Goal: Task Accomplishment & Management: Complete application form

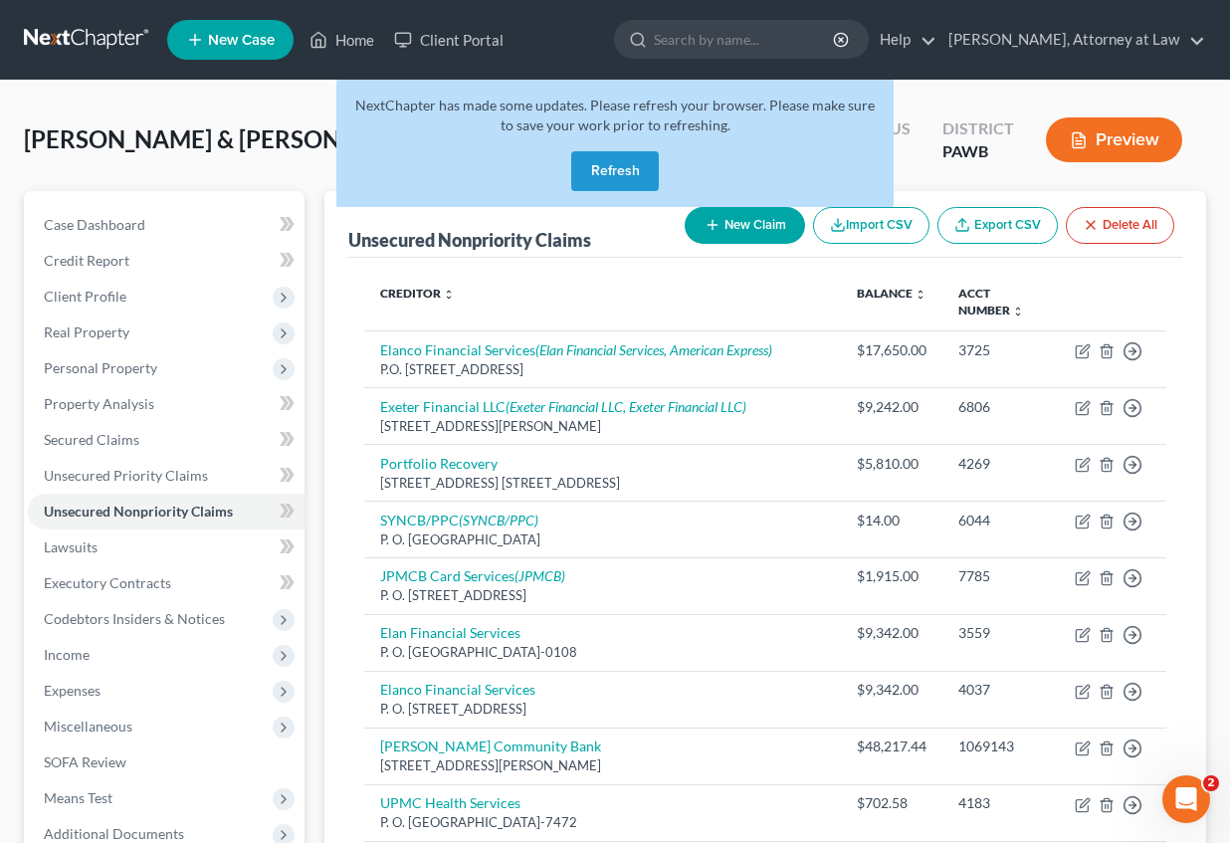
click at [620, 174] on button "Refresh" at bounding box center [615, 171] width 88 height 40
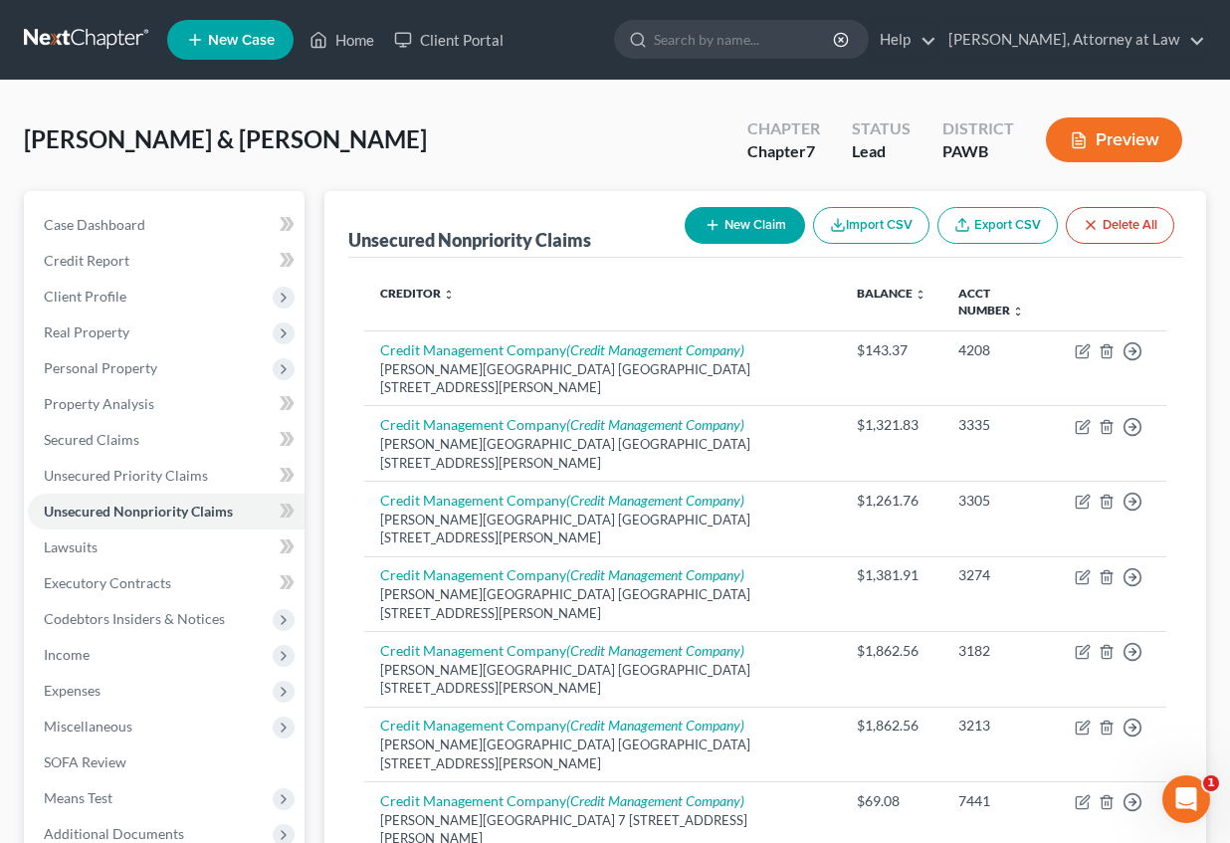
click at [734, 221] on button "New Claim" at bounding box center [745, 225] width 120 height 37
select select "2"
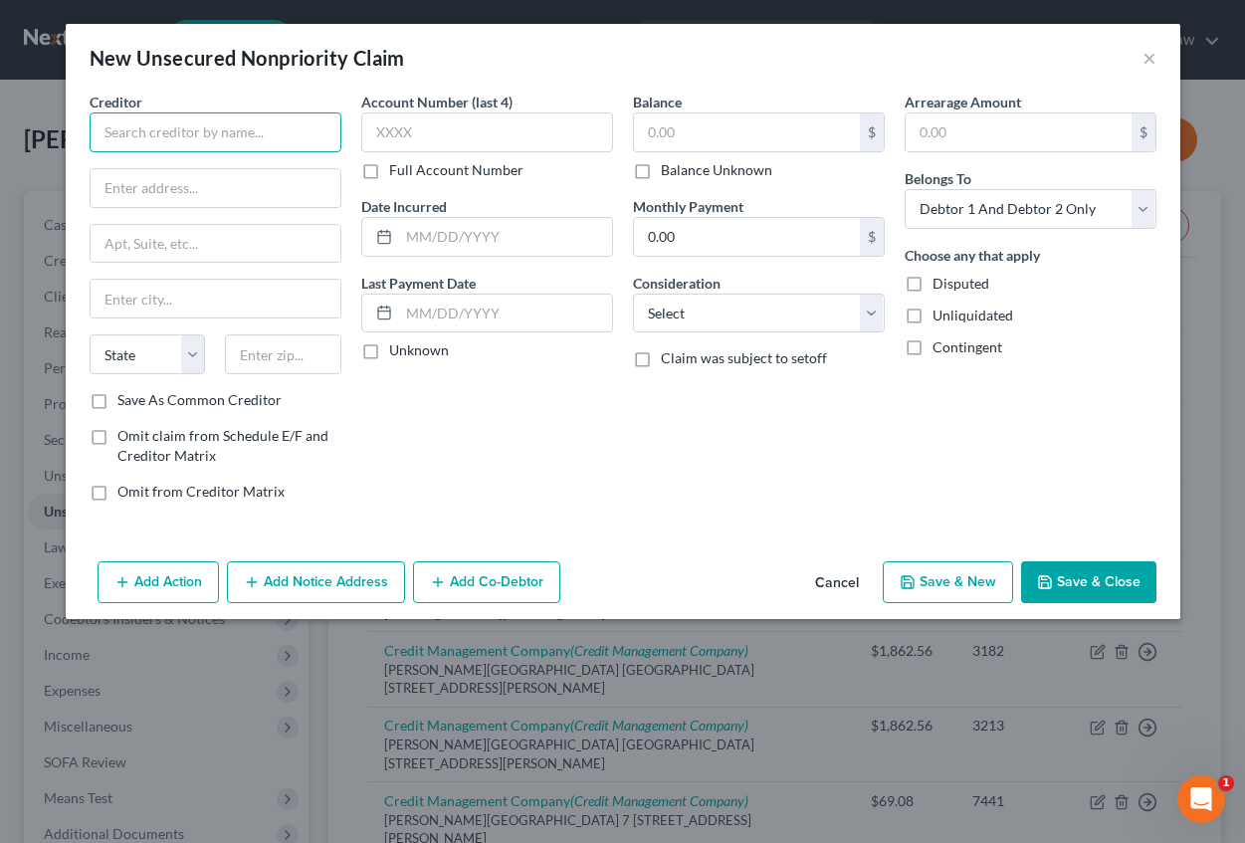
click at [226, 145] on input "text" at bounding box center [216, 132] width 252 height 40
type input "Credit Management Company"
type input "7"
type input "[PERSON_NAME][GEOGRAPHIC_DATA]"
type input "[STREET_ADDRESS][PERSON_NAME]"
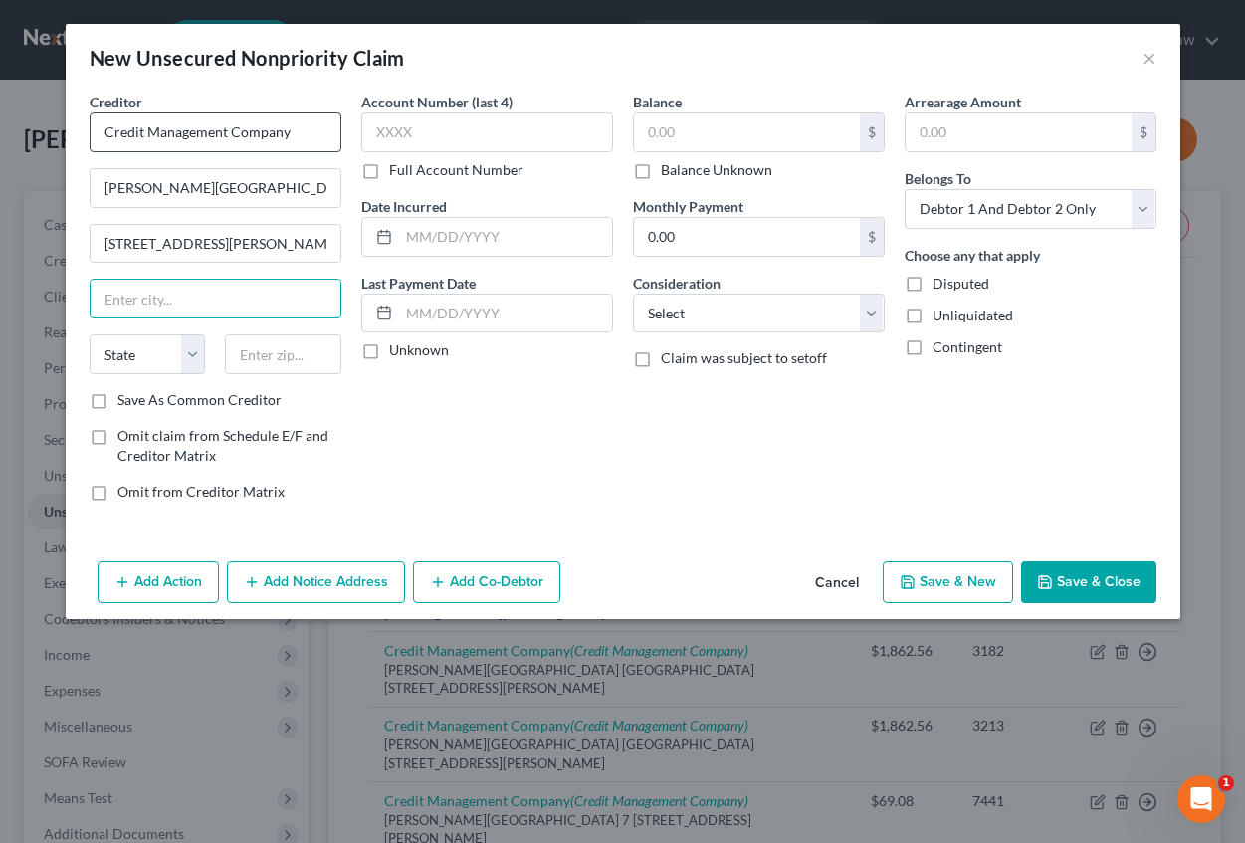
type input "["
type input "[GEOGRAPHIC_DATA]"
select select "39"
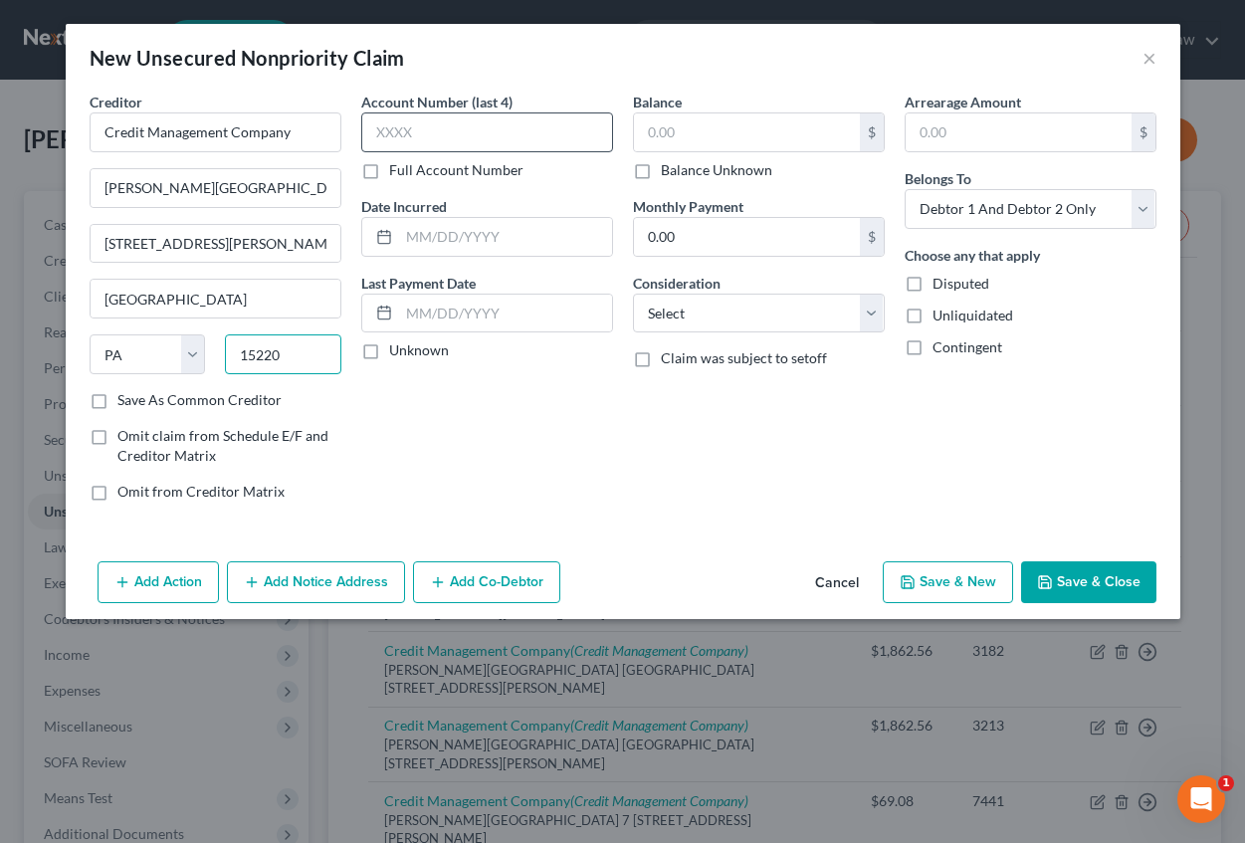
type input "15220"
click at [392, 117] on input "text" at bounding box center [487, 132] width 252 height 40
type input "4352"
click at [411, 238] on input "text" at bounding box center [505, 237] width 213 height 38
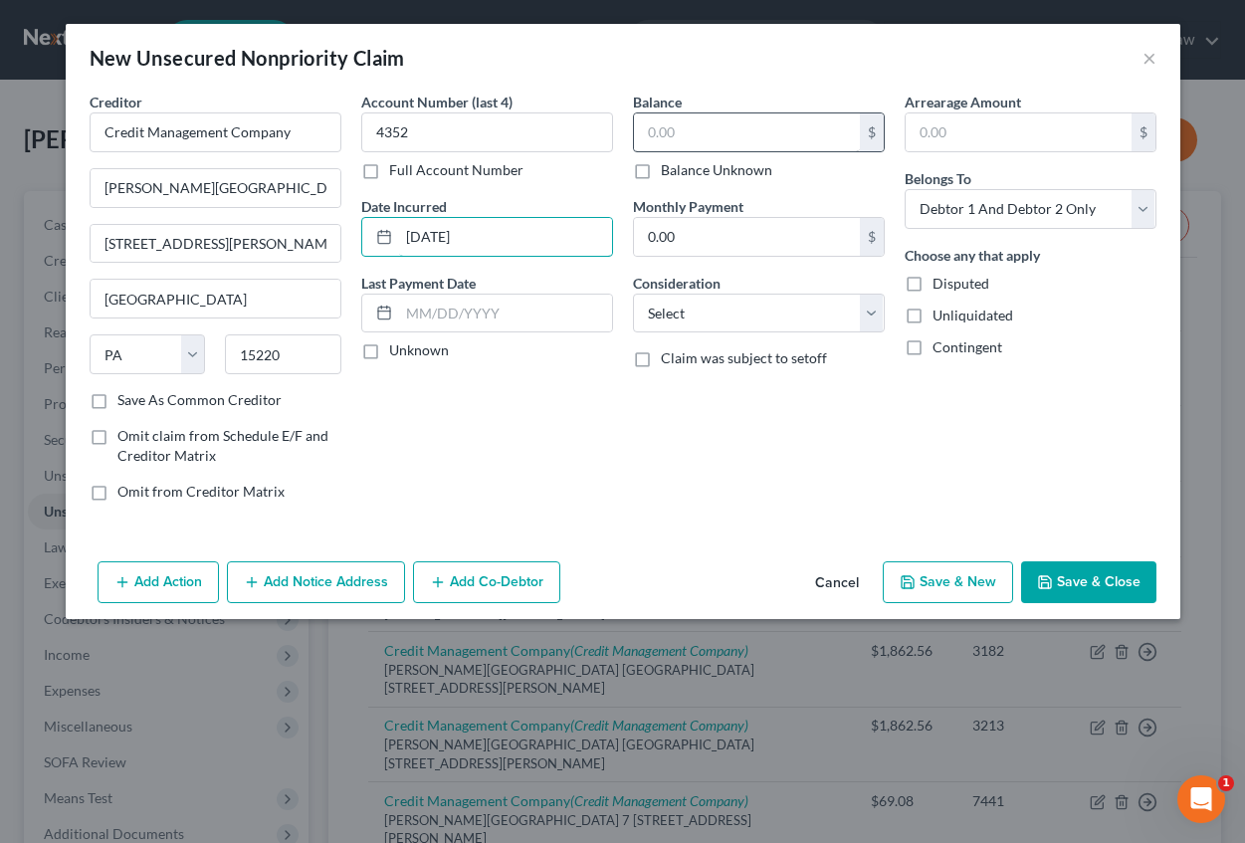
type input "[DATE]"
click at [667, 132] on input "text" at bounding box center [747, 132] width 226 height 38
type input "1,861.78"
click at [955, 123] on input "text" at bounding box center [1019, 132] width 226 height 38
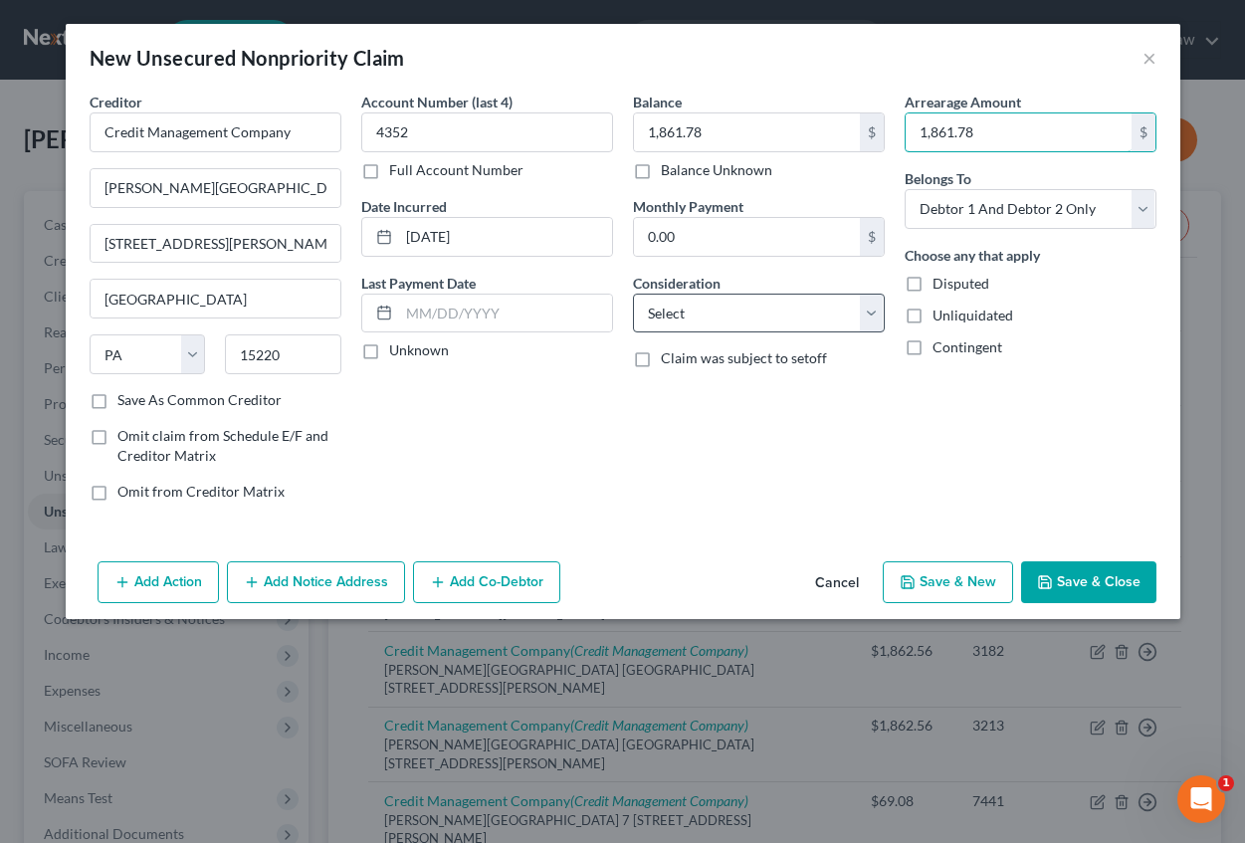
type input "1,861.78"
click at [757, 317] on select "Select Cable / Satellite Services Collection Agency Credit Card Debt Debt Couns…" at bounding box center [759, 314] width 252 height 40
select select "14"
click at [633, 294] on select "Select Cable / Satellite Services Collection Agency Credit Card Debt Debt Couns…" at bounding box center [759, 314] width 252 height 40
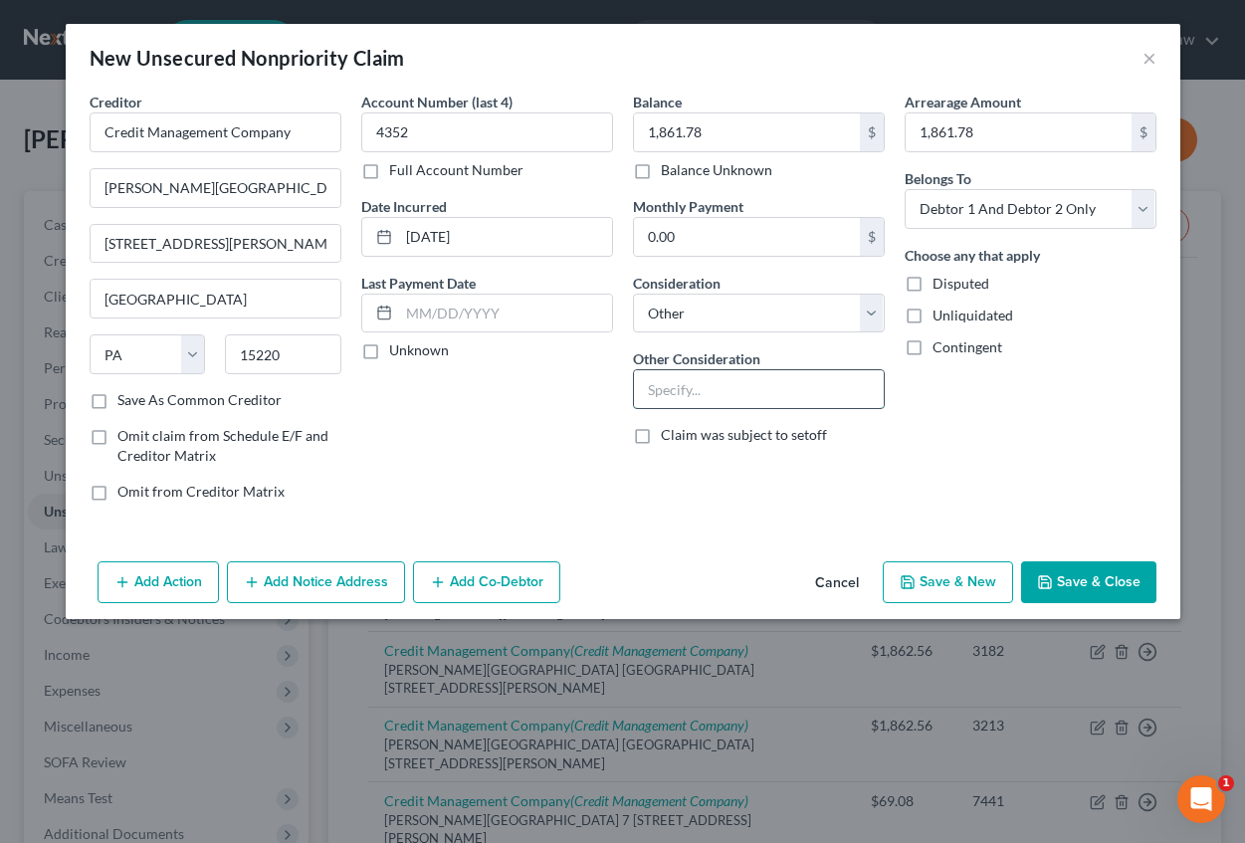
click at [661, 382] on input "text" at bounding box center [759, 389] width 250 height 38
type input "Medical services for Debtors' minor child"
click at [1090, 578] on button "Save & Close" at bounding box center [1088, 582] width 135 height 42
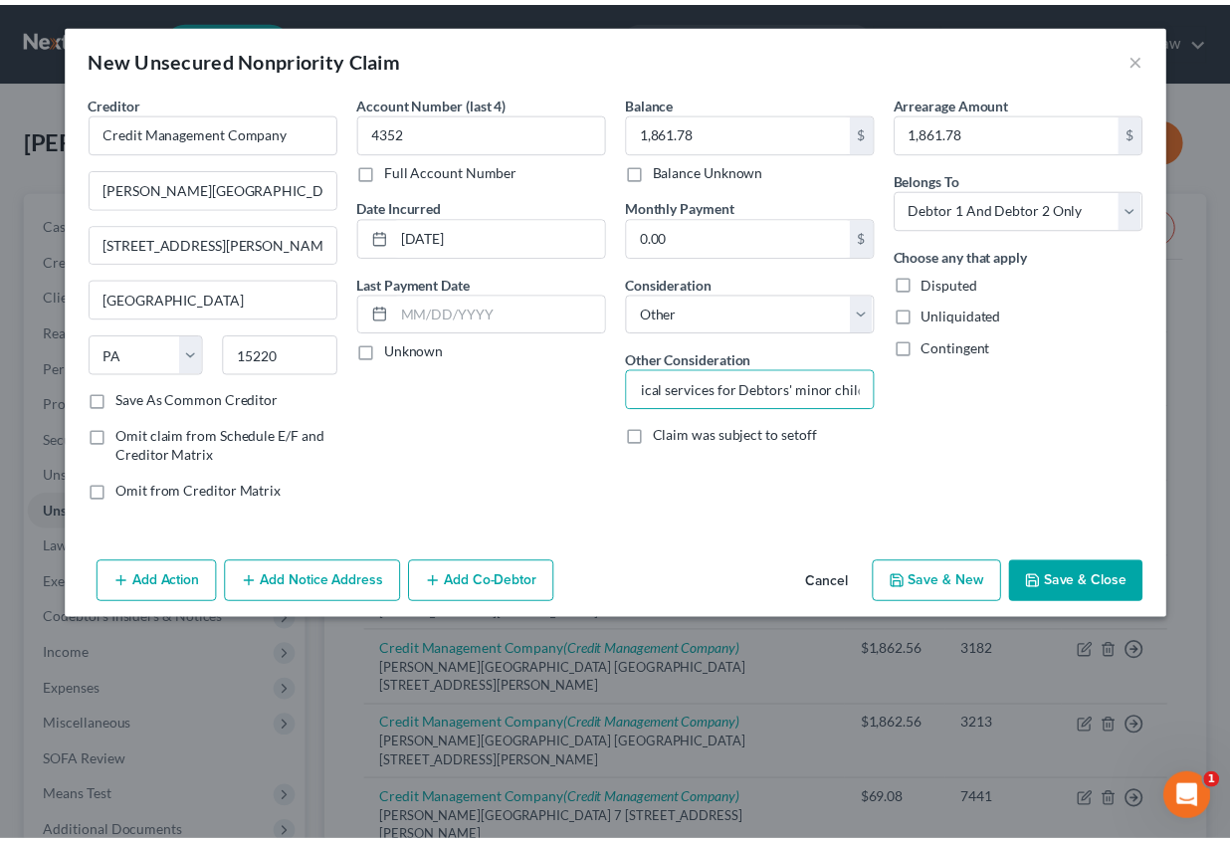
scroll to position [0, 0]
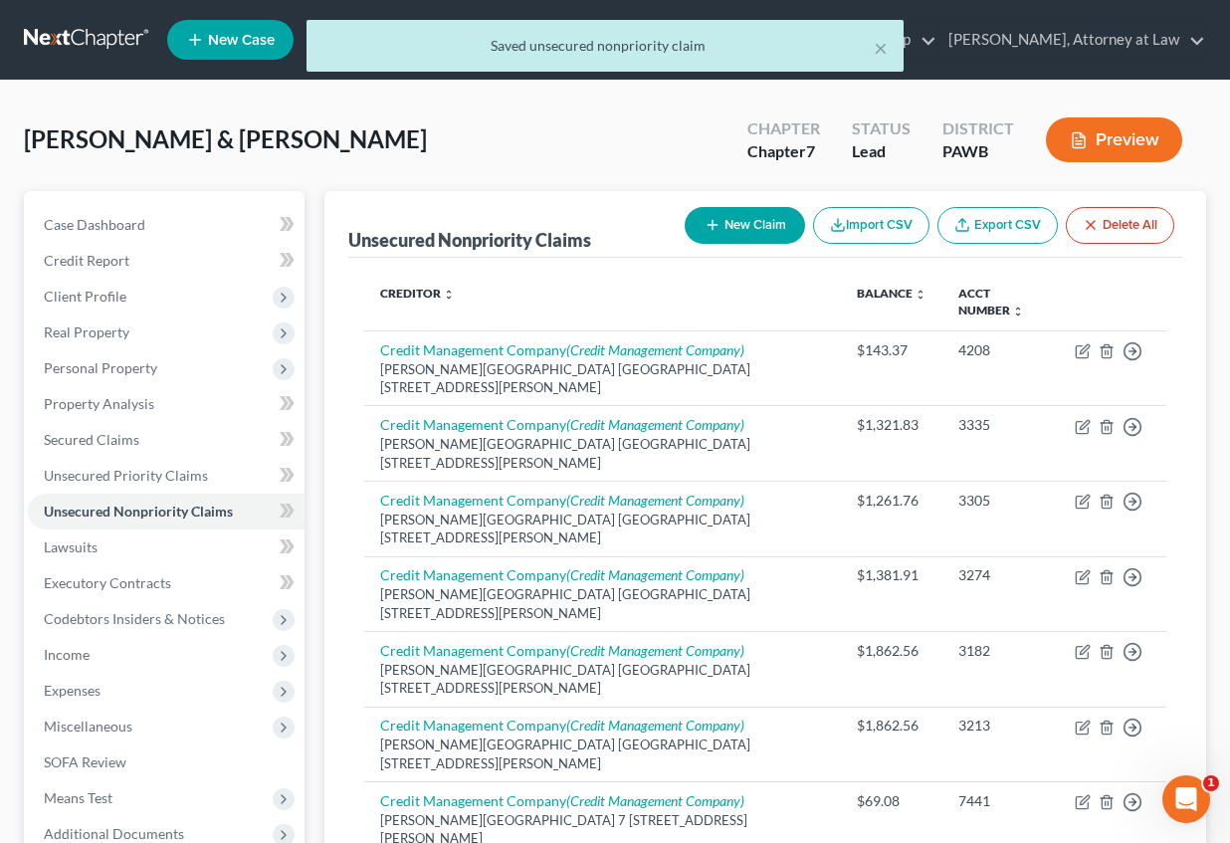
click at [717, 220] on button "New Claim" at bounding box center [745, 225] width 120 height 37
select select "2"
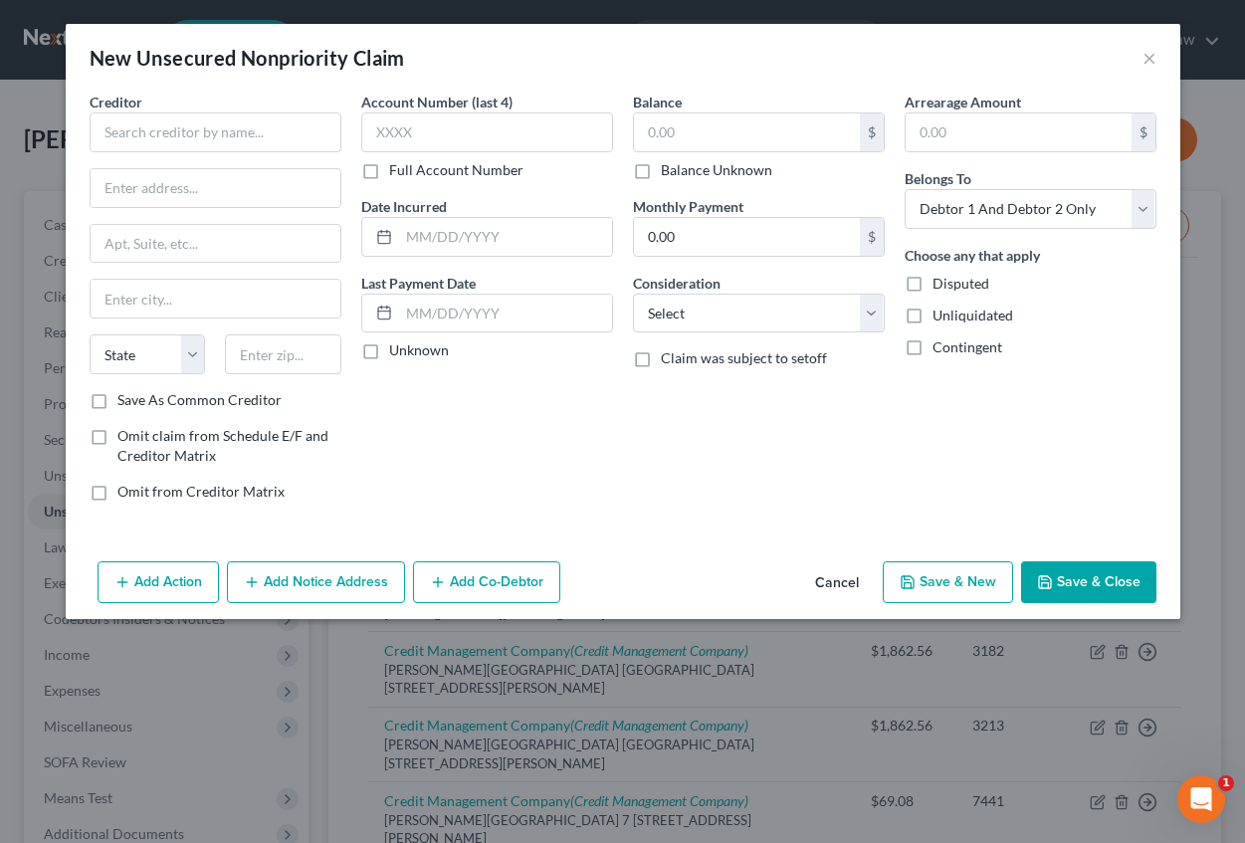
click at [835, 579] on button "Cancel" at bounding box center [837, 583] width 76 height 40
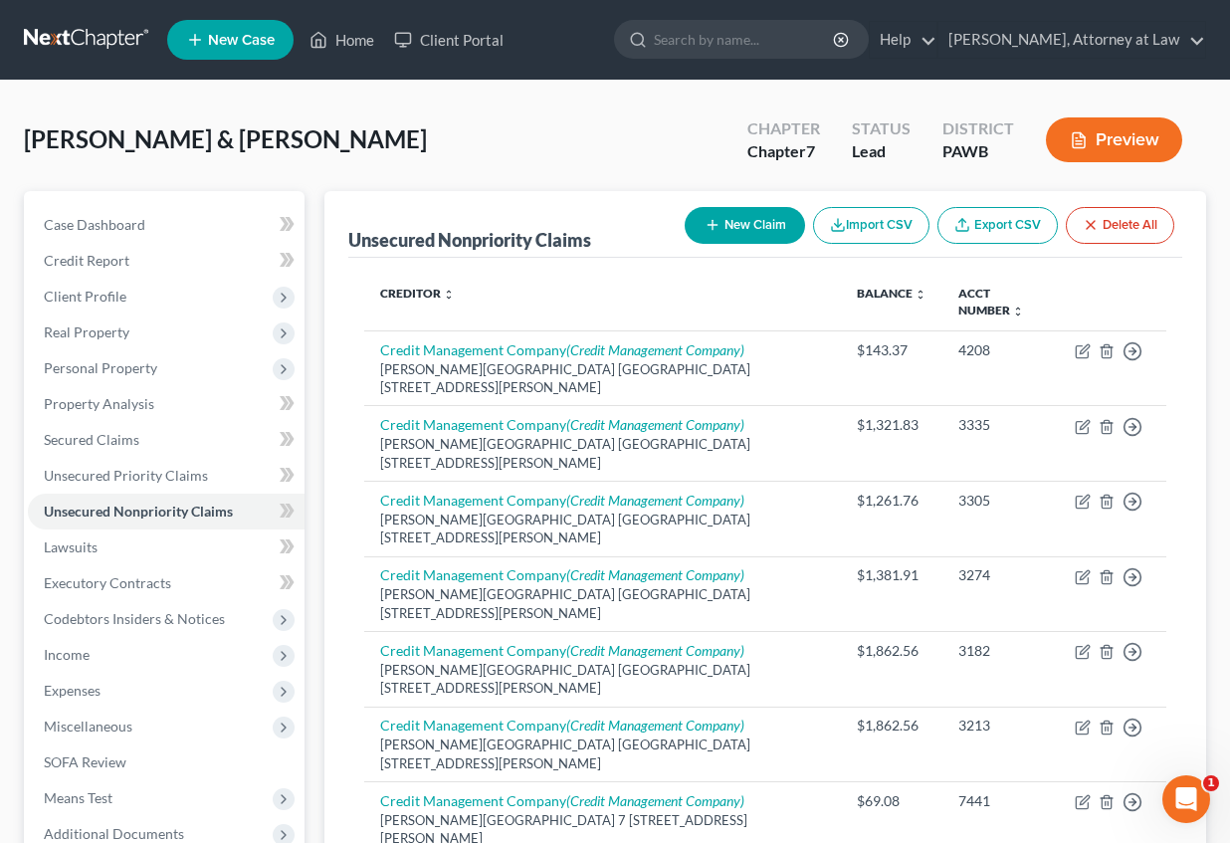
click at [742, 217] on button "New Claim" at bounding box center [745, 225] width 120 height 37
select select "2"
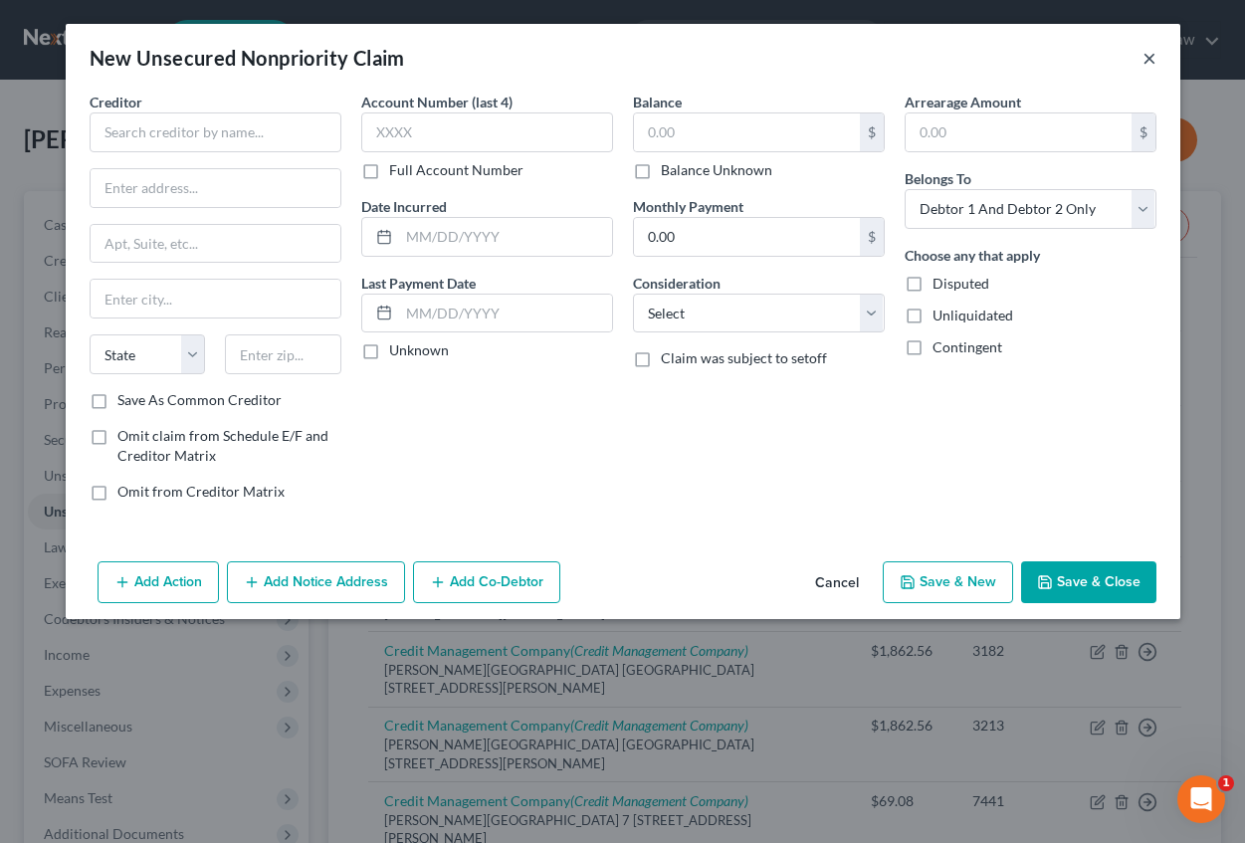
drag, startPoint x: 1154, startPoint y: 59, endPoint x: 1149, endPoint y: 73, distance: 14.8
click at [1153, 59] on button "×" at bounding box center [1150, 58] width 14 height 24
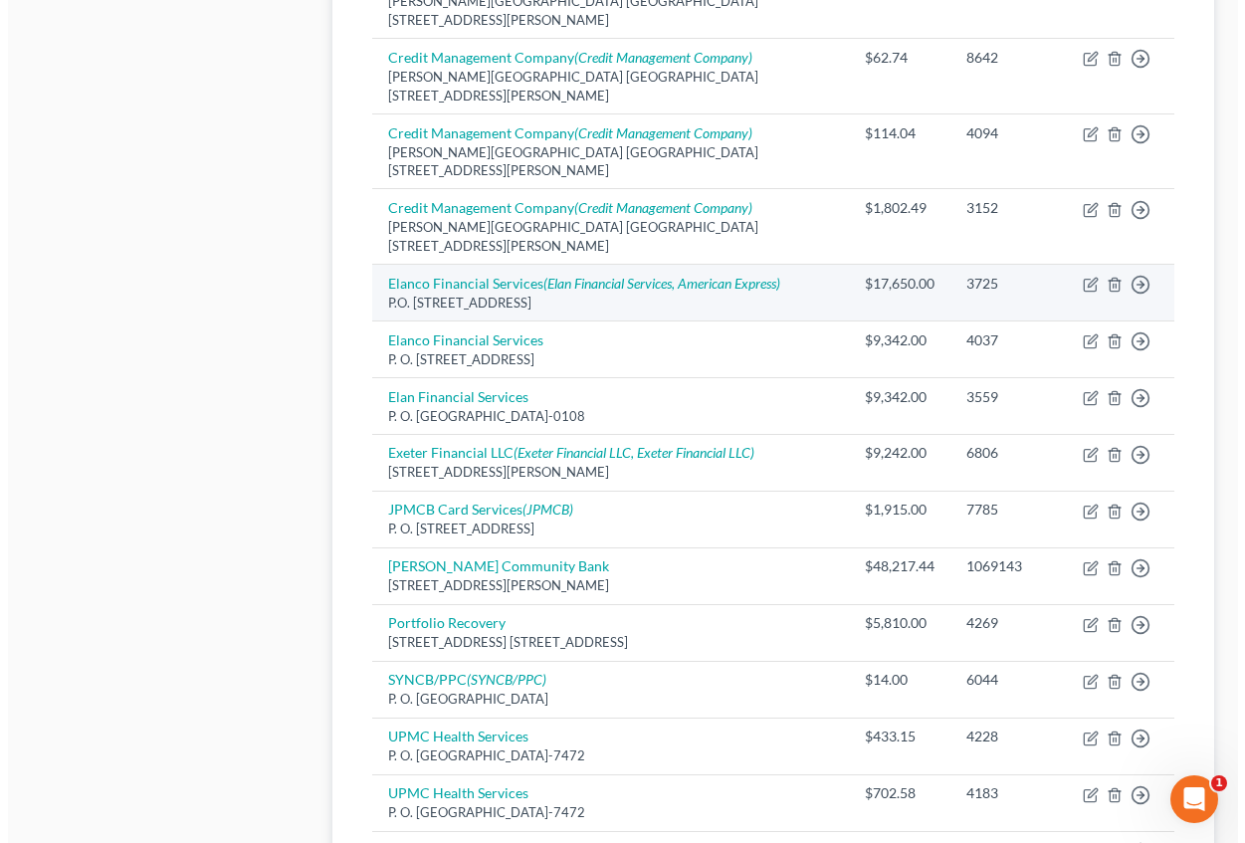
scroll to position [1196, 0]
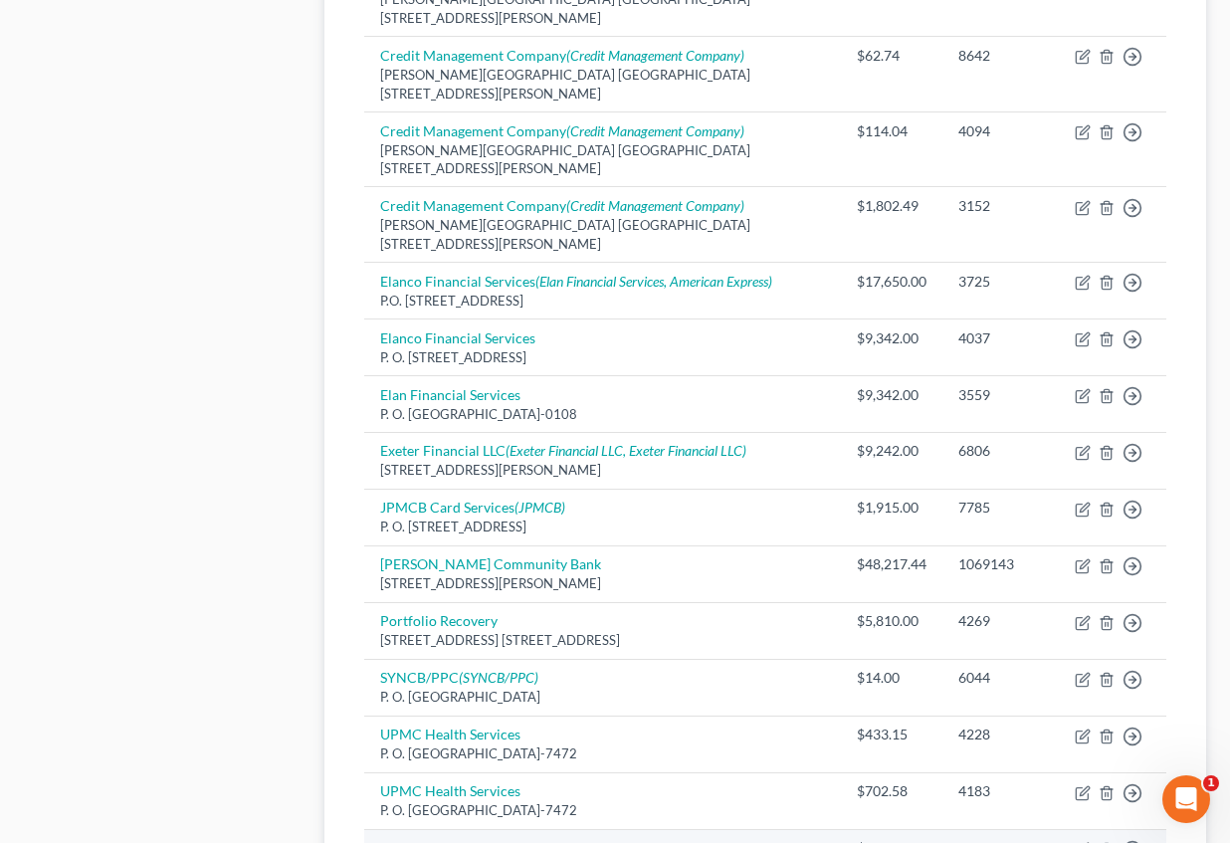
click at [1087, 842] on icon "button" at bounding box center [1083, 850] width 16 height 16
select select "39"
select select "14"
select select "2"
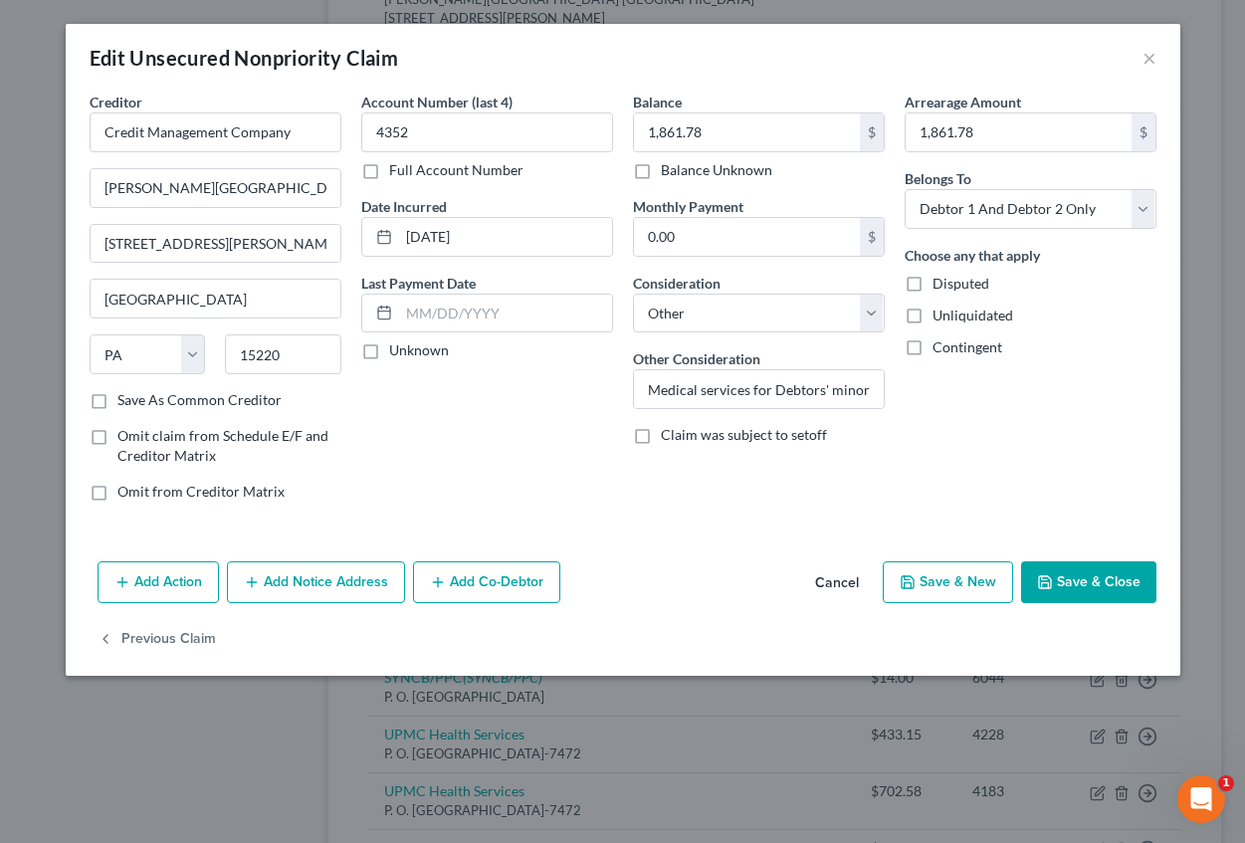
click at [338, 577] on button "Add Notice Address" at bounding box center [316, 582] width 178 height 42
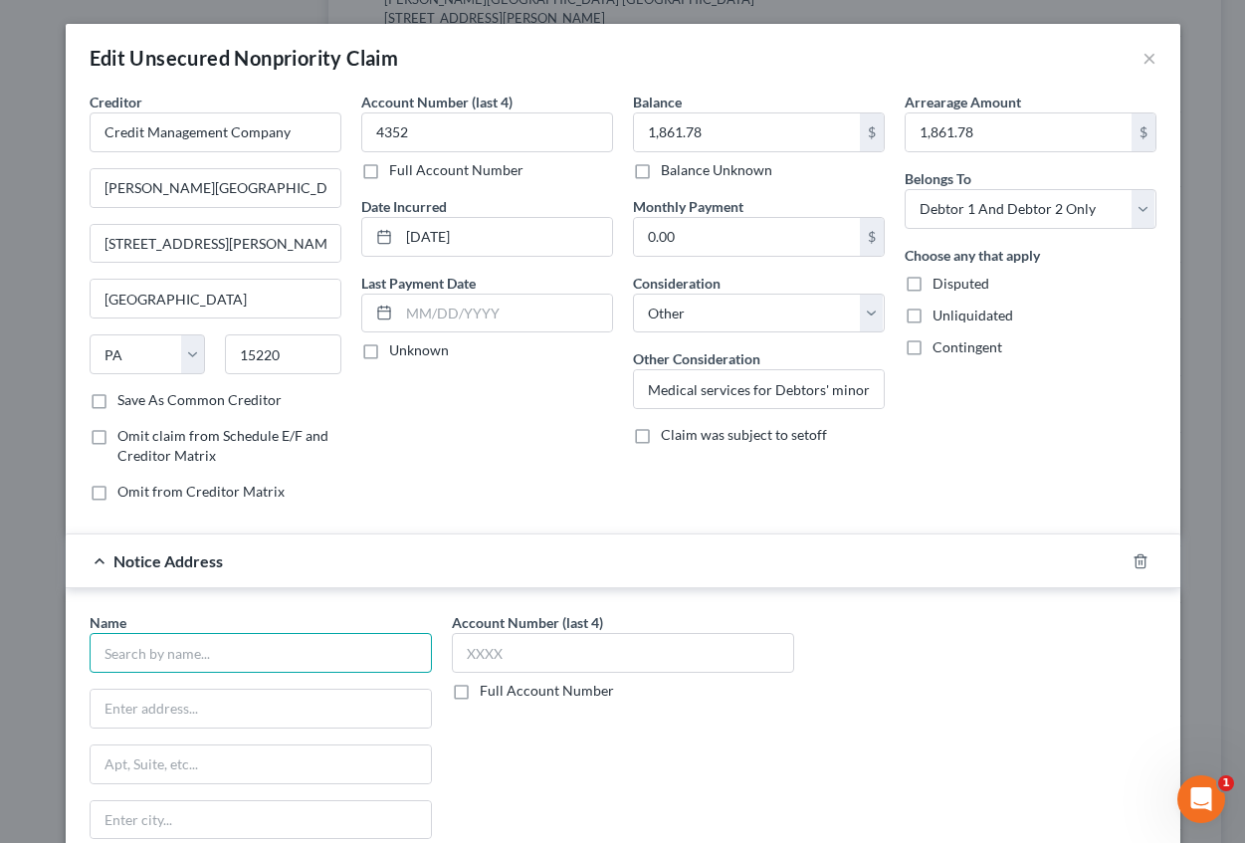
click at [319, 649] on input "text" at bounding box center [261, 653] width 342 height 40
click at [181, 655] on input "Credit Managment Company" at bounding box center [261, 653] width 342 height 40
type input "Credit Management Company"
click at [166, 699] on input "text" at bounding box center [261, 709] width 340 height 38
type input "P.O. Box 16346"
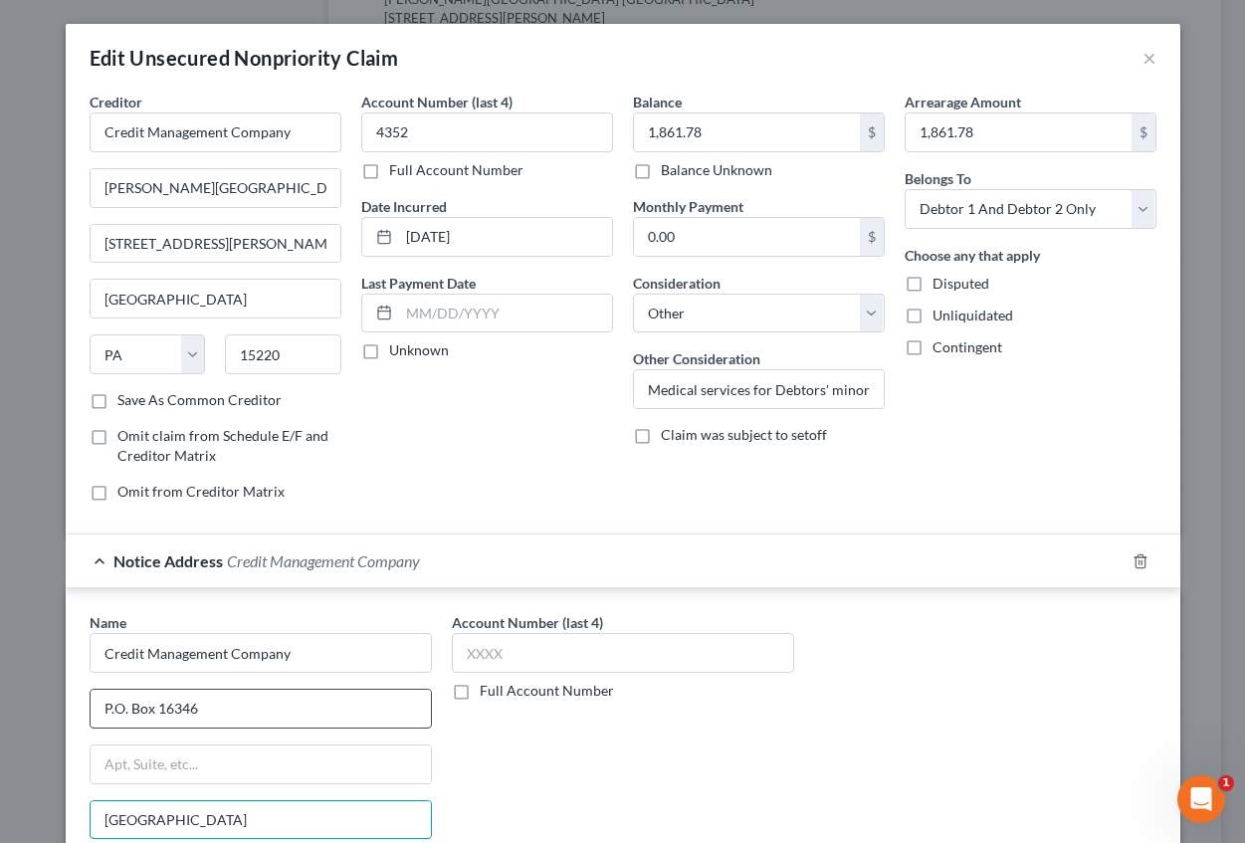
type input "[GEOGRAPHIC_DATA]"
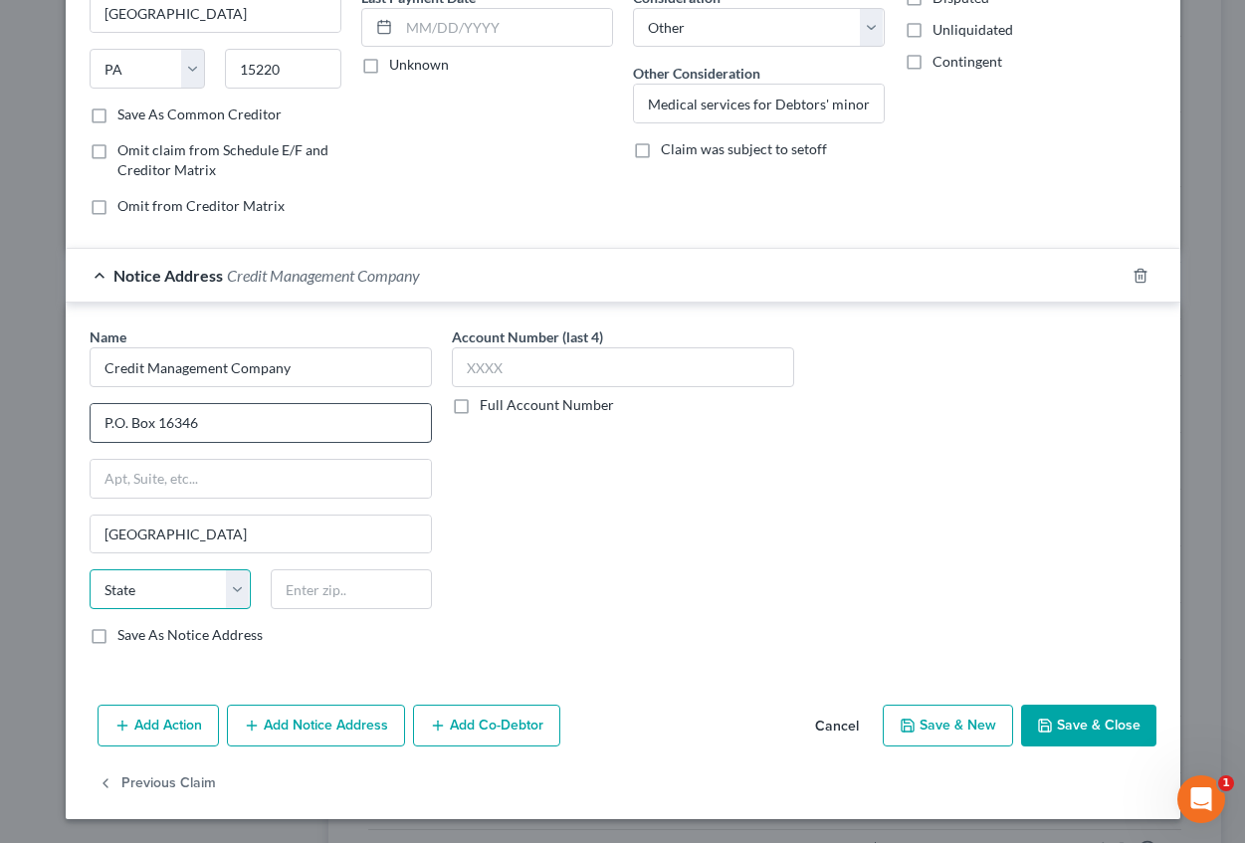
select select "39"
type input "15242-0346"
click at [953, 718] on button "Save & New" at bounding box center [948, 726] width 130 height 42
select select "2"
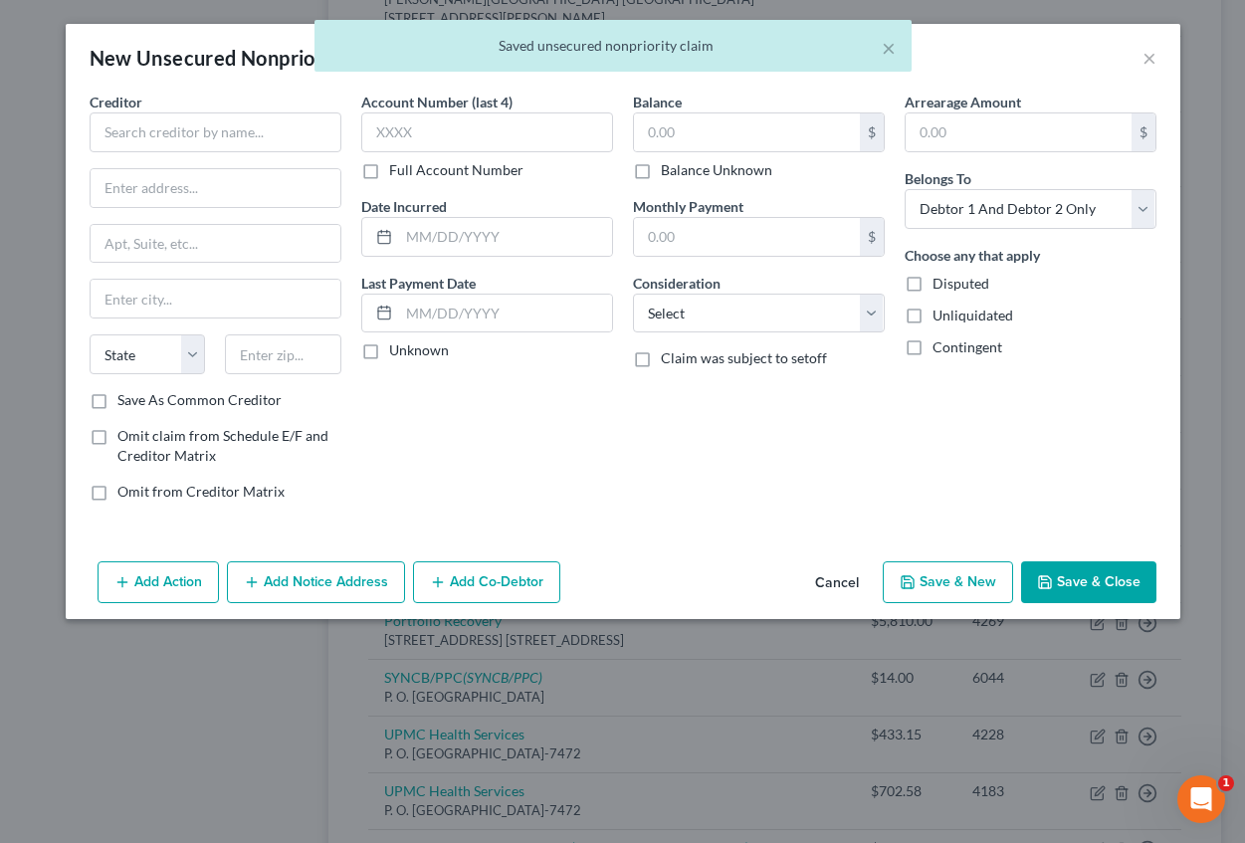
scroll to position [0, 0]
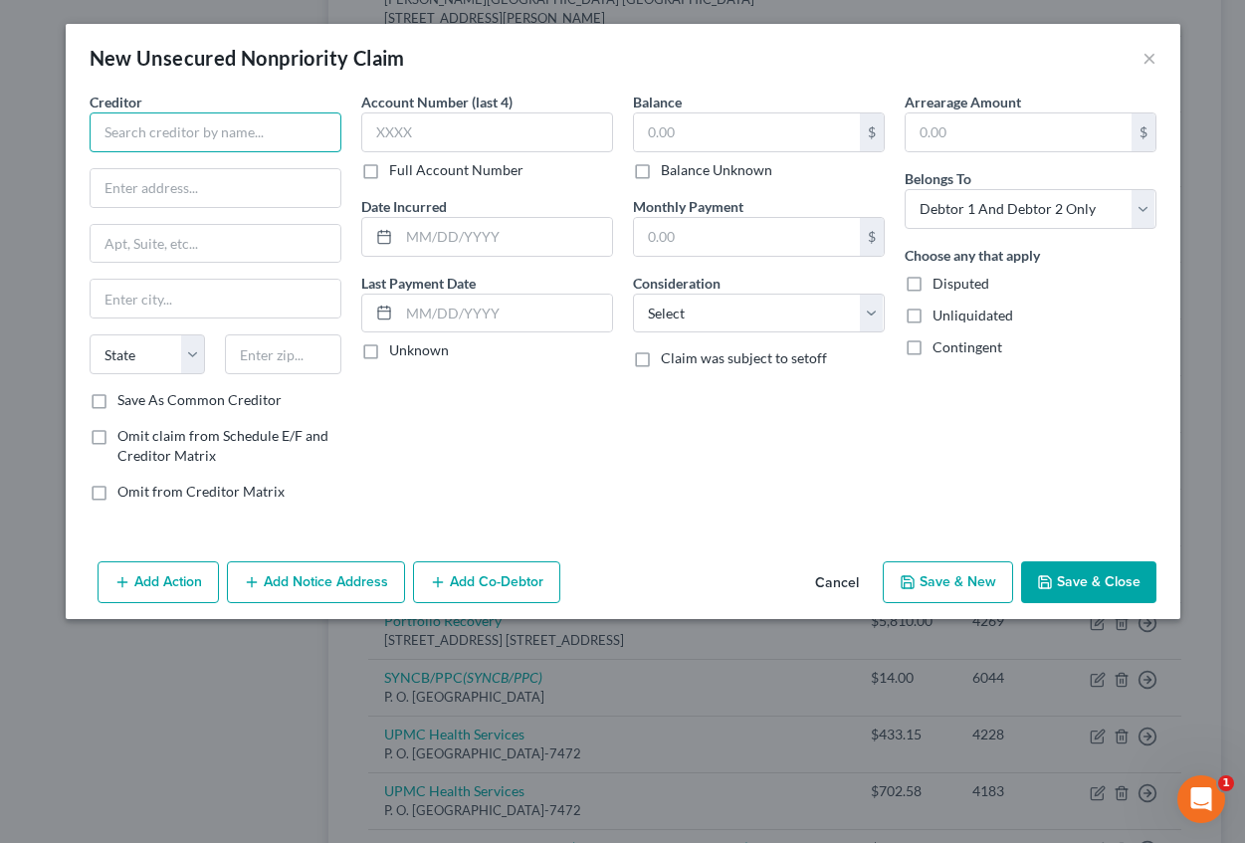
click at [274, 138] on input "text" at bounding box center [216, 132] width 252 height 40
type input "Credit Management Company"
type input "[PERSON_NAME][GEOGRAPHIC_DATA]"
type input "[STREET_ADDRESS][PERSON_NAME]"
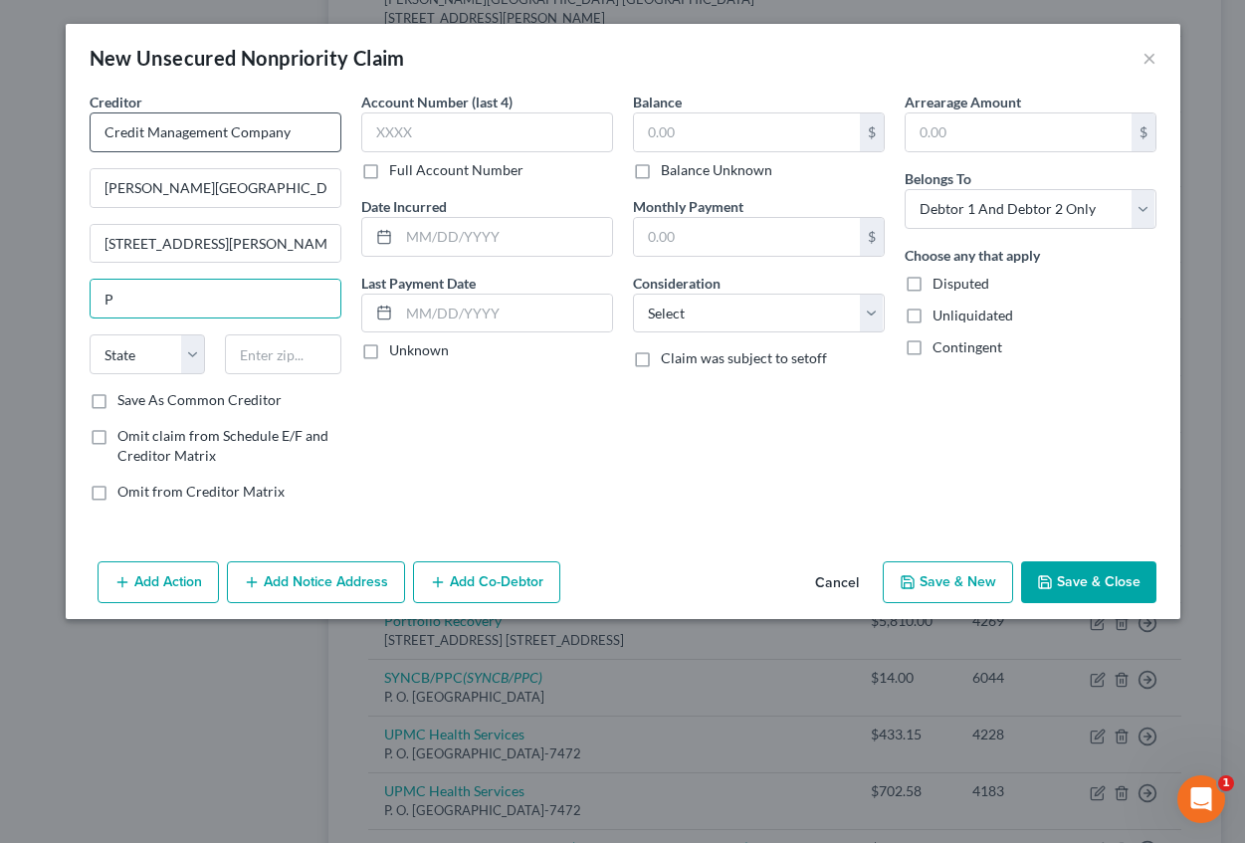
type input "[GEOGRAPHIC_DATA]"
select select "39"
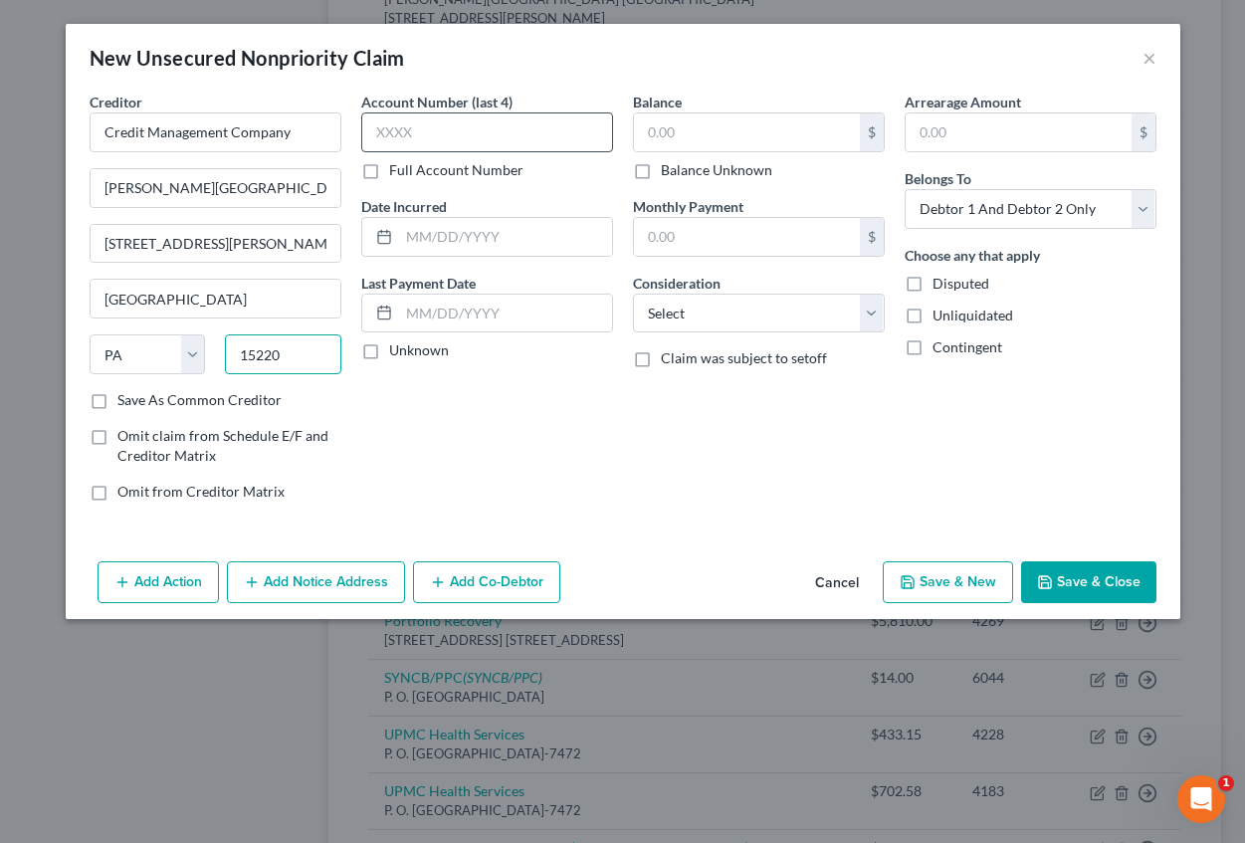
type input "15220"
click at [386, 126] on input "text" at bounding box center [487, 132] width 252 height 40
type input "4353"
click at [435, 229] on input "text" at bounding box center [505, 237] width 213 height 38
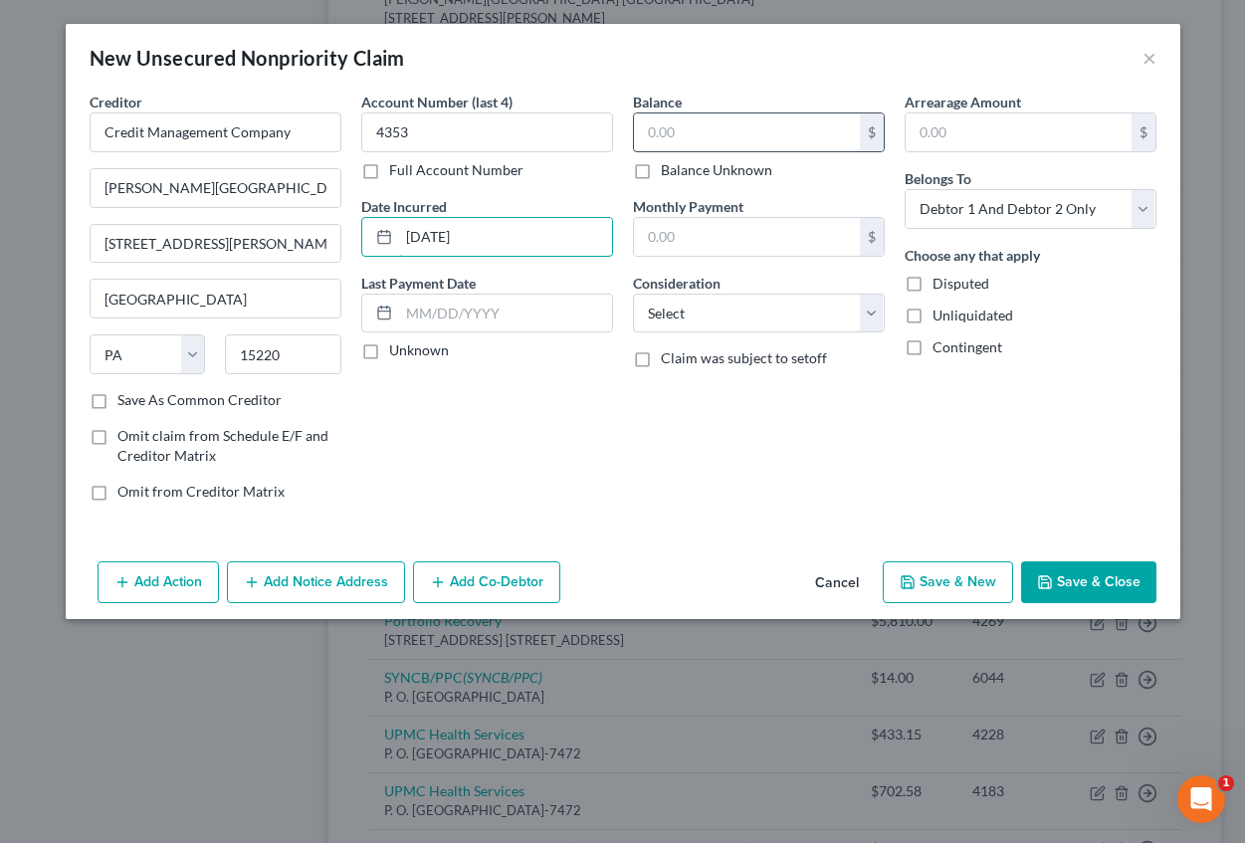
type input "[DATE]"
click at [671, 130] on input "text" at bounding box center [747, 132] width 226 height 38
type input "1,862.56"
click at [987, 138] on input "text" at bounding box center [1019, 132] width 226 height 38
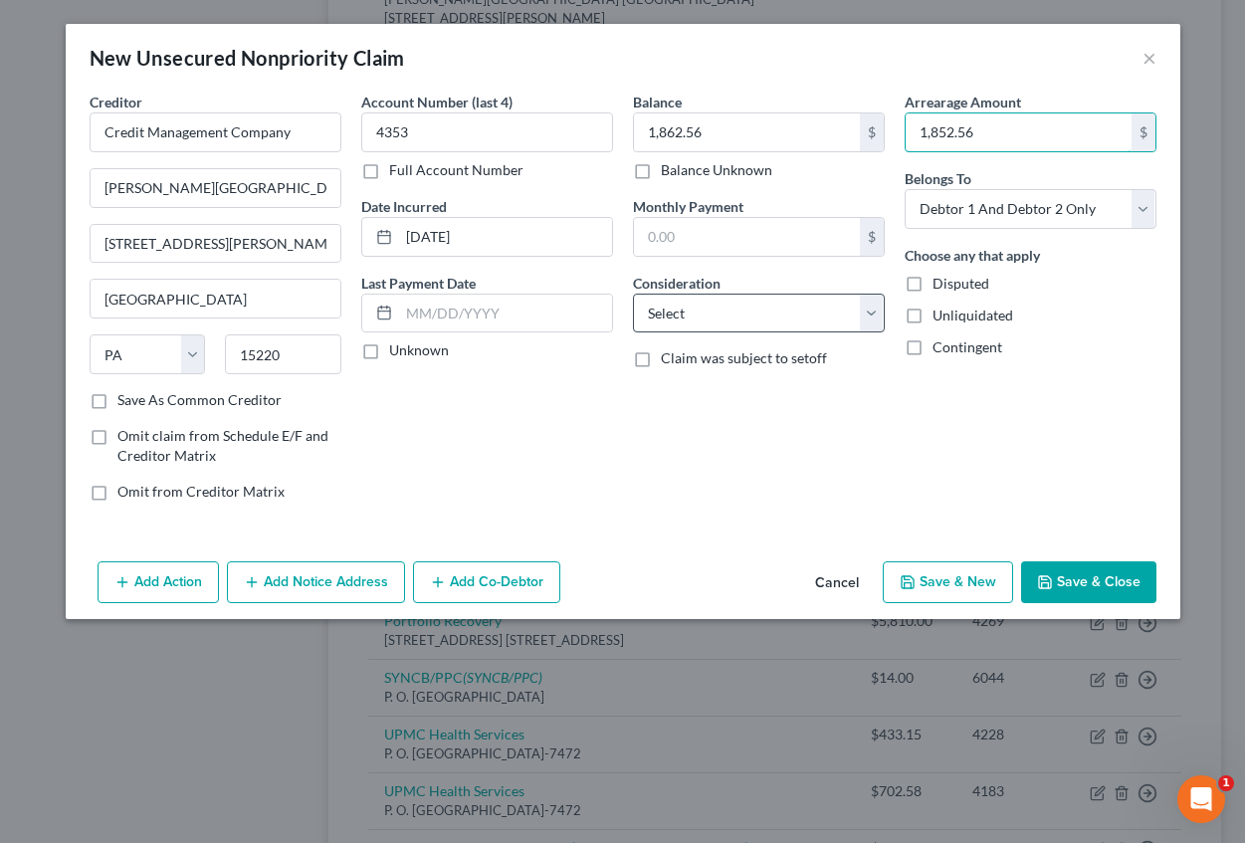
type input "1,852.56"
click at [758, 319] on select "Select Cable / Satellite Services Collection Agency Credit Card Debt Debt Couns…" at bounding box center [759, 314] width 252 height 40
select select "9"
click at [633, 294] on select "Select Cable / Satellite Services Collection Agency Credit Card Debt Debt Couns…" at bounding box center [759, 314] width 252 height 40
click at [376, 590] on button "Add Notice Address" at bounding box center [316, 582] width 178 height 42
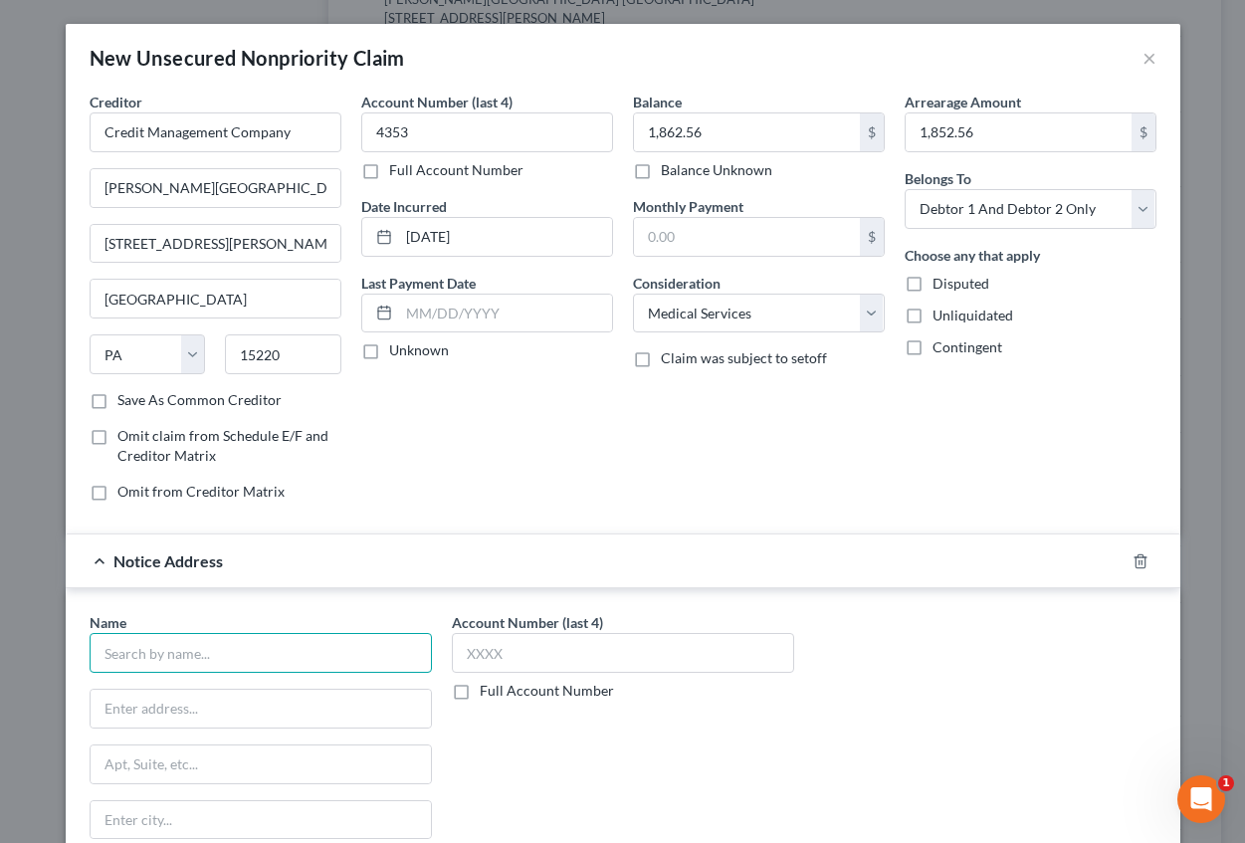
click at [363, 653] on input "text" at bounding box center [261, 653] width 342 height 40
type input "Credit Management Company"
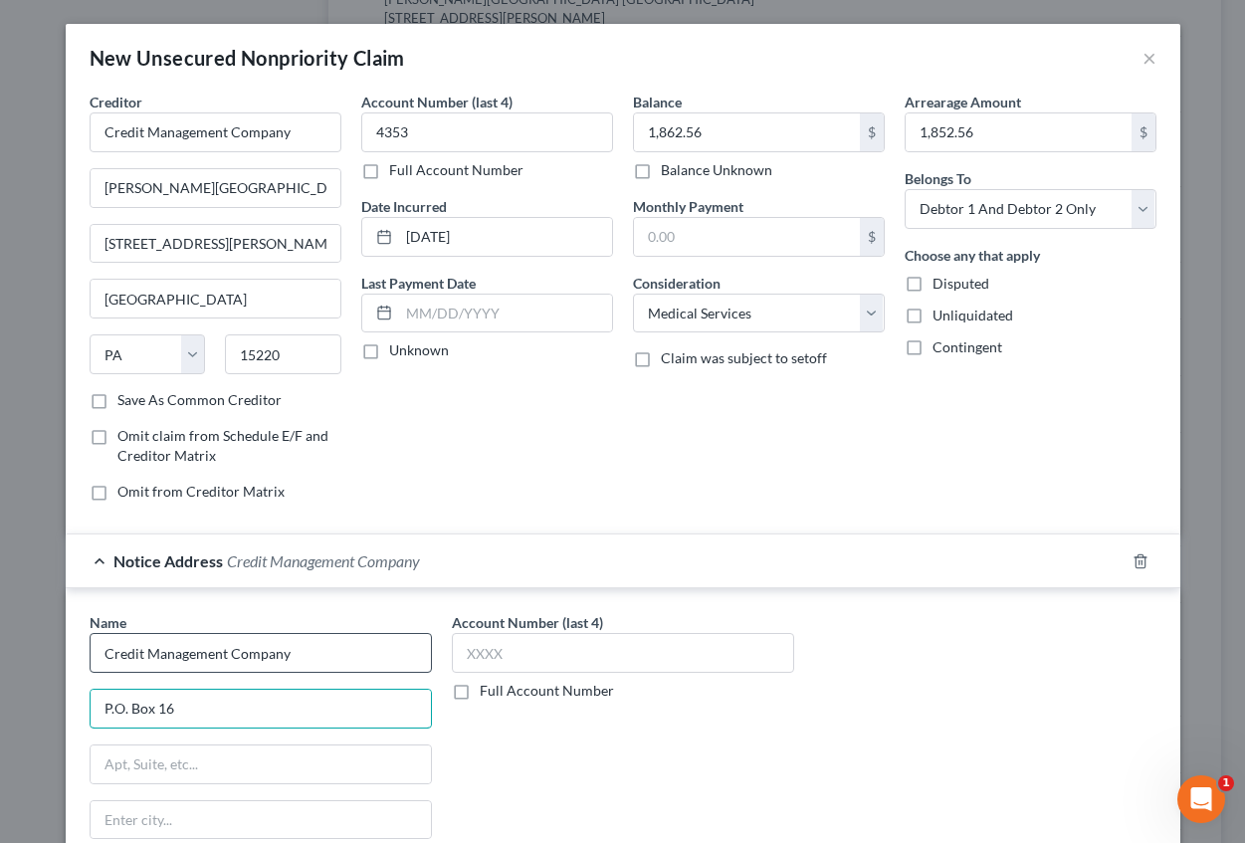
type input "P.O. Box 16346"
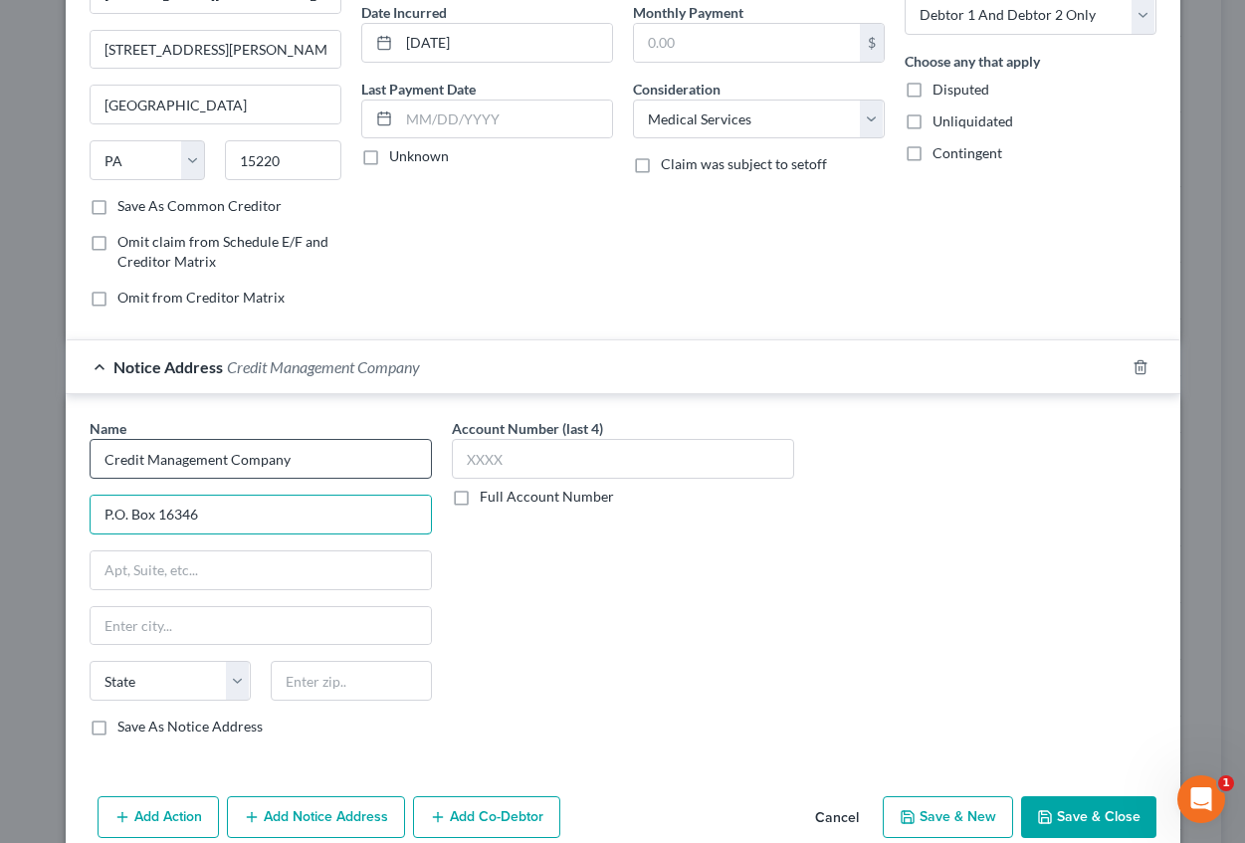
scroll to position [199, 0]
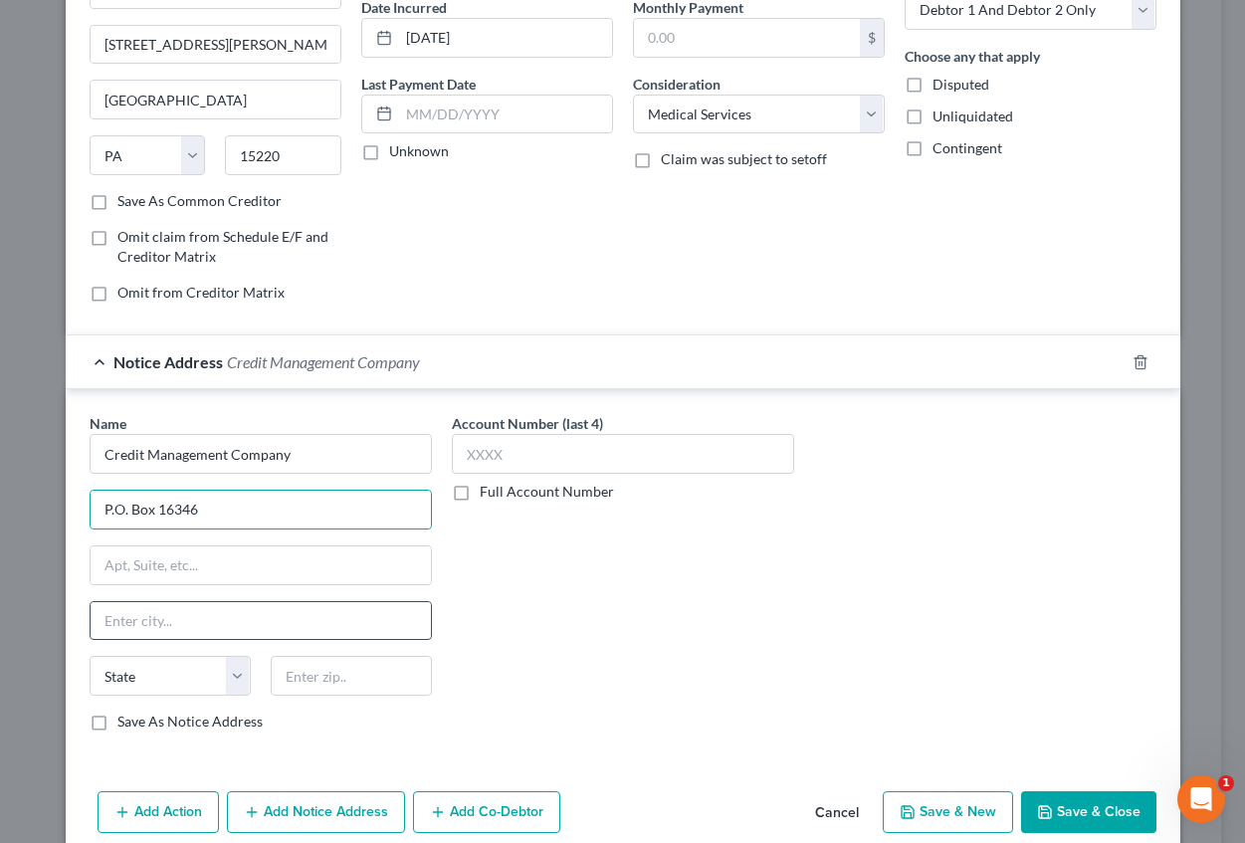
click at [259, 605] on input "text" at bounding box center [261, 621] width 340 height 38
type input "[GEOGRAPHIC_DATA]"
select select "39"
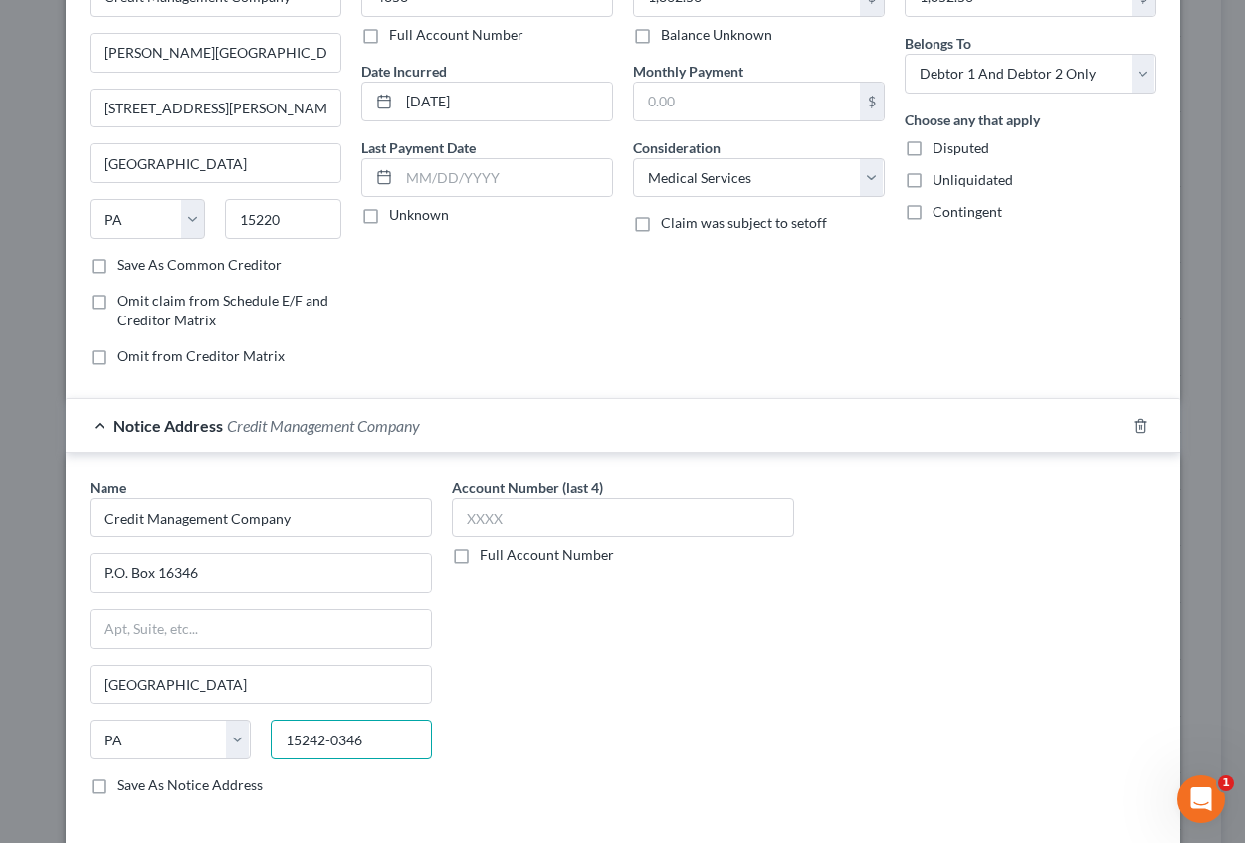
scroll to position [100, 0]
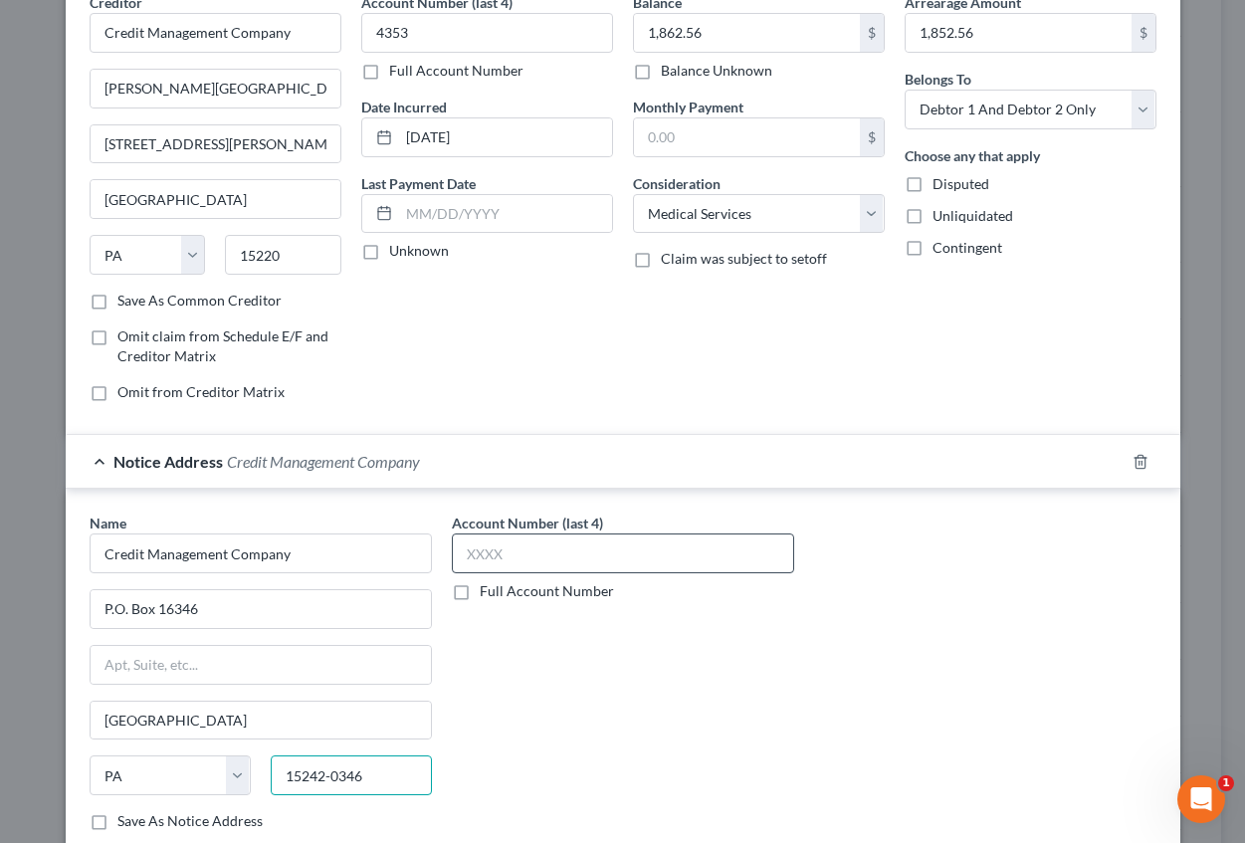
type input "15242-0346"
click at [491, 551] on input "text" at bounding box center [623, 553] width 342 height 40
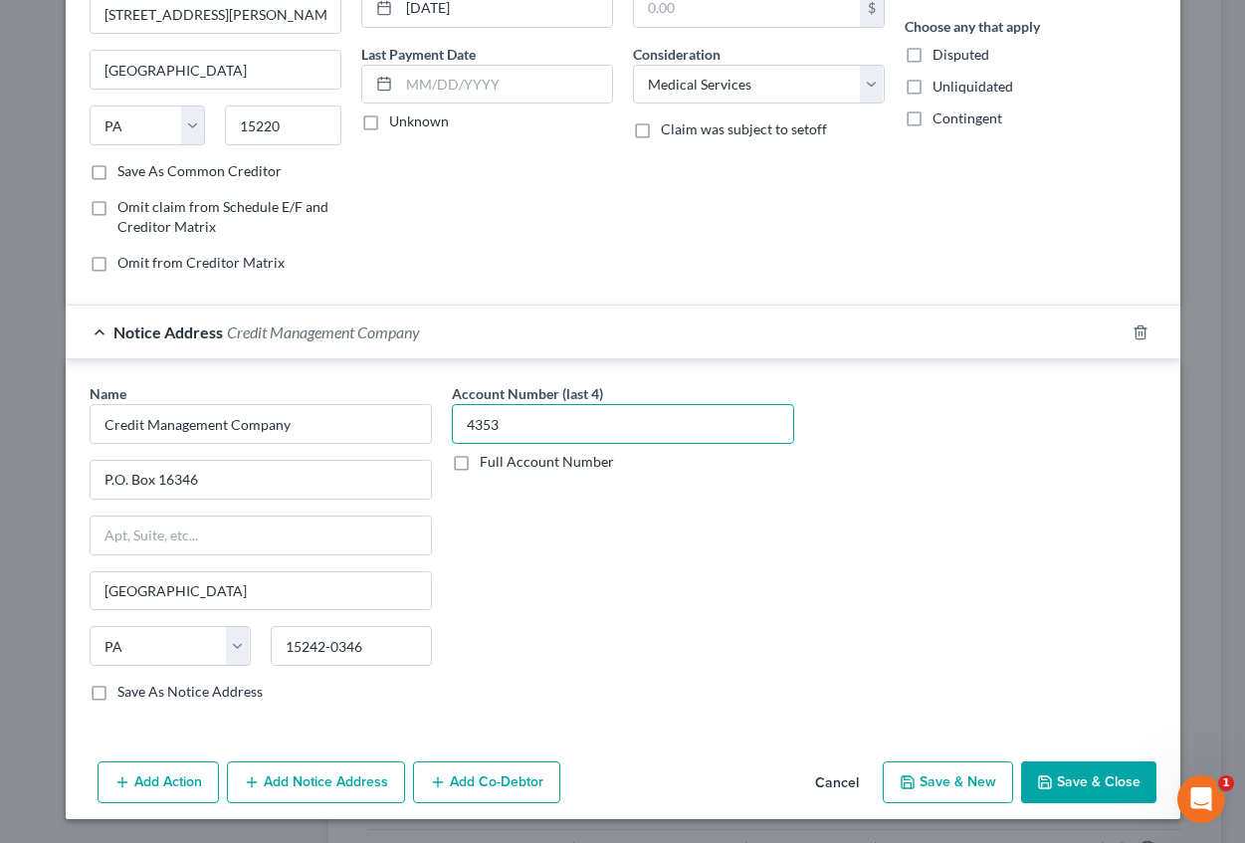
type input "4353"
click at [946, 788] on button "Save & New" at bounding box center [948, 782] width 130 height 42
select select "2"
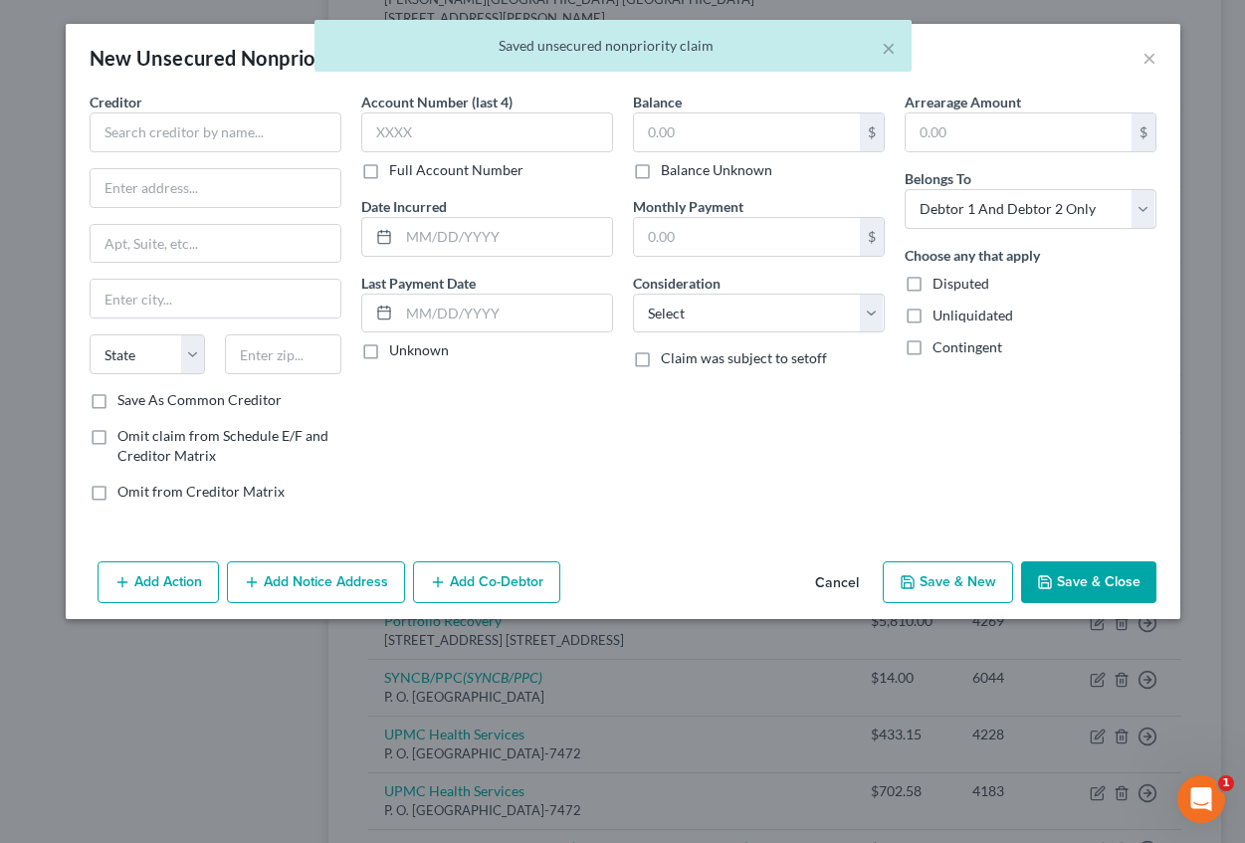
type input "0.00"
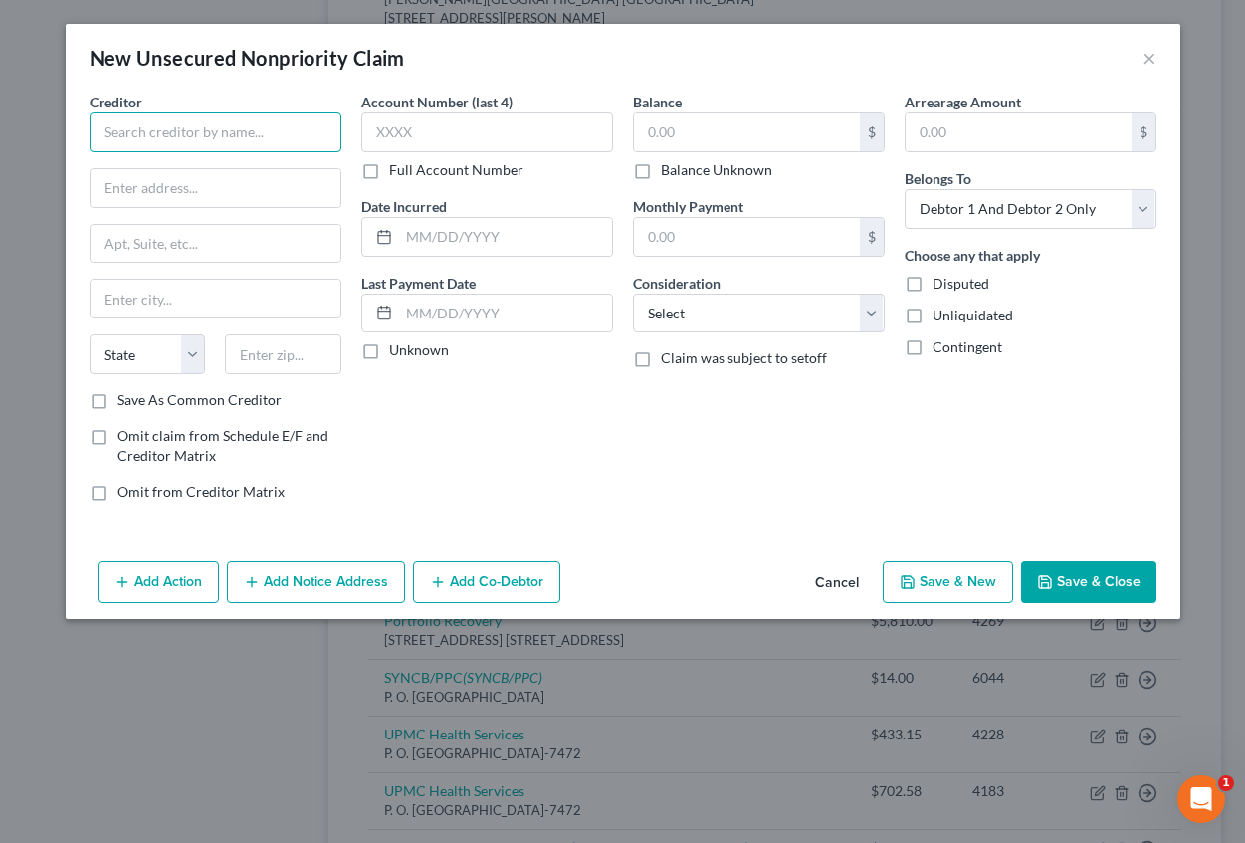
click at [284, 124] on input "text" at bounding box center [216, 132] width 252 height 40
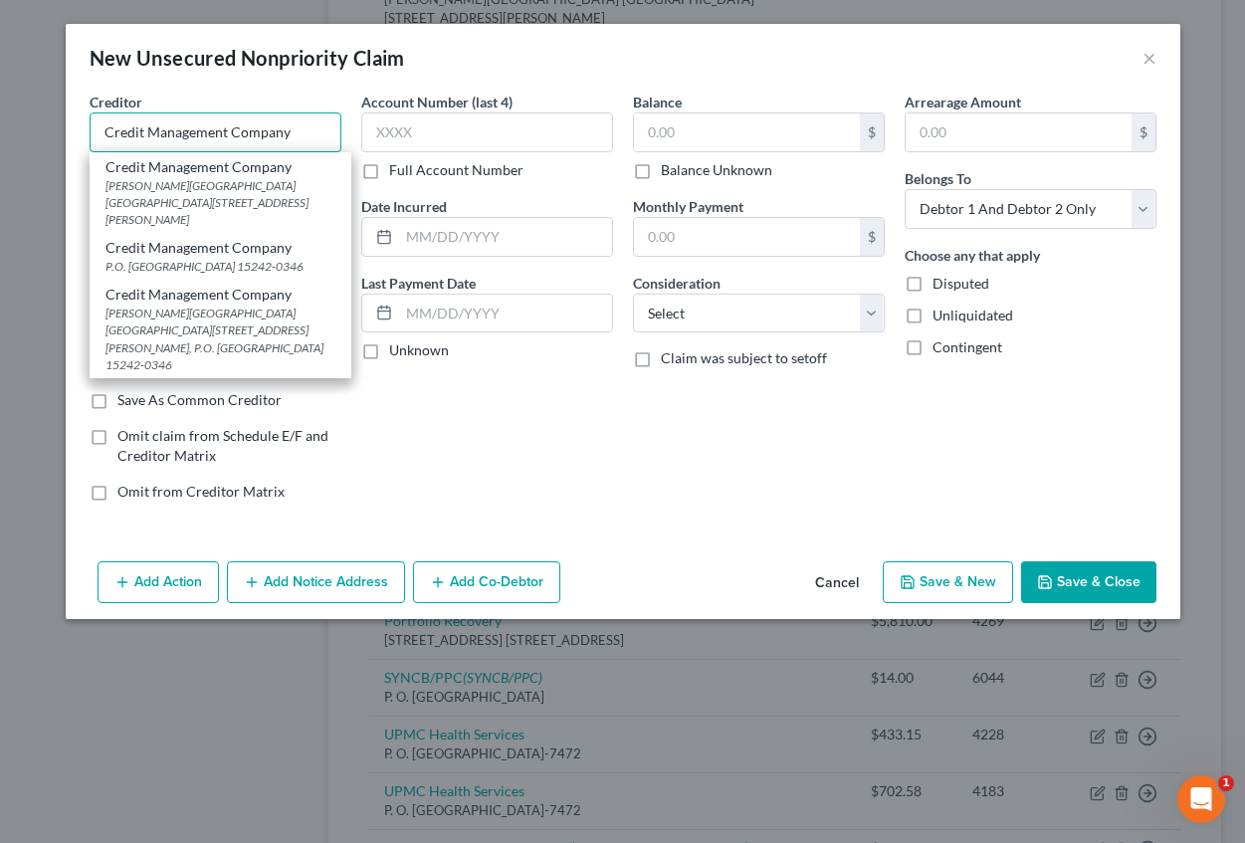
type input "Credit Management Company"
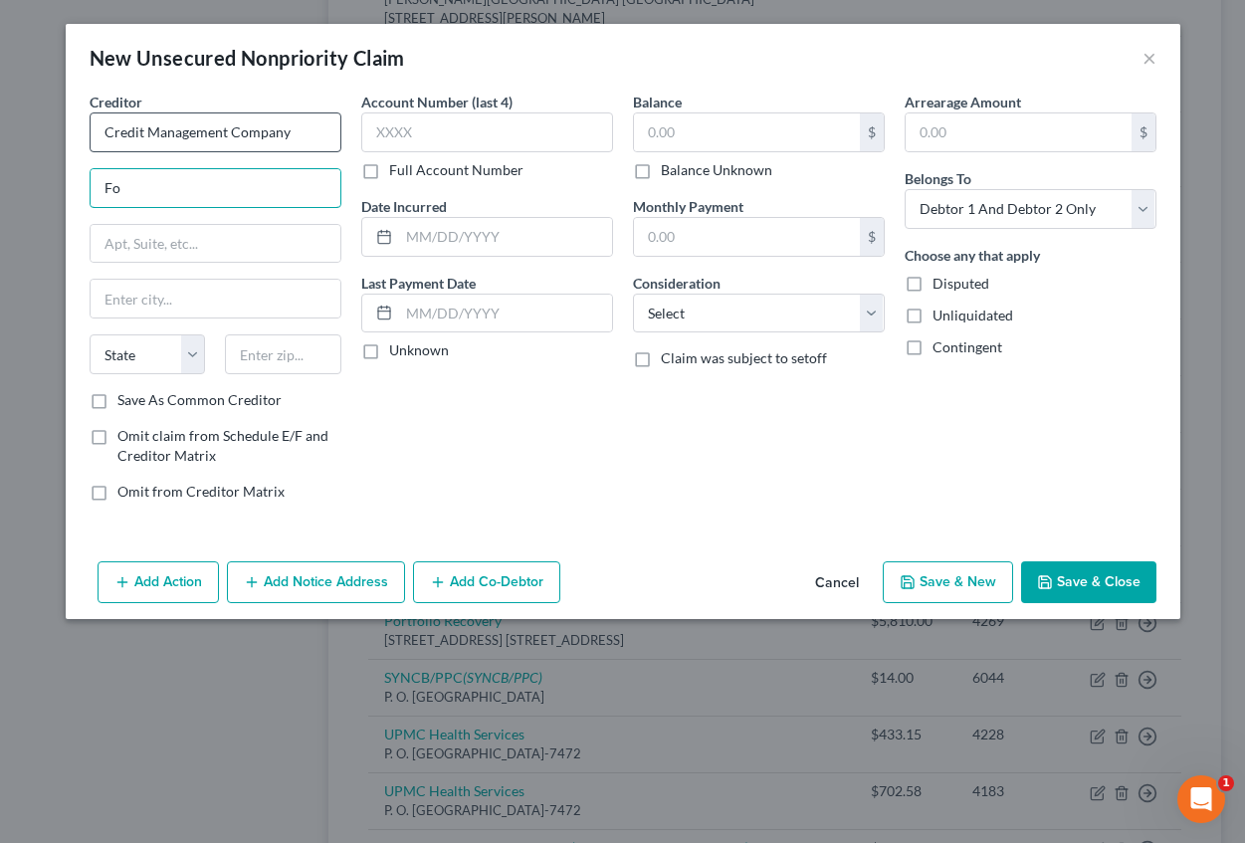
type input "[PERSON_NAME][GEOGRAPHIC_DATA]"
type input "[STREET_ADDRESS][PERSON_NAME]"
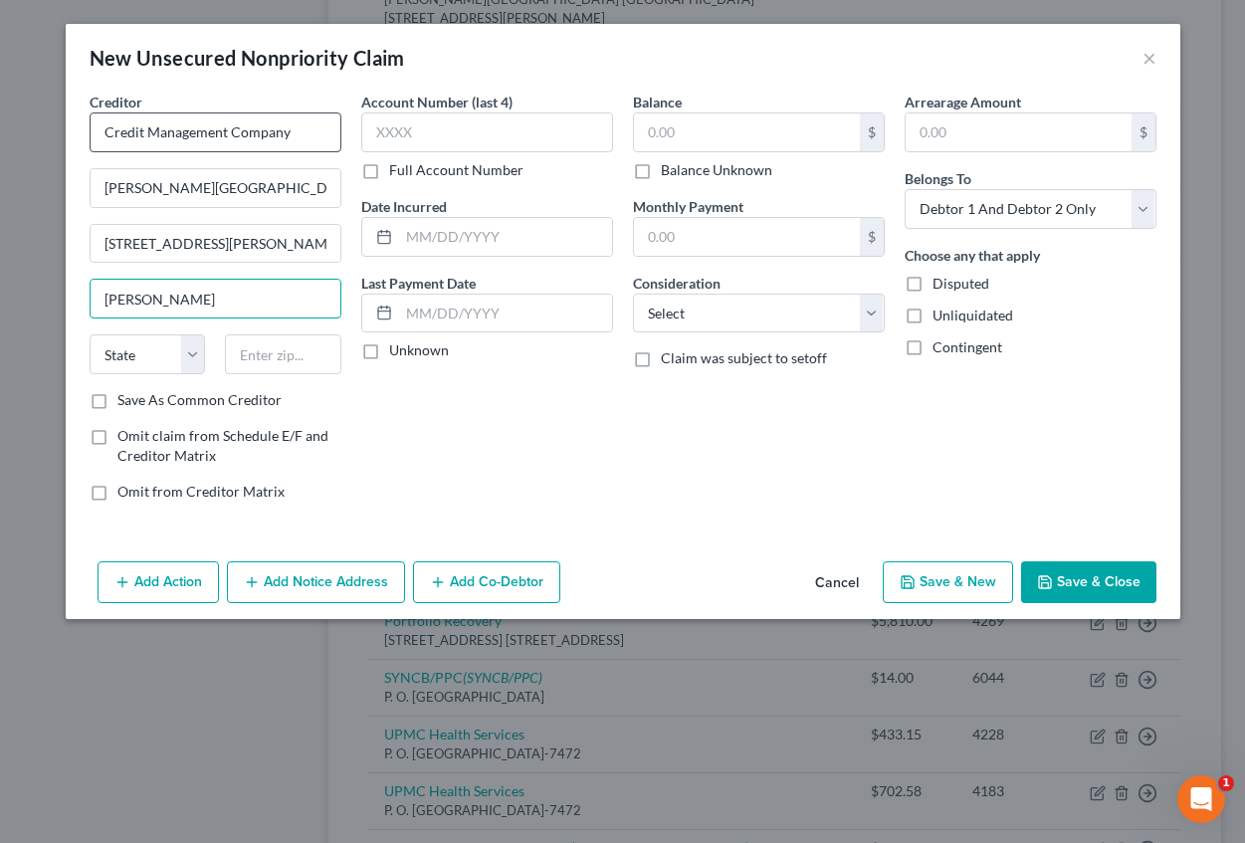
type input "[GEOGRAPHIC_DATA]"
select select "39"
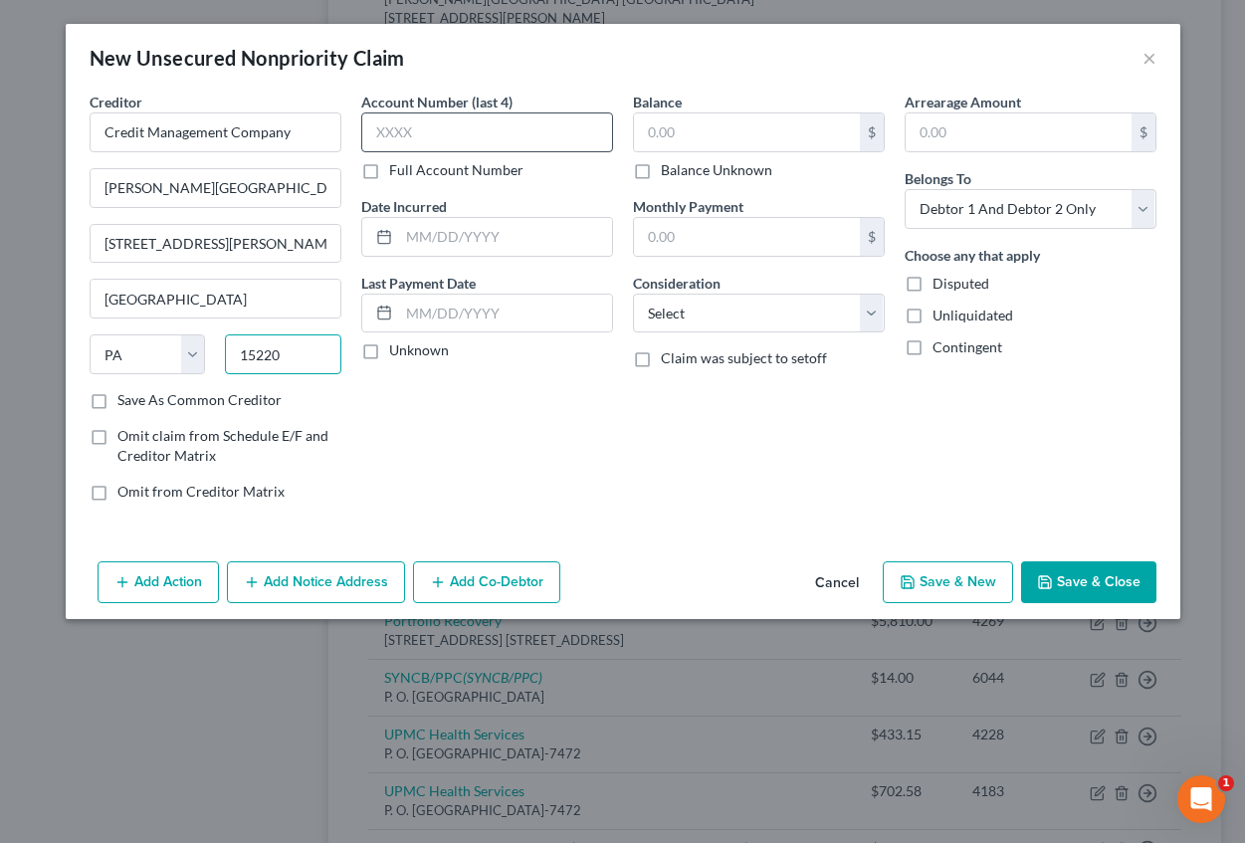
type input "15220"
click at [440, 120] on input "text" at bounding box center [487, 132] width 252 height 40
type input "8785"
click at [412, 226] on input "text" at bounding box center [505, 237] width 213 height 38
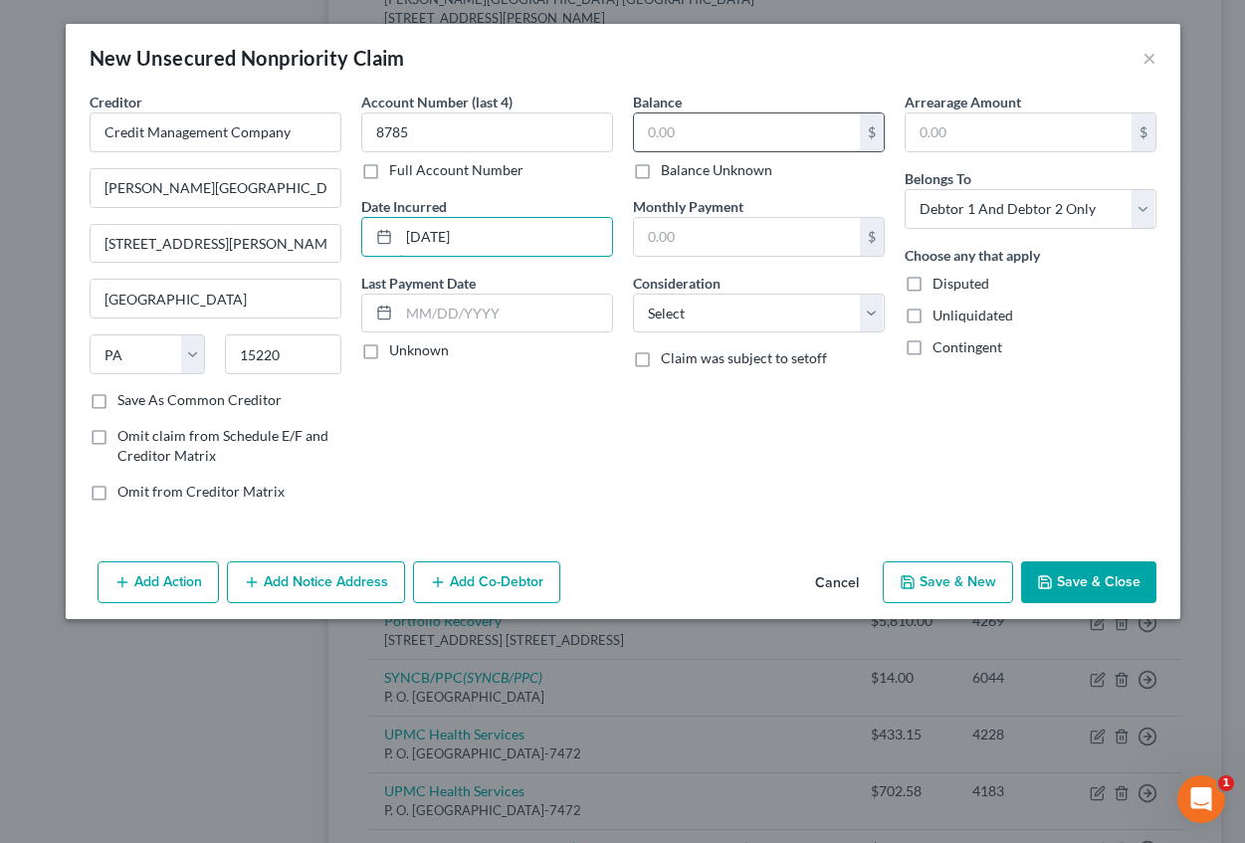
type input "[DATE]"
click at [650, 134] on input "text" at bounding box center [747, 132] width 226 height 38
type input "2,233.14"
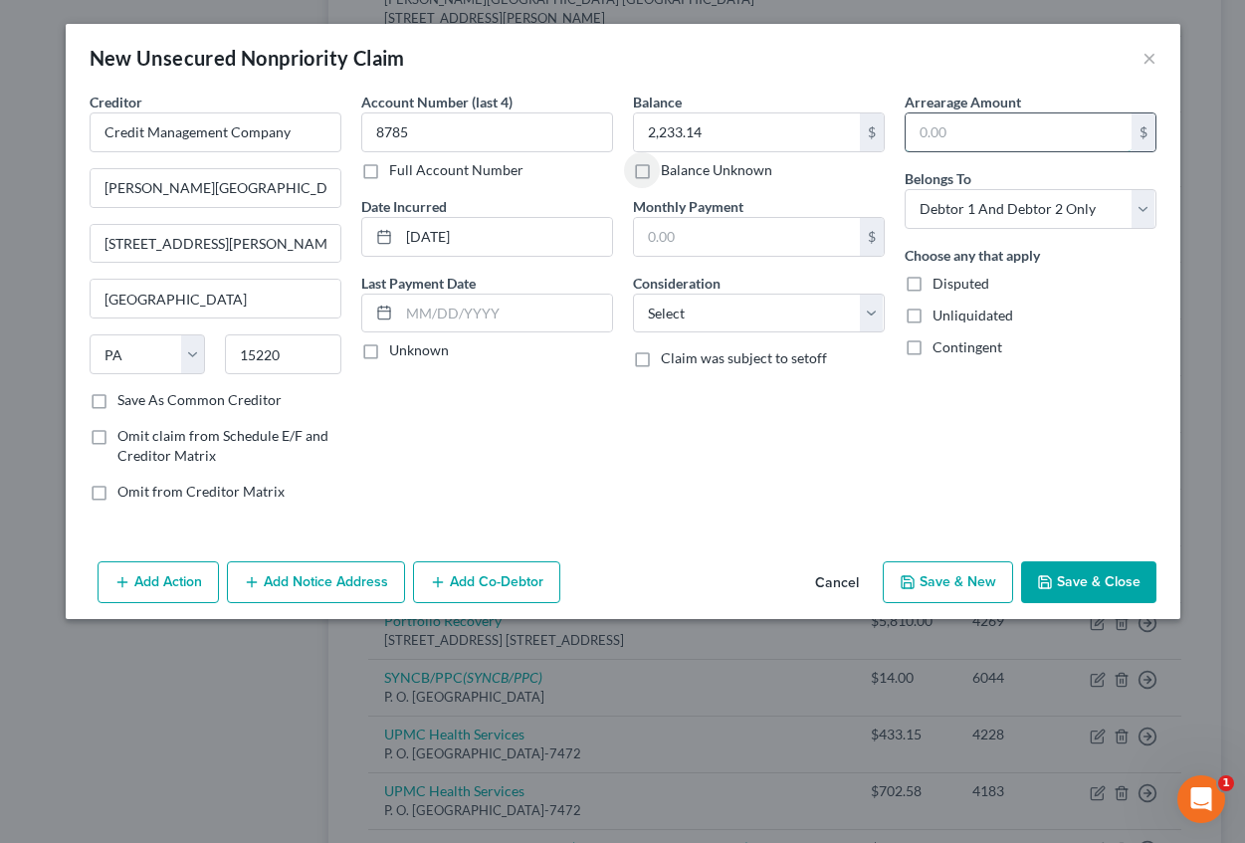
click at [929, 136] on input "text" at bounding box center [1019, 132] width 226 height 38
type input "2,233.14"
click at [857, 315] on select "Select Cable / Satellite Services Collection Agency Credit Card Debt Debt Couns…" at bounding box center [759, 314] width 252 height 40
select select "9"
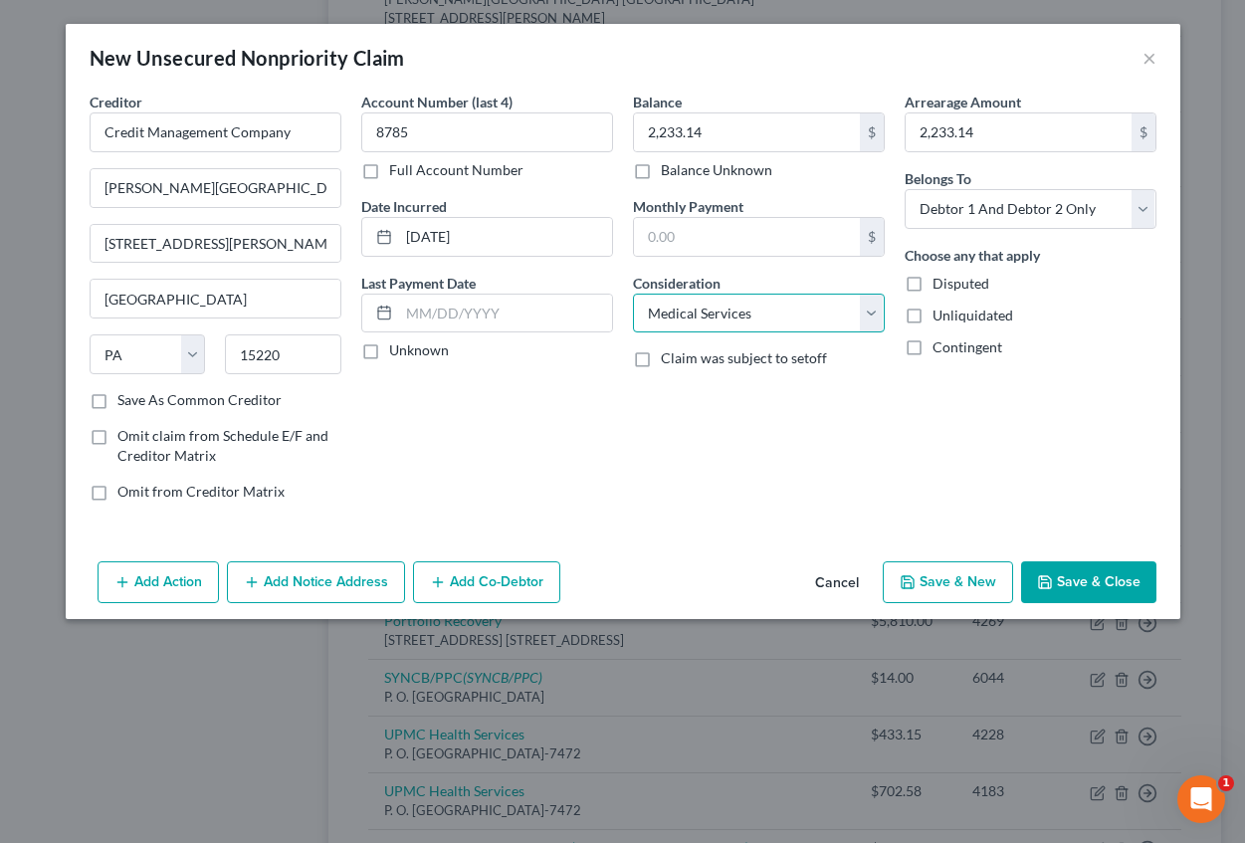
click at [633, 294] on select "Select Cable / Satellite Services Collection Agency Credit Card Debt Debt Couns…" at bounding box center [759, 314] width 252 height 40
click at [334, 584] on button "Add Notice Address" at bounding box center [316, 582] width 178 height 42
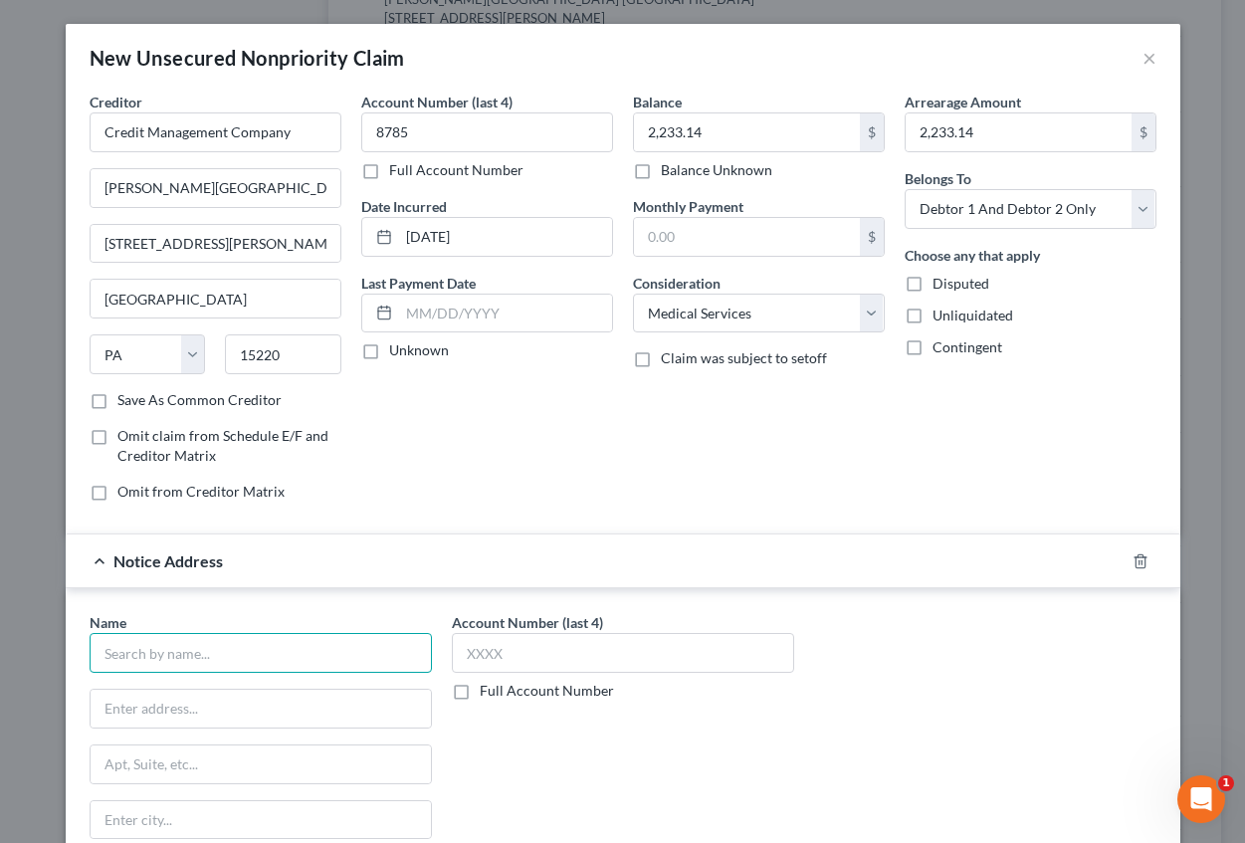
click at [210, 646] on input "text" at bounding box center [261, 653] width 342 height 40
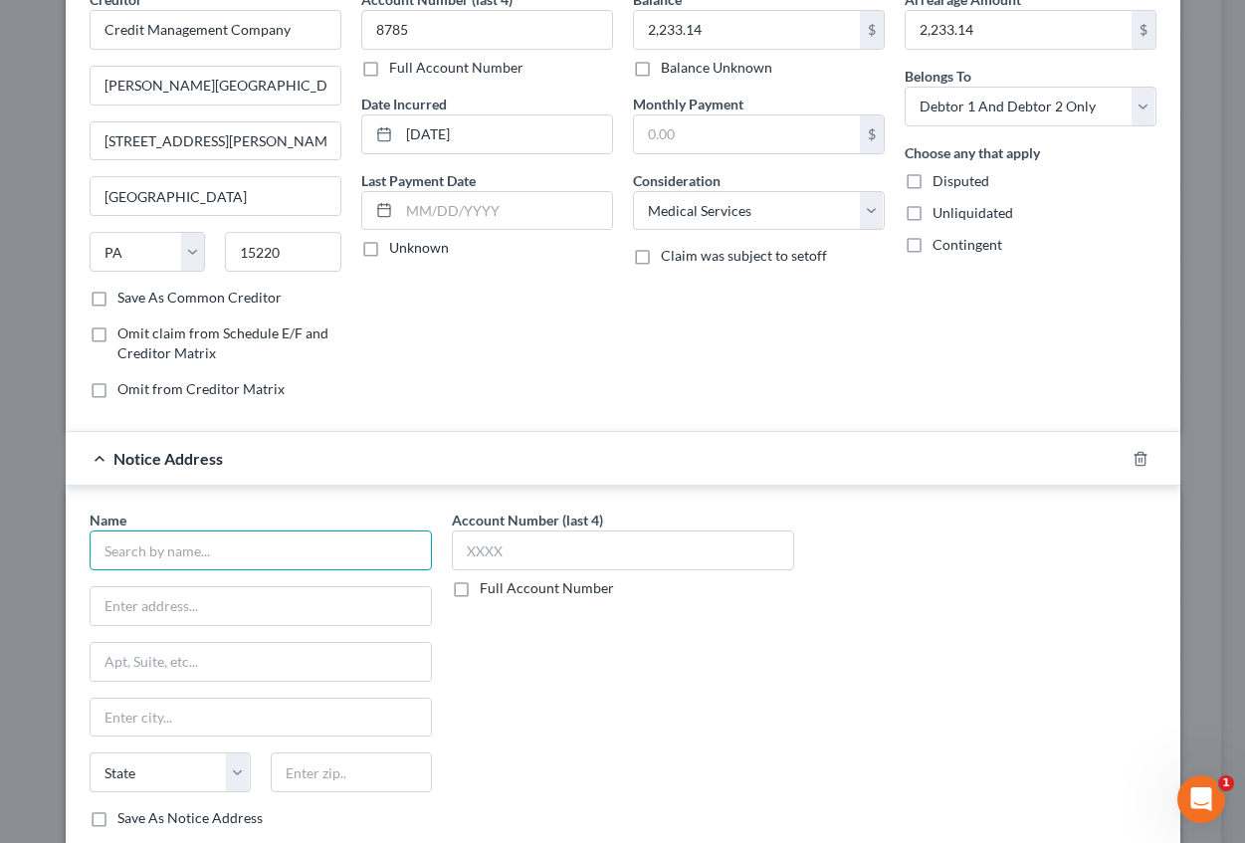
scroll to position [199, 0]
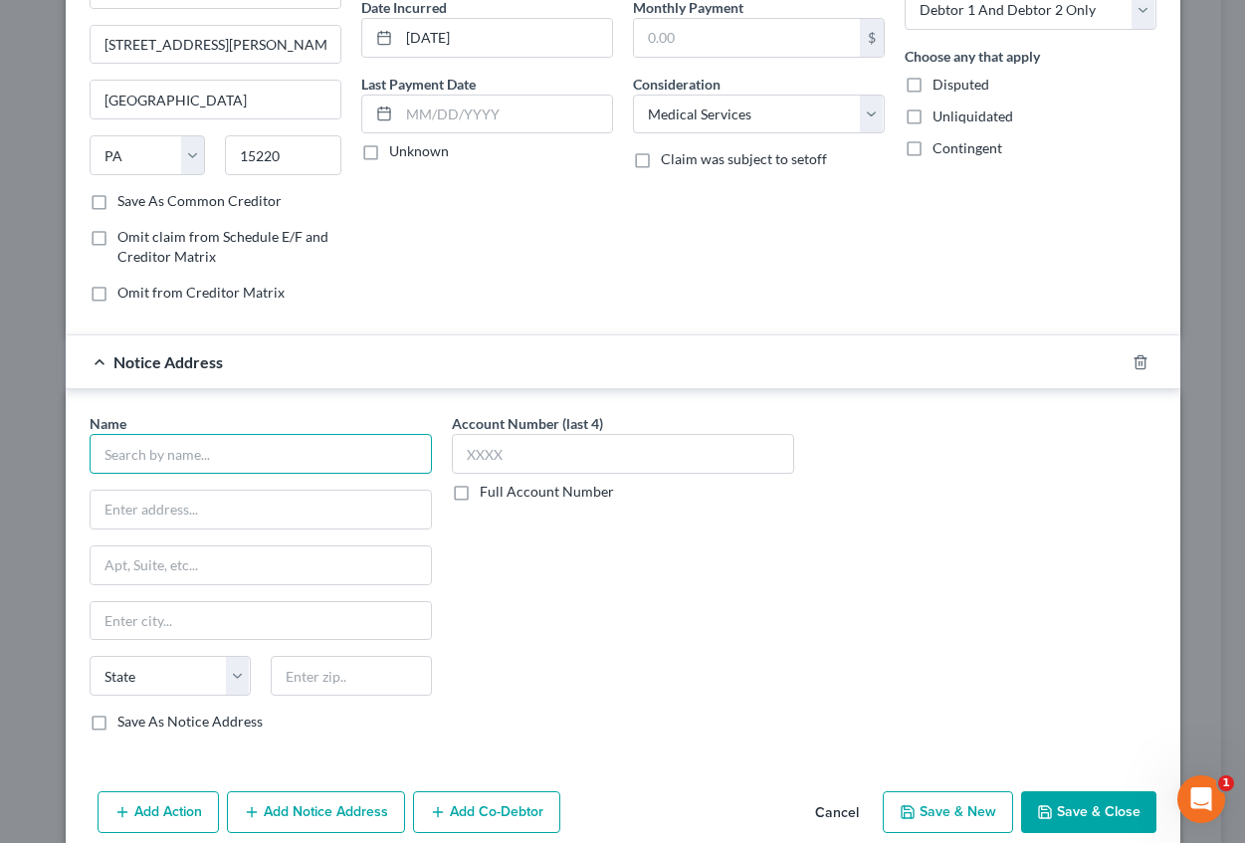
click at [125, 459] on input "text" at bounding box center [261, 454] width 342 height 40
type input "Credit Management Company"
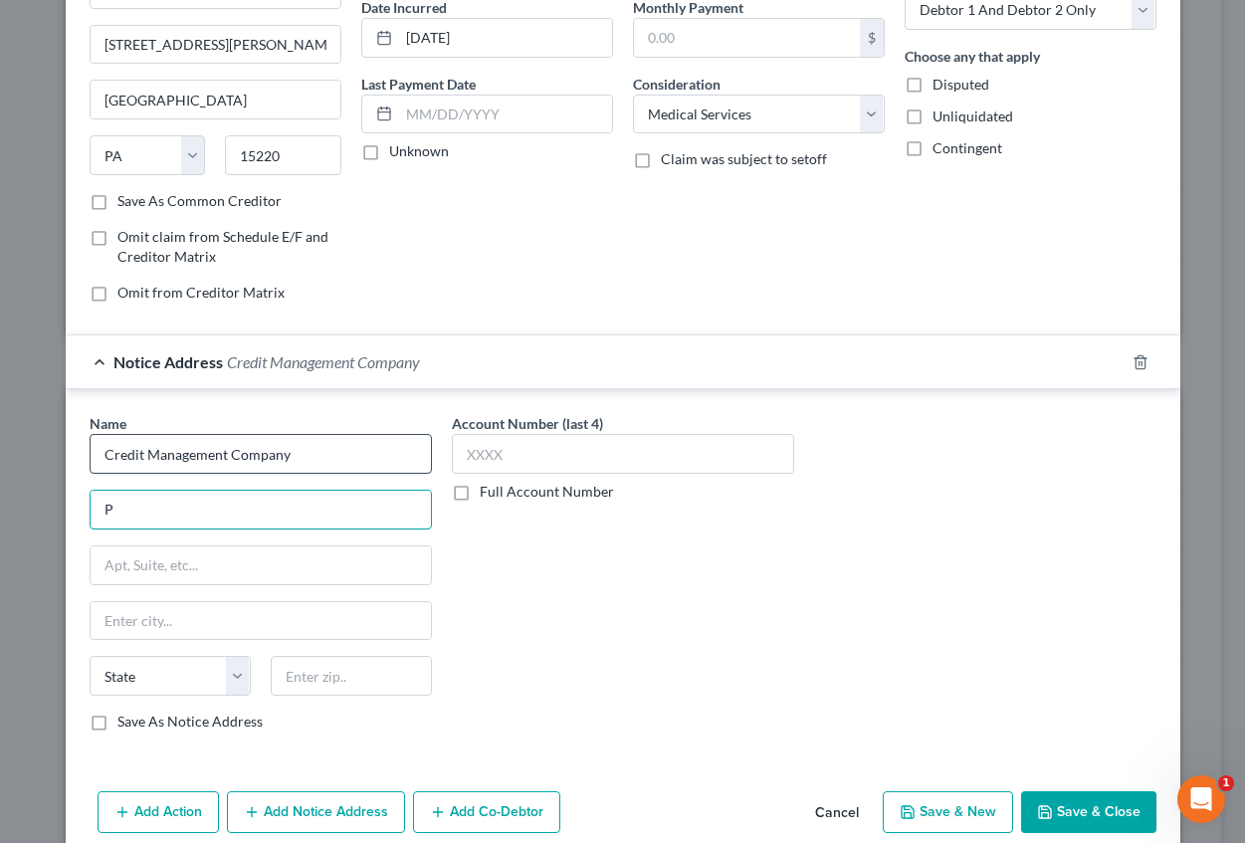
type input "P.O. Box 16346"
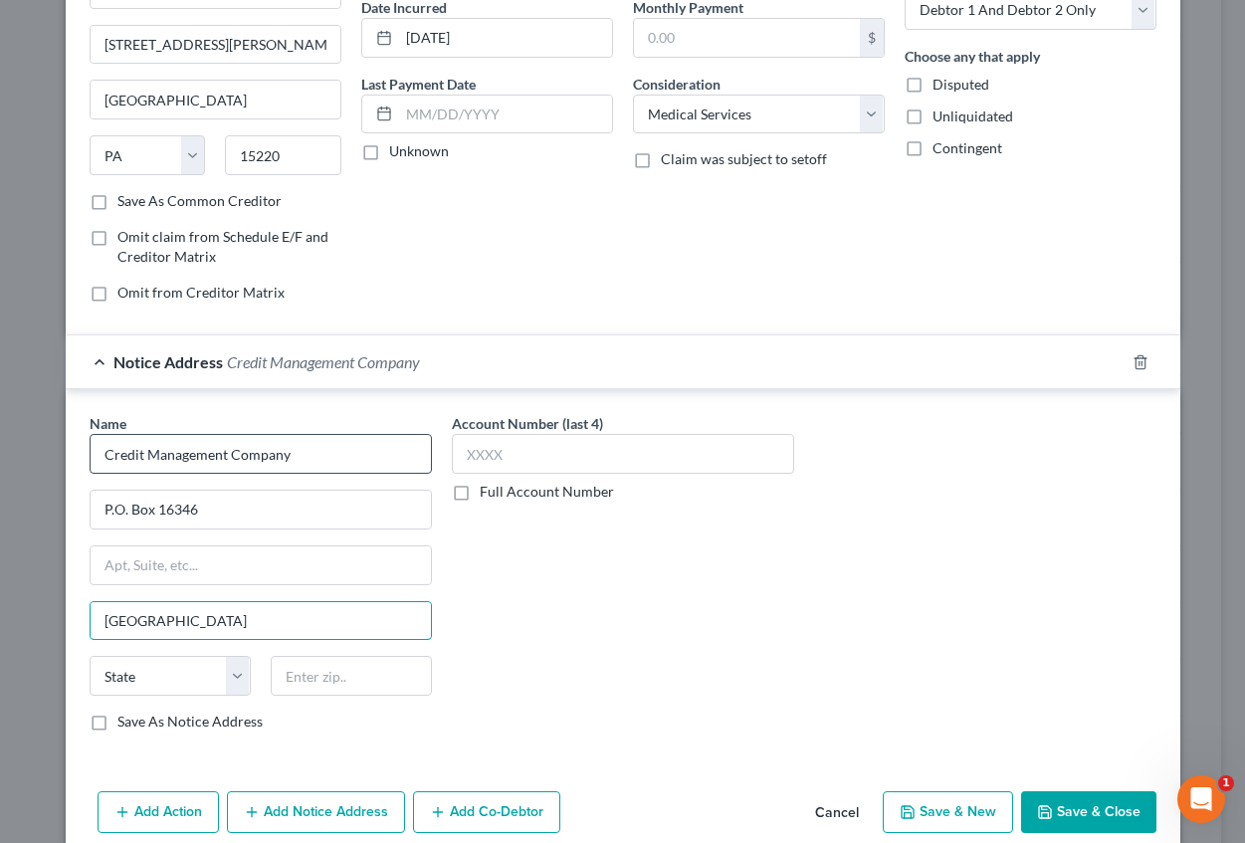
type input "[GEOGRAPHIC_DATA]"
select select "39"
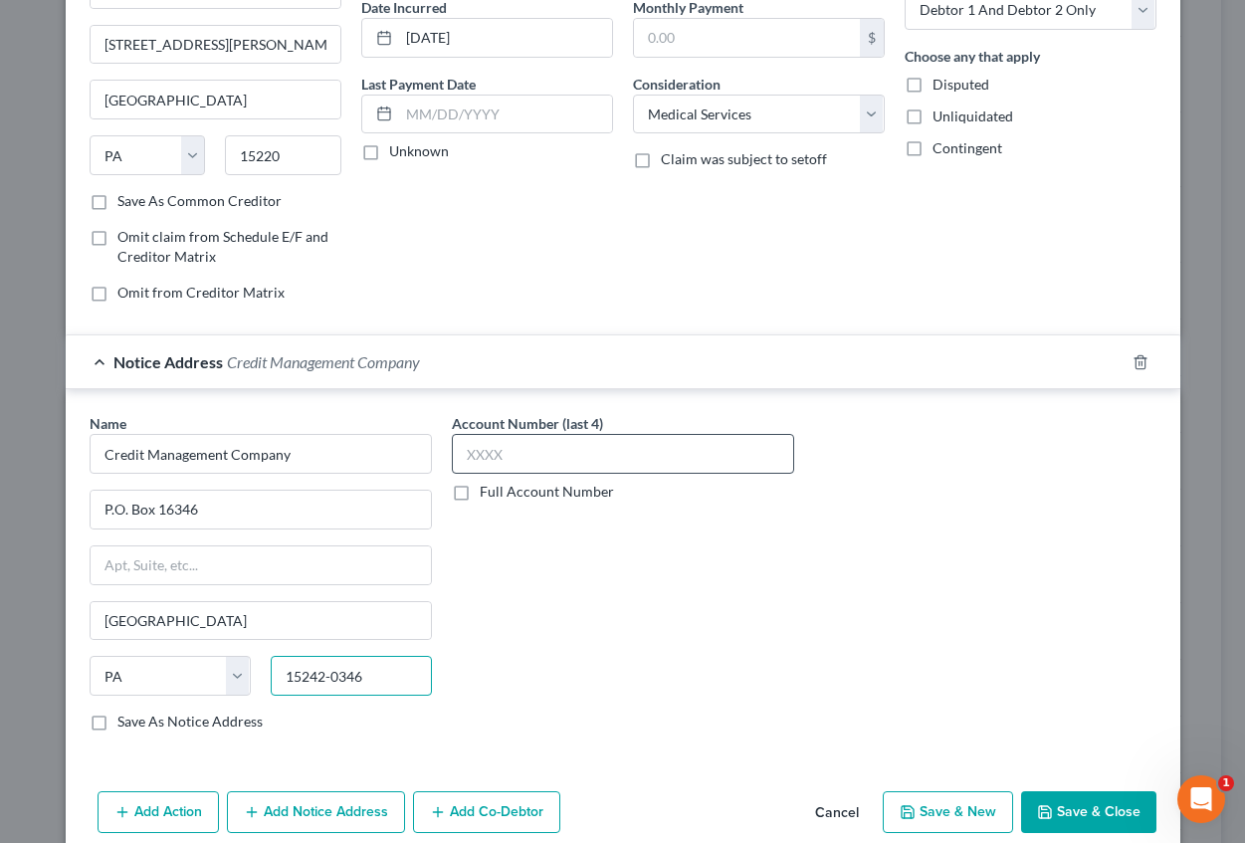
type input "15242-0346"
click at [511, 453] on input "text" at bounding box center [623, 454] width 342 height 40
type input "8785"
click at [906, 805] on icon "button" at bounding box center [908, 812] width 16 height 16
select select "2"
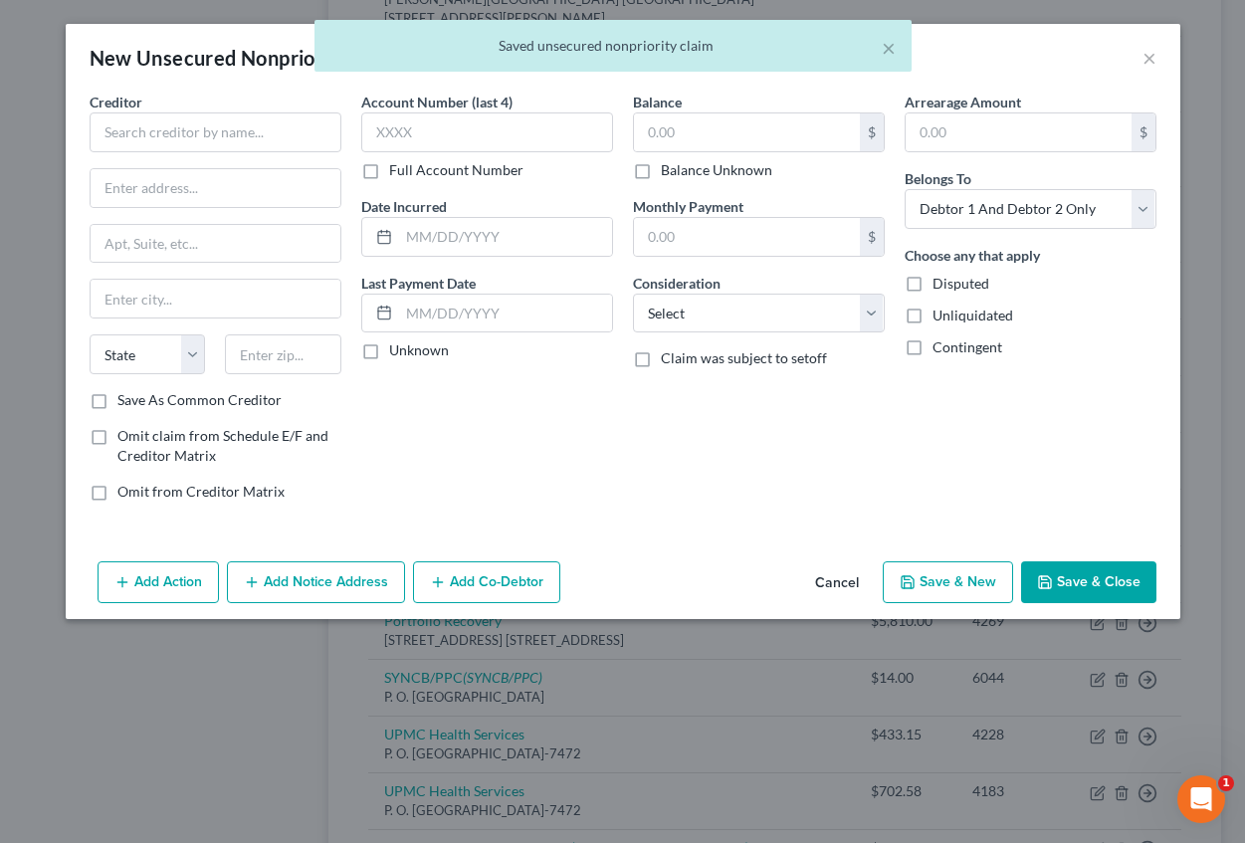
scroll to position [0, 0]
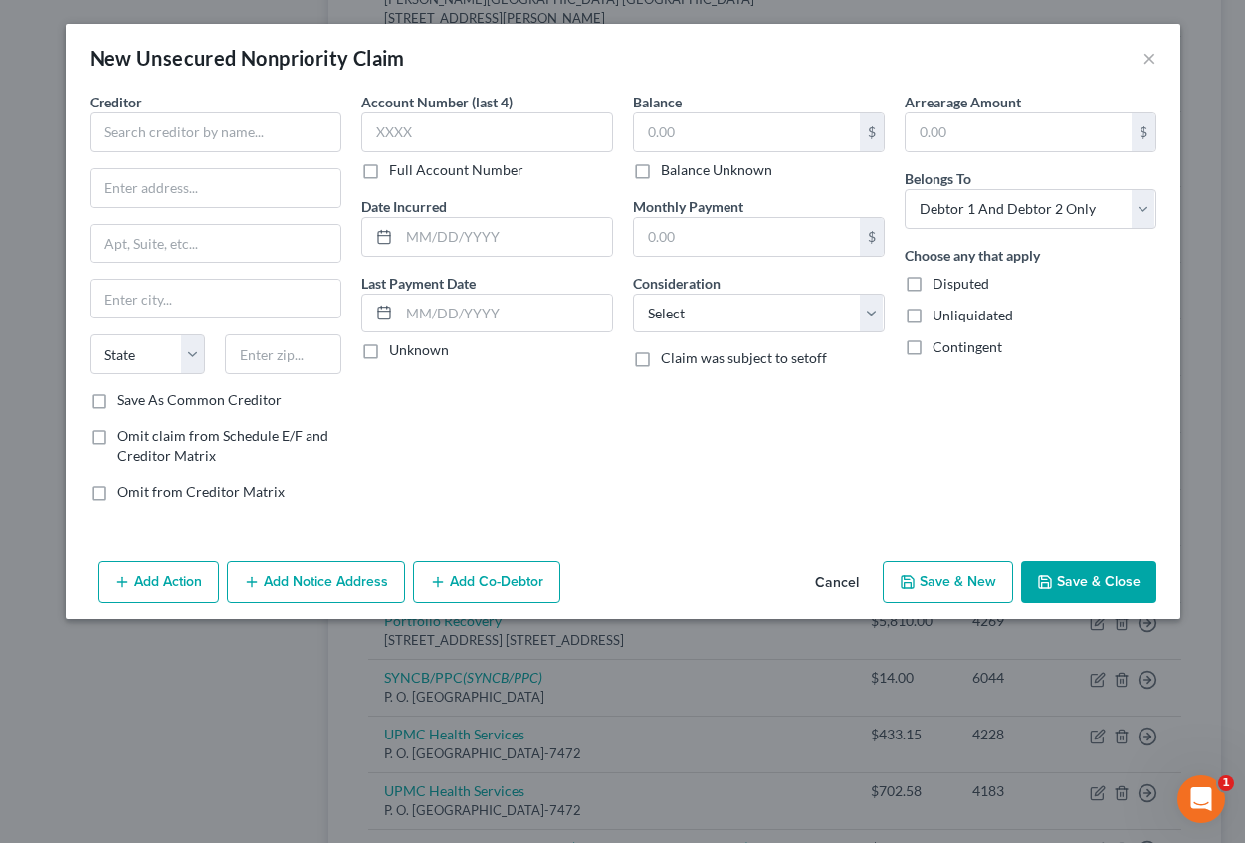
click at [117, 399] on label "Save As Common Creditor" at bounding box center [199, 400] width 164 height 20
click at [125, 399] on input "Save As Common Creditor" at bounding box center [131, 396] width 13 height 13
checkbox input "true"
click at [157, 132] on input "text" at bounding box center [216, 132] width 252 height 40
type input "Credit Management Company"
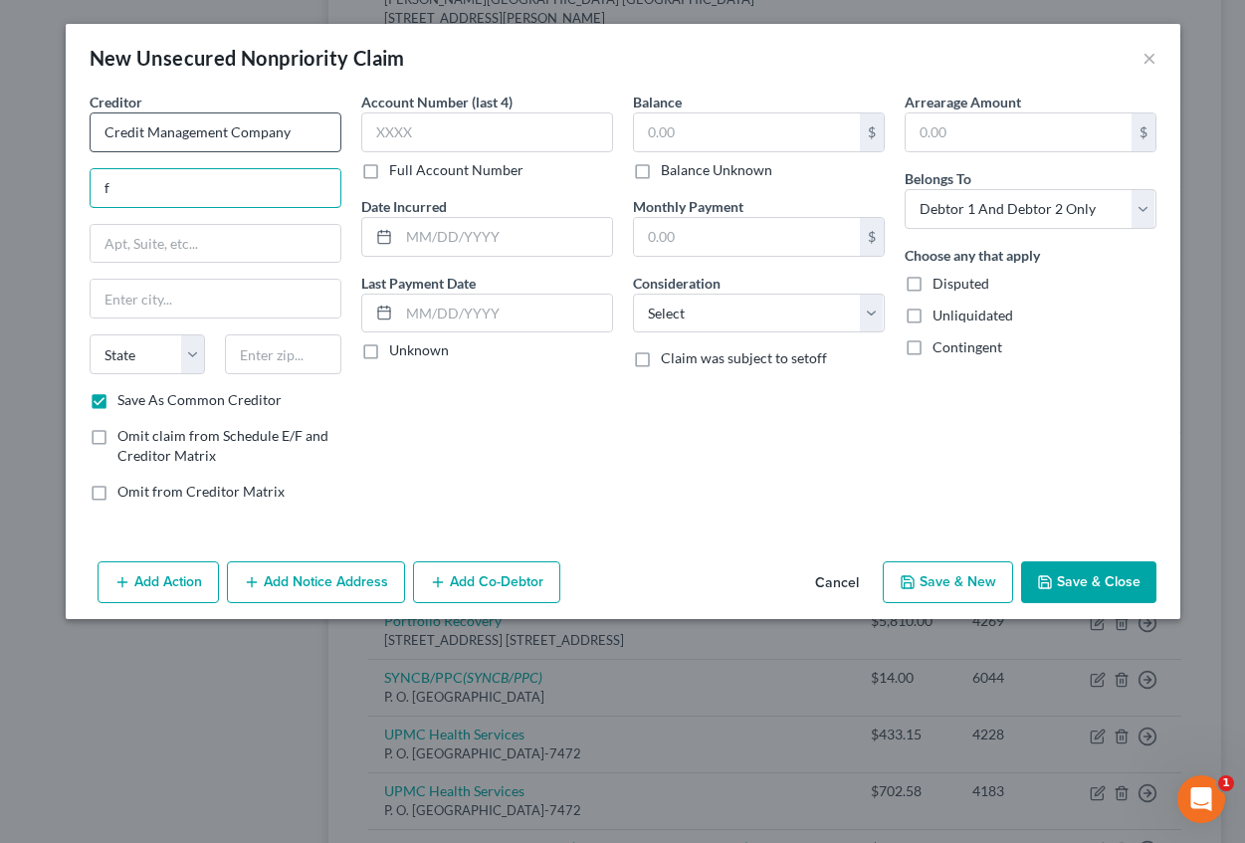
type input "[PERSON_NAME][GEOGRAPHIC_DATA]"
type input "[STREET_ADDRESS][PERSON_NAME]"
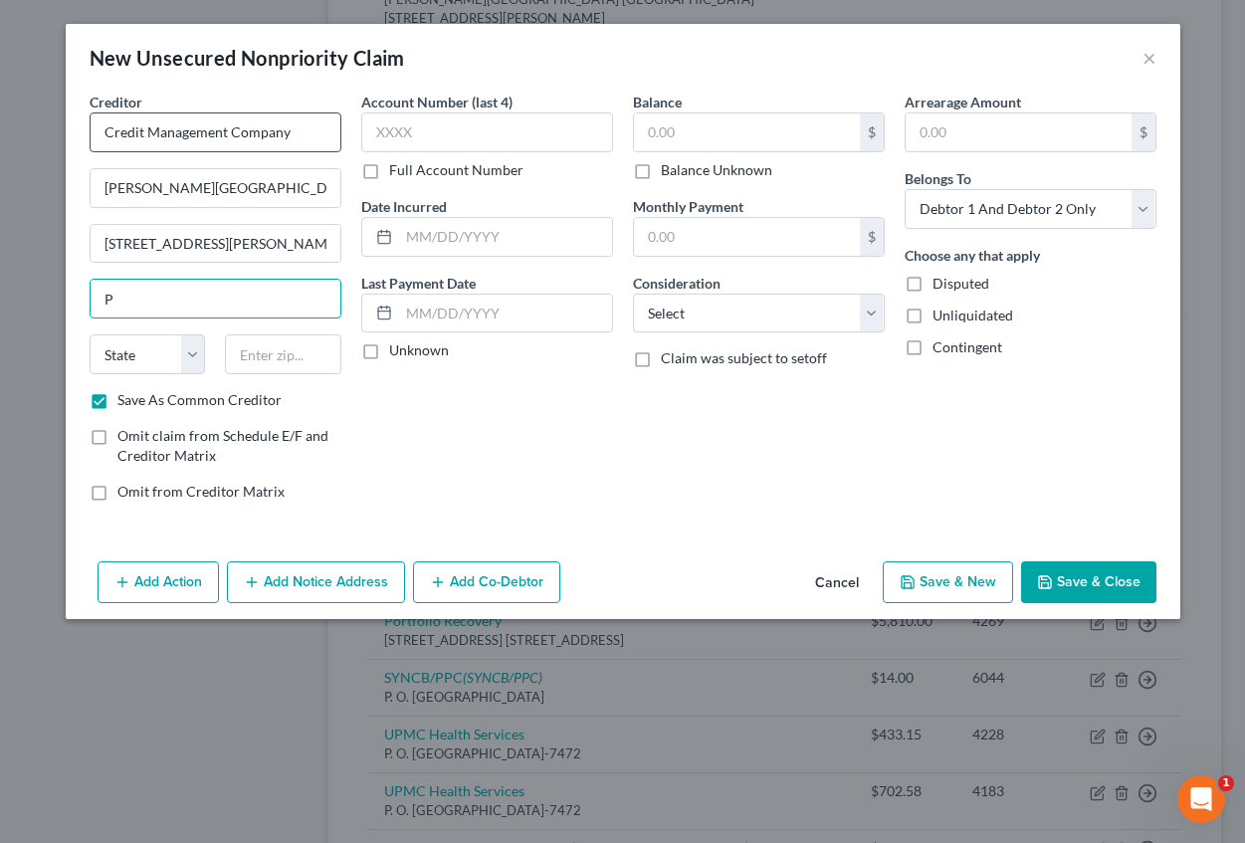
type input "[GEOGRAPHIC_DATA]"
select select "39"
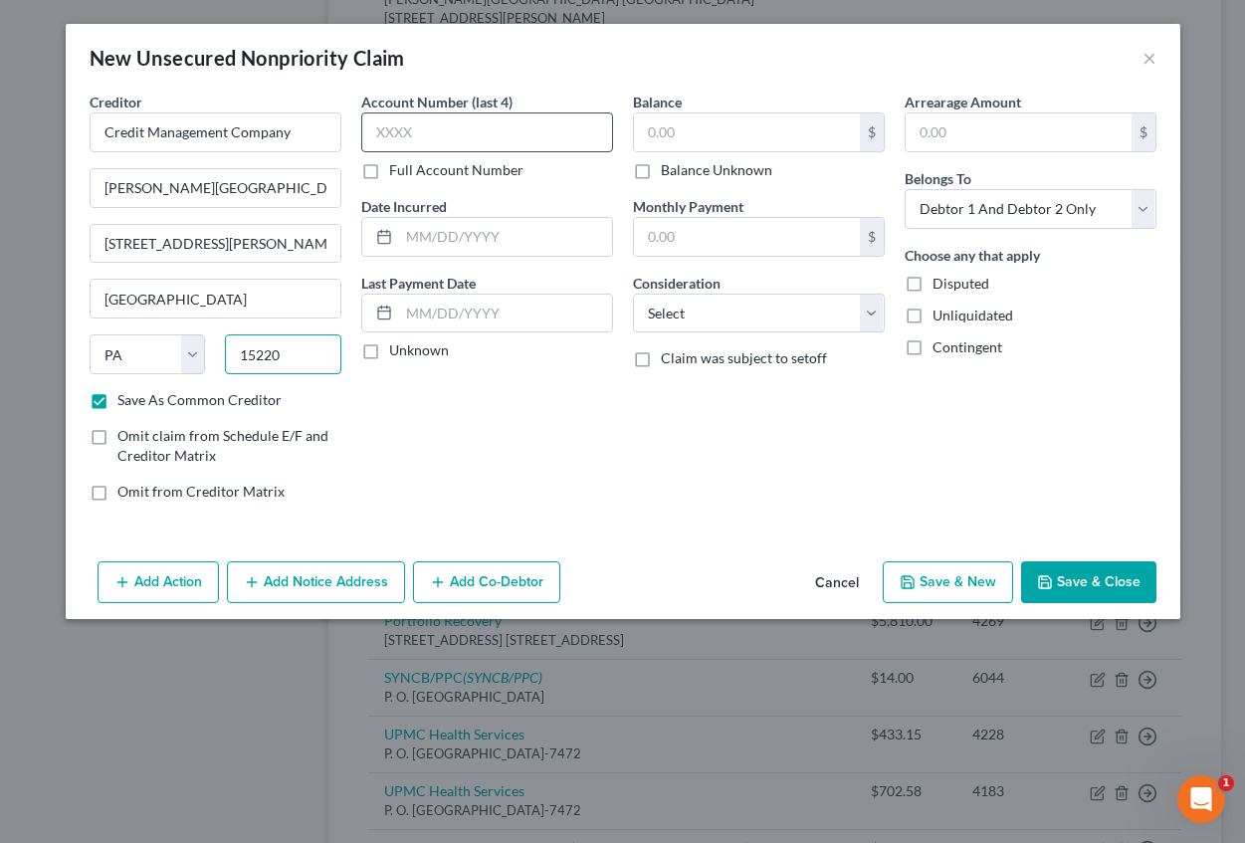
type input "15220"
click at [395, 111] on div "Account Number (last 4) Full Account Number" at bounding box center [487, 136] width 252 height 89
type input "8800"
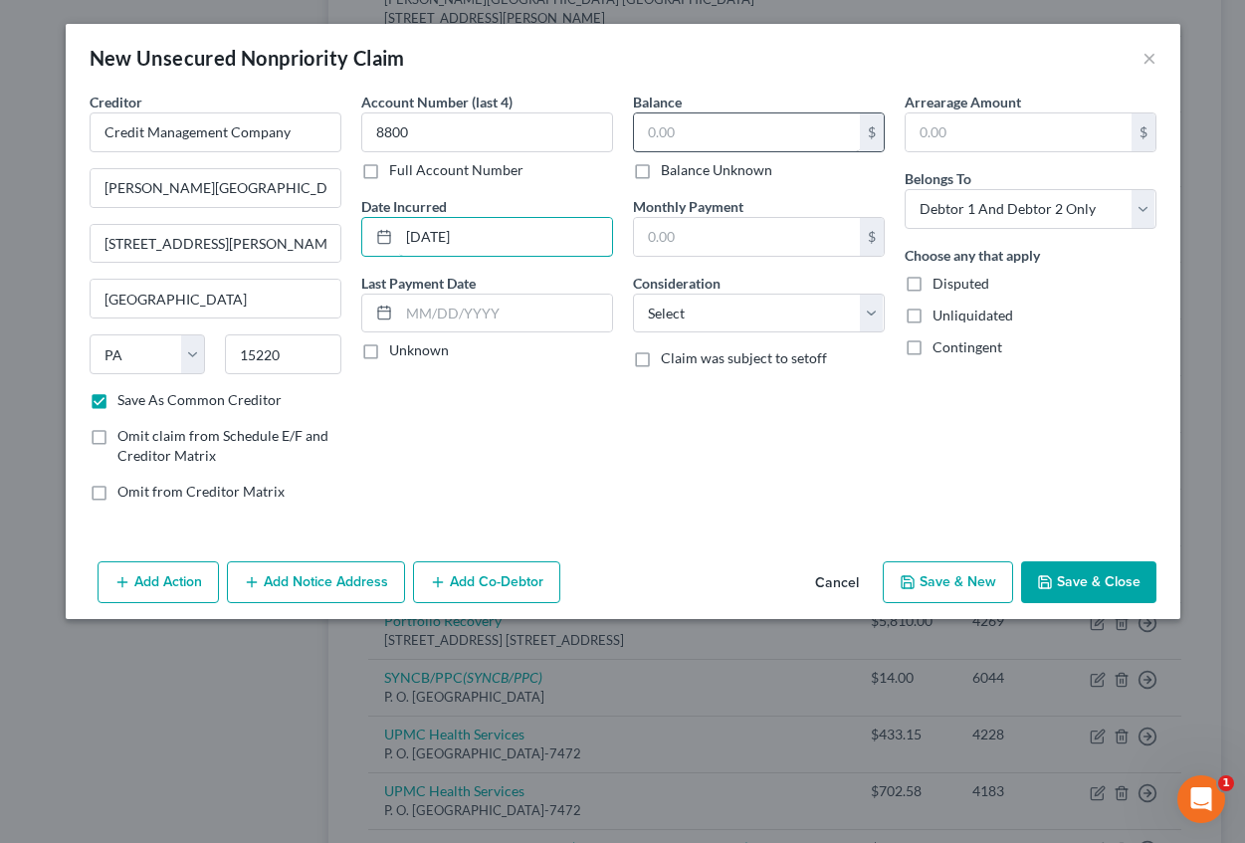
type input "[DATE]"
click at [660, 122] on input "text" at bounding box center [747, 132] width 226 height 38
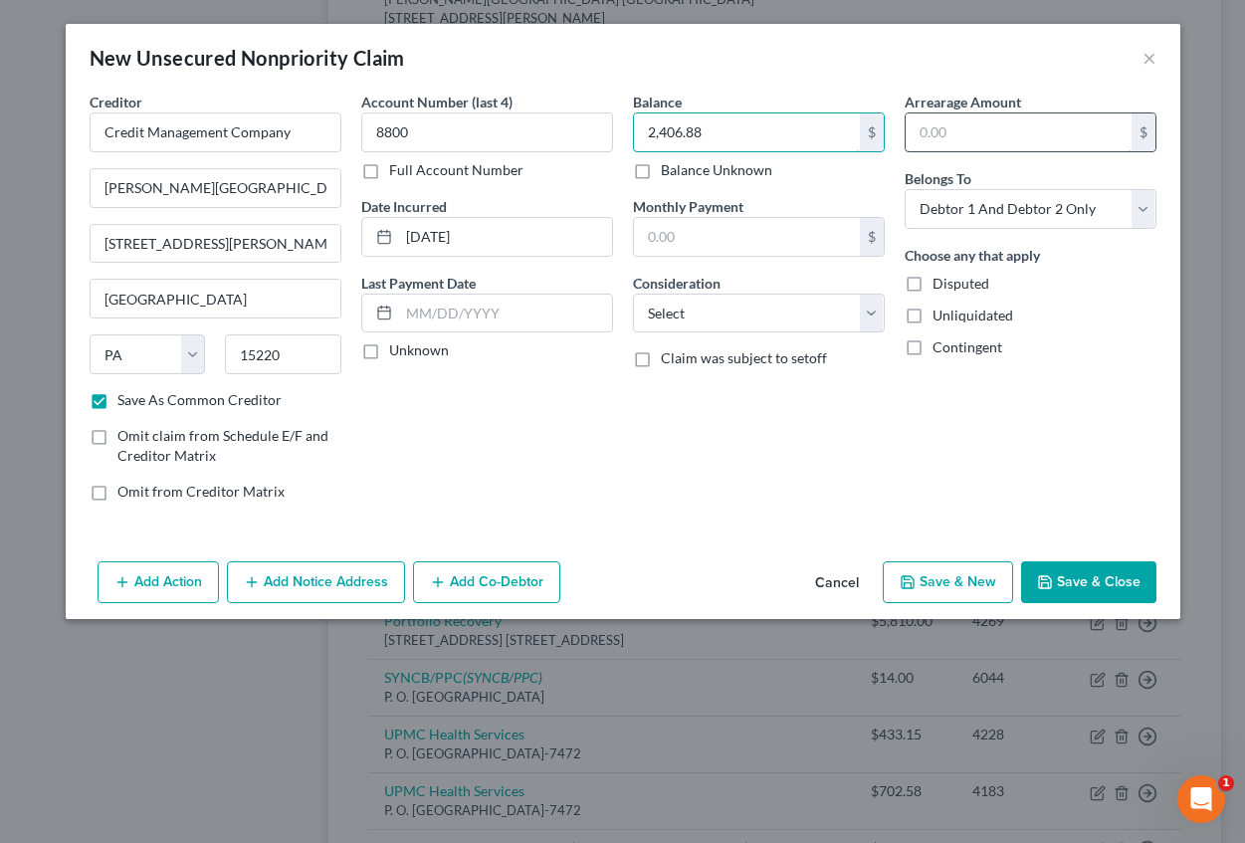
type input "2,406.88"
click at [946, 132] on input "text" at bounding box center [1019, 132] width 226 height 38
type input "2,406.88"
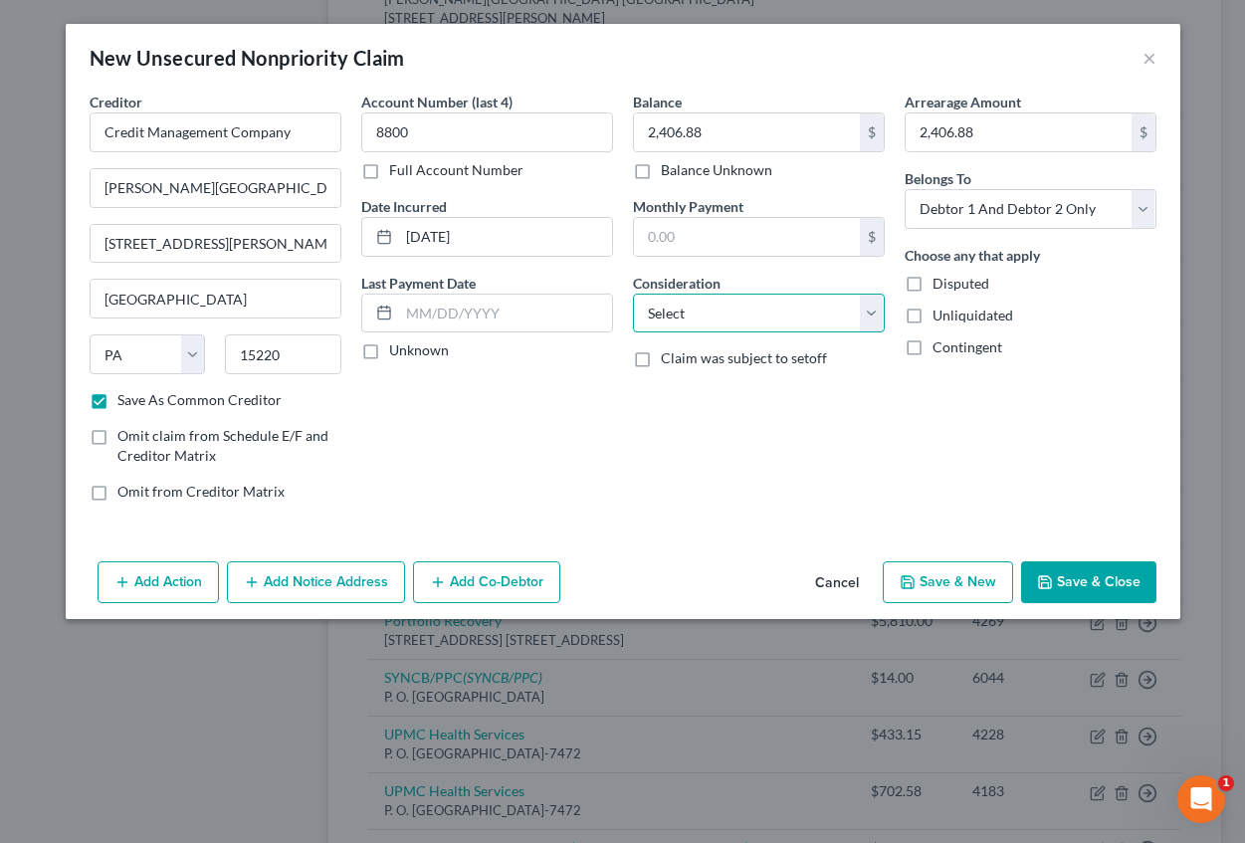
click at [698, 317] on select "Select Cable / Satellite Services Collection Agency Credit Card Debt Debt Couns…" at bounding box center [759, 314] width 252 height 40
select select "9"
click at [633, 294] on select "Select Cable / Satellite Services Collection Agency Credit Card Debt Debt Couns…" at bounding box center [759, 314] width 252 height 40
click at [335, 576] on button "Add Notice Address" at bounding box center [316, 582] width 178 height 42
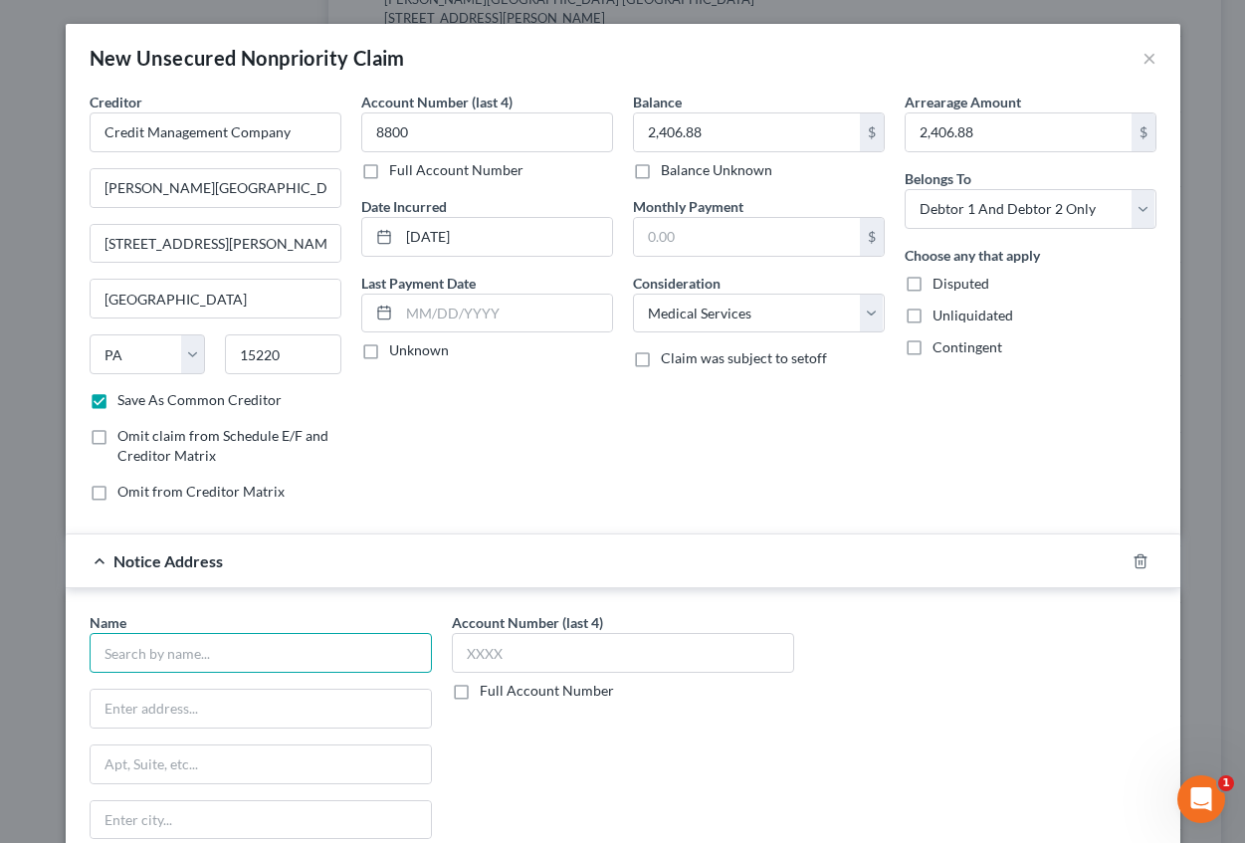
click at [209, 656] on input "text" at bounding box center [261, 653] width 342 height 40
type input "Credit Management Company"
type input "P.O. Box 16346"
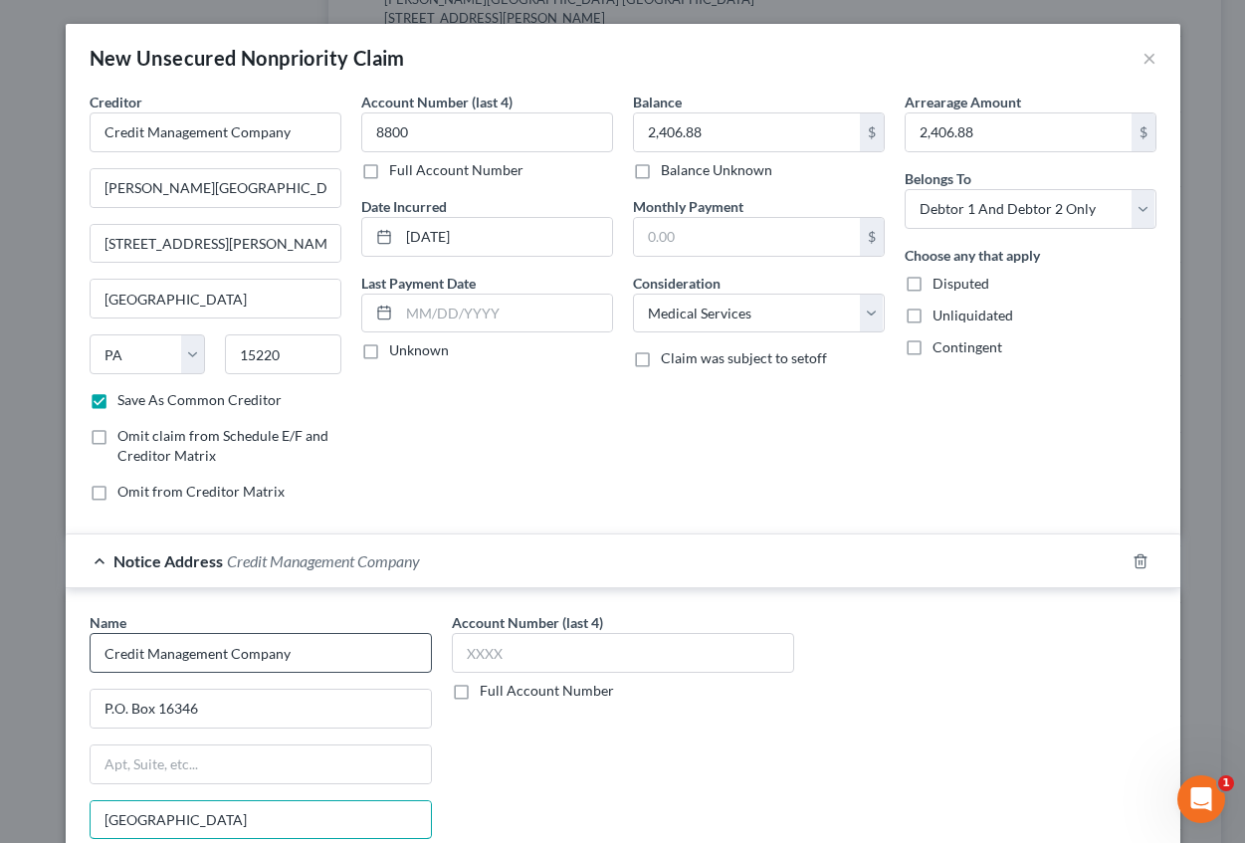
type input "[GEOGRAPHIC_DATA]"
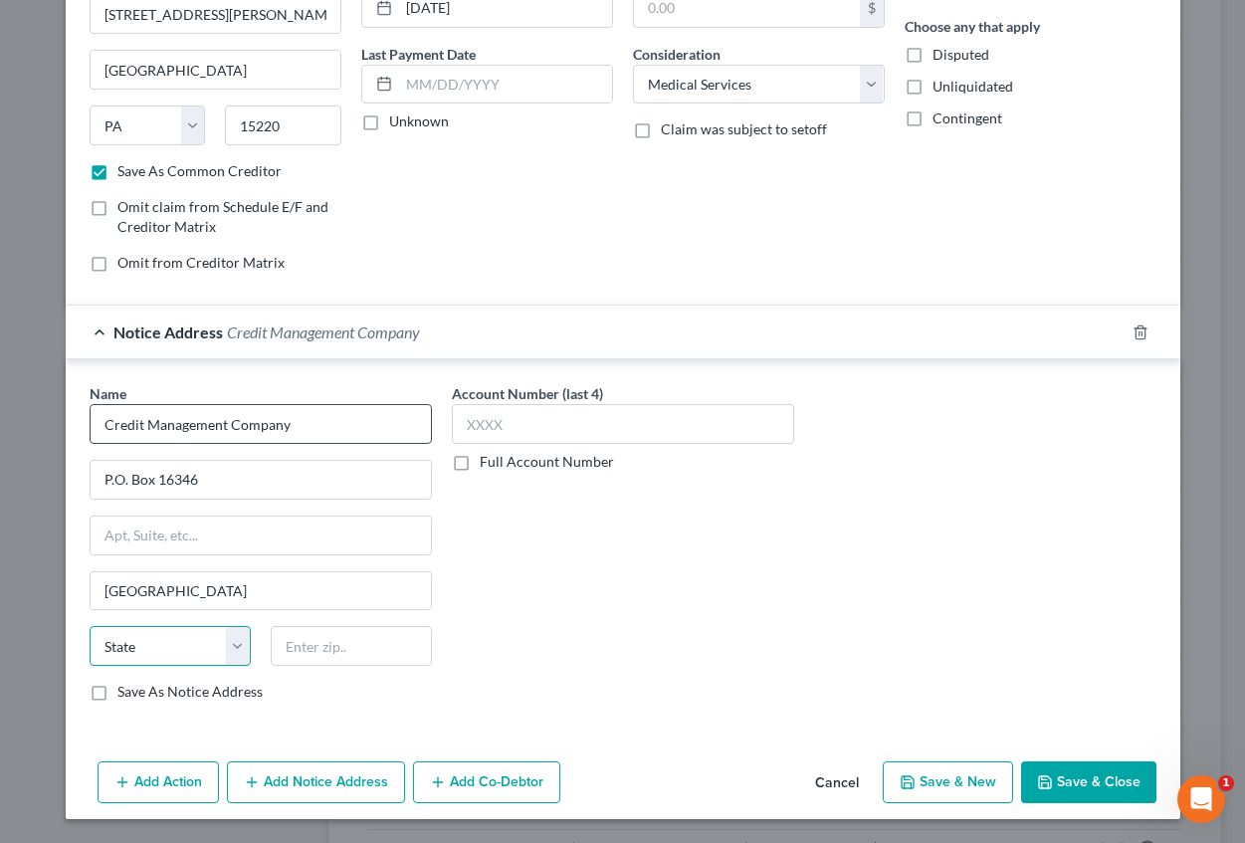
select select "39"
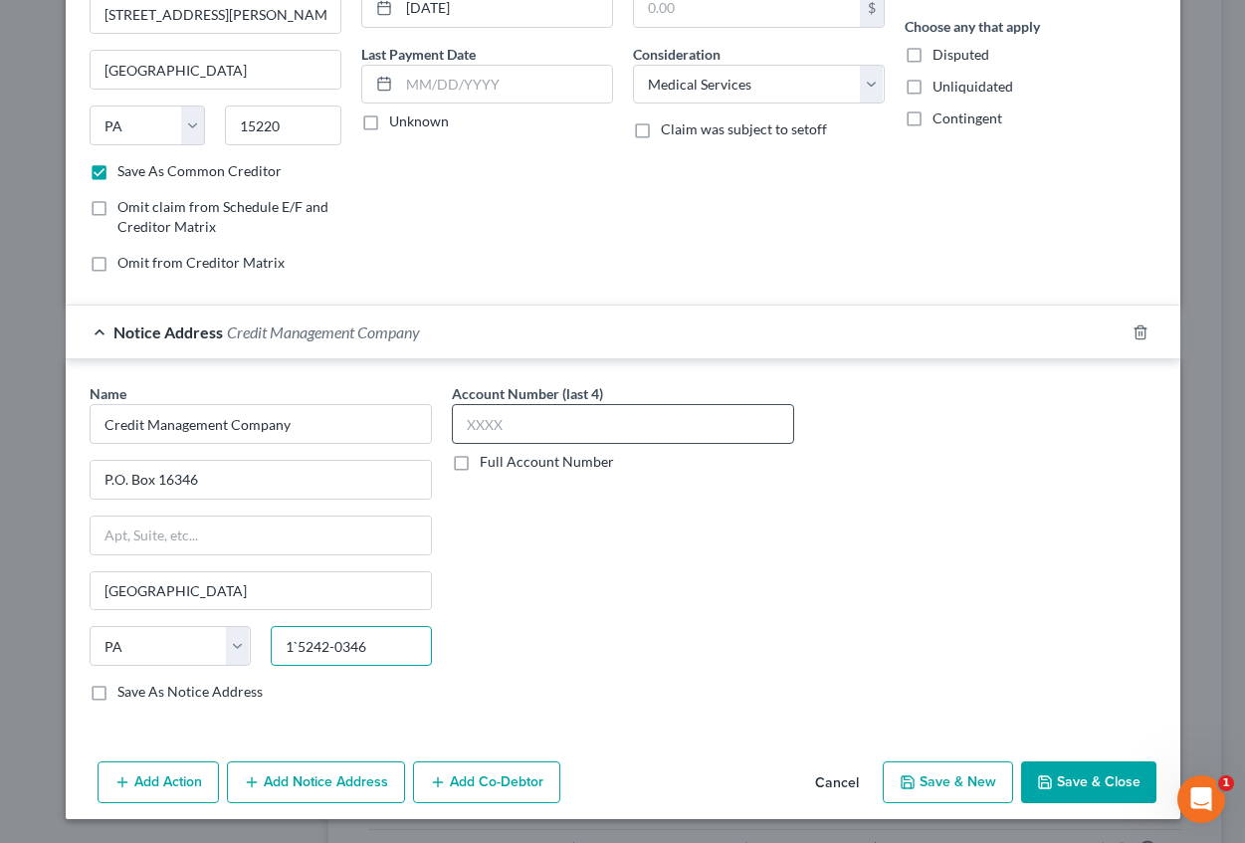
type input "1`5242-0346"
click at [452, 420] on input "text" at bounding box center [623, 424] width 342 height 40
type input "8800"
click at [918, 775] on button "Save & New" at bounding box center [948, 782] width 130 height 42
checkbox input "false"
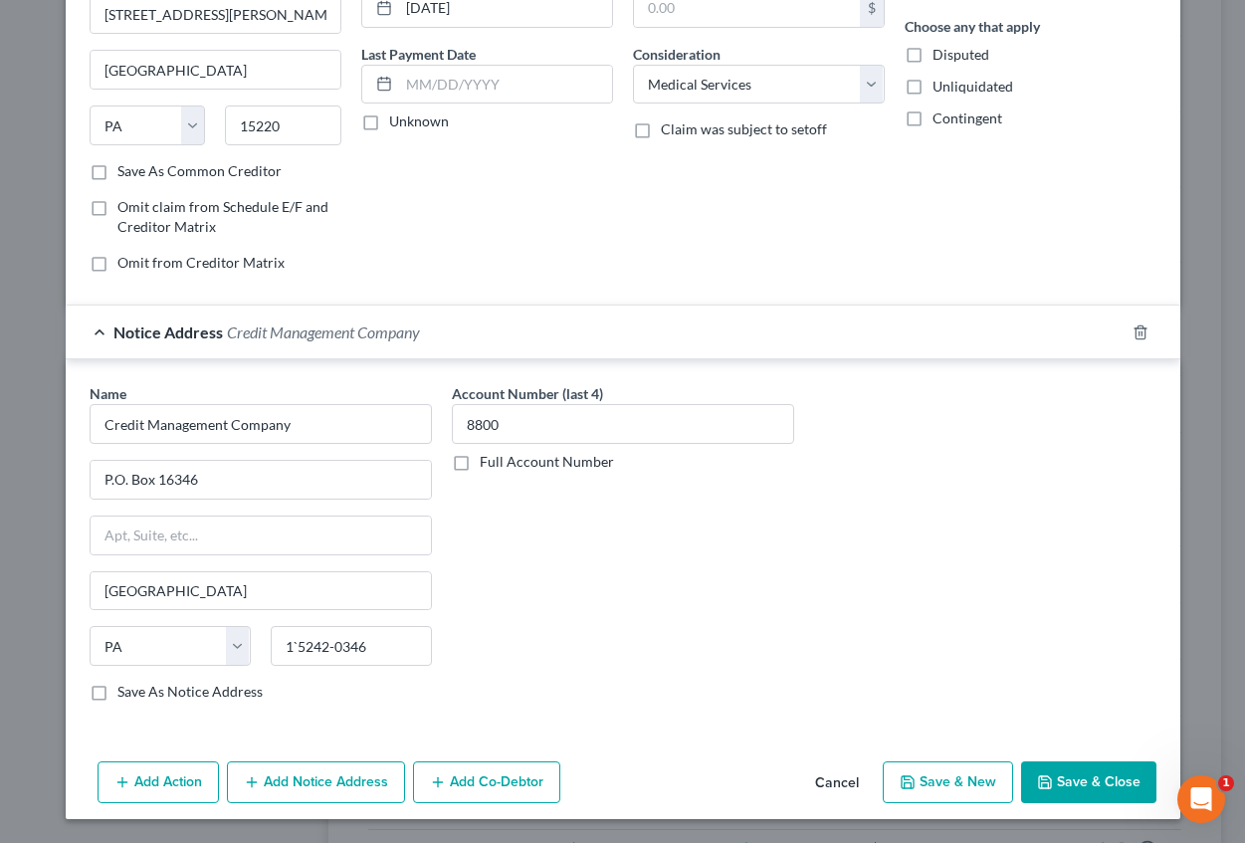
select select "2"
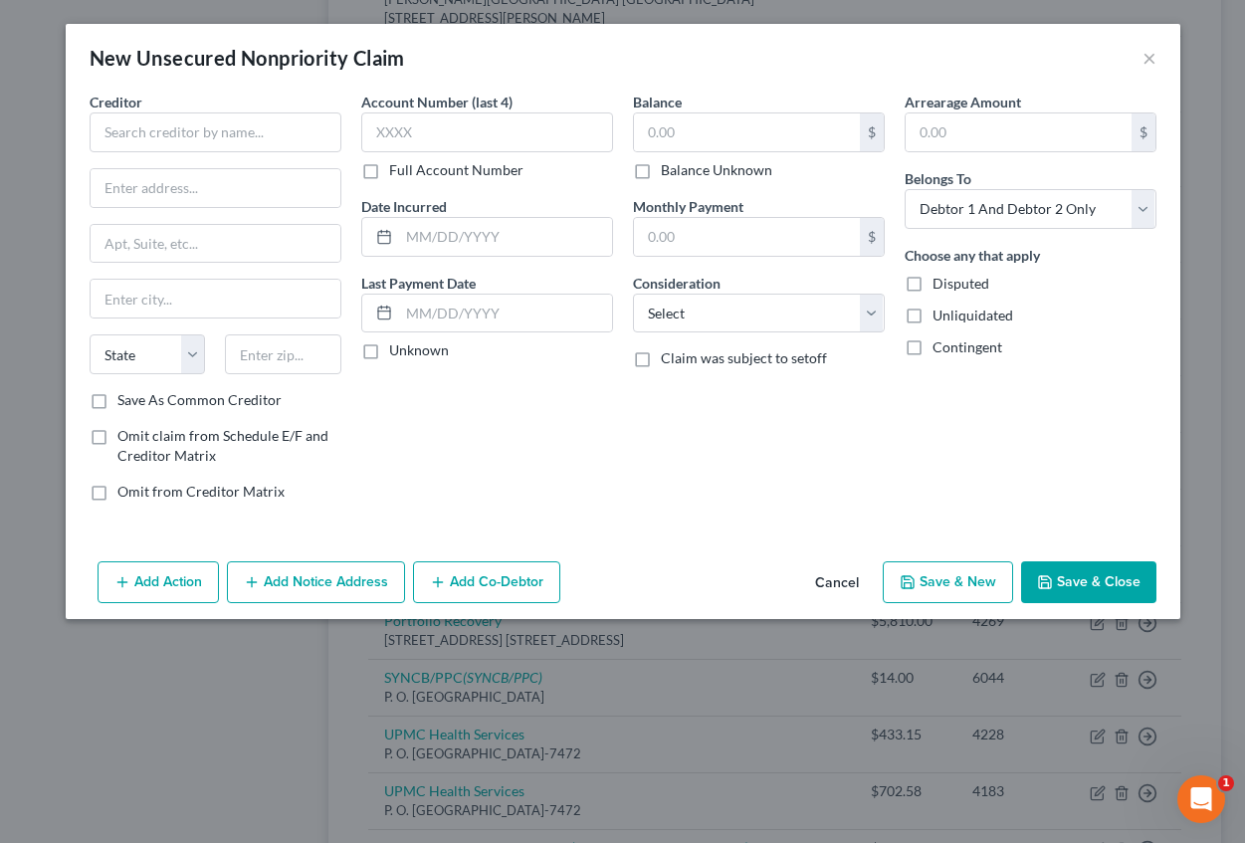
type input "0.00"
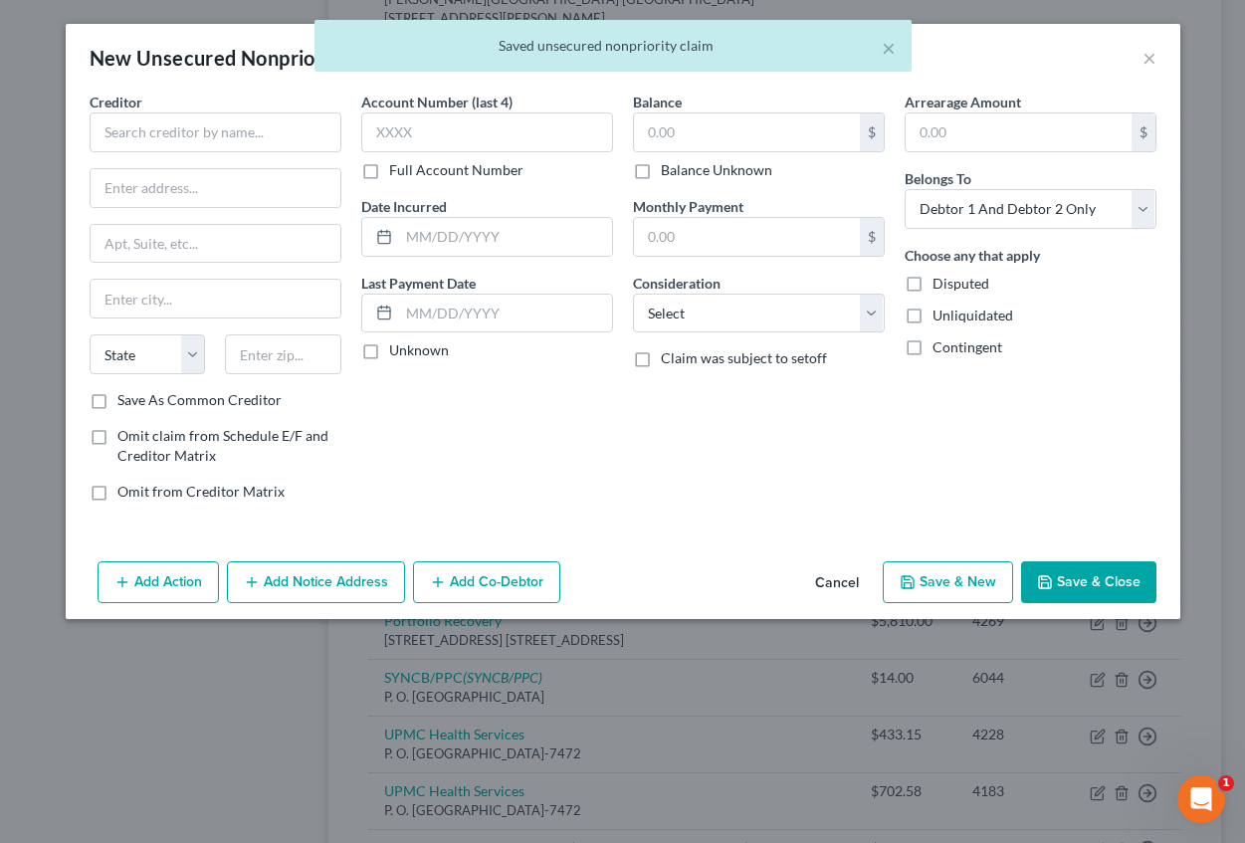
scroll to position [0, 0]
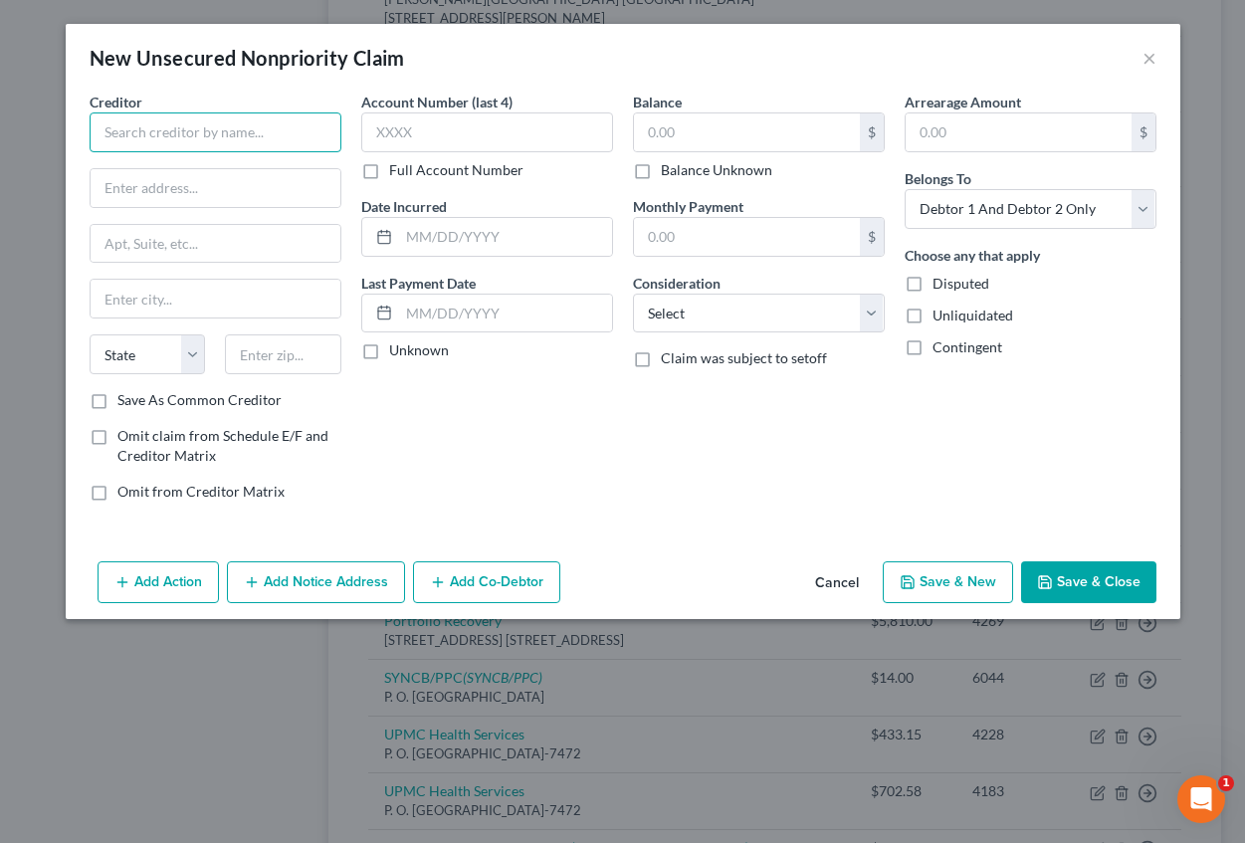
click at [204, 132] on input "text" at bounding box center [216, 132] width 252 height 40
type input "Credit Management Company"
type input "[PERSON_NAME][GEOGRAPHIC_DATA]"
type input "[STREET_ADDRESS][PERSON_NAME]"
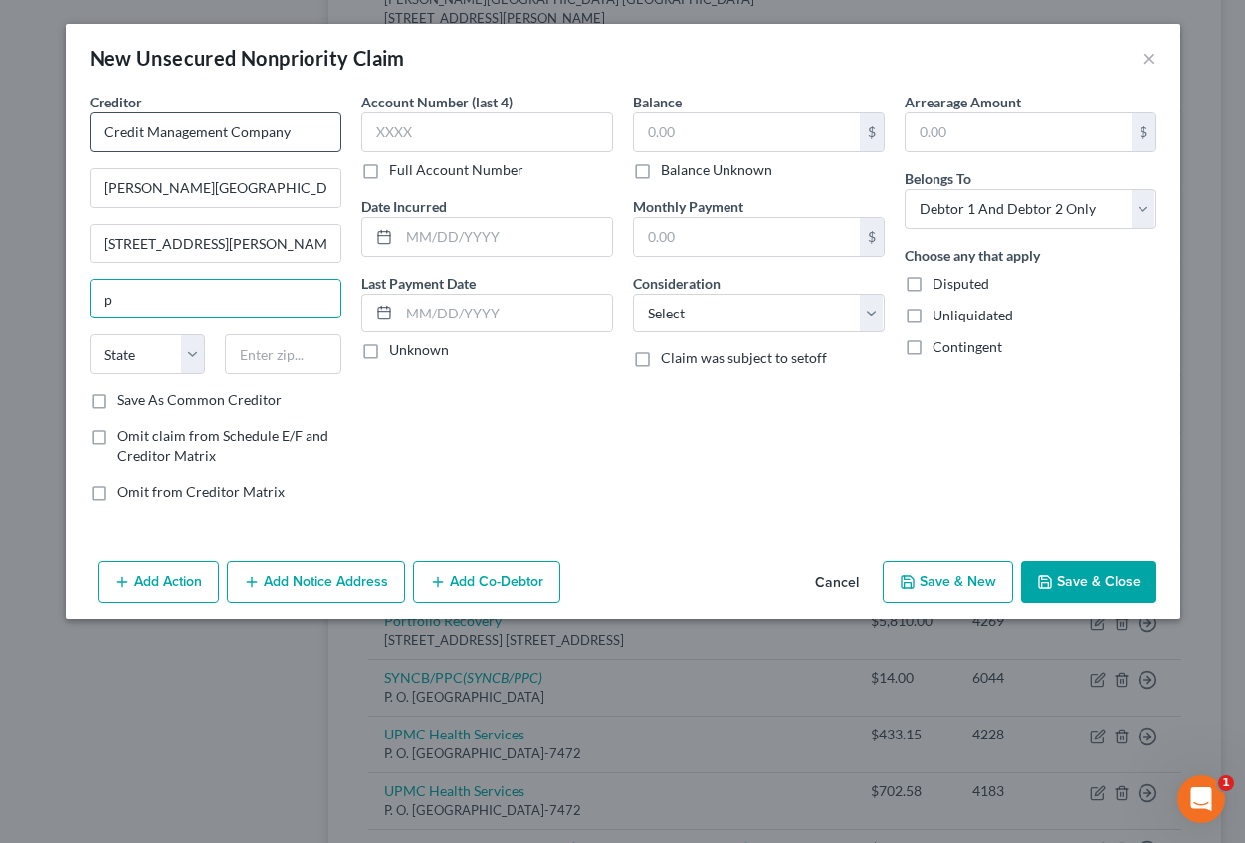
type input "[GEOGRAPHIC_DATA]"
select select "39"
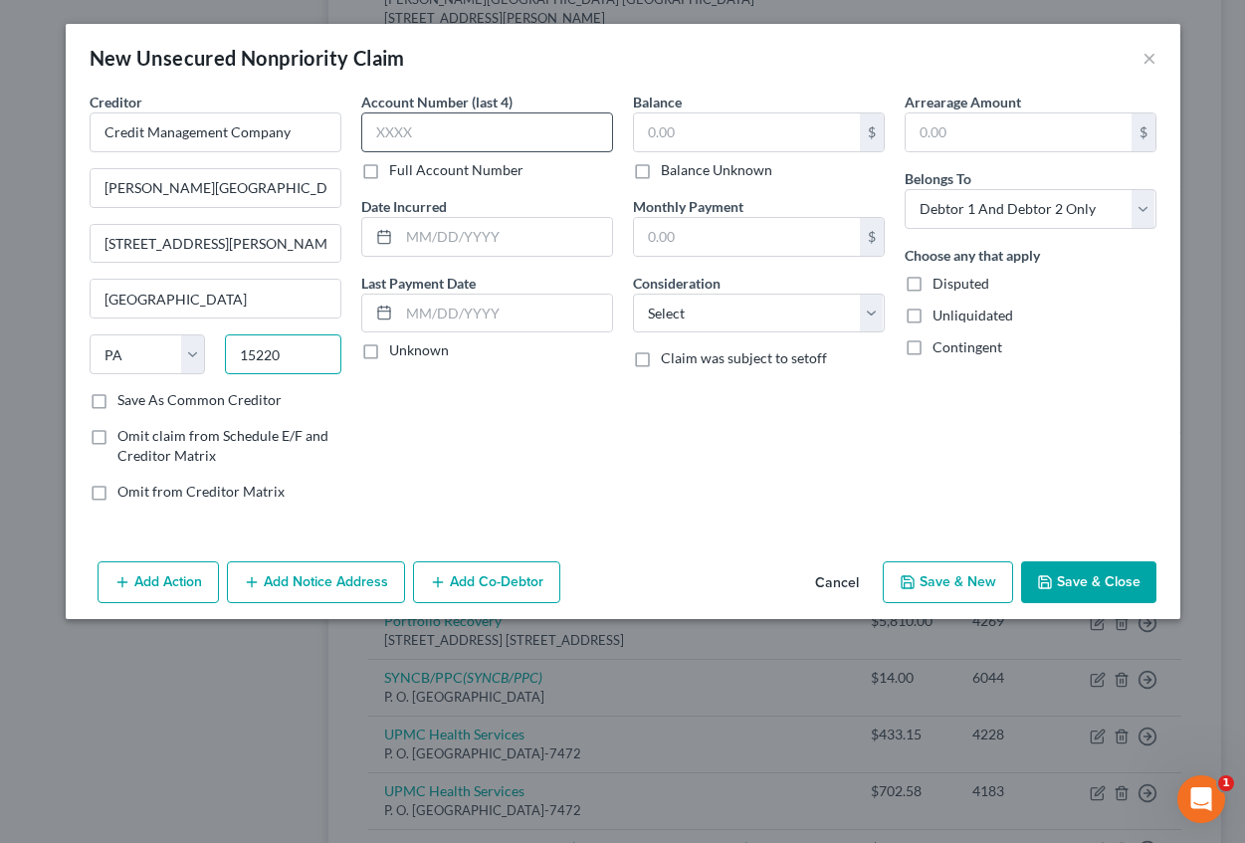
type input "15220"
click at [409, 131] on input "text" at bounding box center [487, 132] width 252 height 40
type input "8815"
click at [438, 225] on input "text" at bounding box center [505, 237] width 213 height 38
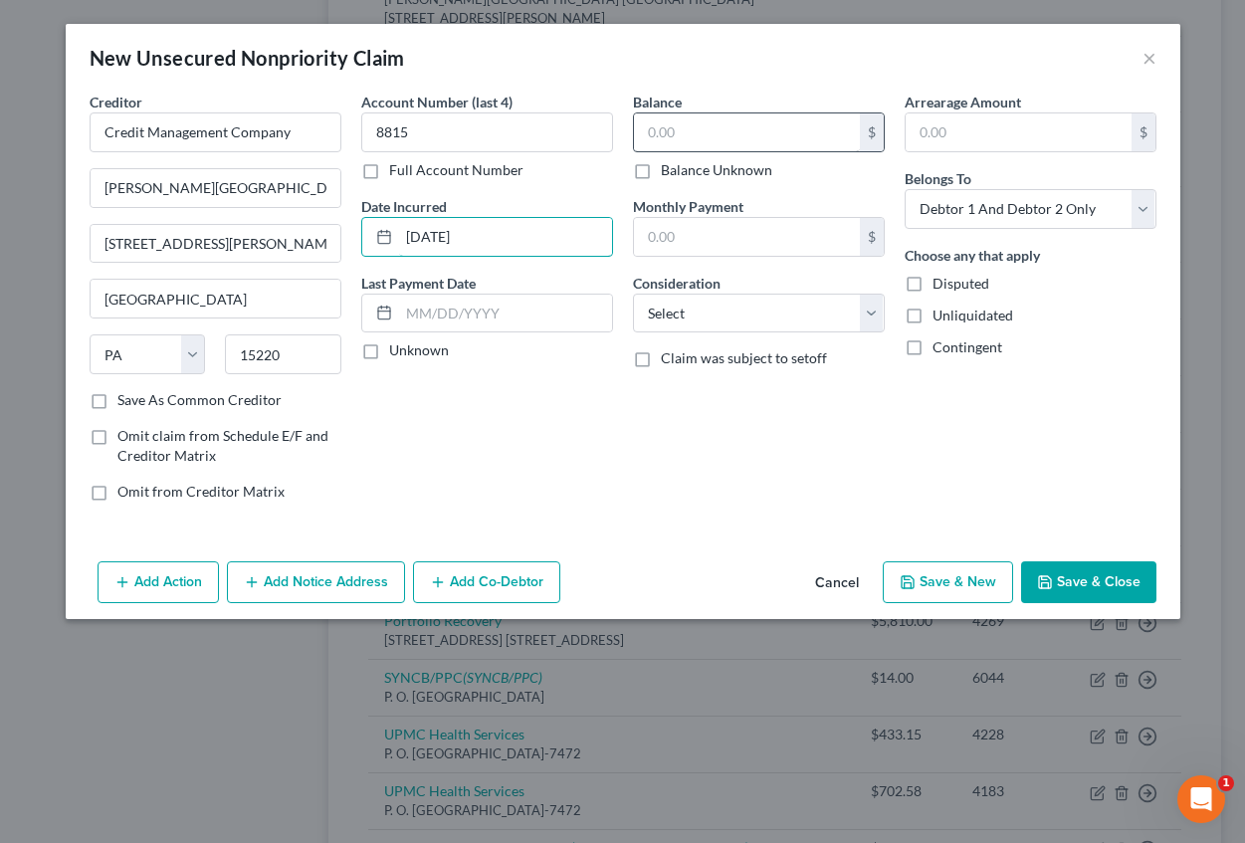
type input "[DATE]"
click at [673, 139] on input "text" at bounding box center [747, 132] width 226 height 38
type input "4,177.96"
click at [932, 127] on input "text" at bounding box center [1019, 132] width 226 height 38
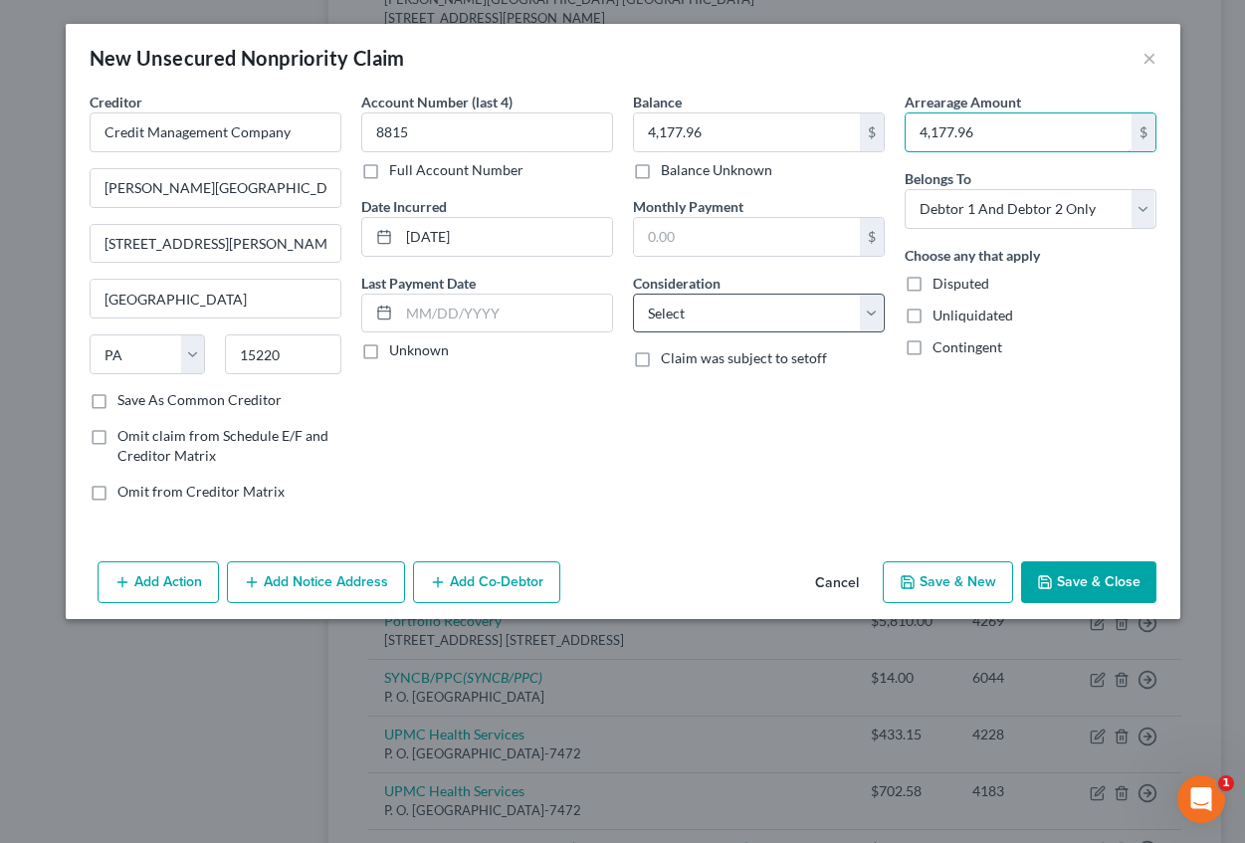
type input "4,177.96"
click at [729, 315] on select "Select Cable / Satellite Services Collection Agency Credit Card Debt Debt Couns…" at bounding box center [759, 314] width 252 height 40
select select "9"
click at [633, 294] on select "Select Cable / Satellite Services Collection Agency Credit Card Debt Debt Couns…" at bounding box center [759, 314] width 252 height 40
click at [277, 584] on button "Add Notice Address" at bounding box center [316, 582] width 178 height 42
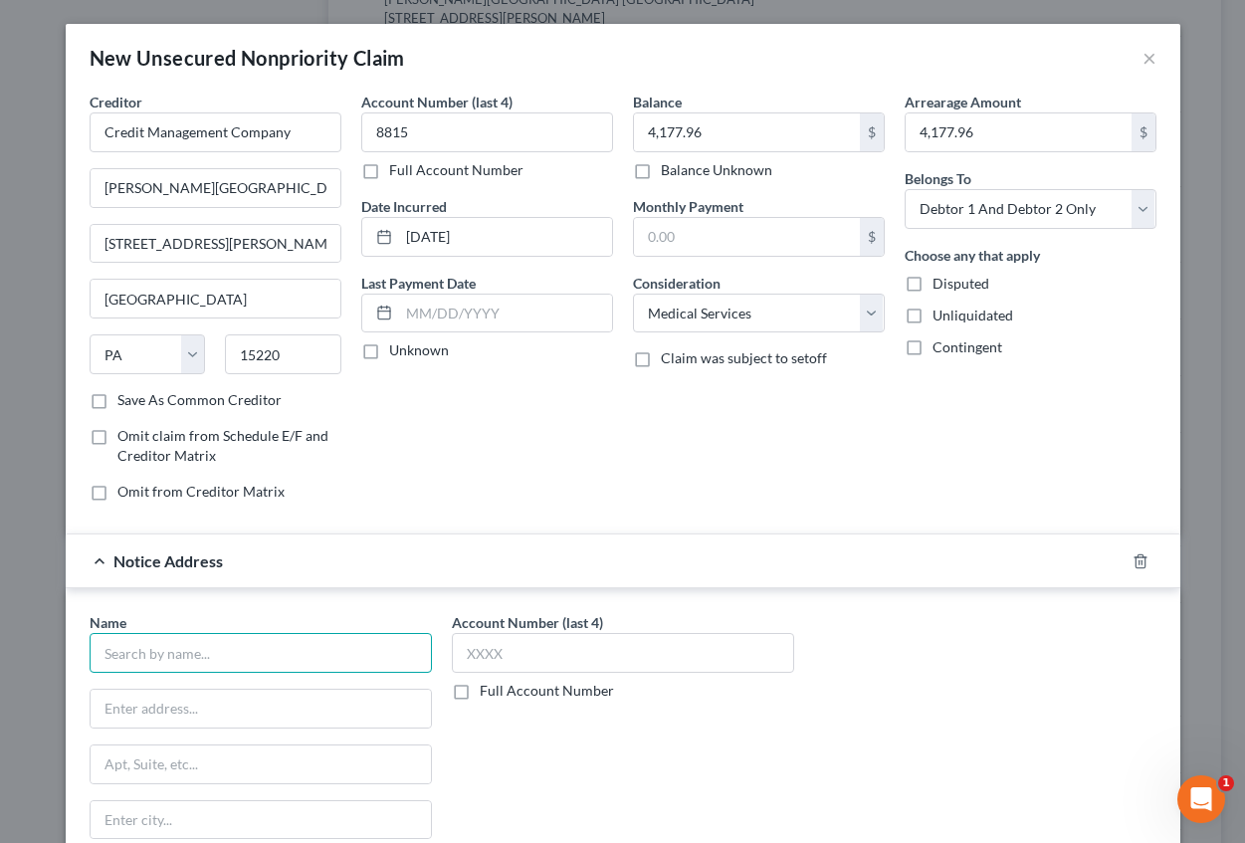
click at [218, 656] on input "text" at bounding box center [261, 653] width 342 height 40
type input "Credit Management Company"
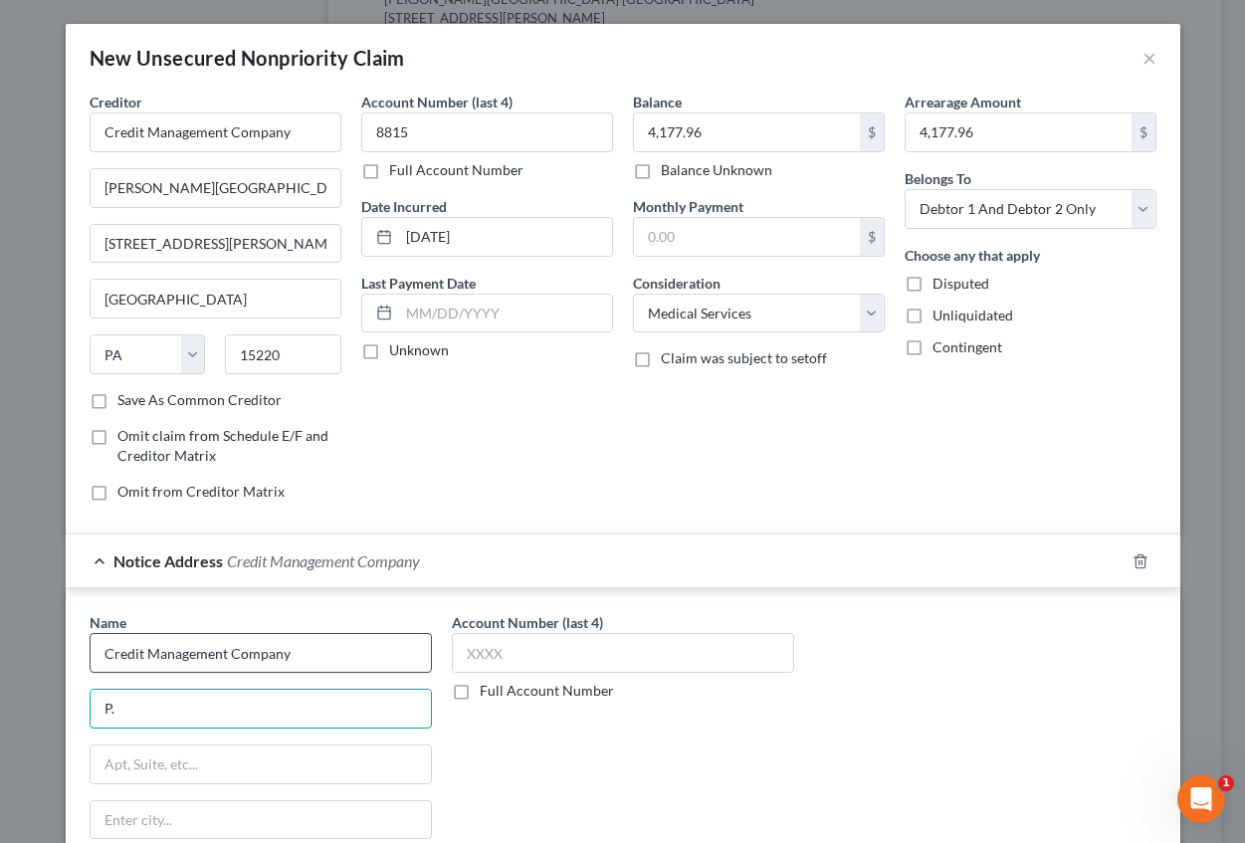
type input "P.O. Box 16346"
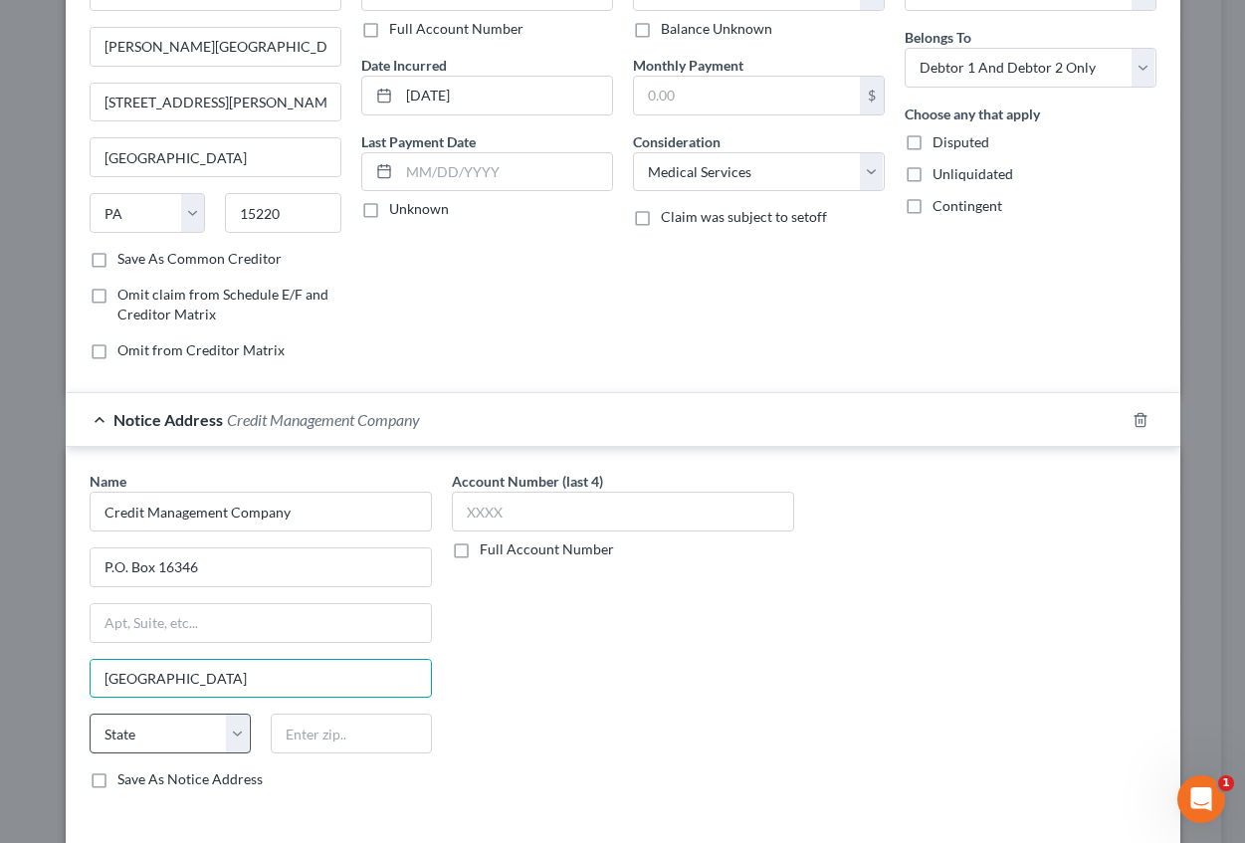
scroll to position [229, 0]
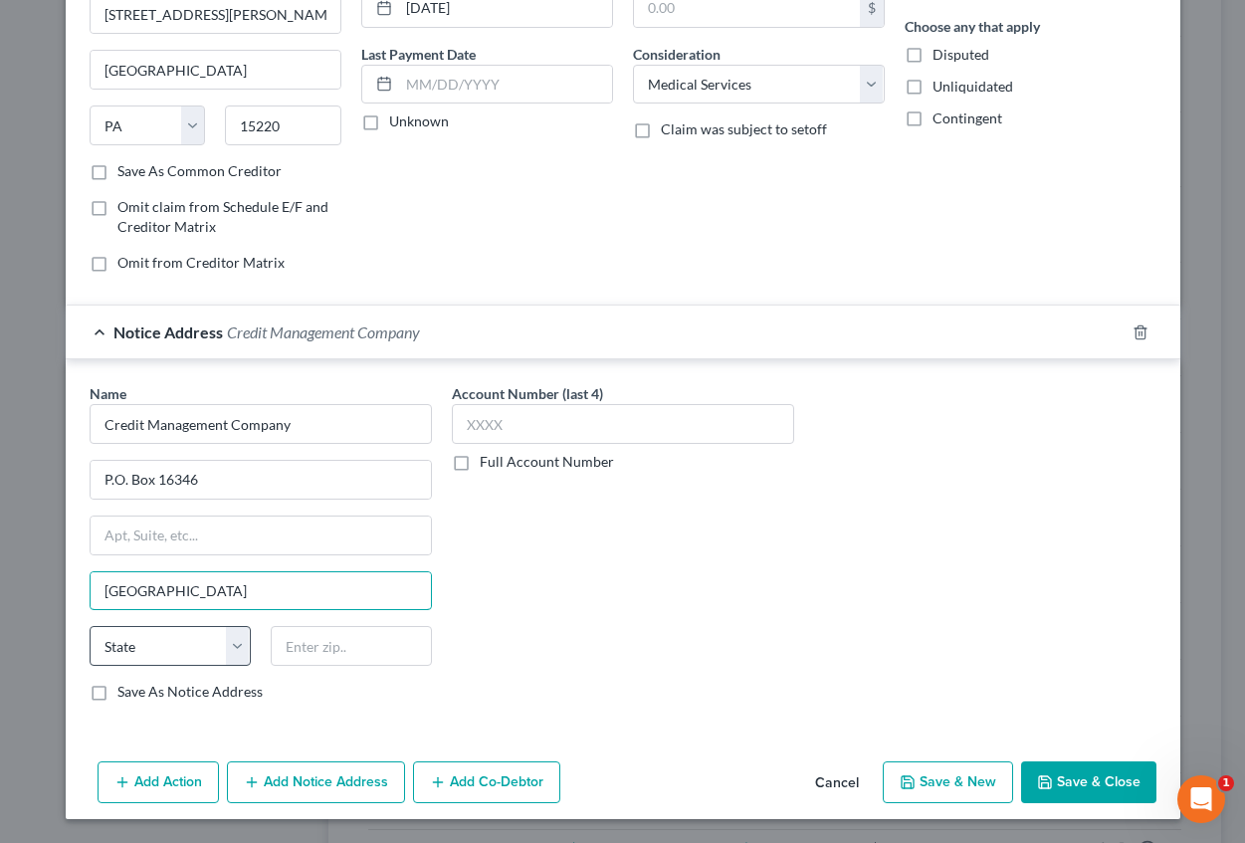
type input "[GEOGRAPHIC_DATA]"
click at [199, 639] on select "State [US_STATE] AK AR AZ CA CO CT DE DC [GEOGRAPHIC_DATA] [GEOGRAPHIC_DATA] GU…" at bounding box center [170, 646] width 161 height 40
select select "39"
click at [90, 626] on select "State [US_STATE] AK AR AZ CA CO CT DE DC [GEOGRAPHIC_DATA] [GEOGRAPHIC_DATA] GU…" at bounding box center [170, 646] width 161 height 40
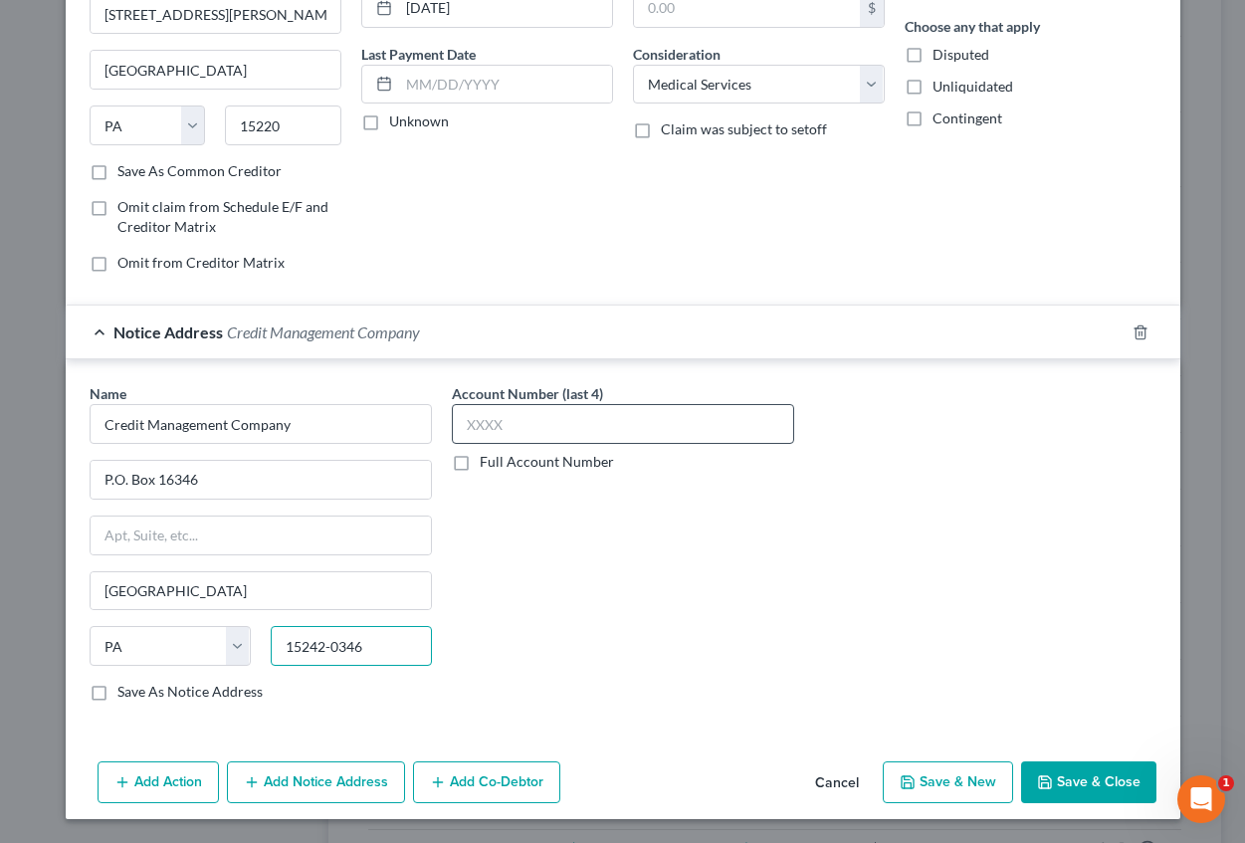
type input "15242-0346"
click at [488, 418] on input "text" at bounding box center [623, 424] width 342 height 40
type input "8815"
click at [940, 780] on button "Save & New" at bounding box center [948, 782] width 130 height 42
select select "2"
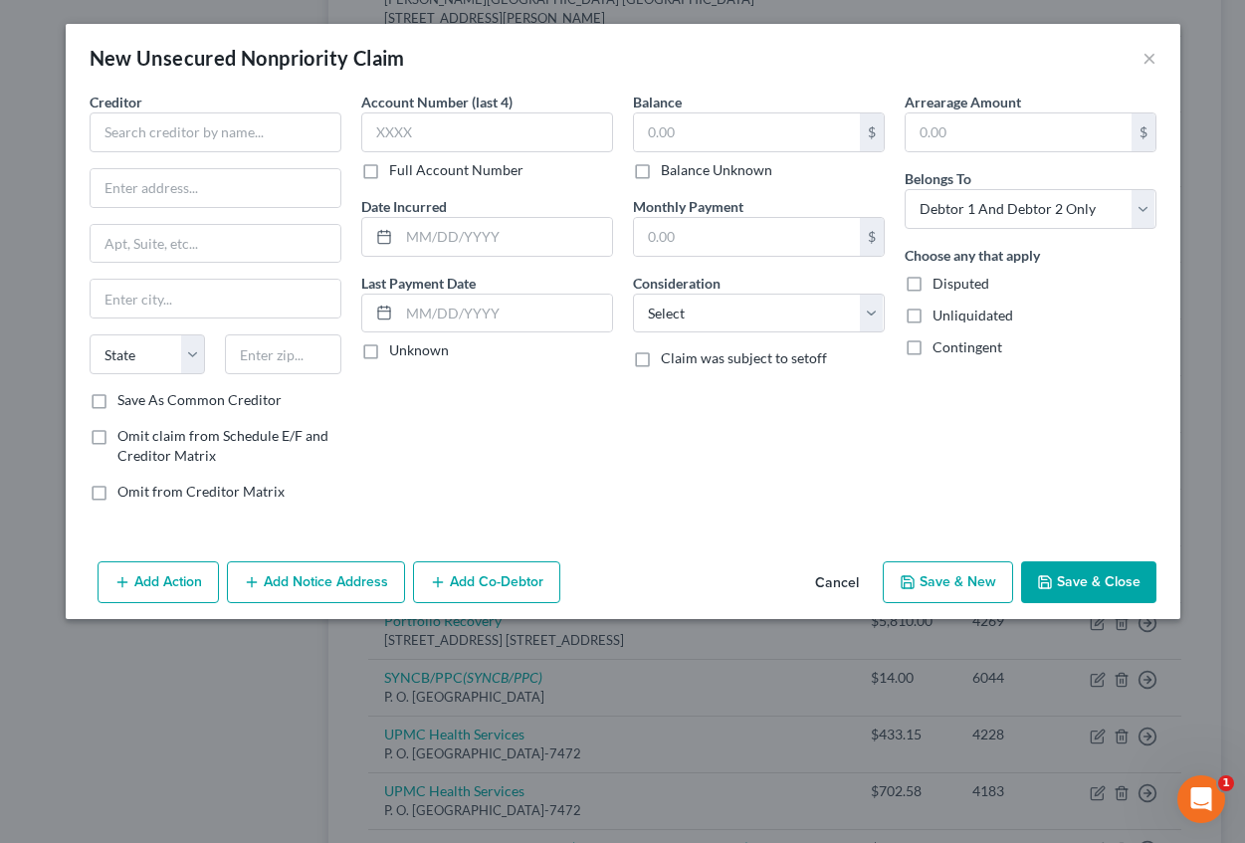
type input "0.00"
click at [166, 136] on input "text" at bounding box center [216, 132] width 252 height 40
type input "Credit Management Company"
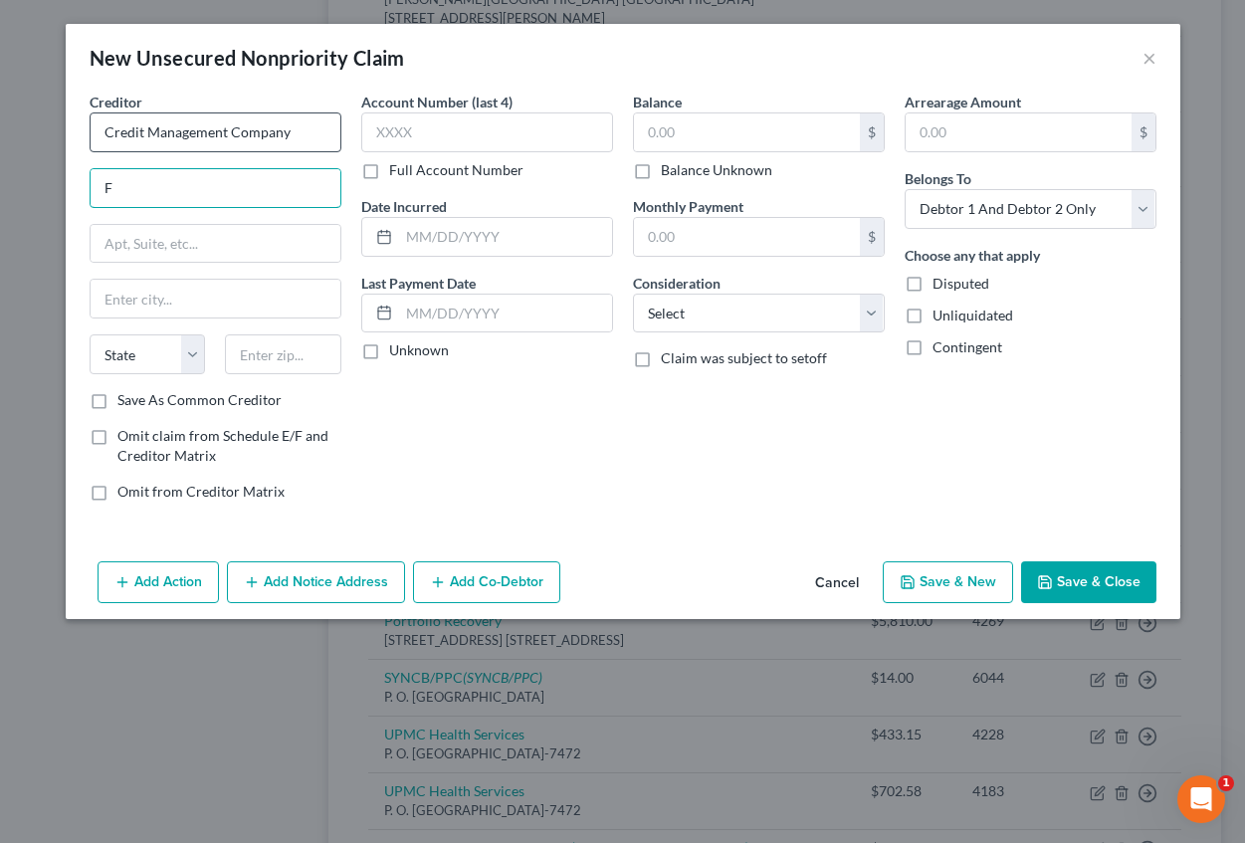
type input "[PERSON_NAME][GEOGRAPHIC_DATA]"
type input "[STREET_ADDRESS][PERSON_NAME]"
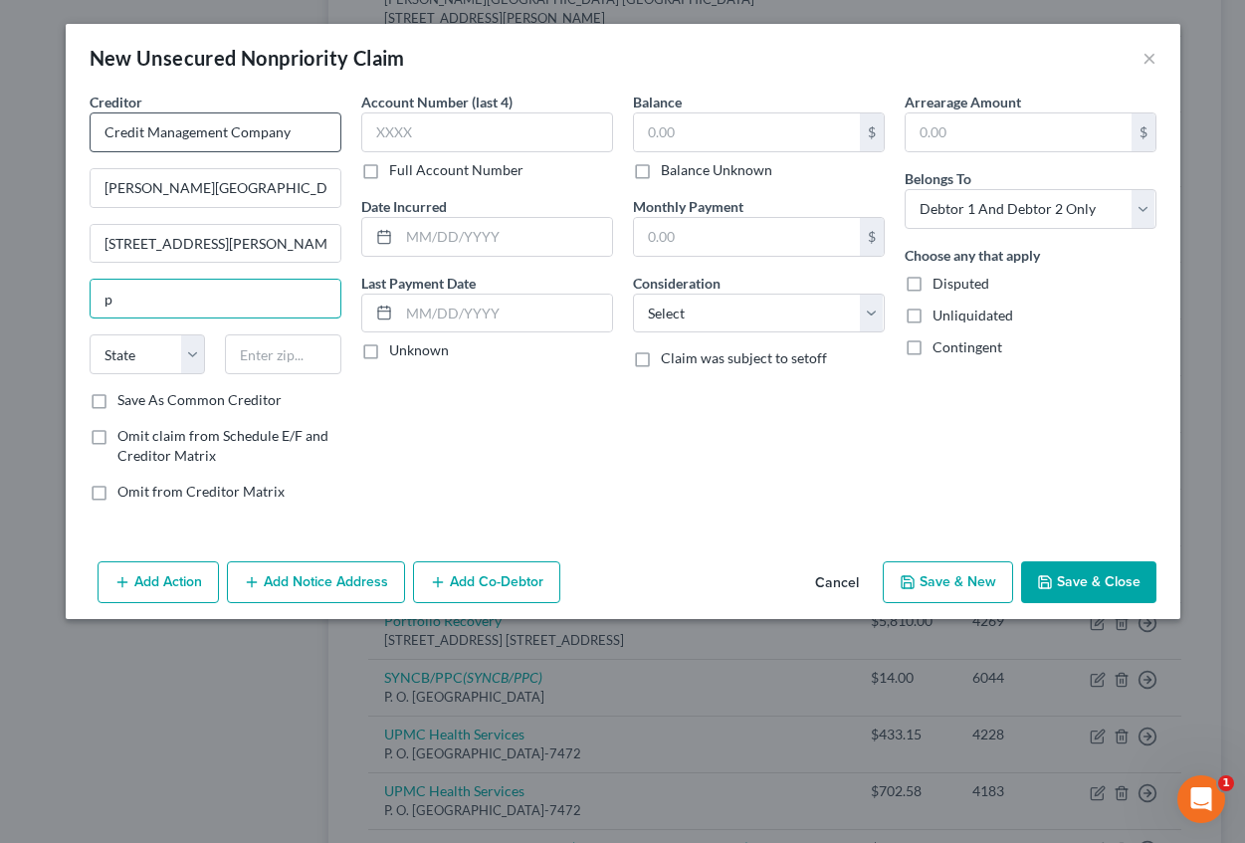
type input "[GEOGRAPHIC_DATA]"
select select "39"
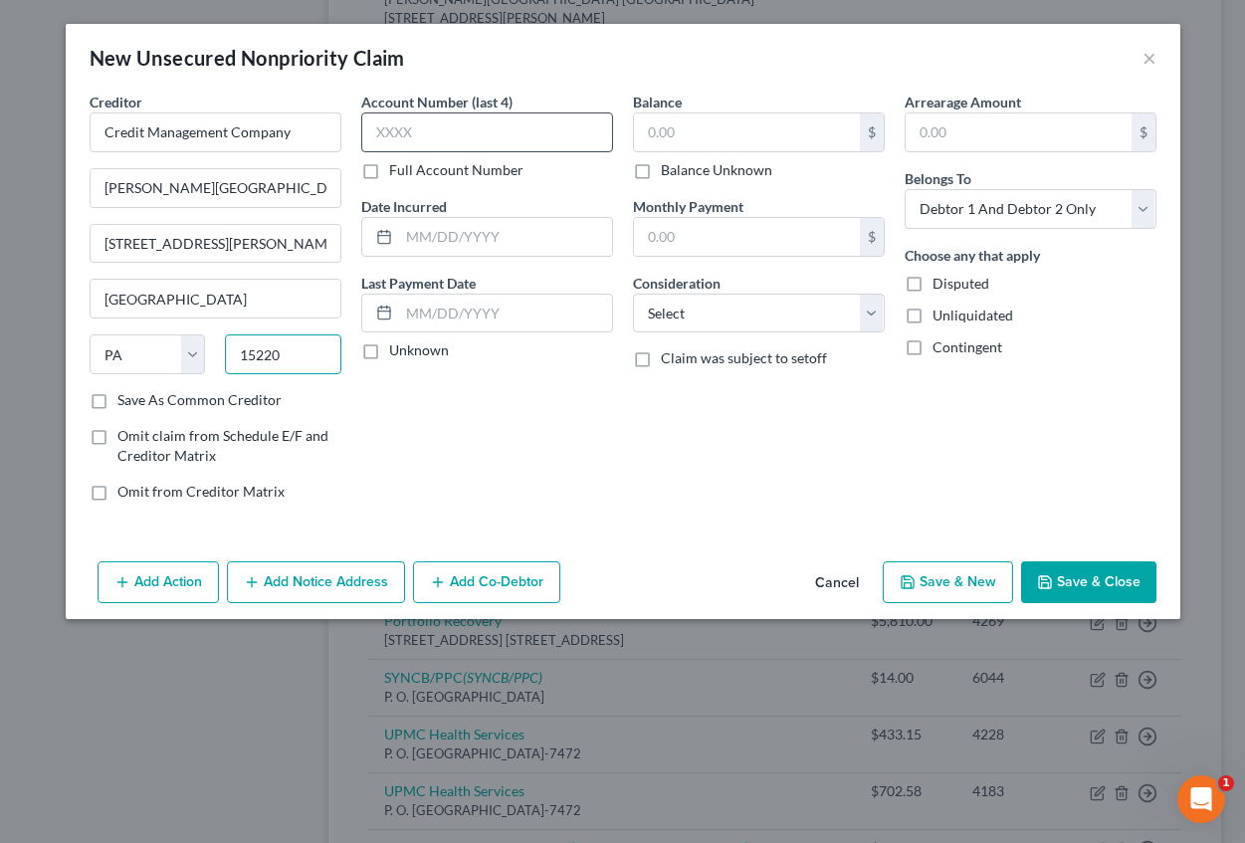
type input "15220"
click at [398, 130] on input "text" at bounding box center [487, 132] width 252 height 40
type input "8953"
click at [448, 229] on input "text" at bounding box center [505, 237] width 213 height 38
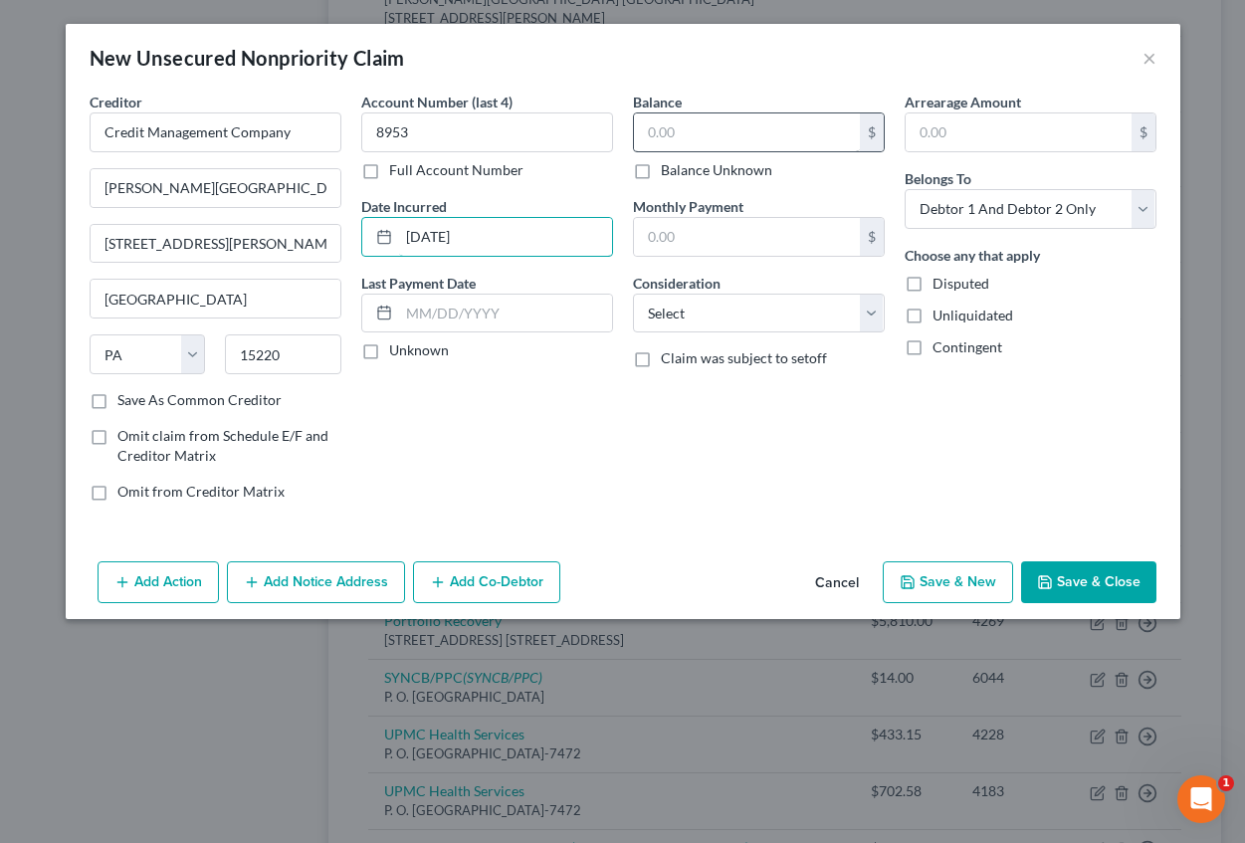
type input "[DATE]"
click at [669, 142] on input "text" at bounding box center [747, 132] width 226 height 38
type input "49.26"
click at [924, 149] on input "text" at bounding box center [1019, 132] width 226 height 38
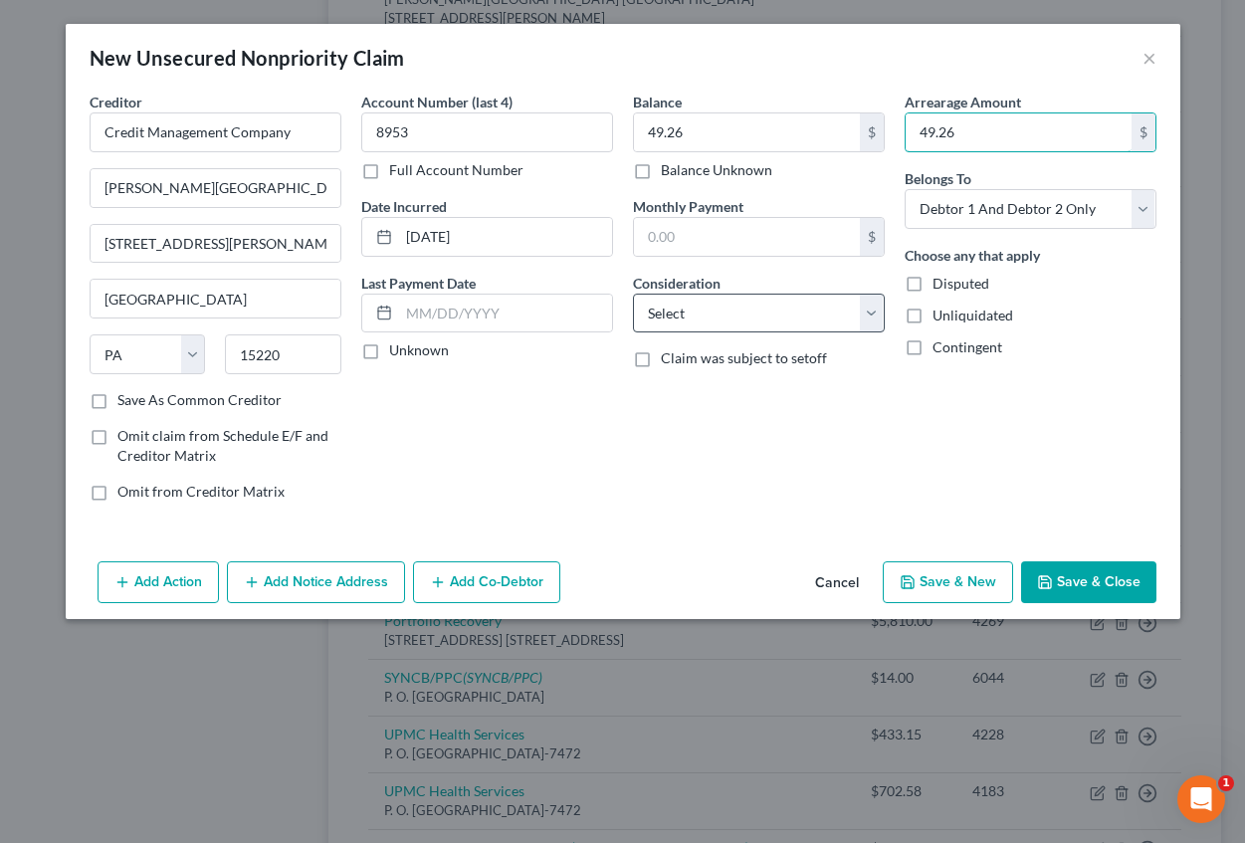
type input "49.26"
click at [707, 321] on select "Select Cable / Satellite Services Collection Agency Credit Card Debt Debt Couns…" at bounding box center [759, 314] width 252 height 40
select select "9"
click at [633, 294] on select "Select Cable / Satellite Services Collection Agency Credit Card Debt Debt Couns…" at bounding box center [759, 314] width 252 height 40
click at [345, 575] on button "Add Notice Address" at bounding box center [316, 582] width 178 height 42
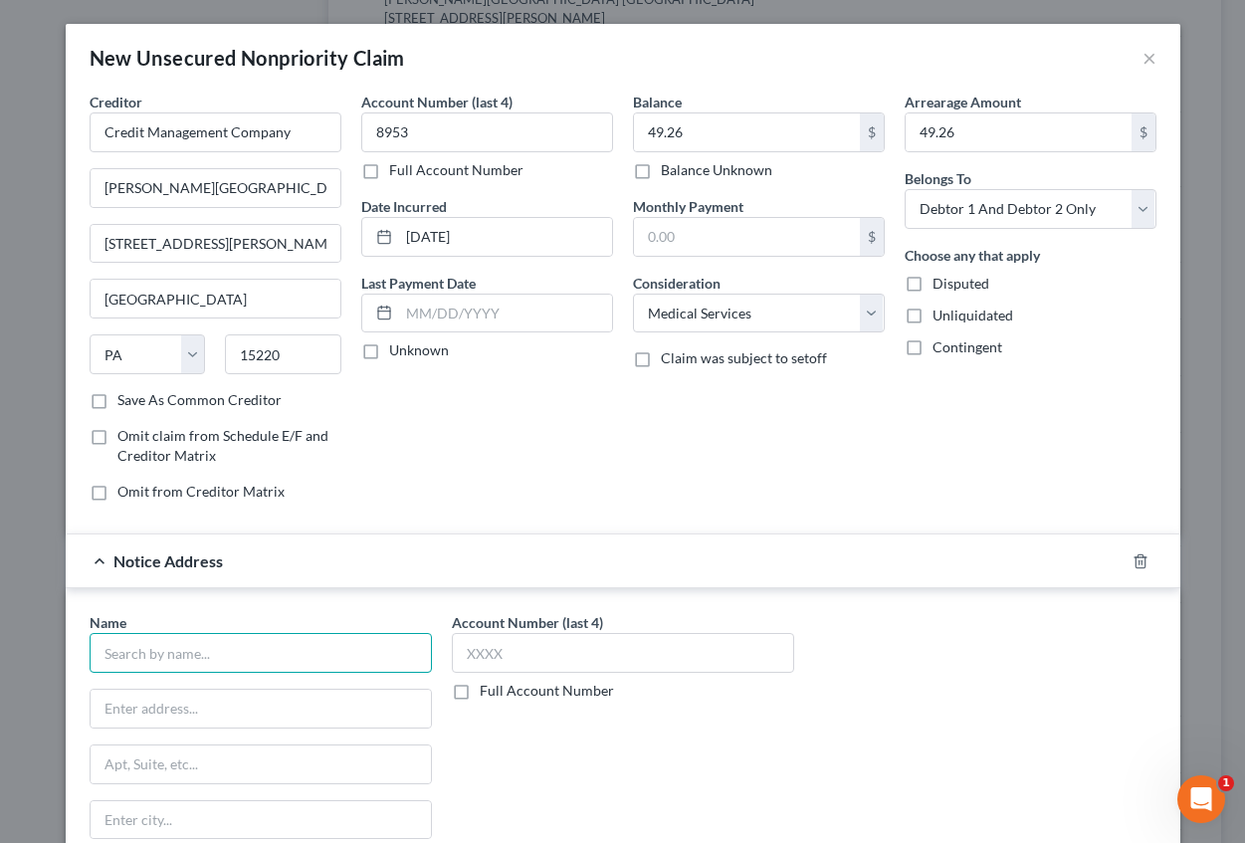
click at [190, 655] on input "text" at bounding box center [261, 653] width 342 height 40
type input "Credit Management Company"
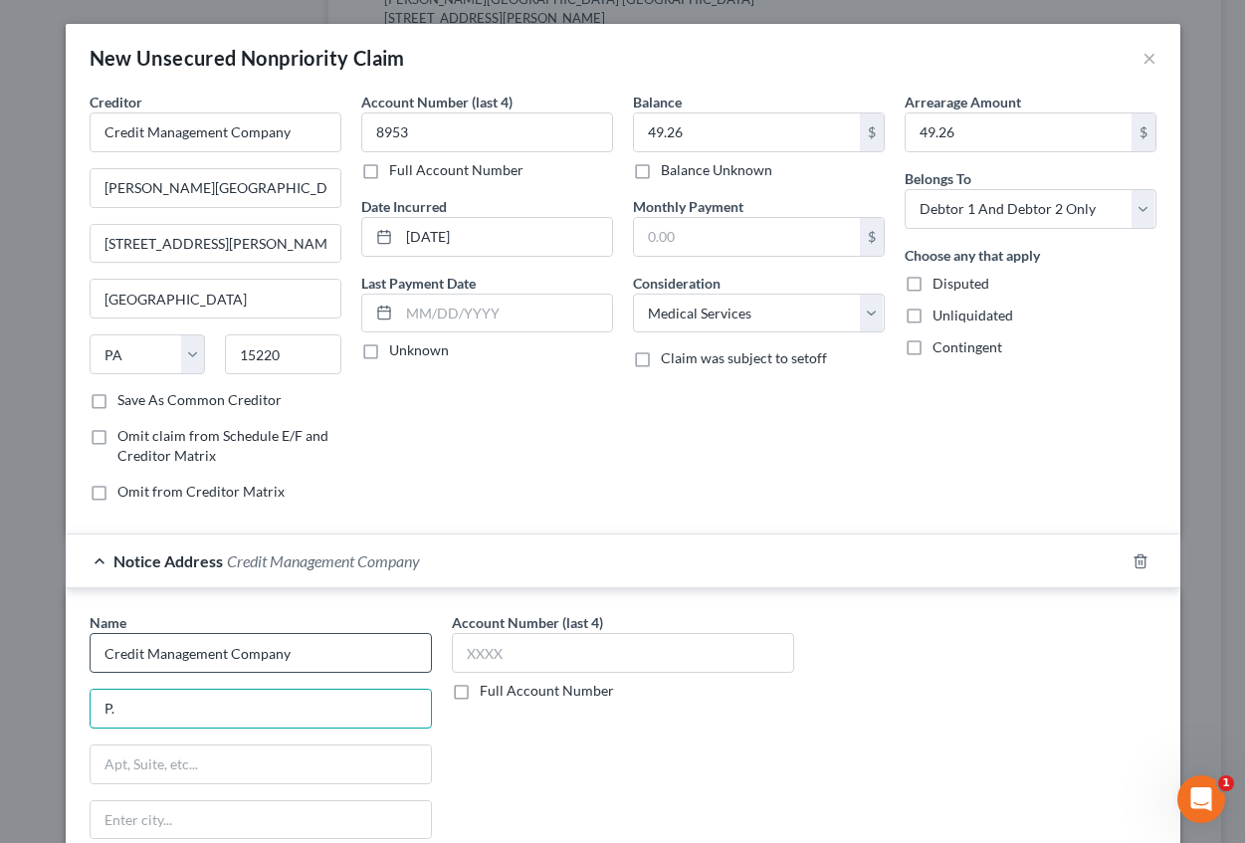
type input "P.O. Box 16346"
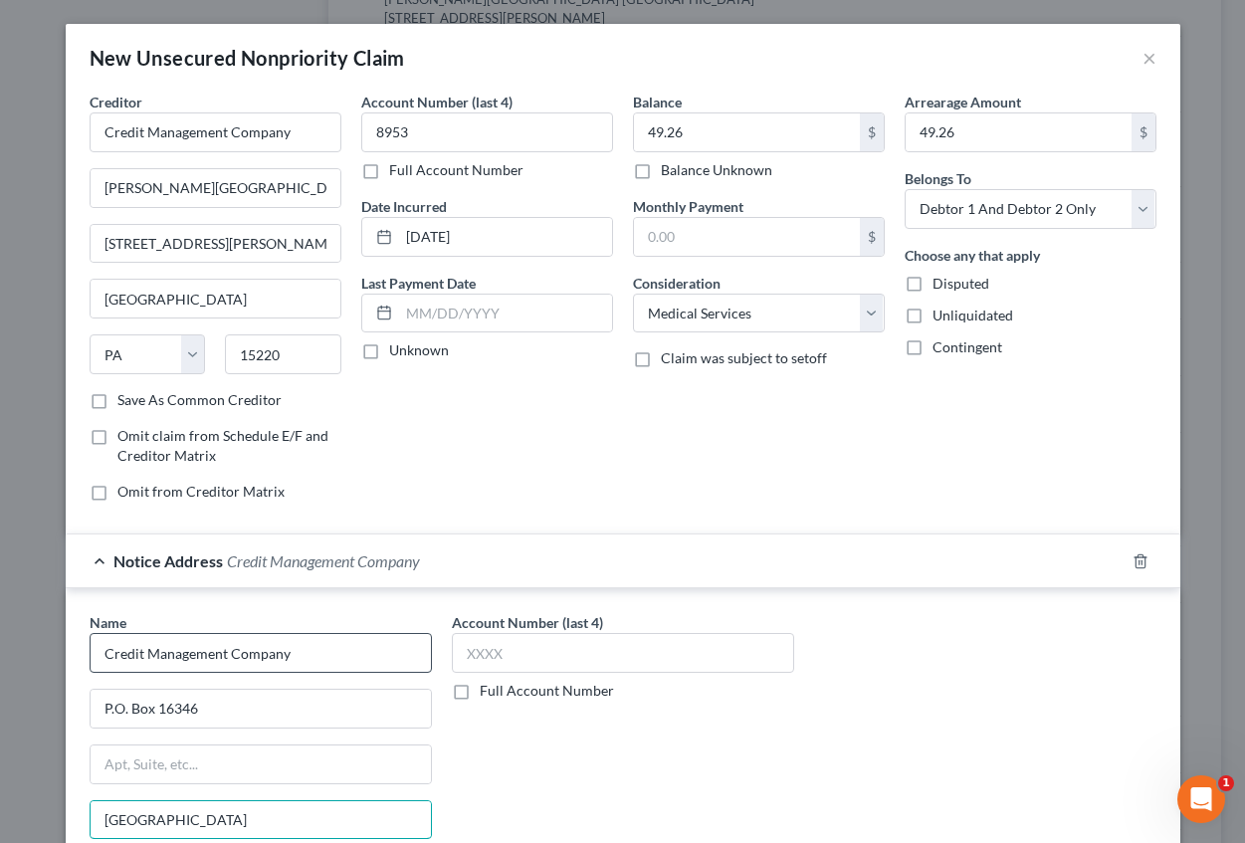
type input "[GEOGRAPHIC_DATA]"
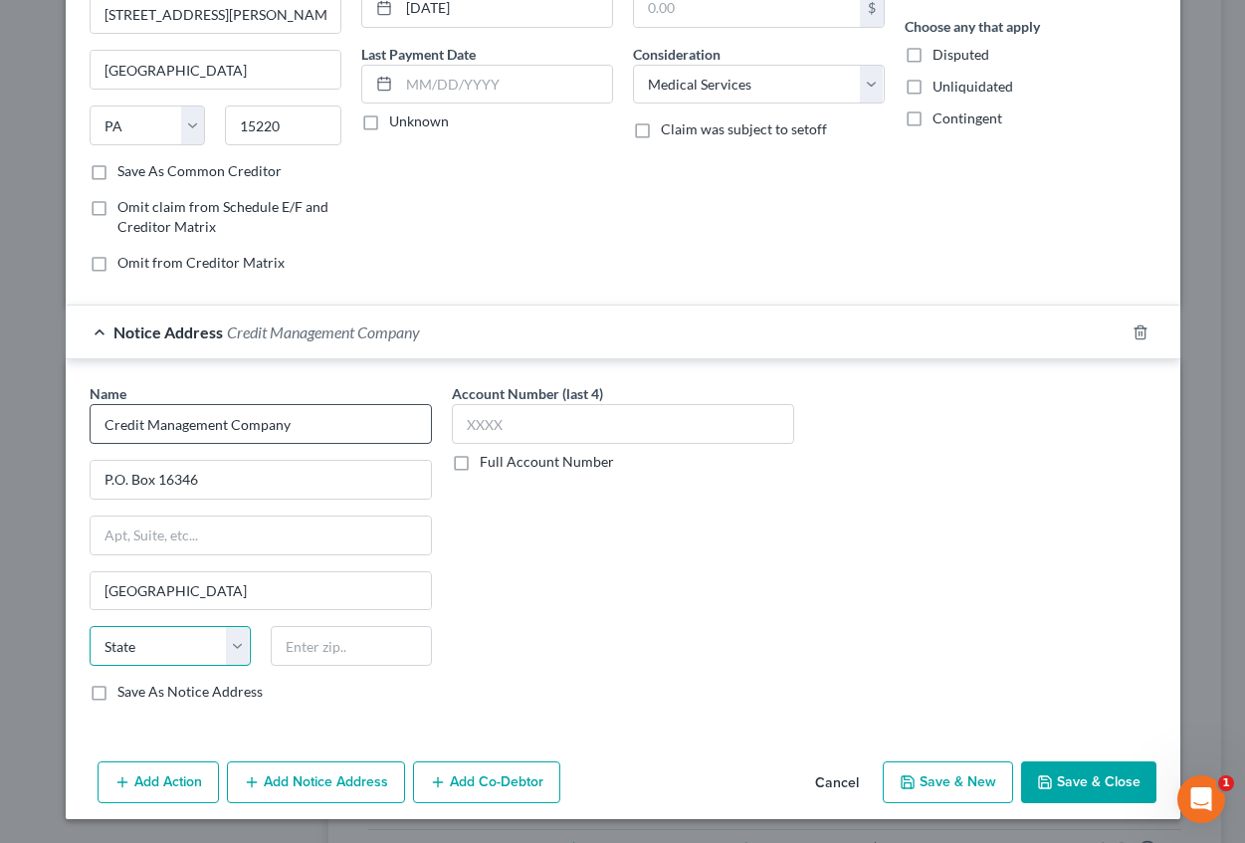
select select "39"
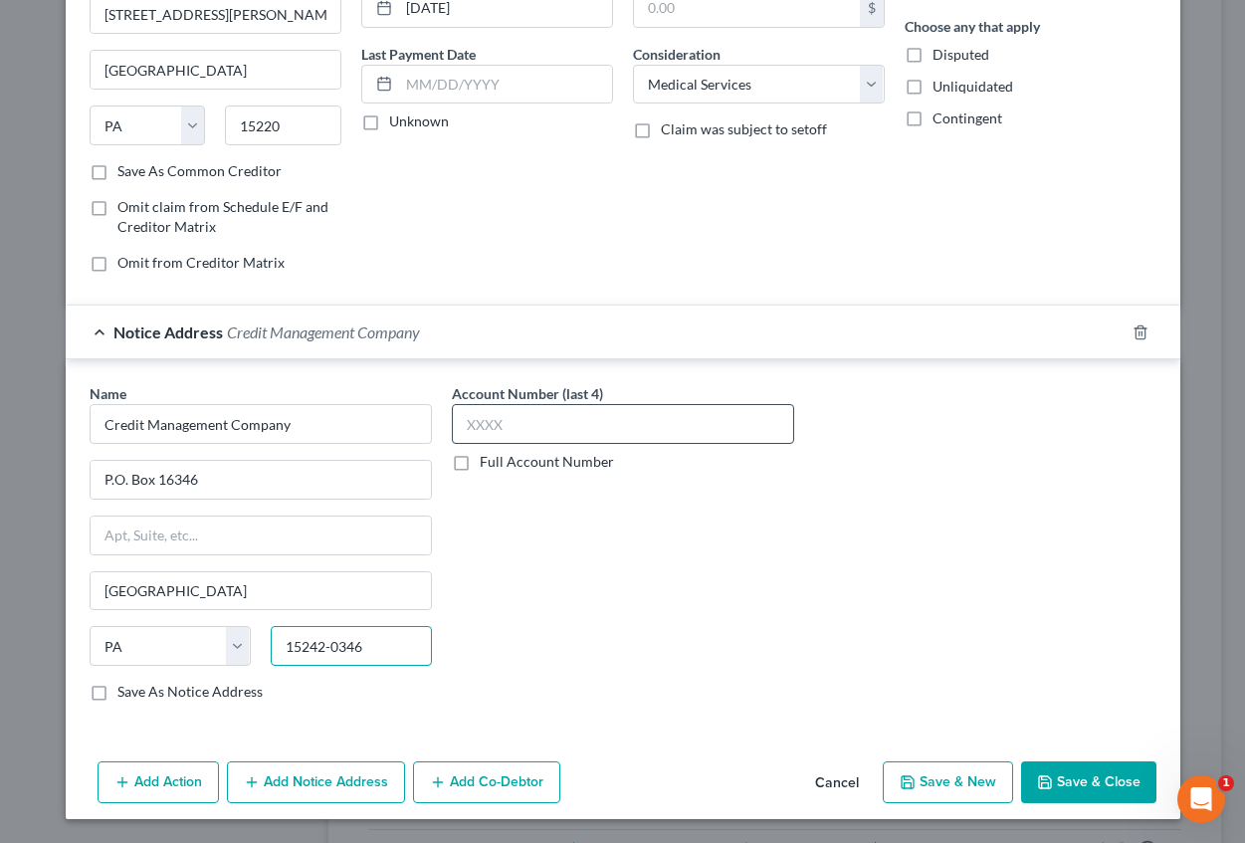
type input "15242-0346"
click at [470, 438] on input "text" at bounding box center [623, 424] width 342 height 40
type input "8953"
click at [943, 771] on button "Save & New" at bounding box center [948, 782] width 130 height 42
select select "2"
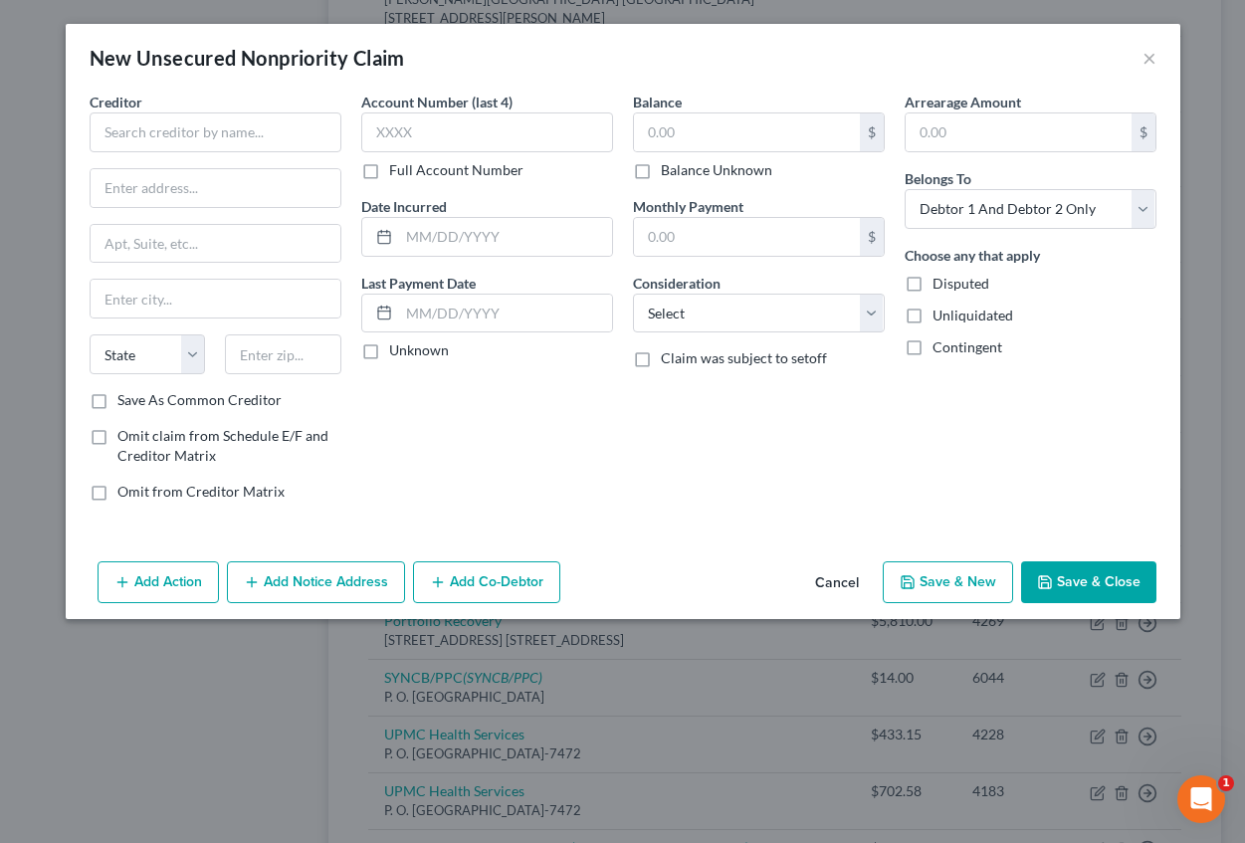
scroll to position [0, 0]
click at [190, 151] on input "text" at bounding box center [216, 132] width 252 height 40
type input "Credit Management Company"
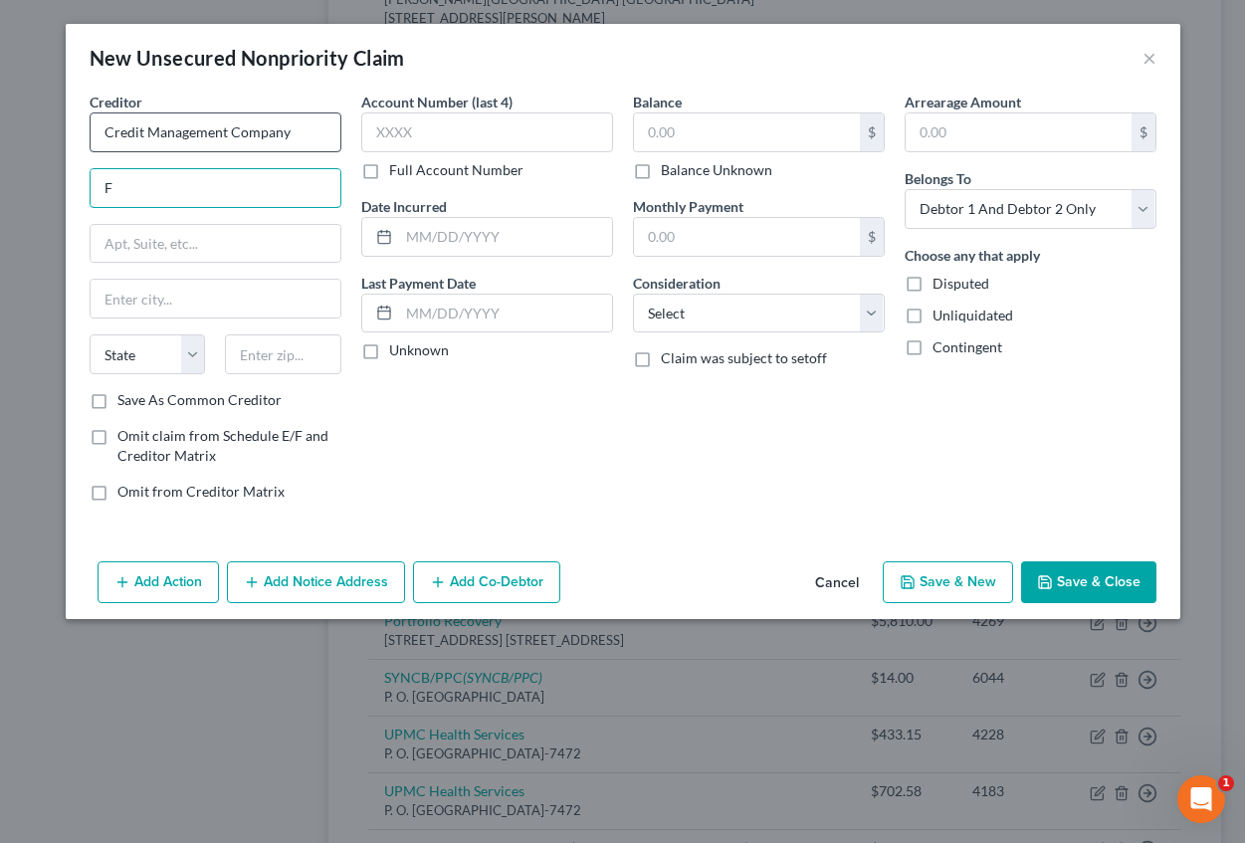
type input "[PERSON_NAME][GEOGRAPHIC_DATA]"
type input "[STREET_ADDRESS][PERSON_NAME]"
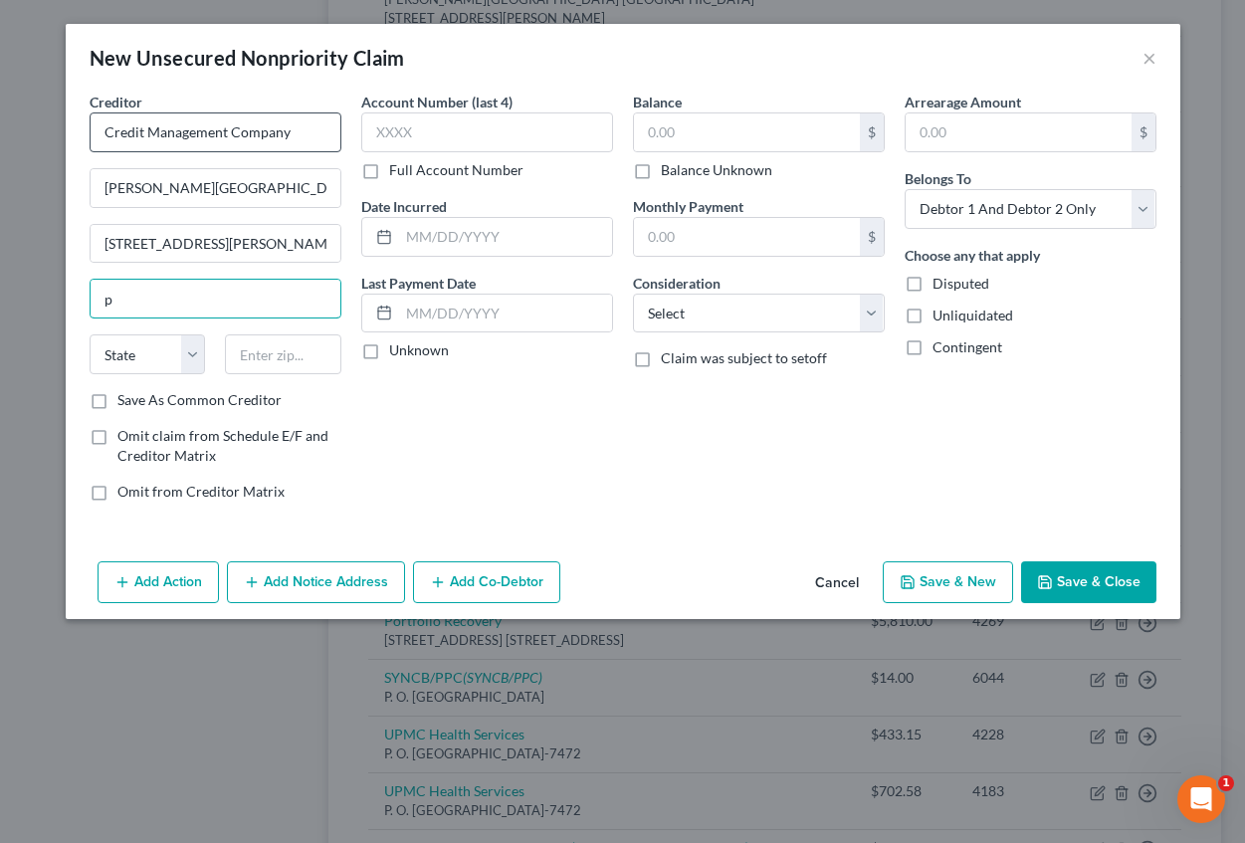
type input "[GEOGRAPHIC_DATA]"
select select "39"
type input "15220"
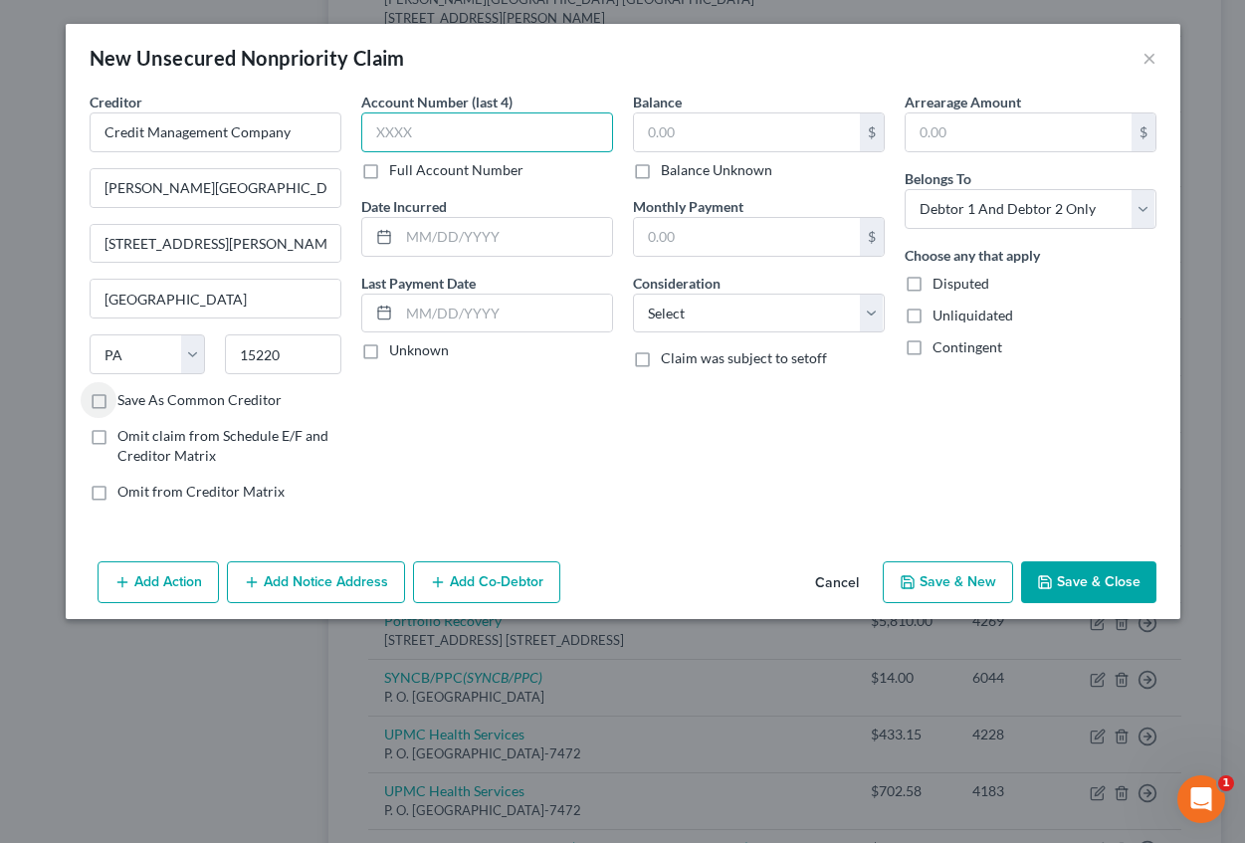
click at [386, 127] on input "text" at bounding box center [487, 132] width 252 height 40
type input "0748"
click at [440, 231] on input "text" at bounding box center [505, 237] width 213 height 38
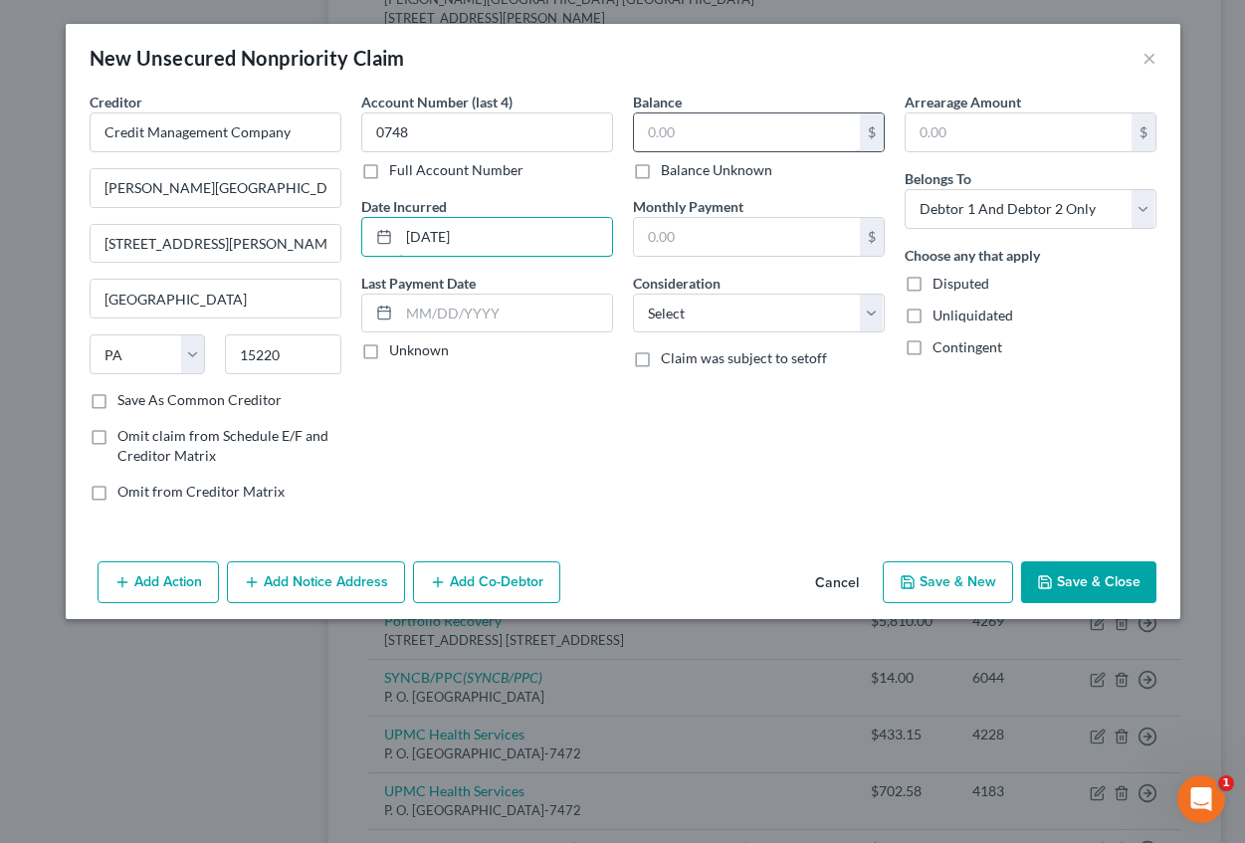
type input "[DATE]"
click at [715, 136] on input "text" at bounding box center [747, 132] width 226 height 38
type input "53.13"
click at [945, 141] on input "text" at bounding box center [1019, 132] width 226 height 38
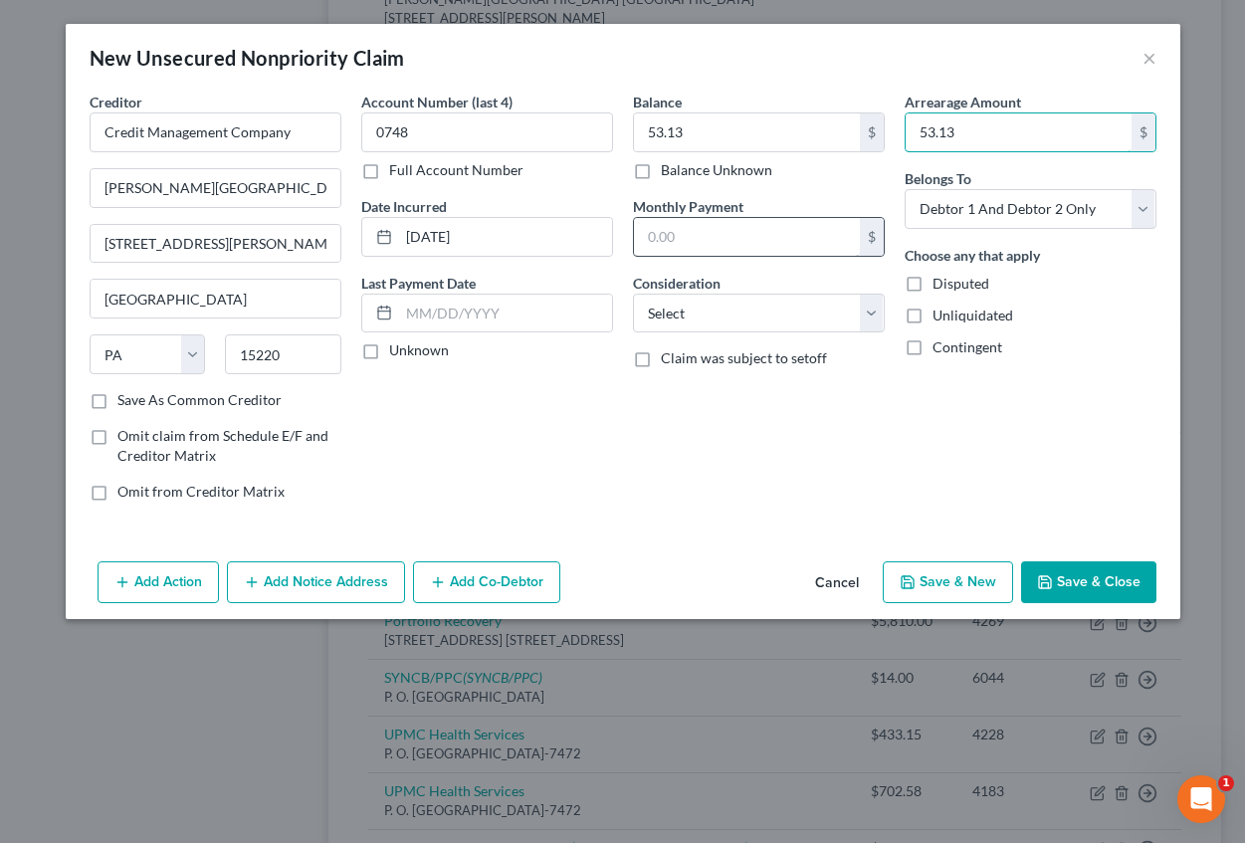
type input "53.13"
click at [741, 251] on input "text" at bounding box center [747, 237] width 226 height 38
click at [701, 315] on select "Select Cable / Satellite Services Collection Agency Credit Card Debt Debt Couns…" at bounding box center [759, 314] width 252 height 40
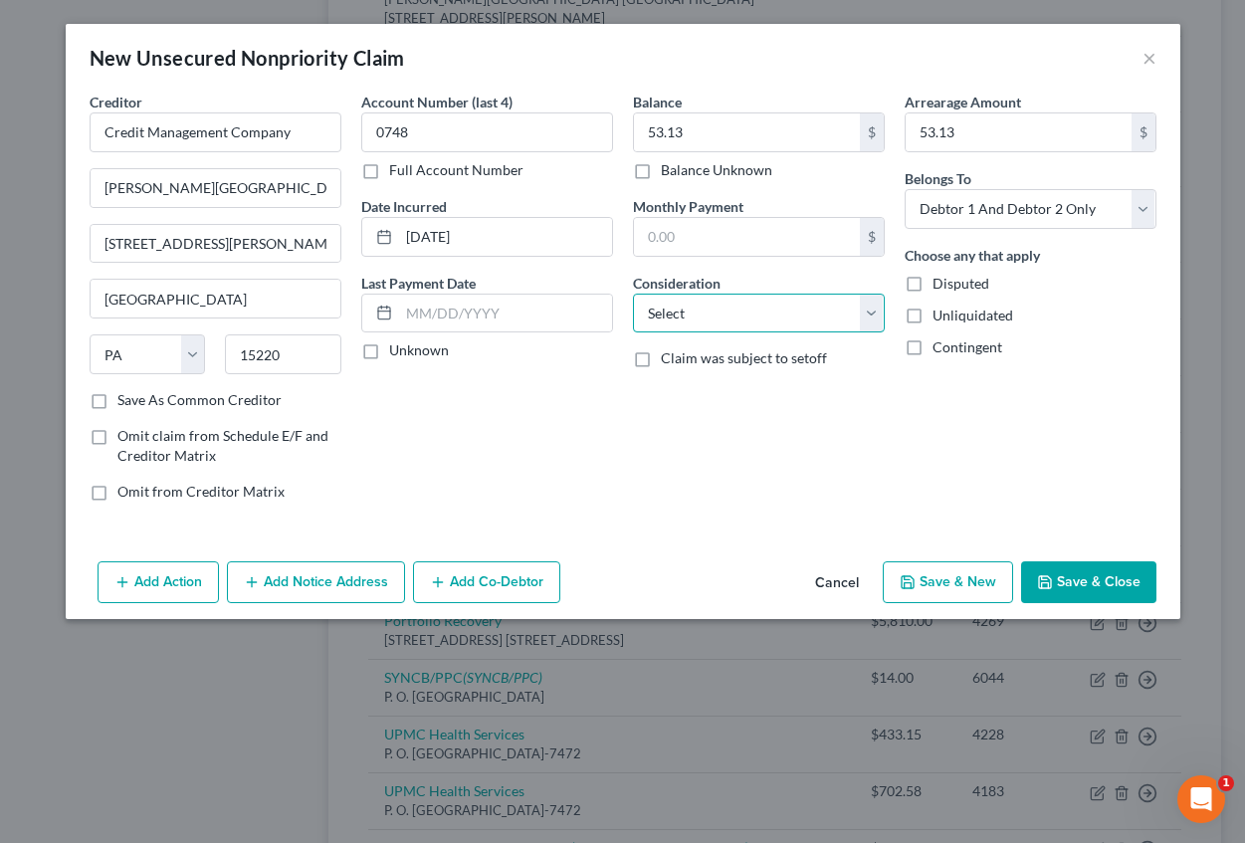
select select "9"
click at [633, 294] on select "Select Cable / Satellite Services Collection Agency Credit Card Debt Debt Couns…" at bounding box center [759, 314] width 252 height 40
click at [329, 575] on button "Add Notice Address" at bounding box center [316, 582] width 178 height 42
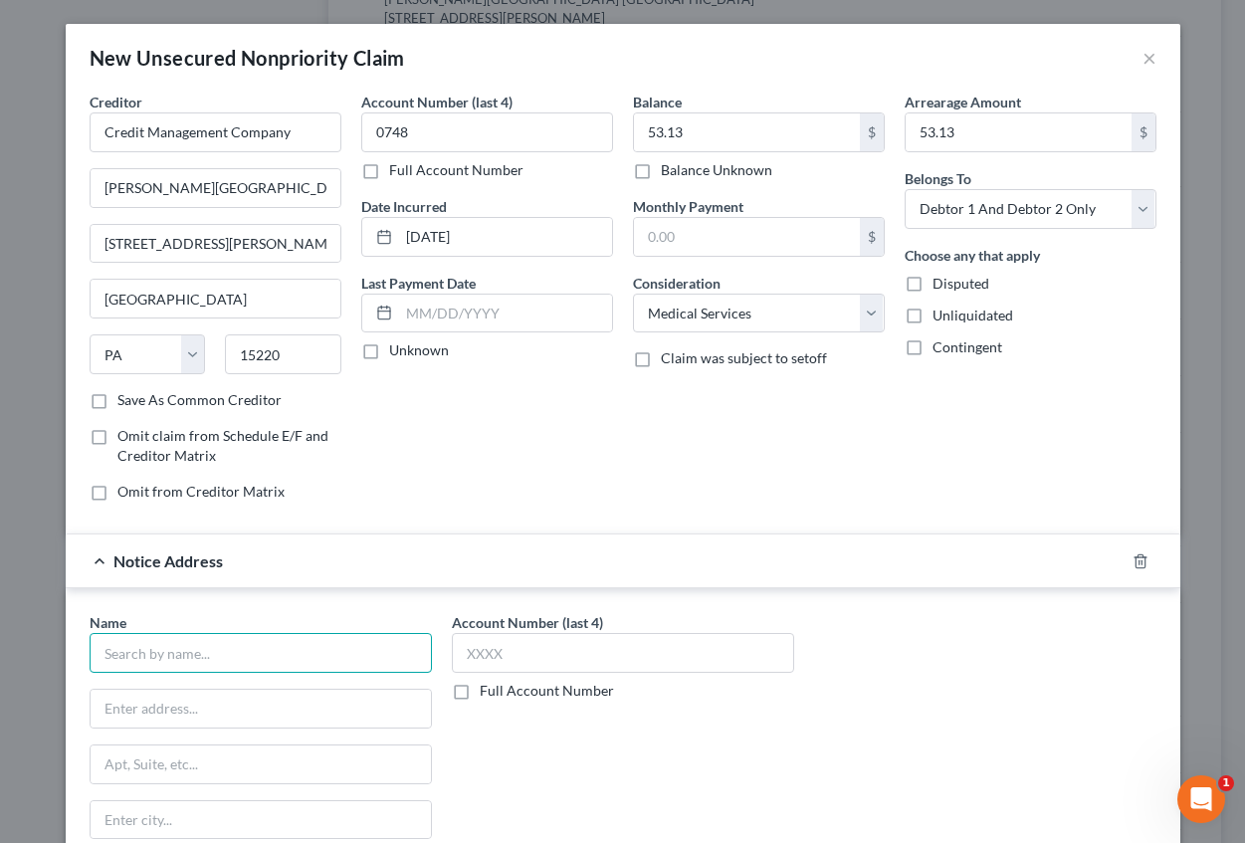
click at [183, 653] on input "text" at bounding box center [261, 653] width 342 height 40
type input "Credit Management Company"
type input "P.O. Box 16346"
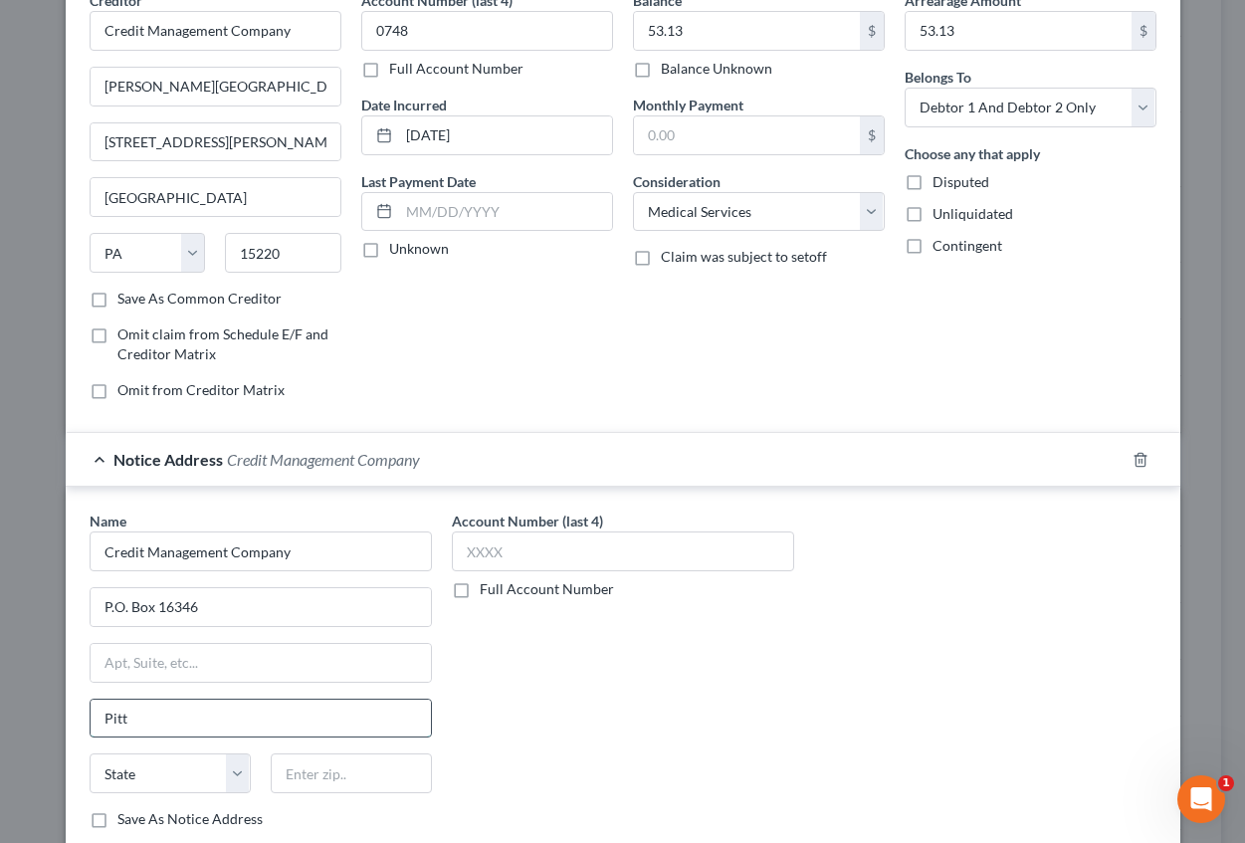
scroll to position [229, 0]
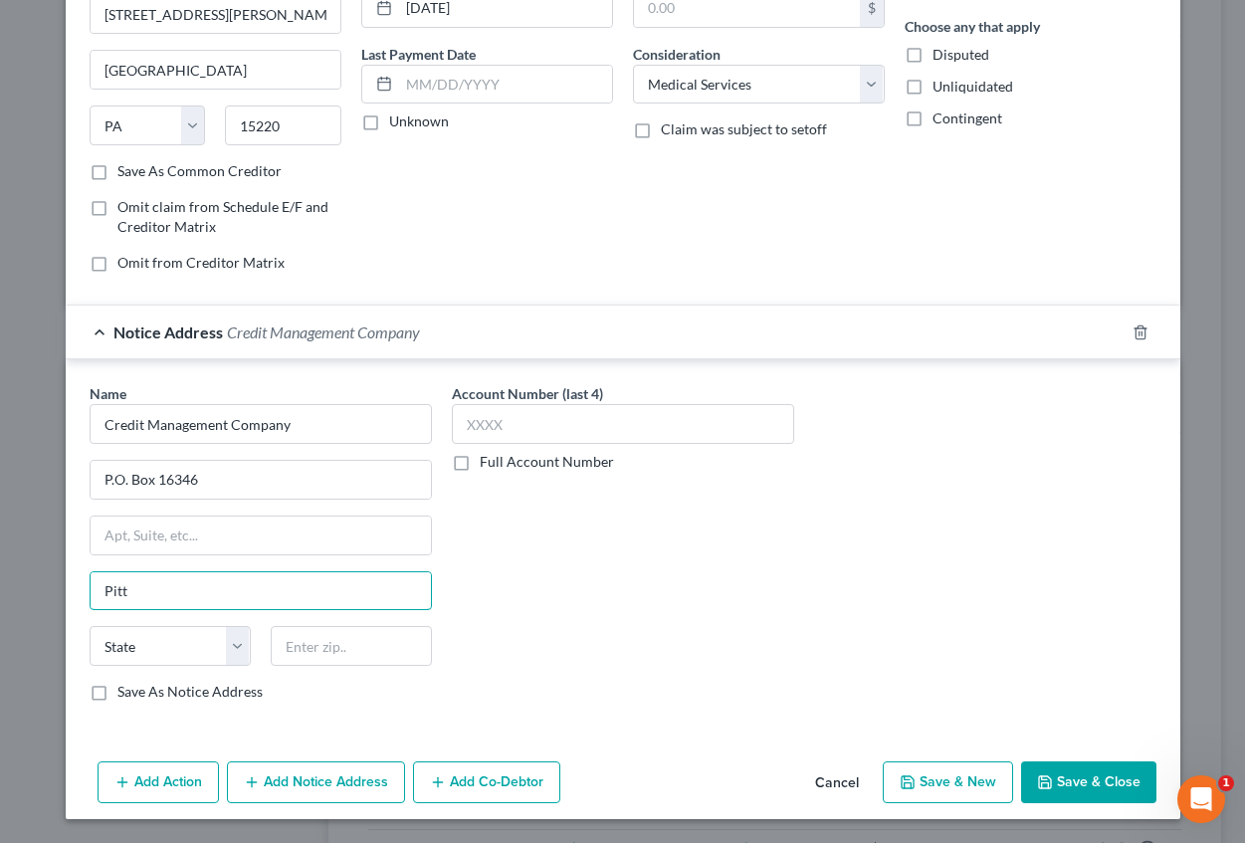
type input "Pitt"
click at [117, 687] on label "Save As Notice Address" at bounding box center [189, 692] width 145 height 20
click at [125, 687] on input "Save As Notice Address" at bounding box center [131, 688] width 13 height 13
checkbox input "true"
click at [154, 590] on input "Pitt" at bounding box center [261, 591] width 340 height 38
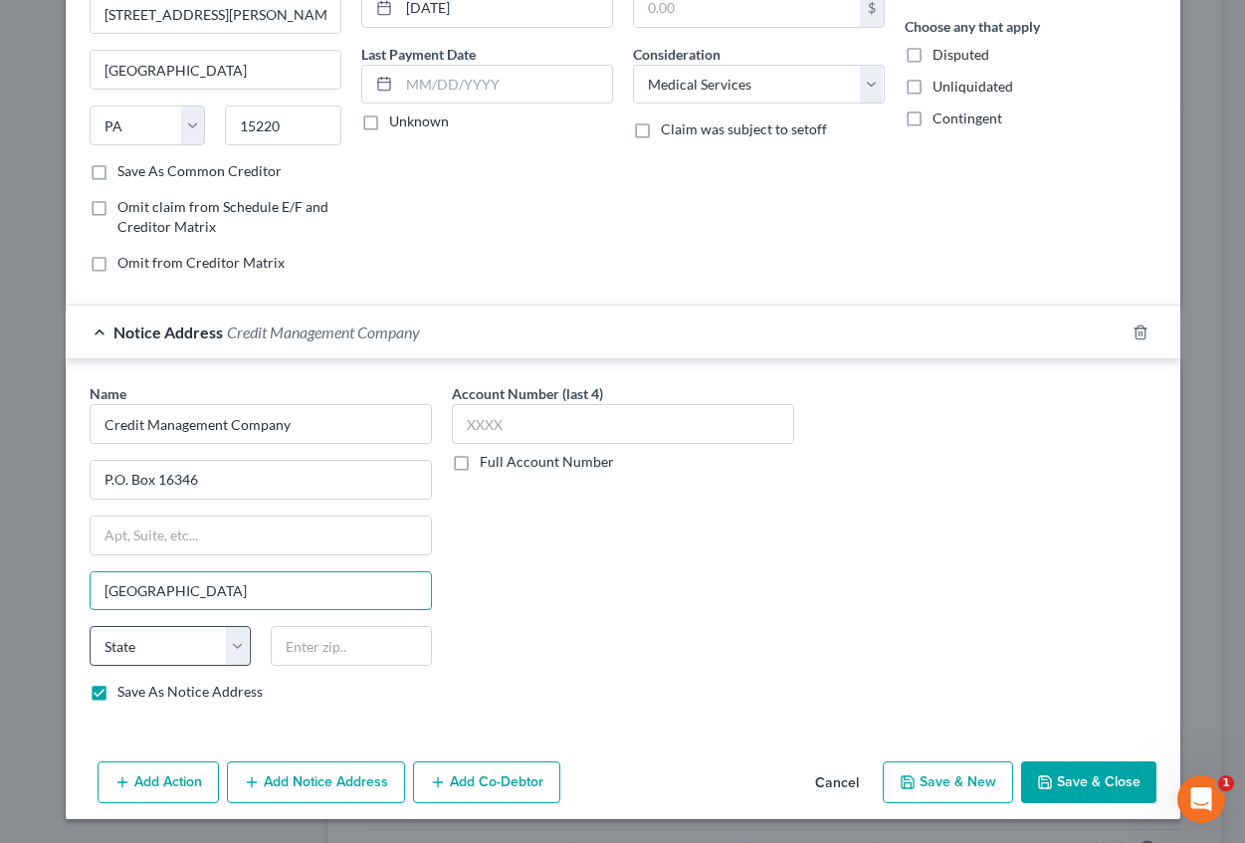
type input "[GEOGRAPHIC_DATA]"
select select "39"
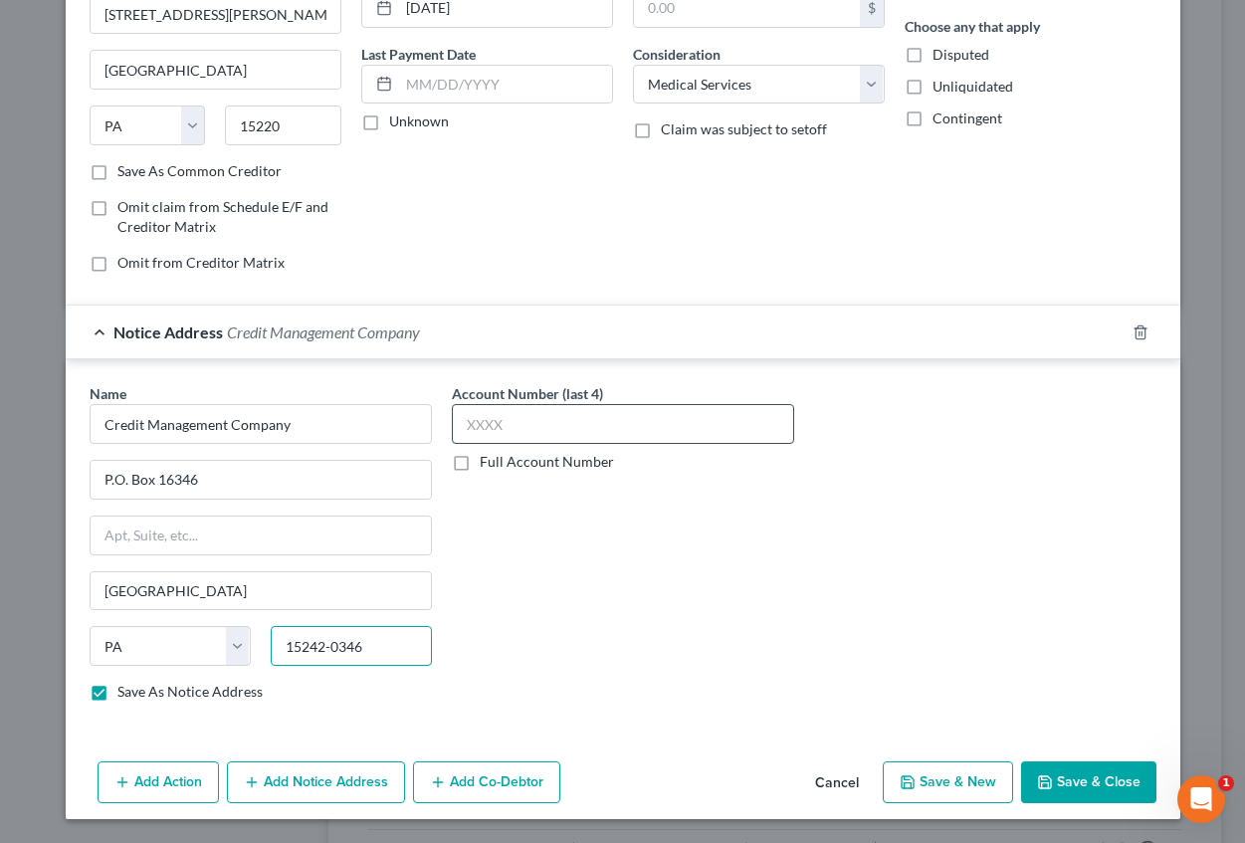
type input "15242-0346"
click at [485, 425] on input "text" at bounding box center [623, 424] width 342 height 40
type input "0748"
click at [938, 771] on button "Save & New" at bounding box center [948, 782] width 130 height 42
select select "2"
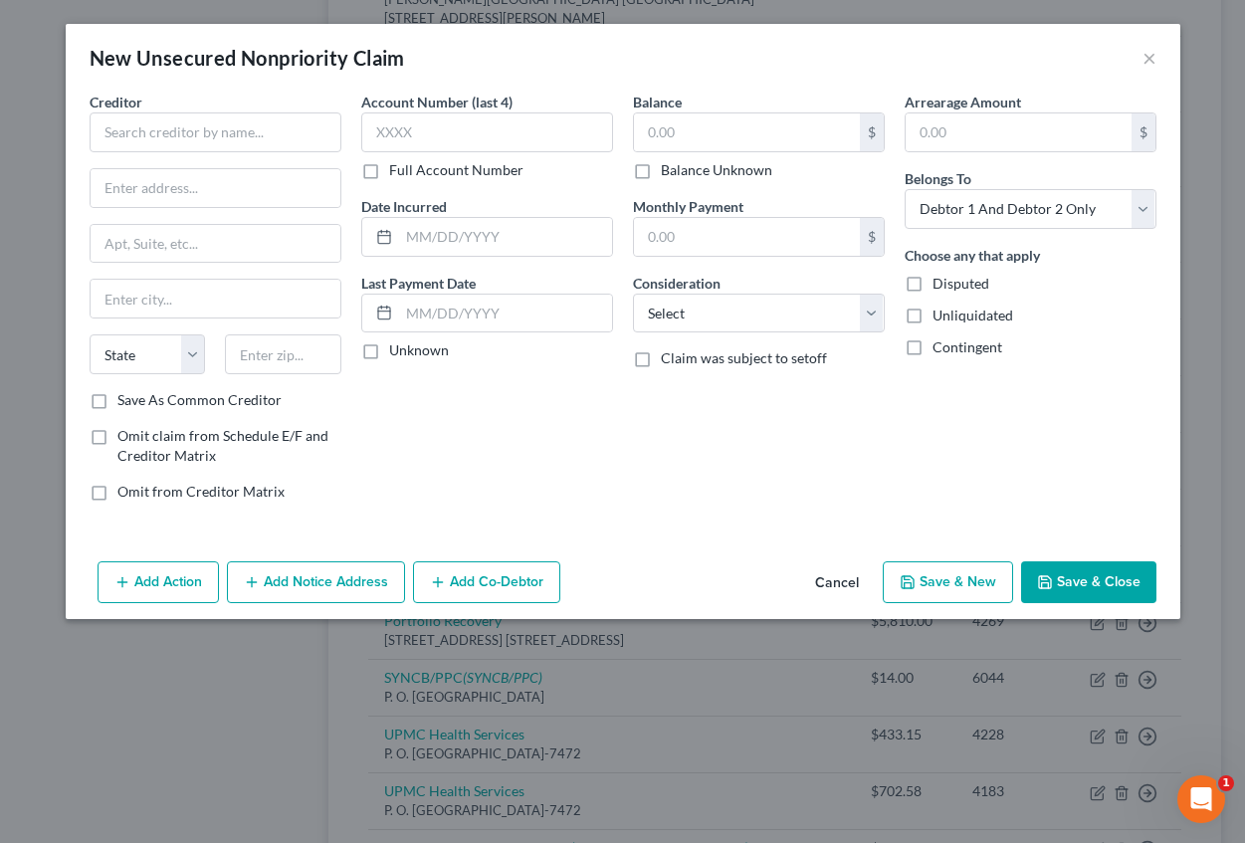
type input "0.00"
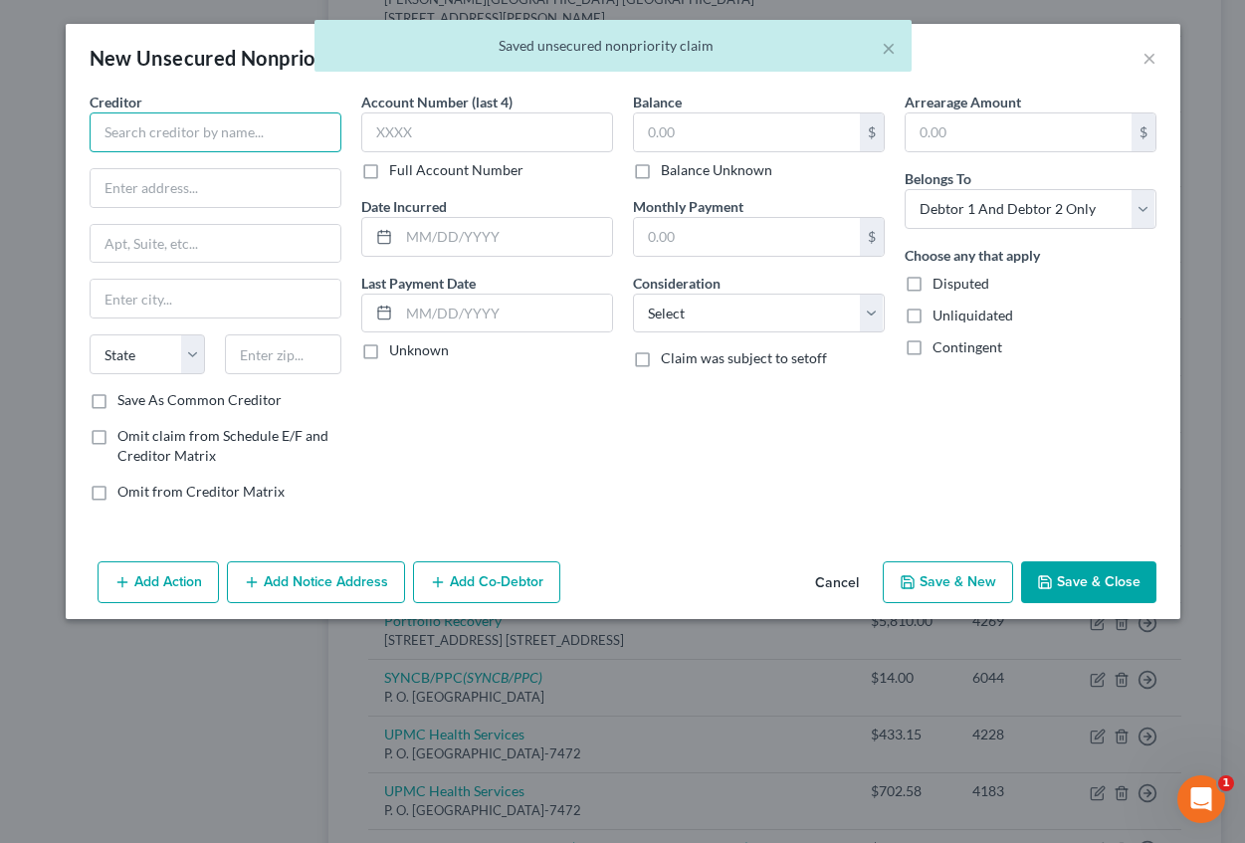
click at [267, 131] on input "text" at bounding box center [216, 132] width 252 height 40
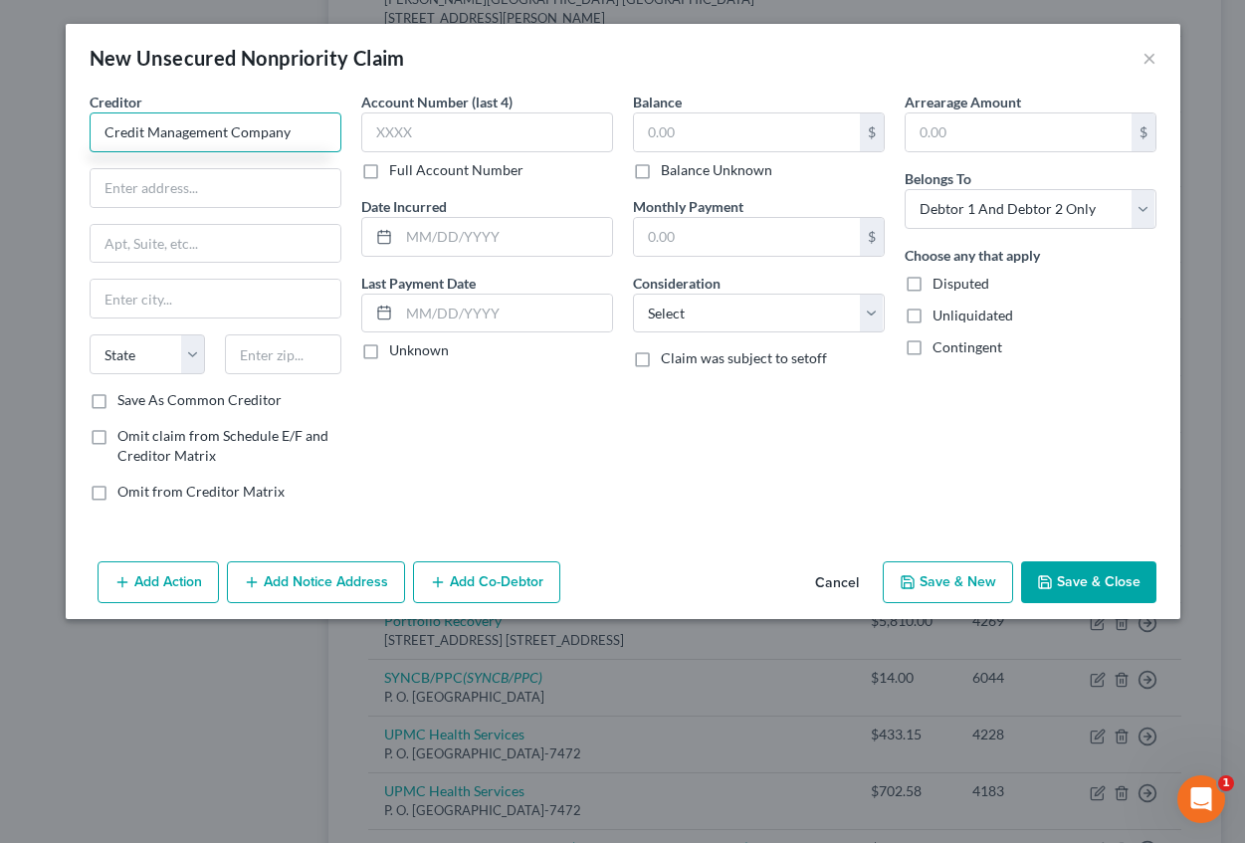
type input "Credit Management Company"
type input "[PERSON_NAME][GEOGRAPHIC_DATA]"
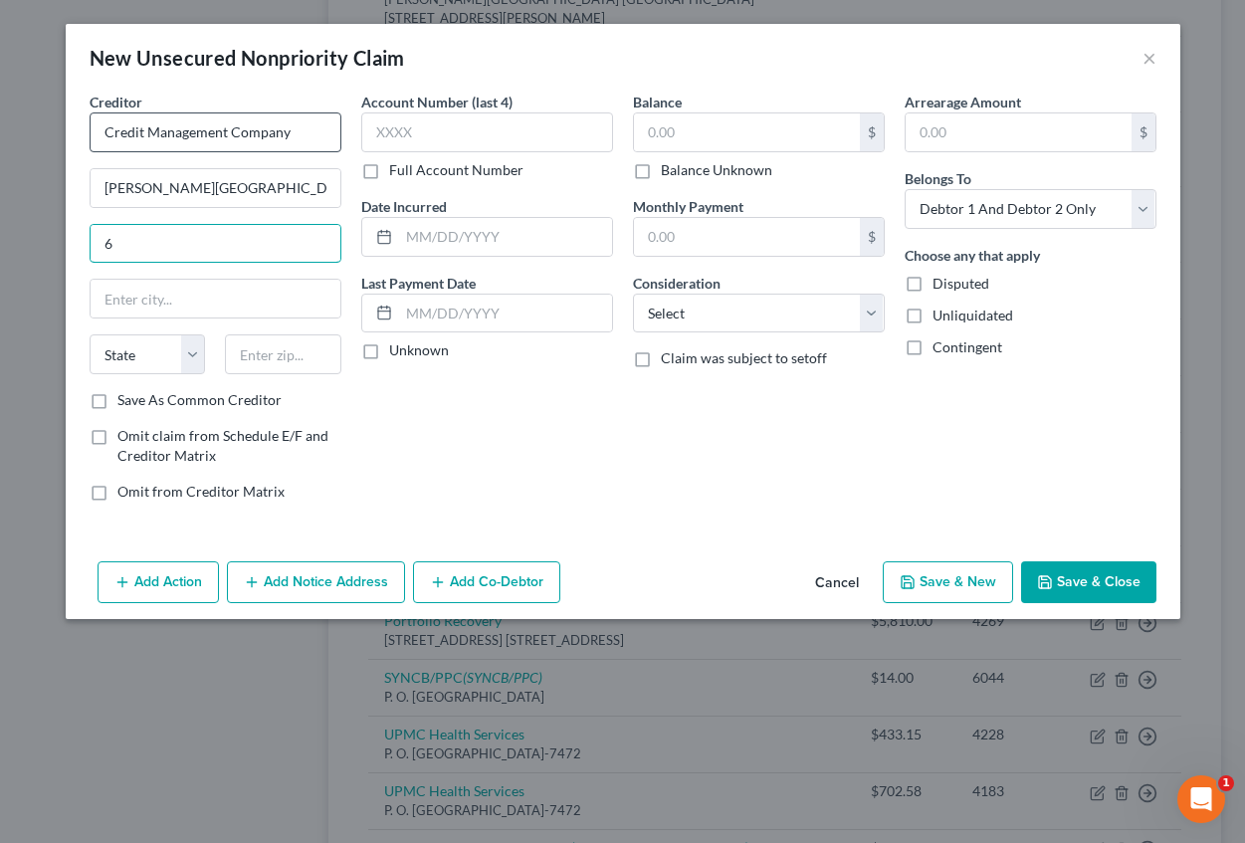
type input "[STREET_ADDRESS][PERSON_NAME]"
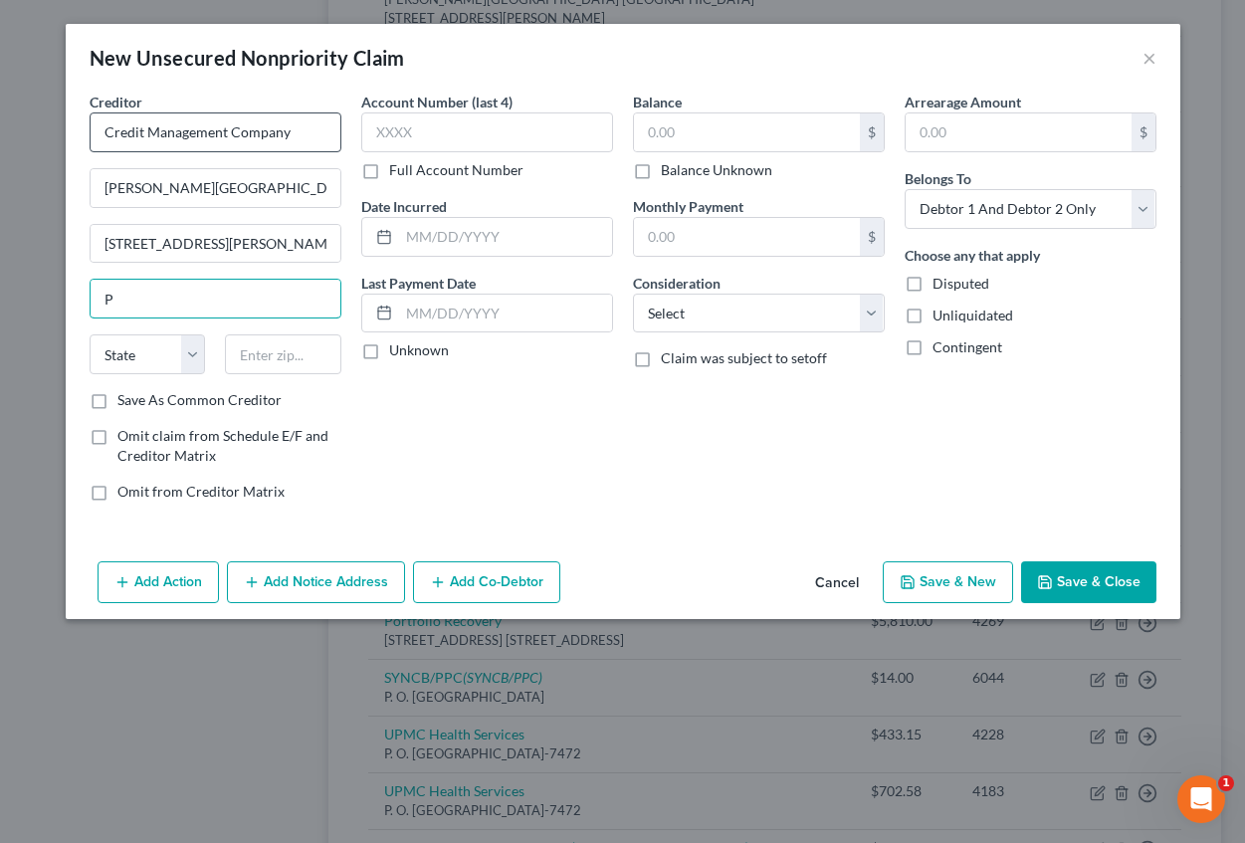
type input "[GEOGRAPHIC_DATA]"
select select "39"
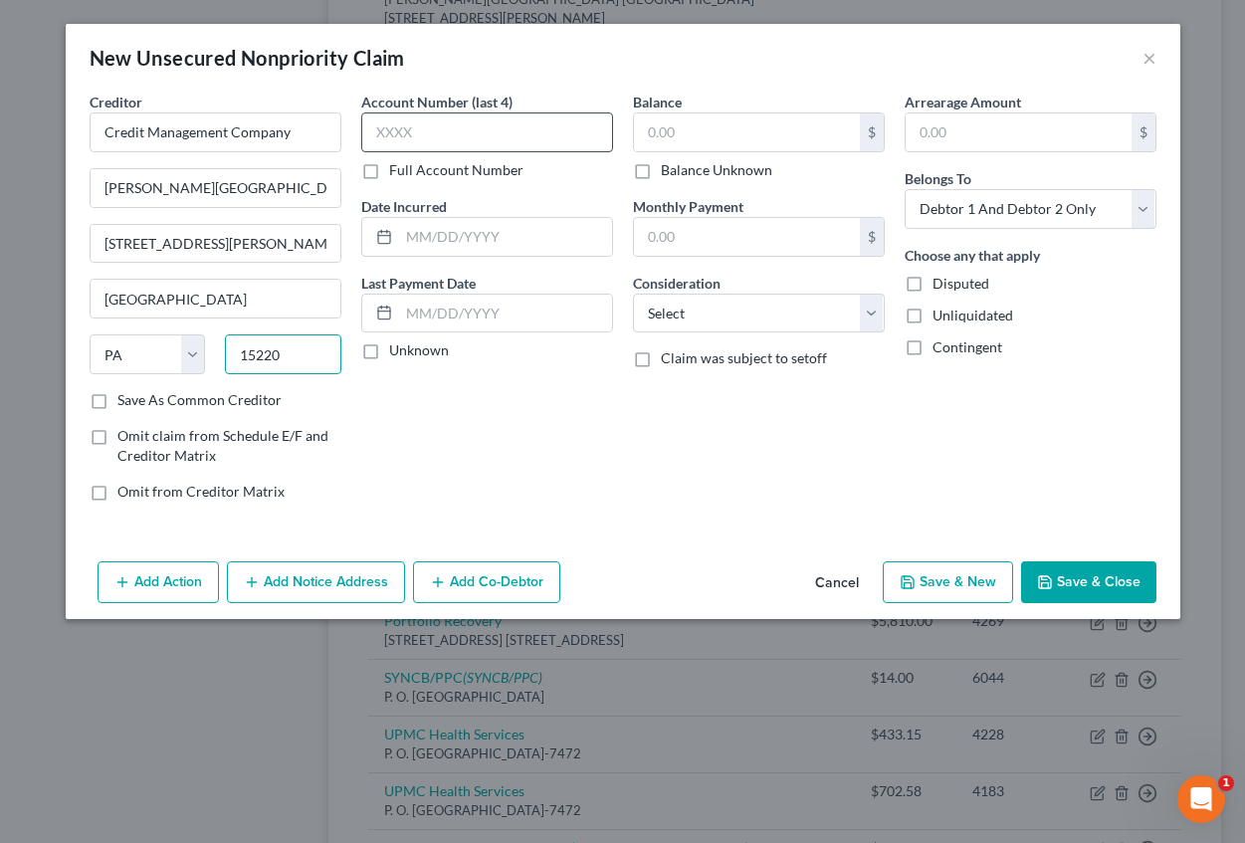
type input "15220"
click at [408, 131] on input "text" at bounding box center [487, 132] width 252 height 40
type input "1170"
click at [426, 239] on input "text" at bounding box center [505, 237] width 213 height 38
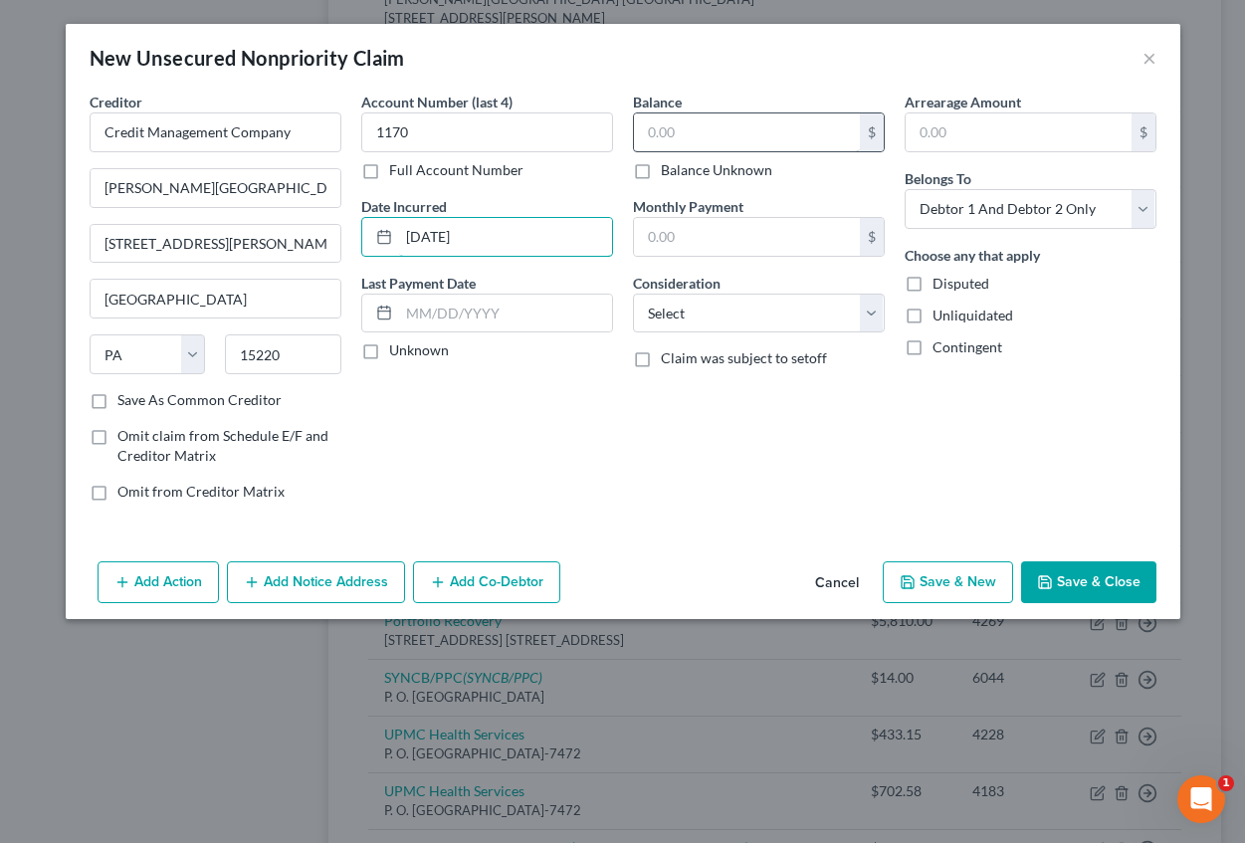
type input "[DATE]"
click at [662, 136] on input "text" at bounding box center [747, 132] width 226 height 38
type input "20.03"
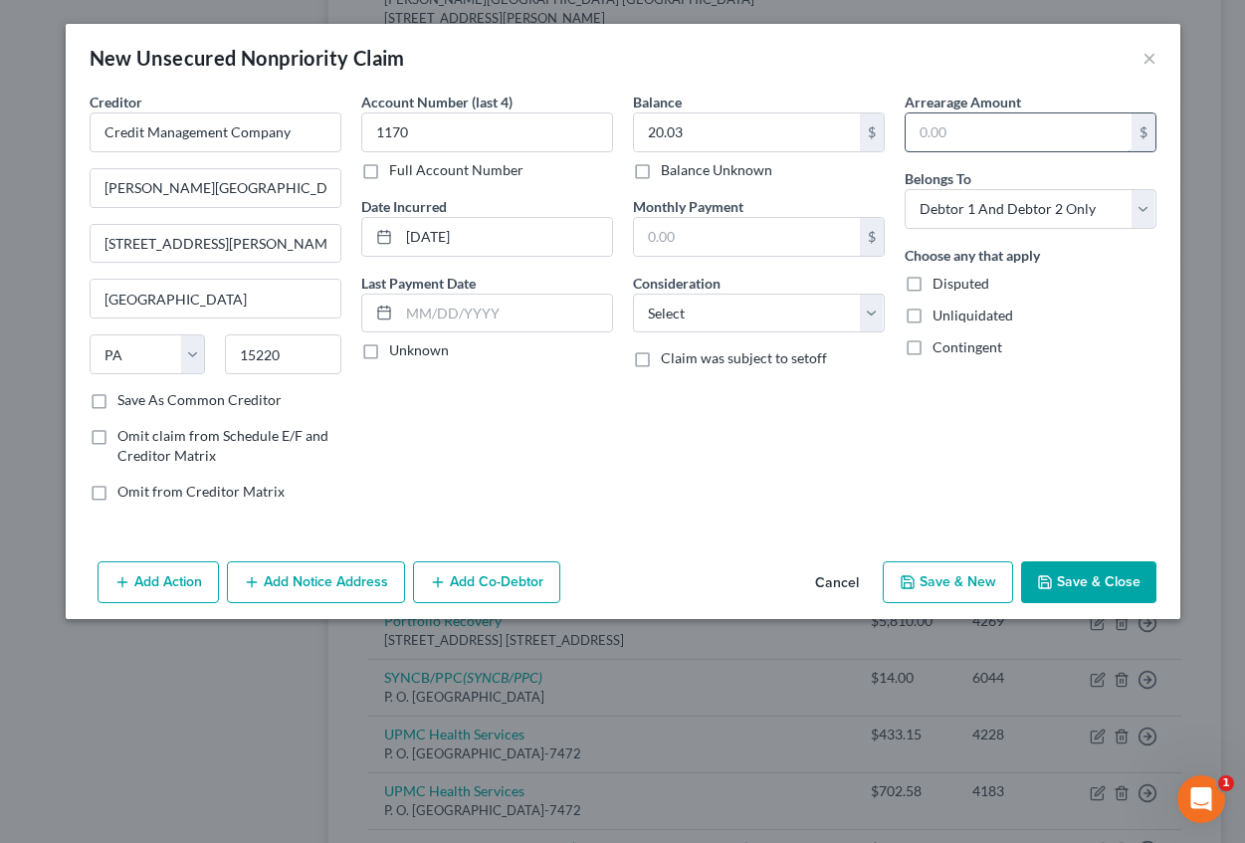
click at [939, 131] on input "text" at bounding box center [1019, 132] width 226 height 38
type input "20.03"
click at [694, 316] on select "Select Cable / Satellite Services Collection Agency Credit Card Debt Debt Couns…" at bounding box center [759, 314] width 252 height 40
select select "9"
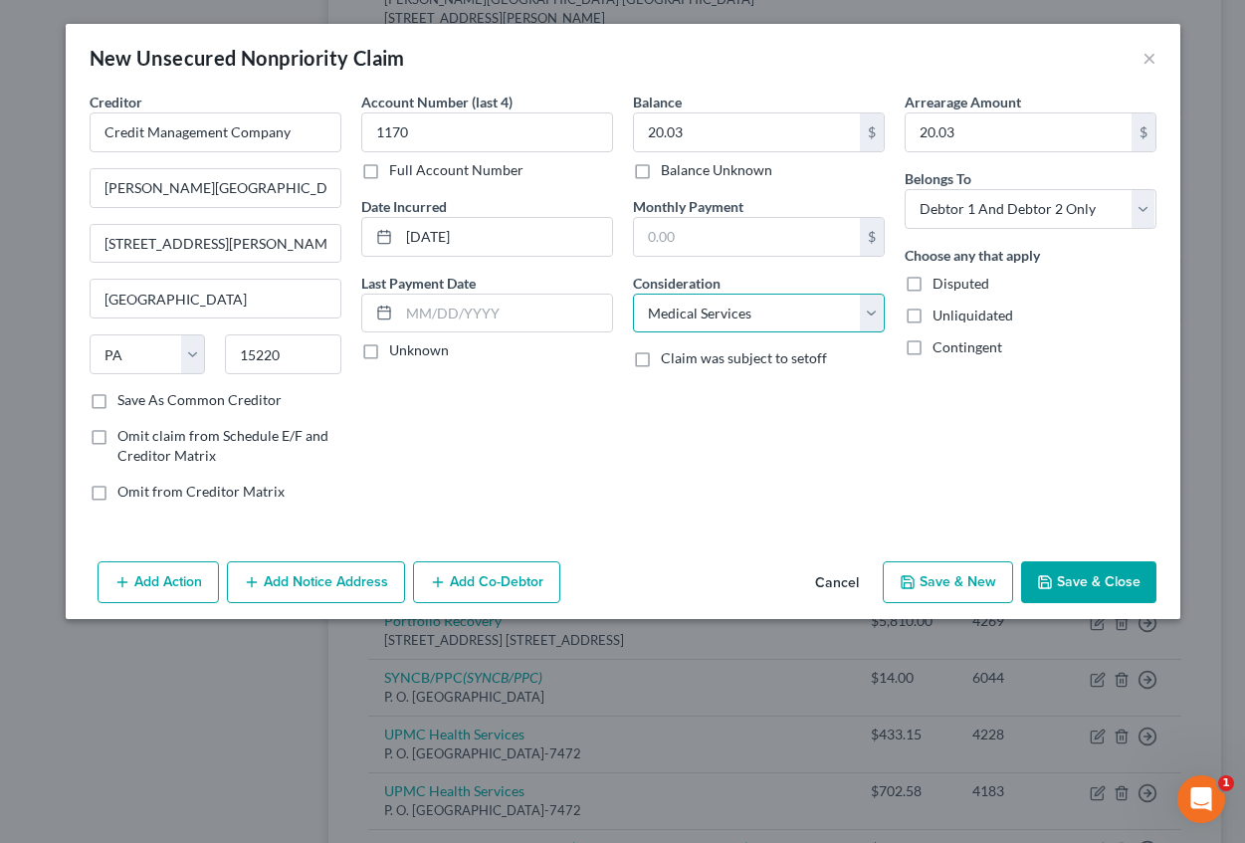
click at [633, 294] on select "Select Cable / Satellite Services Collection Agency Credit Card Debt Debt Couns…" at bounding box center [759, 314] width 252 height 40
click at [303, 585] on button "Add Notice Address" at bounding box center [316, 582] width 178 height 42
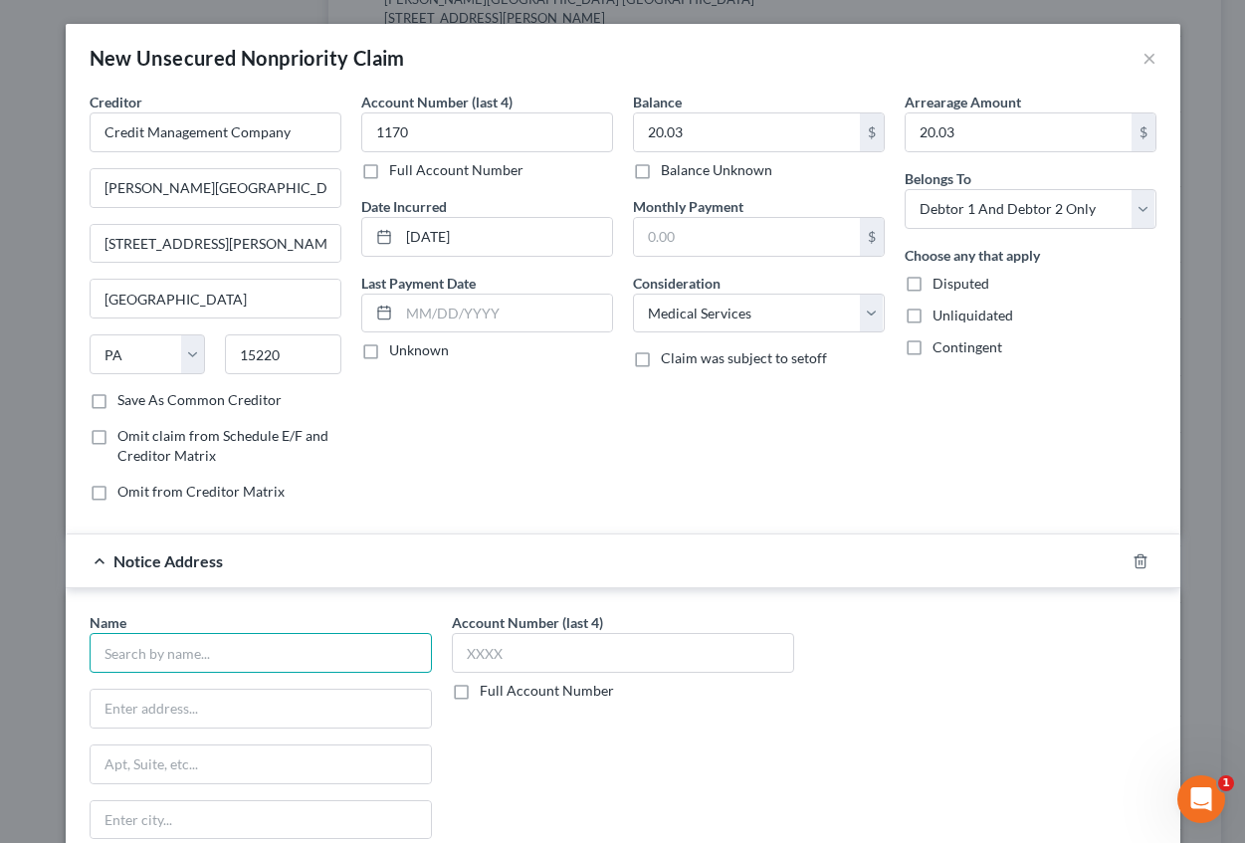
click at [176, 662] on input "text" at bounding box center [261, 653] width 342 height 40
type input "Credit Management Company"
type input "P.O. Box 16346"
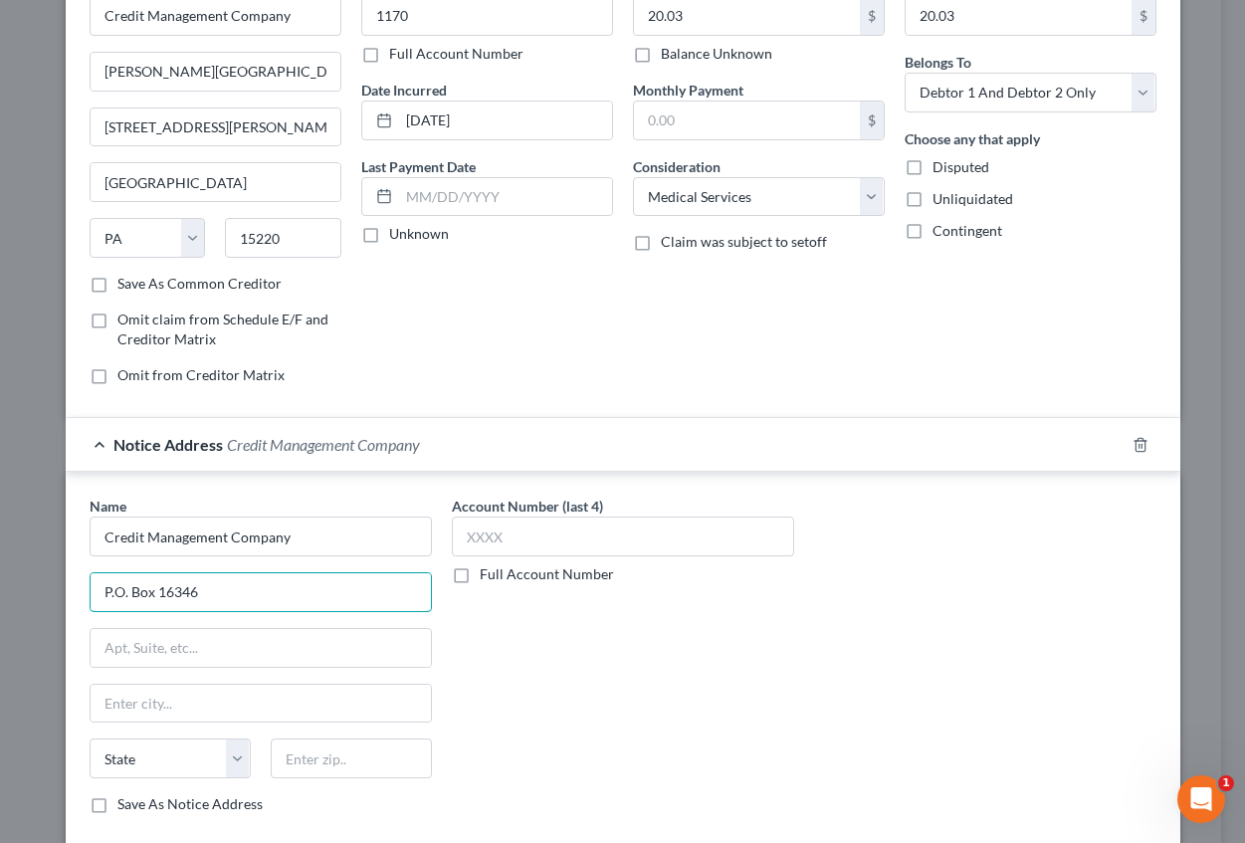
scroll to position [229, 0]
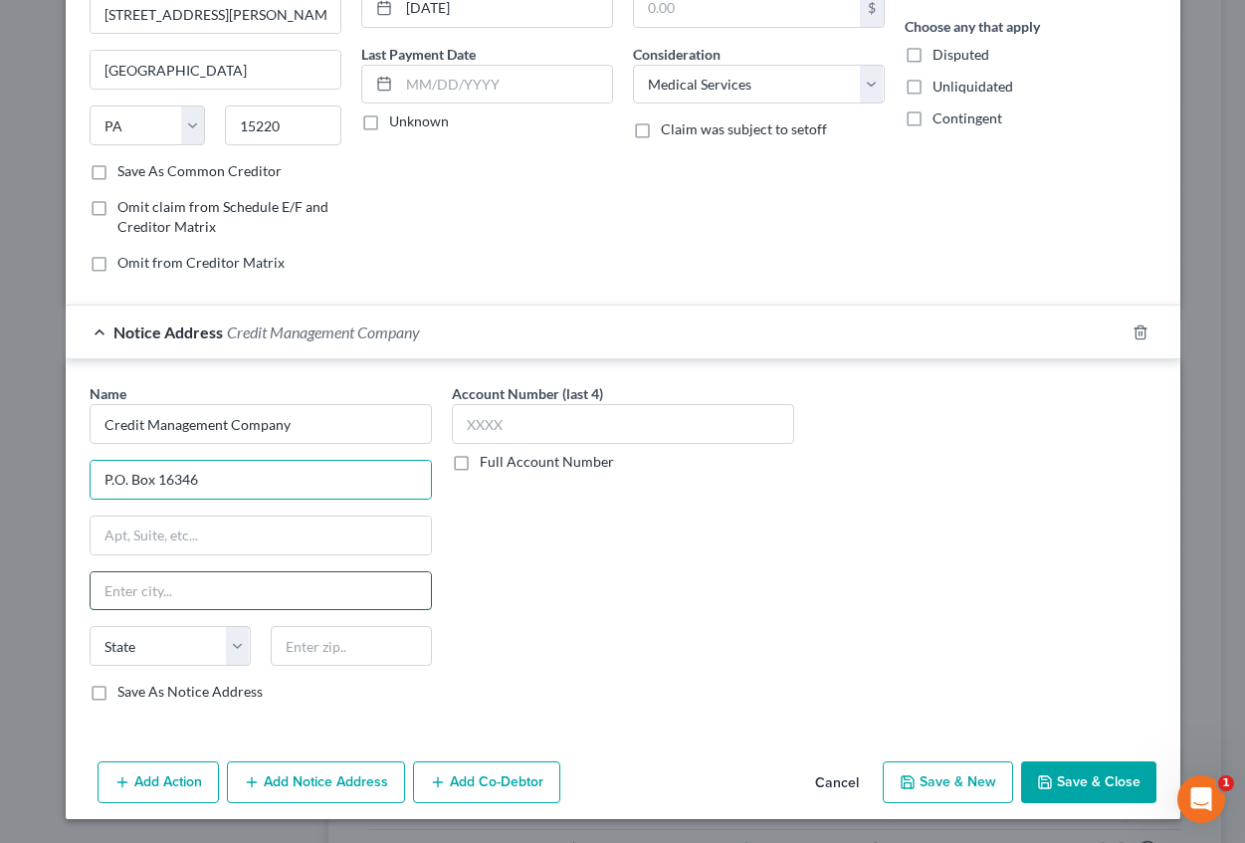
click at [130, 587] on input "text" at bounding box center [261, 591] width 340 height 38
type input "[GEOGRAPHIC_DATA]"
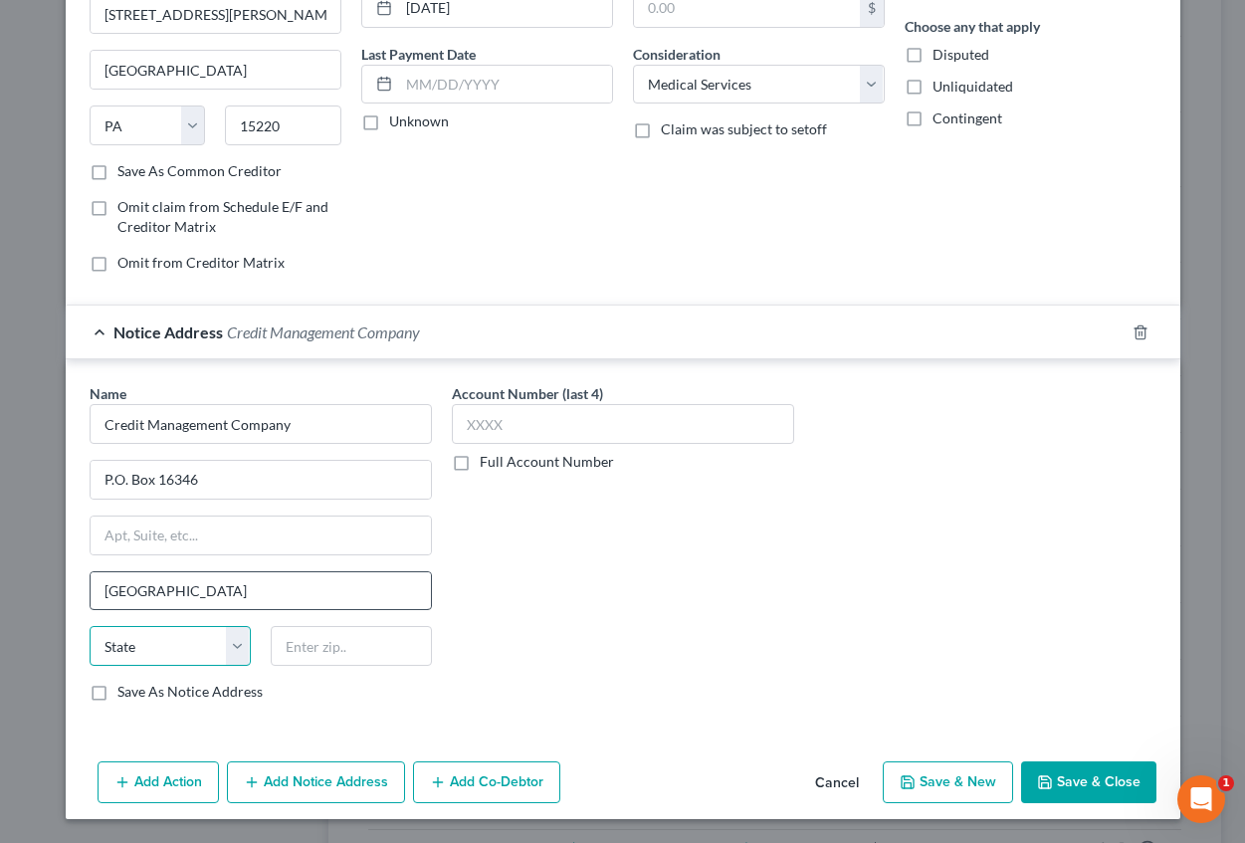
select select "39"
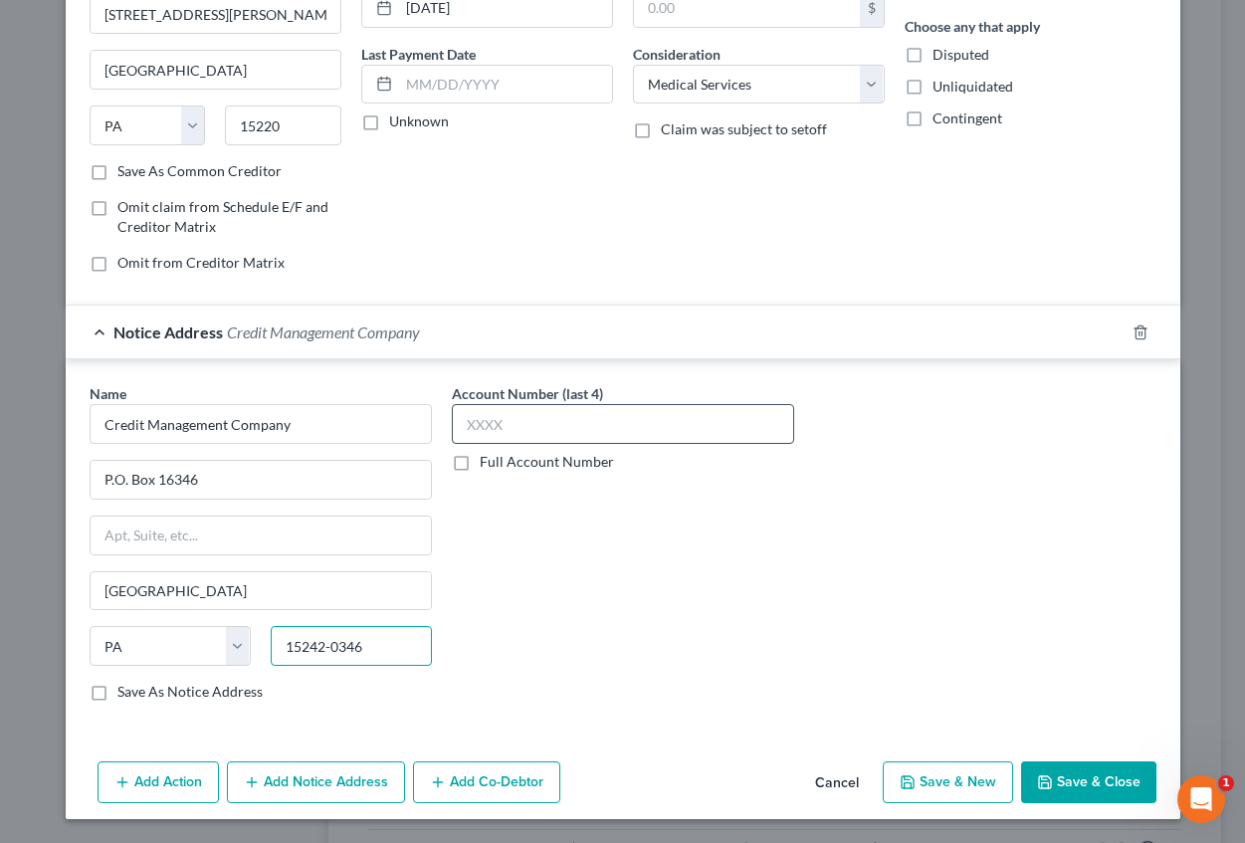
type input "15242-0346"
click at [468, 439] on input "text" at bounding box center [623, 424] width 342 height 40
type input "1170"
click at [941, 781] on button "Save & New" at bounding box center [948, 782] width 130 height 42
select select "2"
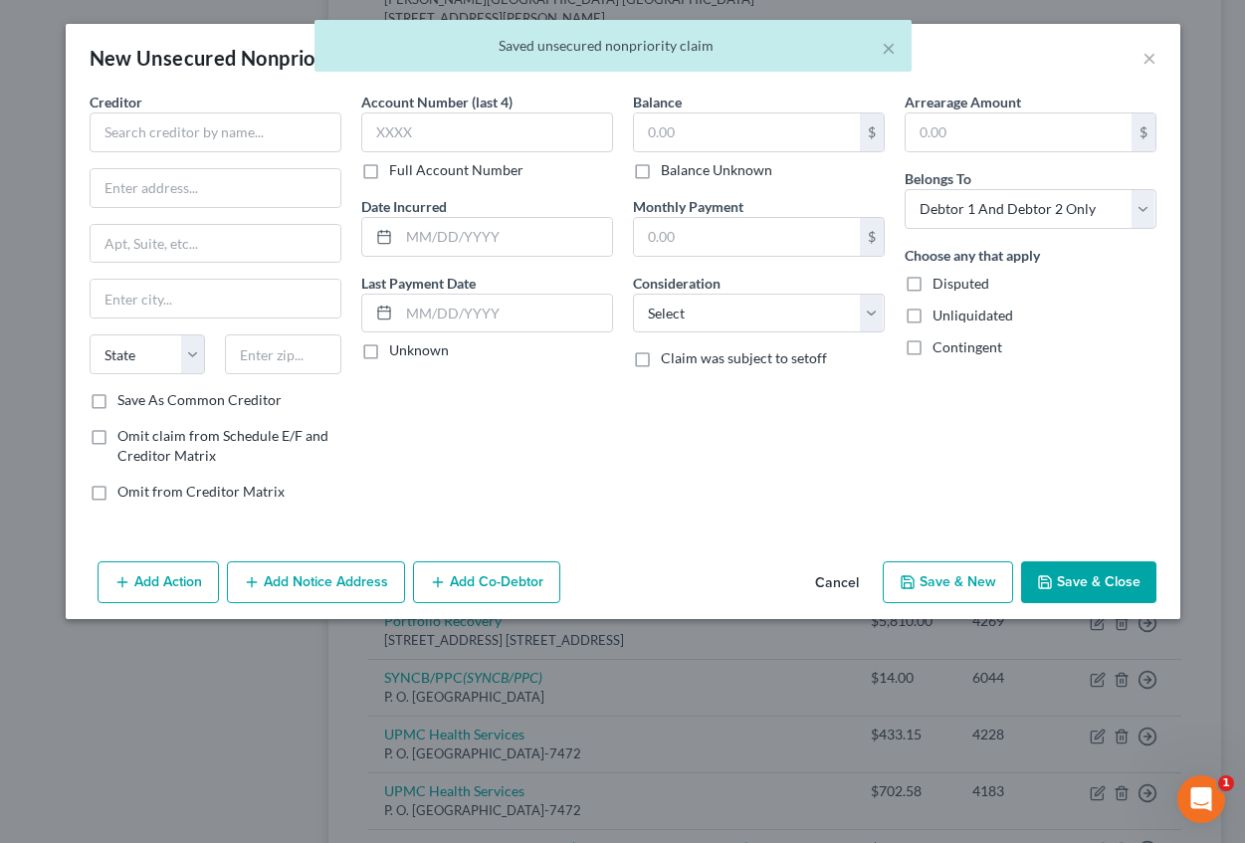
scroll to position [0, 0]
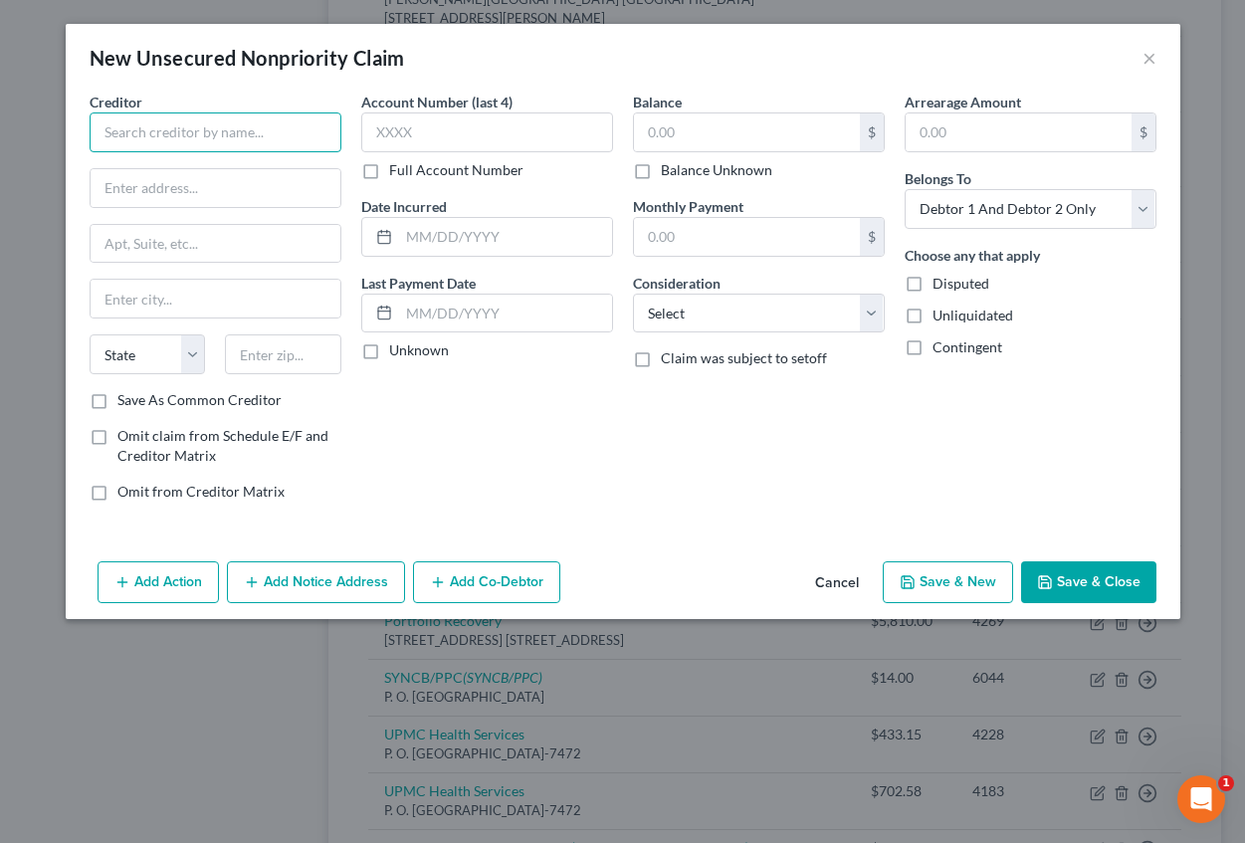
click at [263, 141] on input "text" at bounding box center [216, 132] width 252 height 40
type input "c"
type input "Credit Management Company"
type input "[PERSON_NAME][GEOGRAPHIC_DATA]"
type input "[STREET_ADDRESS][PERSON_NAME]"
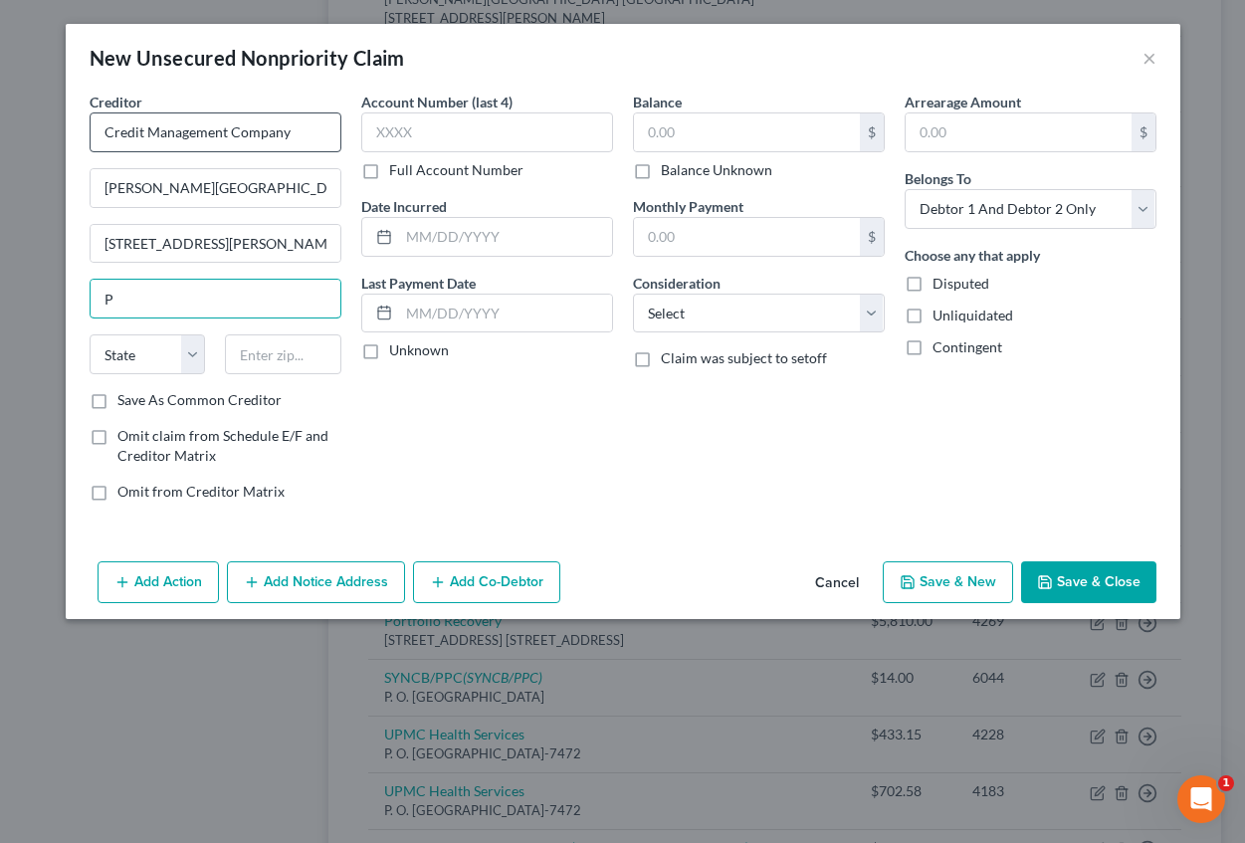
type input "[GEOGRAPHIC_DATA]"
select select "39"
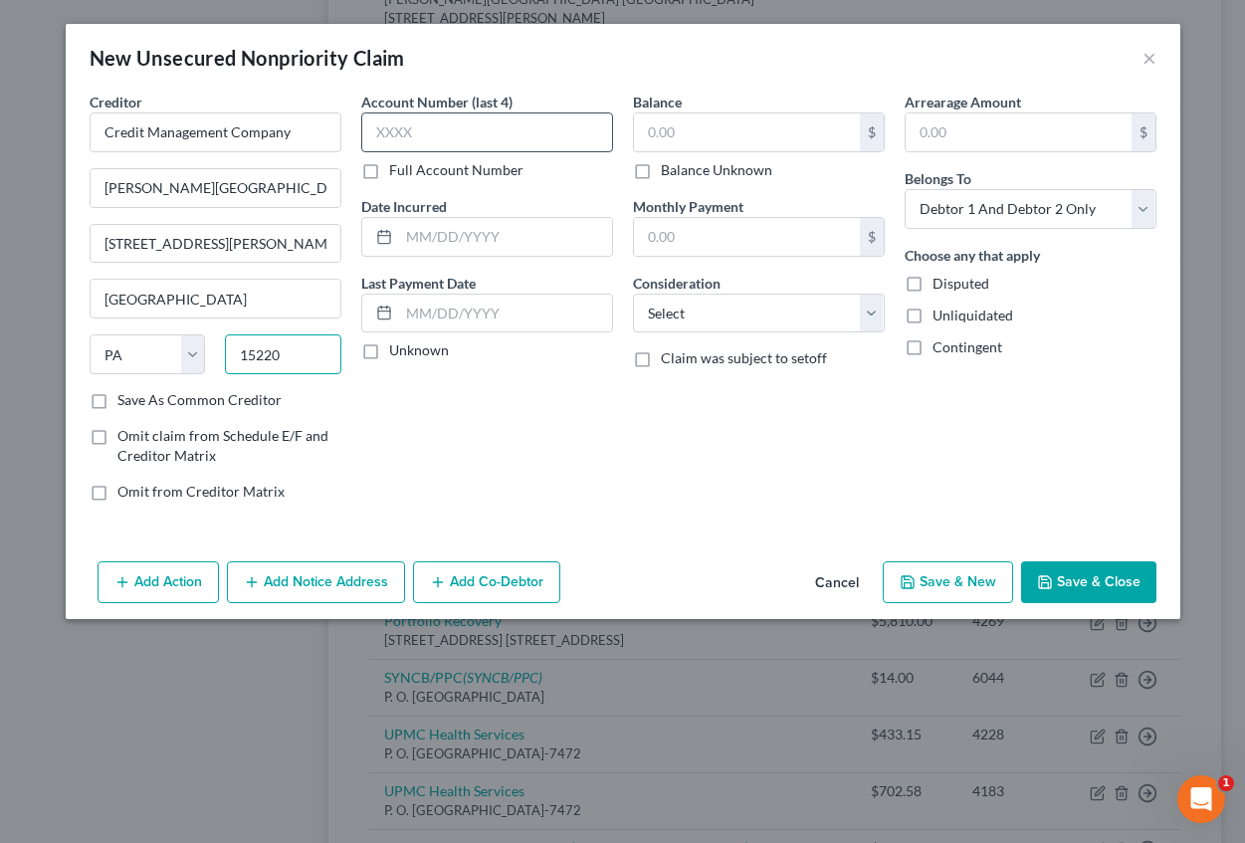
type input "15220"
click at [397, 126] on input "text" at bounding box center [487, 132] width 252 height 40
type input "1289"
click at [456, 234] on input "text" at bounding box center [505, 237] width 213 height 38
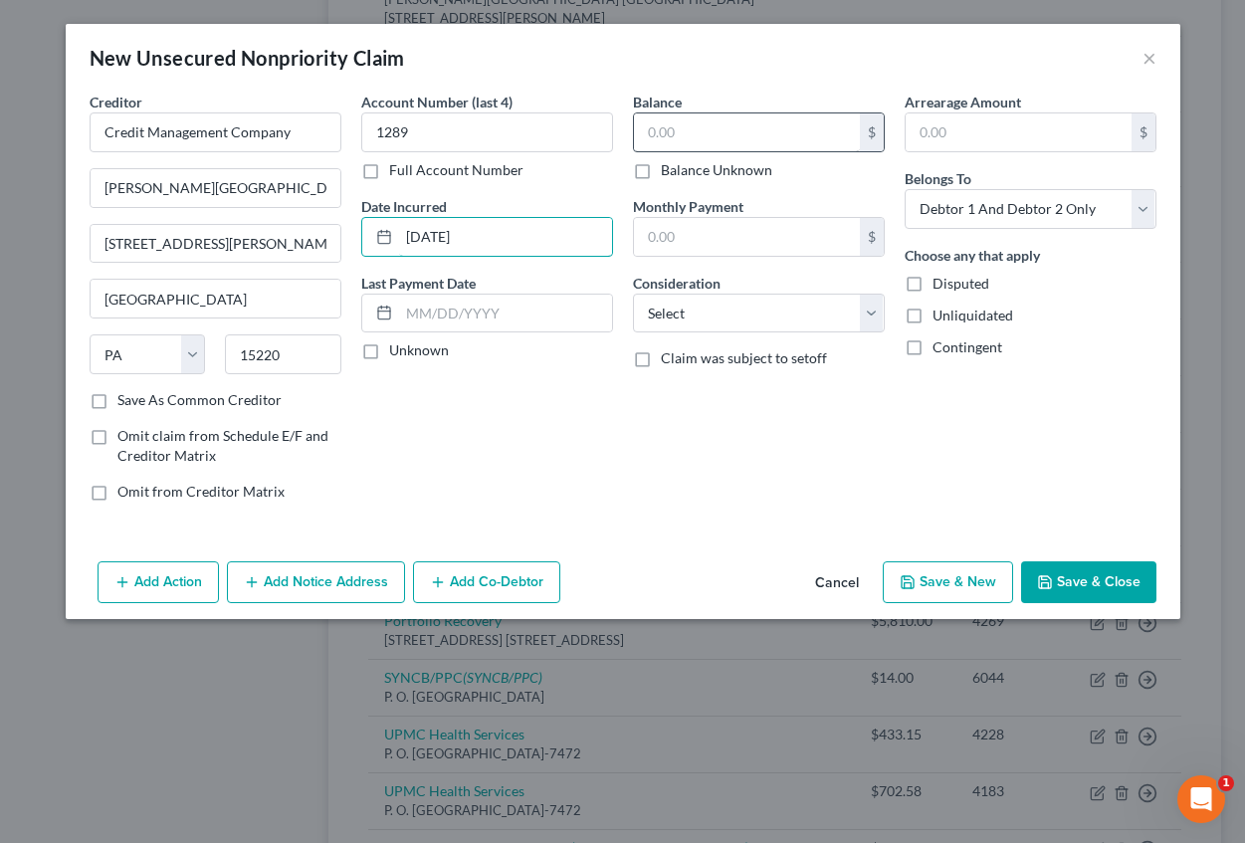
type input "[DATE]"
click at [743, 137] on input "text" at bounding box center [747, 132] width 226 height 38
type input "13.32"
click at [735, 308] on select "Select Cable / Satellite Services Collection Agency Credit Card Debt Debt Couns…" at bounding box center [759, 314] width 252 height 40
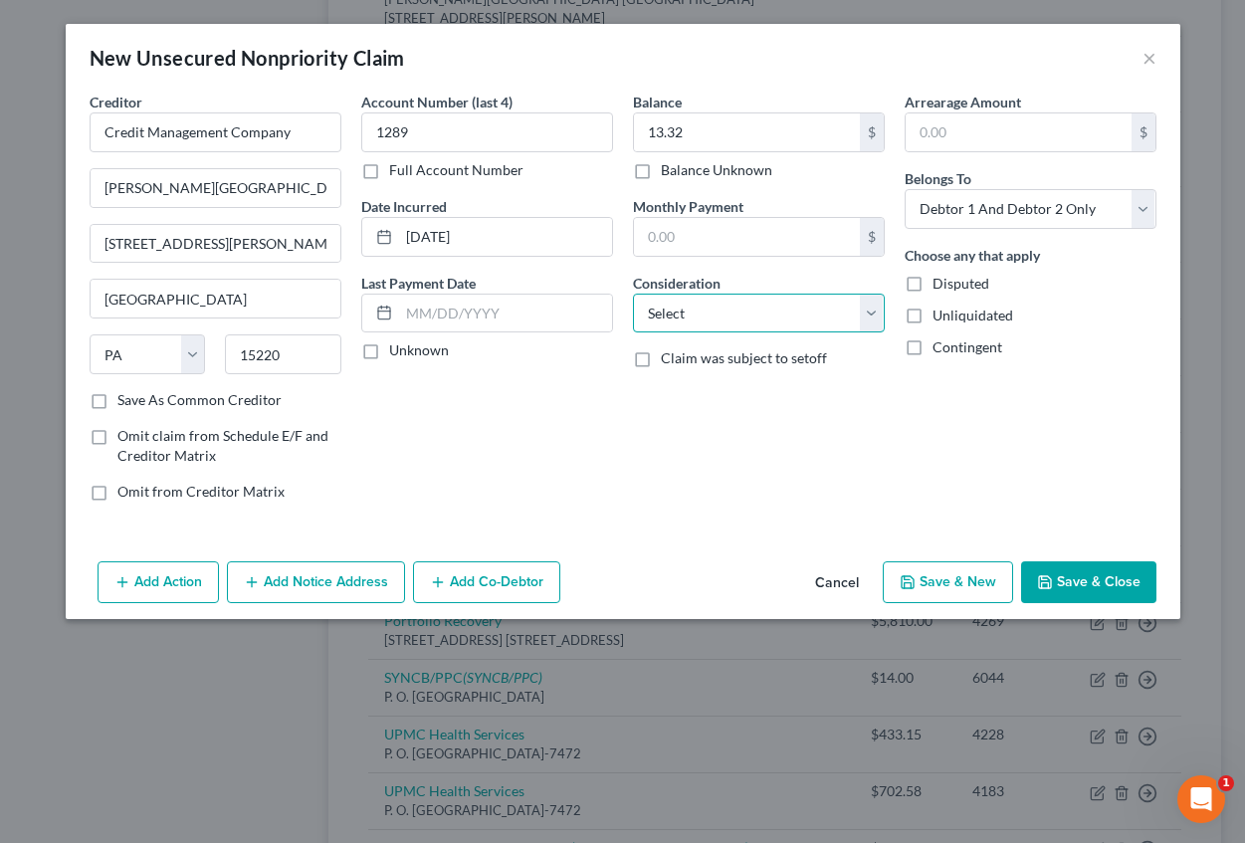
select select "9"
click at [633, 294] on select "Select Cable / Satellite Services Collection Agency Credit Card Debt Debt Couns…" at bounding box center [759, 314] width 252 height 40
click at [968, 133] on input "text" at bounding box center [1019, 132] width 226 height 38
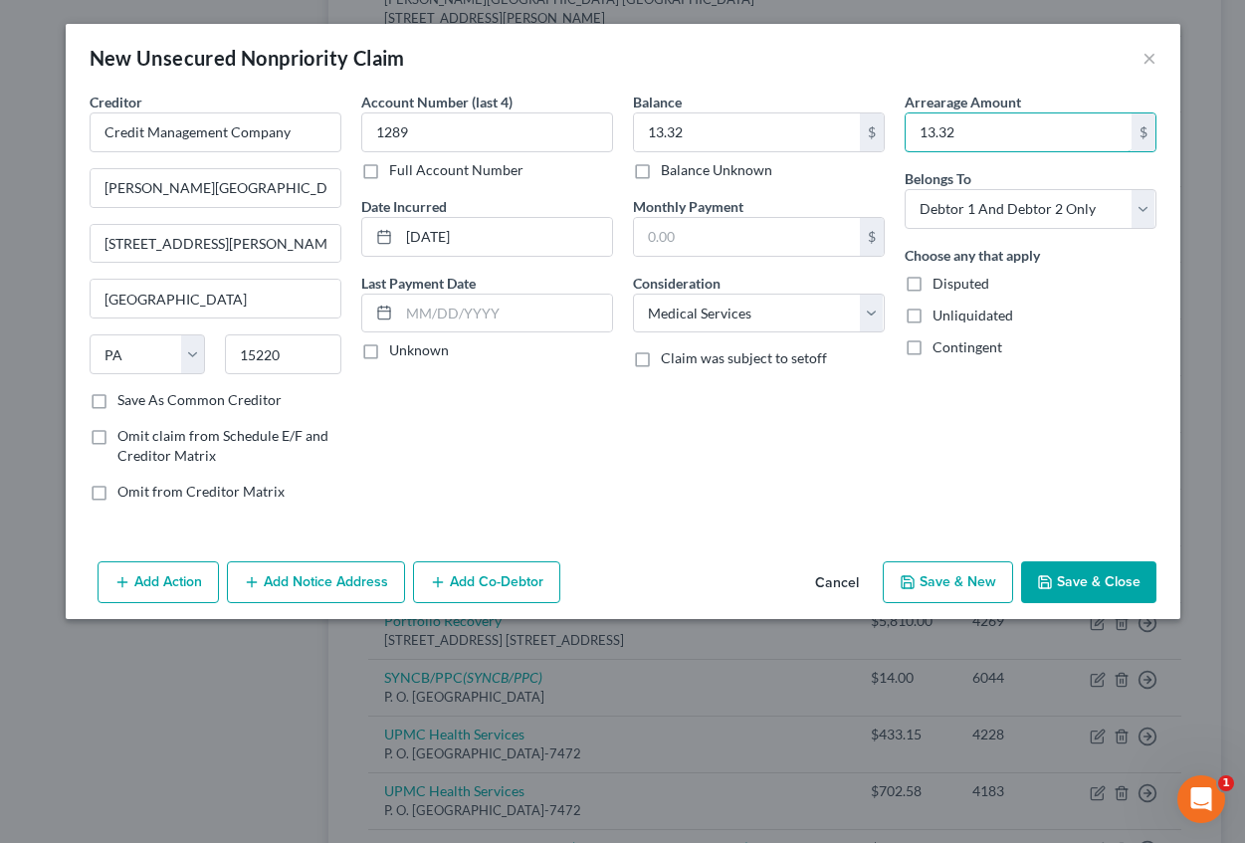
type input "13.32"
click at [304, 577] on button "Add Notice Address" at bounding box center [316, 582] width 178 height 42
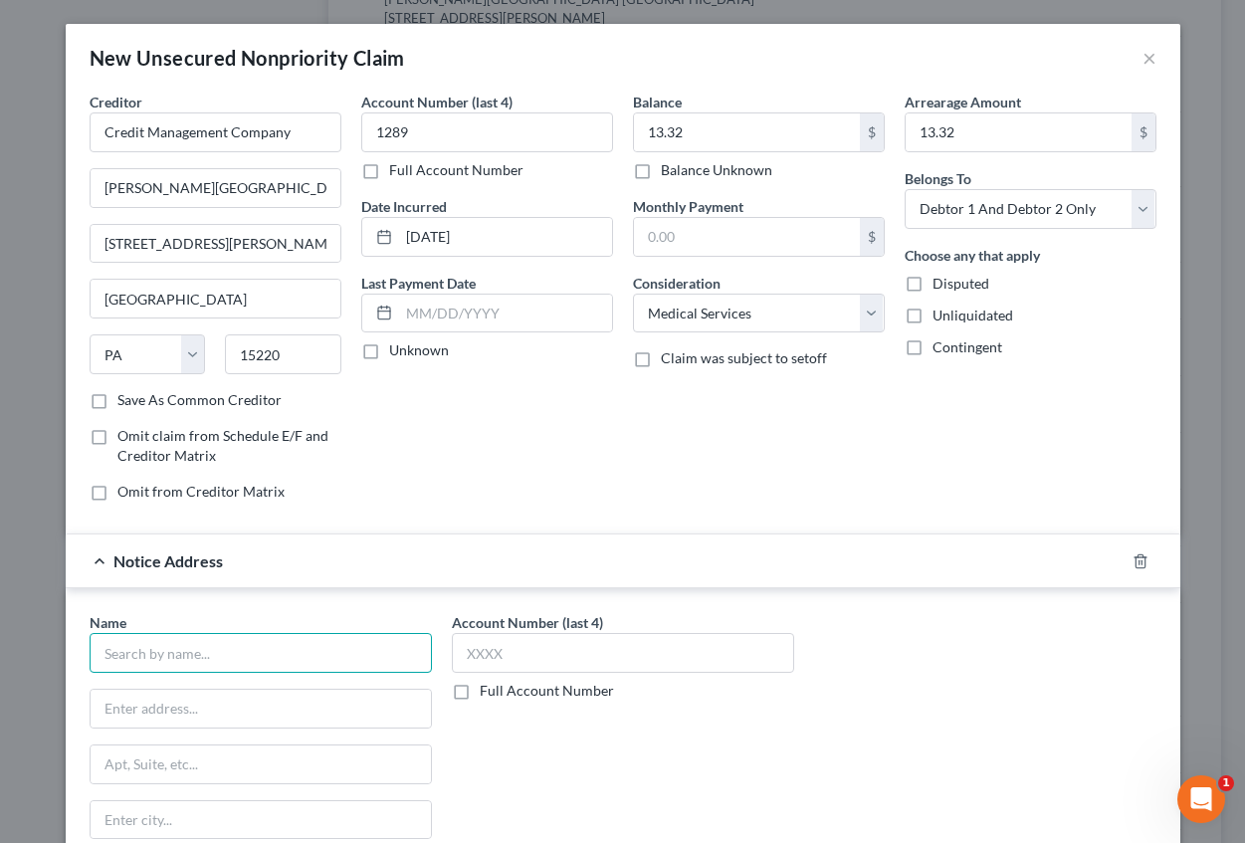
click at [223, 657] on input "text" at bounding box center [261, 653] width 342 height 40
type input "Credit Management Company"
type input "P.O. Box 16346"
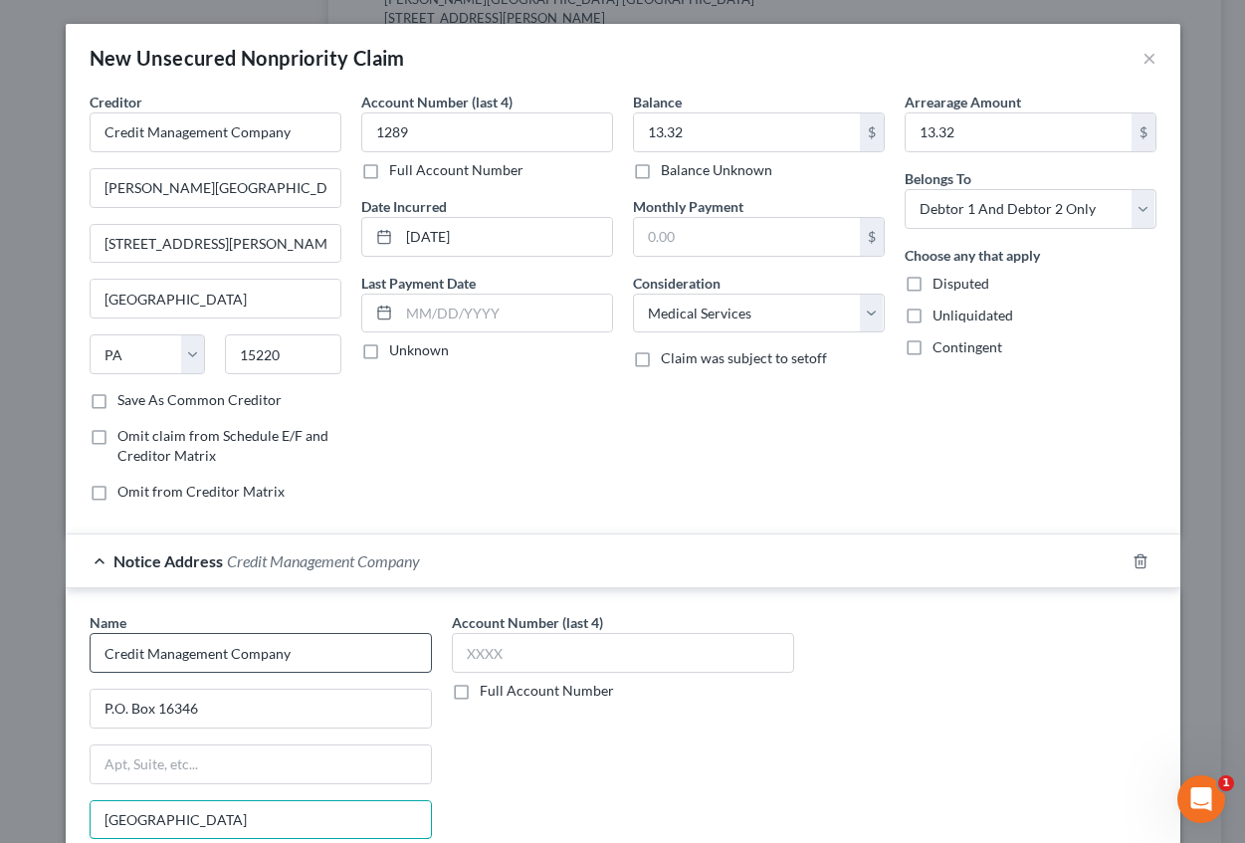
type input "[GEOGRAPHIC_DATA]"
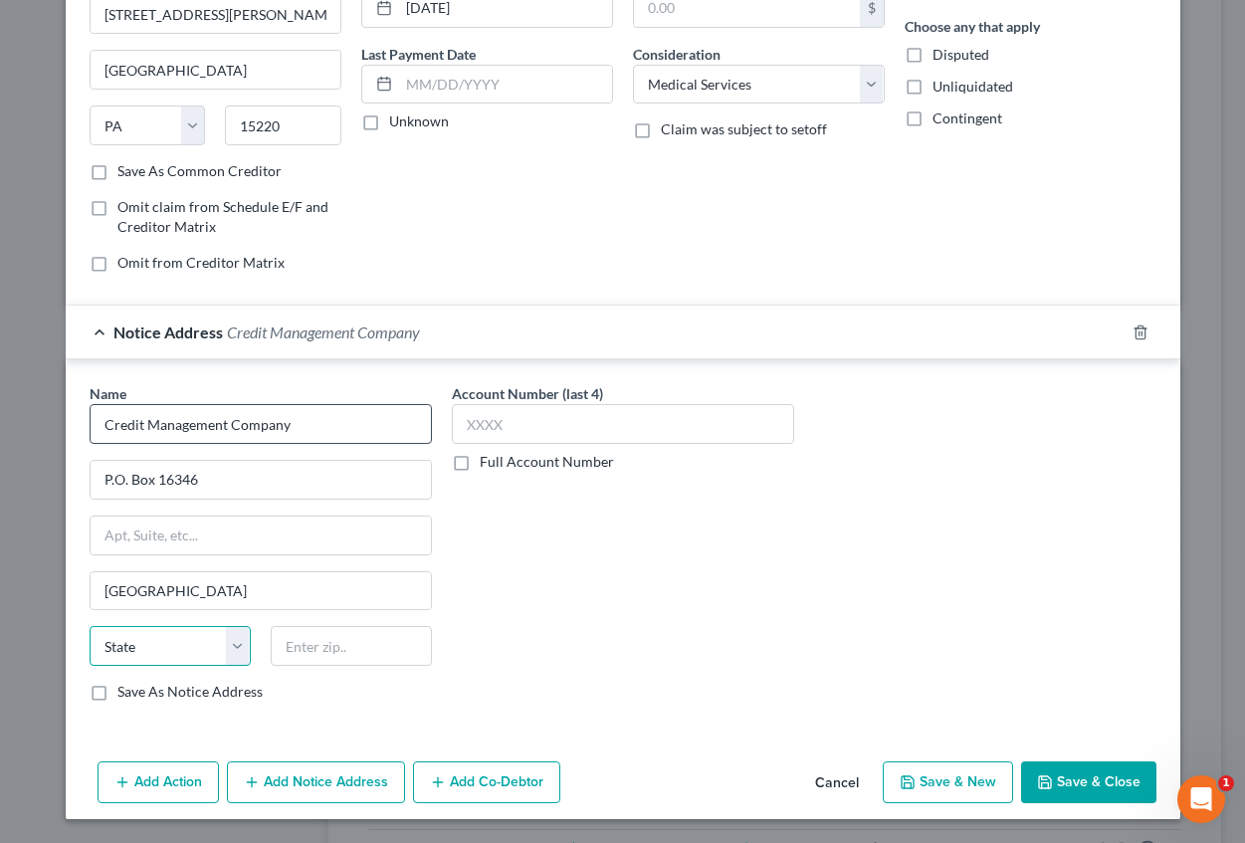
select select "39"
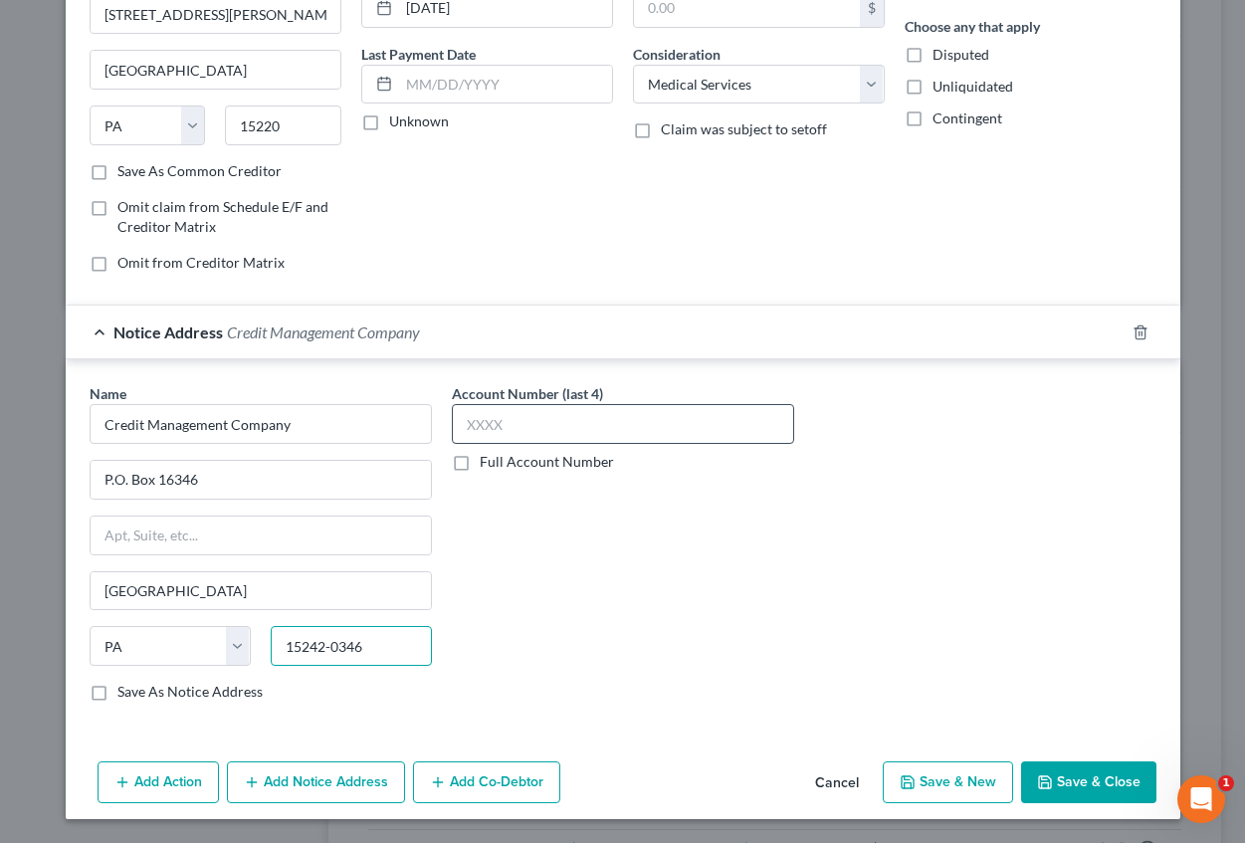
type input "15242-0346"
click at [539, 429] on input "text" at bounding box center [623, 424] width 342 height 40
type input "1289"
click at [963, 780] on button "Save & New" at bounding box center [948, 782] width 130 height 42
type input "0.00"
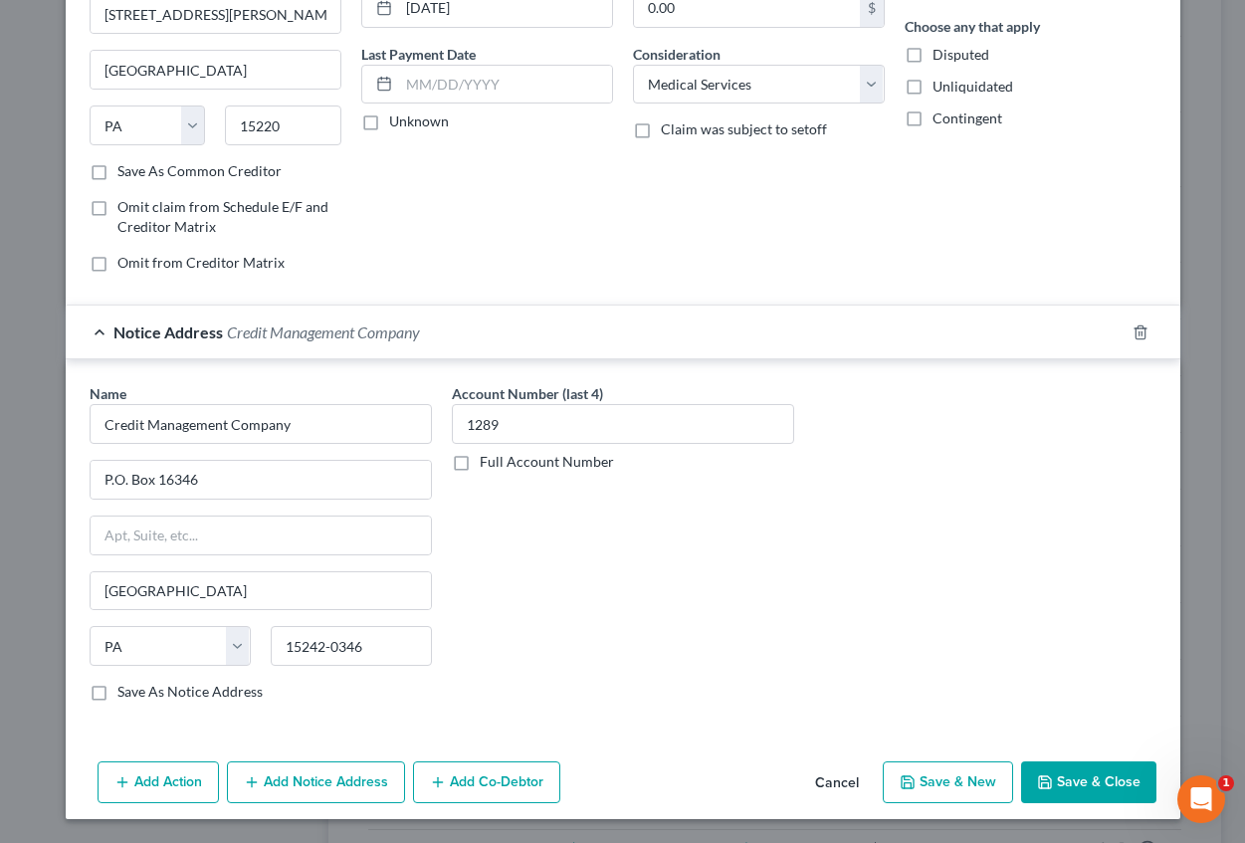
select select "2"
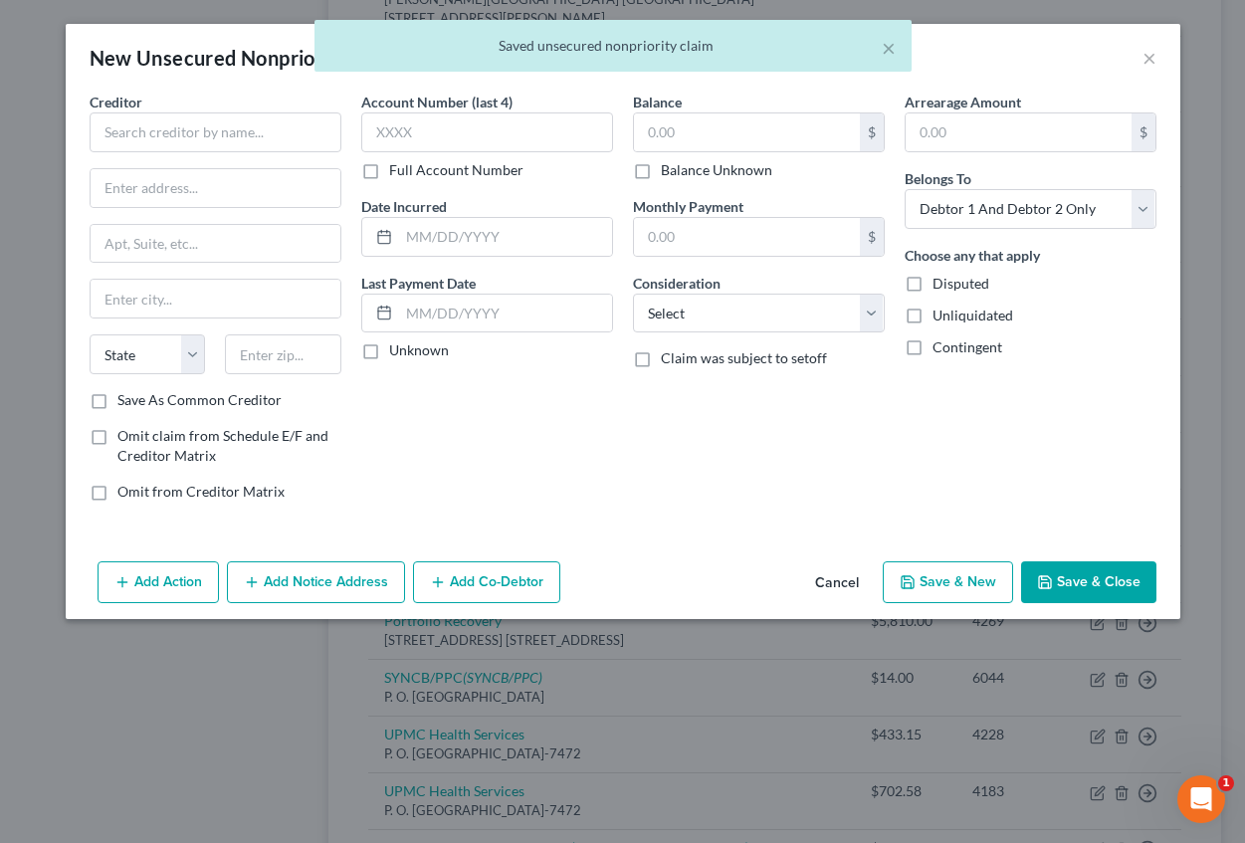
scroll to position [0, 0]
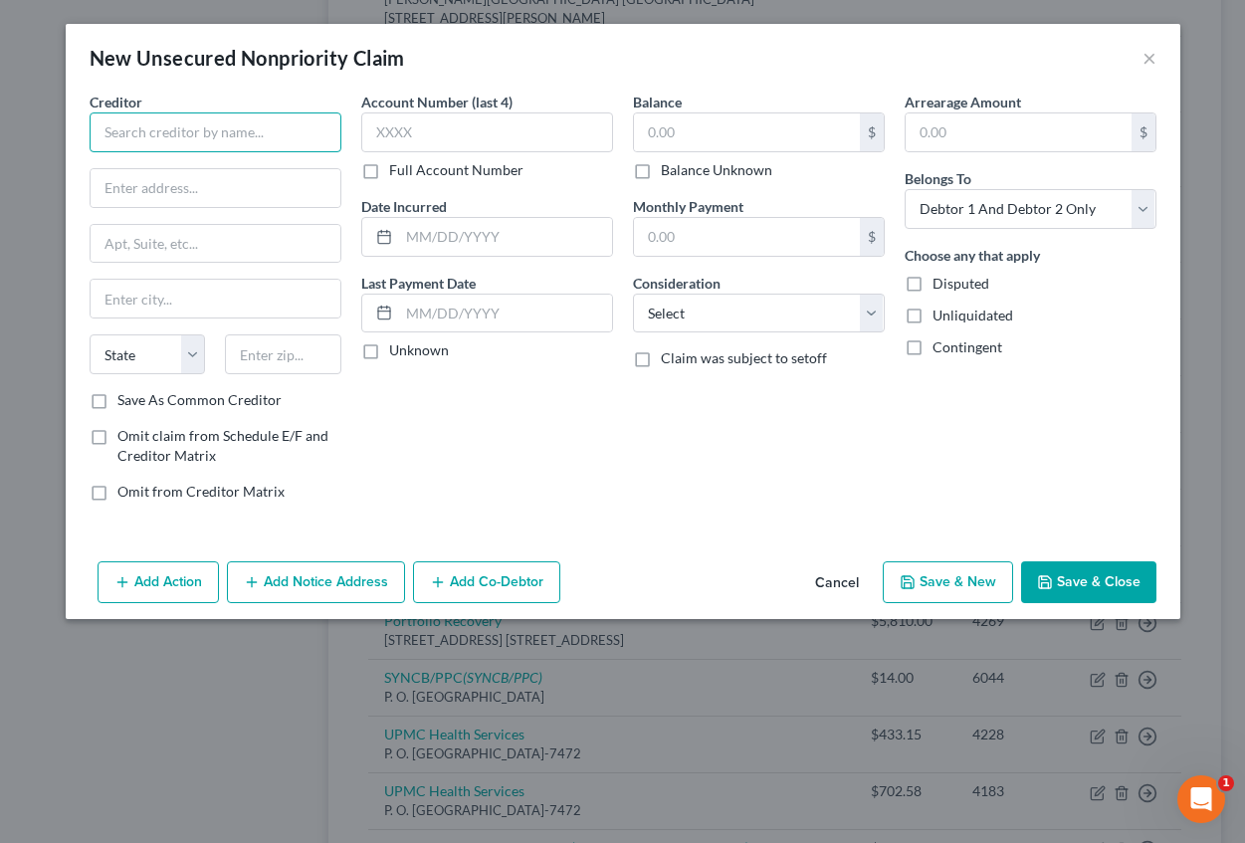
click at [212, 131] on input "text" at bounding box center [216, 132] width 252 height 40
type input "Credit Management Company"
type input "[PERSON_NAME][GEOGRAPHIC_DATA]"
type input "[STREET_ADDRESS][PERSON_NAME]"
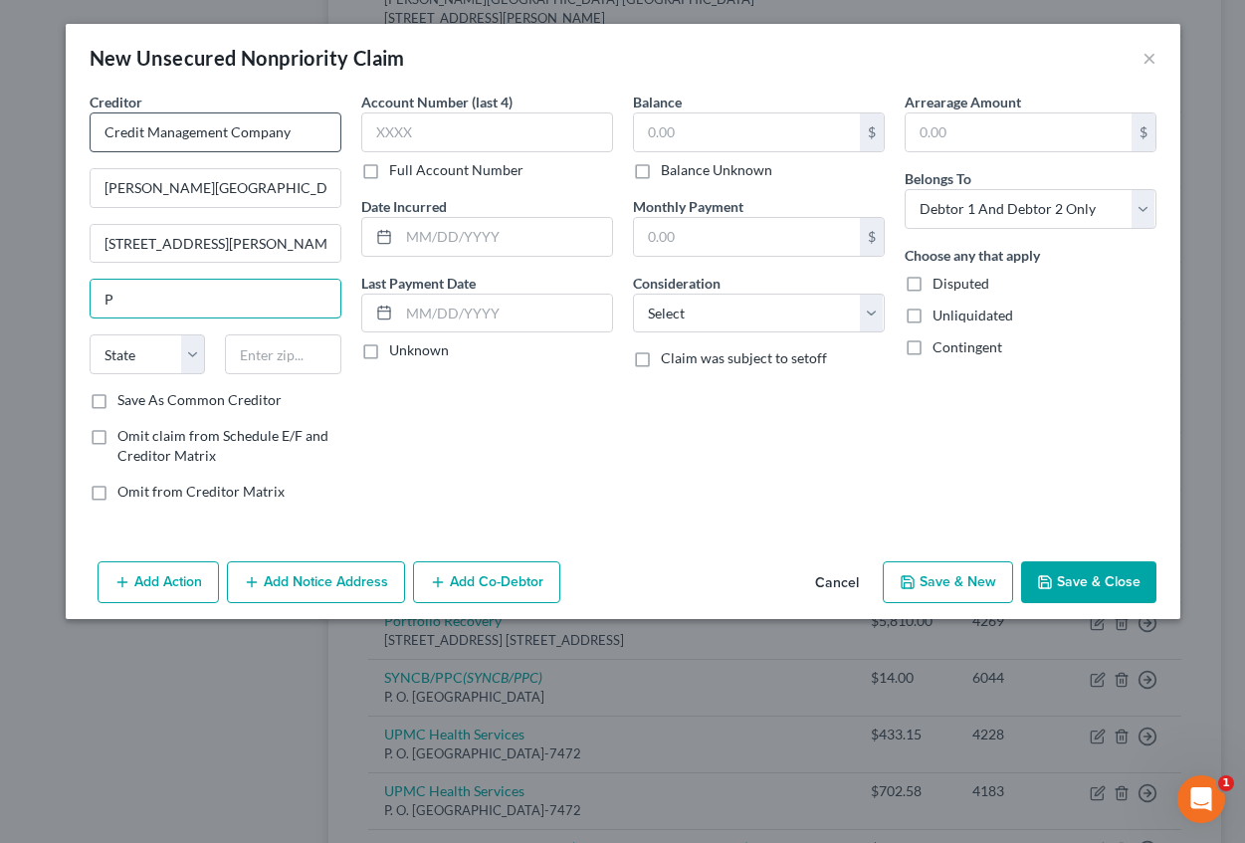
type input "[GEOGRAPHIC_DATA]"
select select "39"
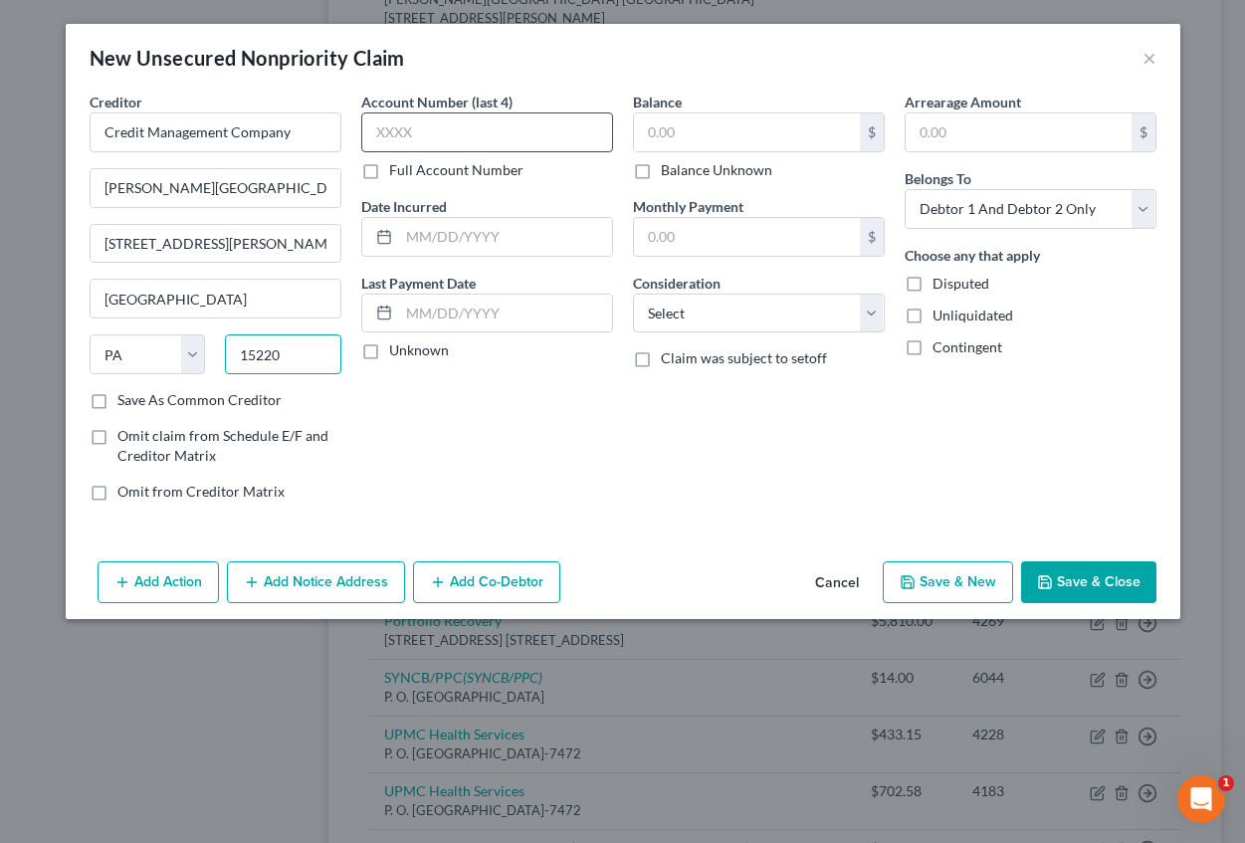
type input "15220"
click at [377, 126] on input "text" at bounding box center [487, 132] width 252 height 40
type input "1634"
click at [409, 225] on input "text" at bounding box center [505, 237] width 213 height 38
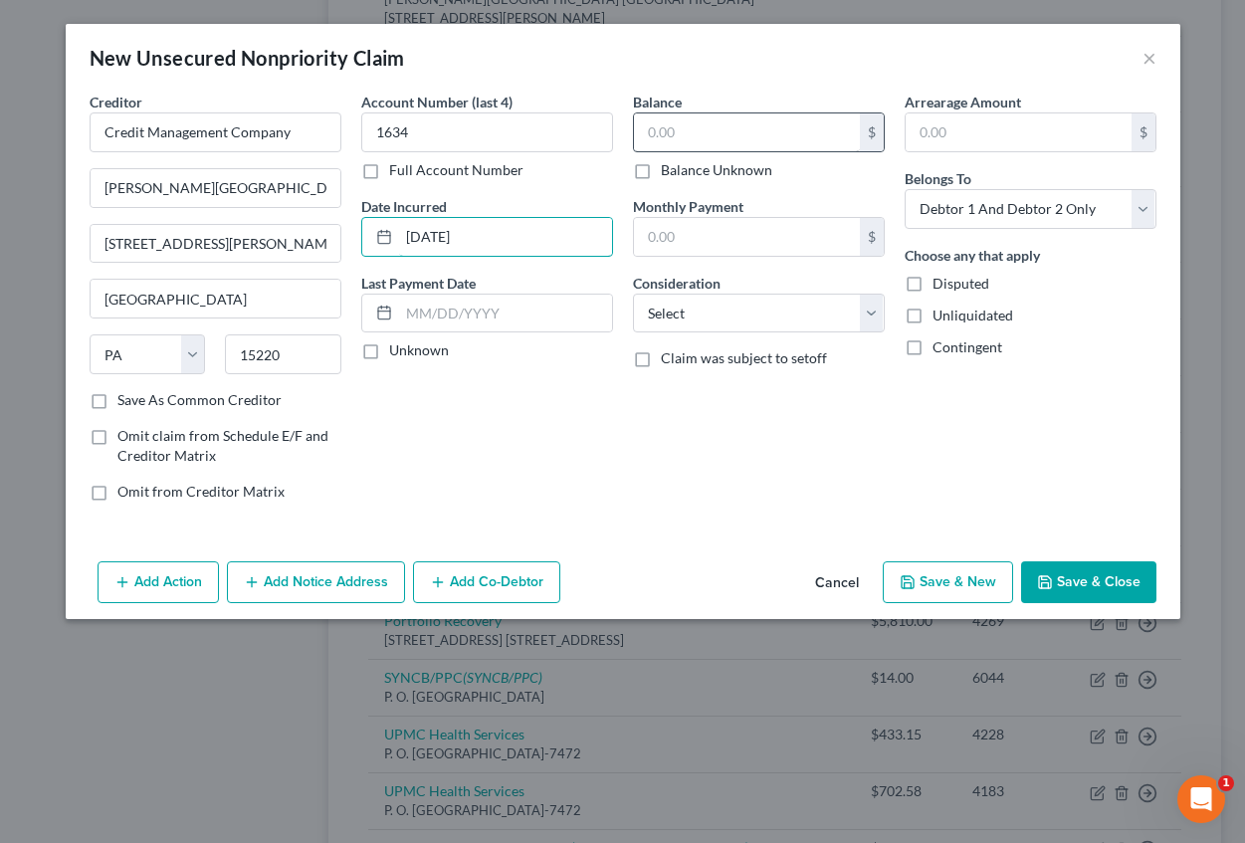
type input "[DATE]"
click at [690, 129] on input "text" at bounding box center [747, 132] width 226 height 38
type input "19.48"
click at [965, 133] on input "text" at bounding box center [1019, 132] width 226 height 38
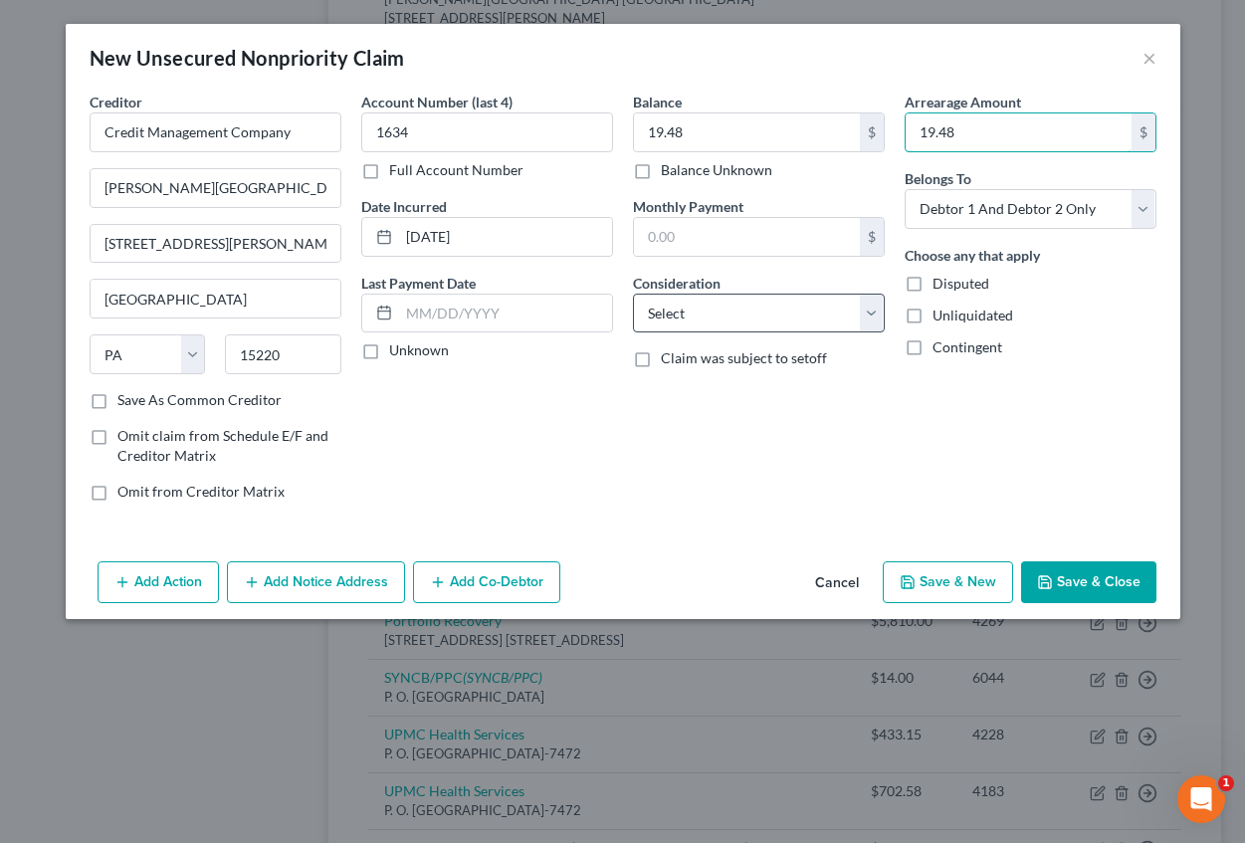
type input "19.48"
click at [811, 322] on select "Select Cable / Satellite Services Collection Agency Credit Card Debt Debt Couns…" at bounding box center [759, 314] width 252 height 40
select select "9"
click at [633, 294] on select "Select Cable / Satellite Services Collection Agency Credit Card Debt Debt Couns…" at bounding box center [759, 314] width 252 height 40
click at [266, 577] on button "Add Notice Address" at bounding box center [316, 582] width 178 height 42
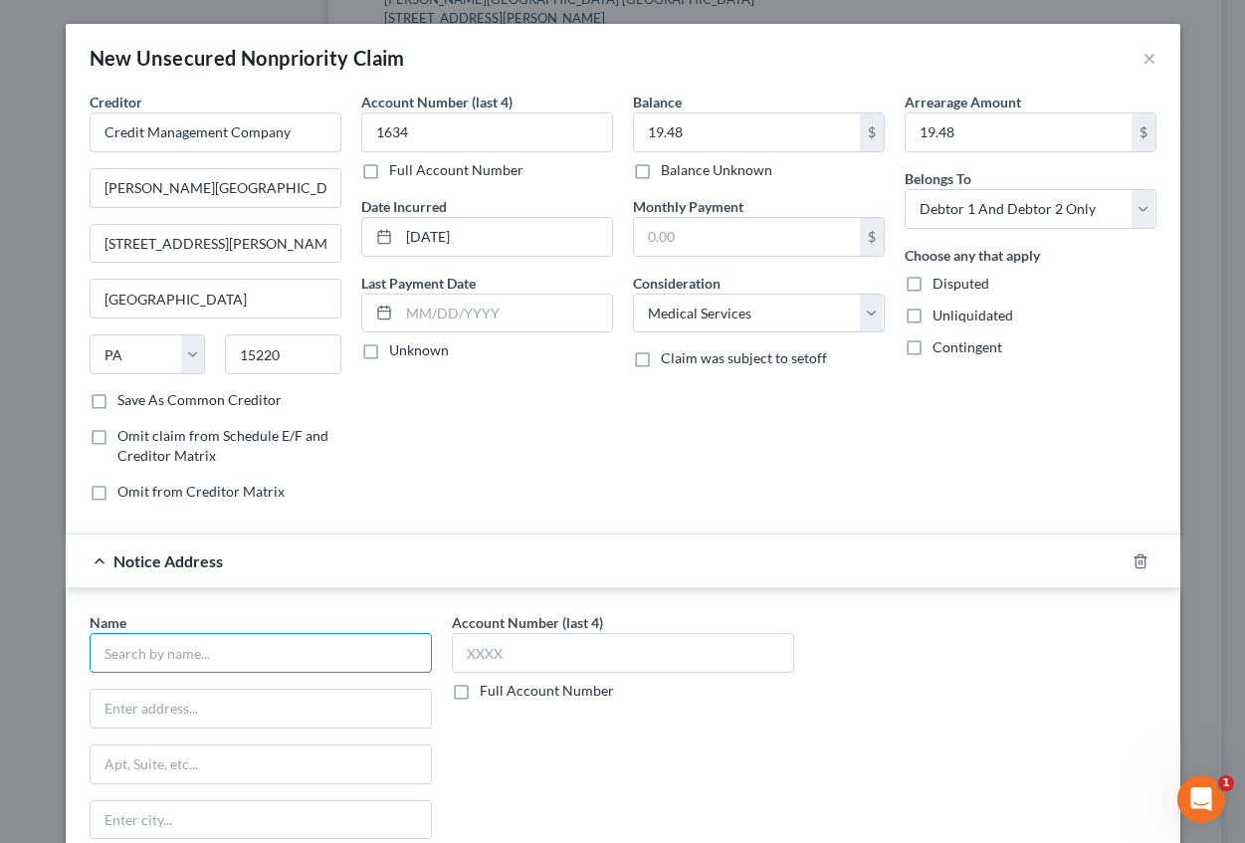
drag, startPoint x: 113, startPoint y: 668, endPoint x: 97, endPoint y: 657, distance: 20.2
click at [109, 664] on input "text" at bounding box center [261, 653] width 342 height 40
type input "Credit Management Company"
type input "P.O. Box 16346"
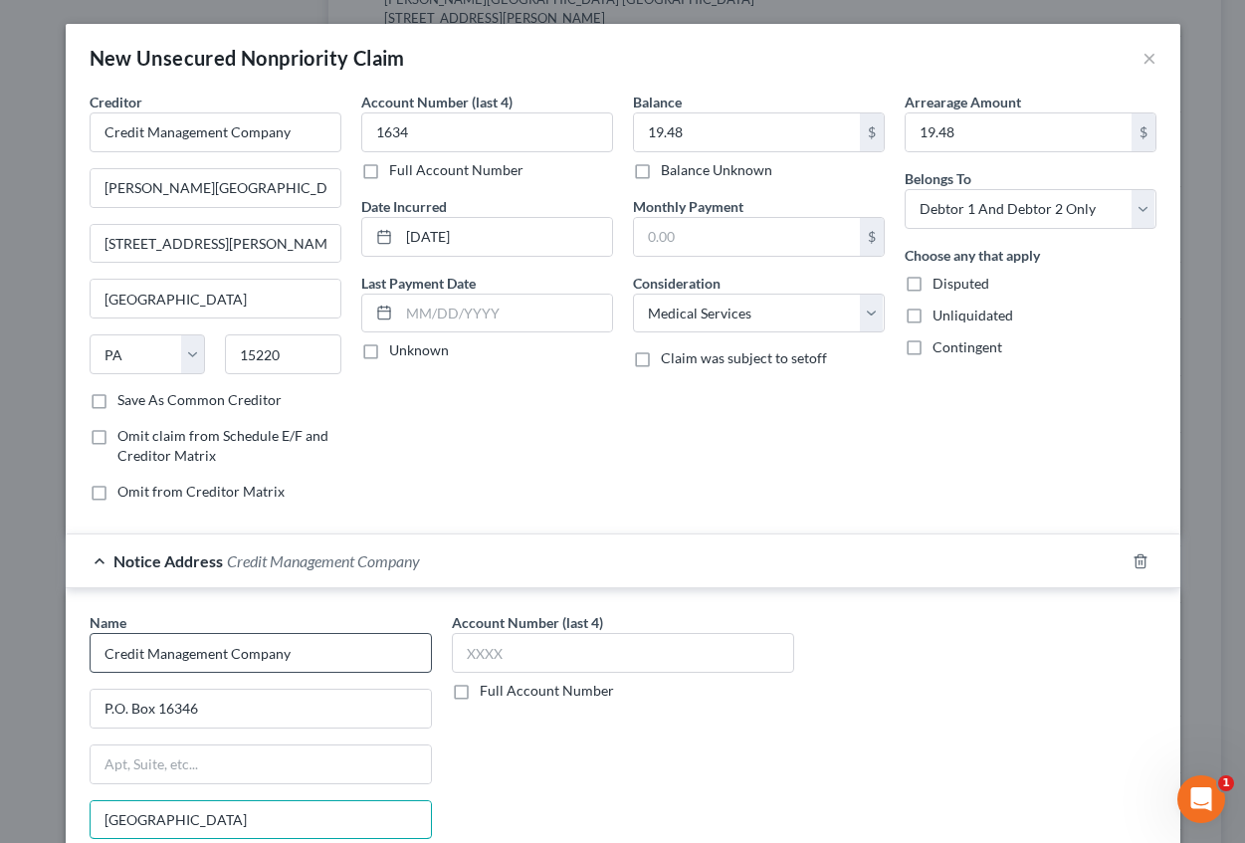
type input "[GEOGRAPHIC_DATA]"
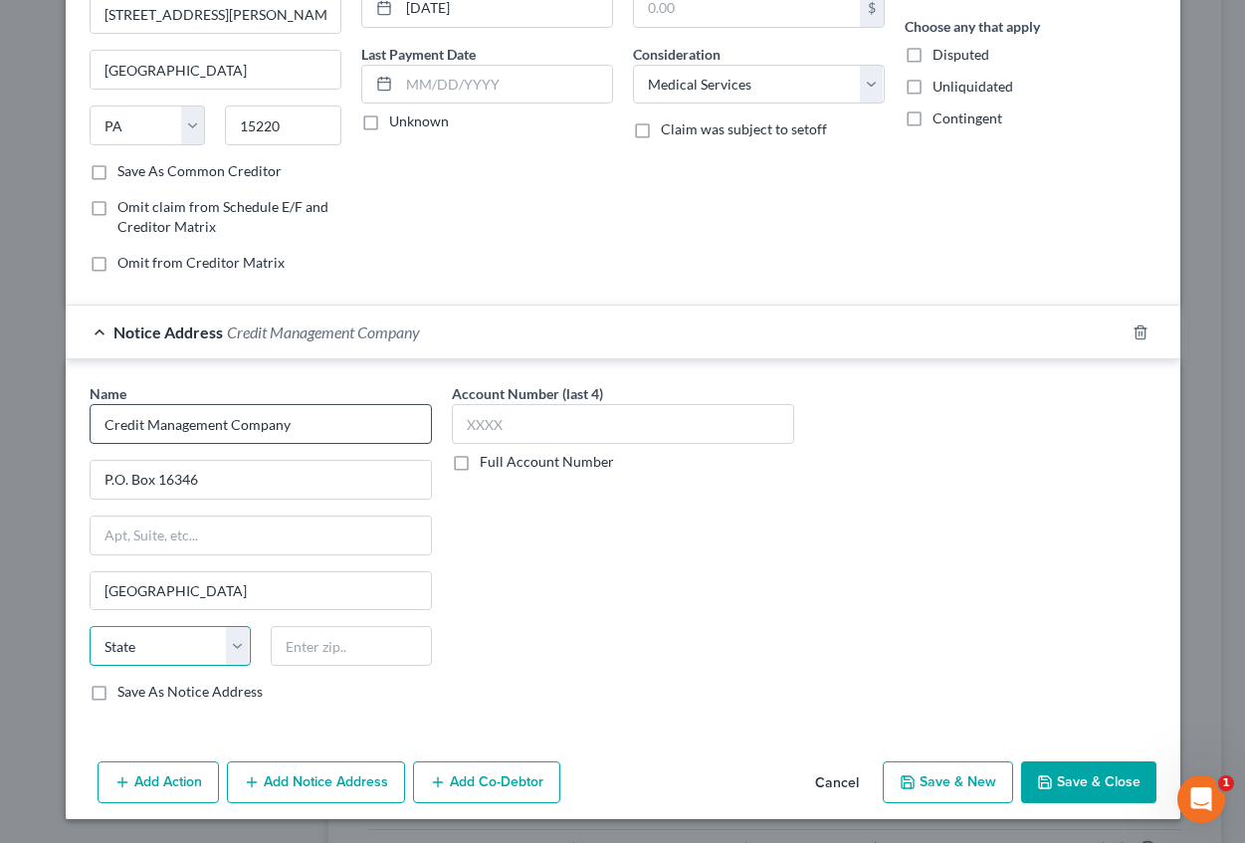
select select "39"
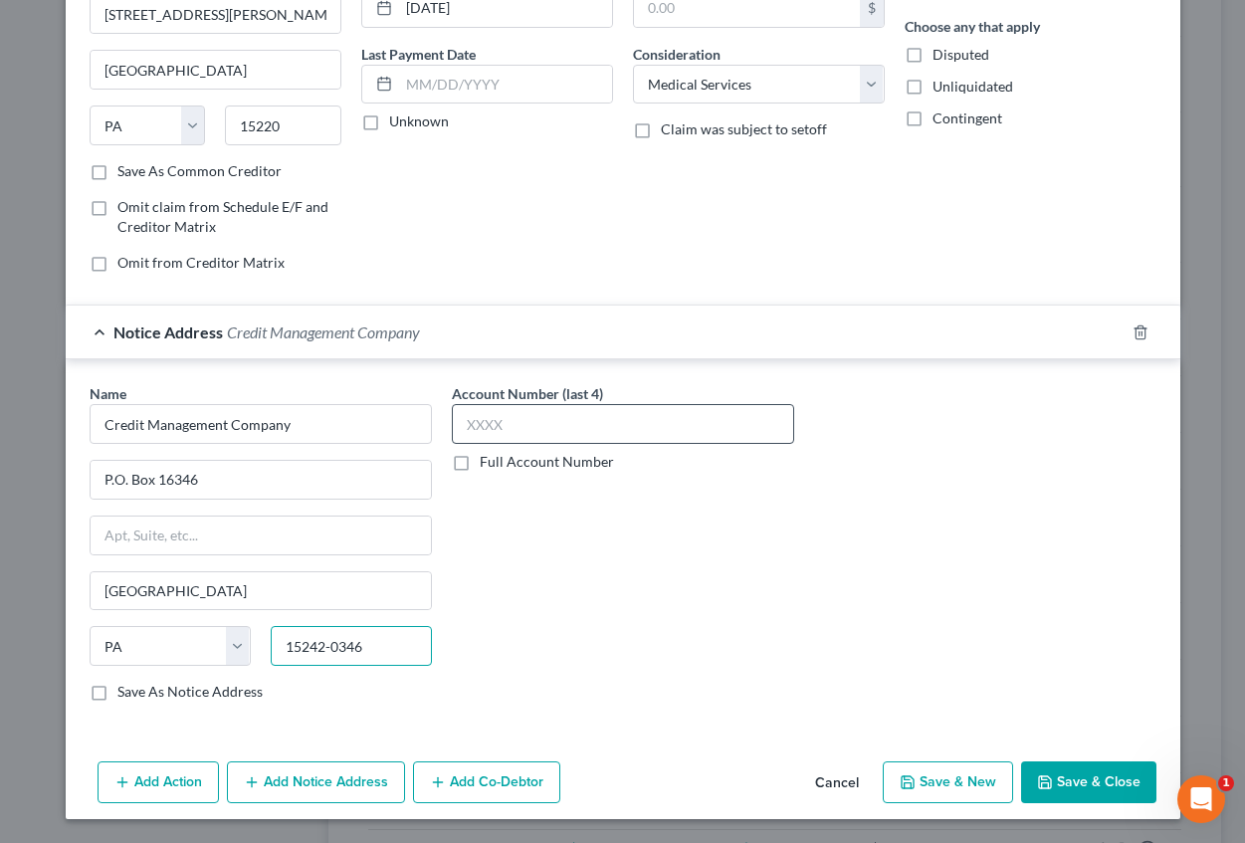
type input "15242-0346"
click at [502, 434] on input "text" at bounding box center [623, 424] width 342 height 40
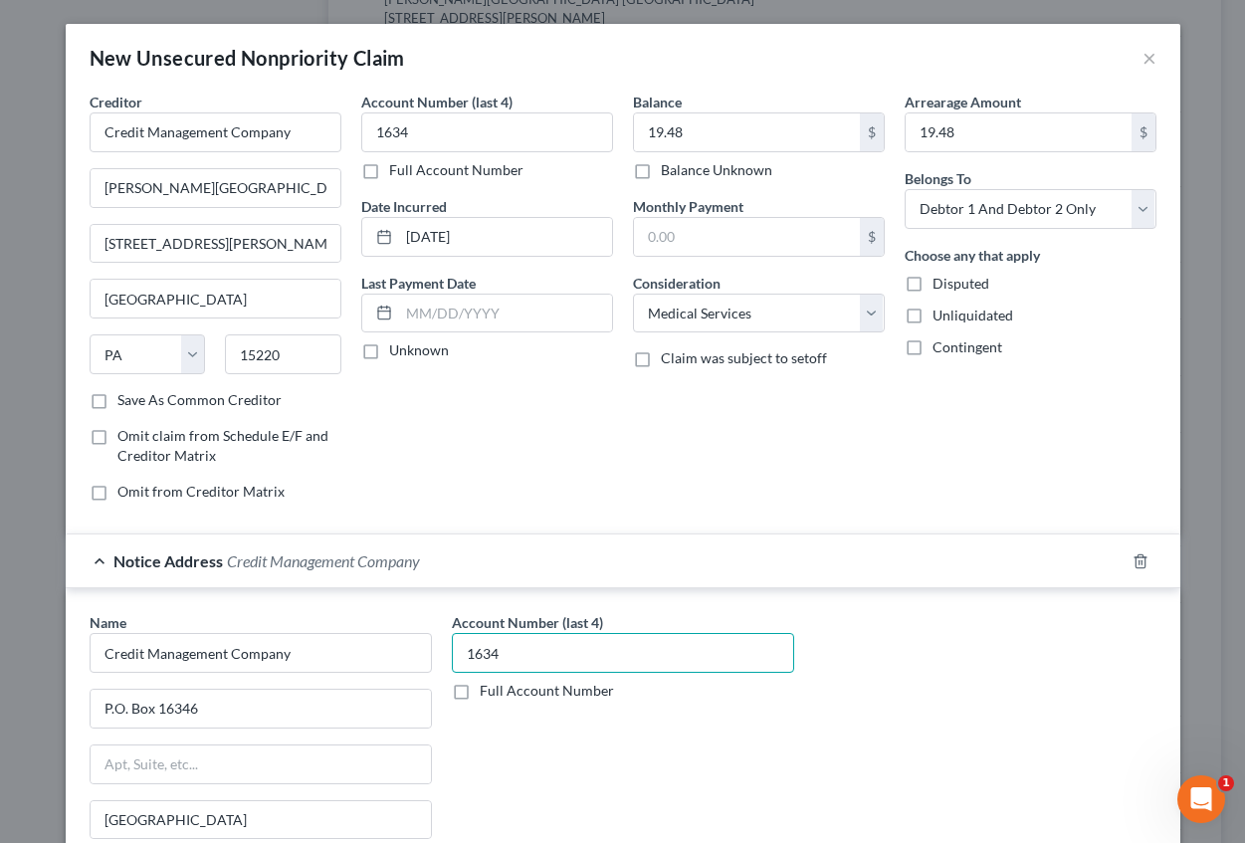
scroll to position [199, 0]
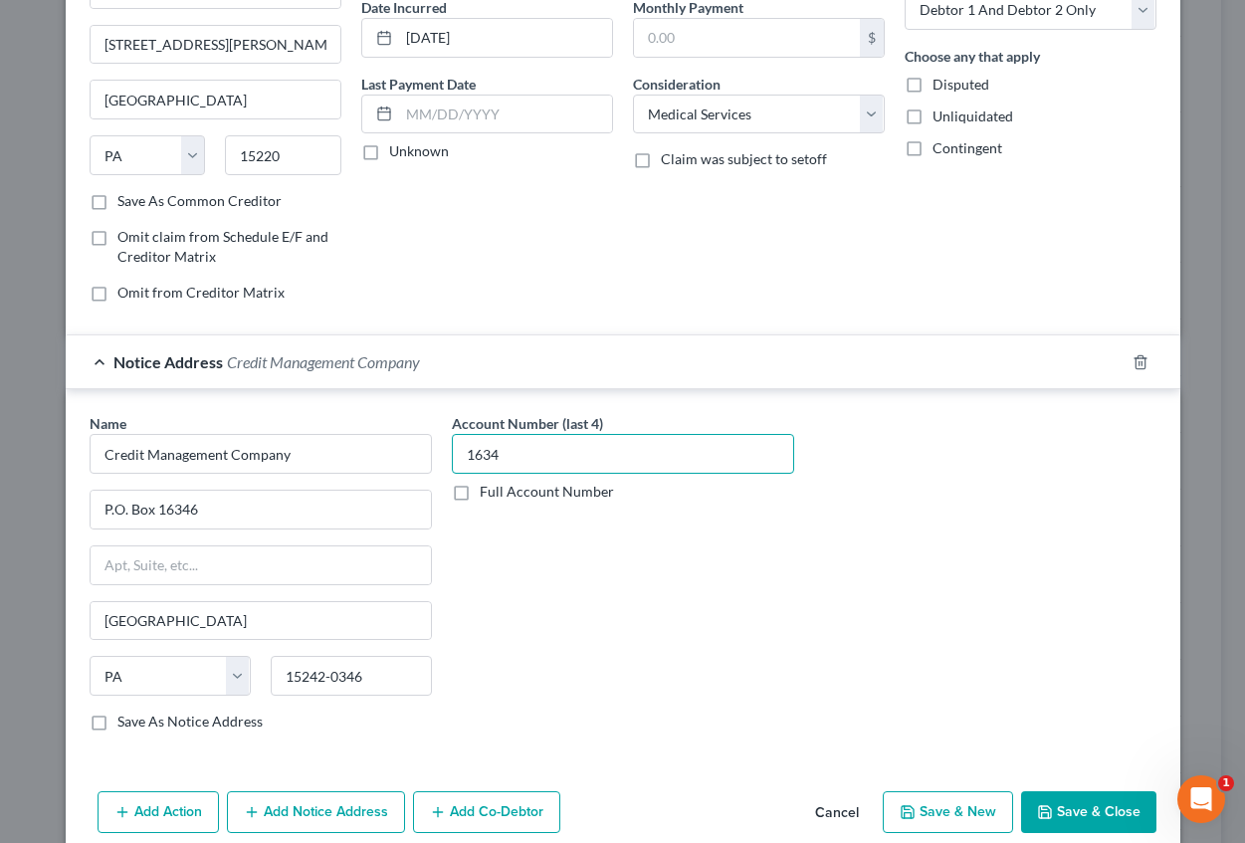
type input "1634"
click at [928, 809] on button "Save & New" at bounding box center [948, 812] width 130 height 42
select select "2"
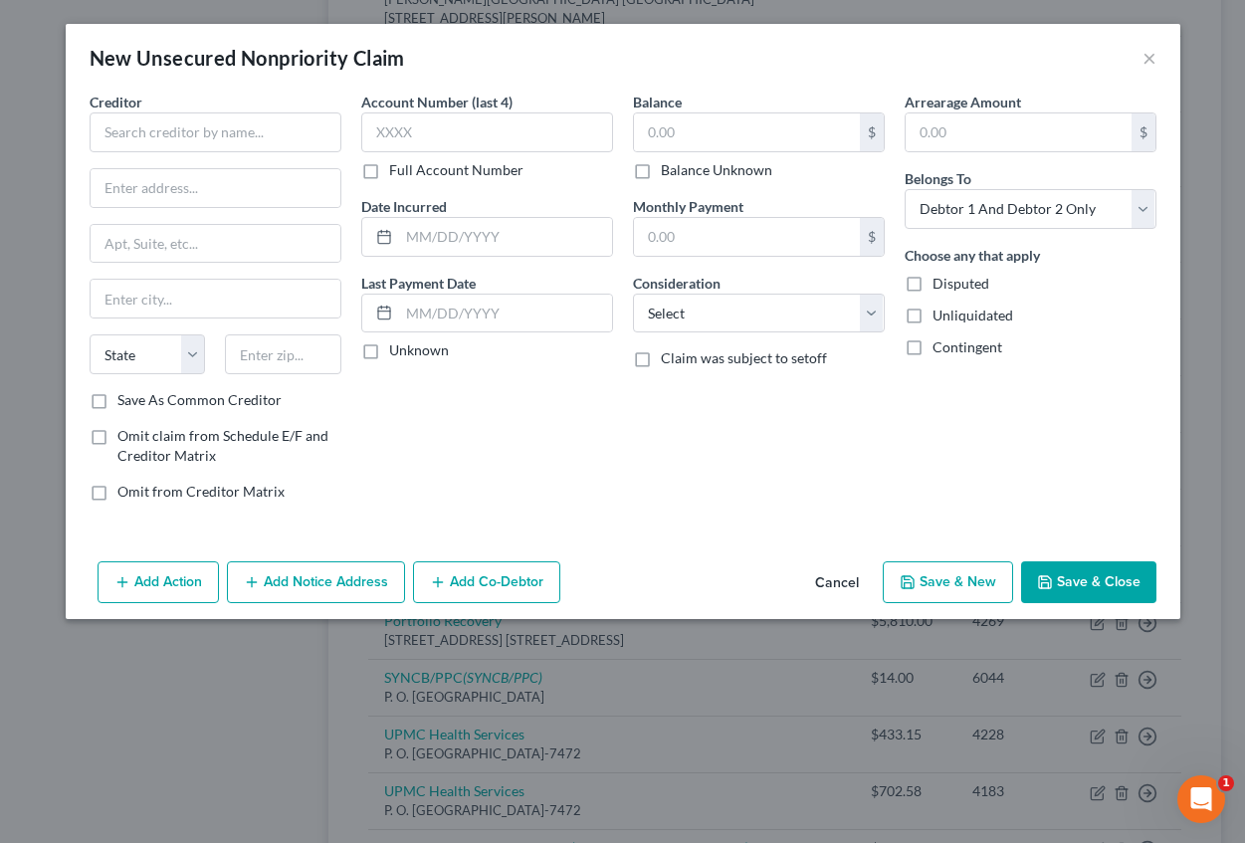
type input "0.00"
click at [223, 122] on input "text" at bounding box center [216, 132] width 252 height 40
type input "Credit Management Company"
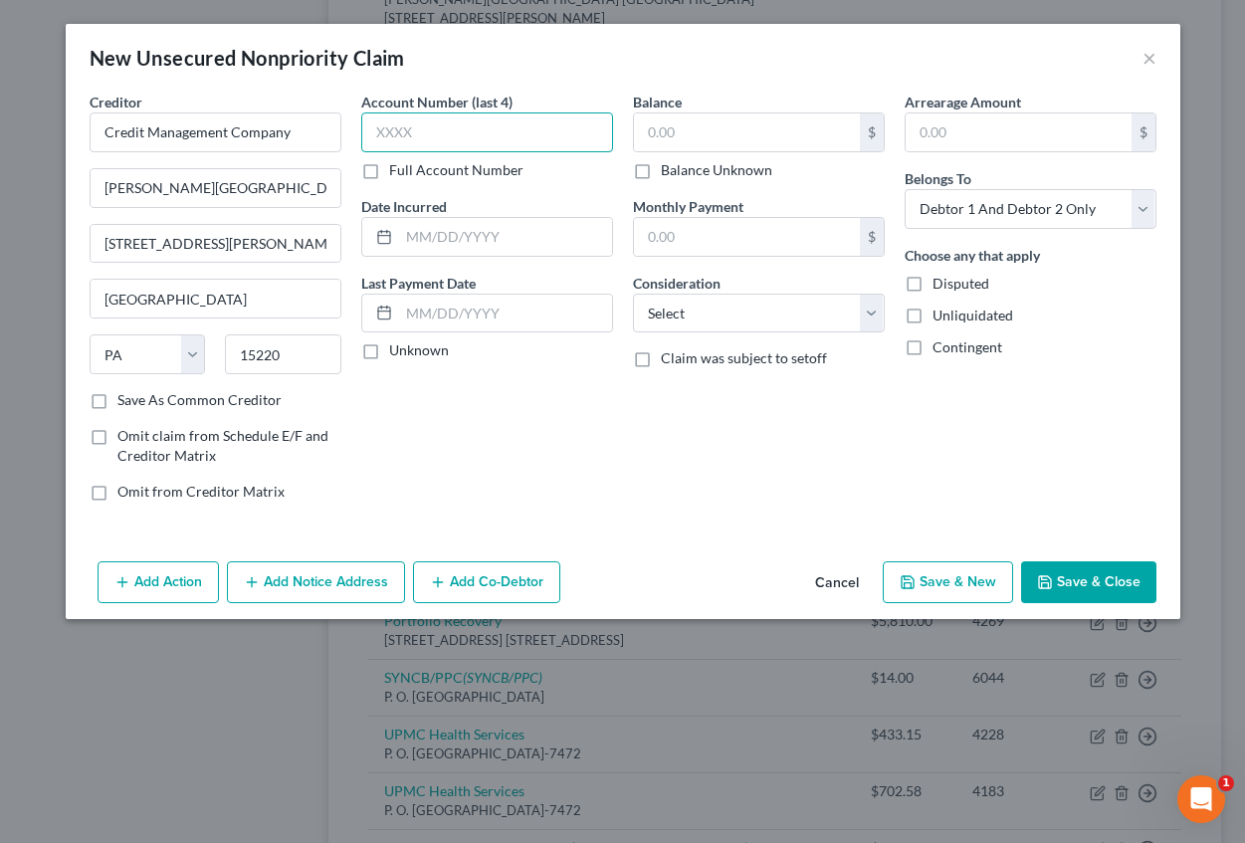
click at [394, 126] on input "text" at bounding box center [487, 132] width 252 height 40
click at [420, 238] on input "text" at bounding box center [505, 237] width 213 height 38
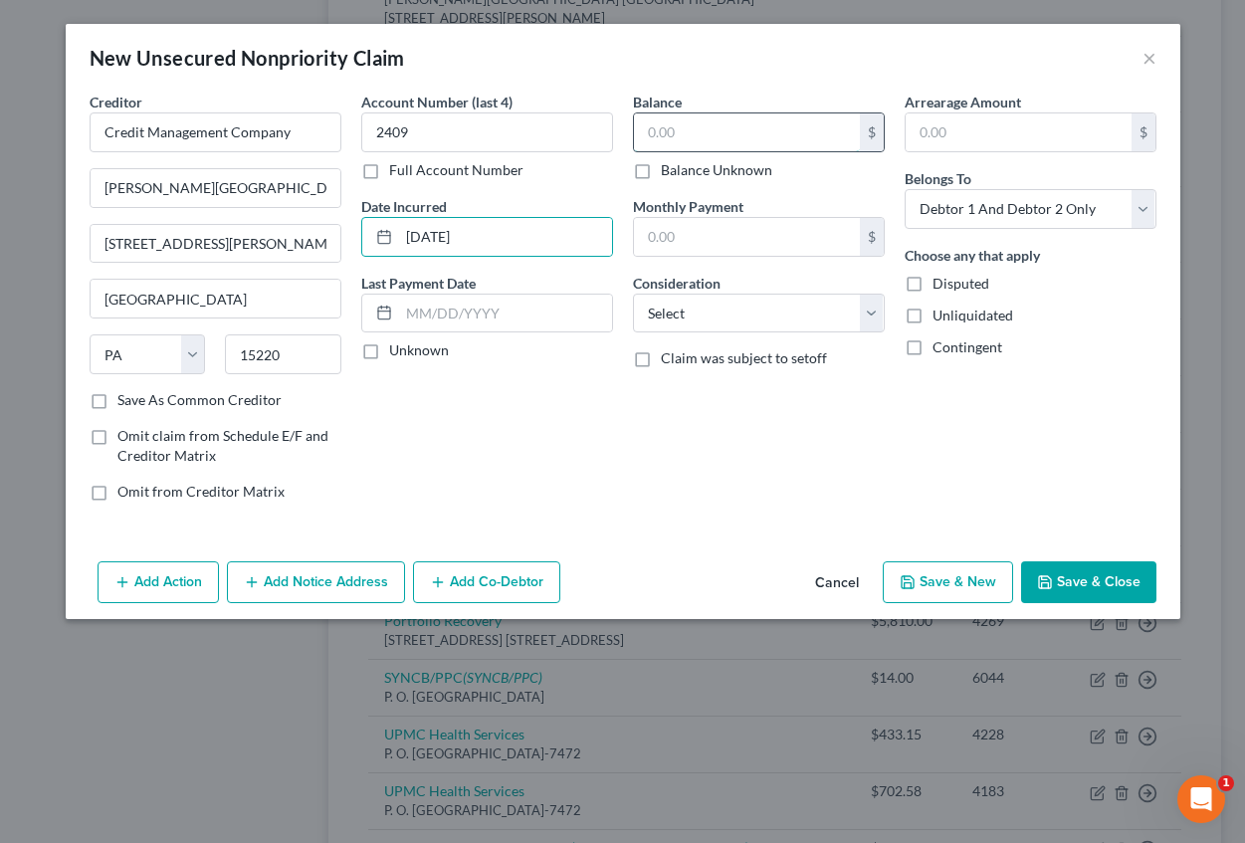
click at [641, 129] on input "text" at bounding box center [747, 132] width 226 height 38
click at [953, 125] on input "text" at bounding box center [1019, 132] width 226 height 38
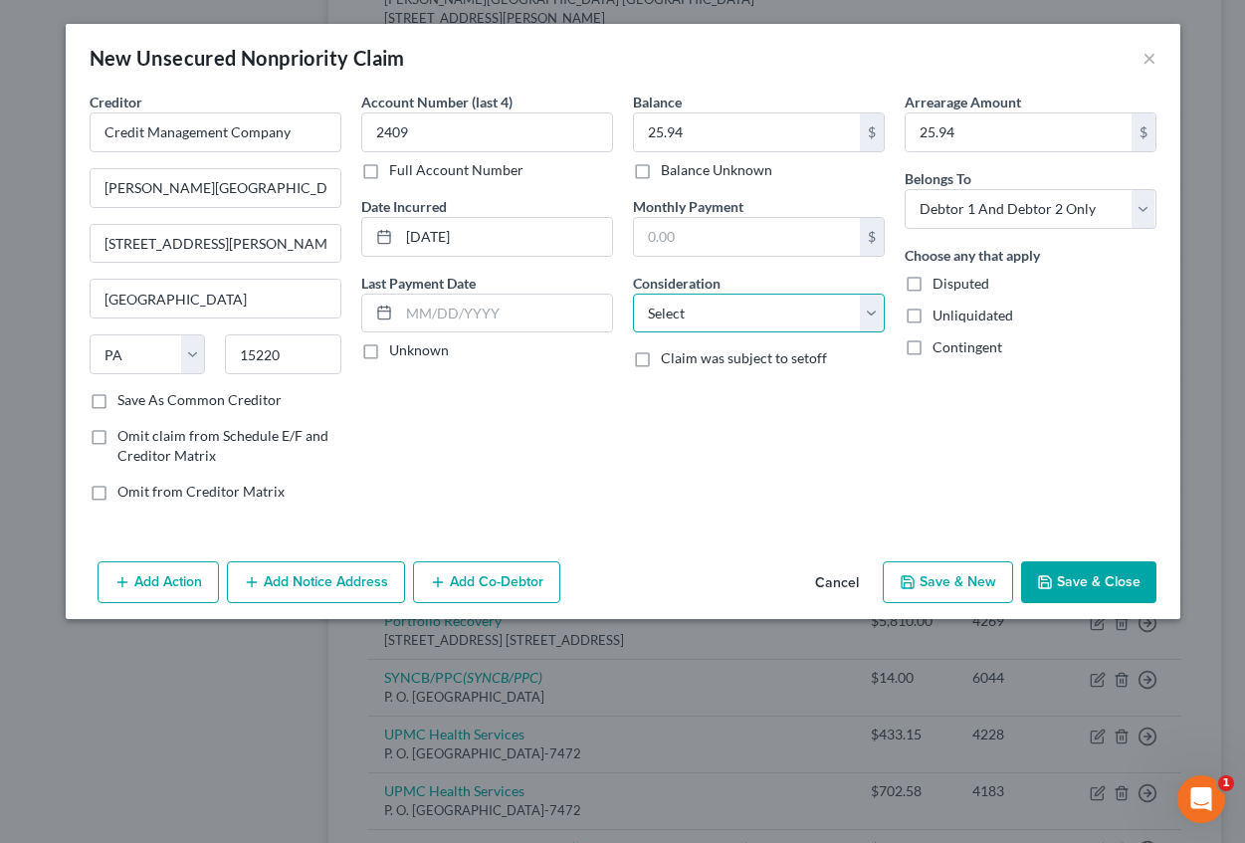
click at [805, 307] on select "Select Cable / Satellite Services Collection Agency Credit Card Debt Debt Couns…" at bounding box center [759, 314] width 252 height 40
click at [633, 294] on select "Select Cable / Satellite Services Collection Agency Credit Card Debt Debt Couns…" at bounding box center [759, 314] width 252 height 40
click at [279, 582] on button "Add Notice Address" at bounding box center [316, 582] width 178 height 42
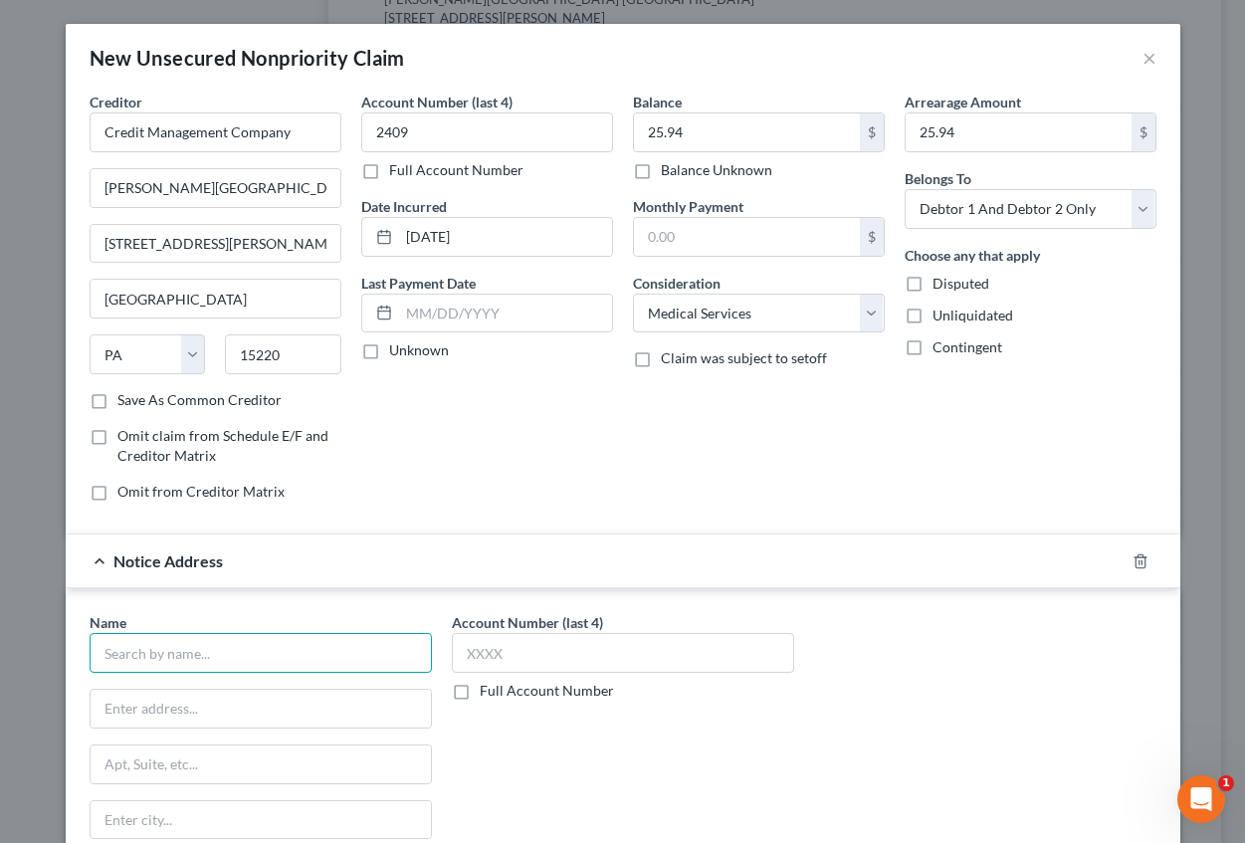
click at [218, 668] on input "text" at bounding box center [261, 653] width 342 height 40
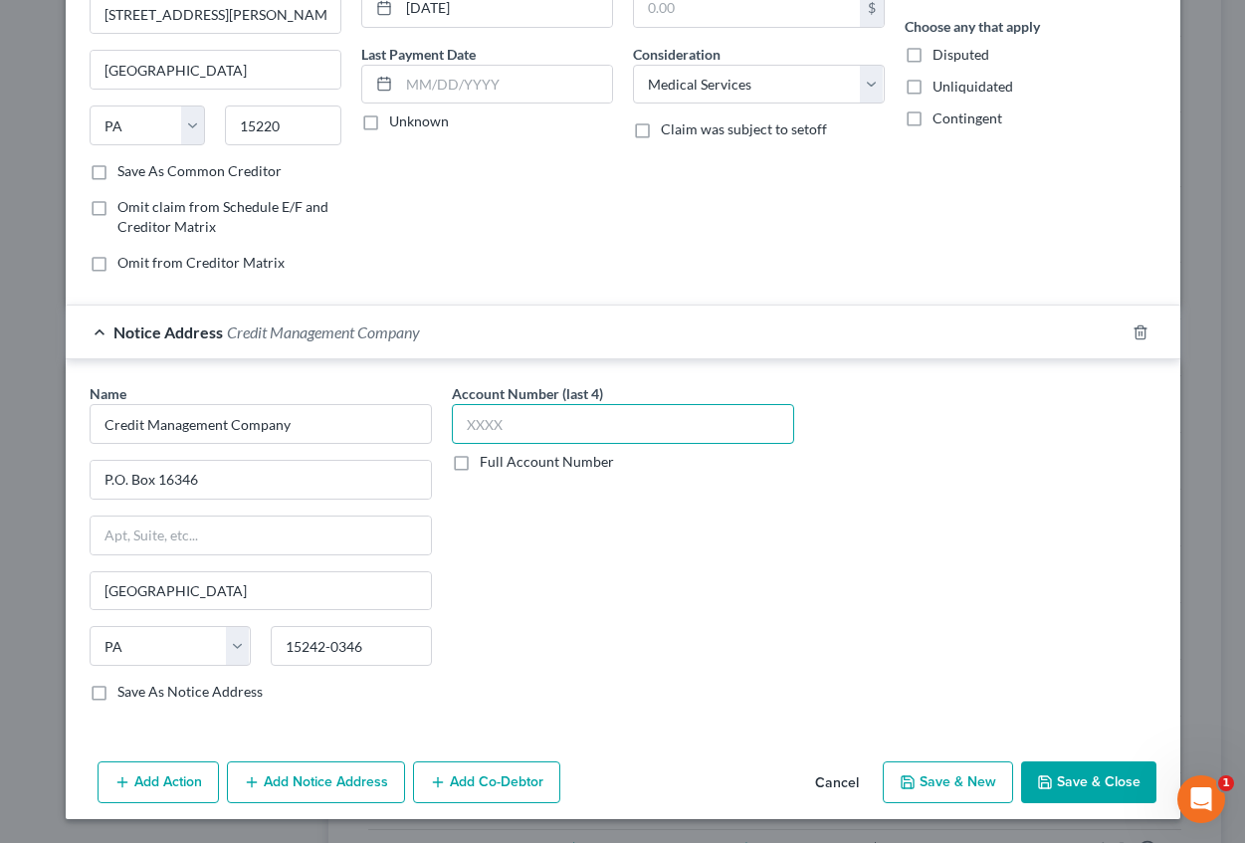
click at [490, 435] on input "text" at bounding box center [623, 424] width 342 height 40
click at [944, 774] on button "Save & New" at bounding box center [948, 782] width 130 height 42
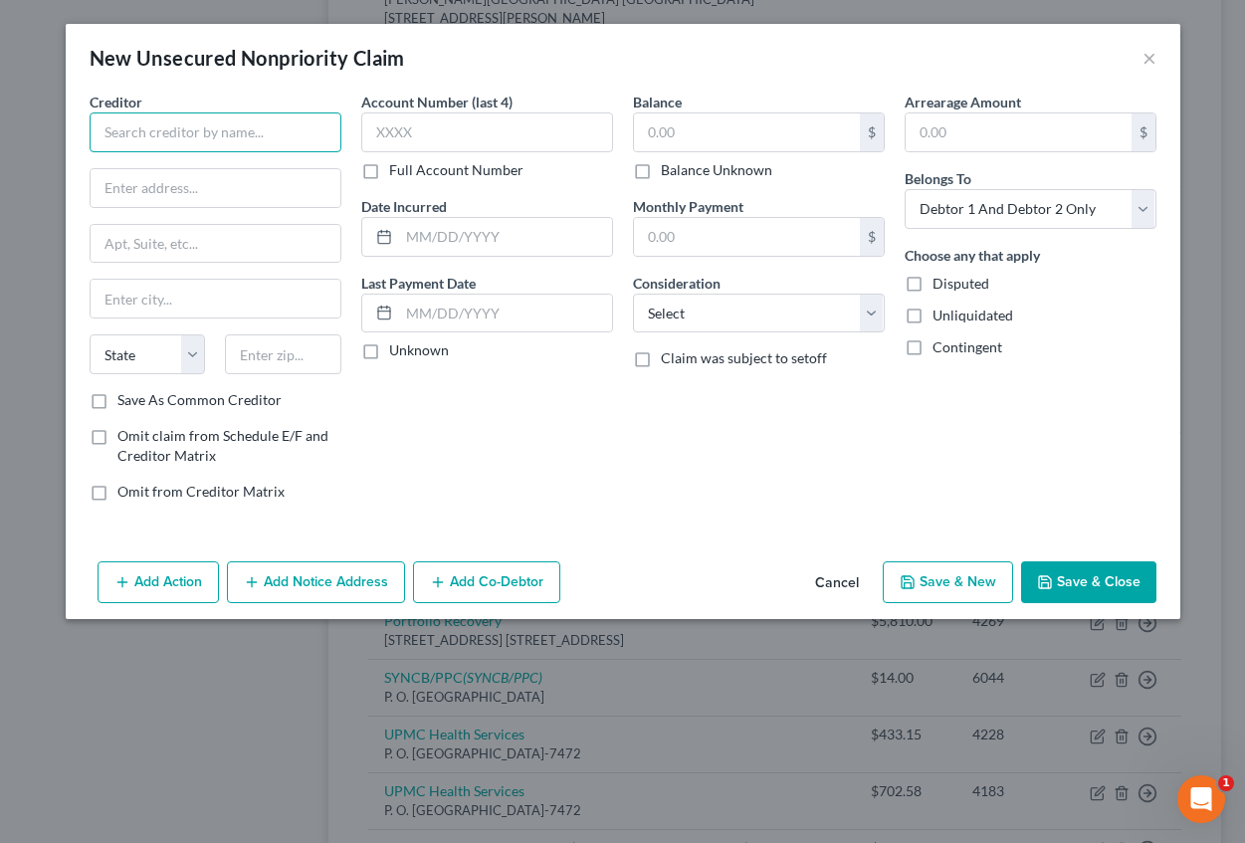
click at [243, 126] on input "text" at bounding box center [216, 132] width 252 height 40
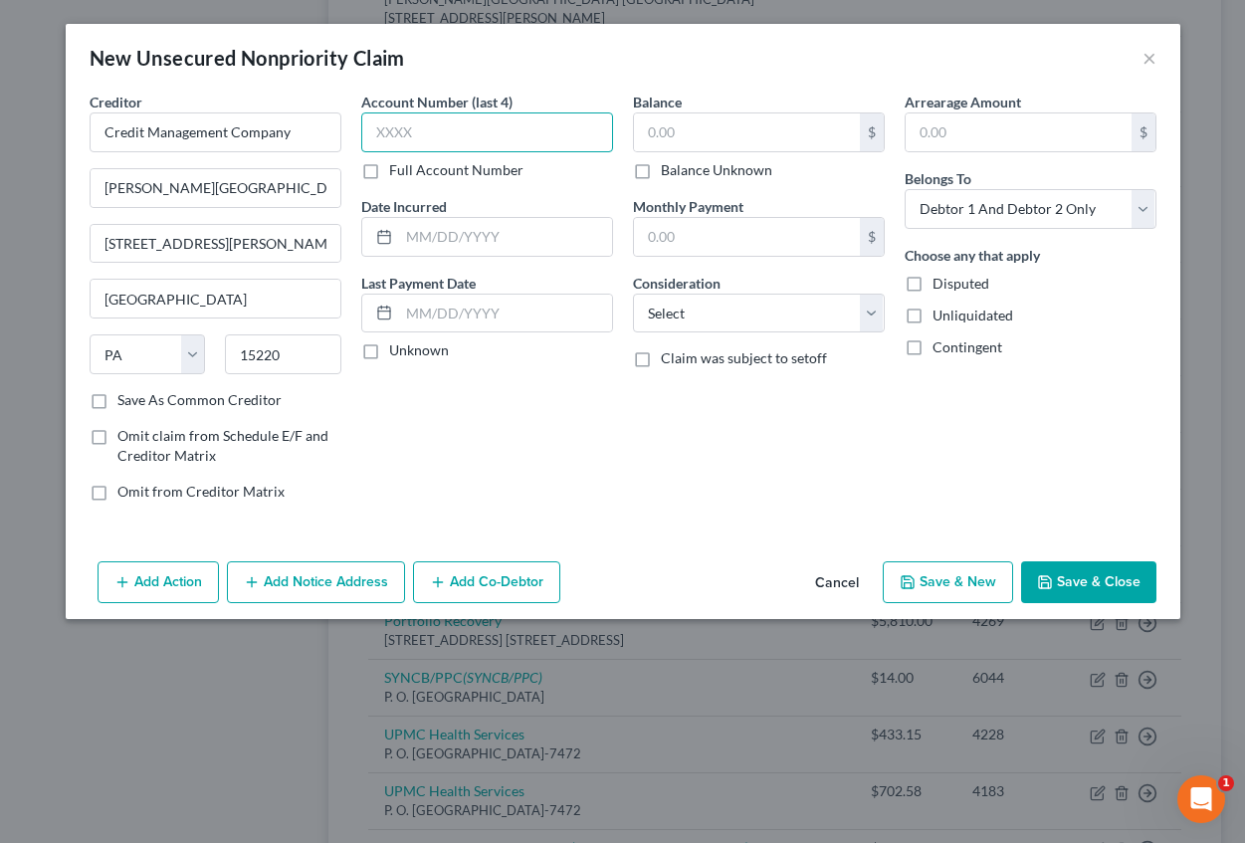
click at [384, 121] on input "text" at bounding box center [487, 132] width 252 height 40
click at [434, 250] on input "text" at bounding box center [505, 237] width 213 height 38
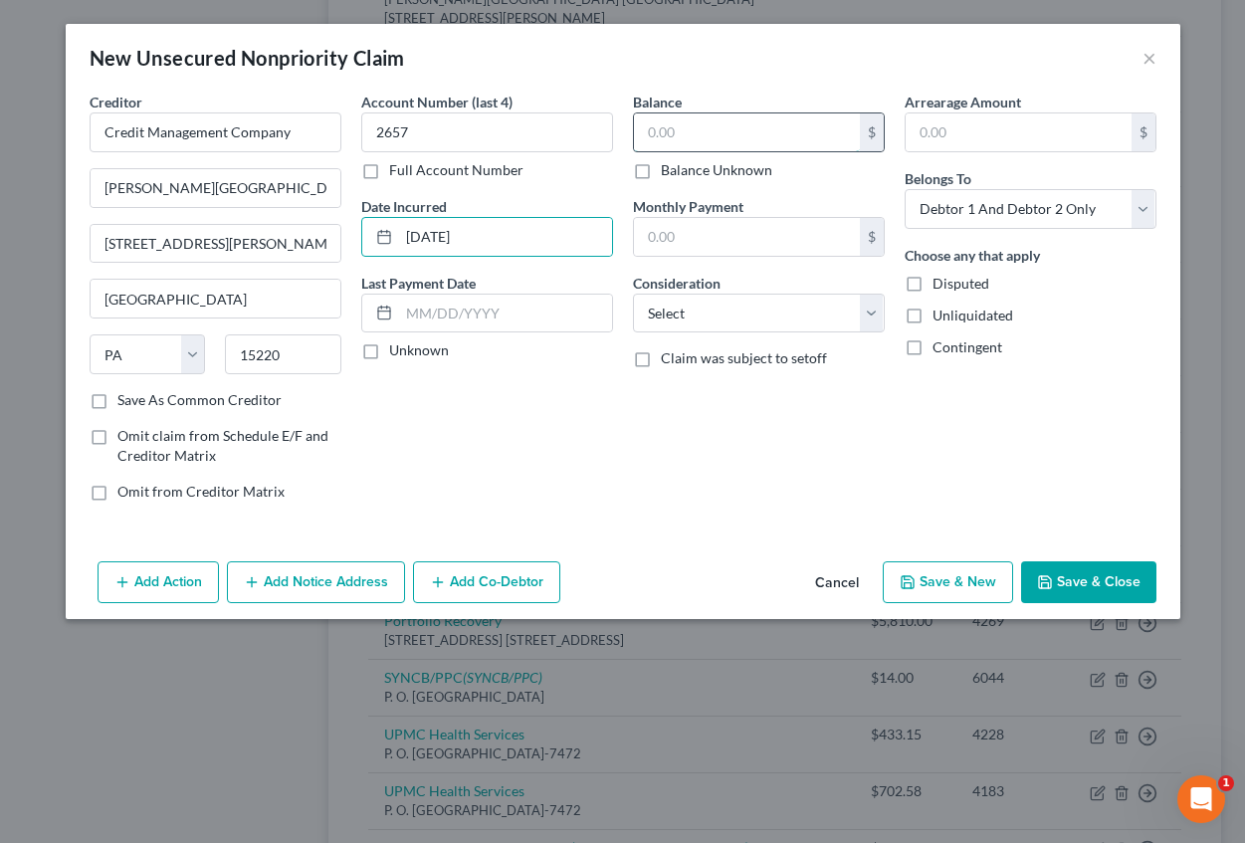
click at [657, 135] on input "text" at bounding box center [747, 132] width 226 height 38
click at [1001, 130] on input "text" at bounding box center [1019, 132] width 226 height 38
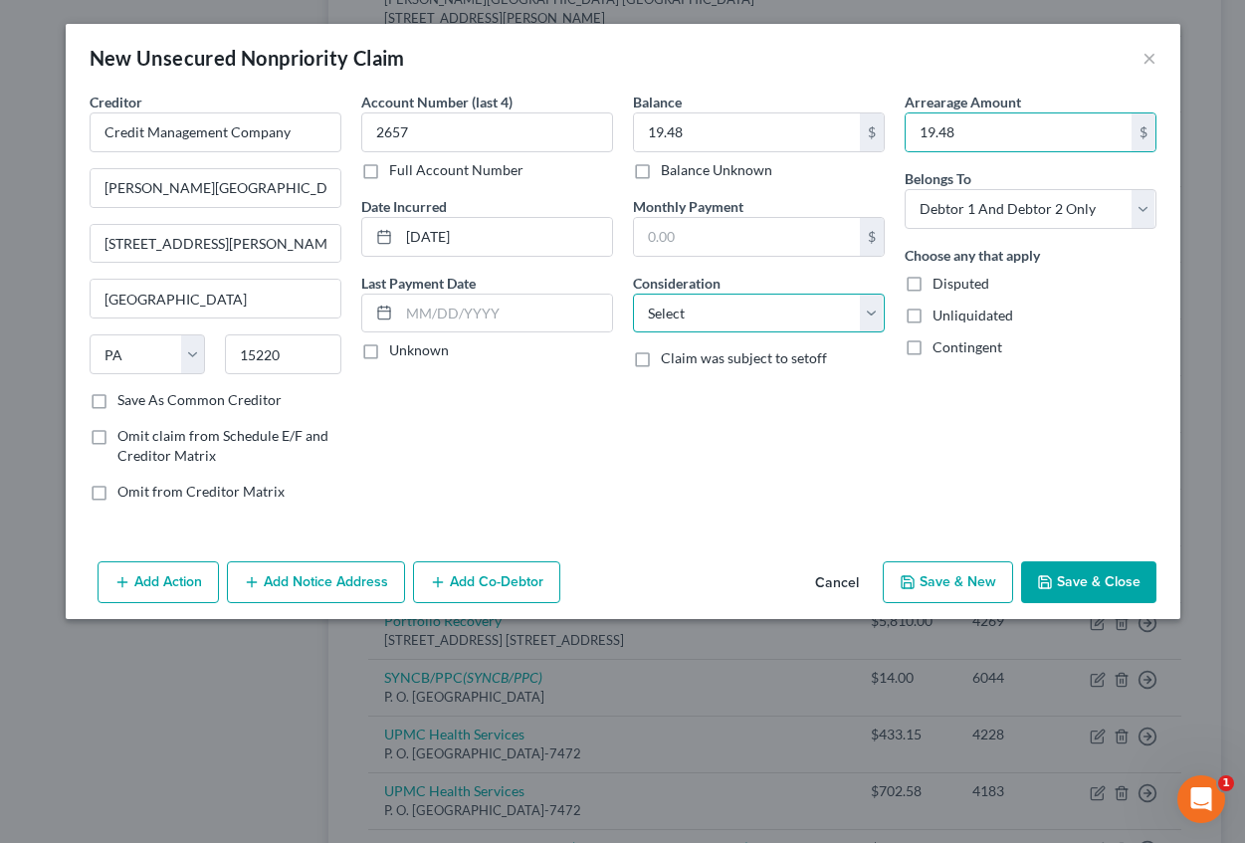
click at [733, 320] on select "Select Cable / Satellite Services Collection Agency Credit Card Debt Debt Couns…" at bounding box center [759, 314] width 252 height 40
click at [633, 294] on select "Select Cable / Satellite Services Collection Agency Credit Card Debt Debt Couns…" at bounding box center [759, 314] width 252 height 40
click at [738, 584] on div "Add Action Add Notice Address Add Co-Debtor Cancel Save & New Save & Close" at bounding box center [623, 586] width 1115 height 66
click at [376, 574] on button "Add Notice Address" at bounding box center [316, 582] width 178 height 42
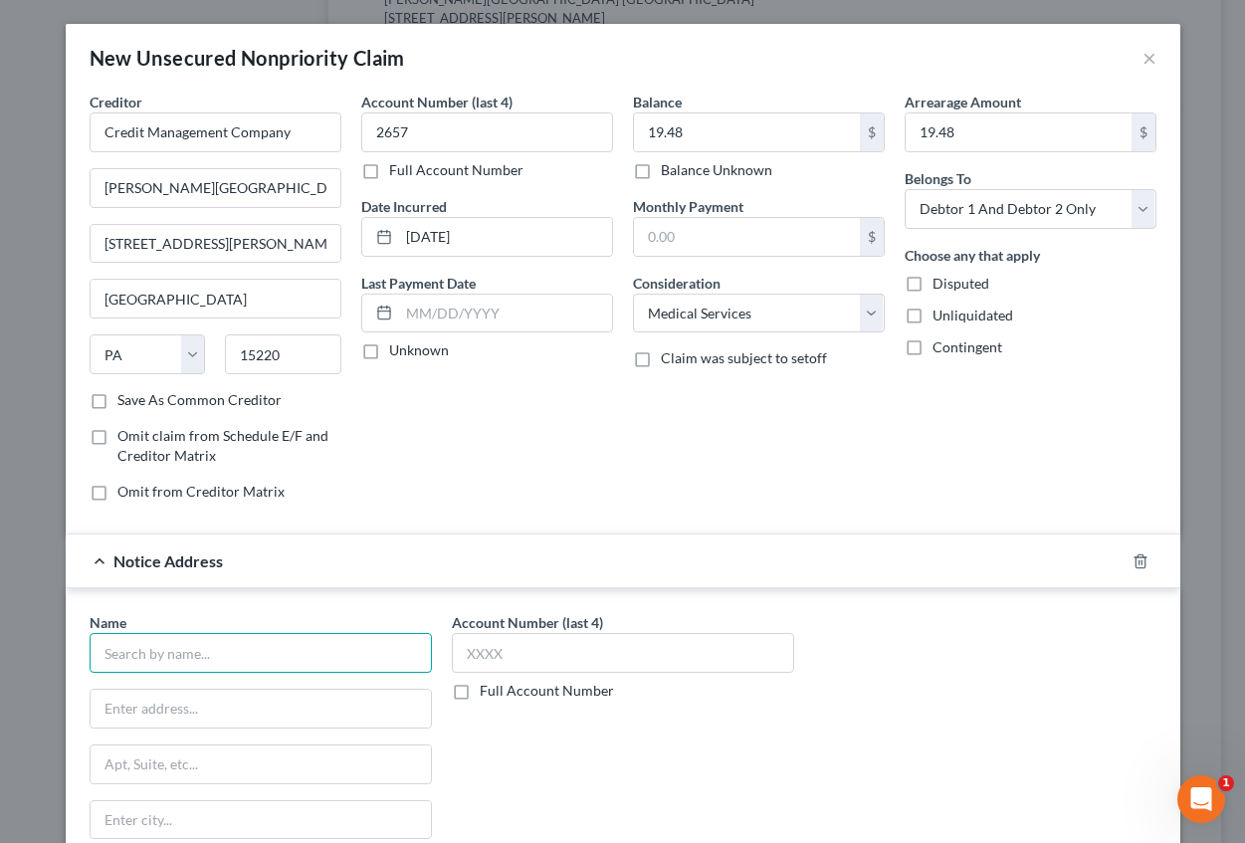
click at [276, 659] on input "text" at bounding box center [261, 653] width 342 height 40
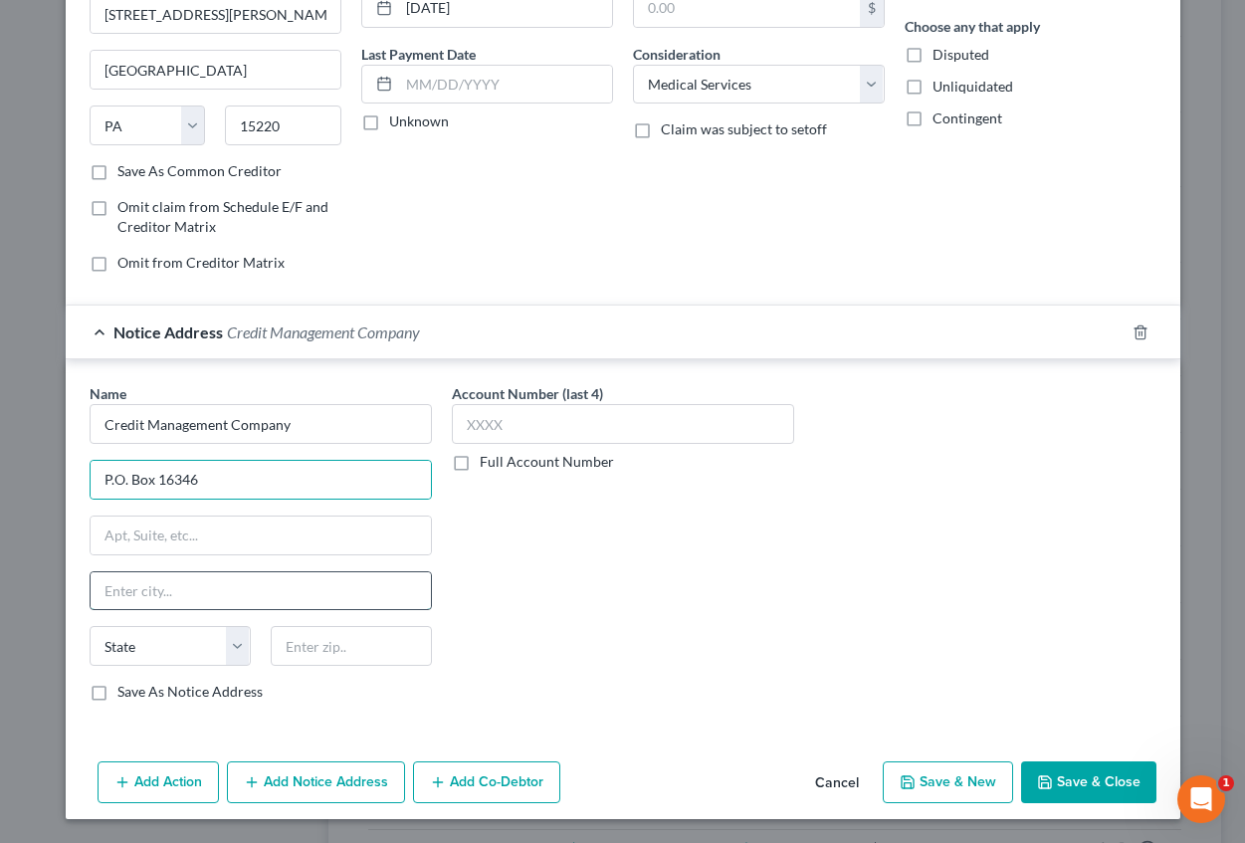
click at [129, 586] on input "text" at bounding box center [261, 591] width 340 height 38
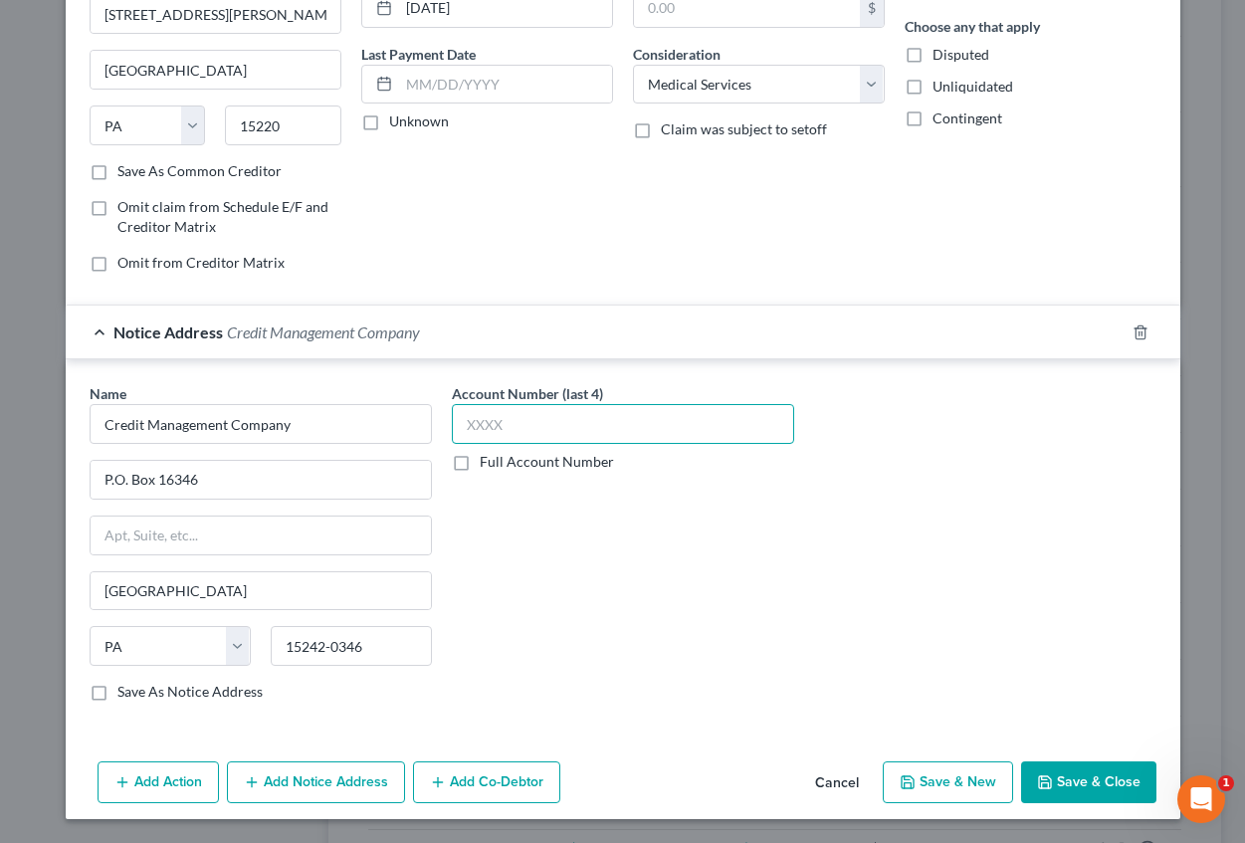
click at [524, 430] on input "text" at bounding box center [623, 424] width 342 height 40
click at [938, 777] on button "Save & New" at bounding box center [948, 782] width 130 height 42
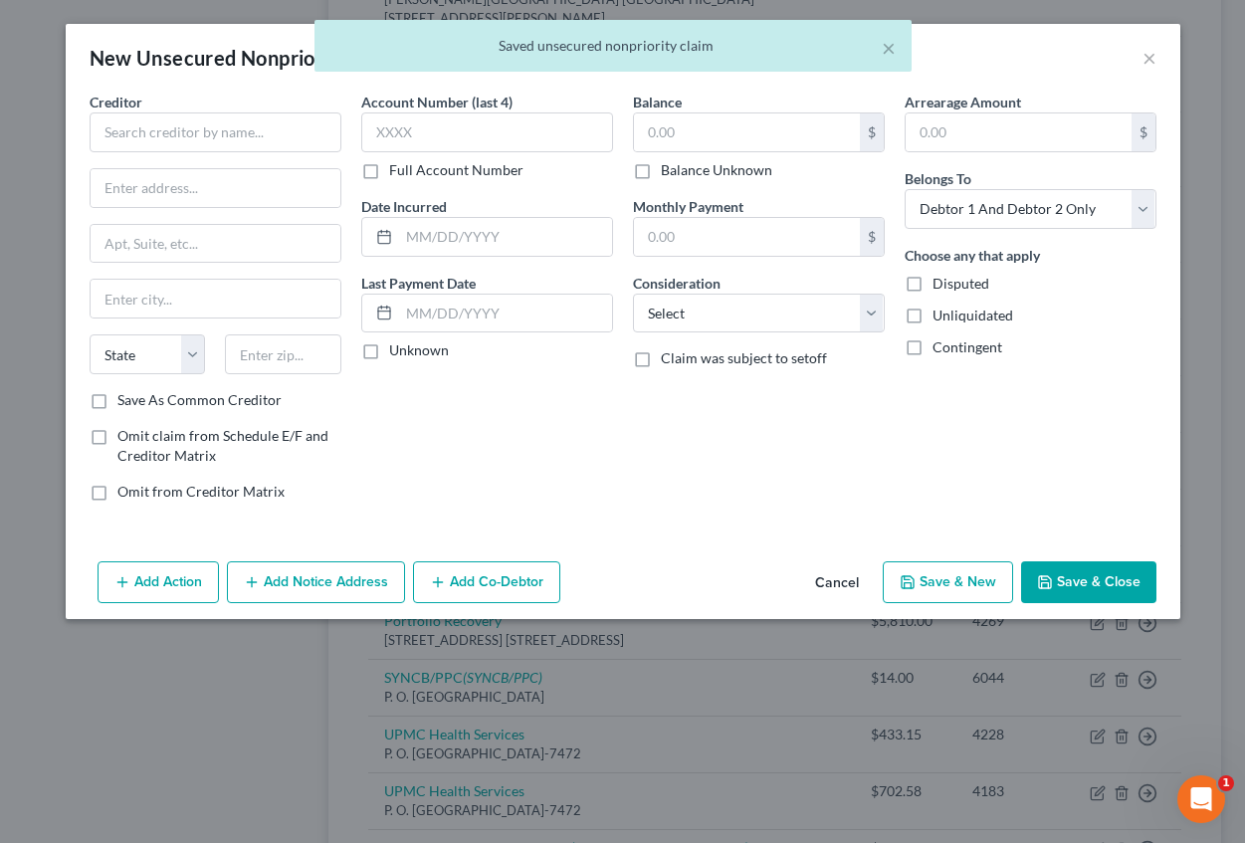
scroll to position [0, 0]
click at [239, 139] on input "text" at bounding box center [216, 132] width 252 height 40
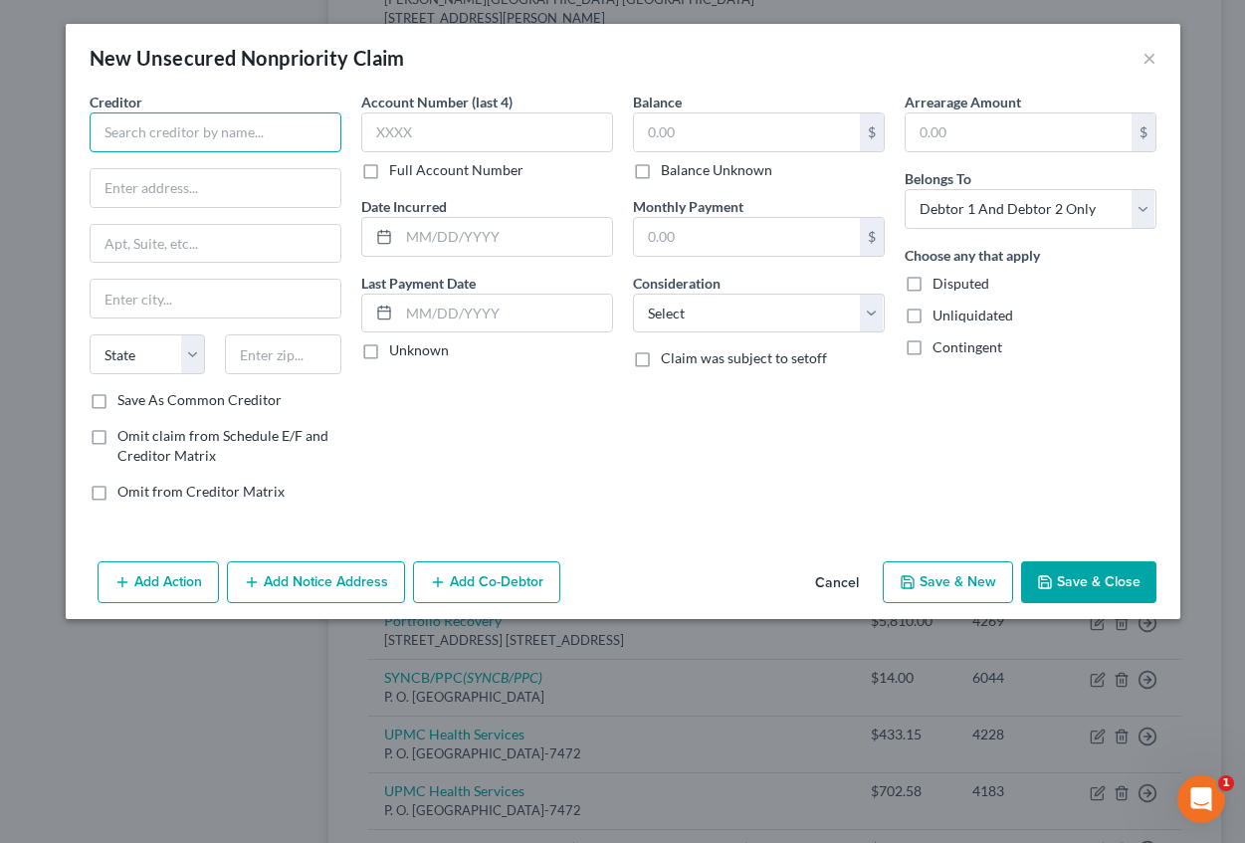
drag, startPoint x: 243, startPoint y: 138, endPoint x: 272, endPoint y: 208, distance: 75.4
click at [271, 207] on div "Creditor * State [US_STATE] AK AR AZ CA CO [GEOGRAPHIC_DATA] DE DC [GEOGRAPHIC_…" at bounding box center [216, 241] width 252 height 299
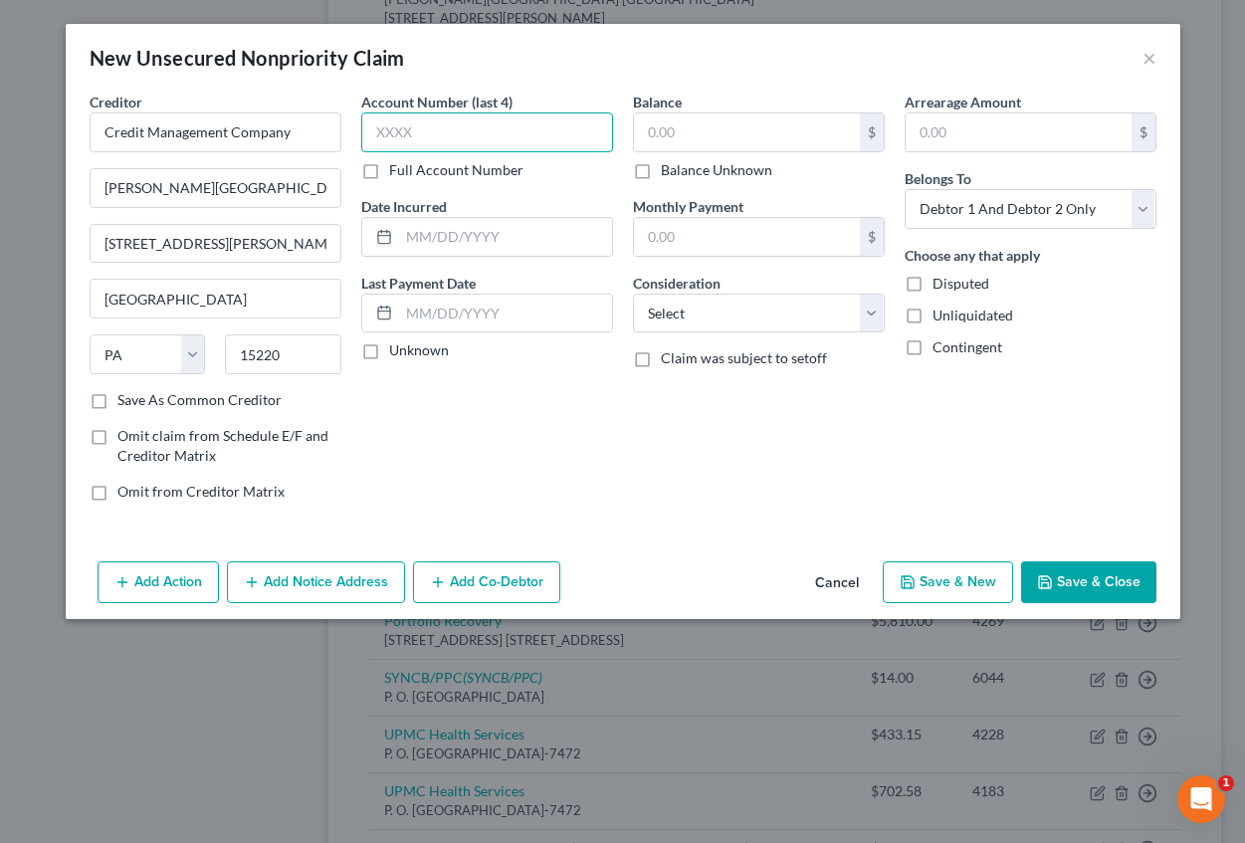
click at [383, 147] on input "text" at bounding box center [487, 132] width 252 height 40
click at [677, 117] on input "text" at bounding box center [747, 132] width 226 height 38
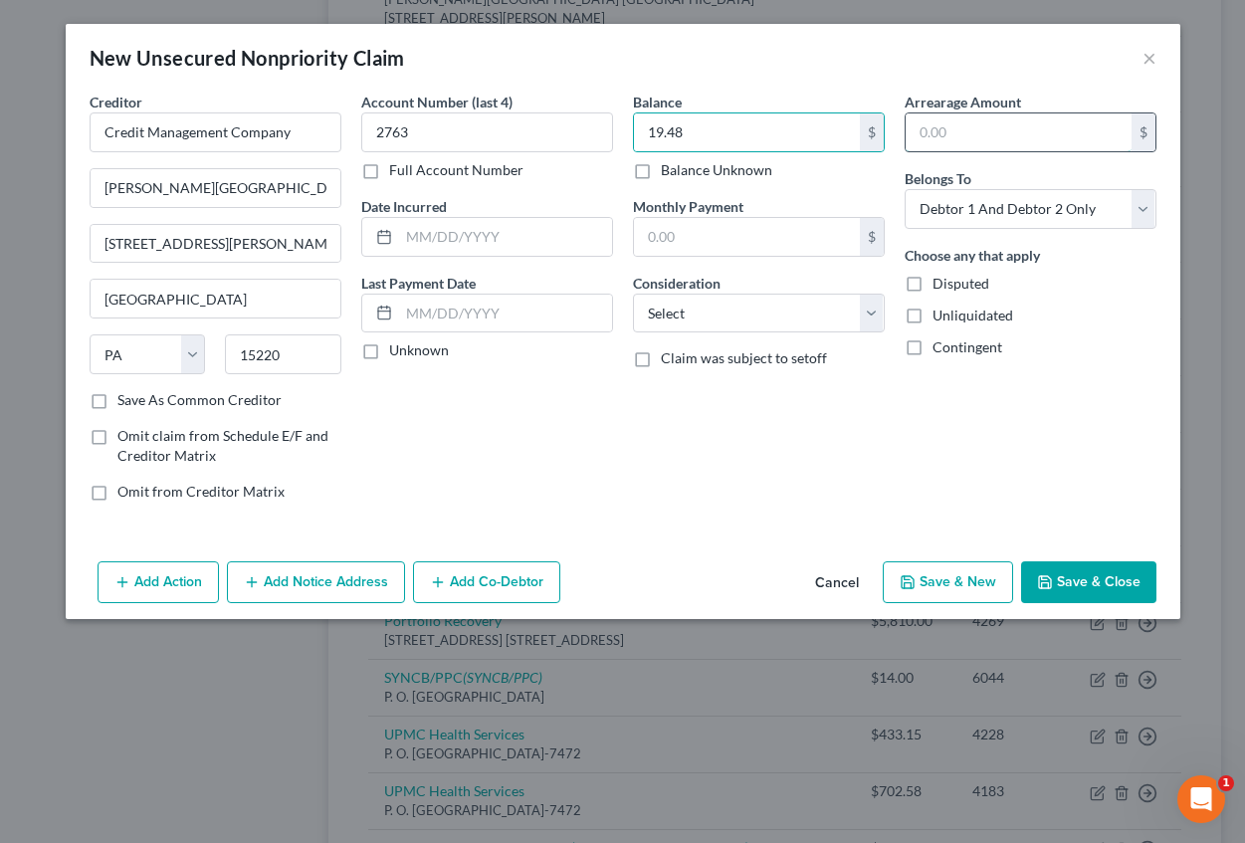
click at [946, 131] on input "text" at bounding box center [1019, 132] width 226 height 38
click at [702, 308] on select "Select Cable / Satellite Services Collection Agency Credit Card Debt Debt Couns…" at bounding box center [759, 314] width 252 height 40
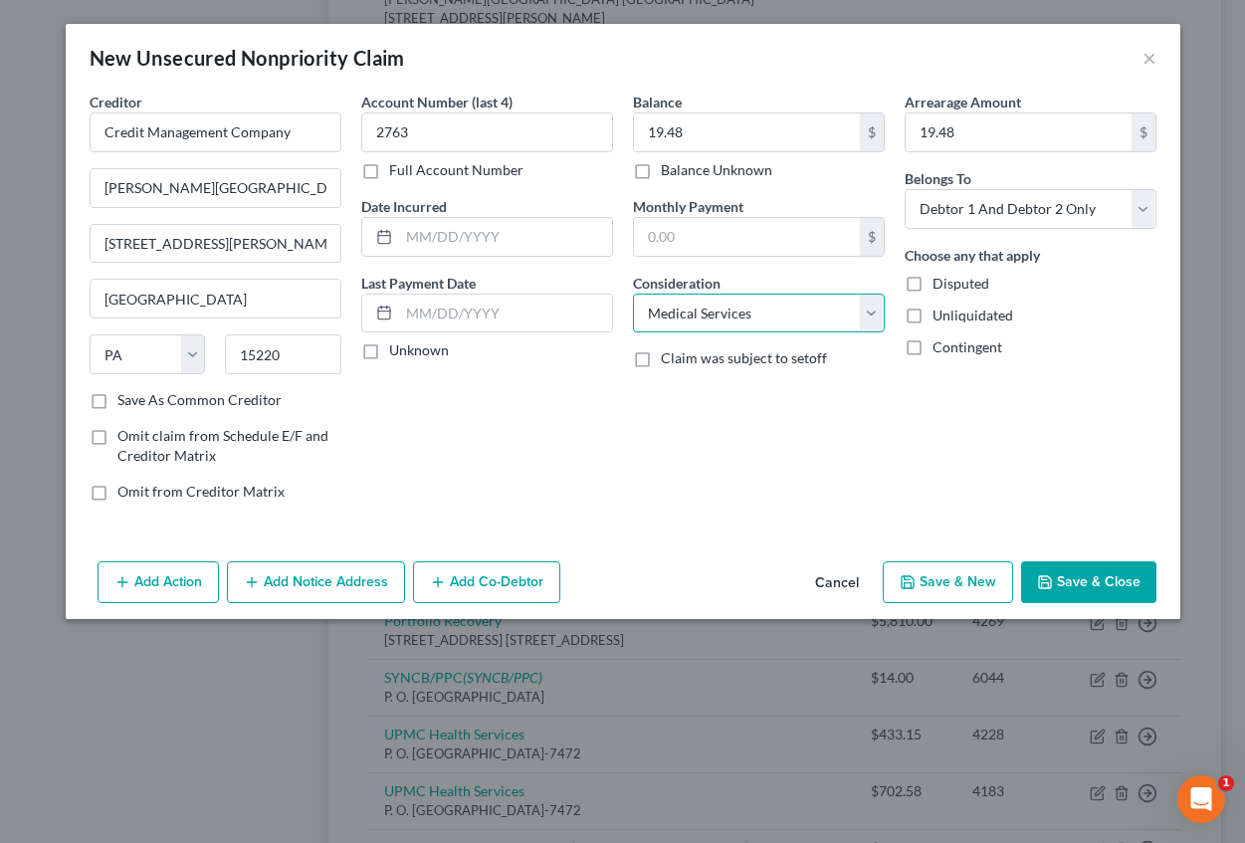
click at [633, 294] on select "Select Cable / Satellite Services Collection Agency Credit Card Debt Debt Couns…" at bounding box center [759, 314] width 252 height 40
click at [361, 590] on button "Add Notice Address" at bounding box center [316, 582] width 178 height 42
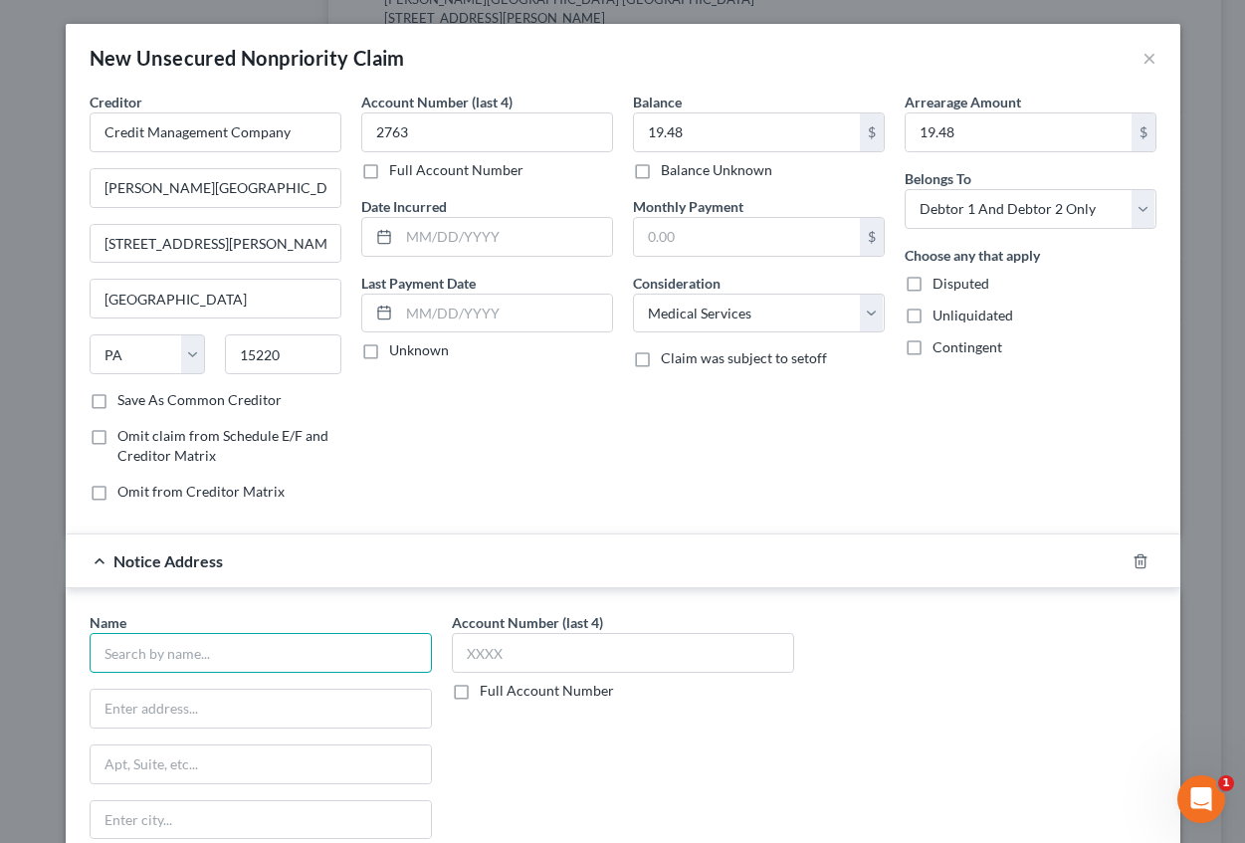
drag, startPoint x: 231, startPoint y: 658, endPoint x: 220, endPoint y: 658, distance: 10.9
click at [228, 658] on input "text" at bounding box center [261, 653] width 342 height 40
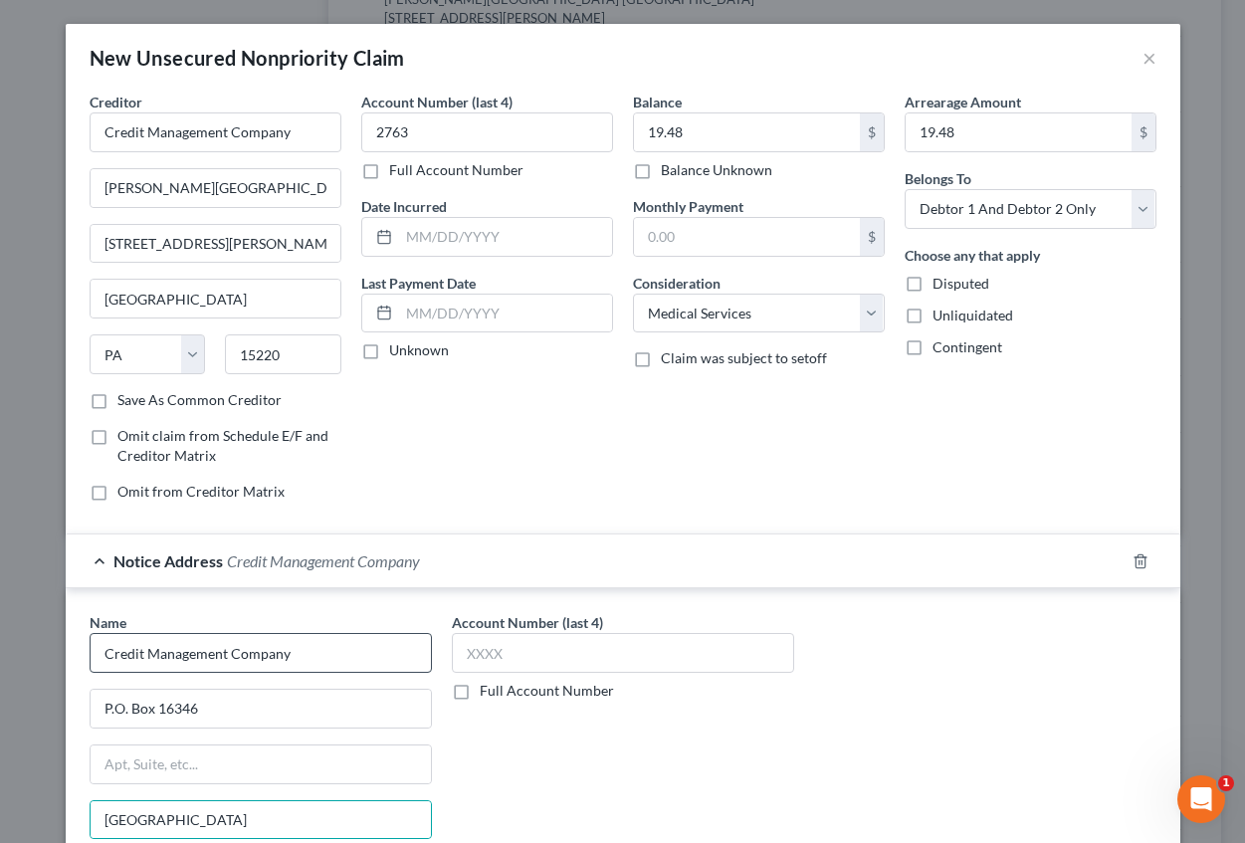
scroll to position [229, 0]
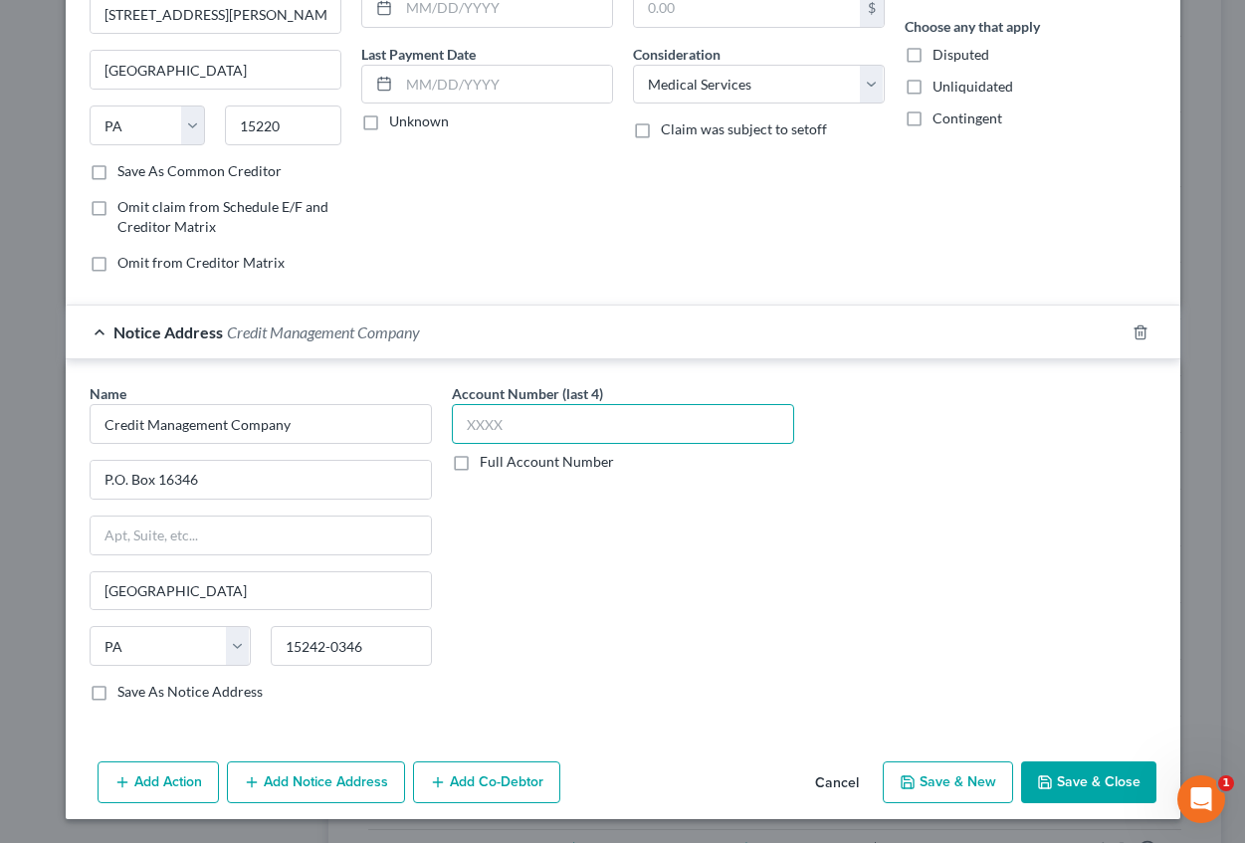
click at [475, 430] on input "text" at bounding box center [623, 424] width 342 height 40
click at [943, 778] on button "Save & New" at bounding box center [948, 782] width 130 height 42
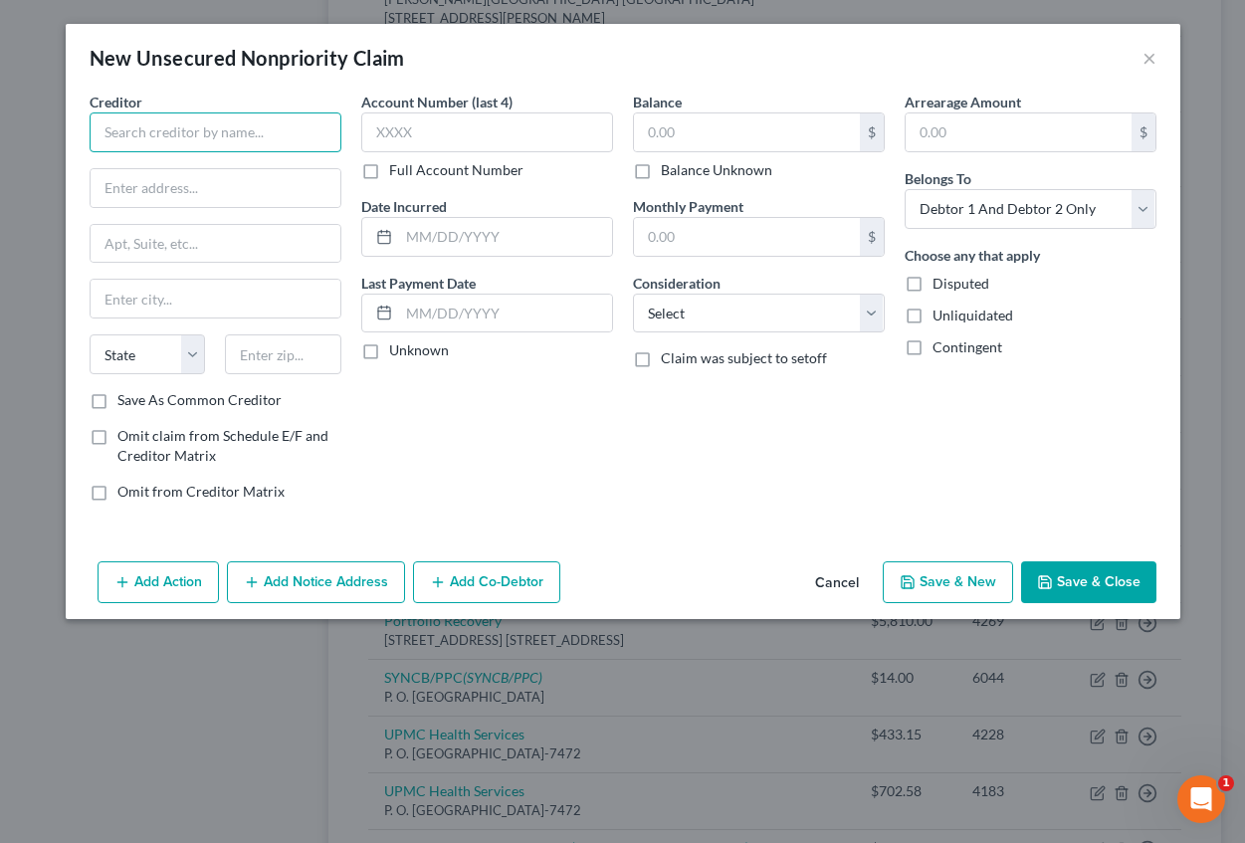
click at [190, 126] on input "text" at bounding box center [216, 132] width 252 height 40
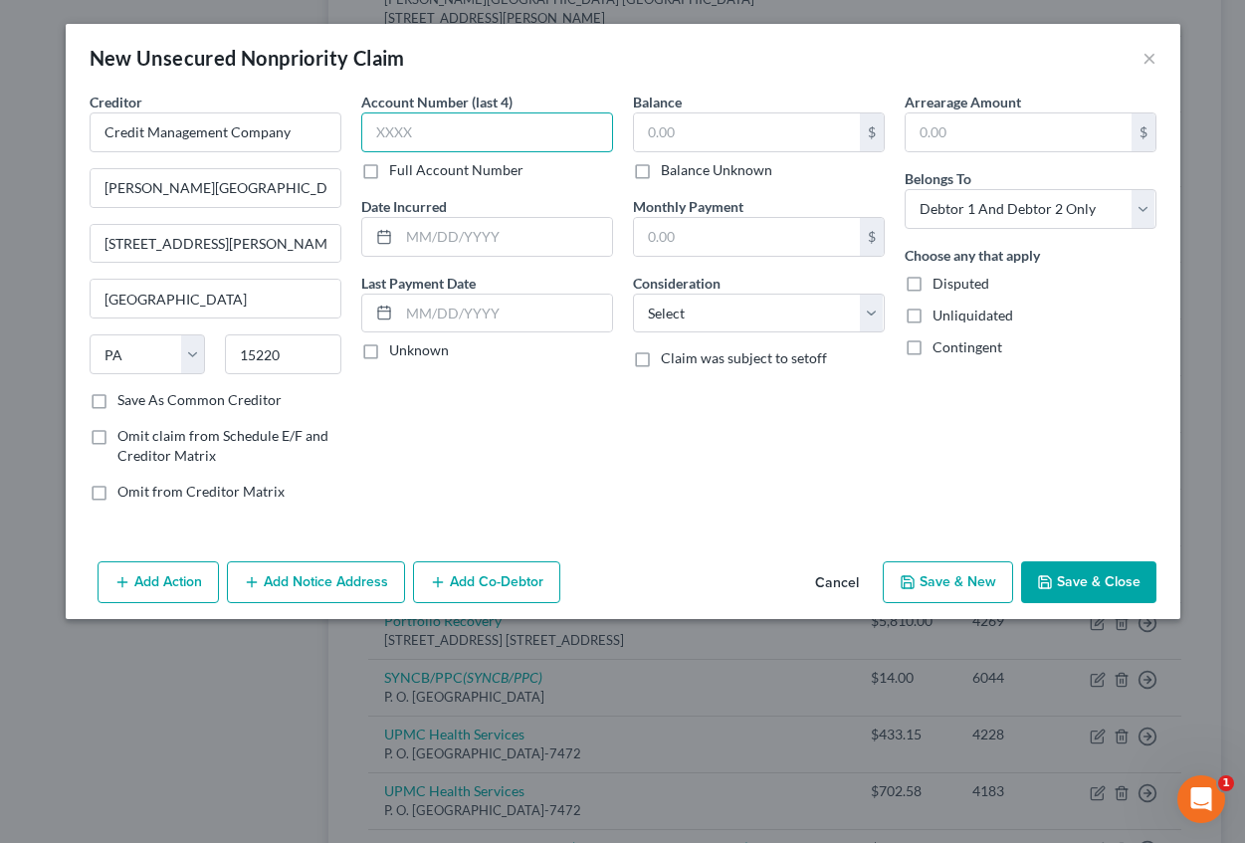
click at [444, 122] on input "text" at bounding box center [487, 132] width 252 height 40
click at [694, 126] on input "text" at bounding box center [747, 132] width 226 height 38
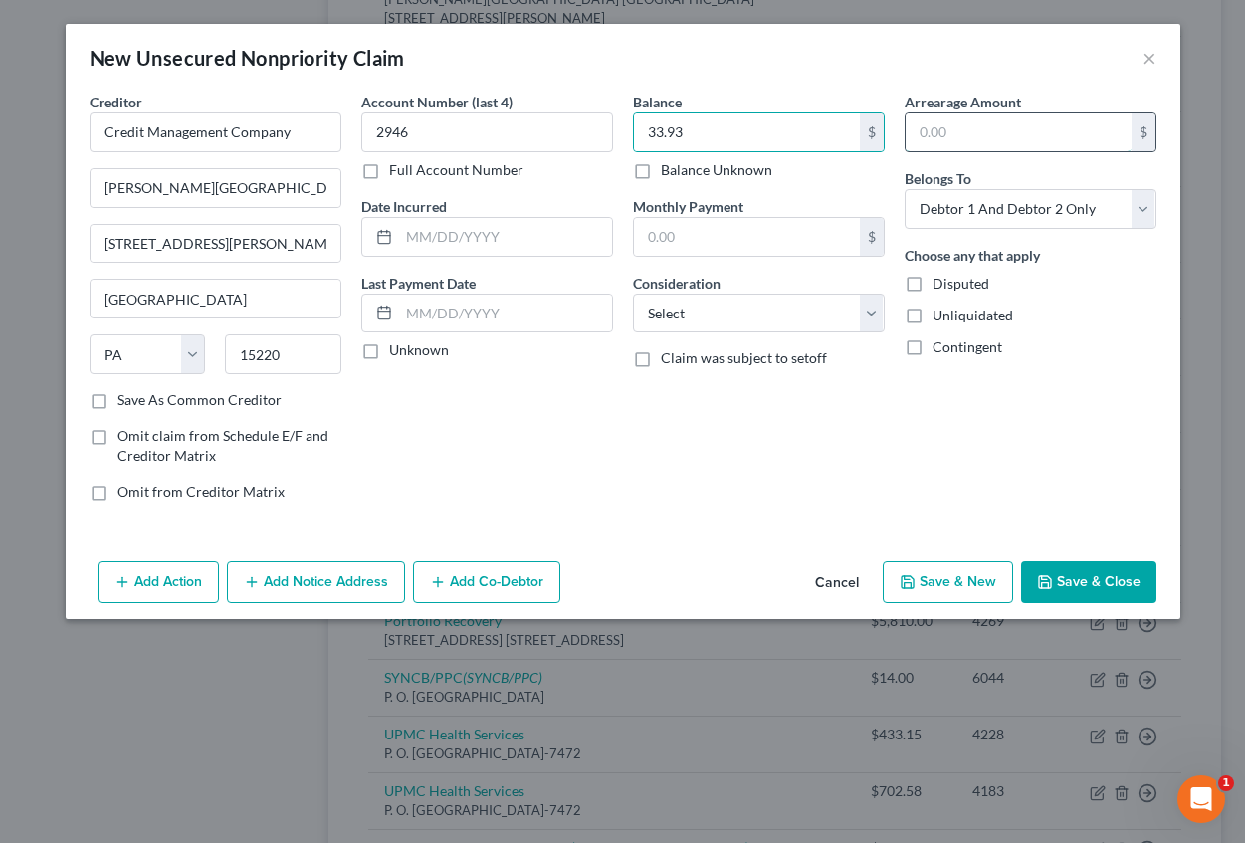
click at [935, 137] on input "text" at bounding box center [1019, 132] width 226 height 38
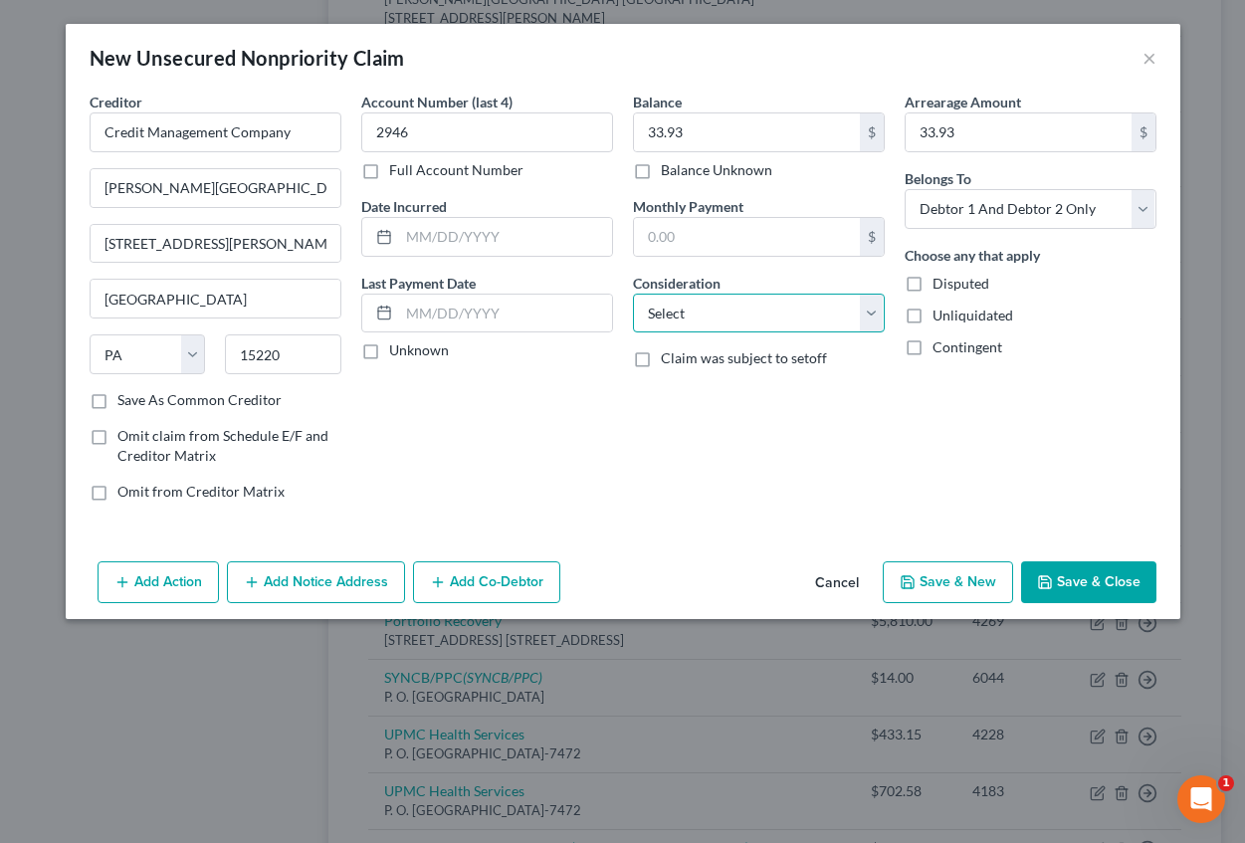
click at [774, 314] on select "Select Cable / Satellite Services Collection Agency Credit Card Debt Debt Couns…" at bounding box center [759, 314] width 252 height 40
click at [633, 294] on select "Select Cable / Satellite Services Collection Agency Credit Card Debt Debt Couns…" at bounding box center [759, 314] width 252 height 40
click at [332, 573] on button "Add Notice Address" at bounding box center [316, 582] width 178 height 42
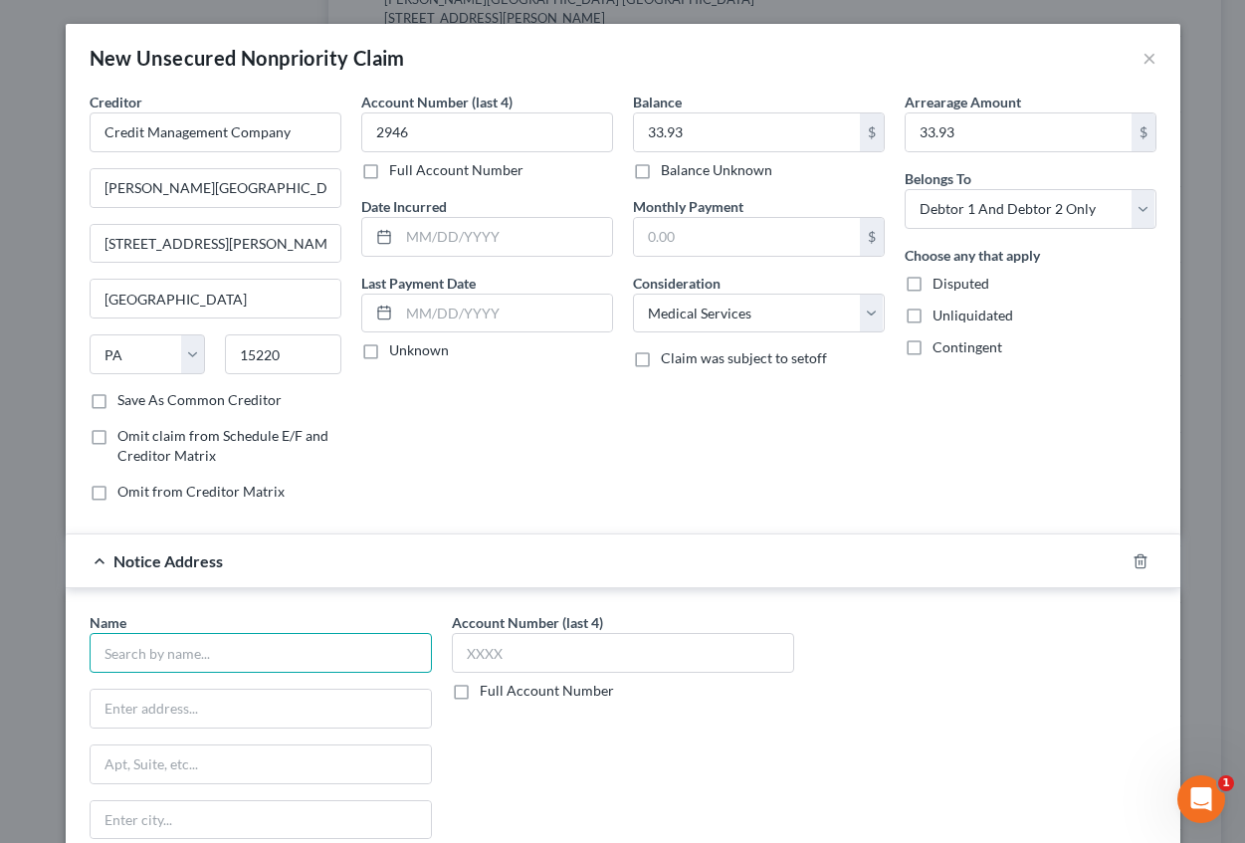
click at [219, 649] on input "text" at bounding box center [261, 653] width 342 height 40
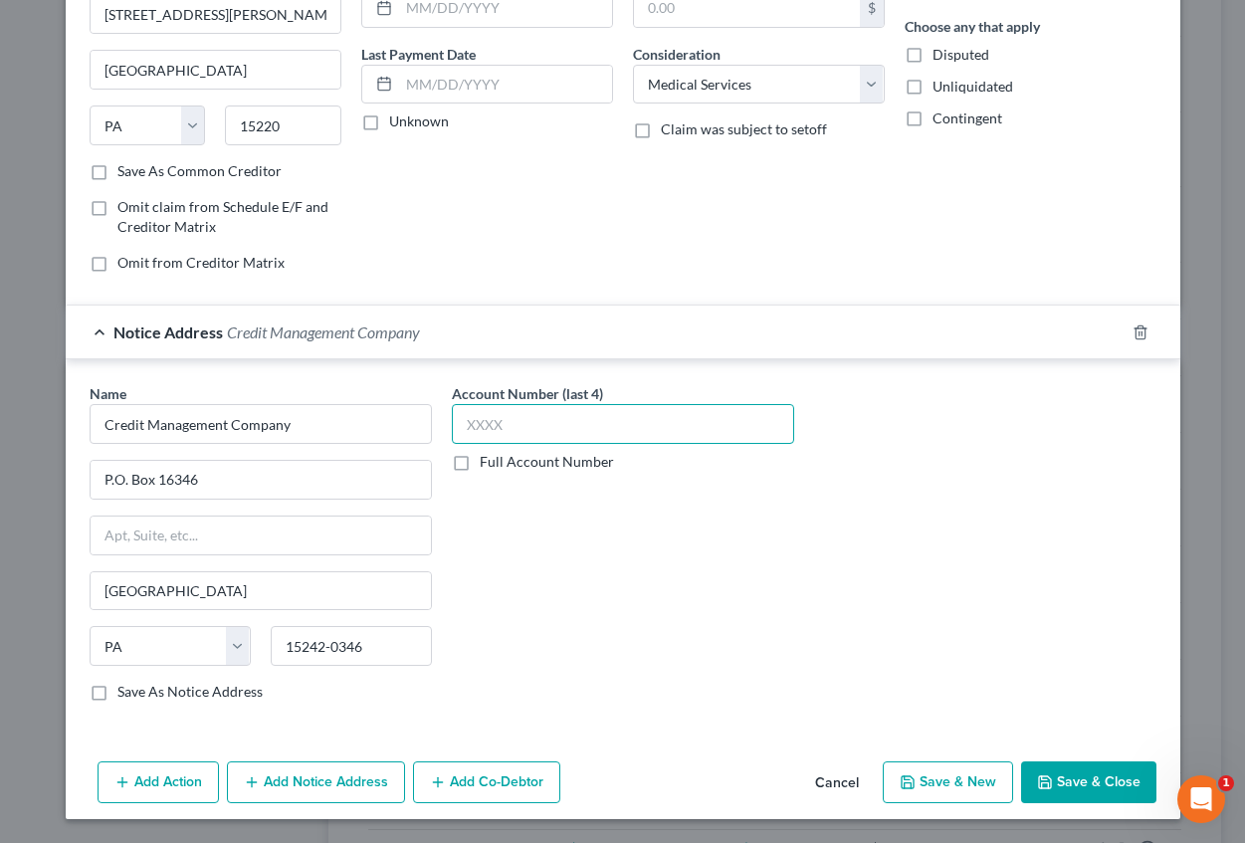
click at [591, 414] on input "text" at bounding box center [623, 424] width 342 height 40
click at [940, 777] on button "Save & New" at bounding box center [948, 782] width 130 height 42
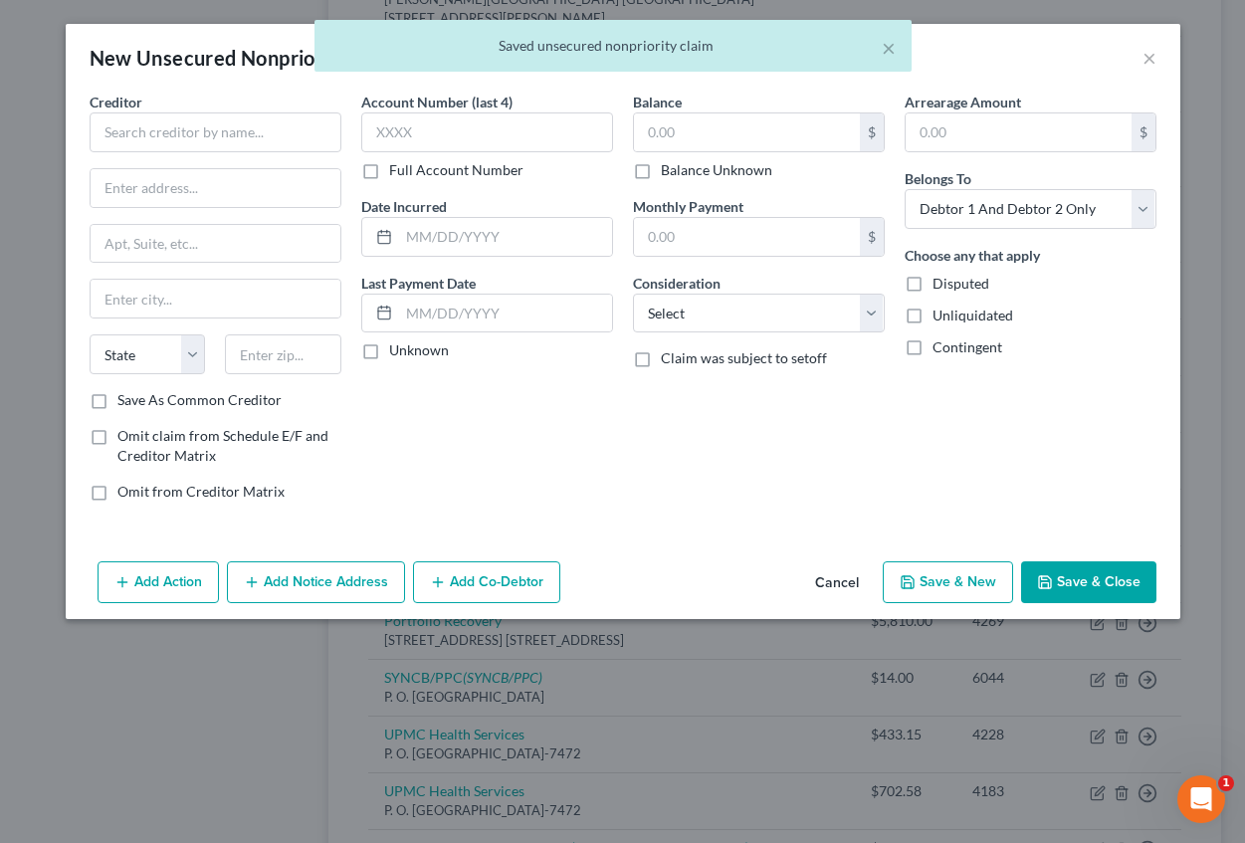
scroll to position [0, 0]
click at [149, 134] on input "text" at bounding box center [216, 132] width 252 height 40
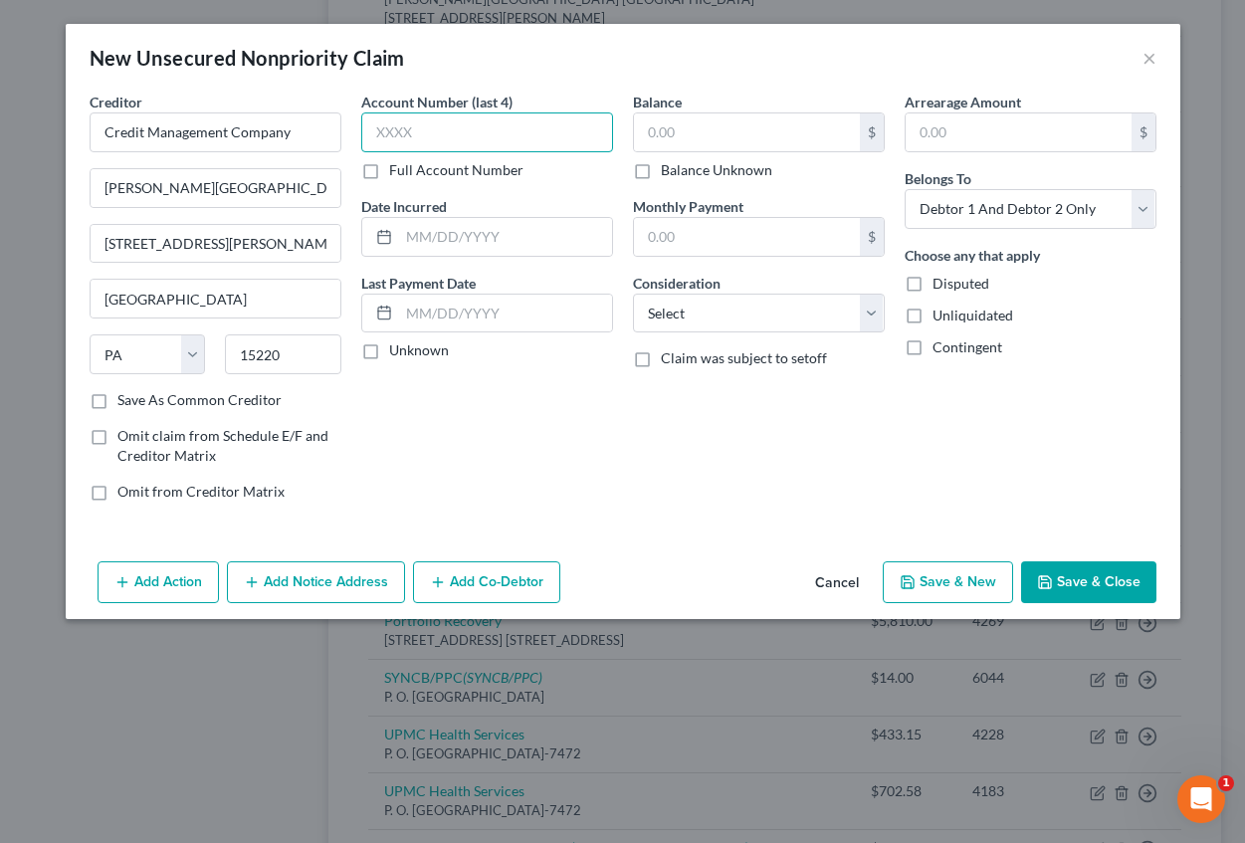
click at [375, 121] on input "text" at bounding box center [487, 132] width 252 height 40
click at [425, 238] on input "text" at bounding box center [505, 237] width 213 height 38
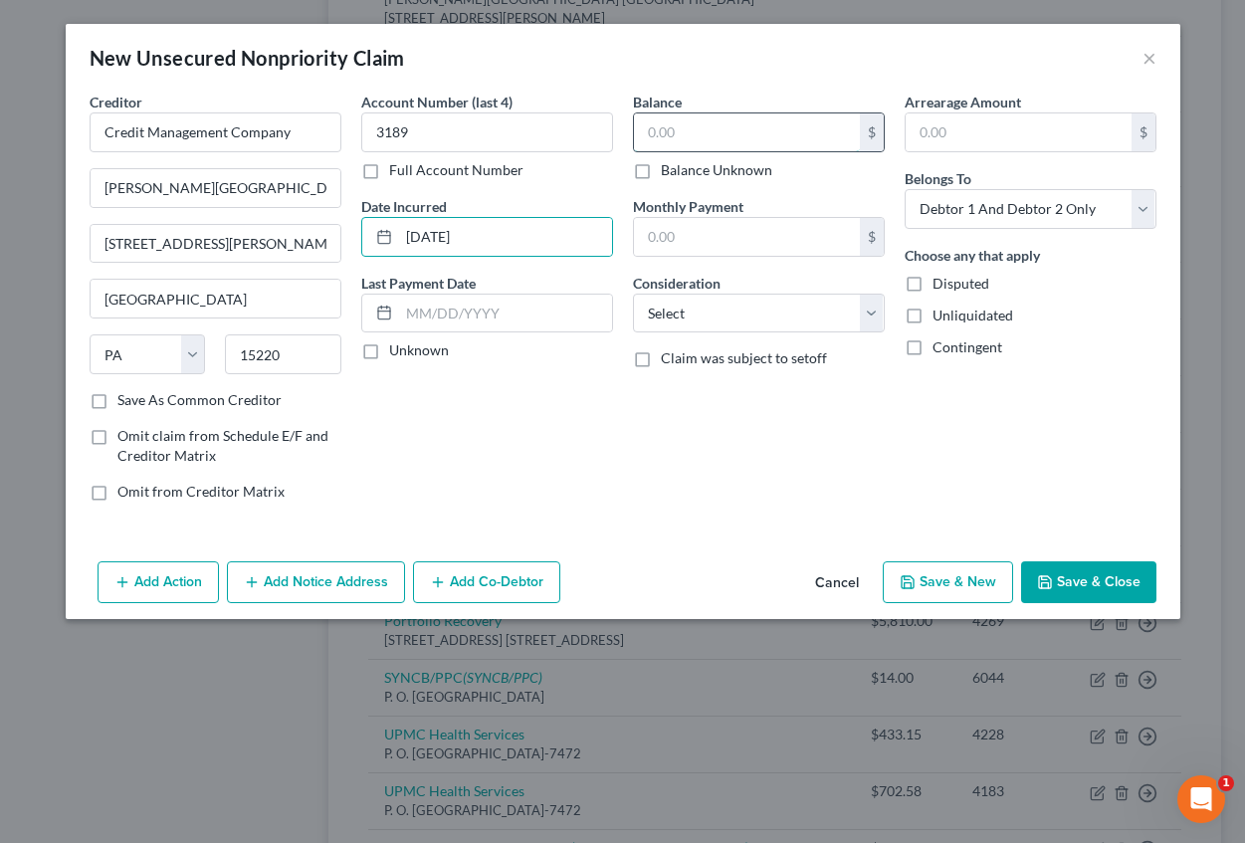
click at [686, 139] on input "text" at bounding box center [747, 132] width 226 height 38
click at [944, 128] on input "text" at bounding box center [1019, 132] width 226 height 38
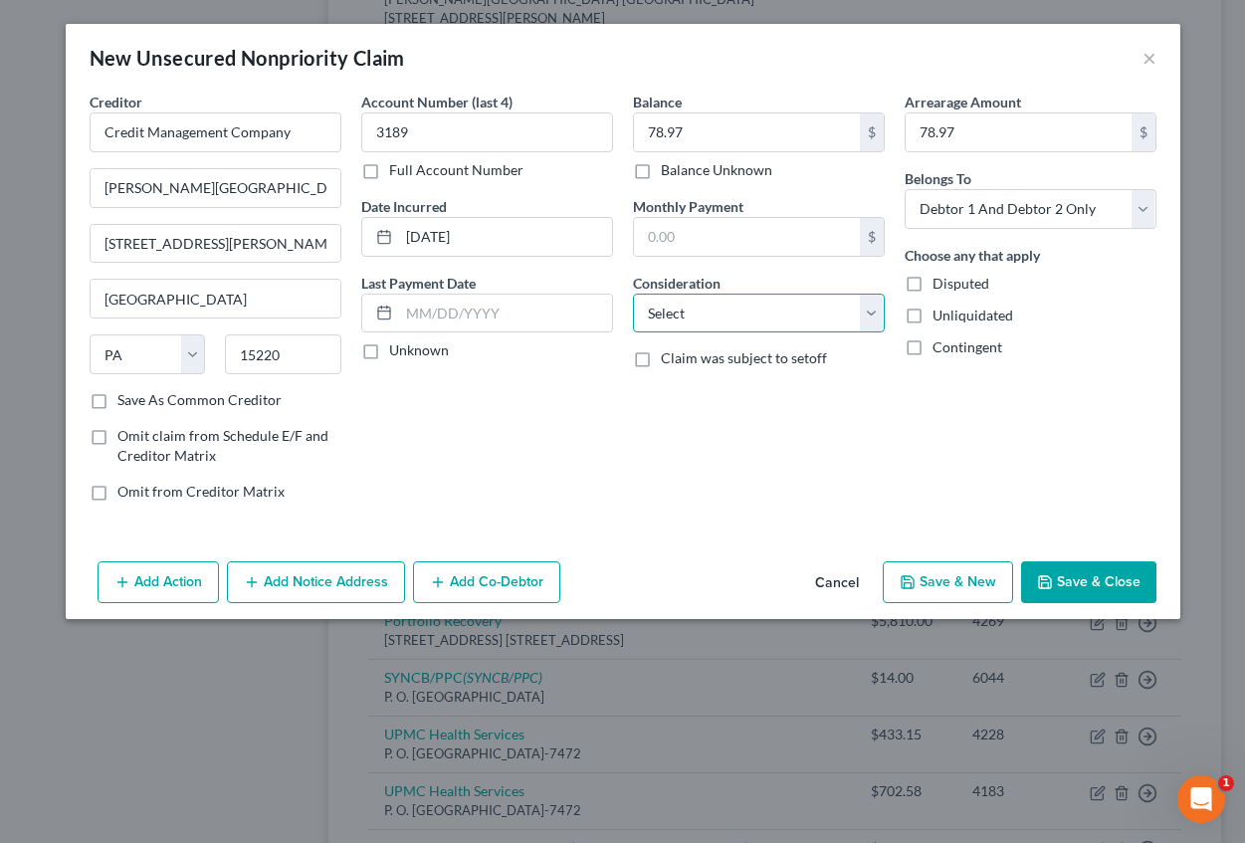
click at [754, 312] on select "Select Cable / Satellite Services Collection Agency Credit Card Debt Debt Couns…" at bounding box center [759, 314] width 252 height 40
click at [633, 294] on select "Select Cable / Satellite Services Collection Agency Credit Card Debt Debt Couns…" at bounding box center [759, 314] width 252 height 40
click at [145, 586] on button "Add Action" at bounding box center [158, 582] width 121 height 42
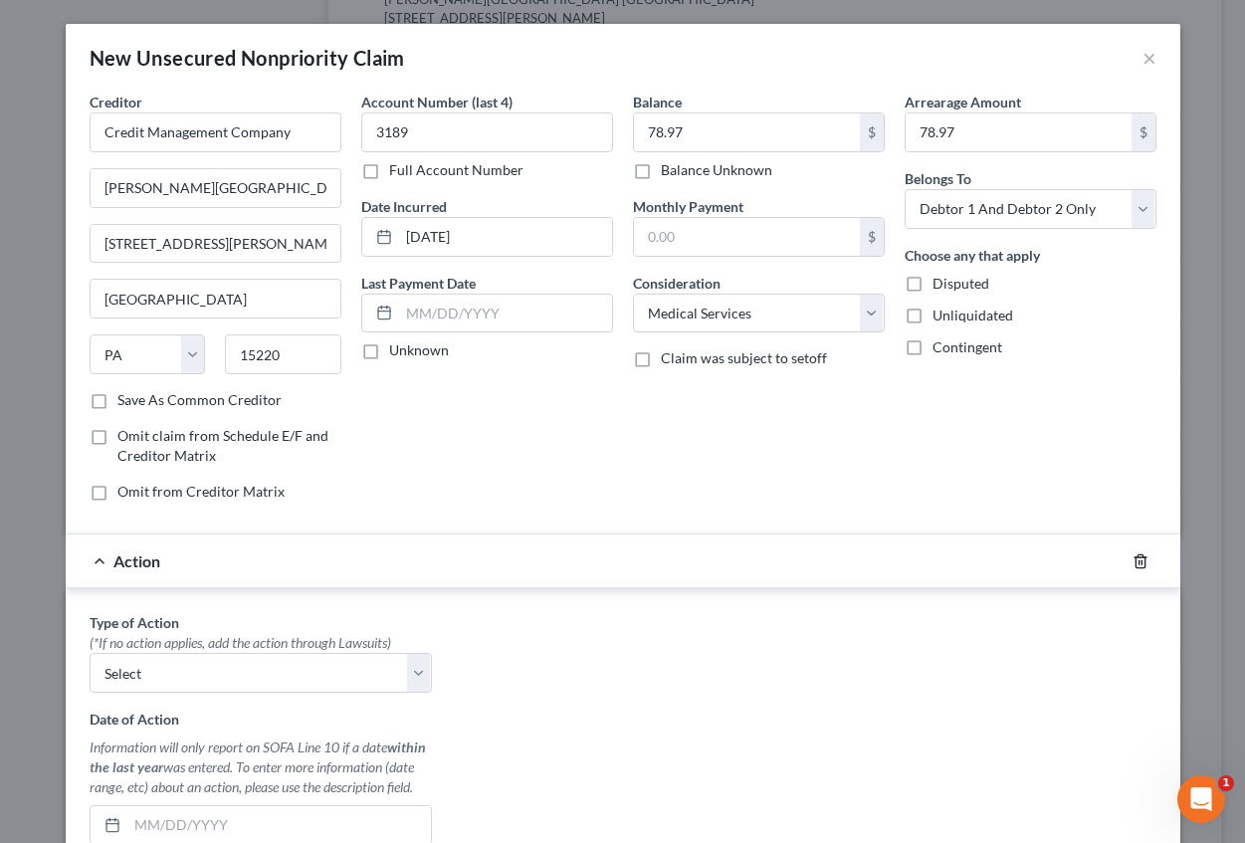
click at [1142, 563] on line "button" at bounding box center [1142, 562] width 0 height 4
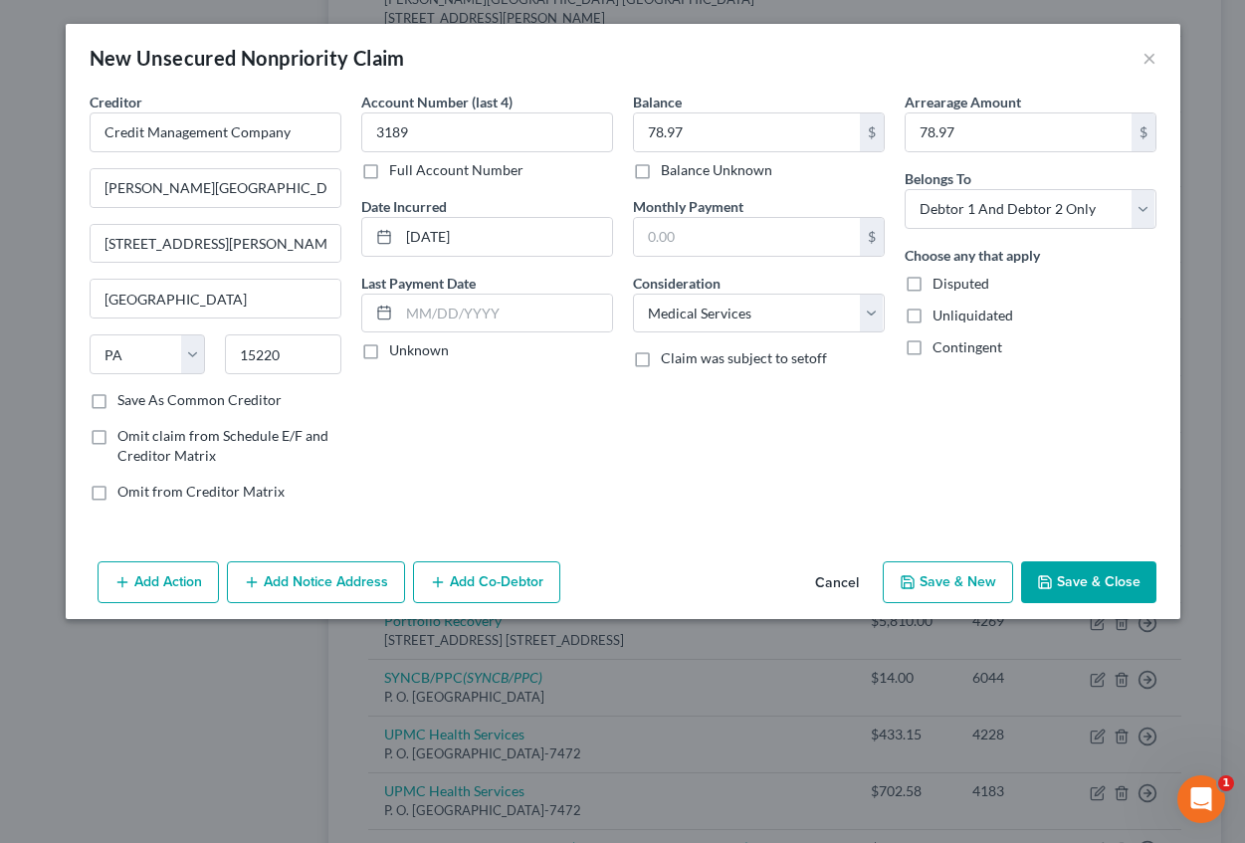
click at [325, 581] on button "Add Notice Address" at bounding box center [316, 582] width 178 height 42
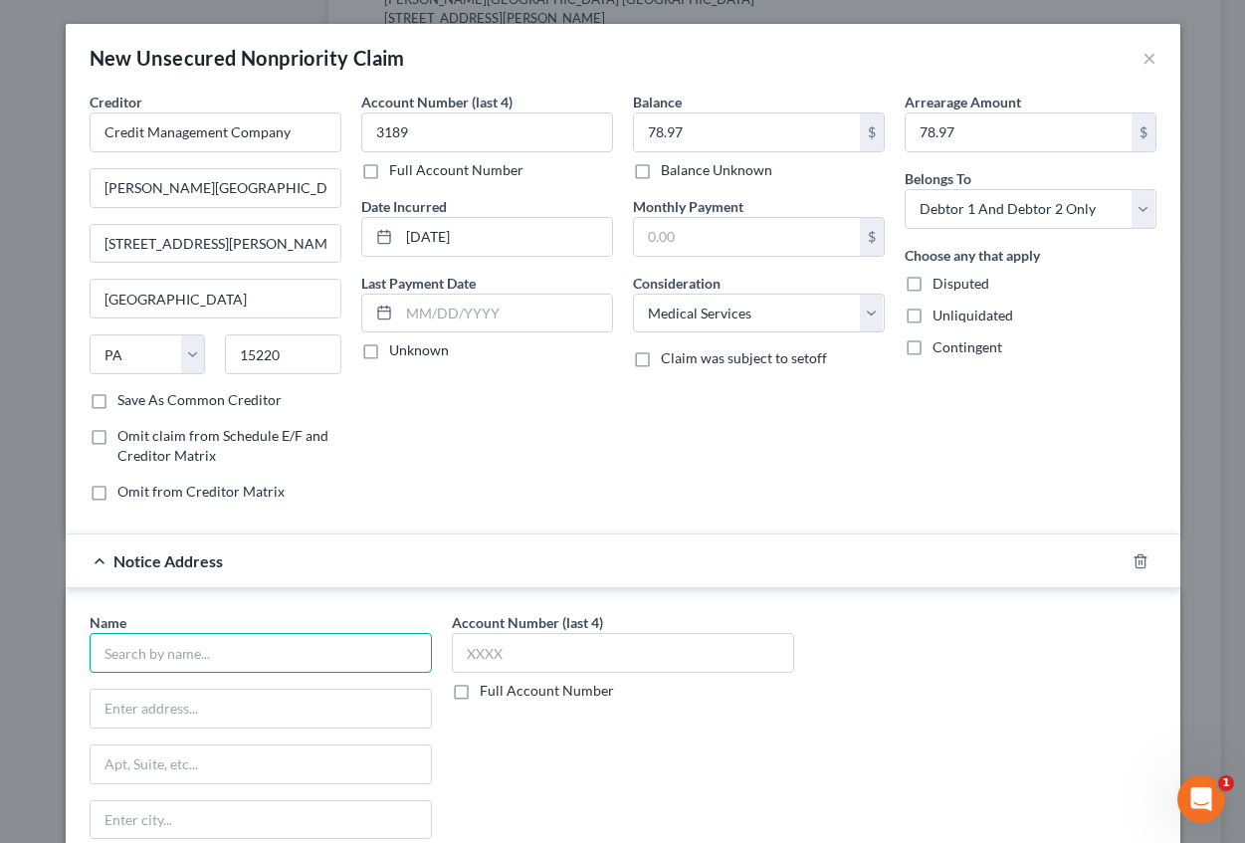
drag, startPoint x: 128, startPoint y: 643, endPoint x: 95, endPoint y: 639, distance: 34.1
click at [124, 643] on input "text" at bounding box center [261, 653] width 342 height 40
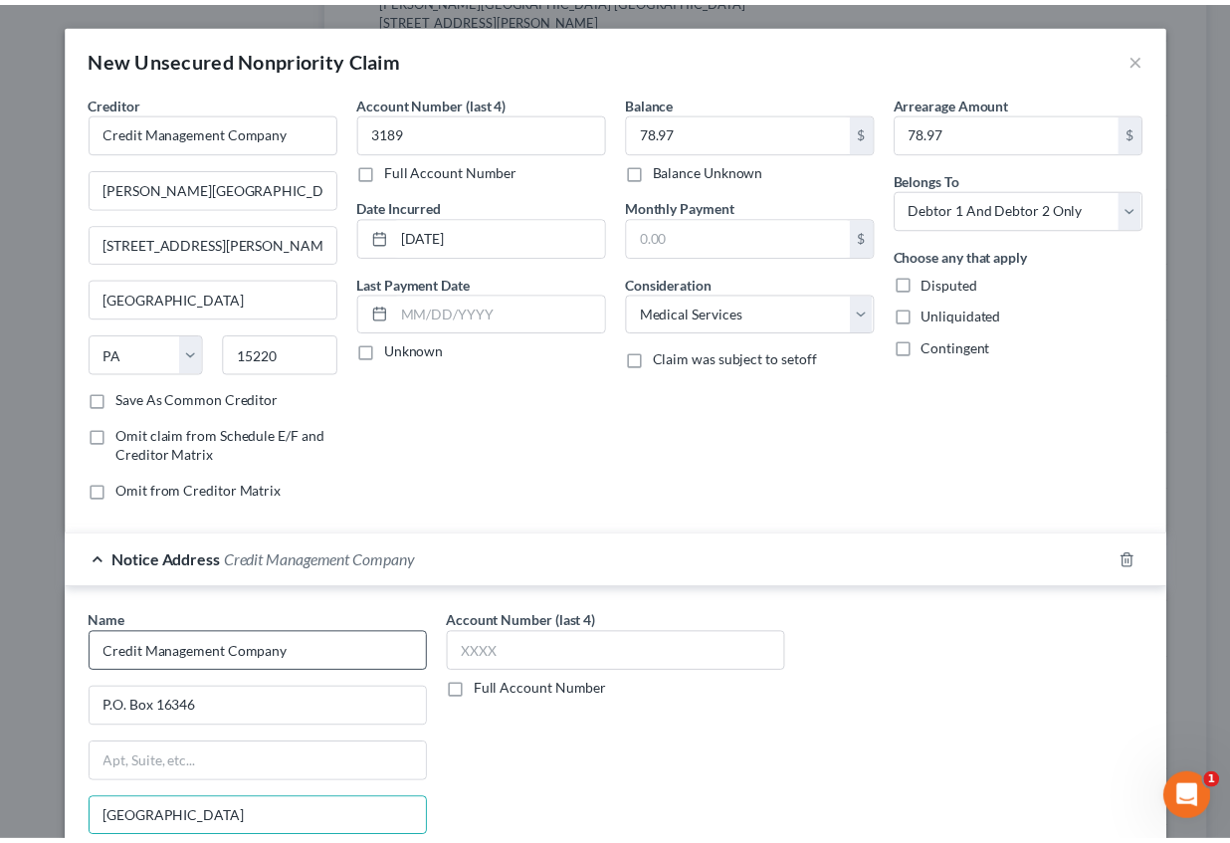
scroll to position [229, 0]
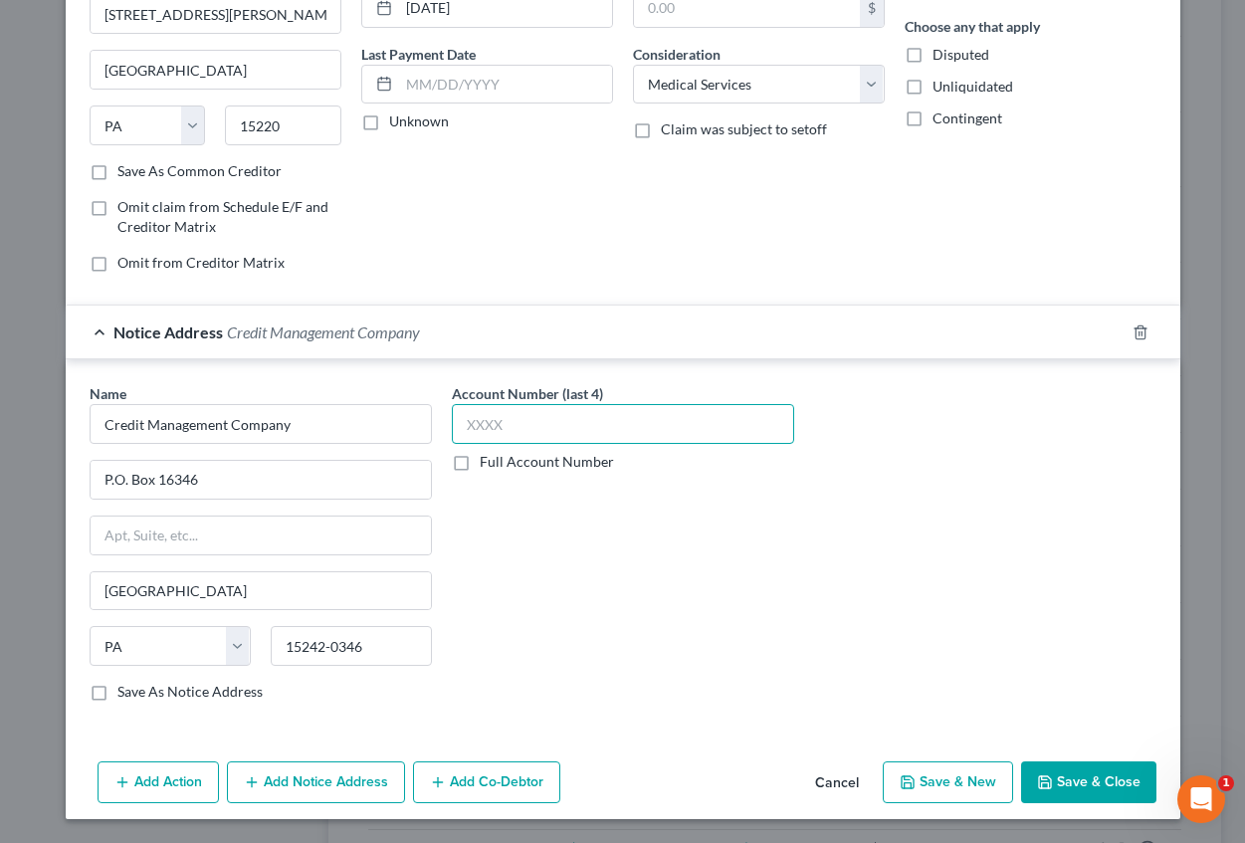
click at [505, 422] on input "text" at bounding box center [623, 424] width 342 height 40
click at [1042, 772] on button "Save & Close" at bounding box center [1088, 782] width 135 height 42
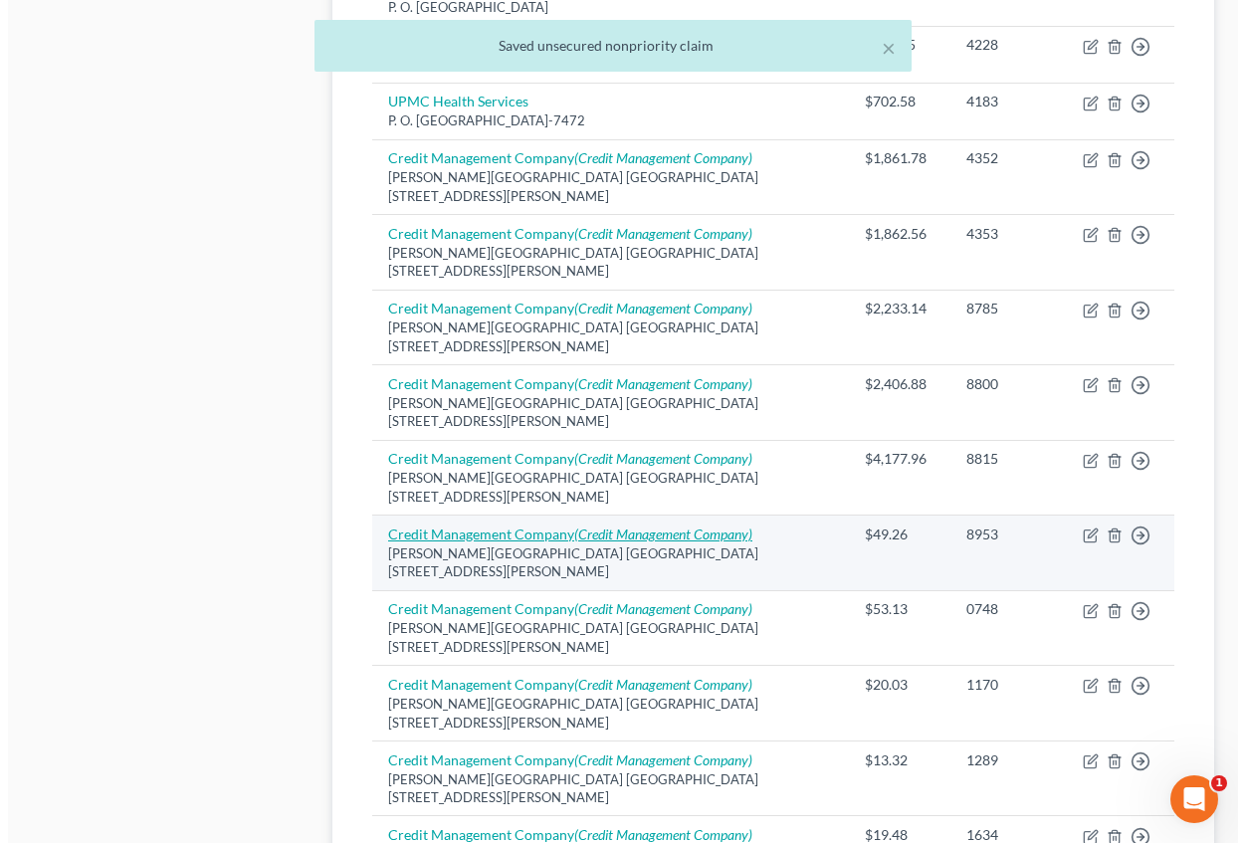
scroll to position [1990, 0]
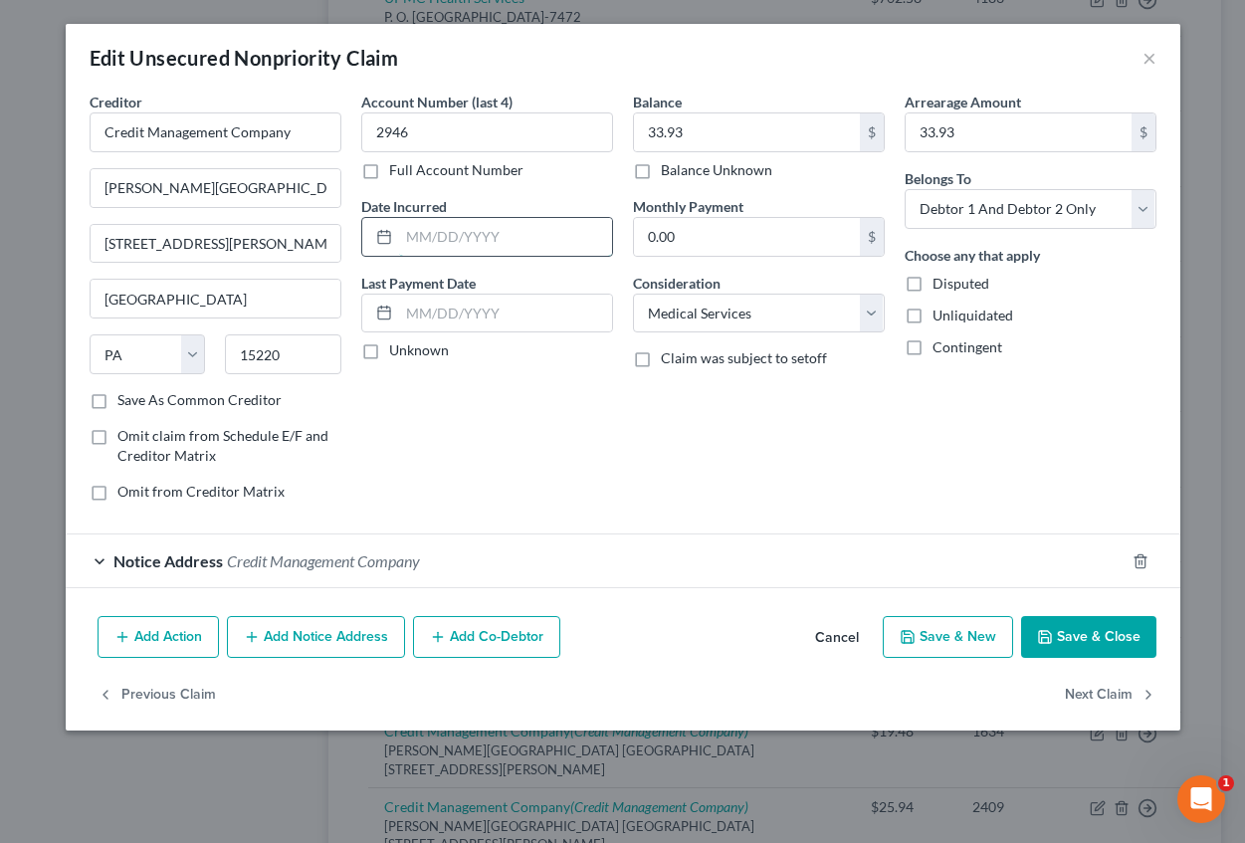
click at [417, 244] on input "text" at bounding box center [505, 237] width 213 height 38
click at [986, 640] on button "Save & New" at bounding box center [948, 637] width 130 height 42
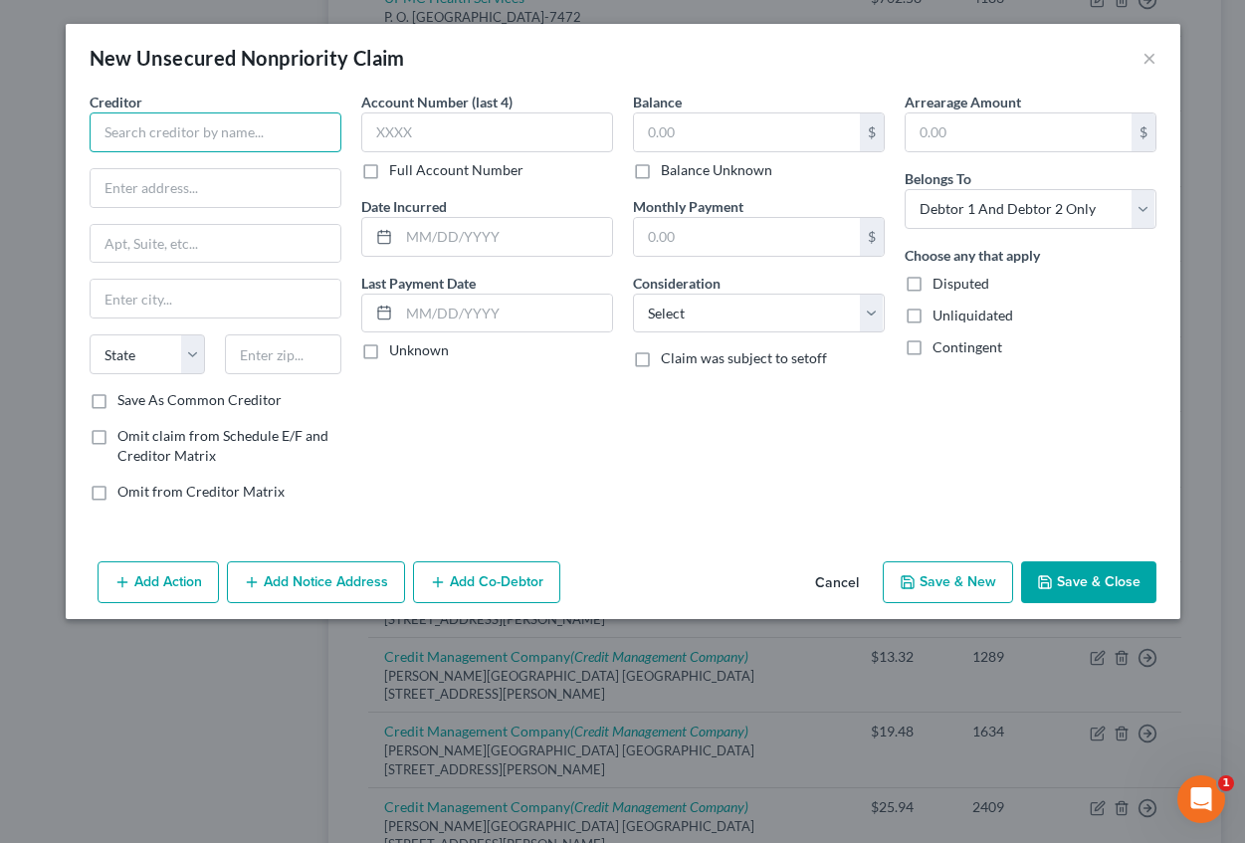
click at [221, 131] on input "text" at bounding box center [216, 132] width 252 height 40
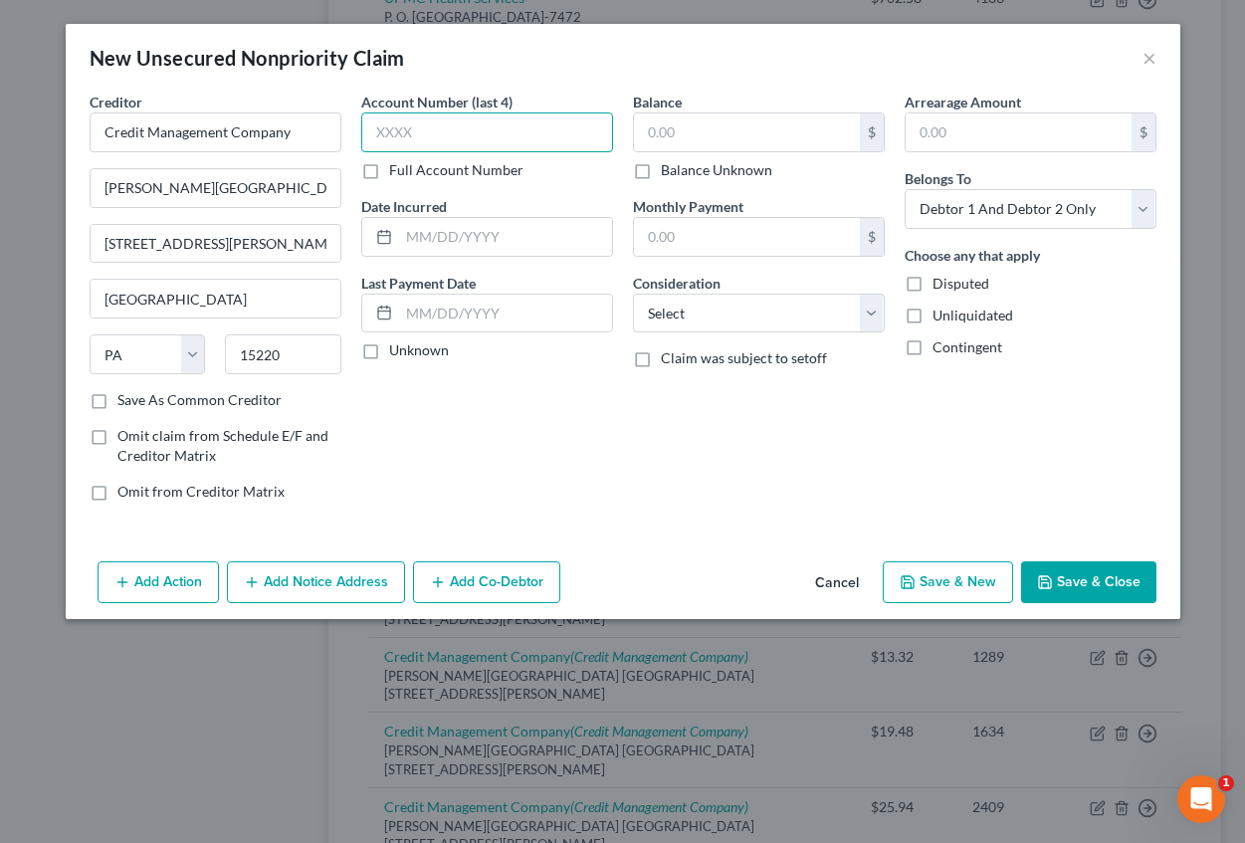
click at [394, 137] on input "text" at bounding box center [487, 132] width 252 height 40
click at [440, 237] on input "text" at bounding box center [505, 237] width 213 height 38
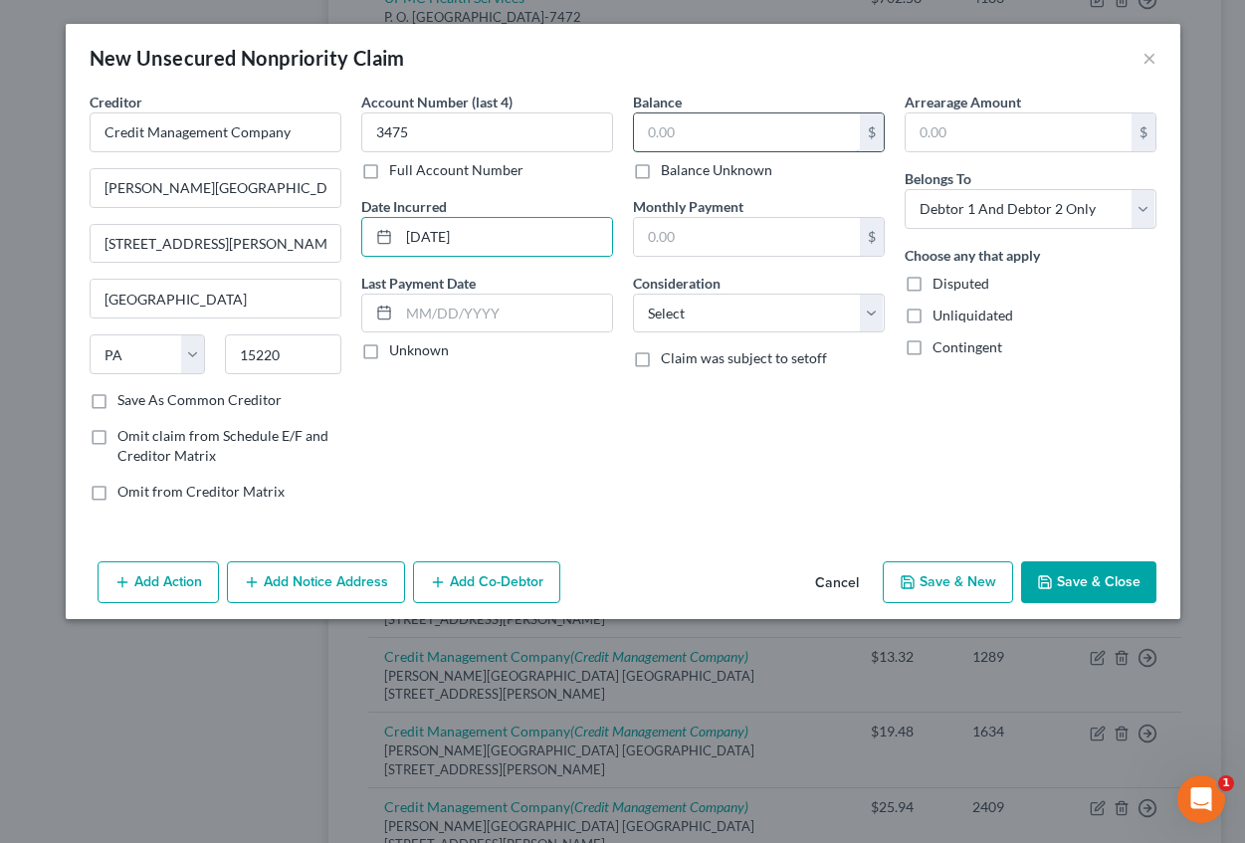
click at [694, 131] on input "text" at bounding box center [747, 132] width 226 height 38
click at [960, 124] on input "text" at bounding box center [1019, 132] width 226 height 38
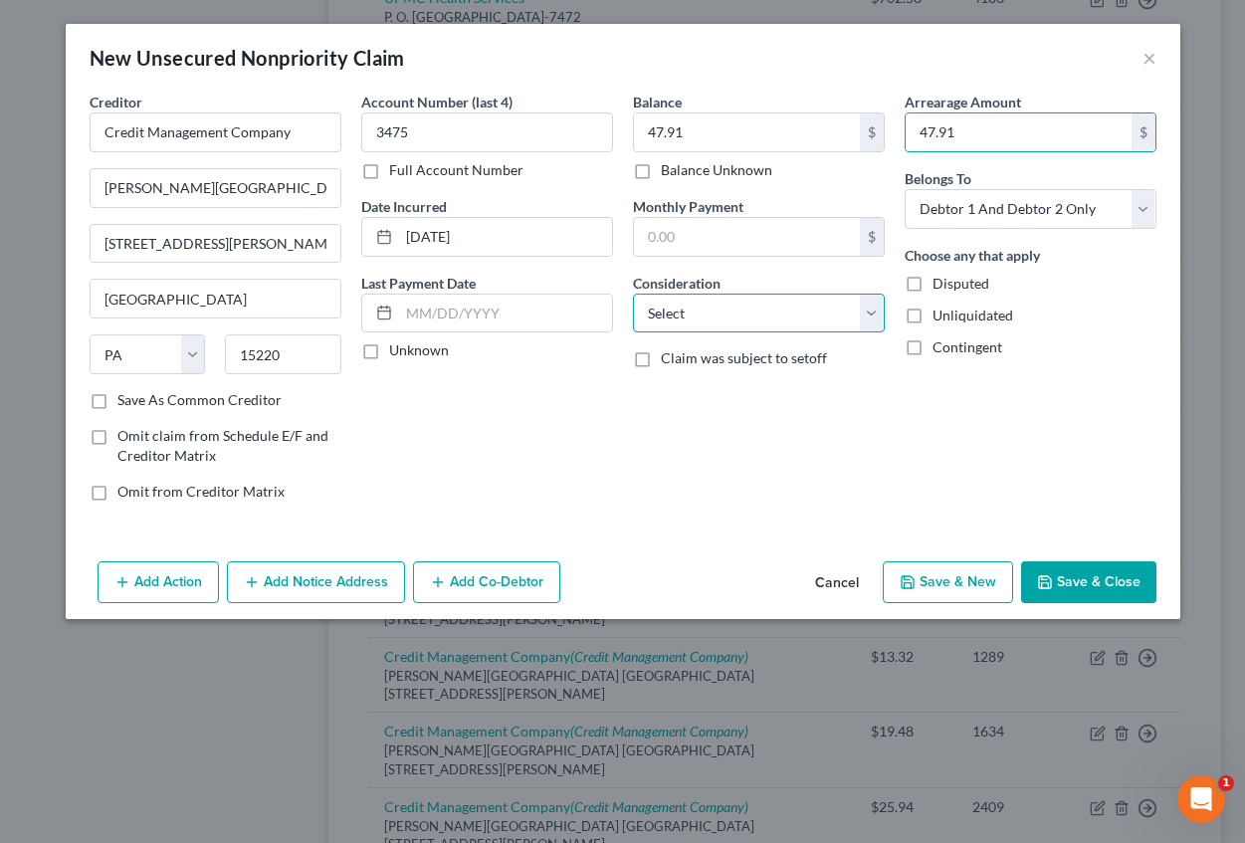
click at [755, 316] on select "Select Cable / Satellite Services Collection Agency Credit Card Debt Debt Couns…" at bounding box center [759, 314] width 252 height 40
click at [633, 294] on select "Select Cable / Satellite Services Collection Agency Credit Card Debt Debt Couns…" at bounding box center [759, 314] width 252 height 40
click at [341, 586] on button "Add Notice Address" at bounding box center [316, 582] width 178 height 42
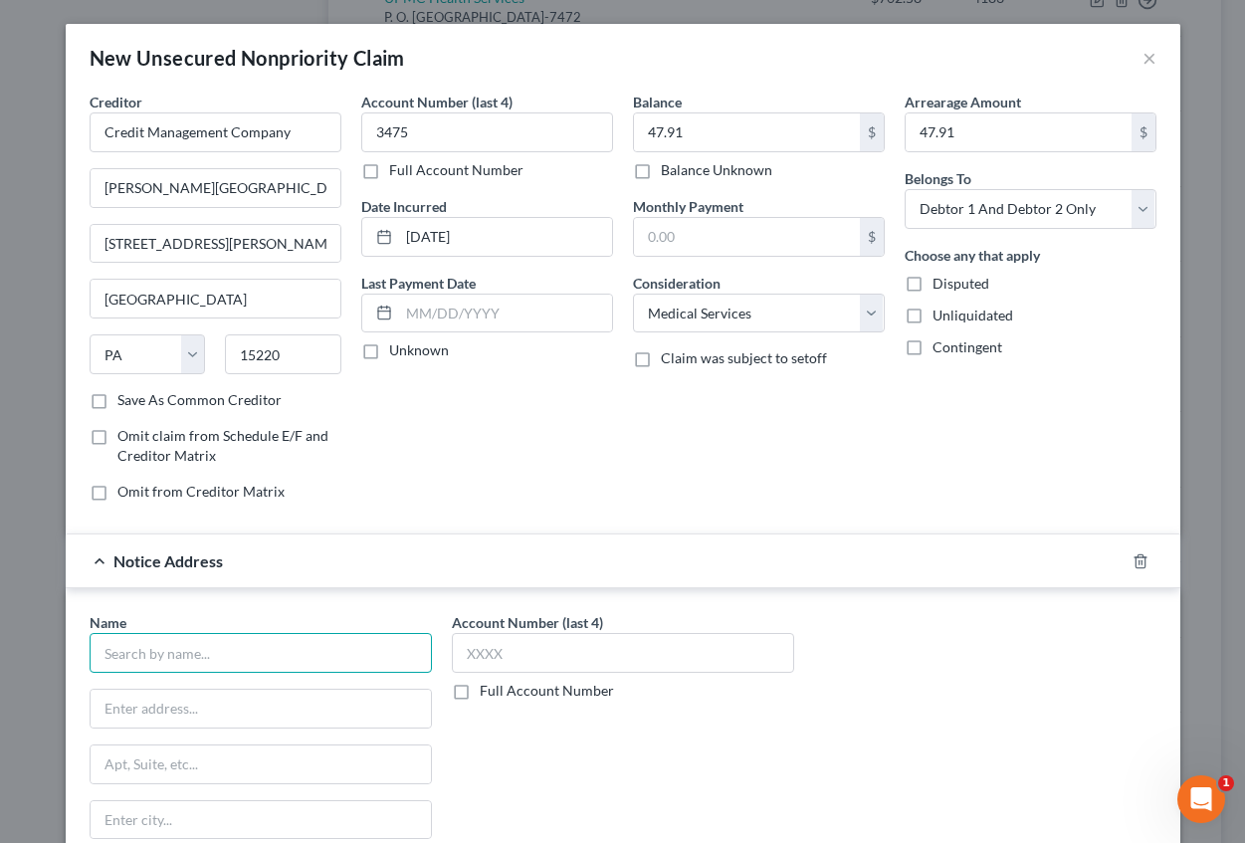
click at [225, 646] on input "text" at bounding box center [261, 653] width 342 height 40
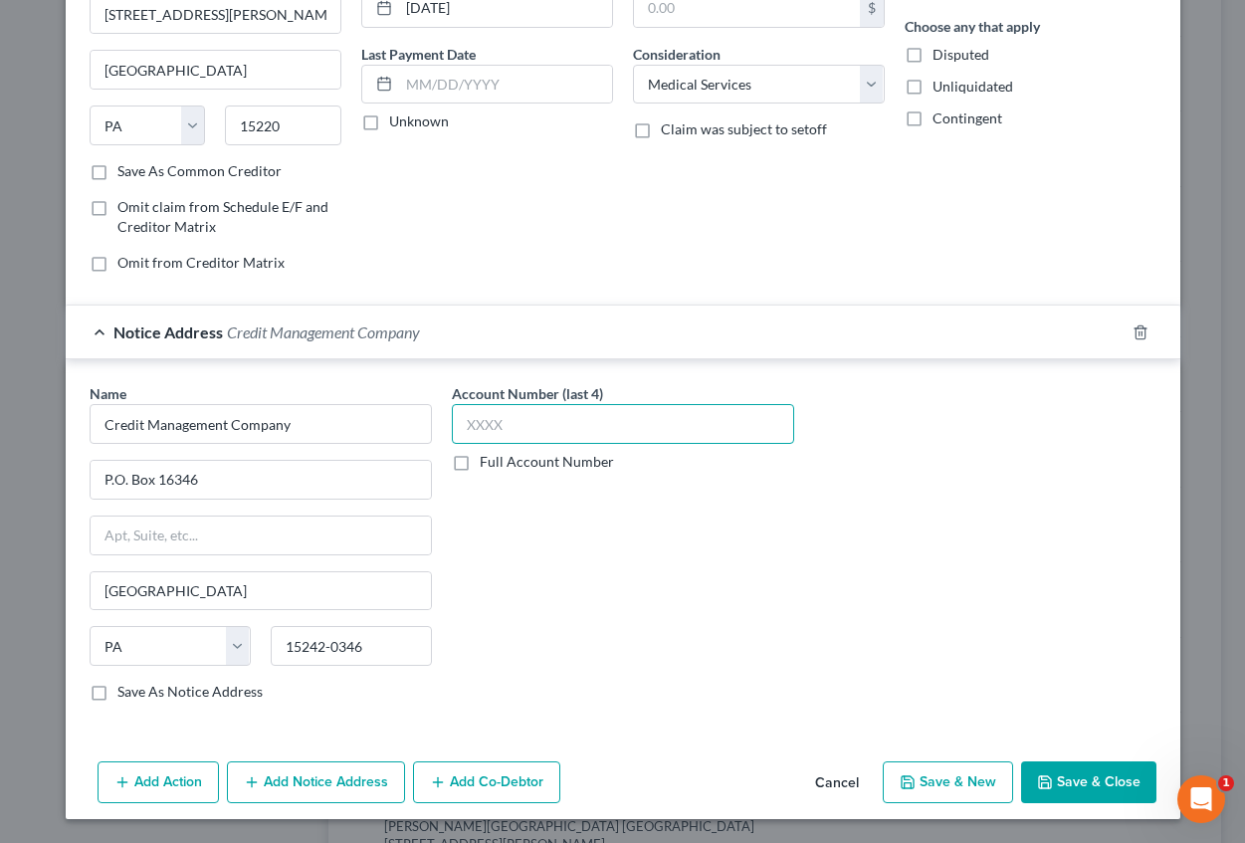
click at [501, 414] on input "text" at bounding box center [623, 424] width 342 height 40
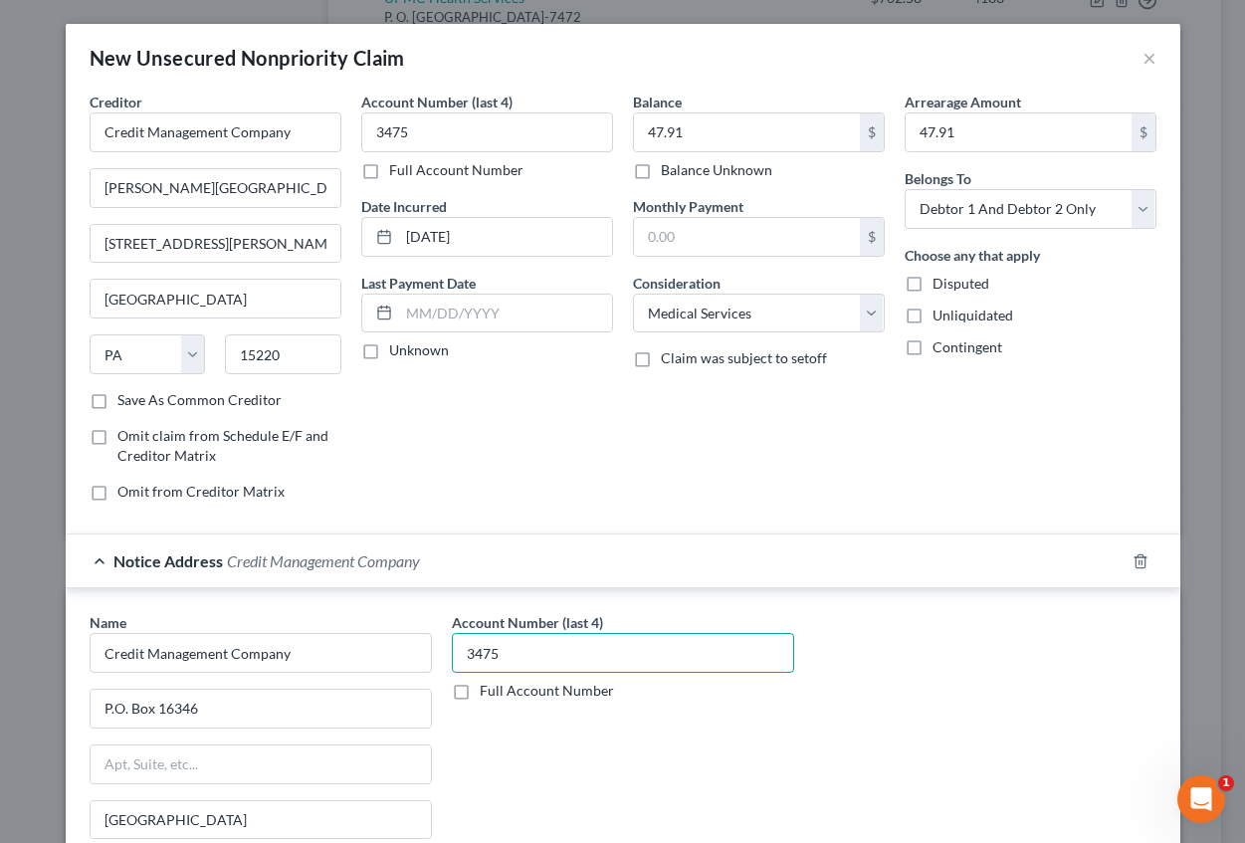
scroll to position [199, 0]
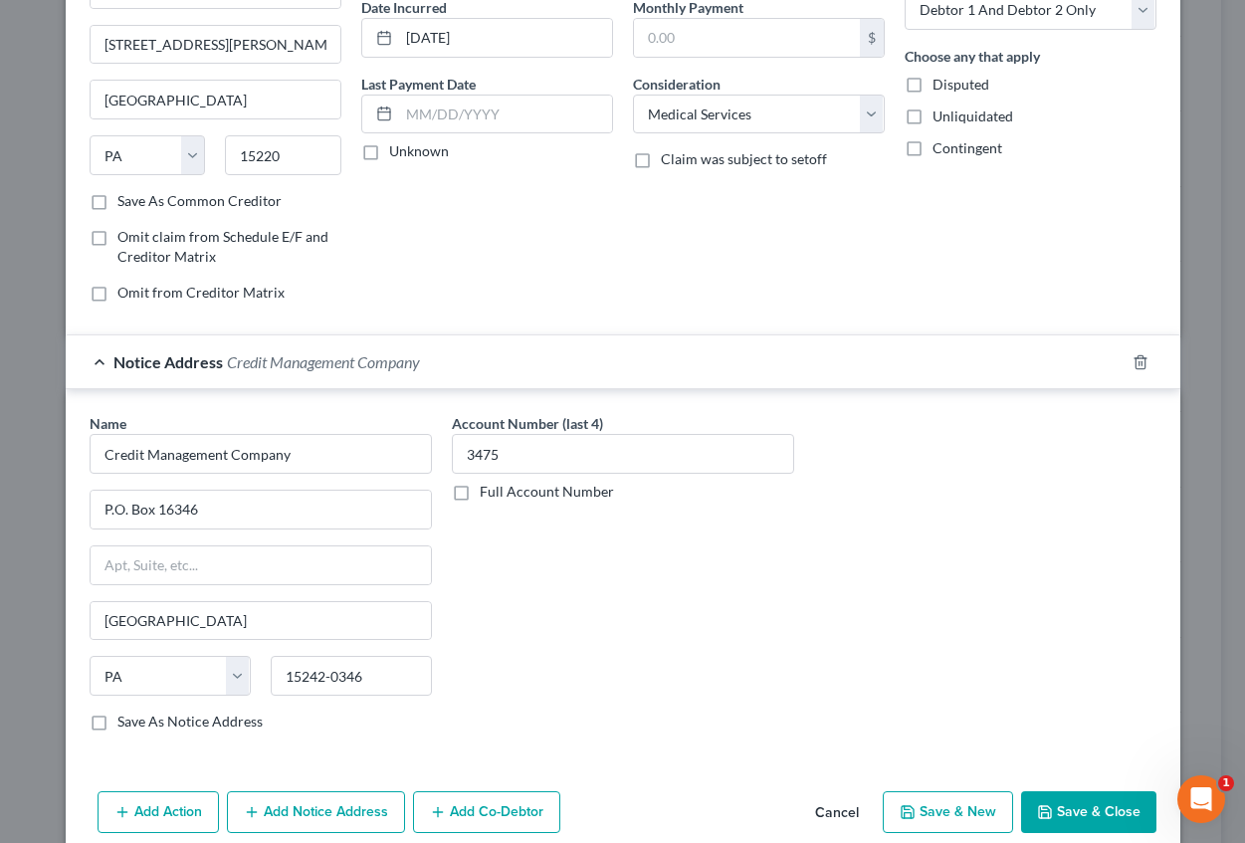
click at [947, 811] on button "Save & New" at bounding box center [948, 812] width 130 height 42
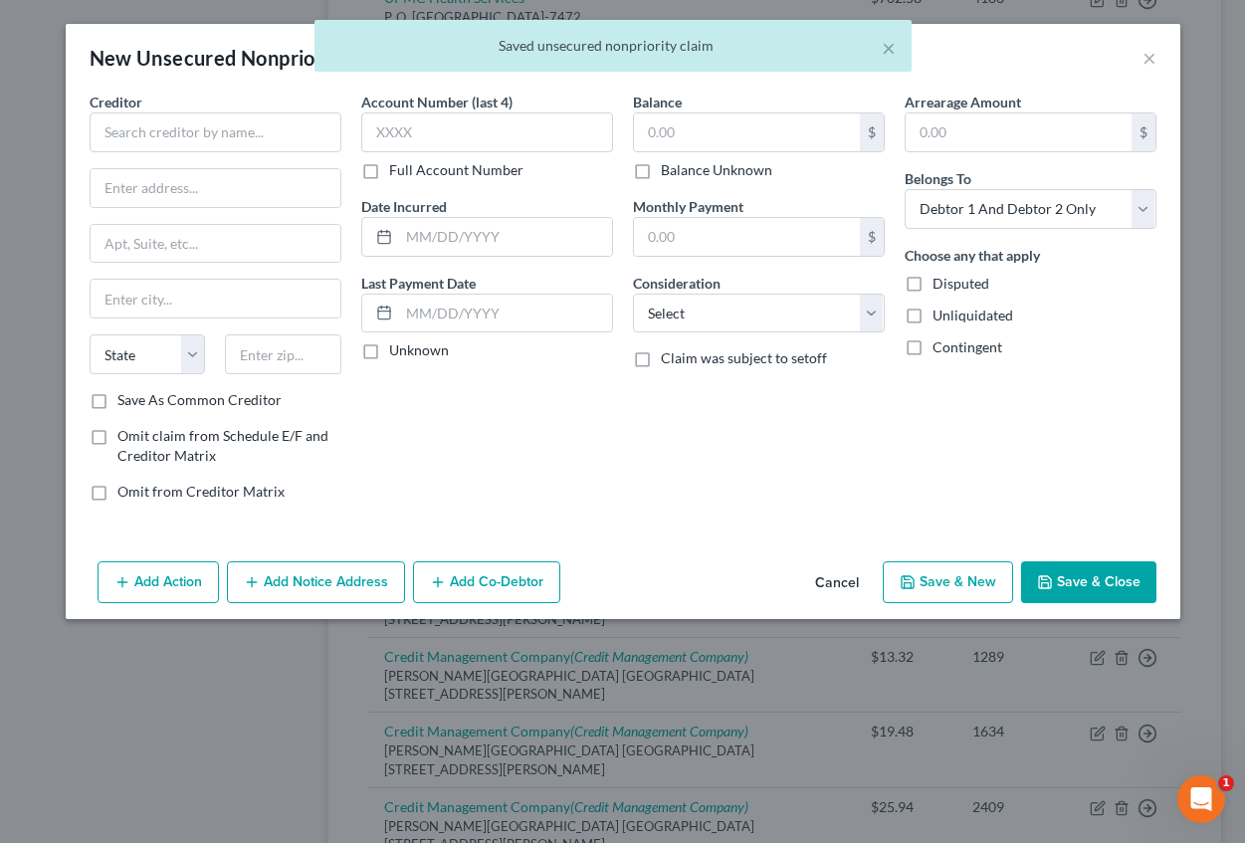
scroll to position [0, 0]
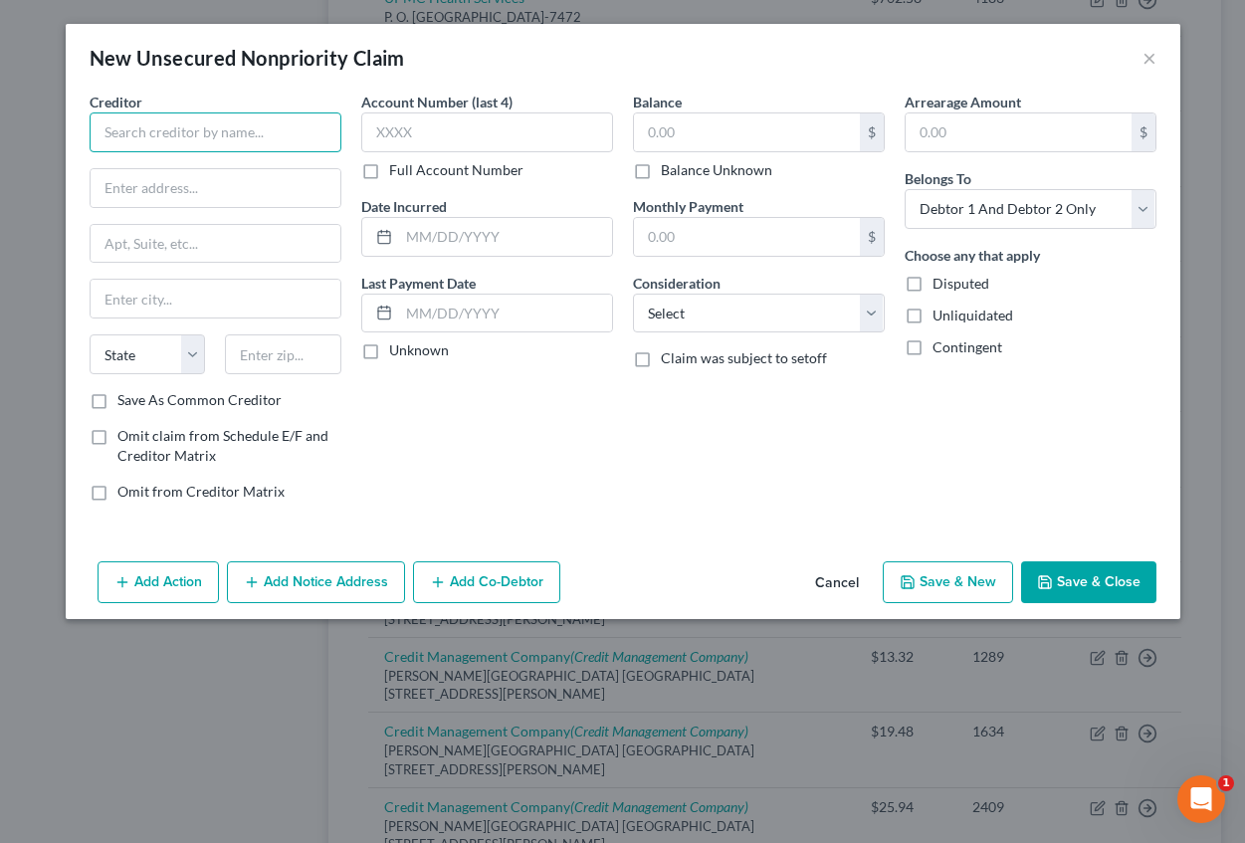
click at [244, 133] on input "text" at bounding box center [216, 132] width 252 height 40
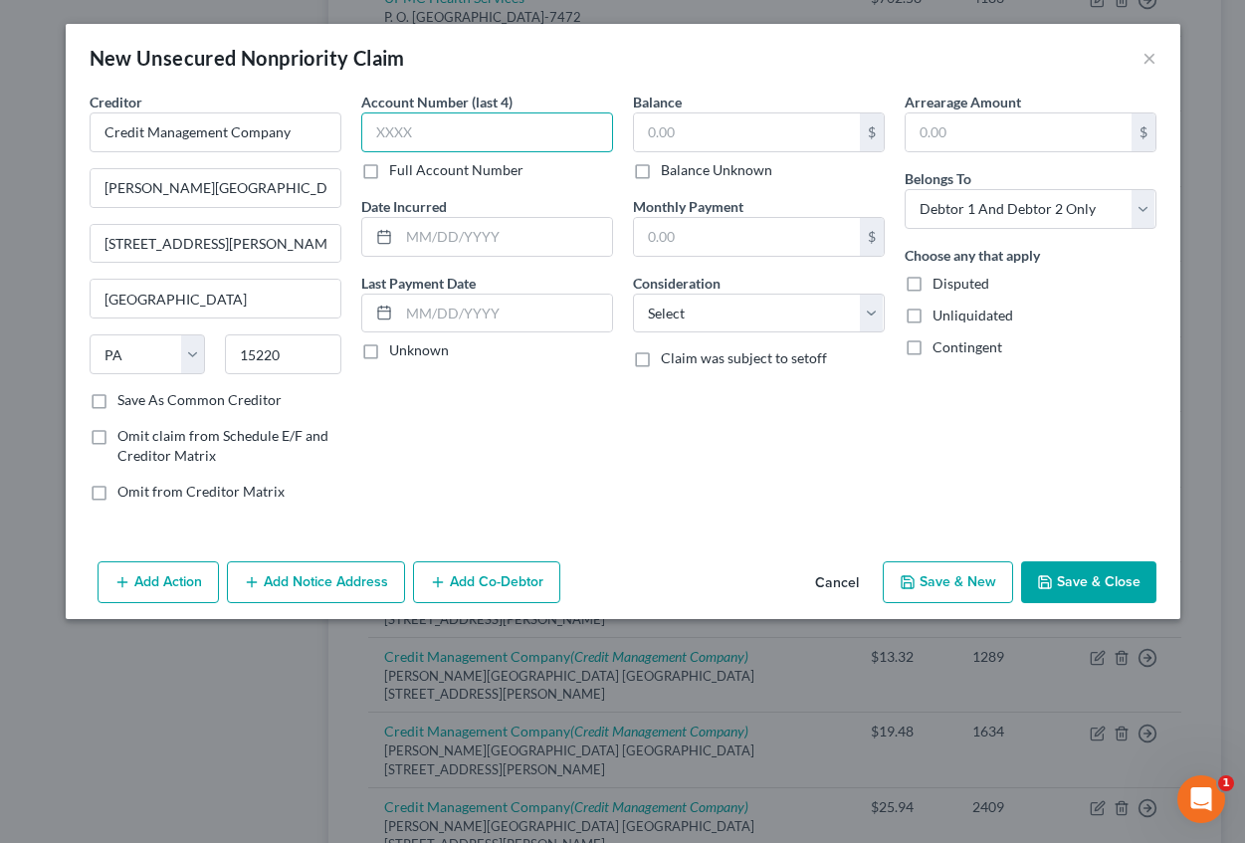
click at [392, 124] on input "text" at bounding box center [487, 132] width 252 height 40
click at [409, 232] on input "text" at bounding box center [505, 237] width 213 height 38
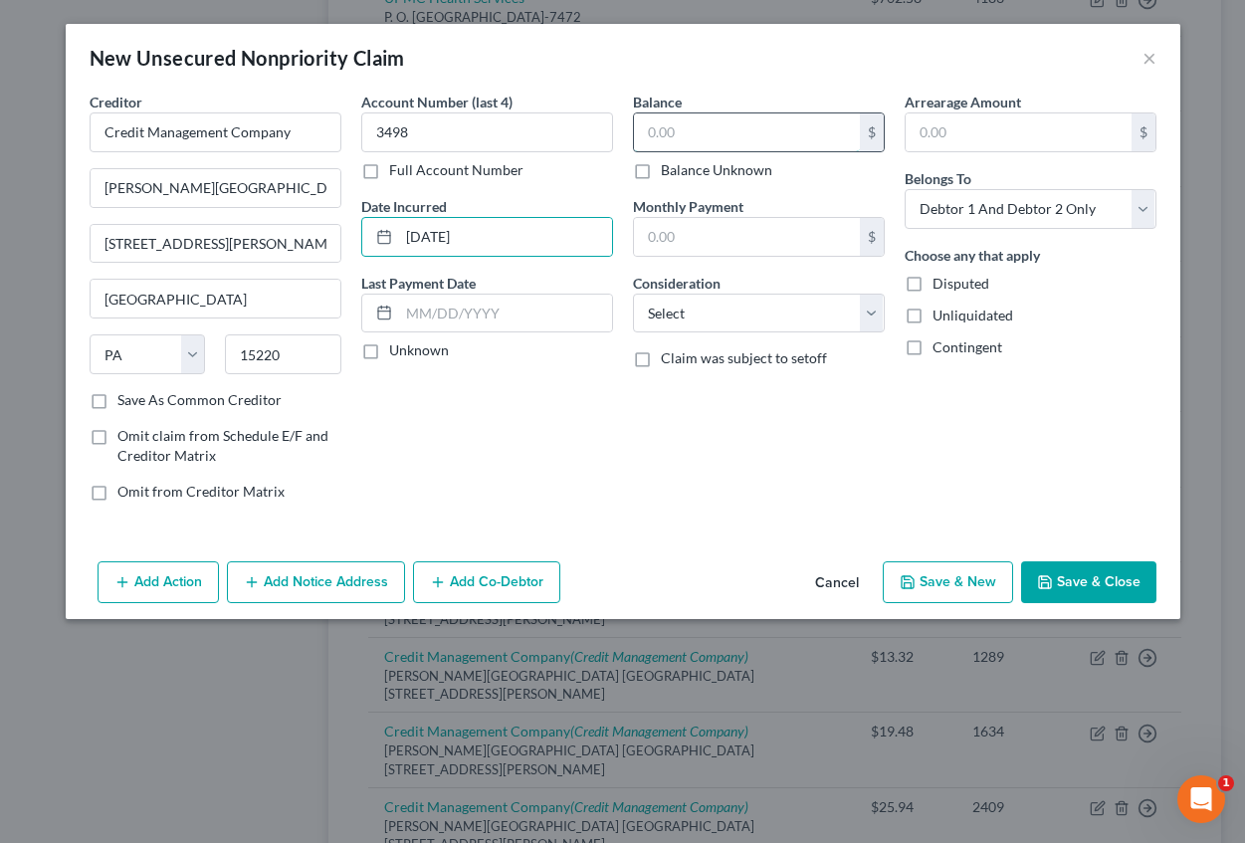
click at [666, 137] on input "text" at bounding box center [747, 132] width 226 height 38
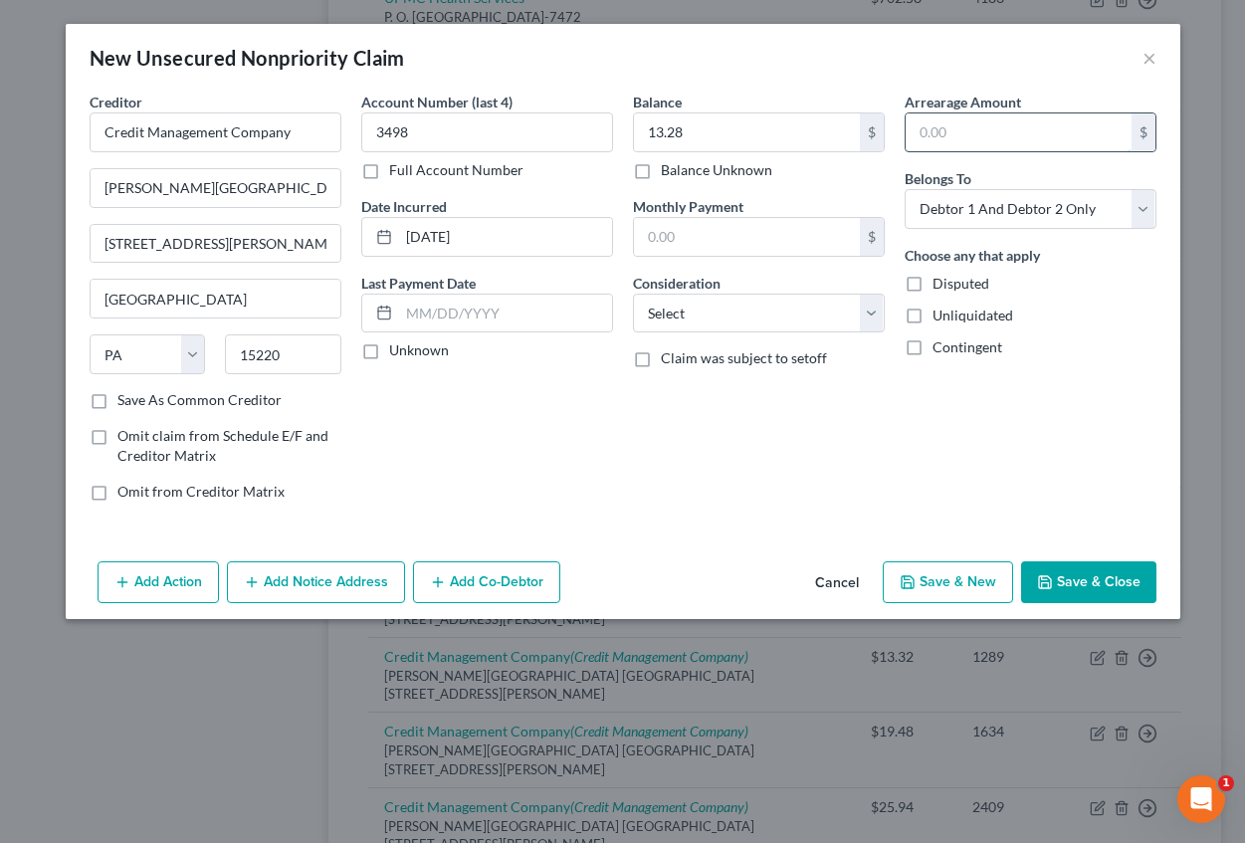
click at [953, 128] on input "text" at bounding box center [1019, 132] width 226 height 38
click at [709, 311] on select "Select Cable / Satellite Services Collection Agency Credit Card Debt Debt Couns…" at bounding box center [759, 314] width 252 height 40
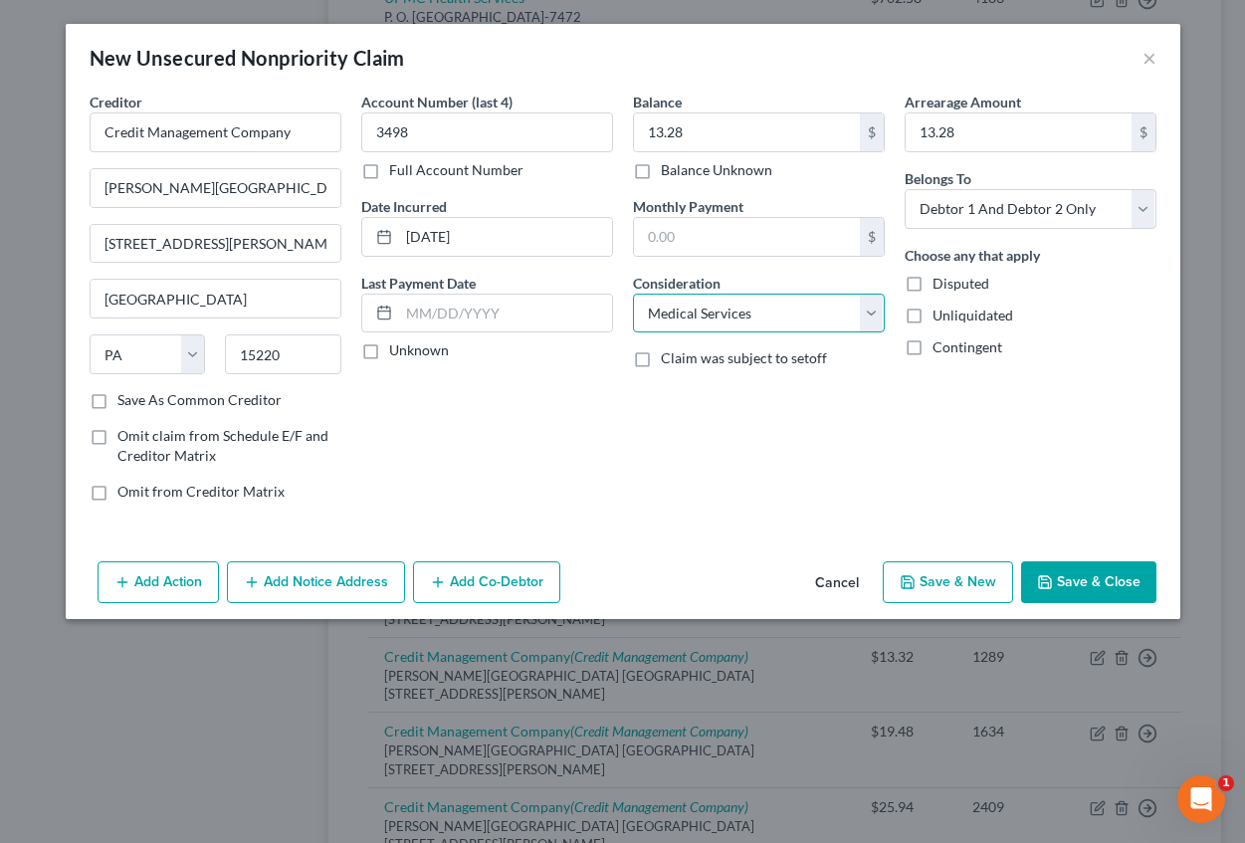
click at [633, 294] on select "Select Cable / Satellite Services Collection Agency Credit Card Debt Debt Couns…" at bounding box center [759, 314] width 252 height 40
click at [315, 588] on button "Add Notice Address" at bounding box center [316, 582] width 178 height 42
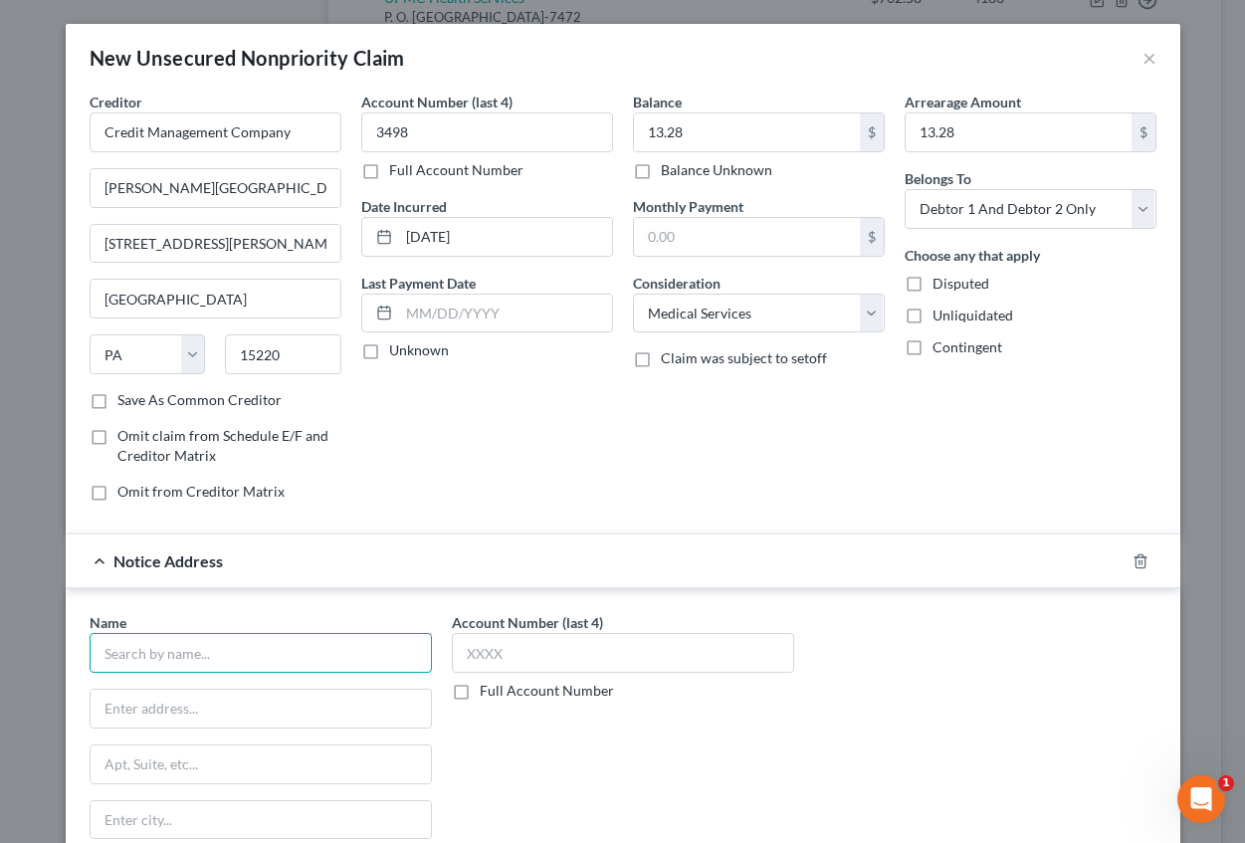
click at [196, 664] on input "text" at bounding box center [261, 653] width 342 height 40
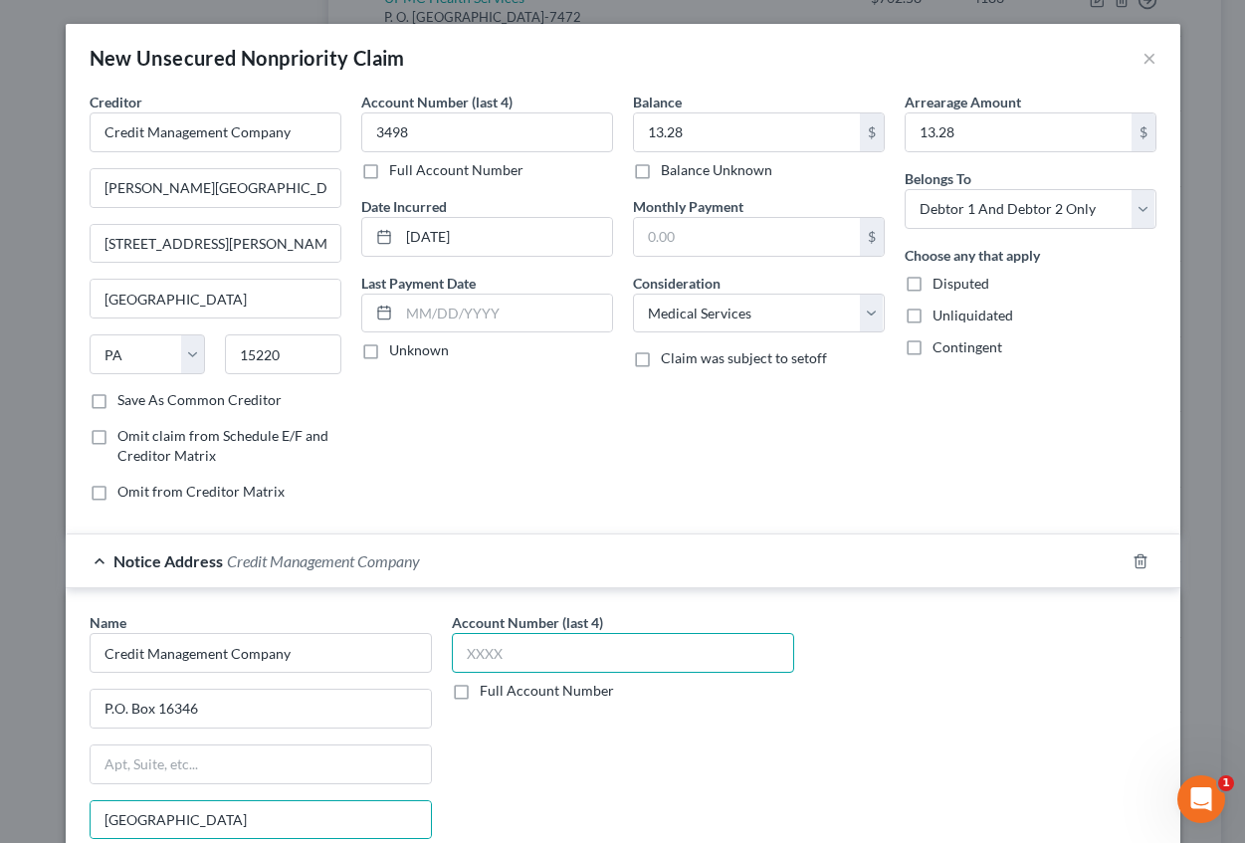
click at [459, 641] on input "text" at bounding box center [623, 653] width 342 height 40
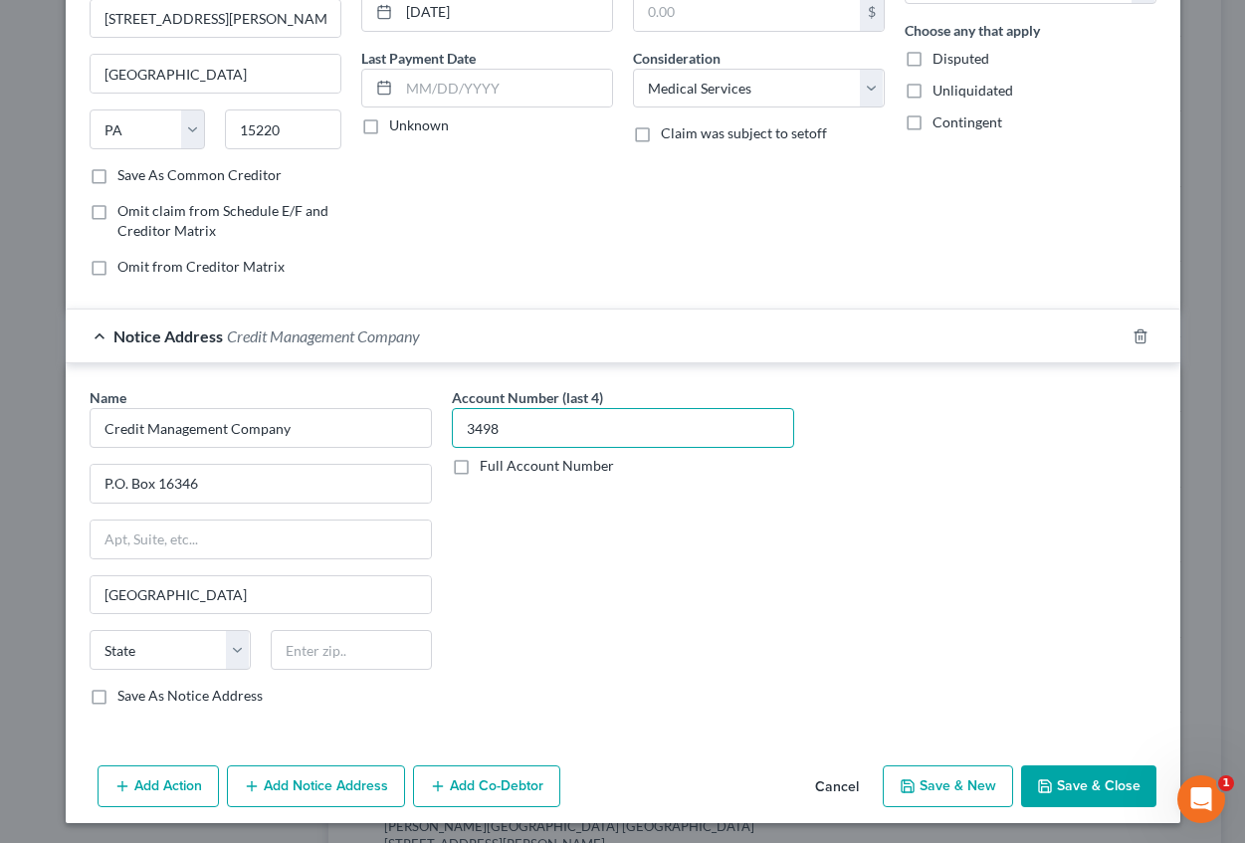
scroll to position [229, 0]
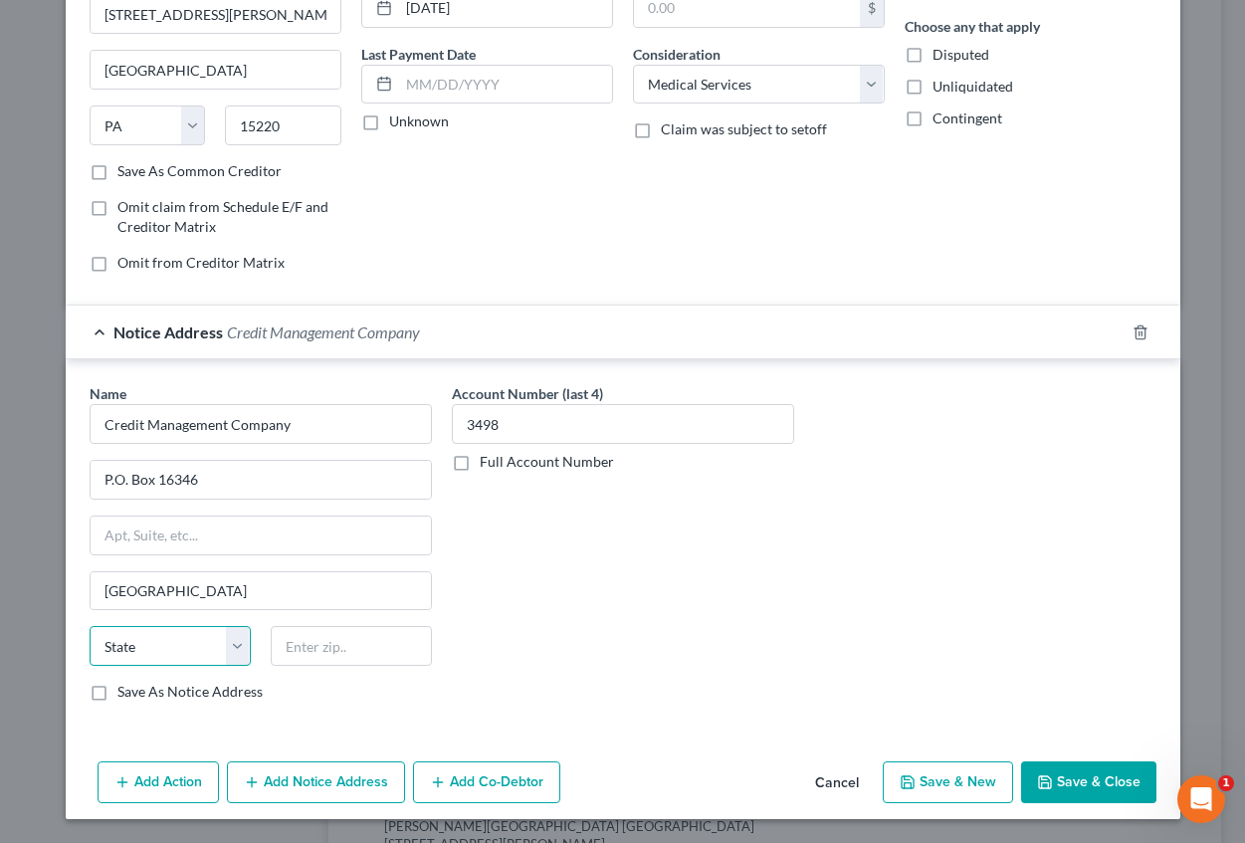
click at [211, 649] on select "State [US_STATE] AK AR AZ CA CO CT DE DC [GEOGRAPHIC_DATA] [GEOGRAPHIC_DATA] GU…" at bounding box center [170, 646] width 161 height 40
click at [90, 626] on select "State [US_STATE] AK AR AZ CA CO CT DE DC [GEOGRAPHIC_DATA] [GEOGRAPHIC_DATA] GU…" at bounding box center [170, 646] width 161 height 40
click at [954, 787] on button "Save & New" at bounding box center [948, 782] width 130 height 42
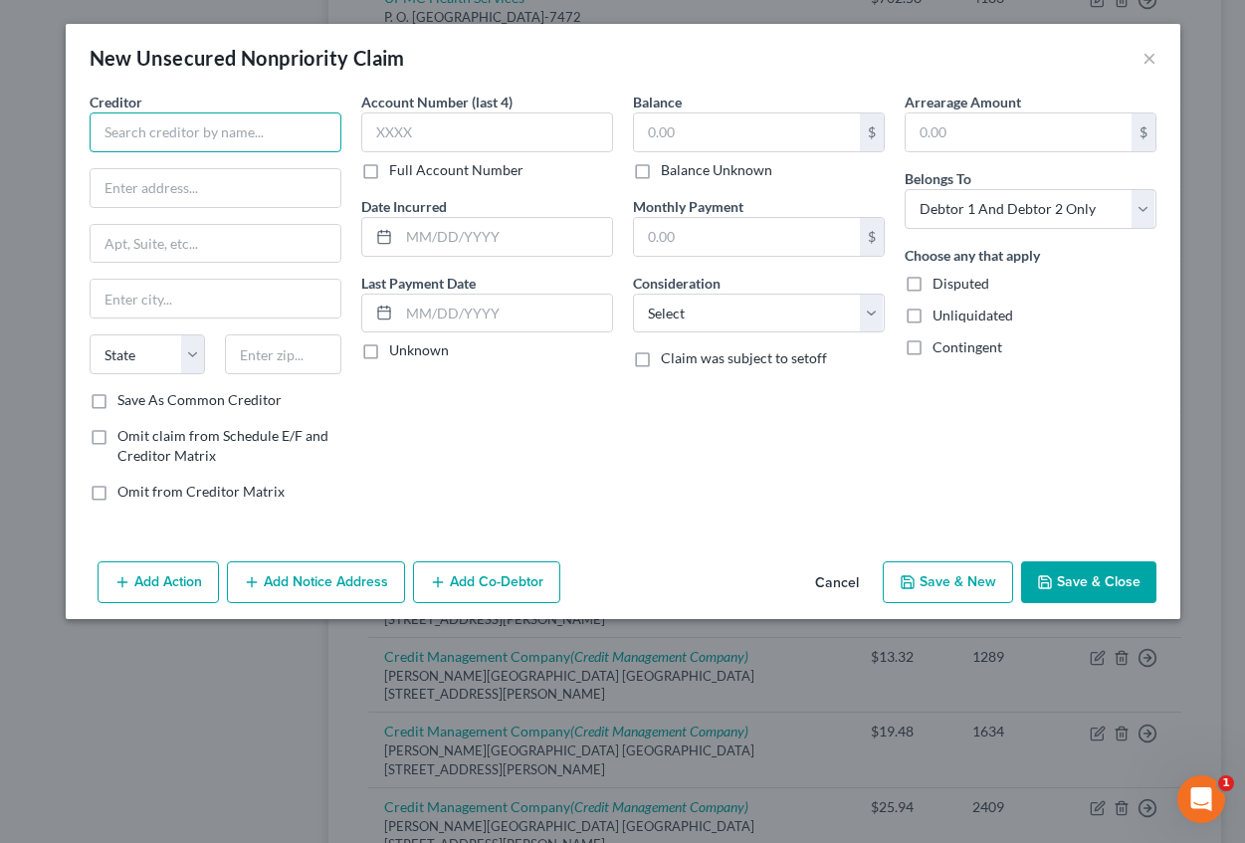
click at [243, 143] on input "text" at bounding box center [216, 132] width 252 height 40
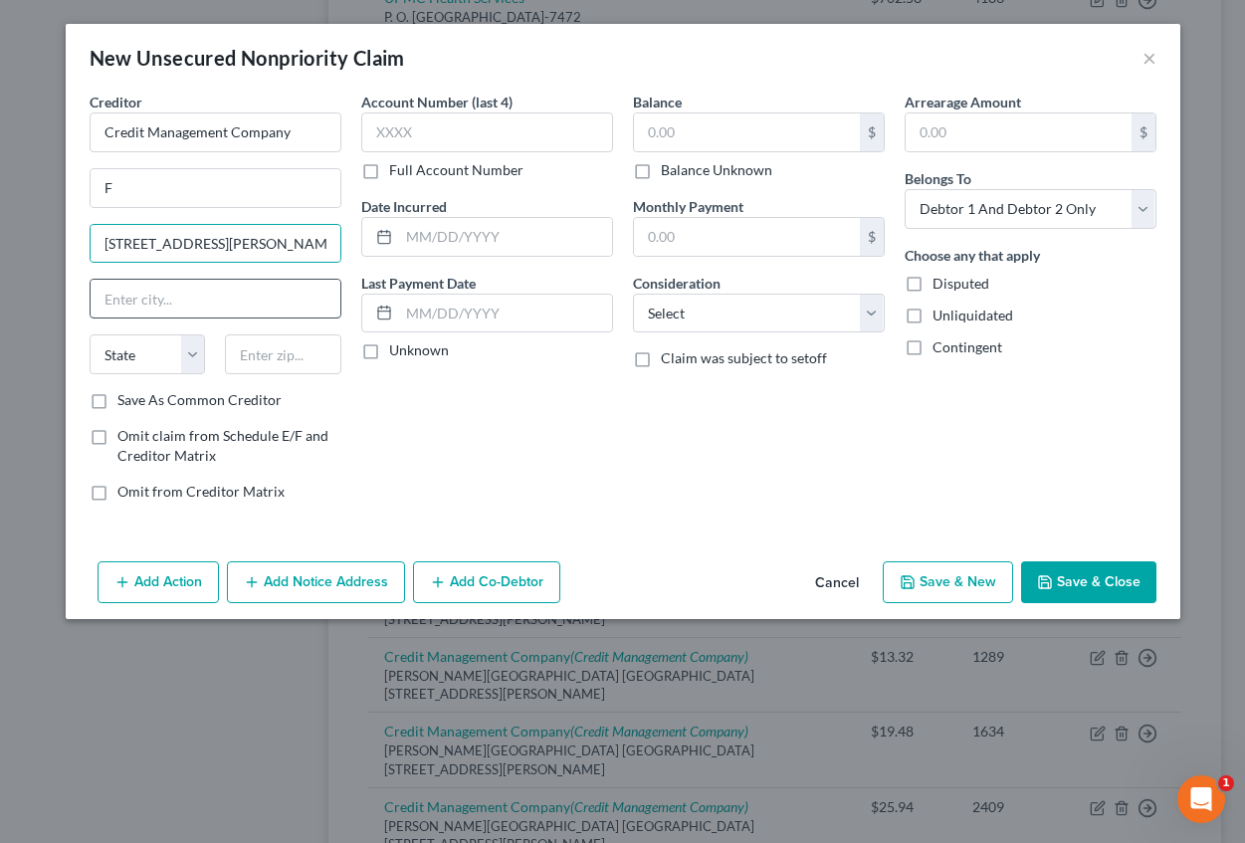
click at [145, 312] on input "text" at bounding box center [216, 299] width 250 height 38
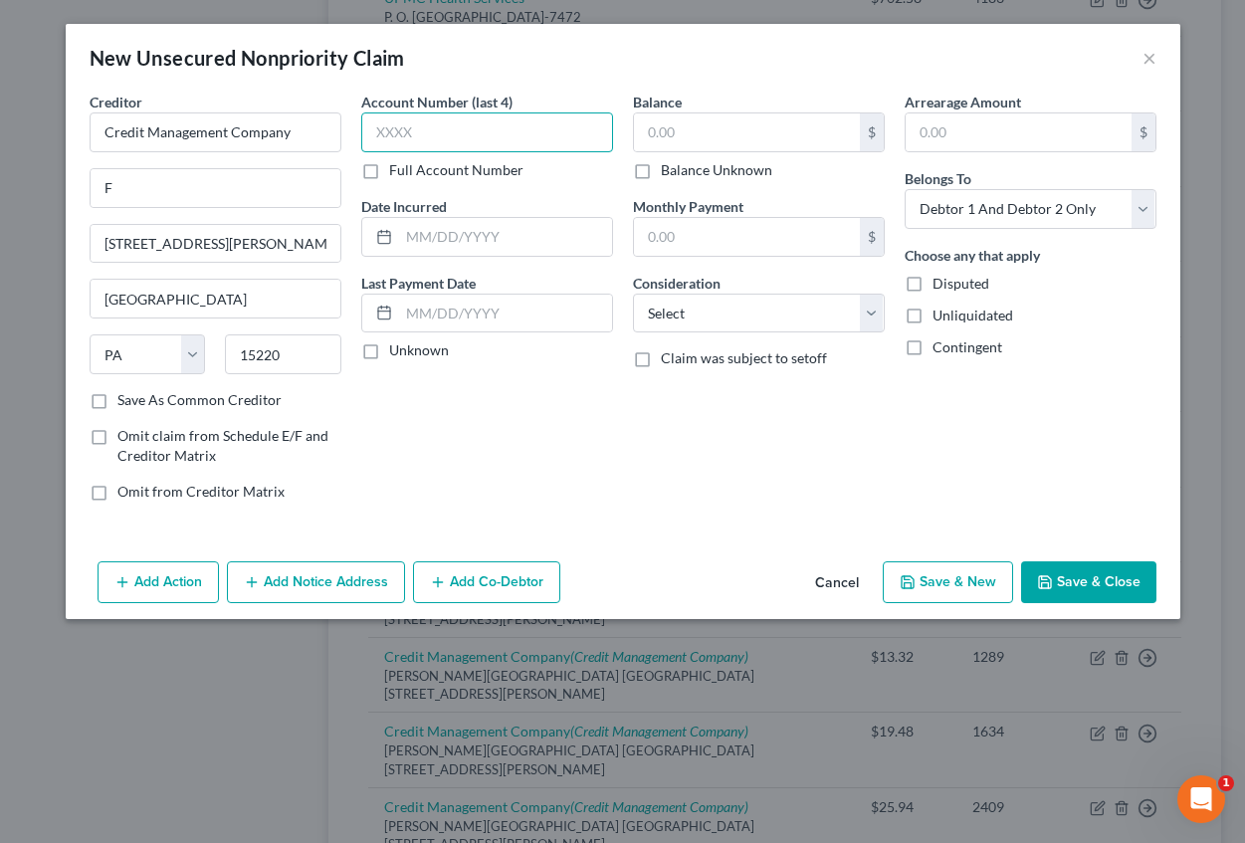
click at [424, 134] on input "text" at bounding box center [487, 132] width 252 height 40
click at [458, 223] on input "text" at bounding box center [505, 237] width 213 height 38
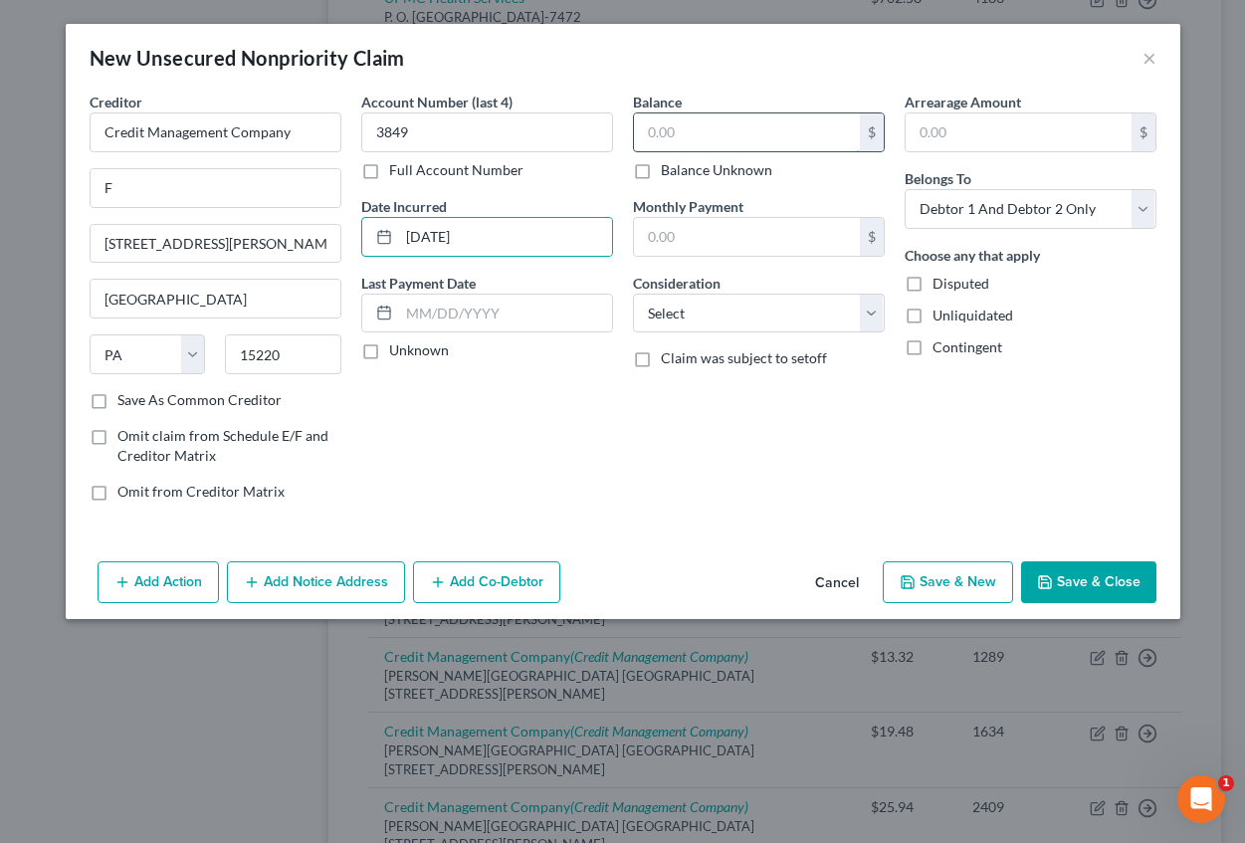
click at [642, 142] on input "text" at bounding box center [747, 132] width 226 height 38
click at [944, 122] on input "text" at bounding box center [1019, 132] width 226 height 38
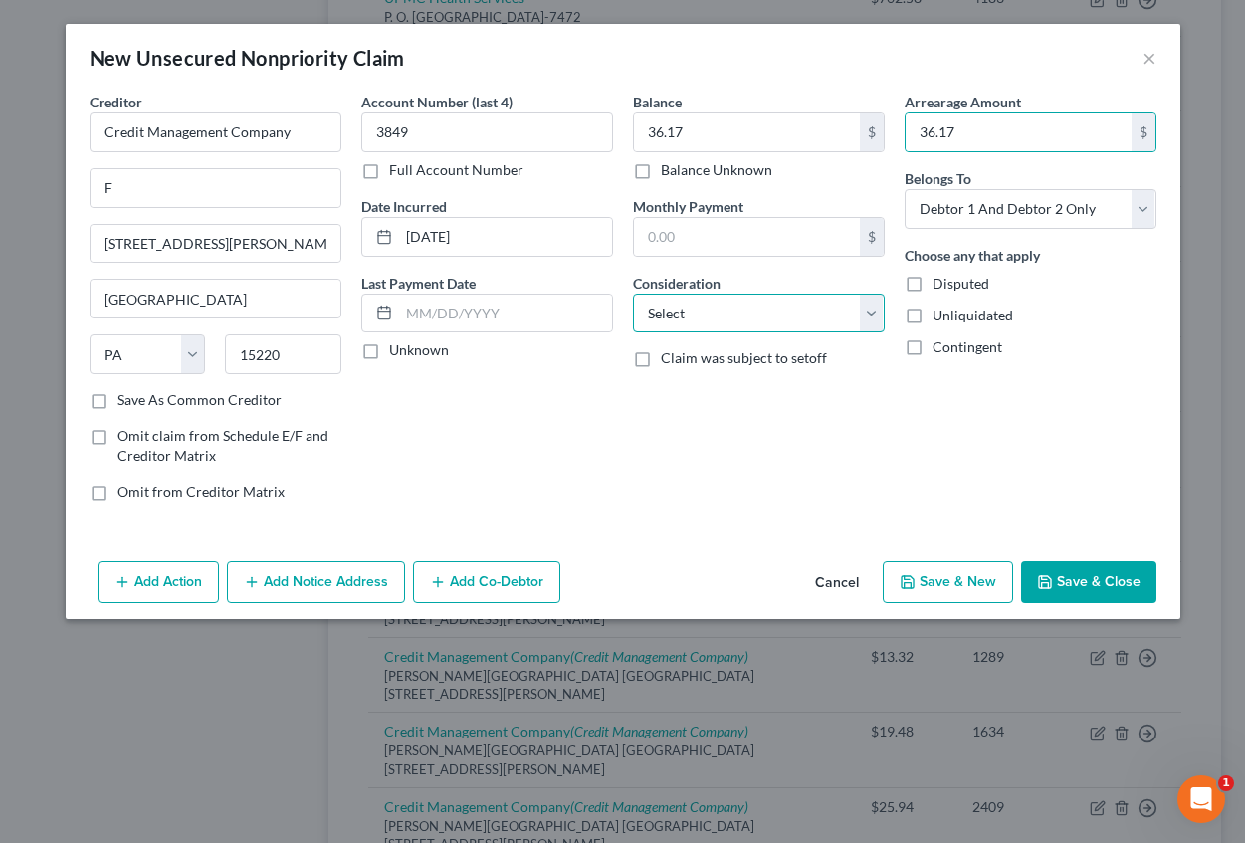
click at [779, 304] on select "Select Cable / Satellite Services Collection Agency Credit Card Debt Debt Couns…" at bounding box center [759, 314] width 252 height 40
click at [633, 294] on select "Select Cable / Satellite Services Collection Agency Credit Card Debt Debt Couns…" at bounding box center [759, 314] width 252 height 40
click at [292, 590] on button "Add Notice Address" at bounding box center [316, 582] width 178 height 42
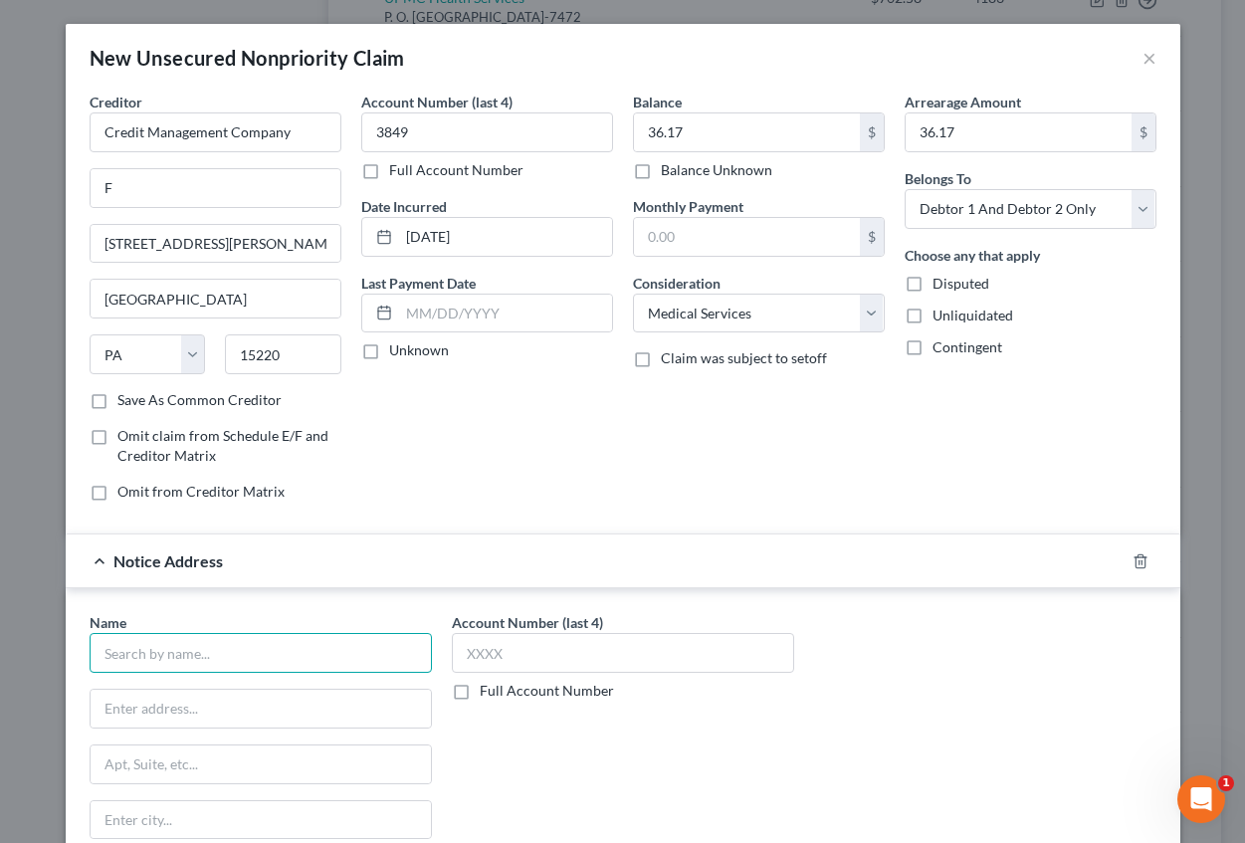
click at [121, 646] on input "text" at bounding box center [261, 653] width 342 height 40
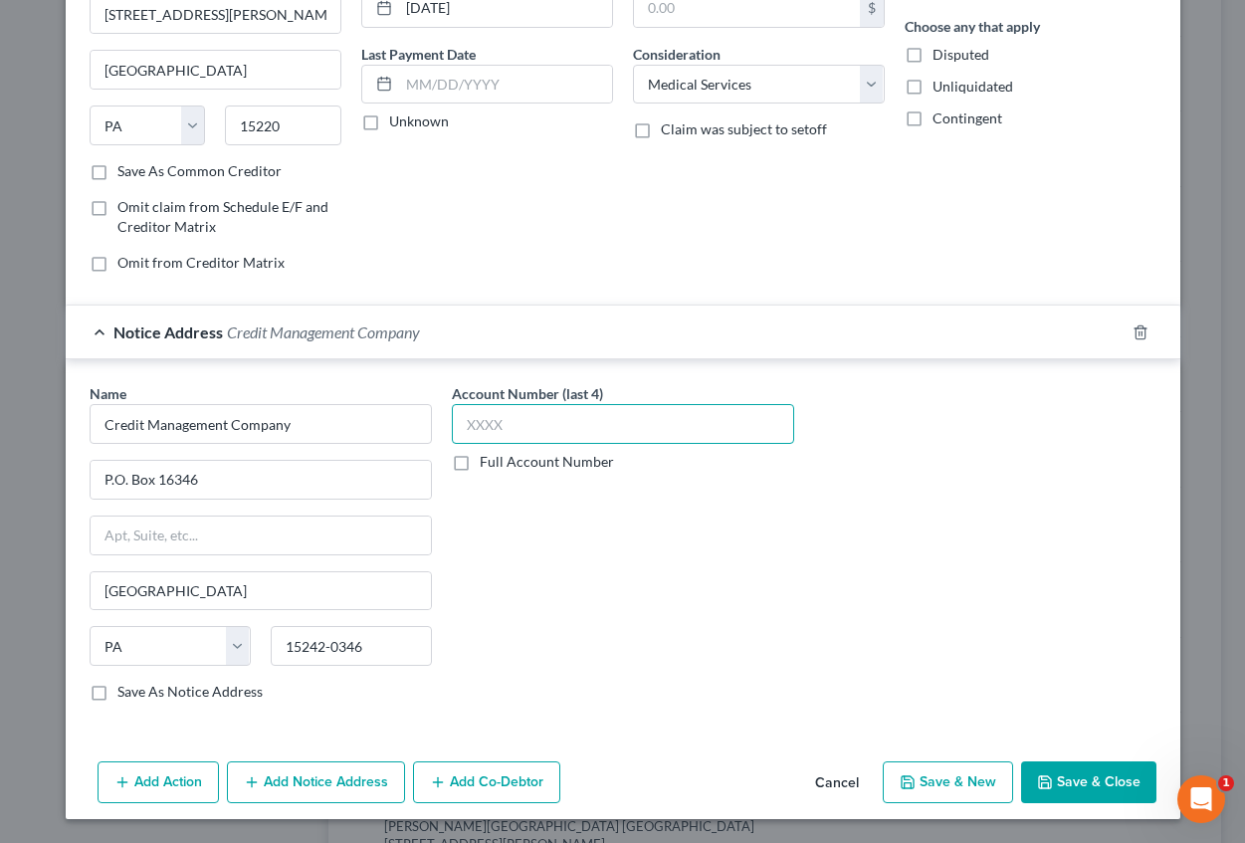
click at [482, 430] on input "text" at bounding box center [623, 424] width 342 height 40
click at [974, 769] on button "Save & New" at bounding box center [948, 782] width 130 height 42
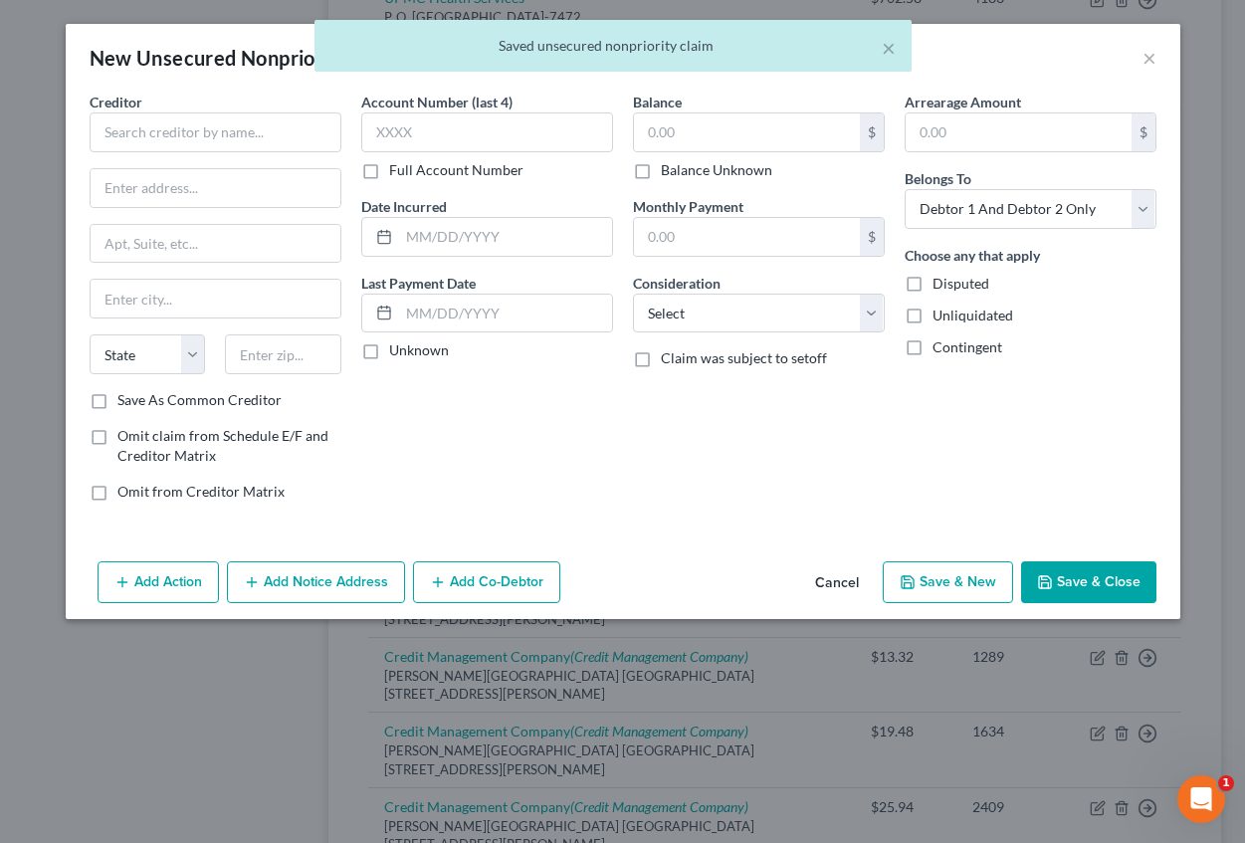
scroll to position [0, 0]
click at [296, 149] on input "text" at bounding box center [216, 132] width 252 height 40
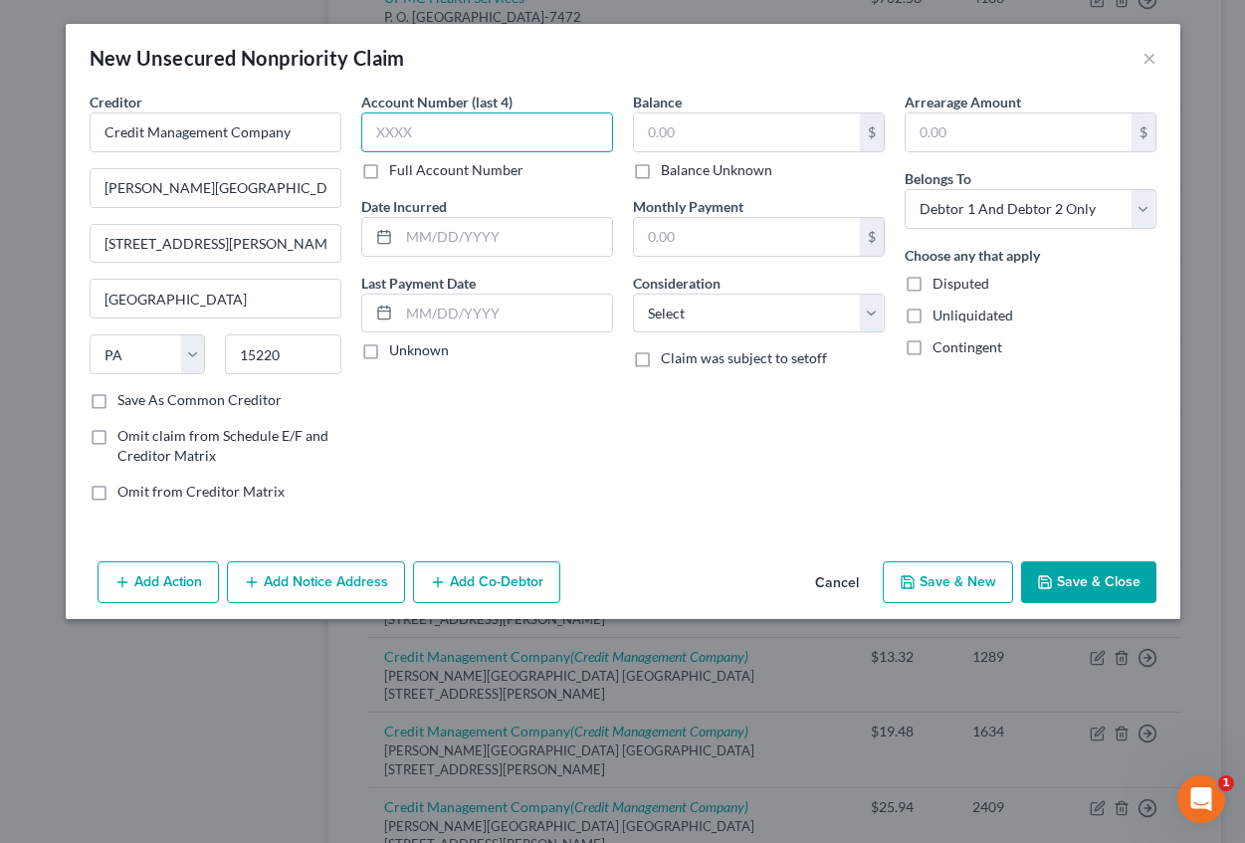
click at [380, 133] on input "text" at bounding box center [487, 132] width 252 height 40
click at [498, 239] on input "text" at bounding box center [505, 237] width 213 height 38
click at [669, 135] on input "text" at bounding box center [747, 132] width 226 height 38
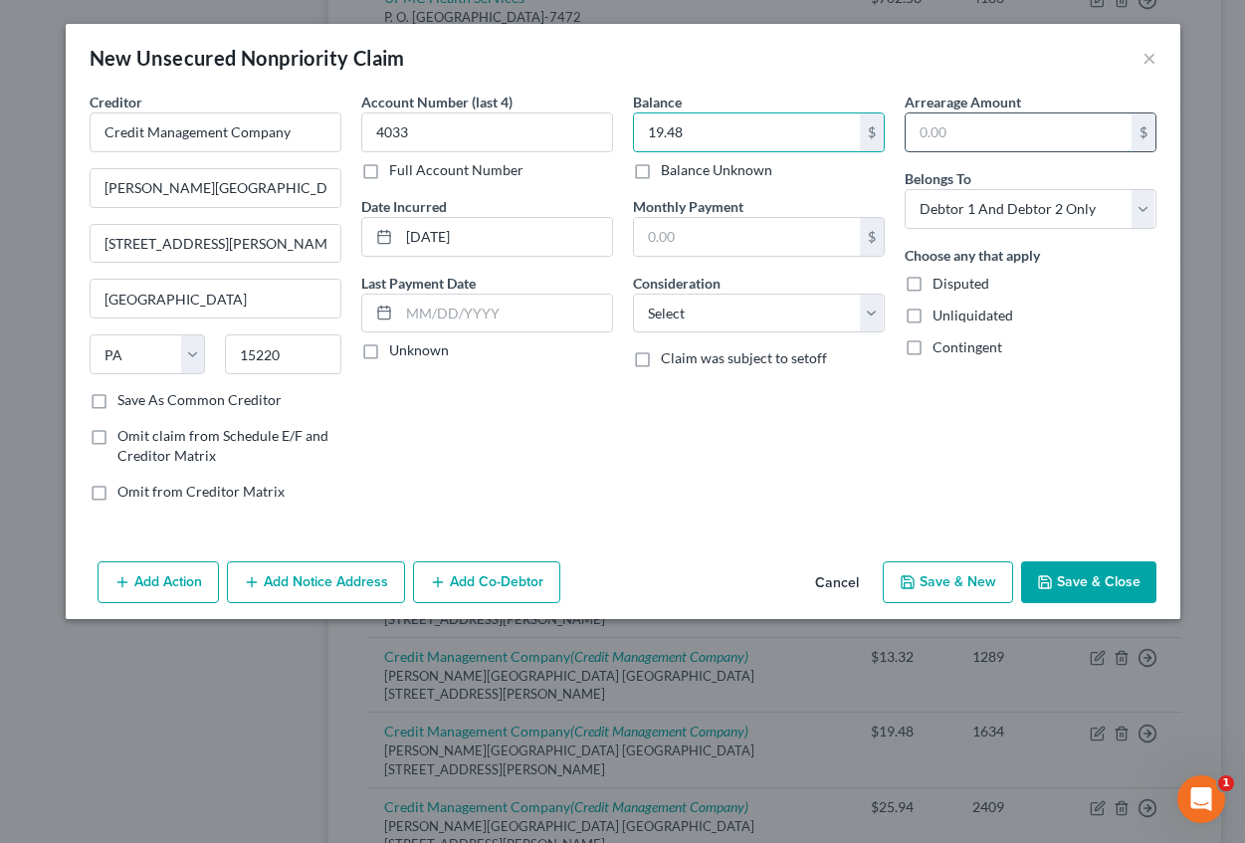
click at [934, 127] on input "text" at bounding box center [1019, 132] width 226 height 38
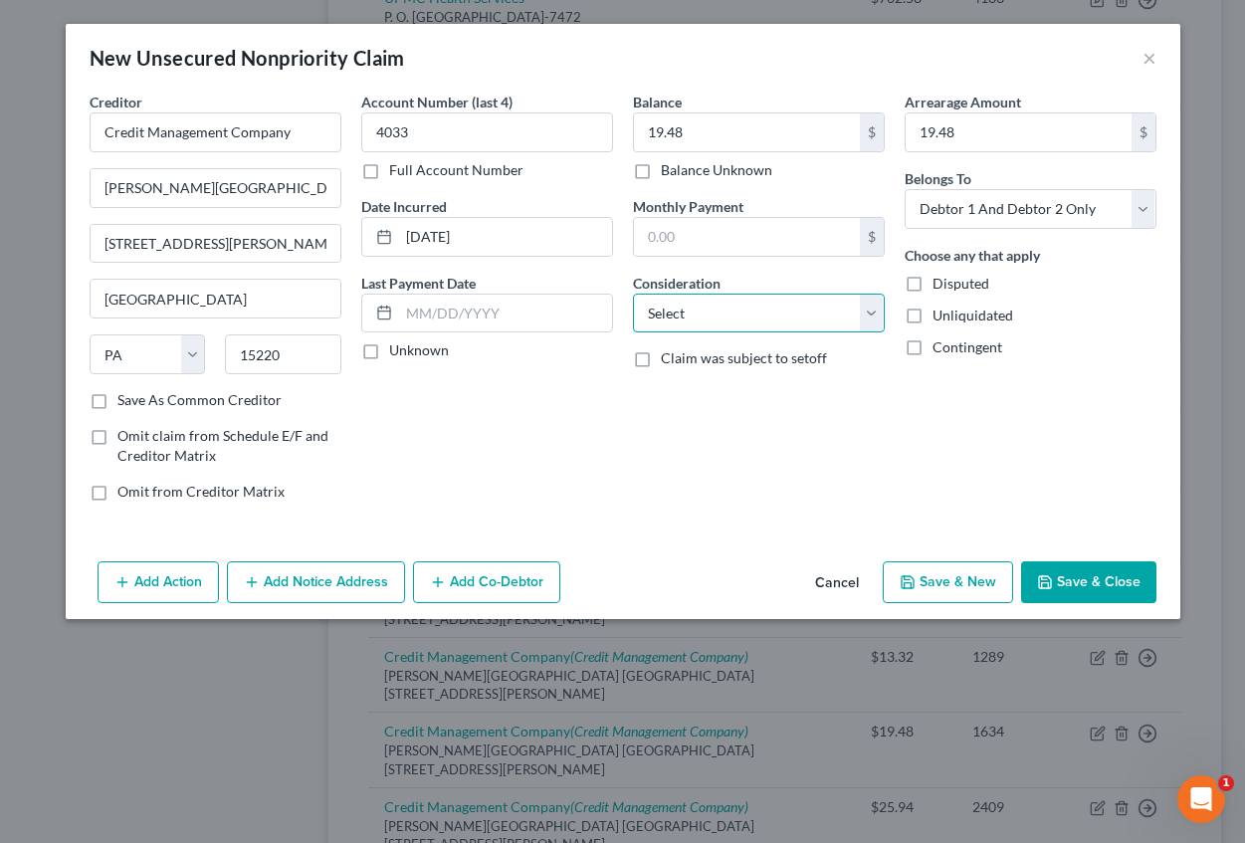
click at [708, 326] on select "Select Cable / Satellite Services Collection Agency Credit Card Debt Debt Couns…" at bounding box center [759, 314] width 252 height 40
click at [633, 294] on select "Select Cable / Satellite Services Collection Agency Credit Card Debt Debt Couns…" at bounding box center [759, 314] width 252 height 40
click at [315, 585] on button "Add Notice Address" at bounding box center [316, 582] width 178 height 42
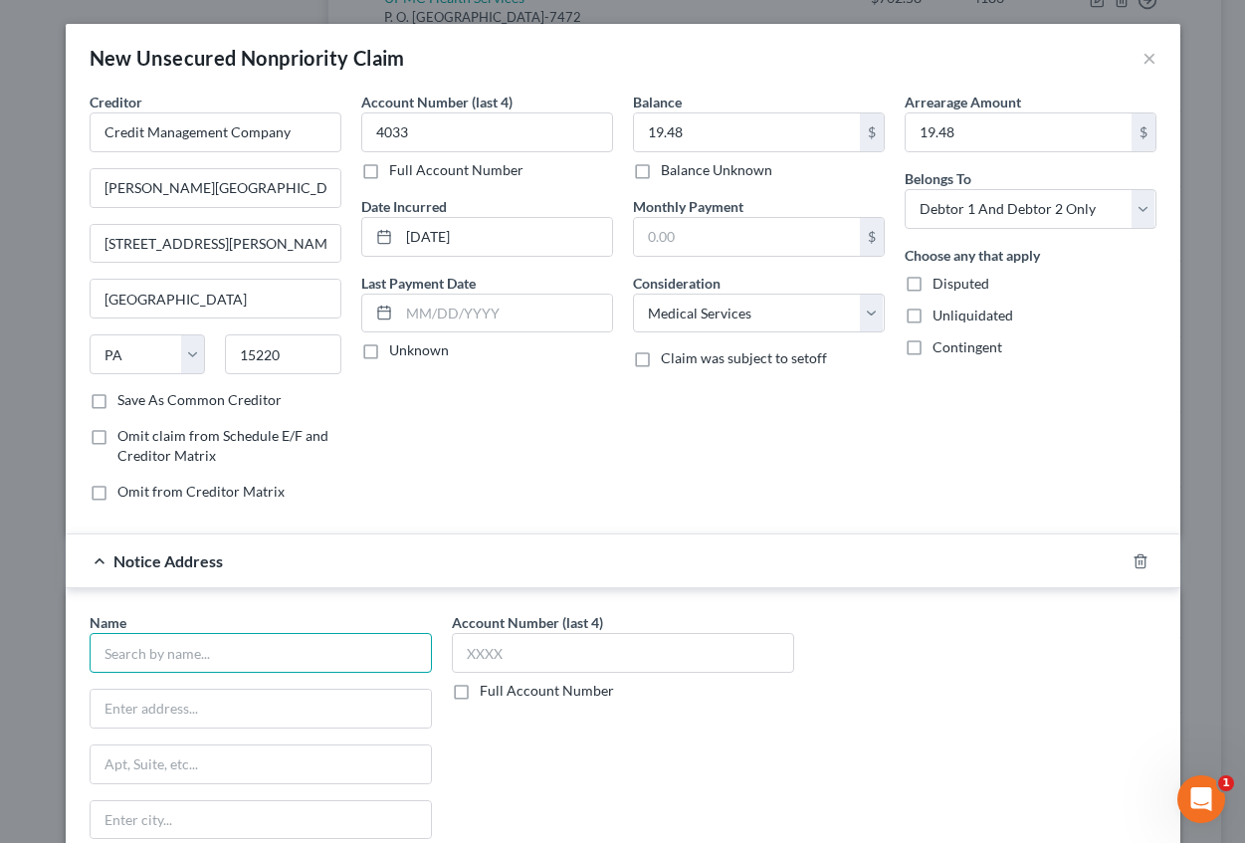
click at [135, 657] on input "text" at bounding box center [261, 653] width 342 height 40
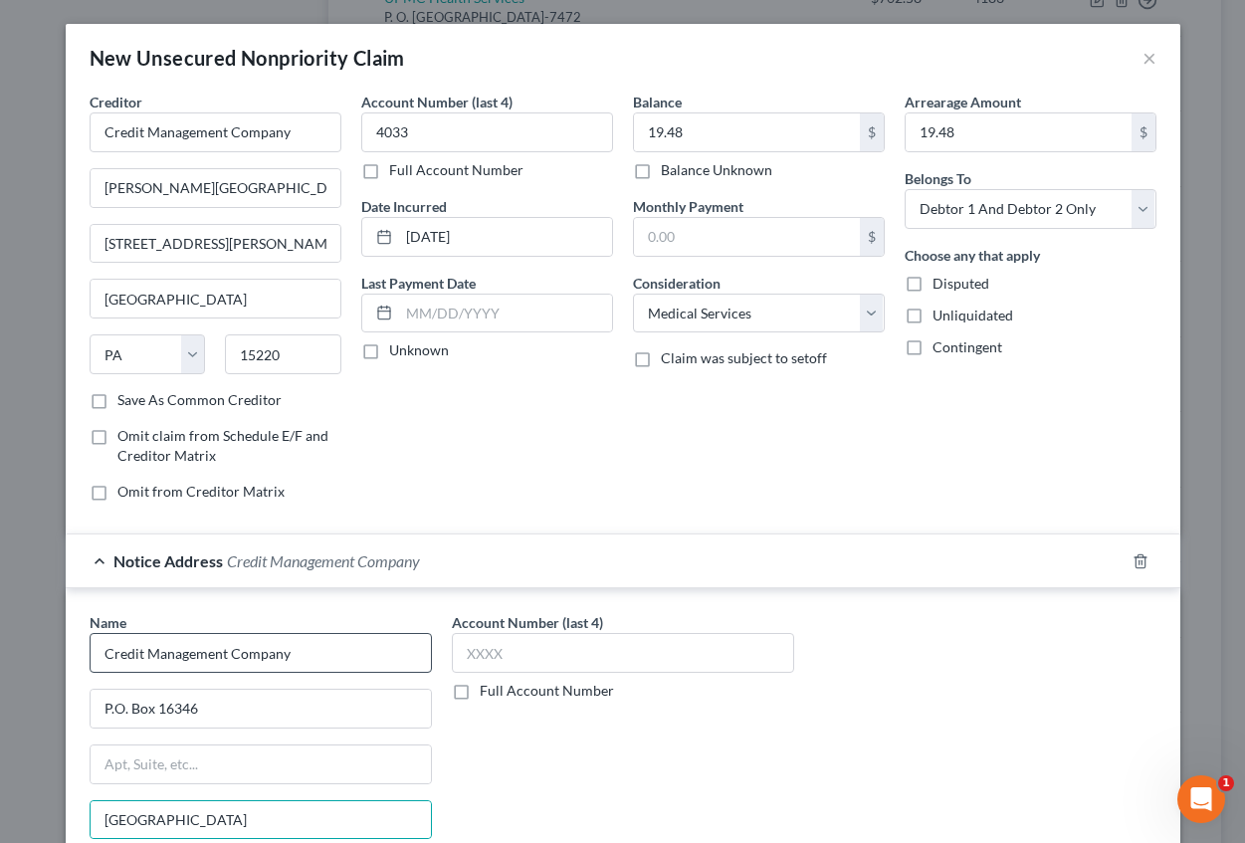
scroll to position [229, 0]
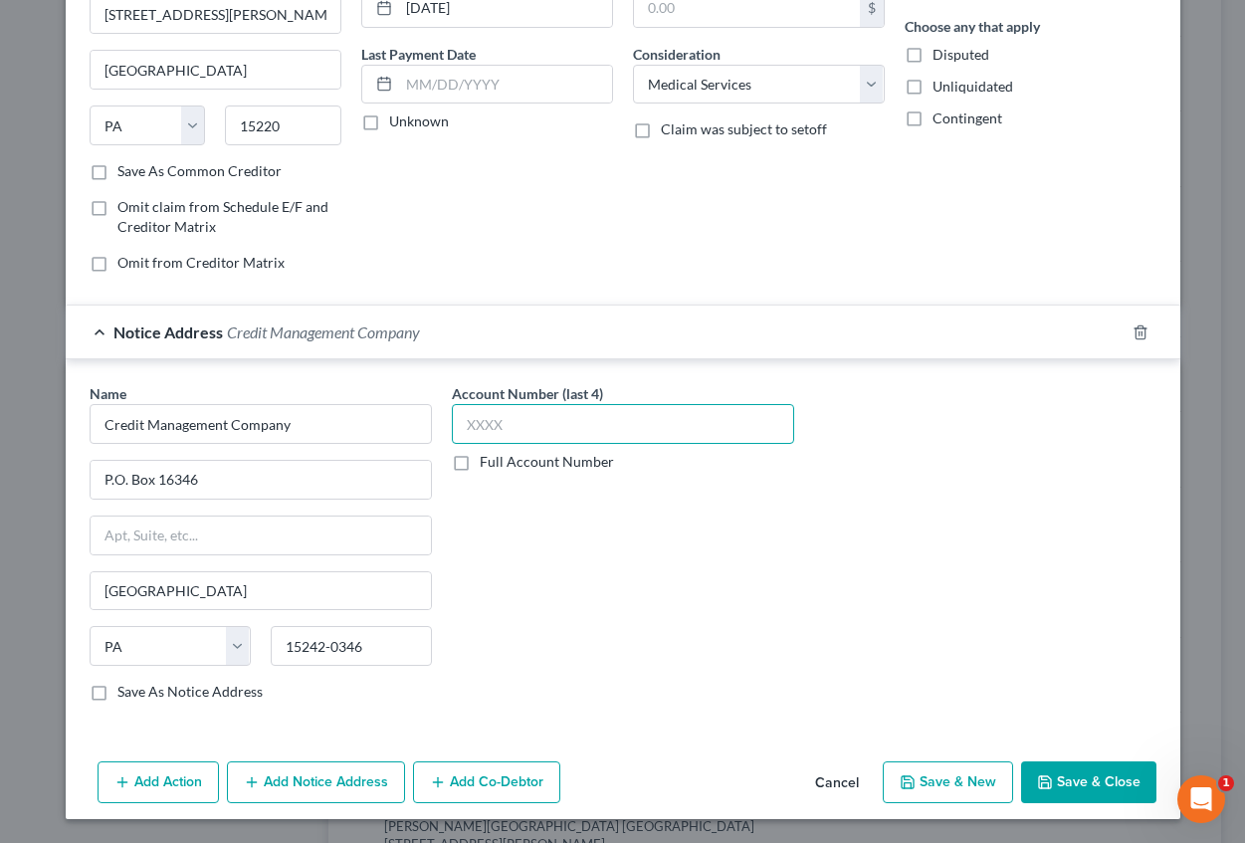
click at [475, 426] on input "text" at bounding box center [623, 424] width 342 height 40
click at [929, 776] on button "Save & New" at bounding box center [948, 782] width 130 height 42
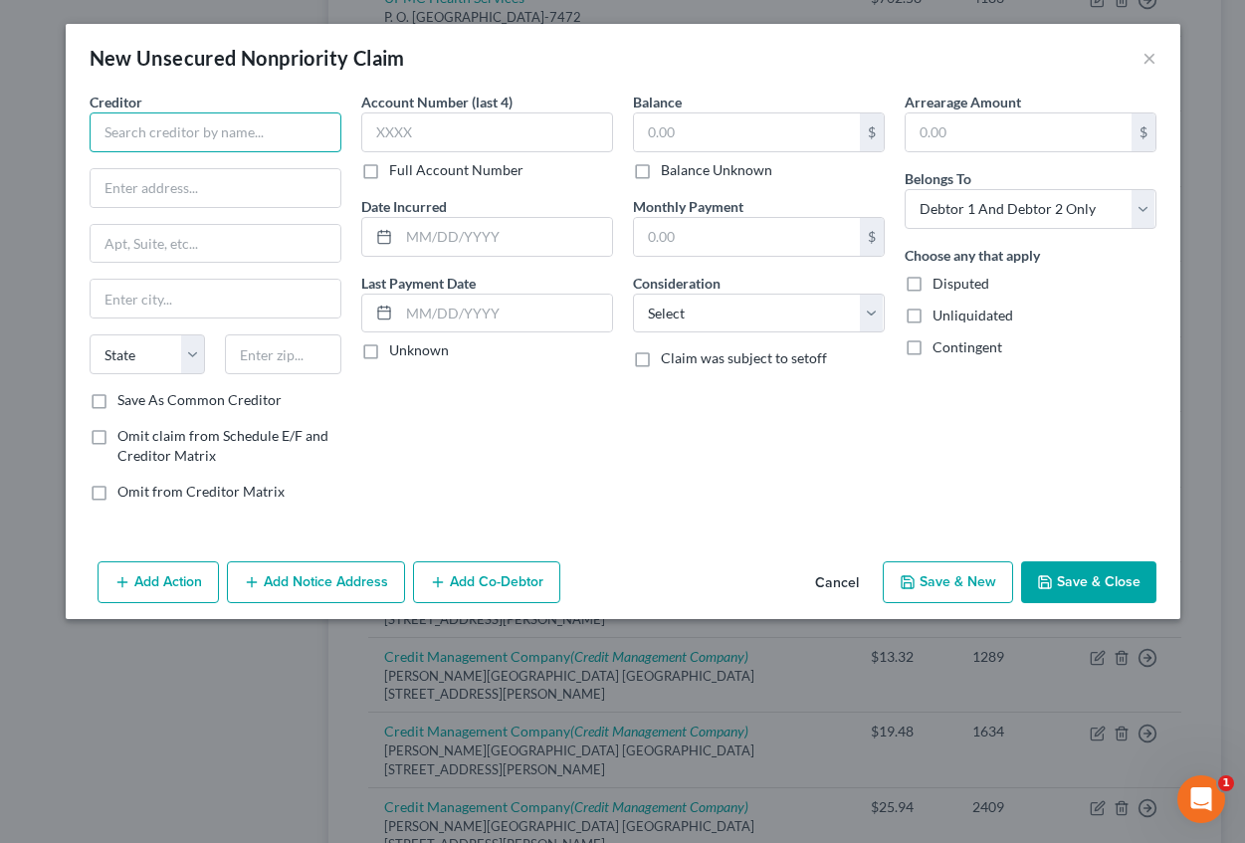
click at [187, 127] on input "text" at bounding box center [216, 132] width 252 height 40
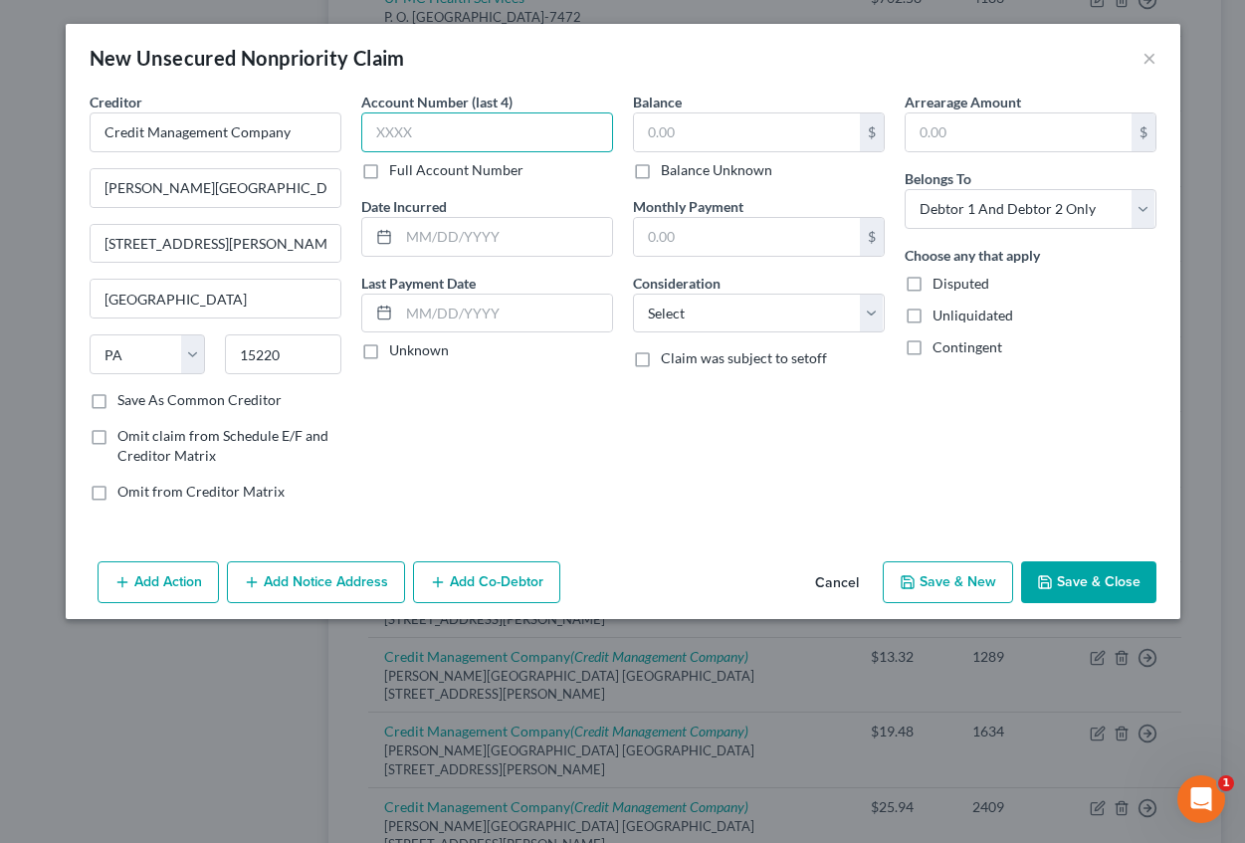
click at [373, 136] on input "text" at bounding box center [487, 132] width 252 height 40
click at [771, 147] on input "text" at bounding box center [747, 132] width 226 height 38
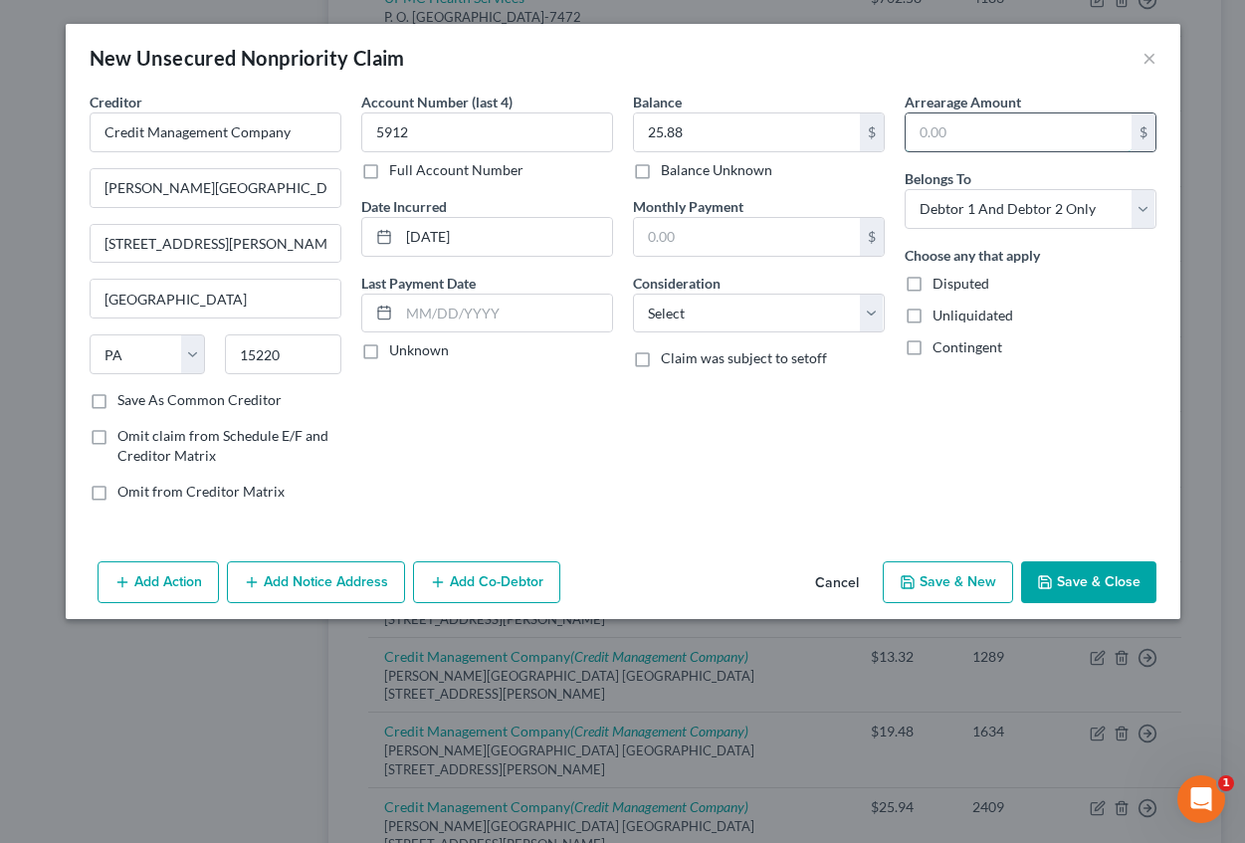
click at [948, 144] on input "text" at bounding box center [1019, 132] width 226 height 38
click at [779, 323] on select "Select Cable / Satellite Services Collection Agency Credit Card Debt Debt Couns…" at bounding box center [759, 314] width 252 height 40
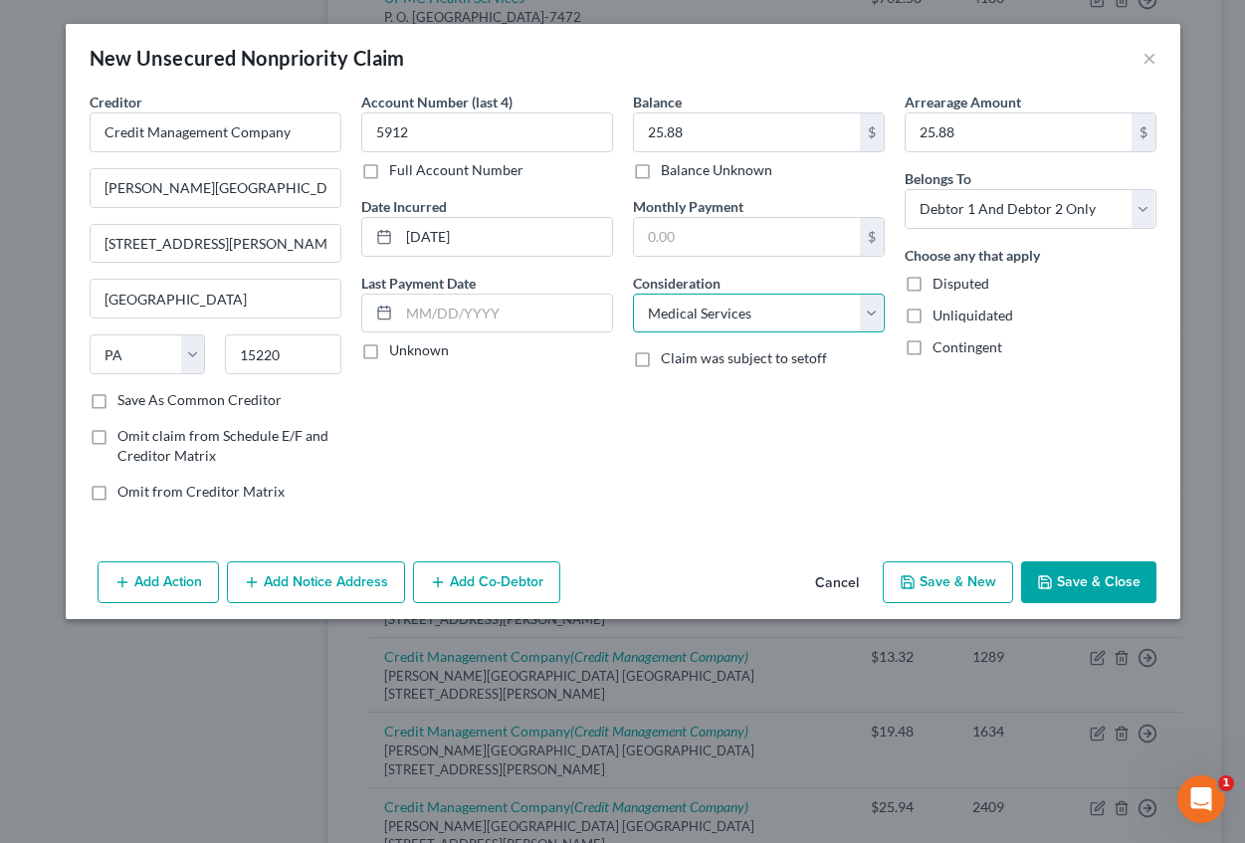
click at [633, 294] on select "Select Cable / Satellite Services Collection Agency Credit Card Debt Debt Couns…" at bounding box center [759, 314] width 252 height 40
click at [247, 572] on button "Add Notice Address" at bounding box center [316, 582] width 178 height 42
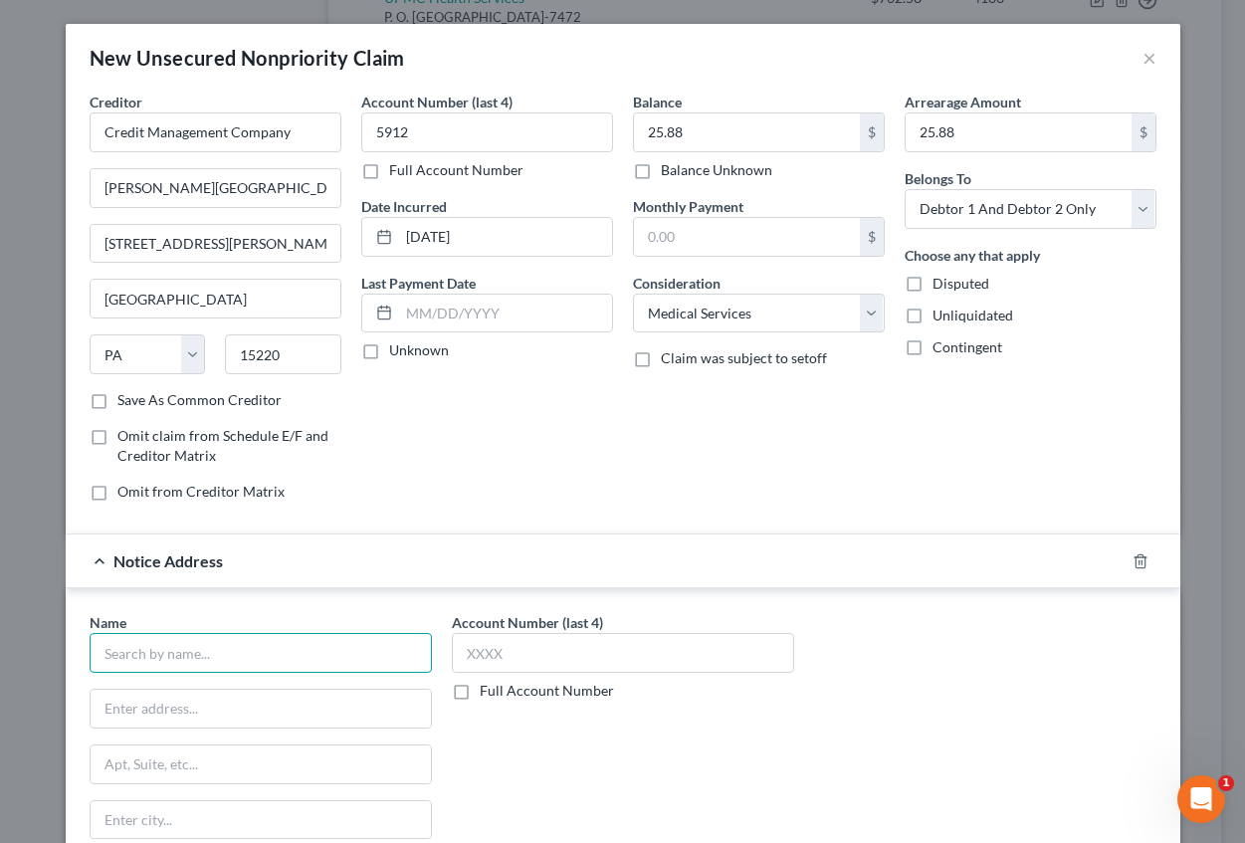
click at [193, 652] on input "text" at bounding box center [261, 653] width 342 height 40
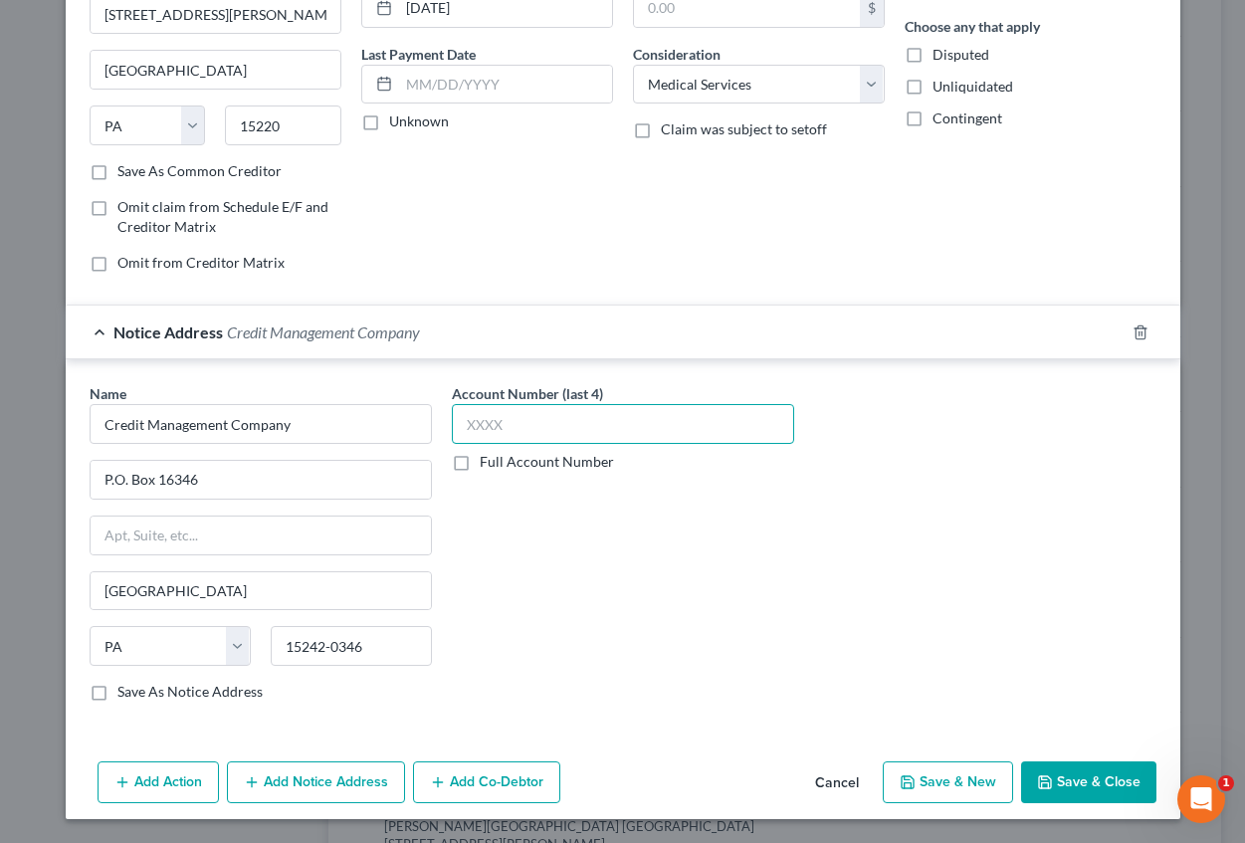
click at [491, 420] on input "text" at bounding box center [623, 424] width 342 height 40
click at [962, 774] on button "Save & New" at bounding box center [948, 782] width 130 height 42
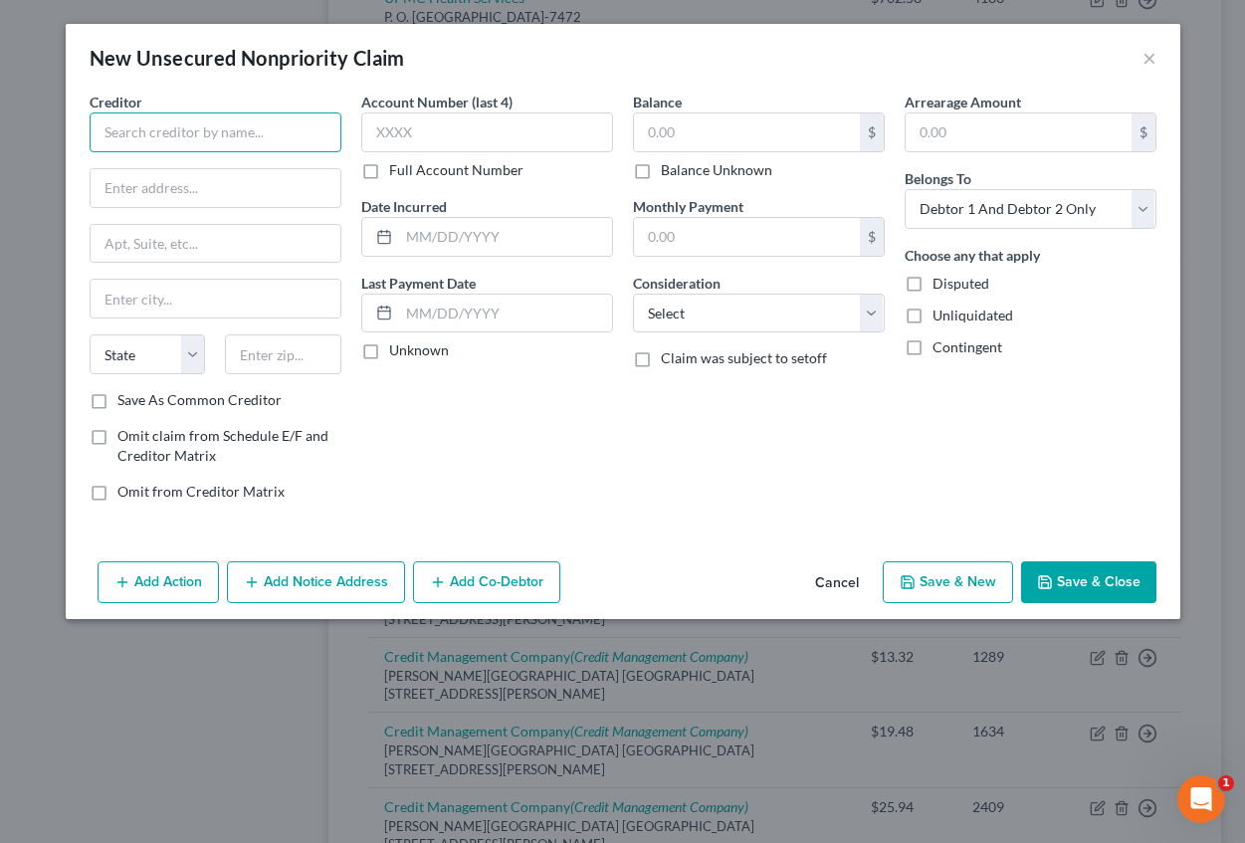
click at [165, 133] on input "text" at bounding box center [216, 132] width 252 height 40
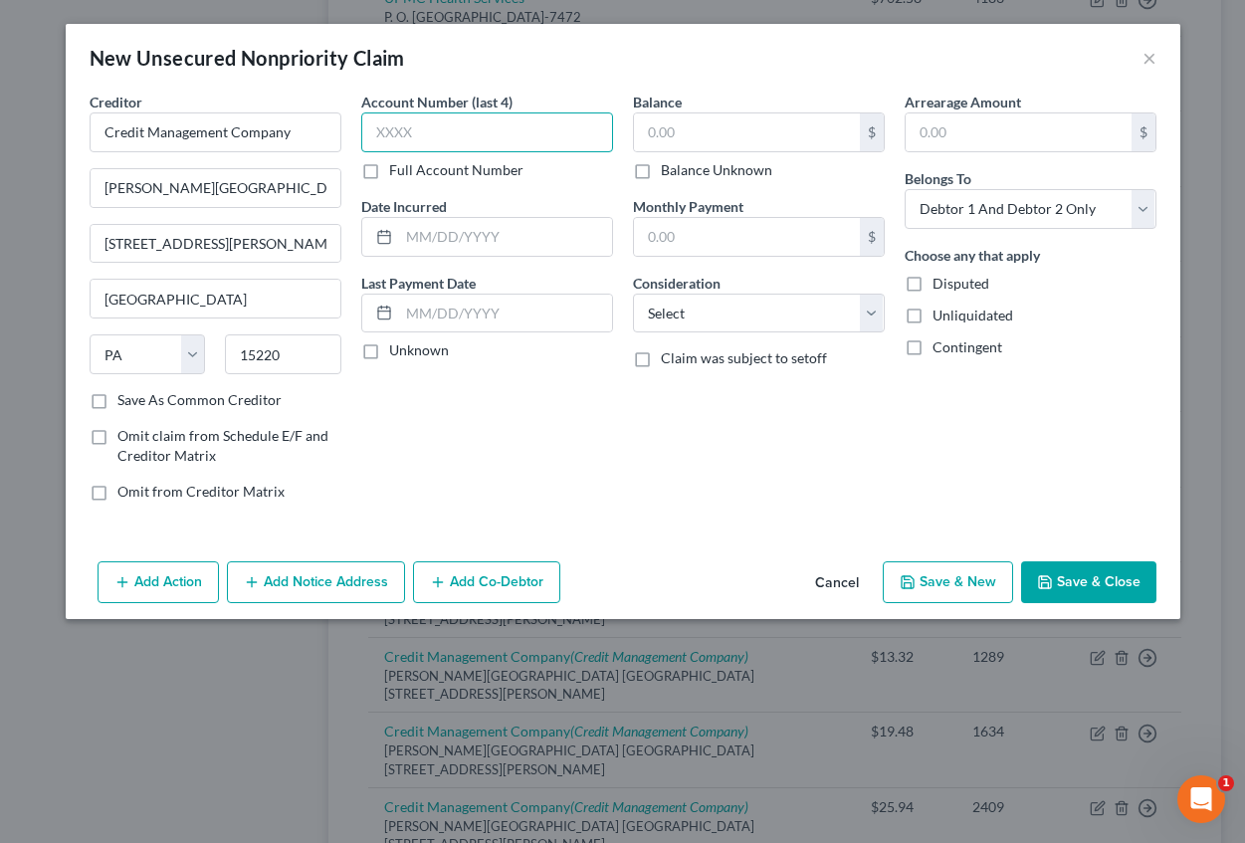
click at [410, 133] on input "text" at bounding box center [487, 132] width 252 height 40
click at [434, 227] on input "text" at bounding box center [505, 237] width 213 height 38
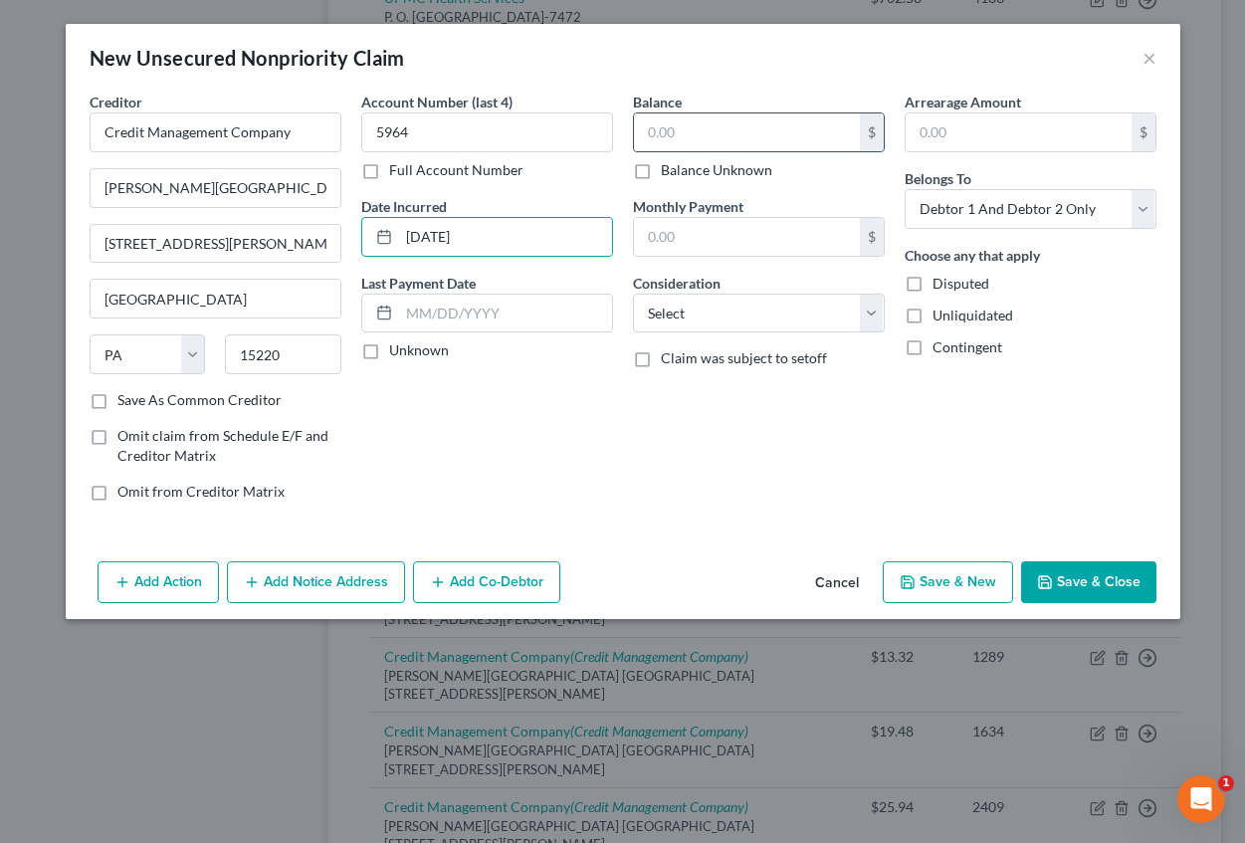
click at [661, 151] on div "$ Balance Unknown" at bounding box center [759, 146] width 252 height 68
click at [671, 139] on input "text" at bounding box center [747, 132] width 226 height 38
click at [692, 129] on input "text" at bounding box center [747, 132] width 226 height 38
click at [987, 111] on label "Arrearage Amount" at bounding box center [963, 102] width 116 height 21
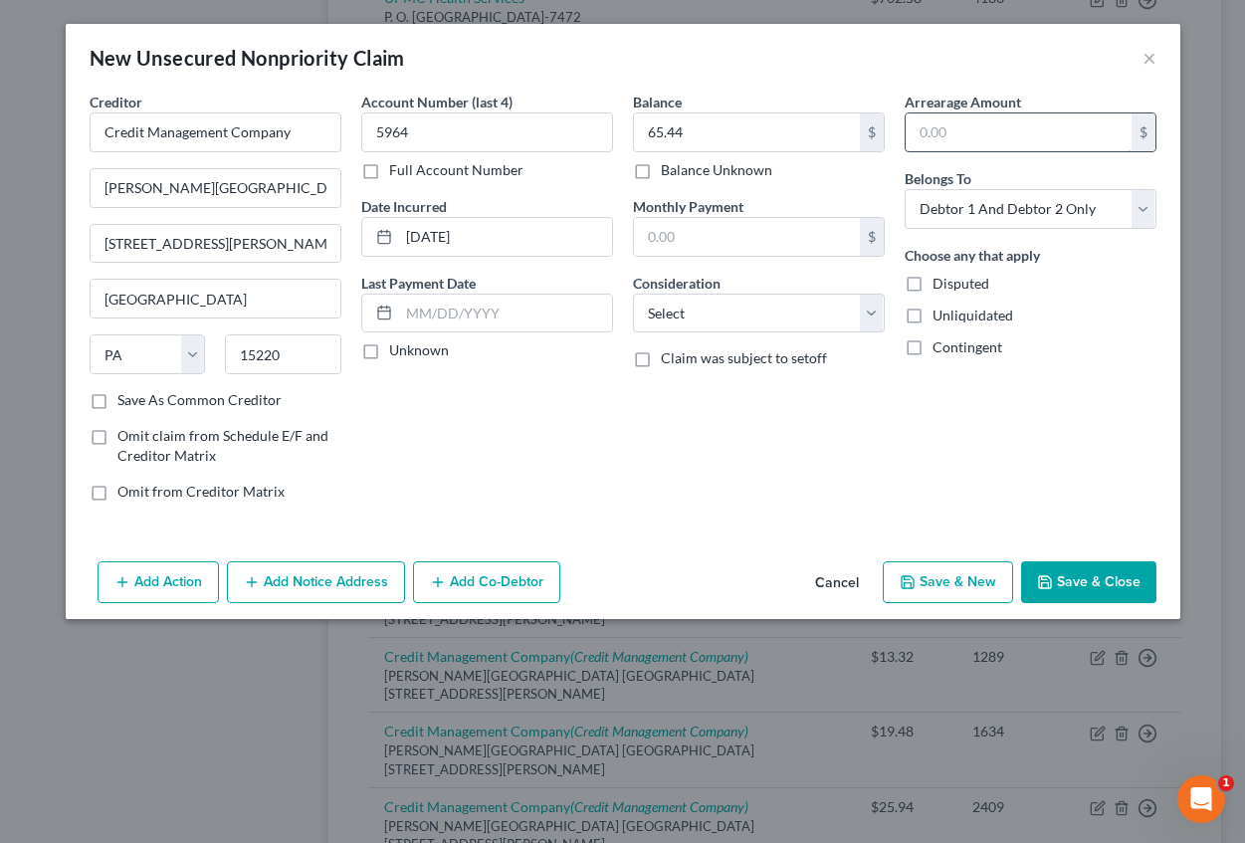
click at [978, 122] on input "text" at bounding box center [1019, 132] width 226 height 38
click at [753, 315] on select "Select Cable / Satellite Services Collection Agency Credit Card Debt Debt Couns…" at bounding box center [759, 314] width 252 height 40
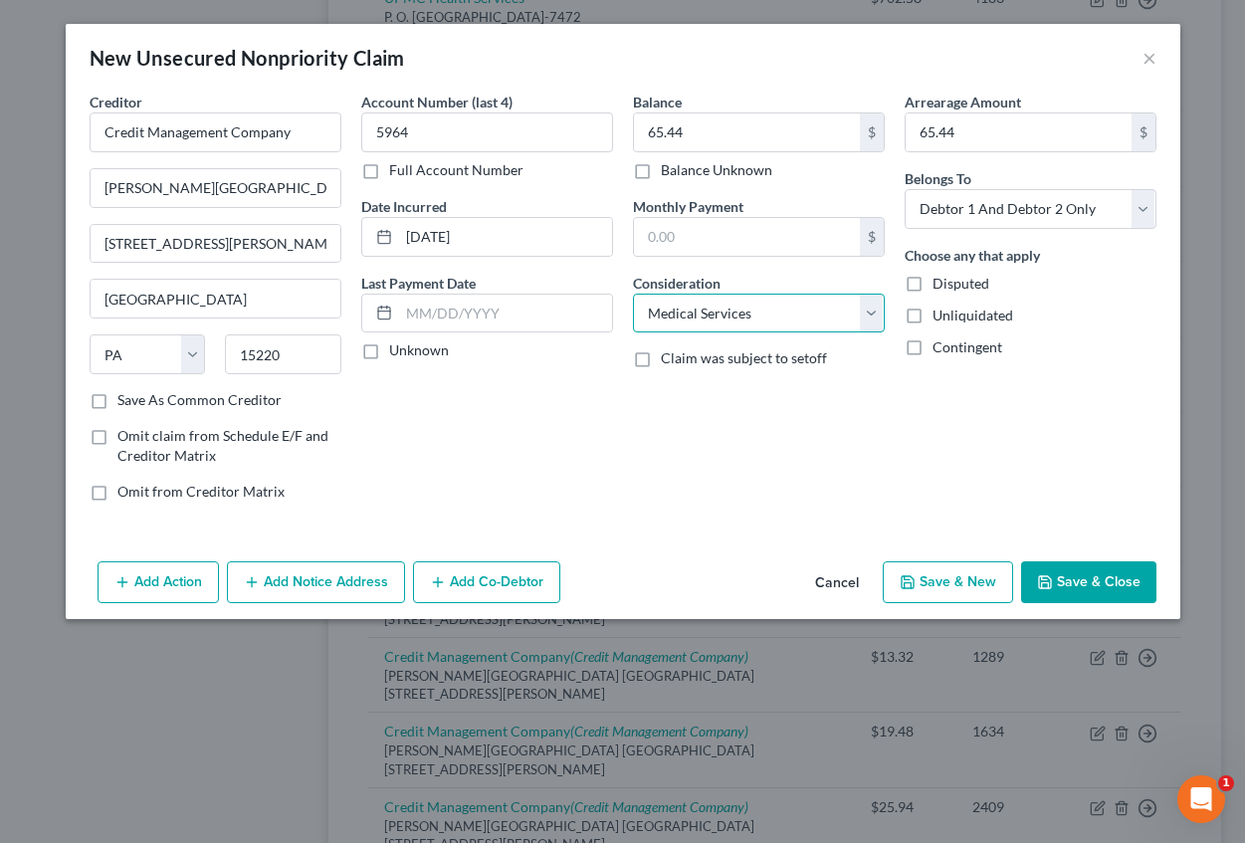
click at [633, 294] on select "Select Cable / Satellite Services Collection Agency Credit Card Debt Debt Couns…" at bounding box center [759, 314] width 252 height 40
click at [317, 592] on button "Add Notice Address" at bounding box center [316, 582] width 178 height 42
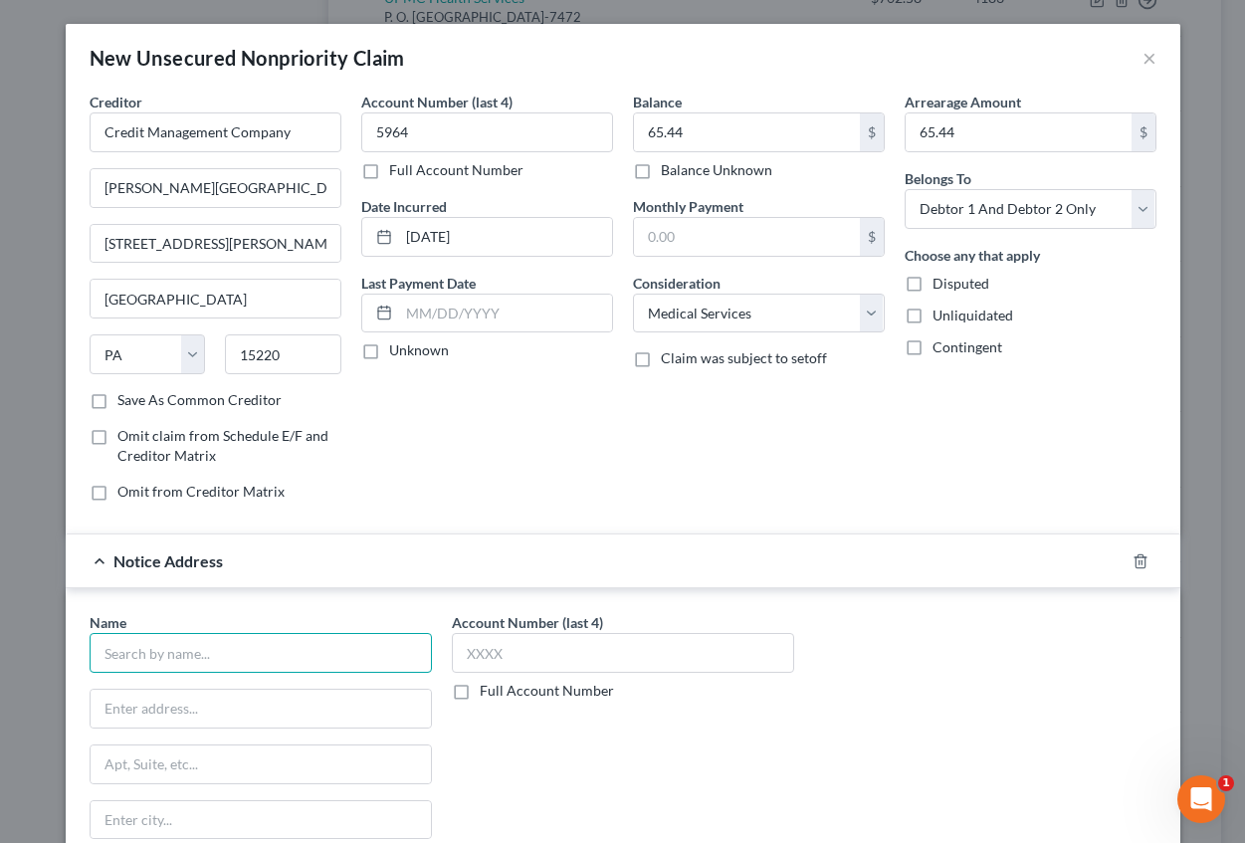
click at [176, 653] on input "text" at bounding box center [261, 653] width 342 height 40
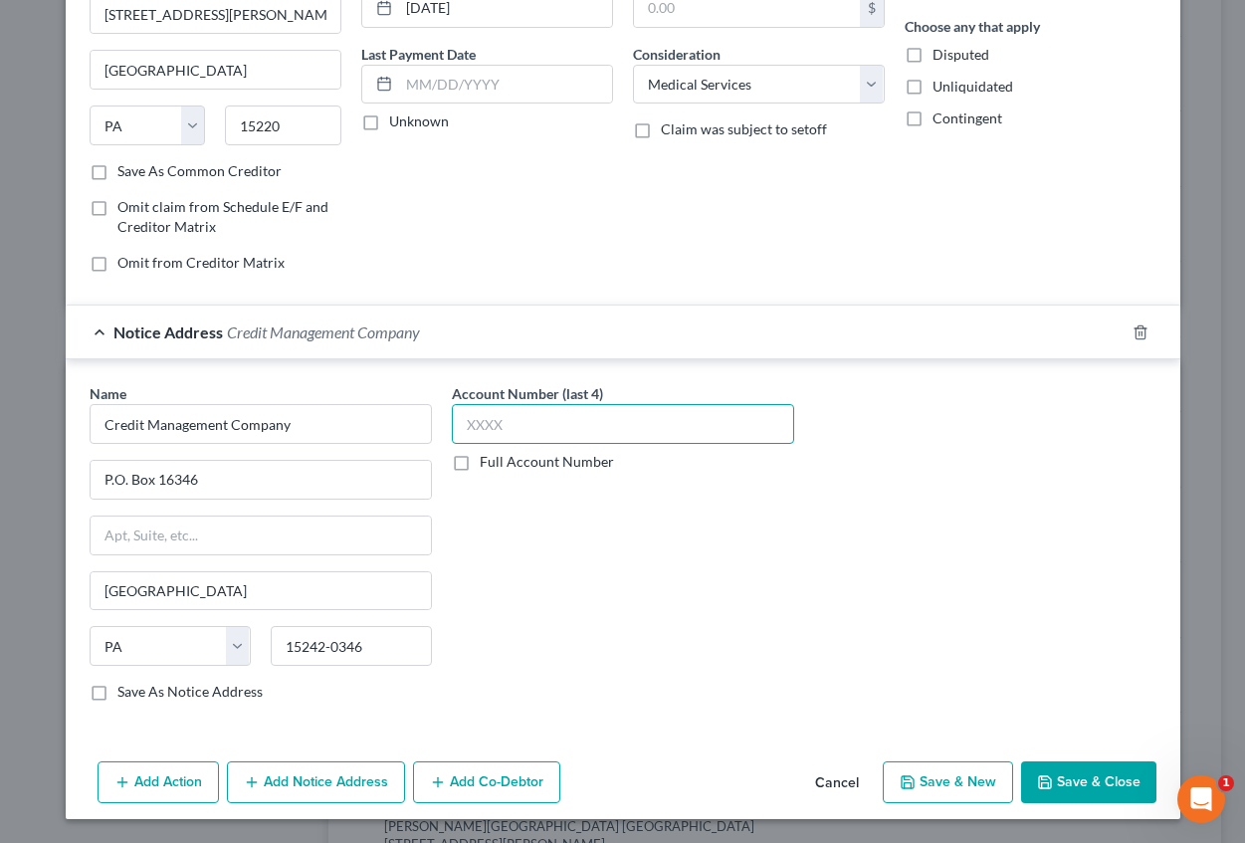
click at [482, 443] on input "text" at bounding box center [623, 424] width 342 height 40
click at [966, 778] on button "Save & New" at bounding box center [948, 782] width 130 height 42
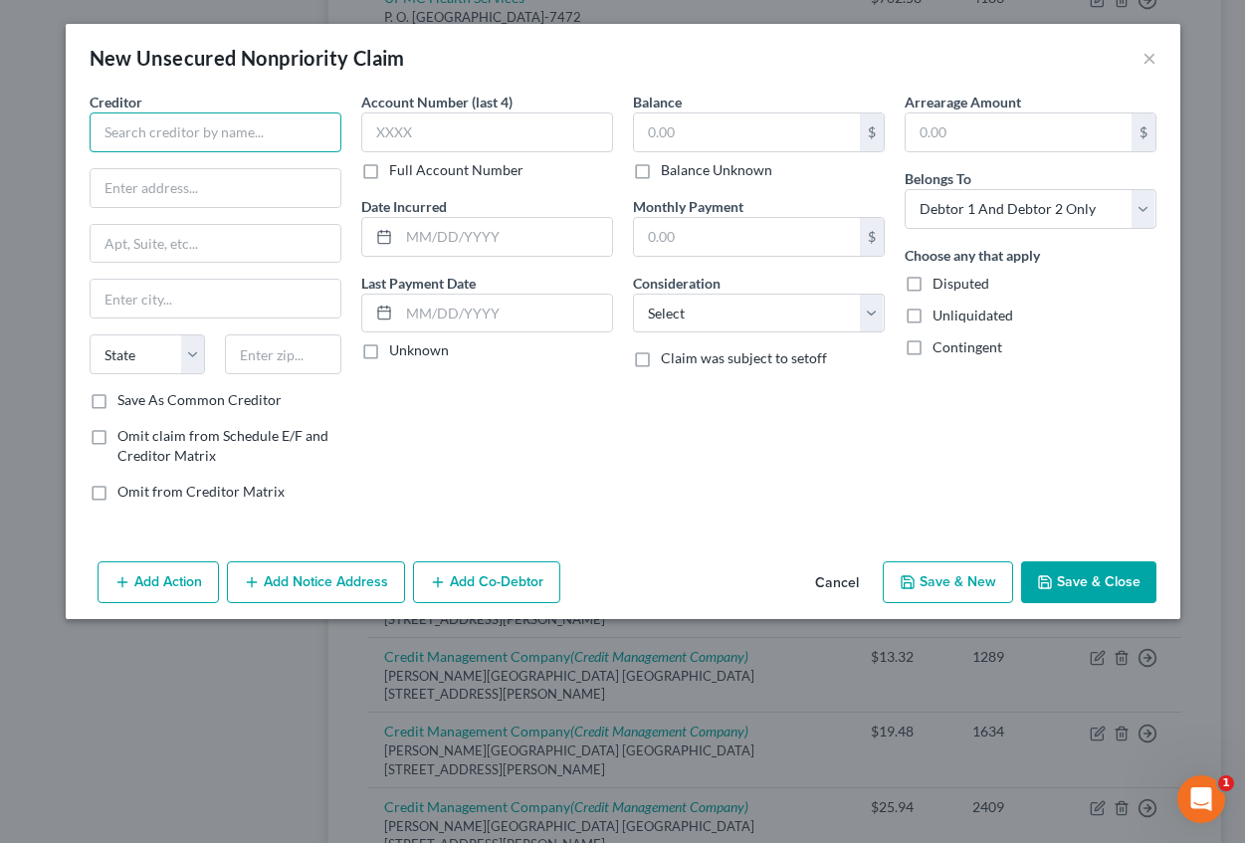
click at [319, 140] on input "text" at bounding box center [216, 132] width 252 height 40
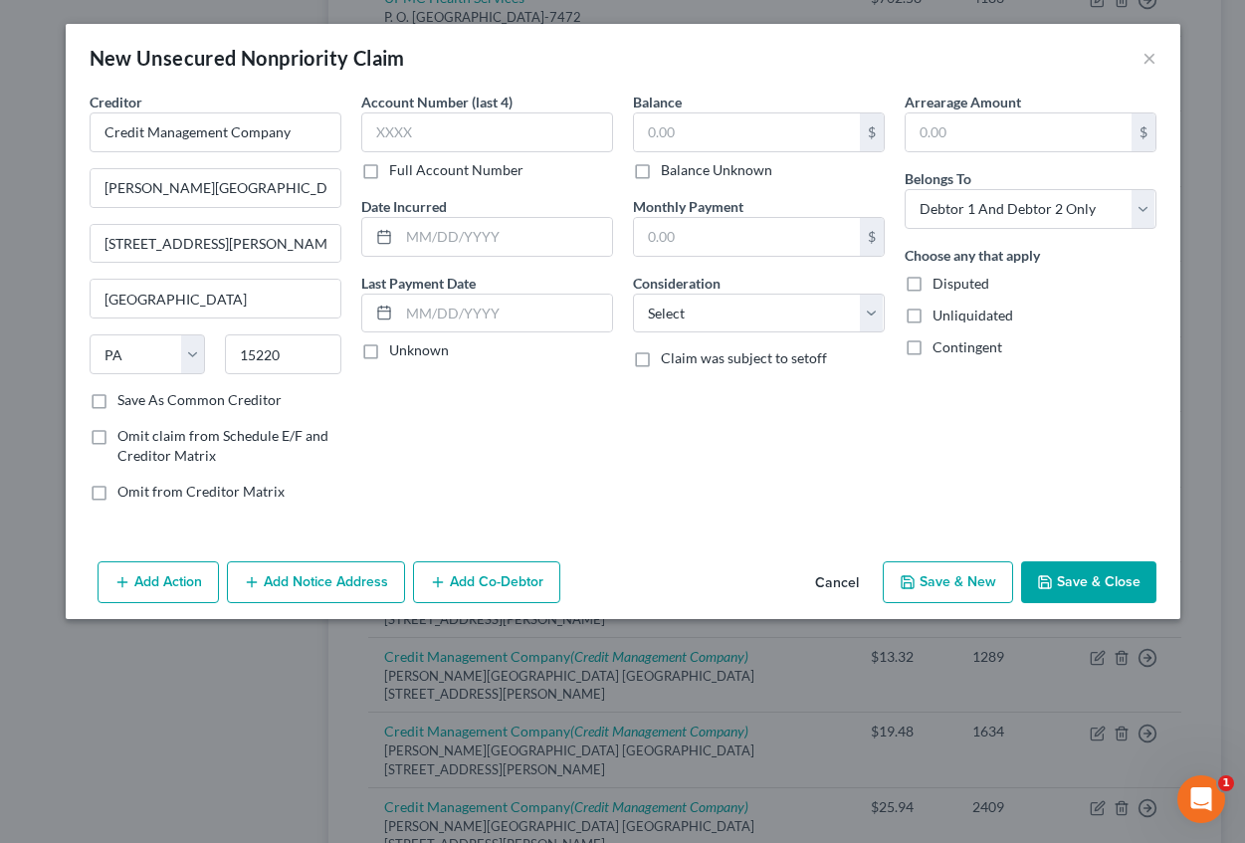
click at [473, 111] on label "Account Number (last 4)" at bounding box center [436, 102] width 151 height 21
click at [461, 123] on input "text" at bounding box center [487, 132] width 252 height 40
click at [453, 235] on input "text" at bounding box center [505, 237] width 213 height 38
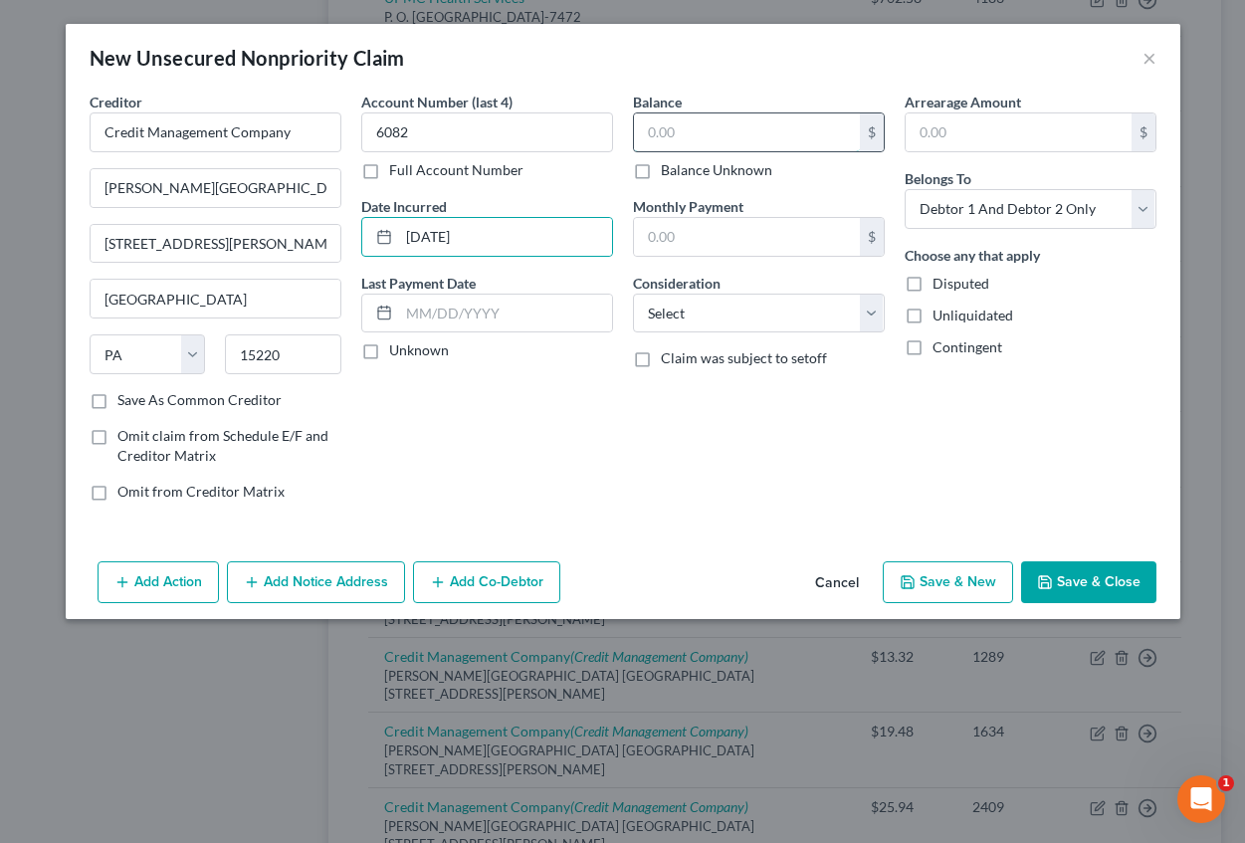
click at [653, 131] on input "text" at bounding box center [747, 132] width 226 height 38
click at [933, 138] on input "text" at bounding box center [1019, 132] width 226 height 38
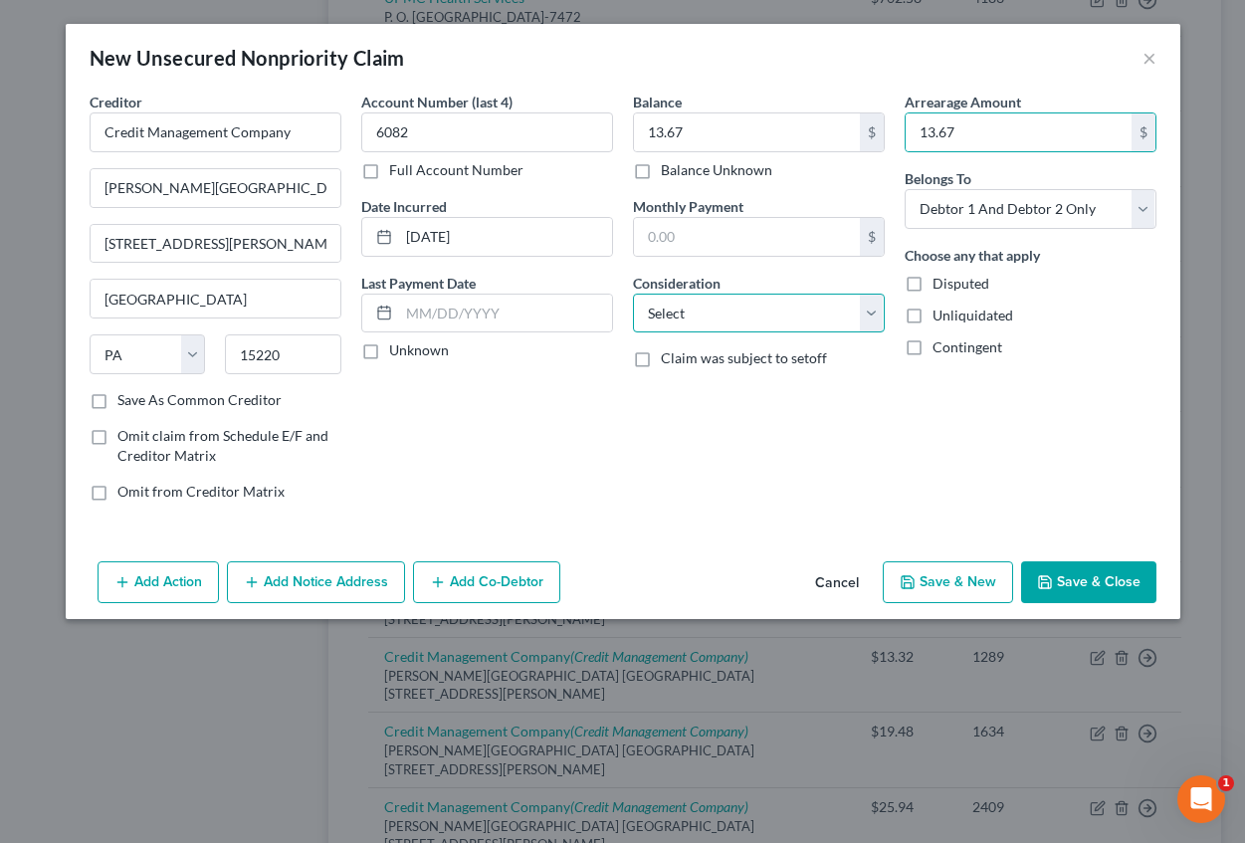
click at [704, 321] on select "Select Cable / Satellite Services Collection Agency Credit Card Debt Debt Couns…" at bounding box center [759, 314] width 252 height 40
click at [633, 294] on select "Select Cable / Satellite Services Collection Agency Credit Card Debt Debt Couns…" at bounding box center [759, 314] width 252 height 40
click at [263, 584] on button "Add Notice Address" at bounding box center [316, 582] width 178 height 42
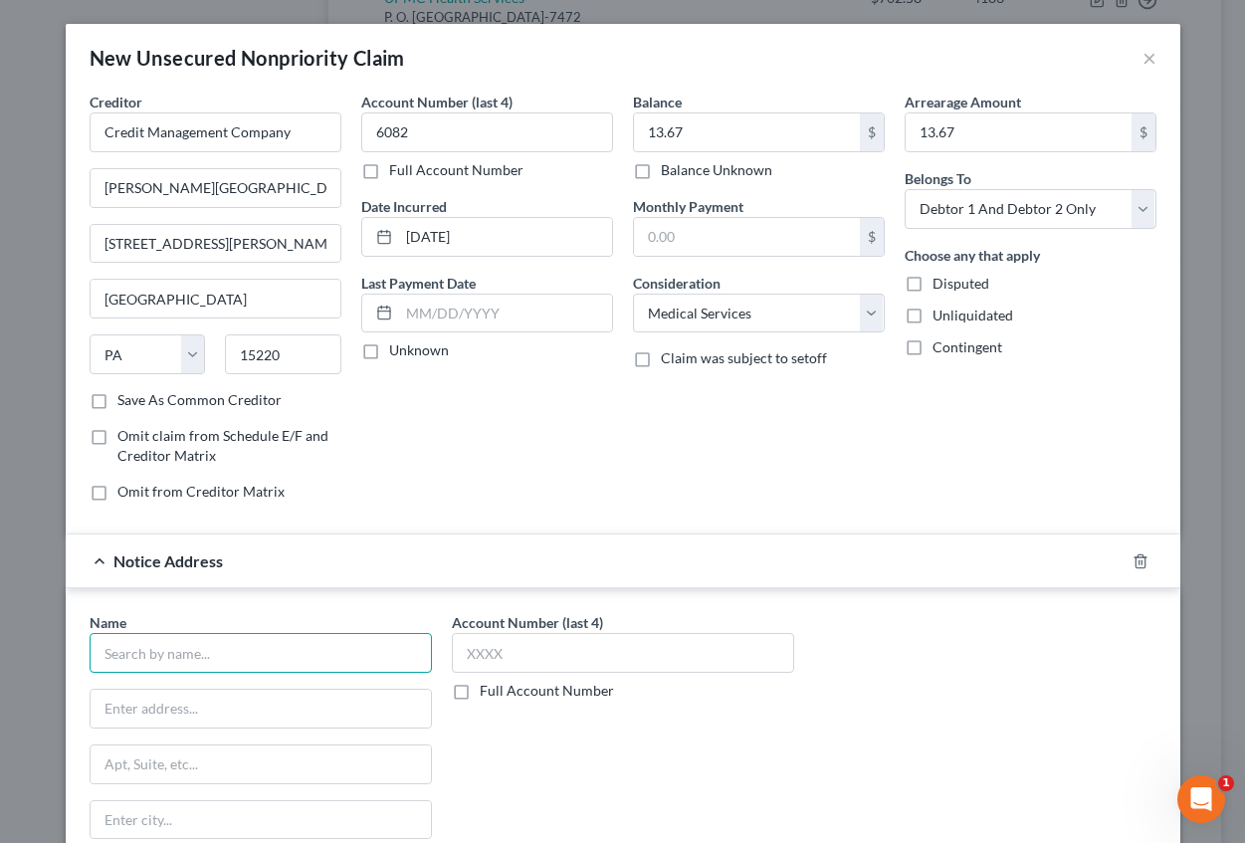
click at [208, 662] on input "text" at bounding box center [261, 653] width 342 height 40
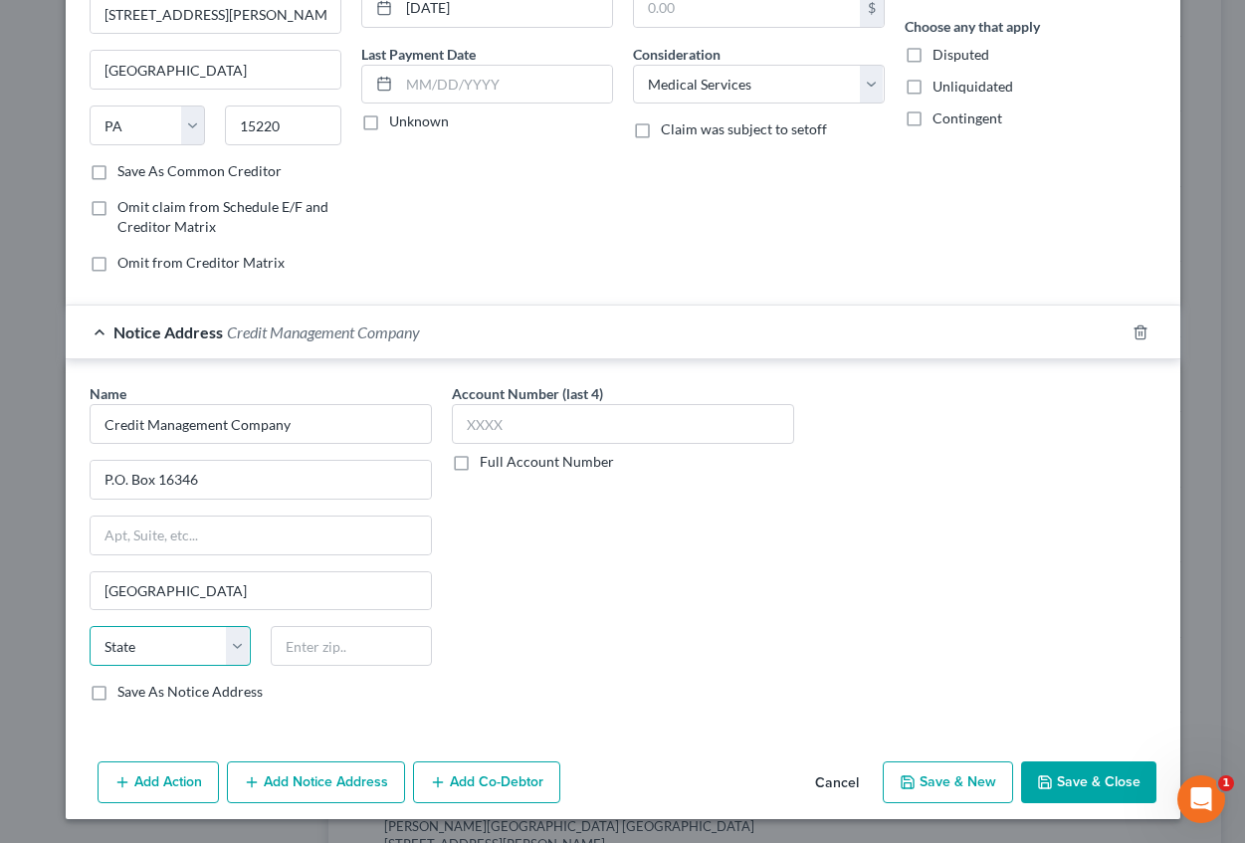
click at [206, 659] on select "State [US_STATE] AK AR AZ CA CO CT DE DC [GEOGRAPHIC_DATA] [GEOGRAPHIC_DATA] GU…" at bounding box center [170, 646] width 161 height 40
click at [90, 626] on select "State [US_STATE] AK AR AZ CA CO CT DE DC [GEOGRAPHIC_DATA] [GEOGRAPHIC_DATA] GU…" at bounding box center [170, 646] width 161 height 40
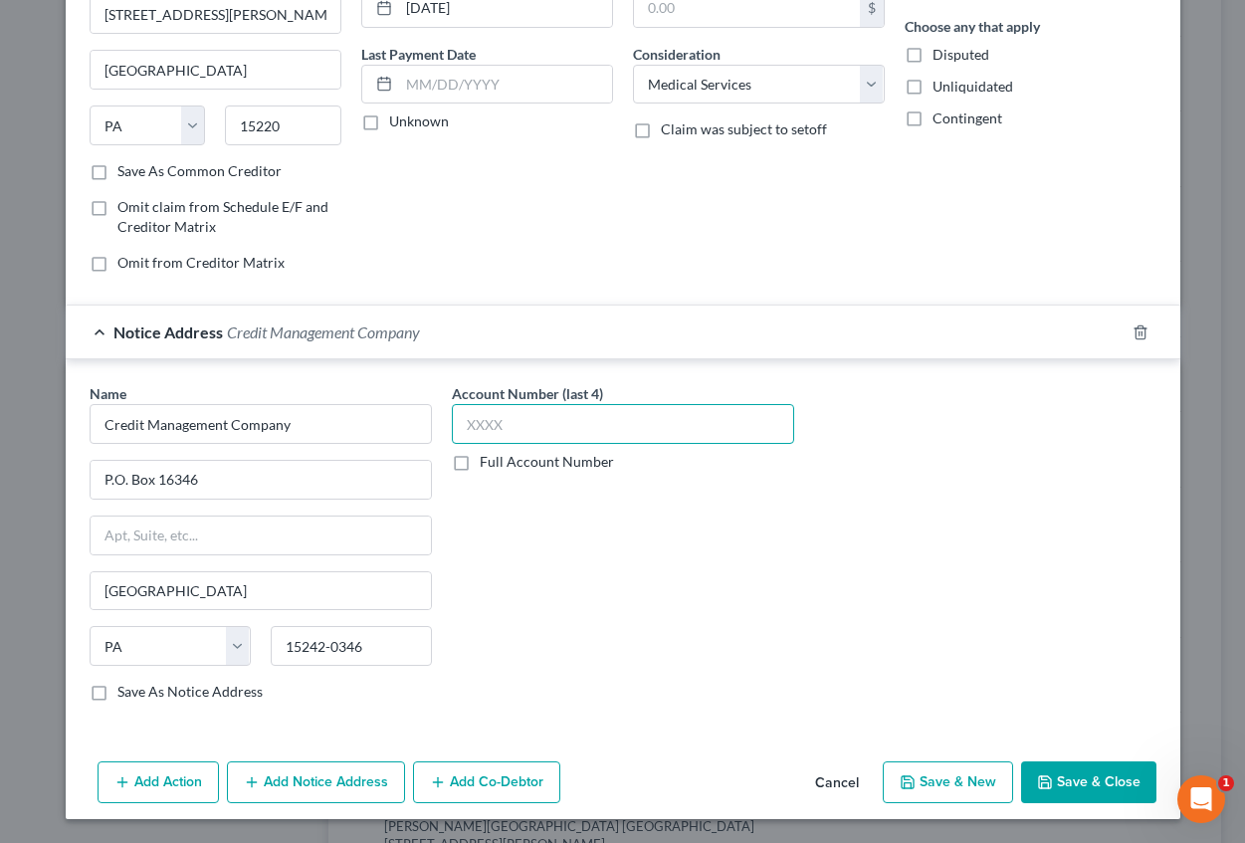
click at [502, 438] on input "text" at bounding box center [623, 424] width 342 height 40
click at [973, 779] on button "Save & New" at bounding box center [948, 782] width 130 height 42
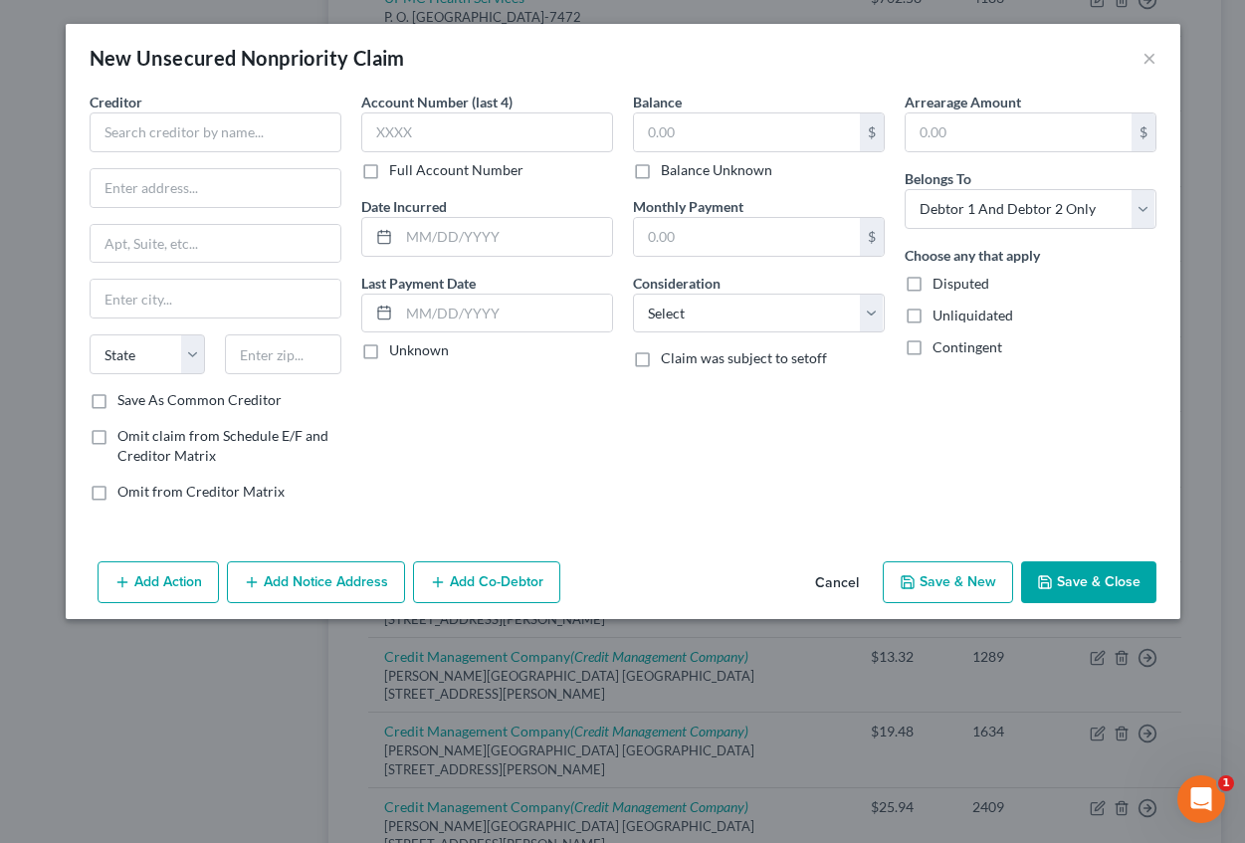
scroll to position [0, 0]
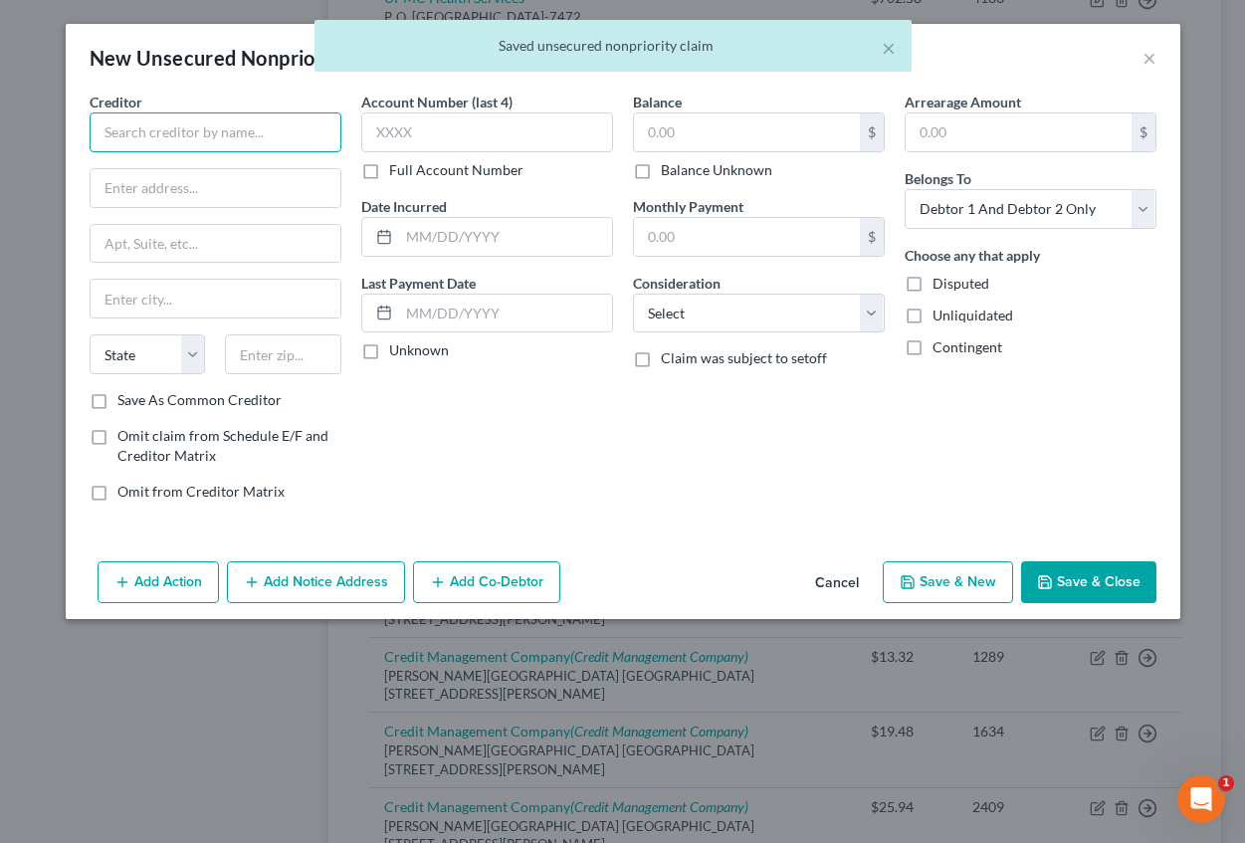
click at [193, 117] on input "text" at bounding box center [216, 132] width 252 height 40
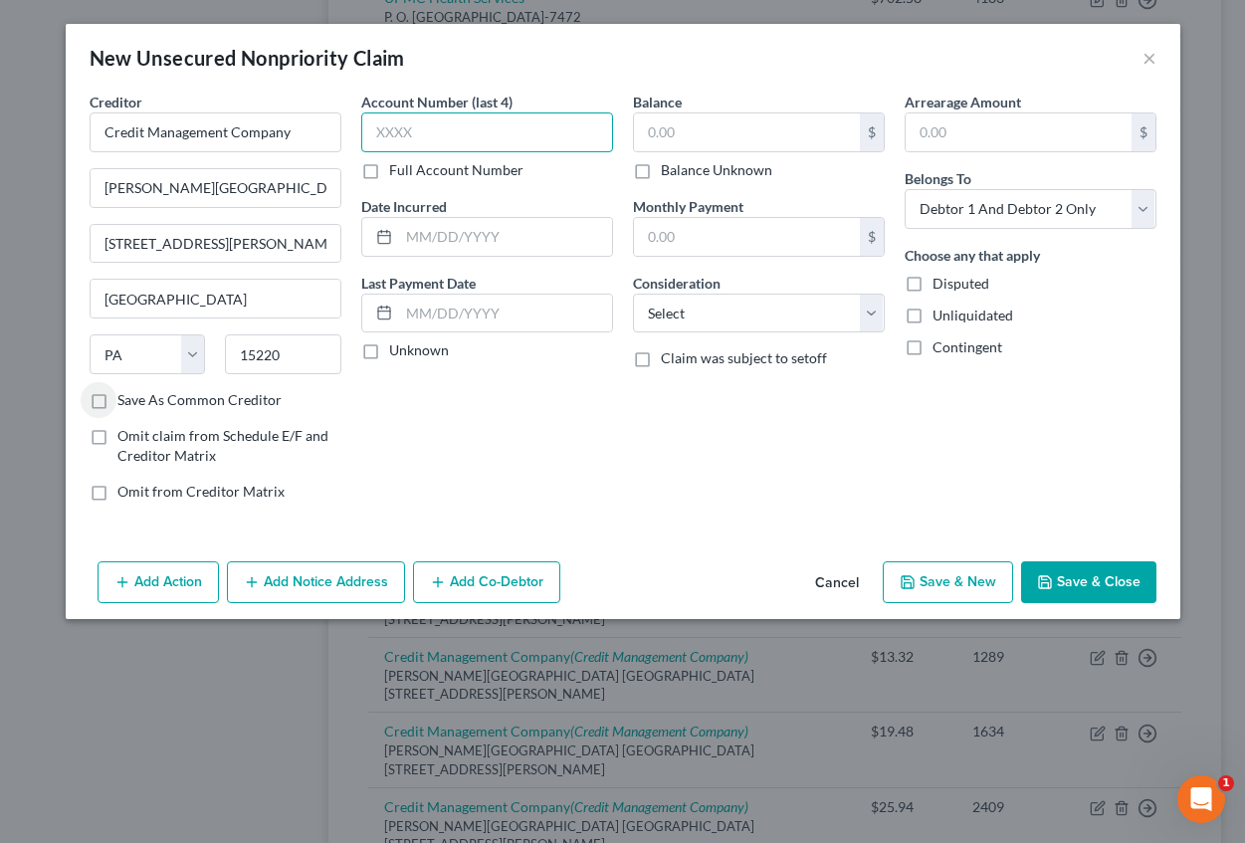
click at [451, 119] on input "text" at bounding box center [487, 132] width 252 height 40
click at [402, 242] on input "text" at bounding box center [505, 237] width 213 height 38
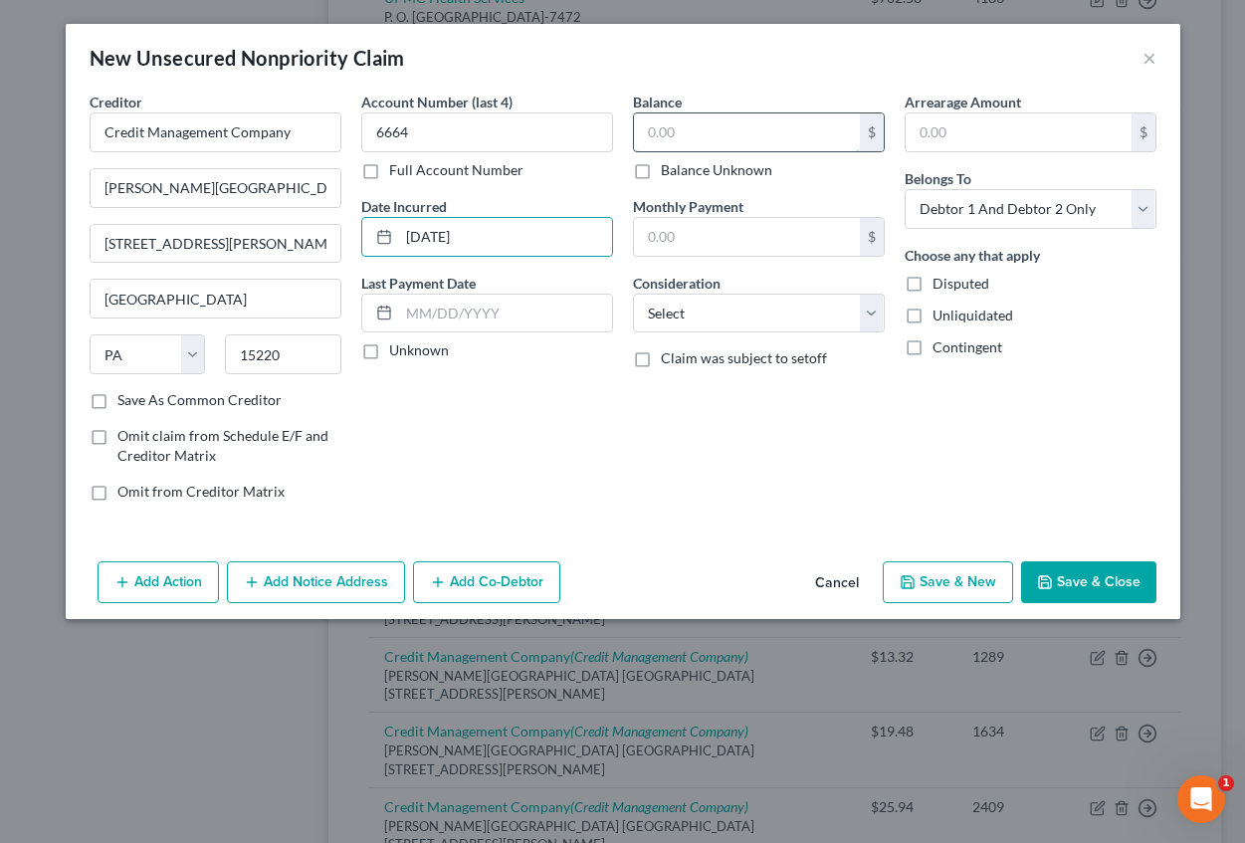
click at [662, 147] on input "text" at bounding box center [747, 132] width 226 height 38
click at [968, 127] on input "text" at bounding box center [1019, 132] width 226 height 38
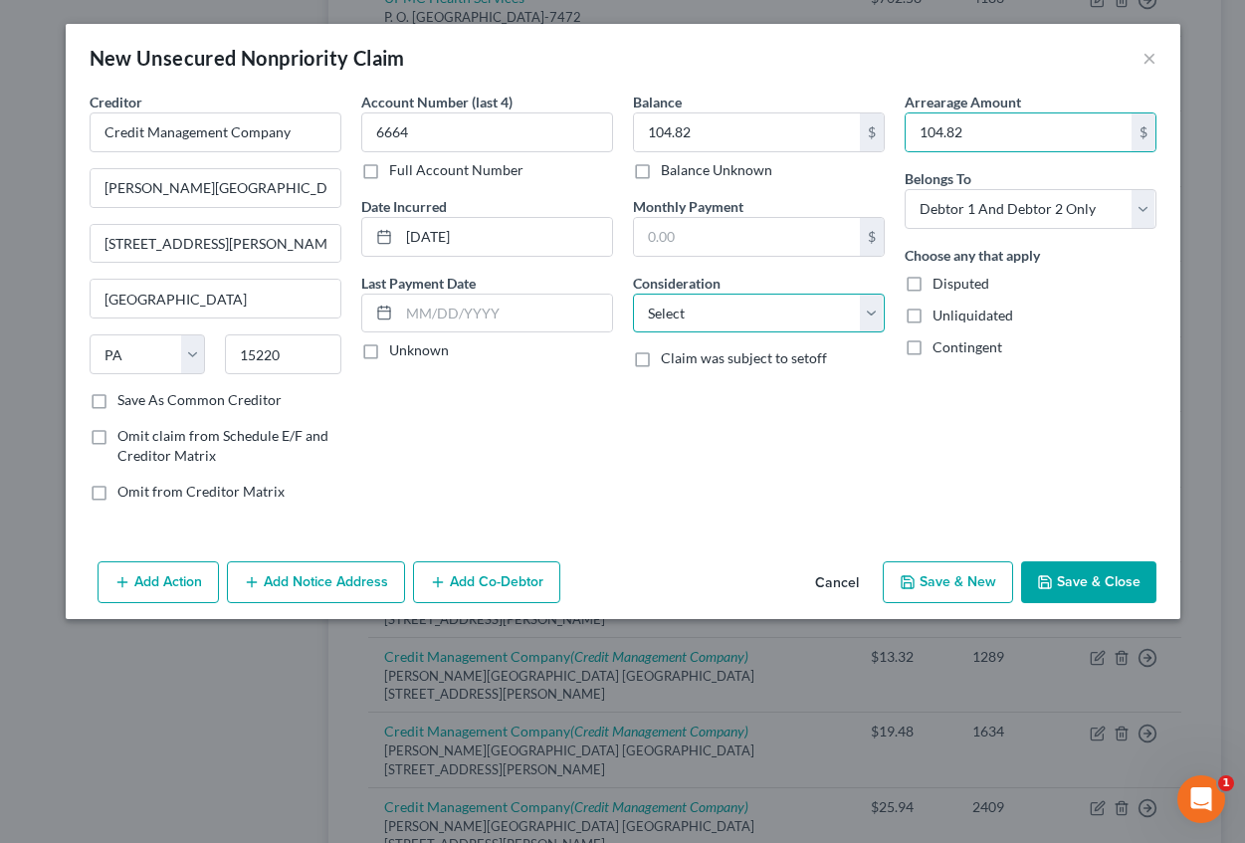
click at [711, 313] on select "Select Cable / Satellite Services Collection Agency Credit Card Debt Debt Couns…" at bounding box center [759, 314] width 252 height 40
click at [633, 294] on select "Select Cable / Satellite Services Collection Agency Credit Card Debt Debt Couns…" at bounding box center [759, 314] width 252 height 40
click at [380, 595] on button "Add Notice Address" at bounding box center [316, 582] width 178 height 42
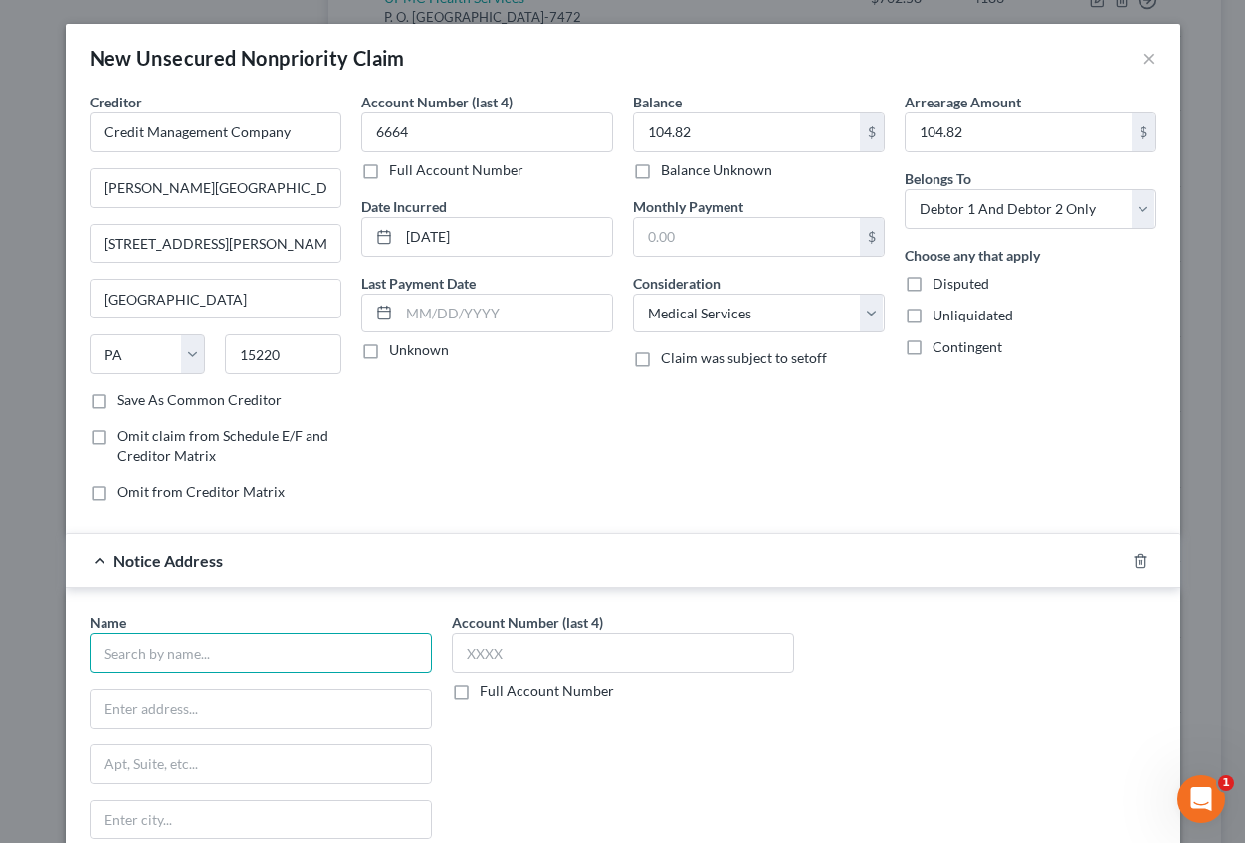
drag, startPoint x: 274, startPoint y: 668, endPoint x: 214, endPoint y: 642, distance: 65.1
click at [244, 648] on input "text" at bounding box center [261, 653] width 342 height 40
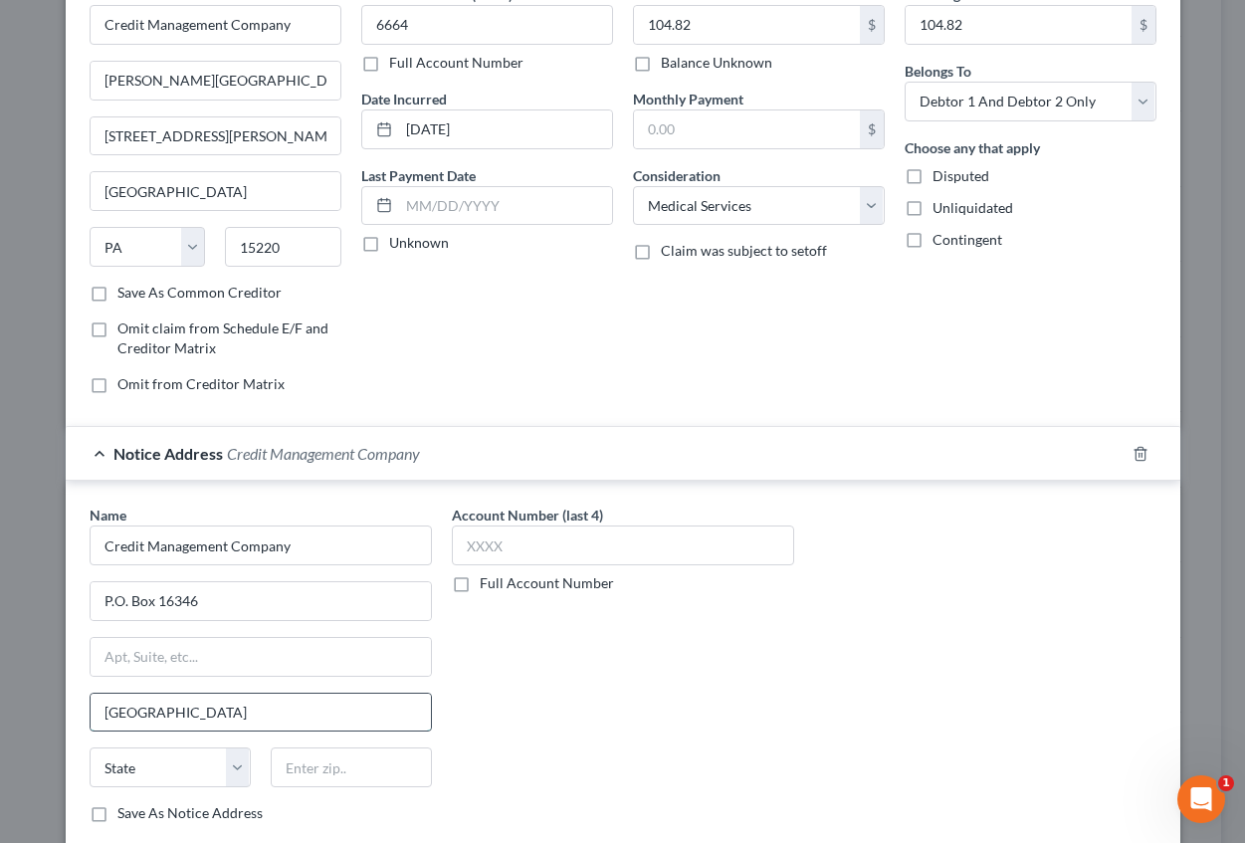
scroll to position [229, 0]
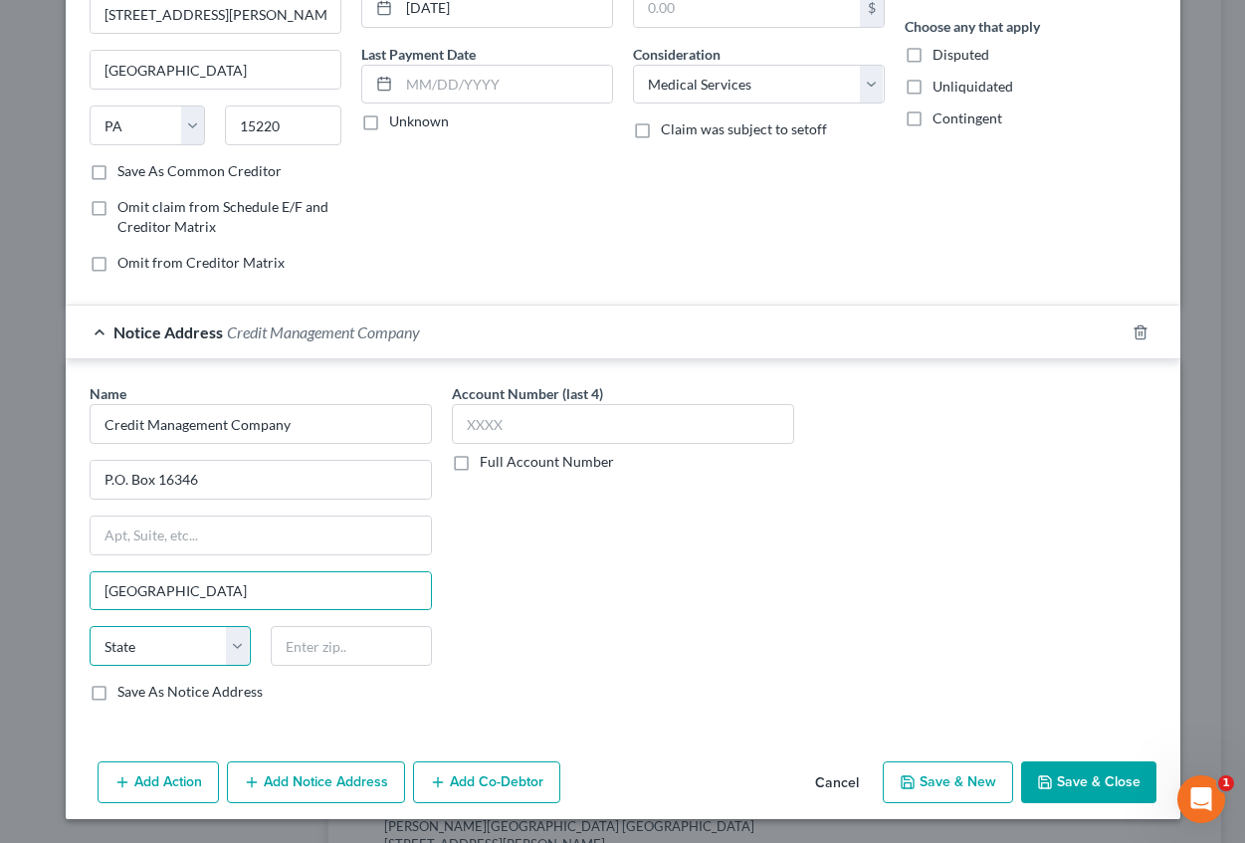
click at [145, 638] on select "State [US_STATE] AK AR AZ CA CO CT DE DC [GEOGRAPHIC_DATA] [GEOGRAPHIC_DATA] GU…" at bounding box center [170, 646] width 161 height 40
click at [90, 626] on select "State [US_STATE] AK AR AZ CA CO CT DE DC [GEOGRAPHIC_DATA] [GEOGRAPHIC_DATA] GU…" at bounding box center [170, 646] width 161 height 40
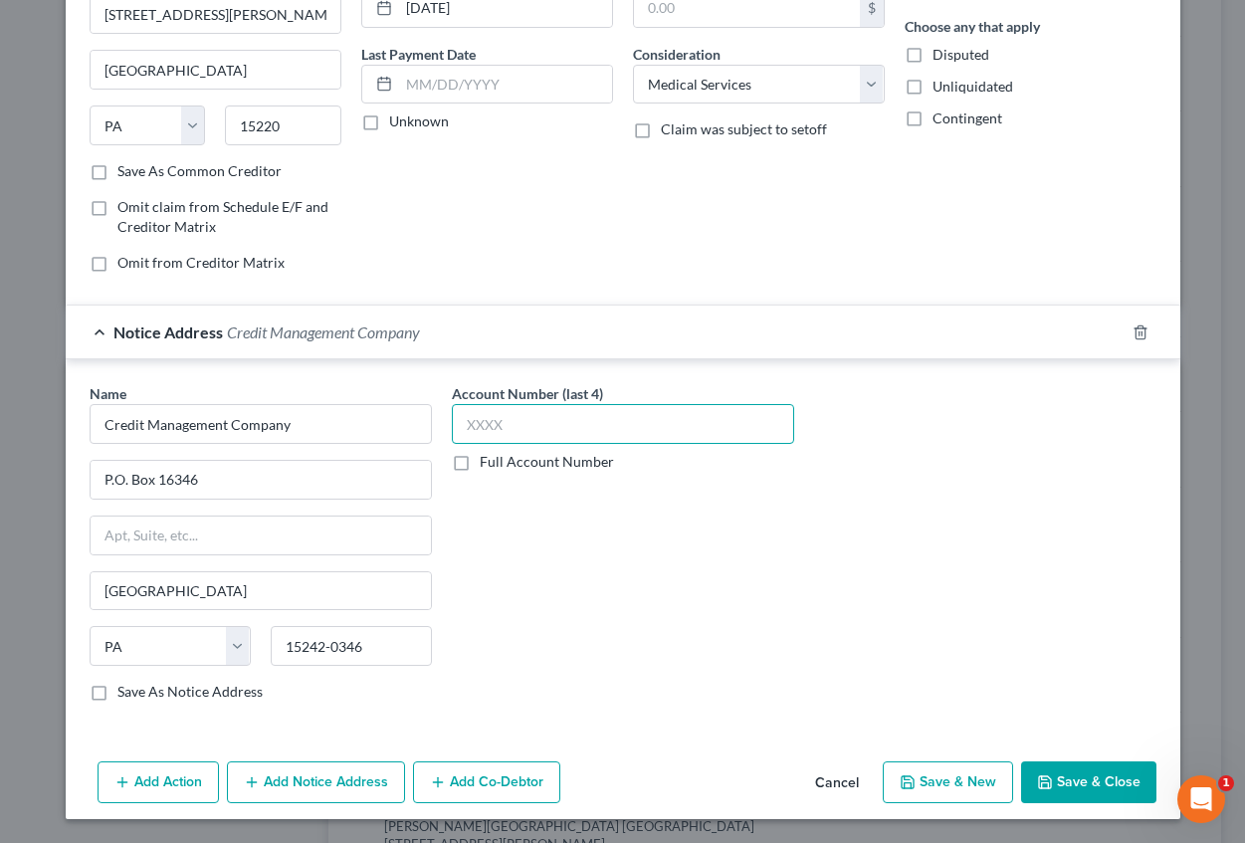
click at [518, 432] on input "text" at bounding box center [623, 424] width 342 height 40
click at [961, 789] on button "Save & New" at bounding box center [948, 782] width 130 height 42
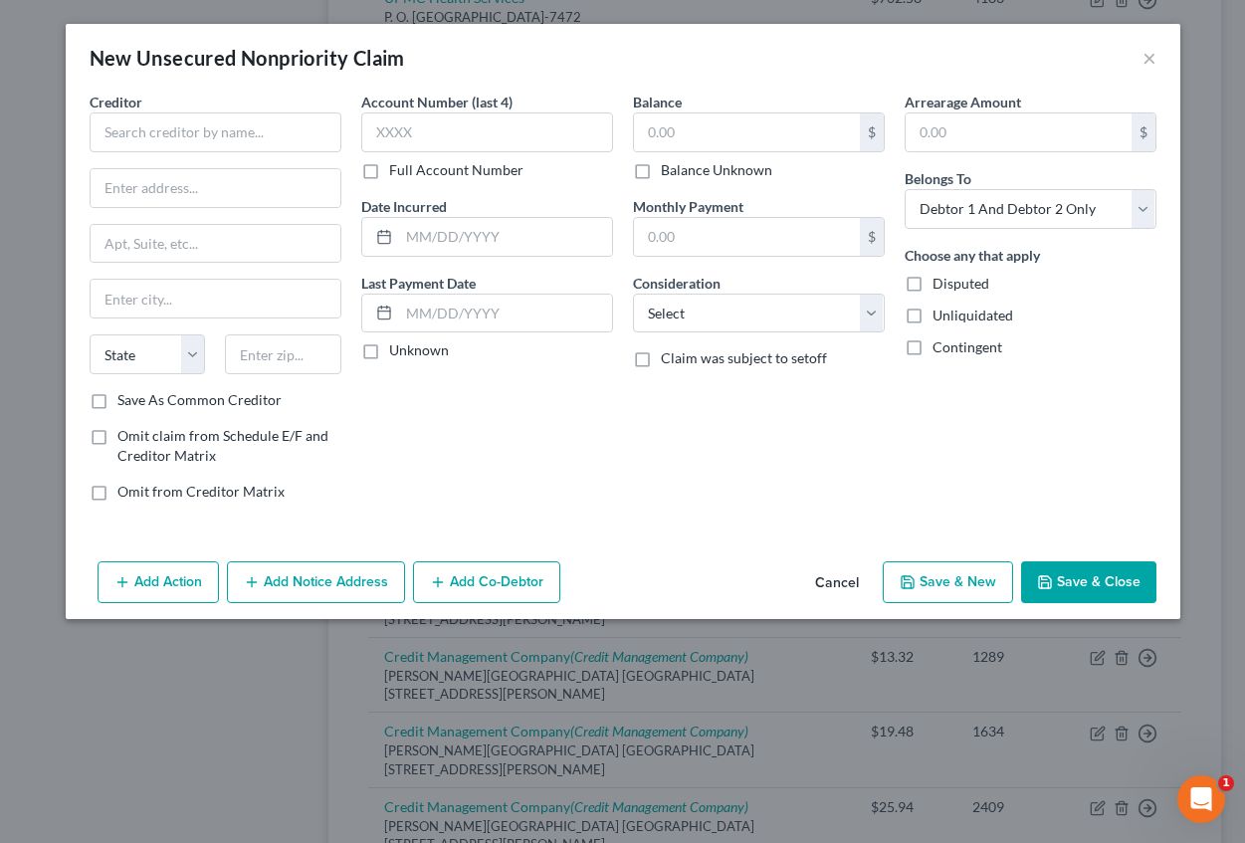
scroll to position [0, 0]
click at [209, 133] on input "text" at bounding box center [216, 132] width 252 height 40
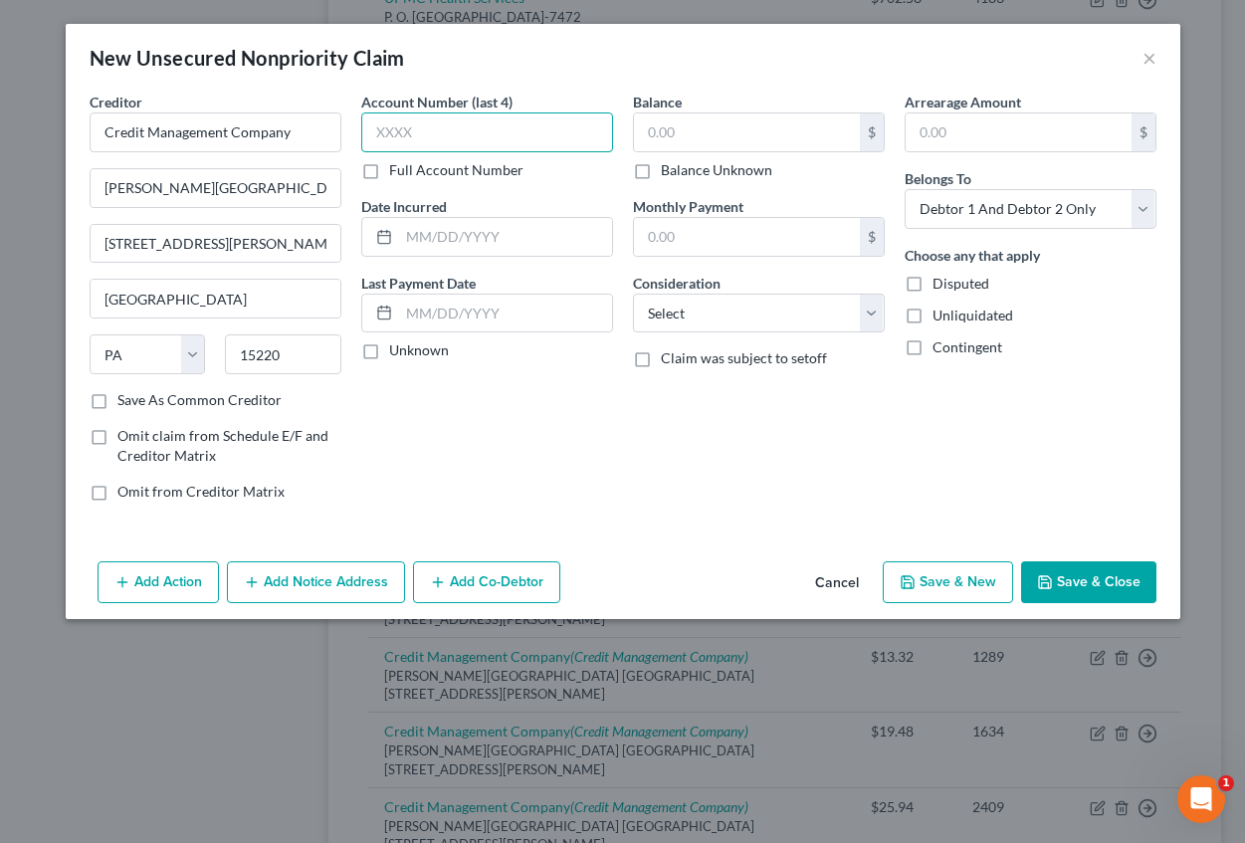
click at [407, 143] on input "text" at bounding box center [487, 132] width 252 height 40
click at [679, 110] on label "Balance" at bounding box center [657, 102] width 49 height 21
click at [684, 123] on input "text" at bounding box center [747, 132] width 226 height 38
click at [931, 133] on input "text" at bounding box center [1019, 132] width 226 height 38
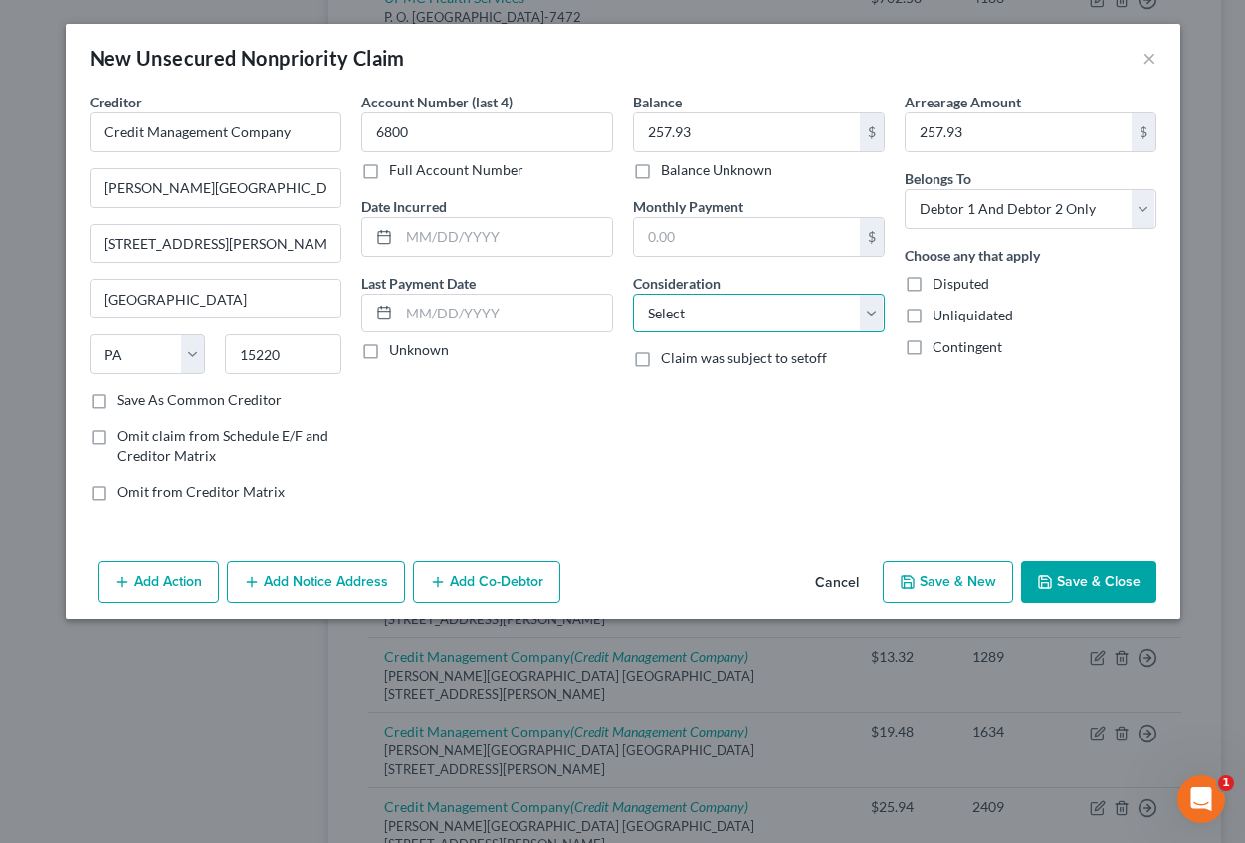
click at [719, 301] on select "Select Cable / Satellite Services Collection Agency Credit Card Debt Debt Couns…" at bounding box center [759, 314] width 252 height 40
click at [633, 294] on select "Select Cable / Satellite Services Collection Agency Credit Card Debt Debt Couns…" at bounding box center [759, 314] width 252 height 40
click at [366, 573] on button "Add Notice Address" at bounding box center [316, 582] width 178 height 42
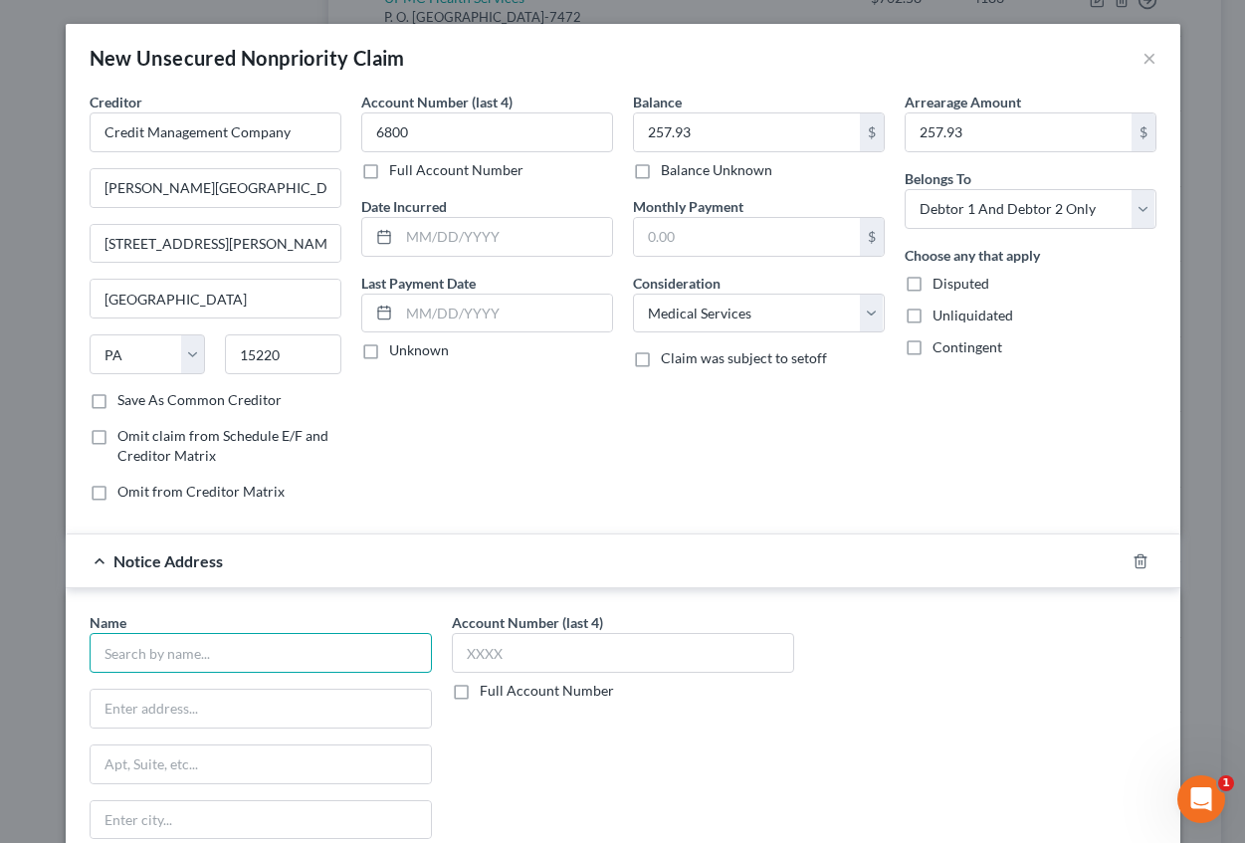
drag, startPoint x: 204, startPoint y: 664, endPoint x: 181, endPoint y: 660, distance: 23.2
click at [196, 660] on input "text" at bounding box center [261, 653] width 342 height 40
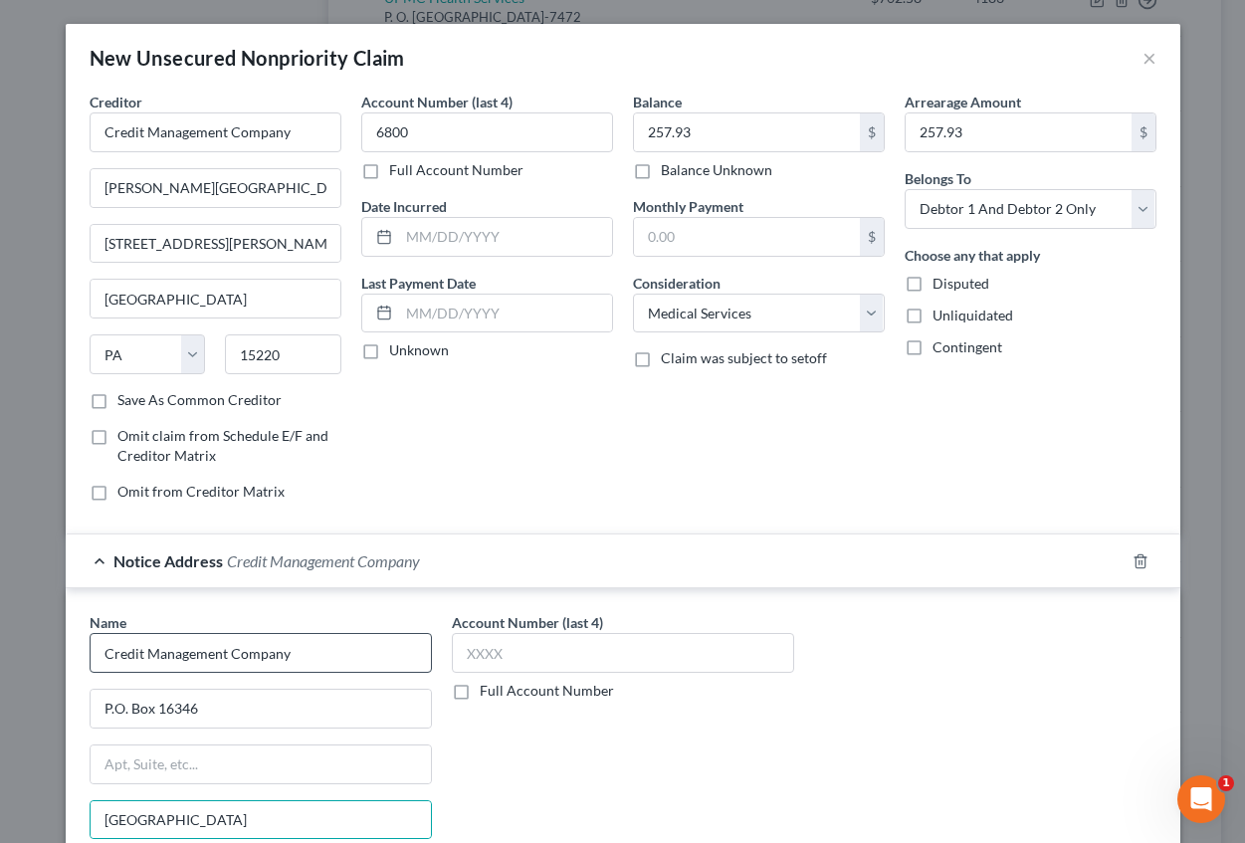
scroll to position [229, 0]
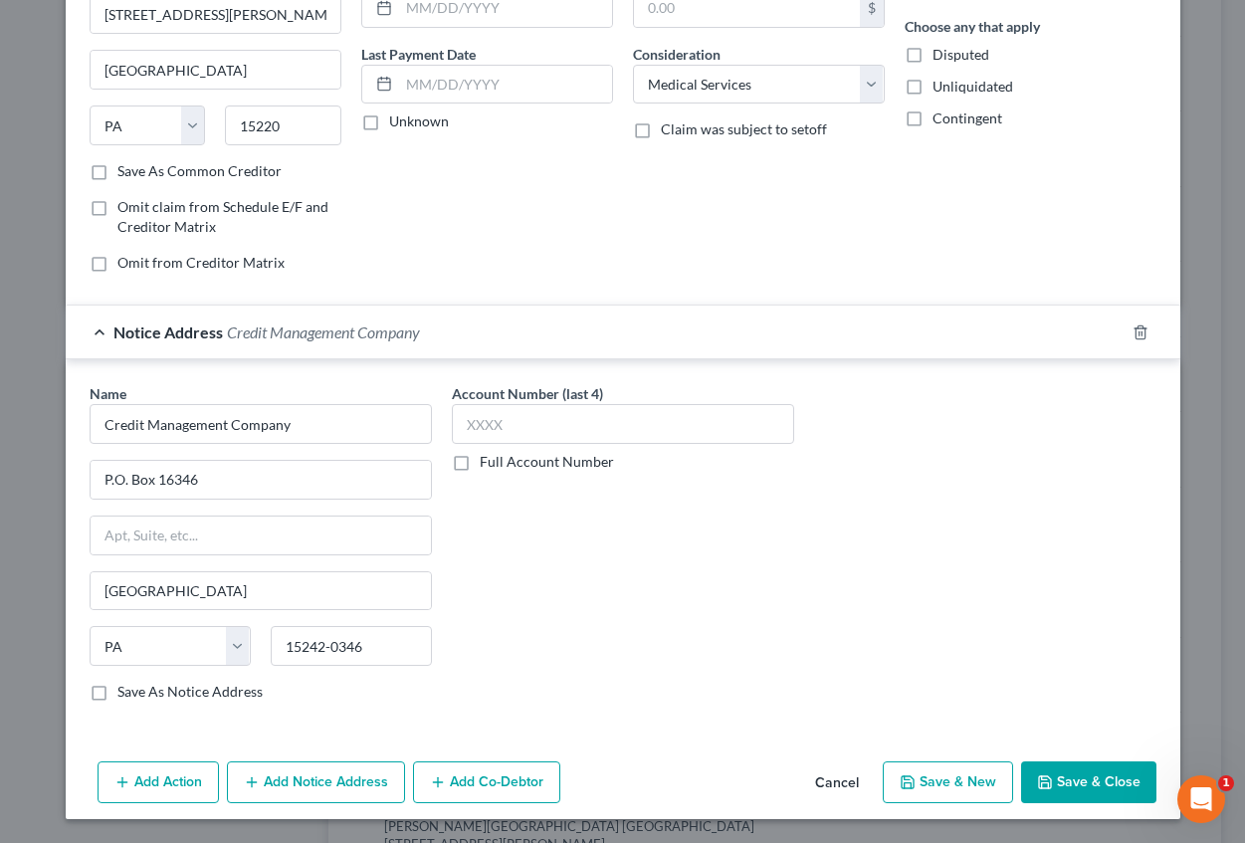
drag, startPoint x: 511, startPoint y: 454, endPoint x: 500, endPoint y: 446, distance: 13.5
click at [506, 449] on div "Account Number (last 4) Full Account Number" at bounding box center [623, 427] width 342 height 89
click at [492, 418] on input "text" at bounding box center [623, 424] width 342 height 40
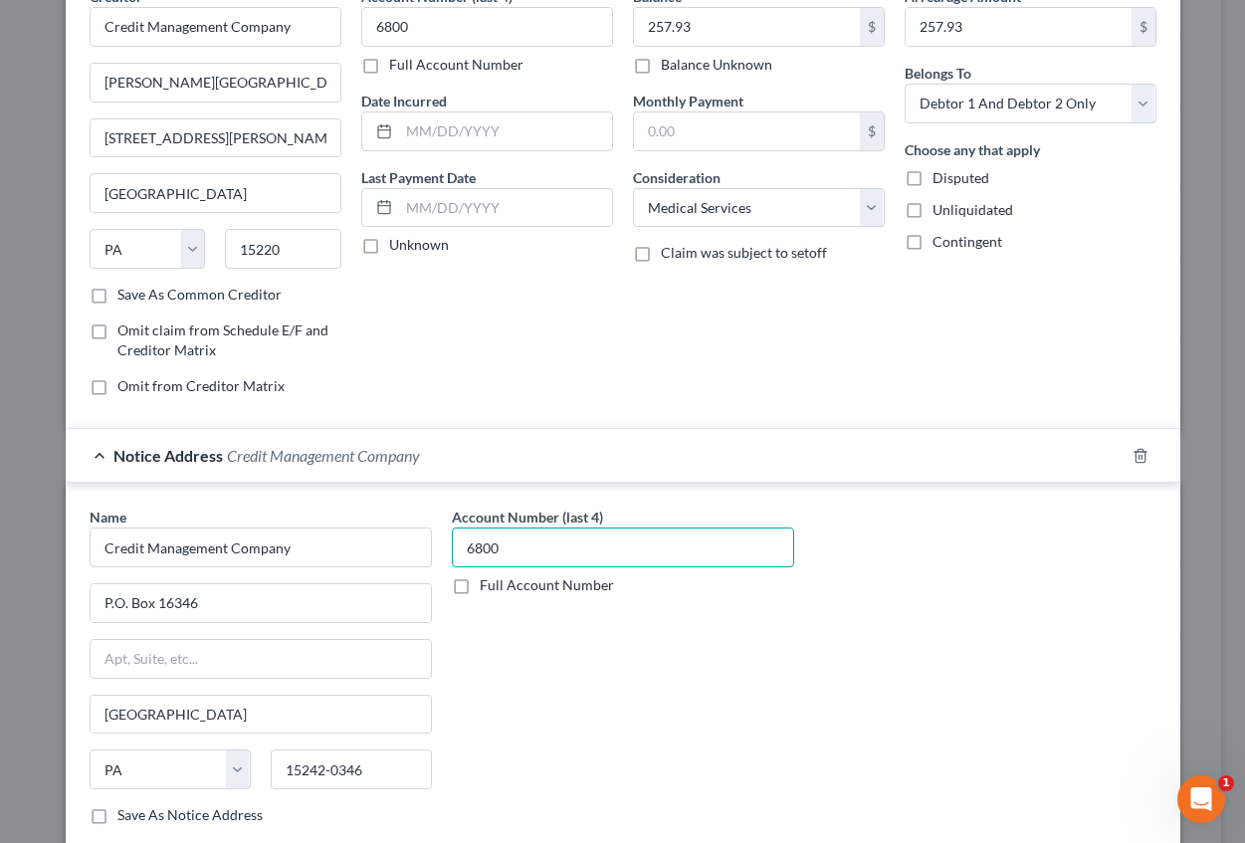
scroll to position [0, 0]
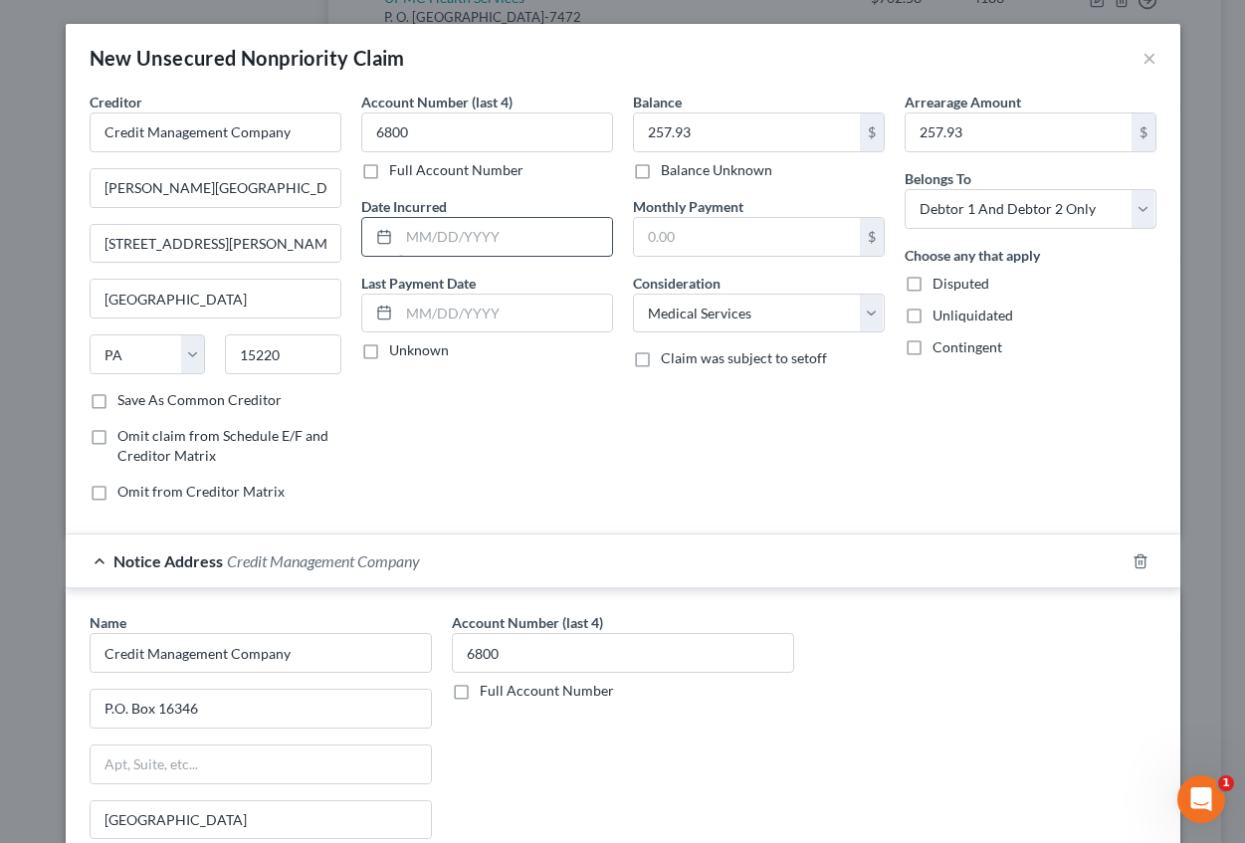
click at [465, 252] on input "text" at bounding box center [505, 237] width 213 height 38
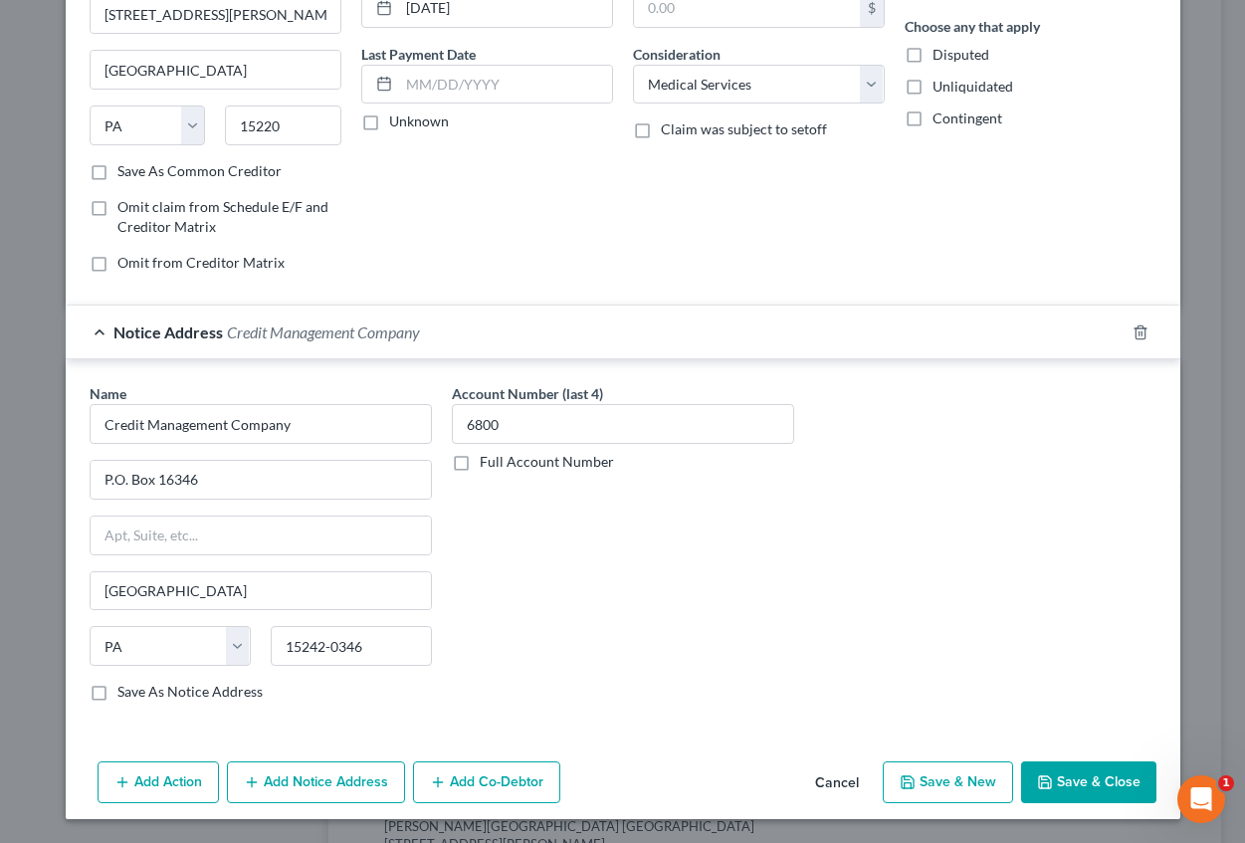
click at [950, 784] on button "Save & New" at bounding box center [948, 782] width 130 height 42
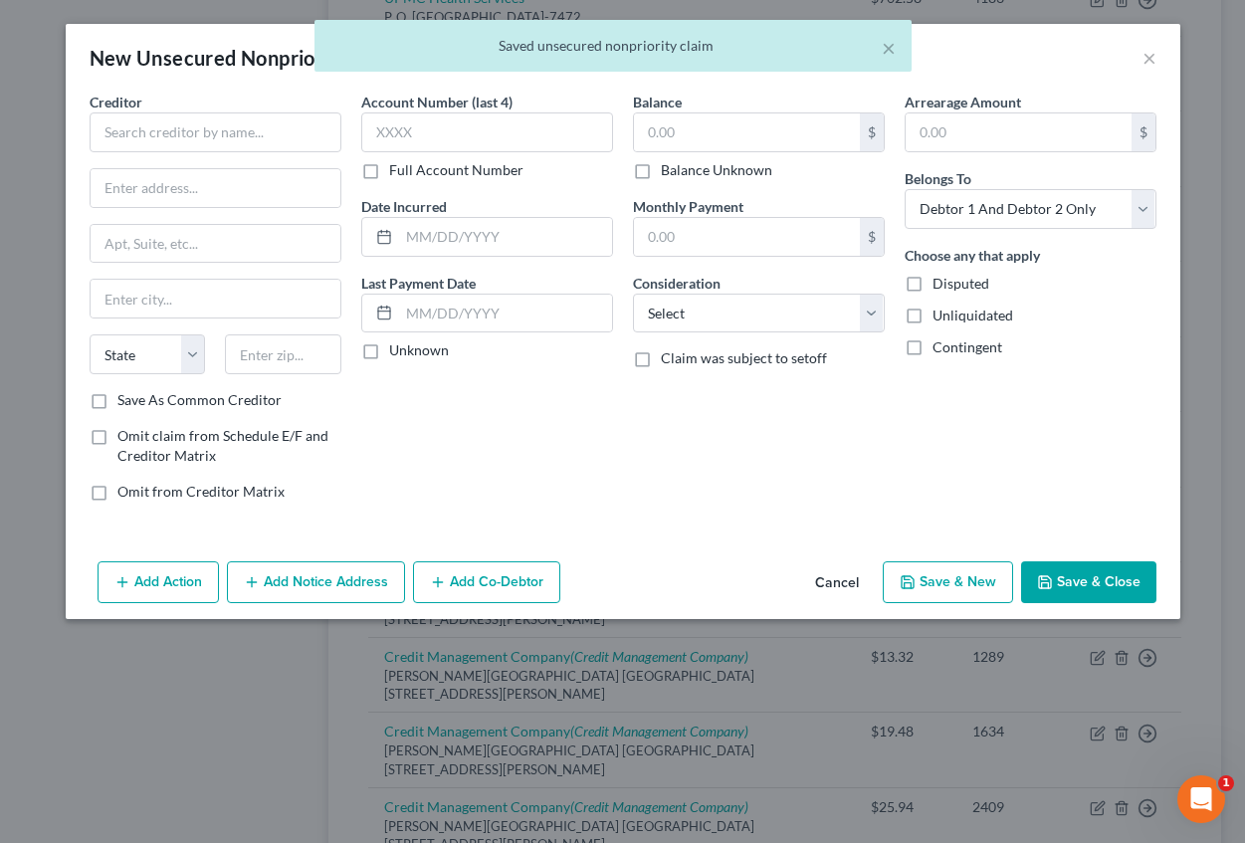
scroll to position [0, 0]
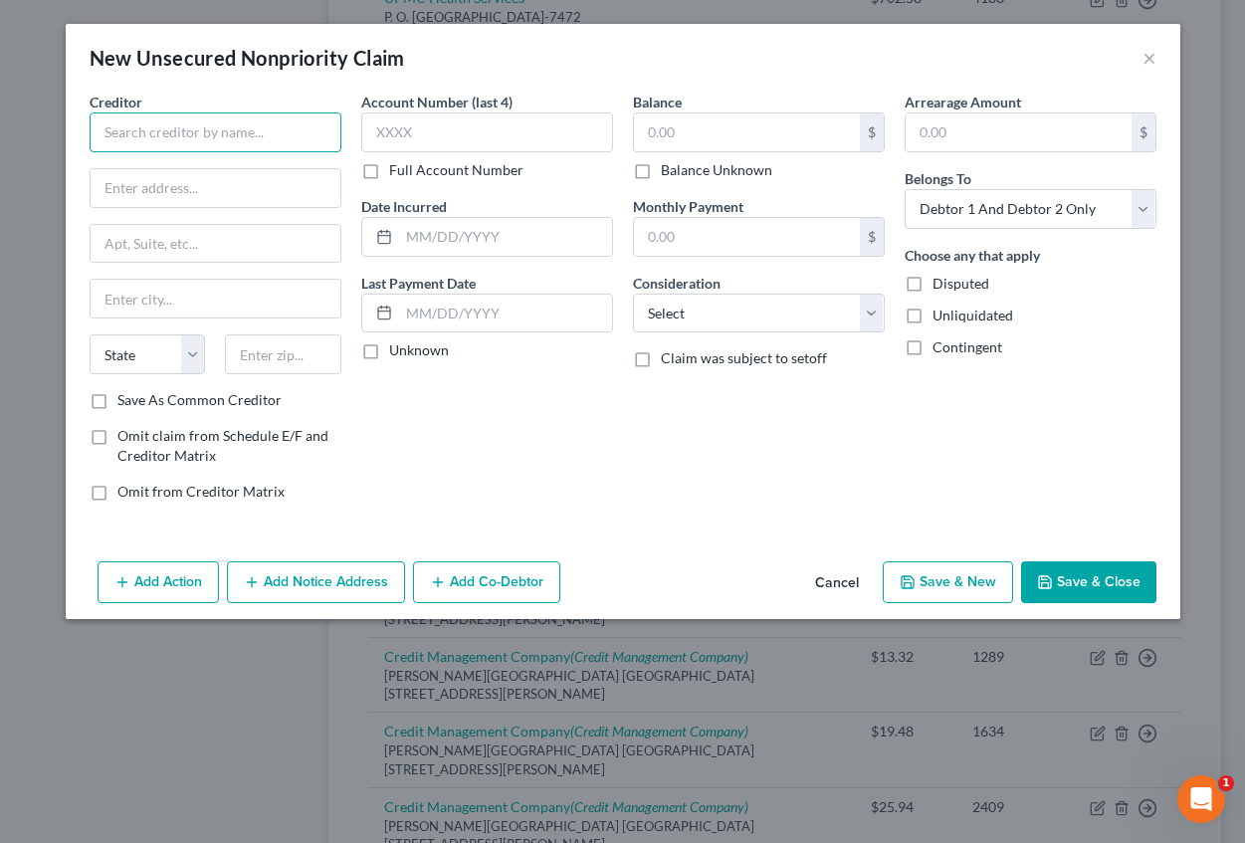
click at [167, 135] on input "text" at bounding box center [216, 132] width 252 height 40
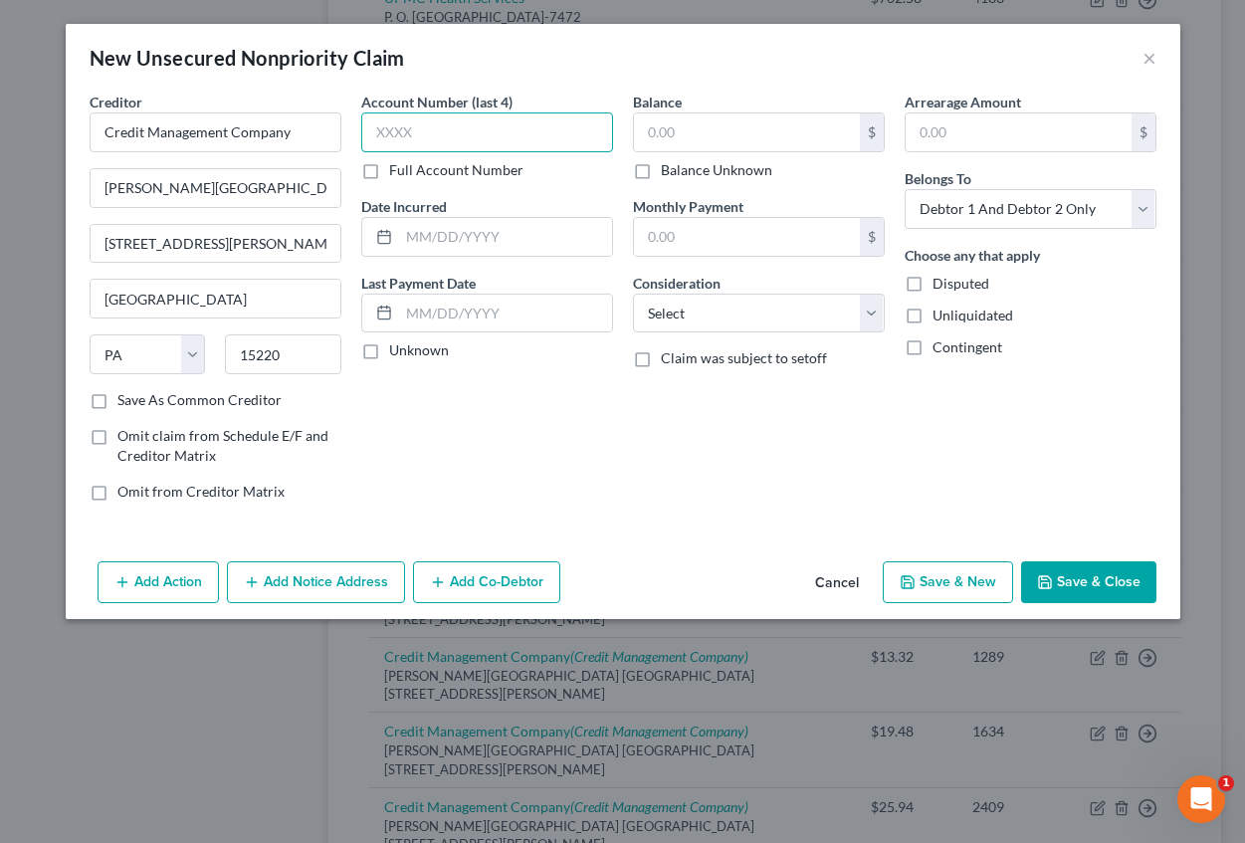
click at [388, 137] on input "text" at bounding box center [487, 132] width 252 height 40
click at [494, 236] on input "text" at bounding box center [505, 237] width 213 height 38
click at [685, 98] on div "Balance $ Balance Unknown Balance Undetermined $ Balance Unknown" at bounding box center [759, 136] width 252 height 89
click at [674, 119] on input "text" at bounding box center [747, 132] width 226 height 38
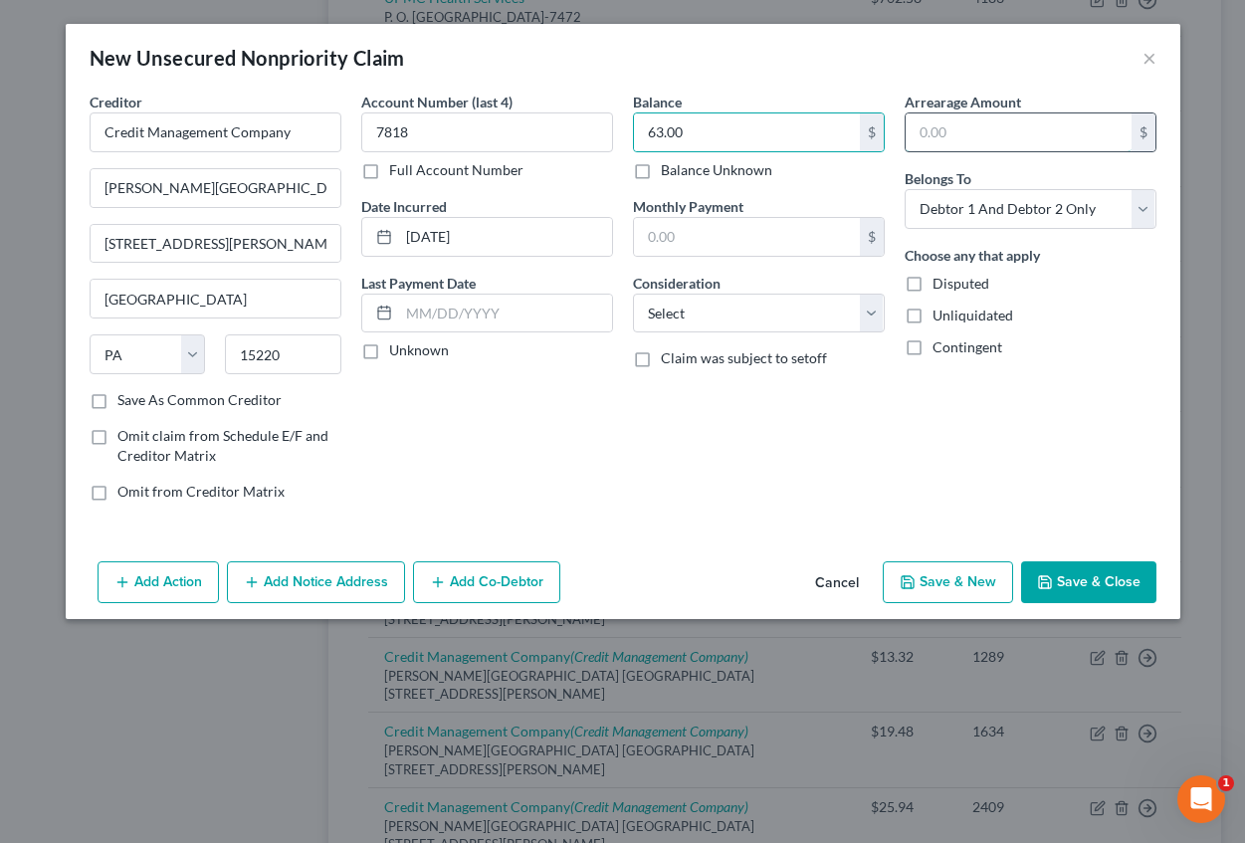
click at [988, 131] on input "text" at bounding box center [1019, 132] width 226 height 38
click at [832, 301] on select "Select Cable / Satellite Services Collection Agency Credit Card Debt Debt Couns…" at bounding box center [759, 314] width 252 height 40
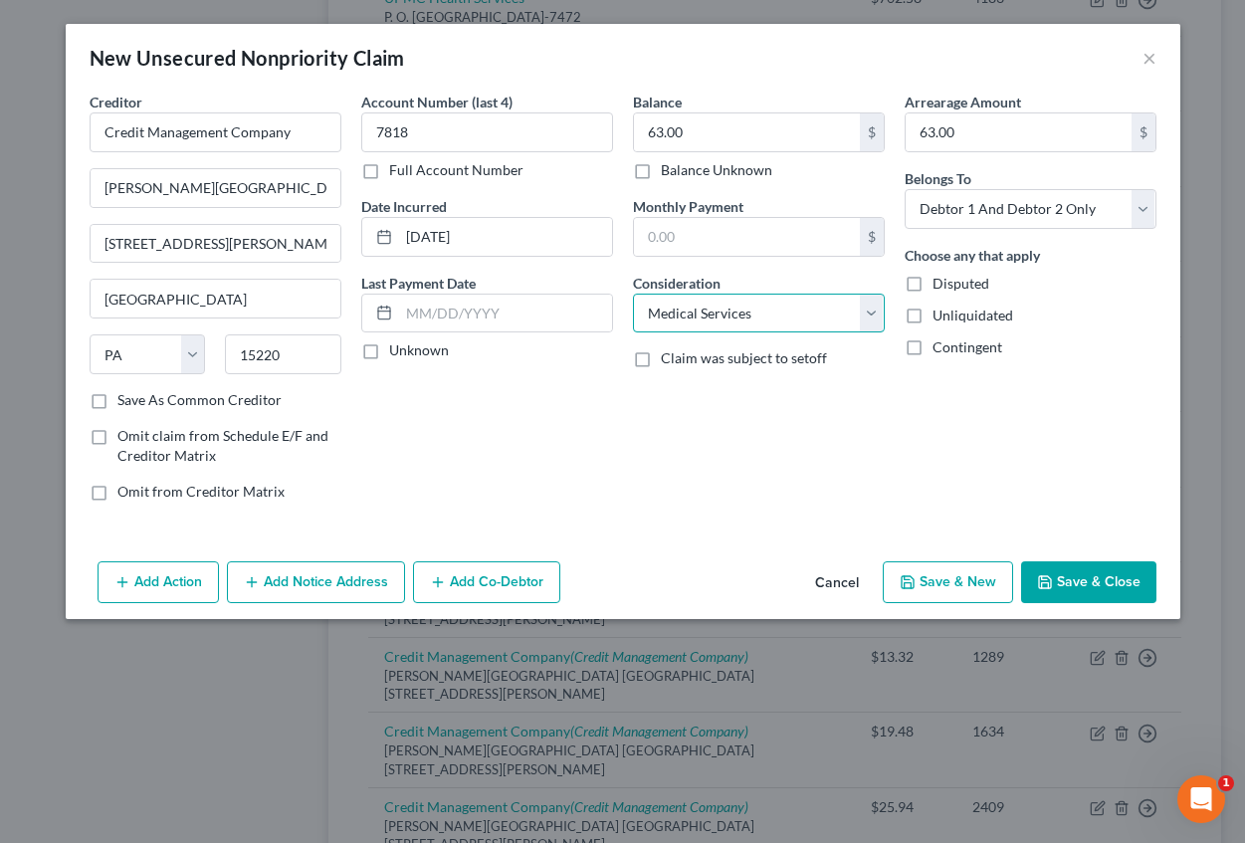
click at [633, 294] on select "Select Cable / Satellite Services Collection Agency Credit Card Debt Debt Couns…" at bounding box center [759, 314] width 252 height 40
click at [326, 585] on button "Add Notice Address" at bounding box center [316, 582] width 178 height 42
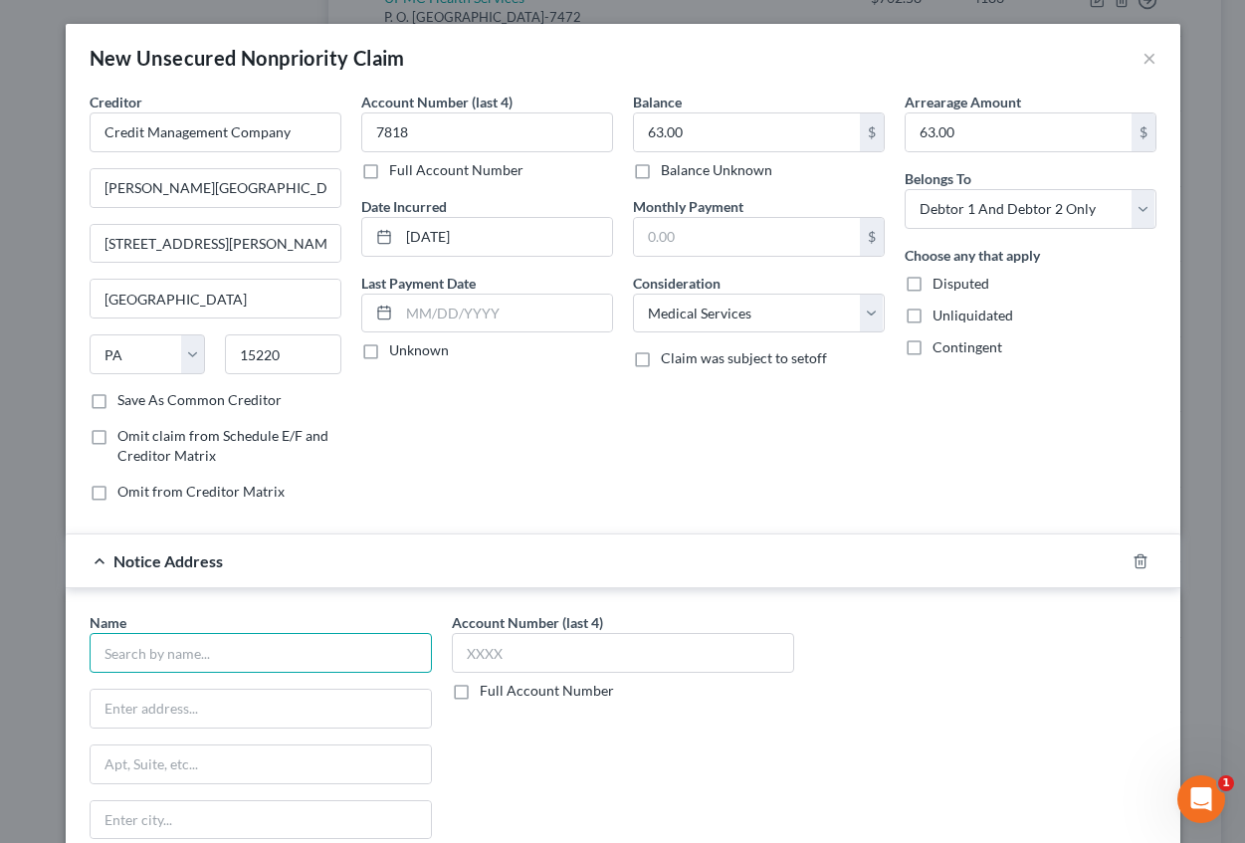
click at [119, 646] on input "text" at bounding box center [261, 653] width 342 height 40
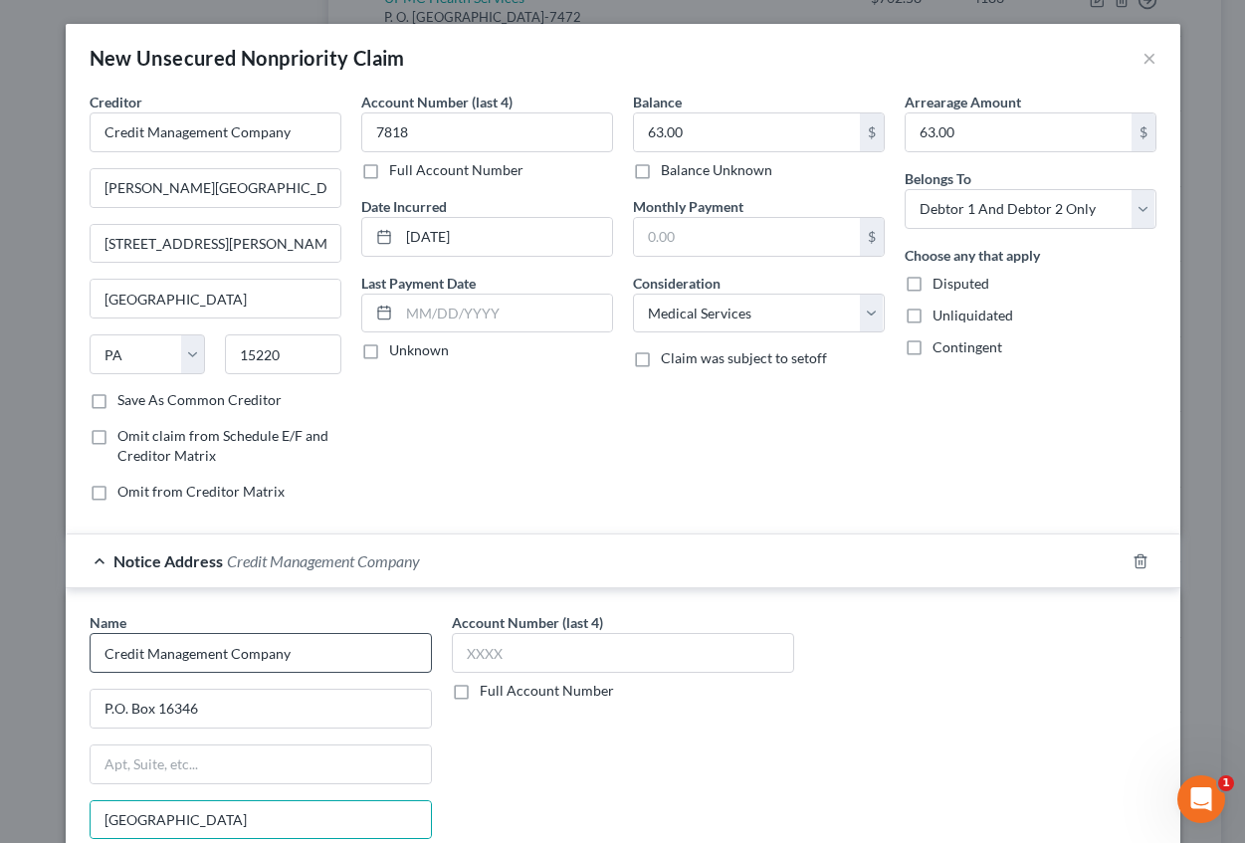
scroll to position [229, 0]
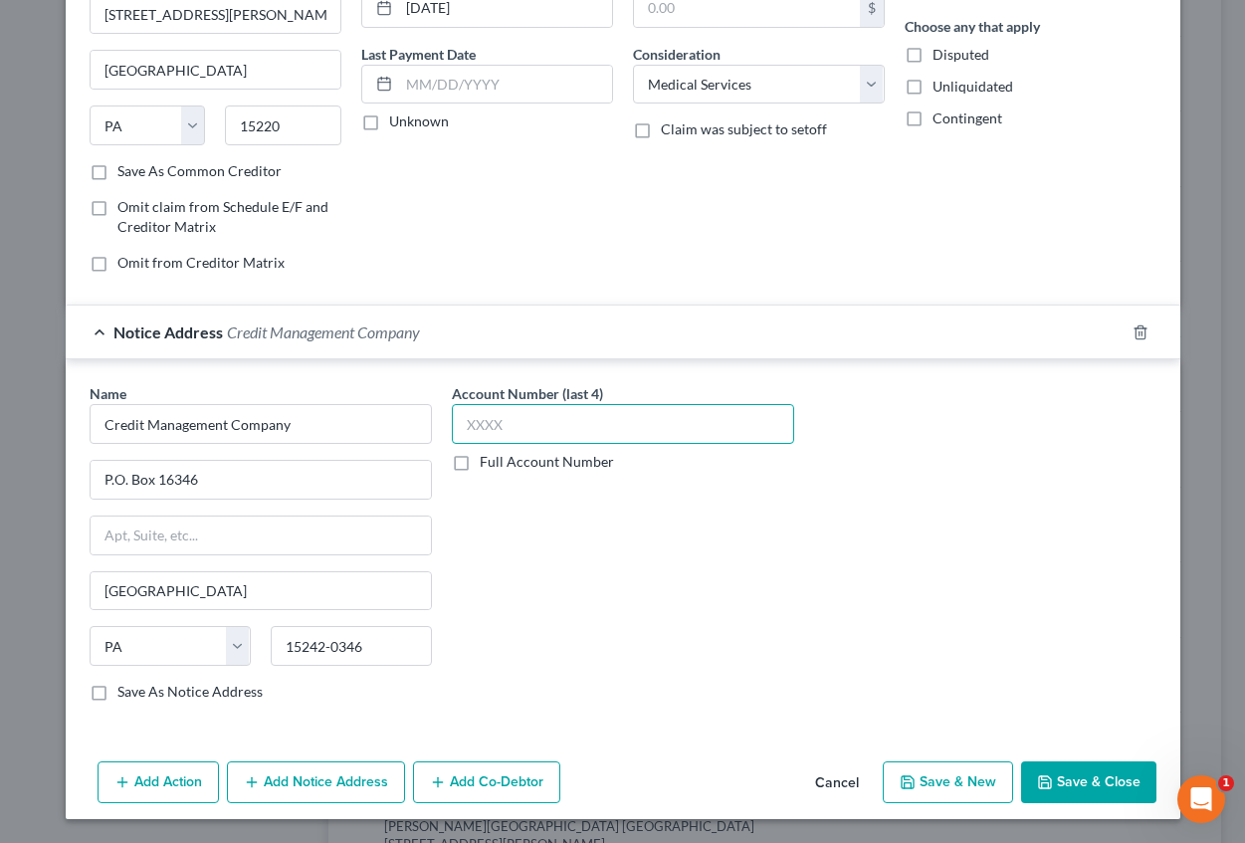
click at [473, 432] on input "text" at bounding box center [623, 424] width 342 height 40
click at [935, 779] on button "Save & New" at bounding box center [948, 782] width 130 height 42
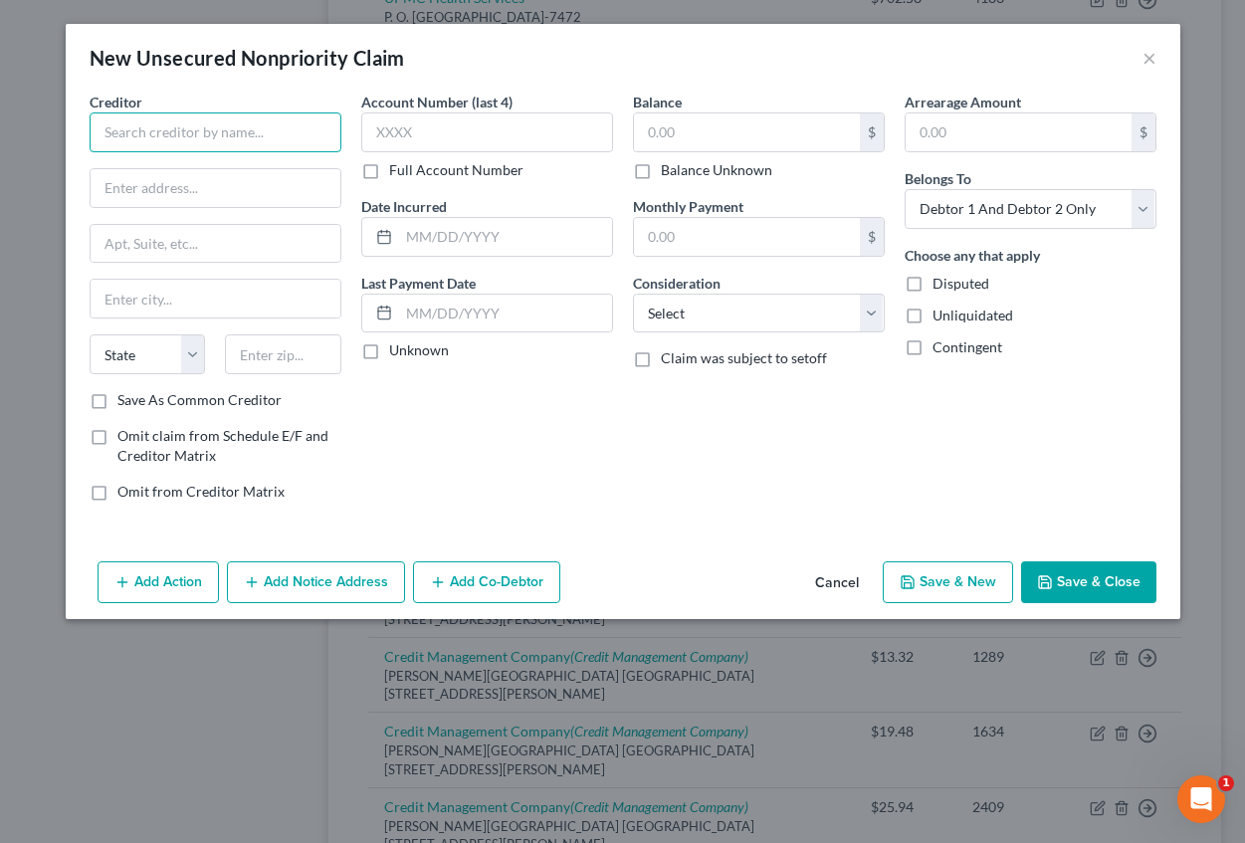
click at [212, 147] on input "text" at bounding box center [216, 132] width 252 height 40
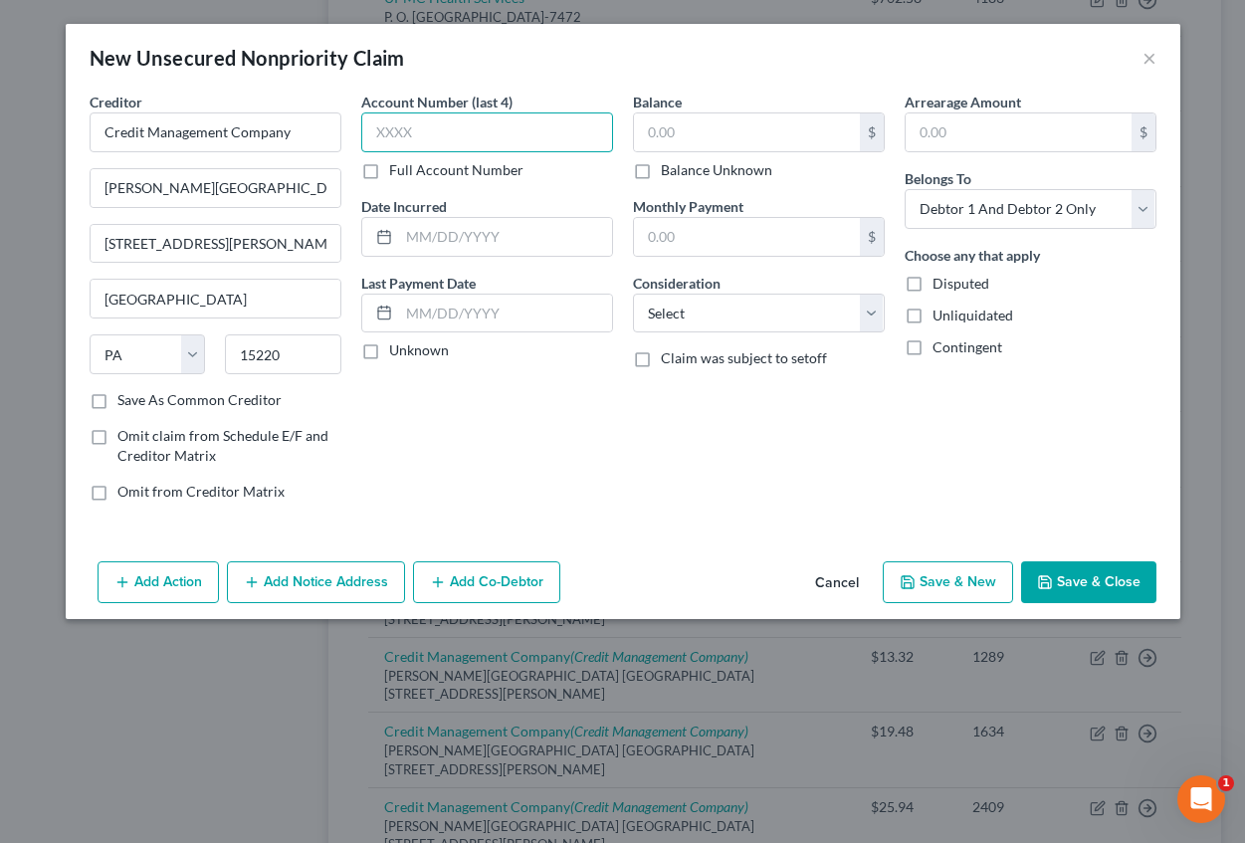
drag, startPoint x: 438, startPoint y: 115, endPoint x: 439, endPoint y: 134, distance: 18.9
click at [439, 133] on input "text" at bounding box center [487, 132] width 252 height 40
click at [441, 233] on input "text" at bounding box center [505, 237] width 213 height 38
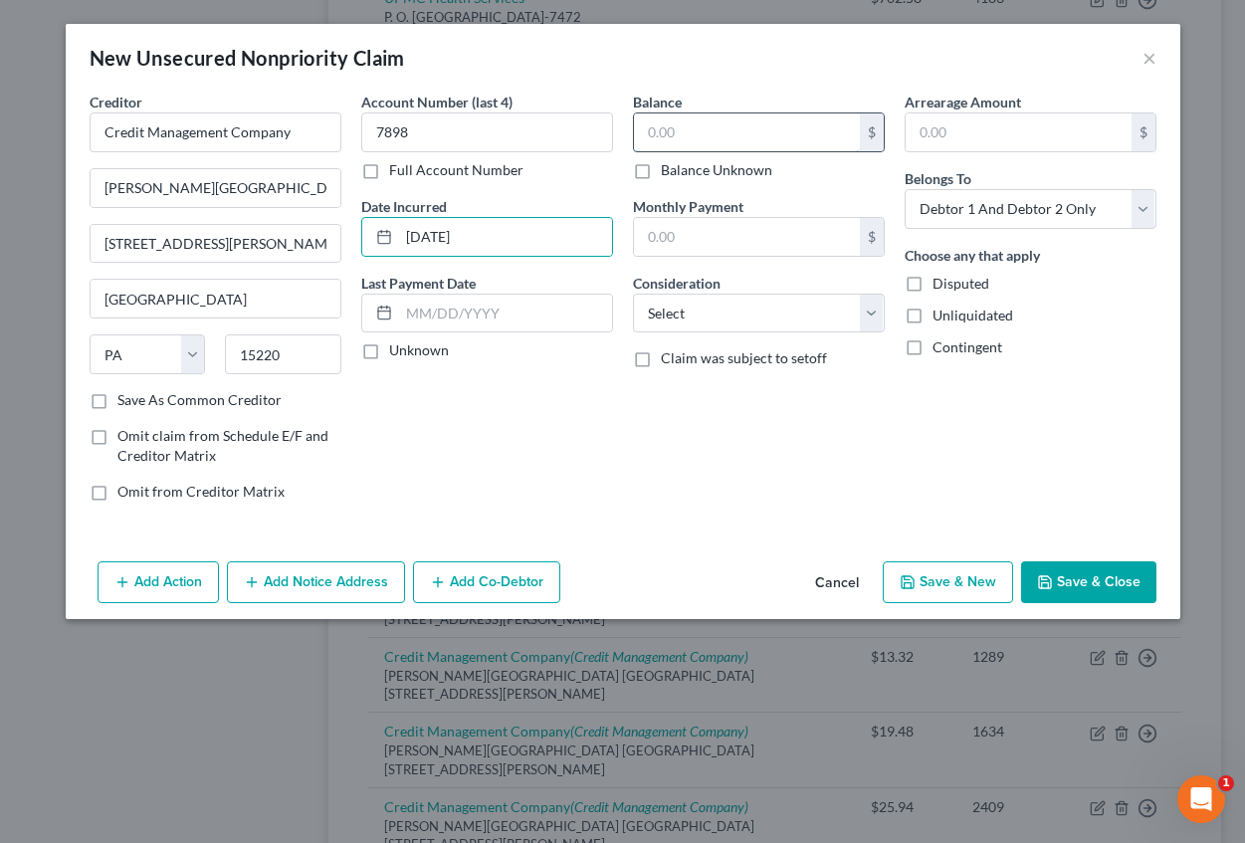
click at [732, 120] on input "text" at bounding box center [747, 132] width 226 height 38
click at [933, 132] on input "text" at bounding box center [1019, 132] width 226 height 38
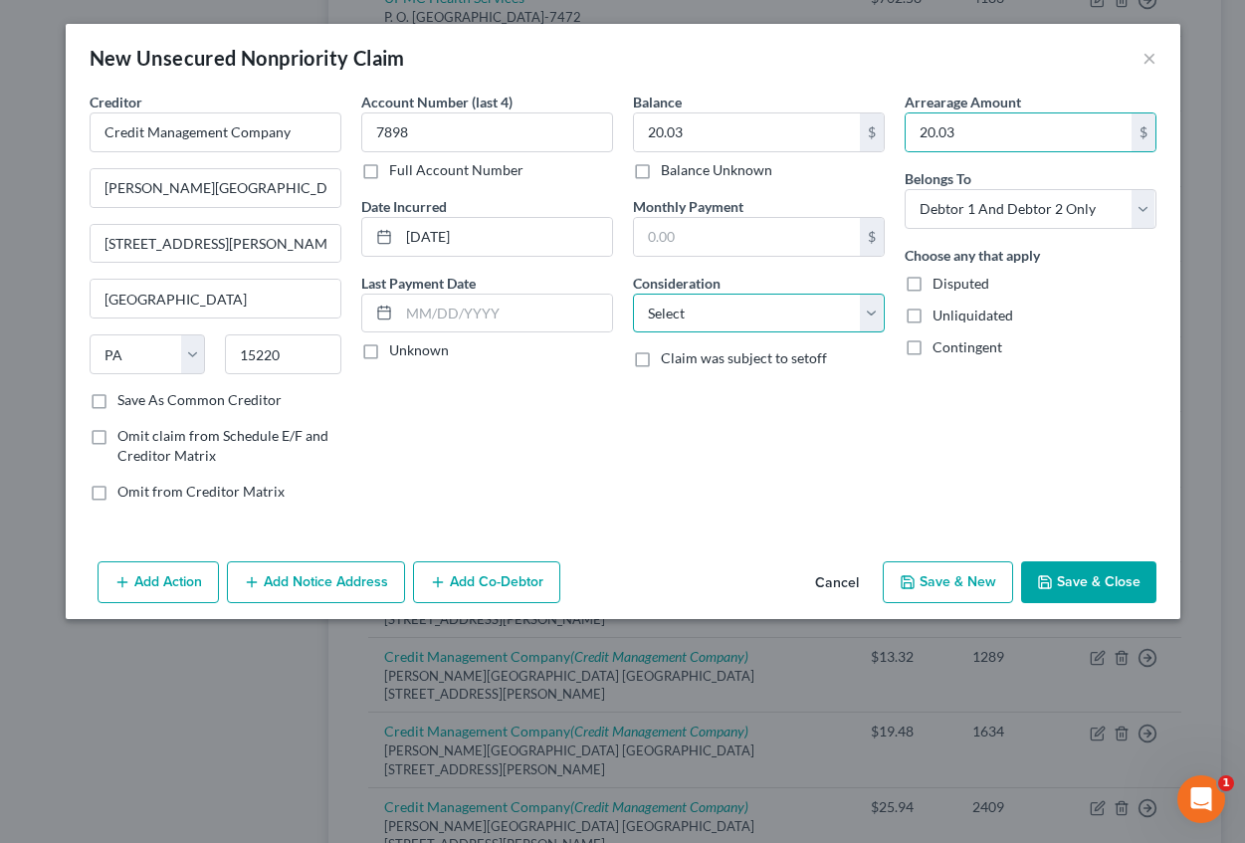
click at [759, 315] on select "Select Cable / Satellite Services Collection Agency Credit Card Debt Debt Couns…" at bounding box center [759, 314] width 252 height 40
click at [633, 294] on select "Select Cable / Satellite Services Collection Agency Credit Card Debt Debt Couns…" at bounding box center [759, 314] width 252 height 40
click at [347, 596] on button "Add Notice Address" at bounding box center [316, 582] width 178 height 42
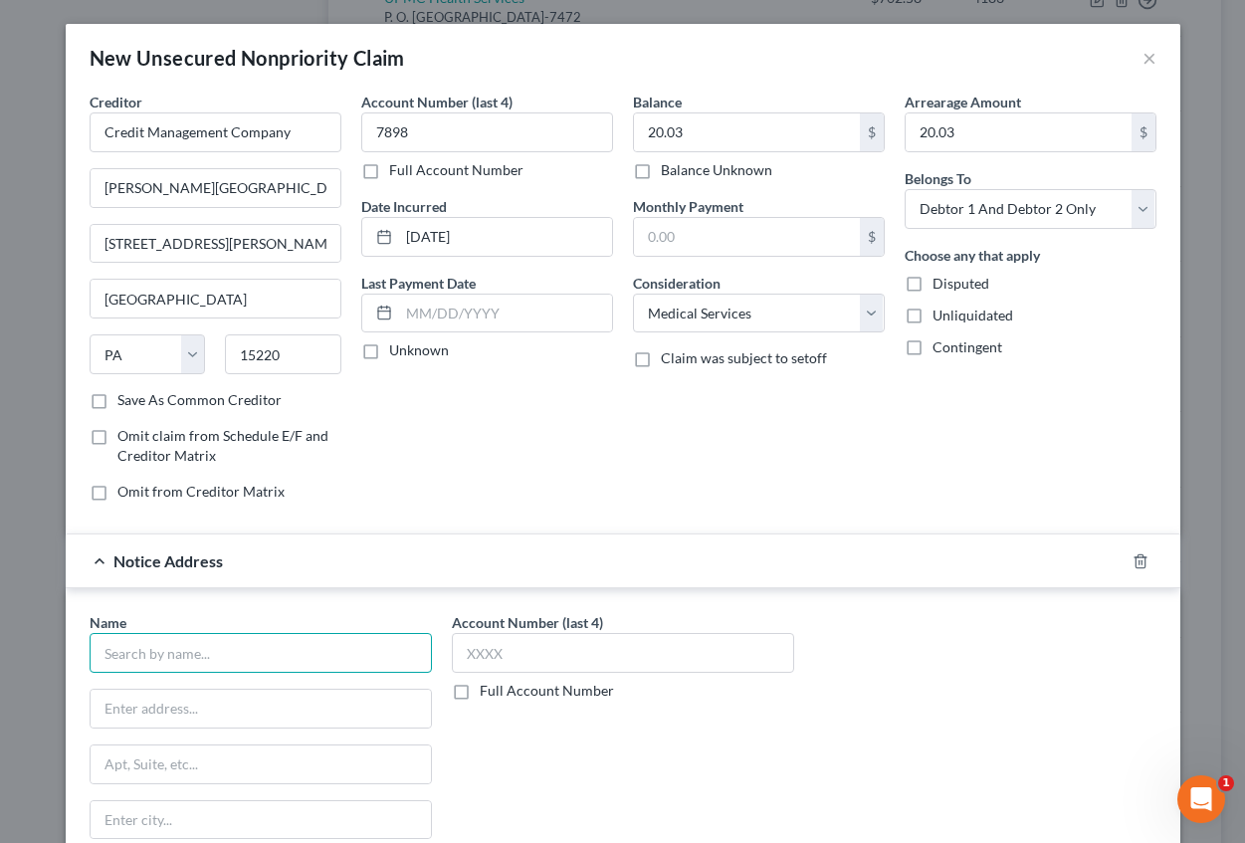
drag, startPoint x: 144, startPoint y: 647, endPoint x: 130, endPoint y: 649, distance: 14.1
click at [137, 649] on input "text" at bounding box center [261, 653] width 342 height 40
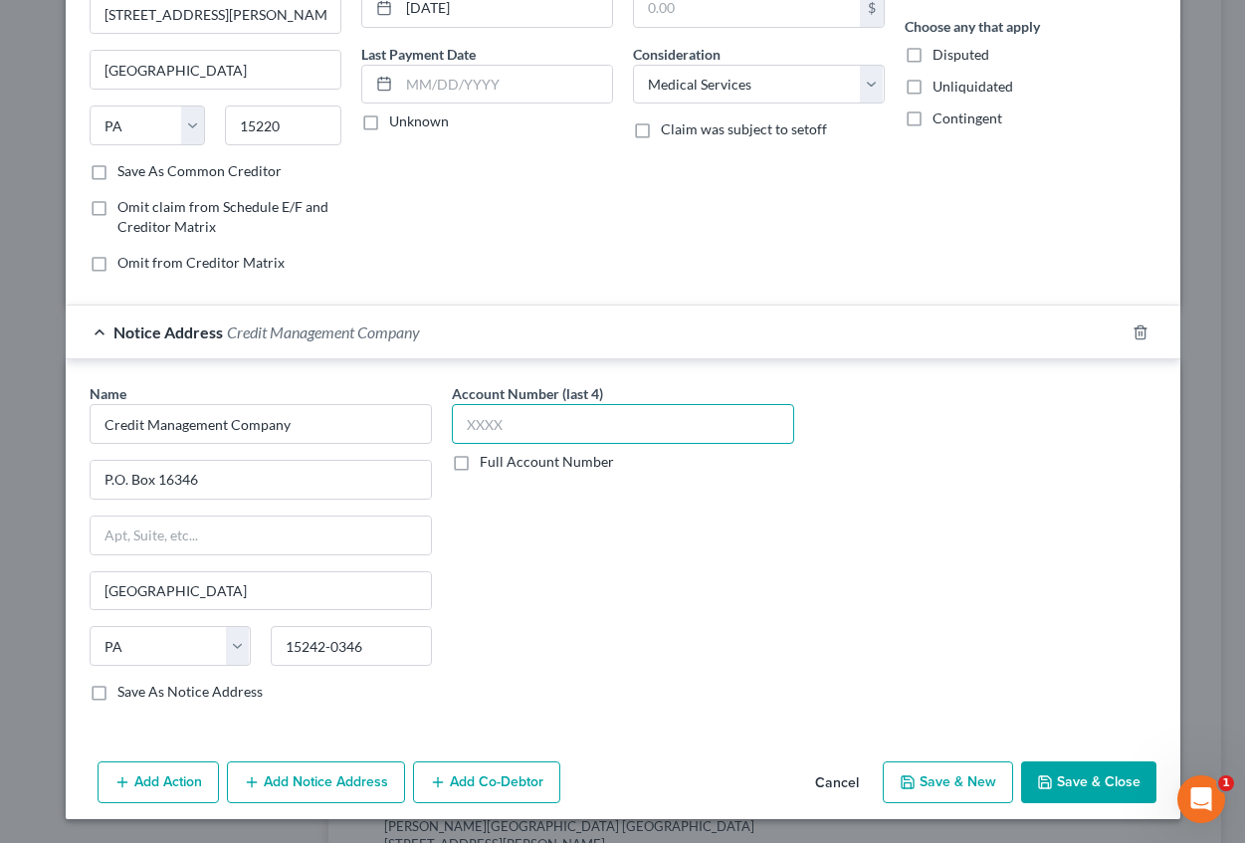
click at [515, 411] on input "text" at bounding box center [623, 424] width 342 height 40
click at [950, 781] on button "Save & New" at bounding box center [948, 782] width 130 height 42
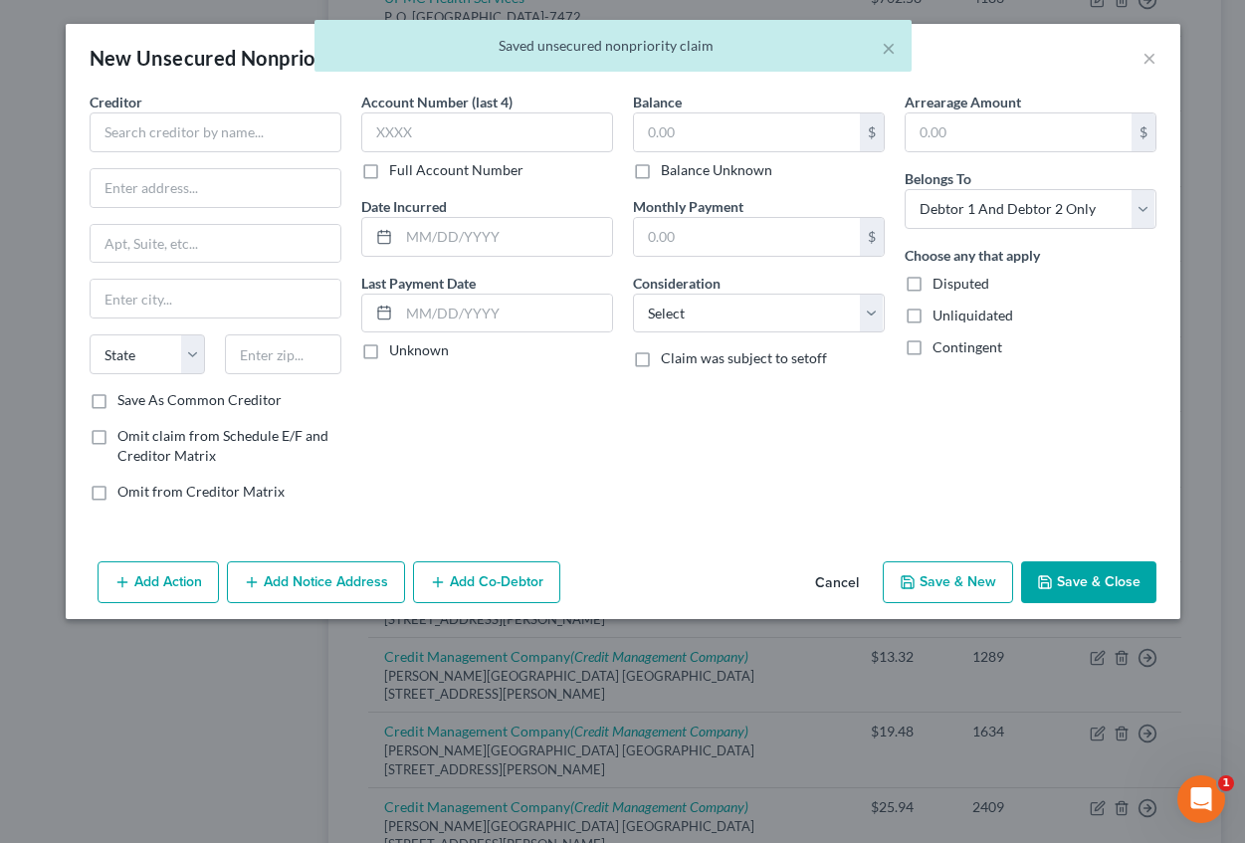
scroll to position [0, 0]
click at [137, 129] on input "text" at bounding box center [216, 132] width 252 height 40
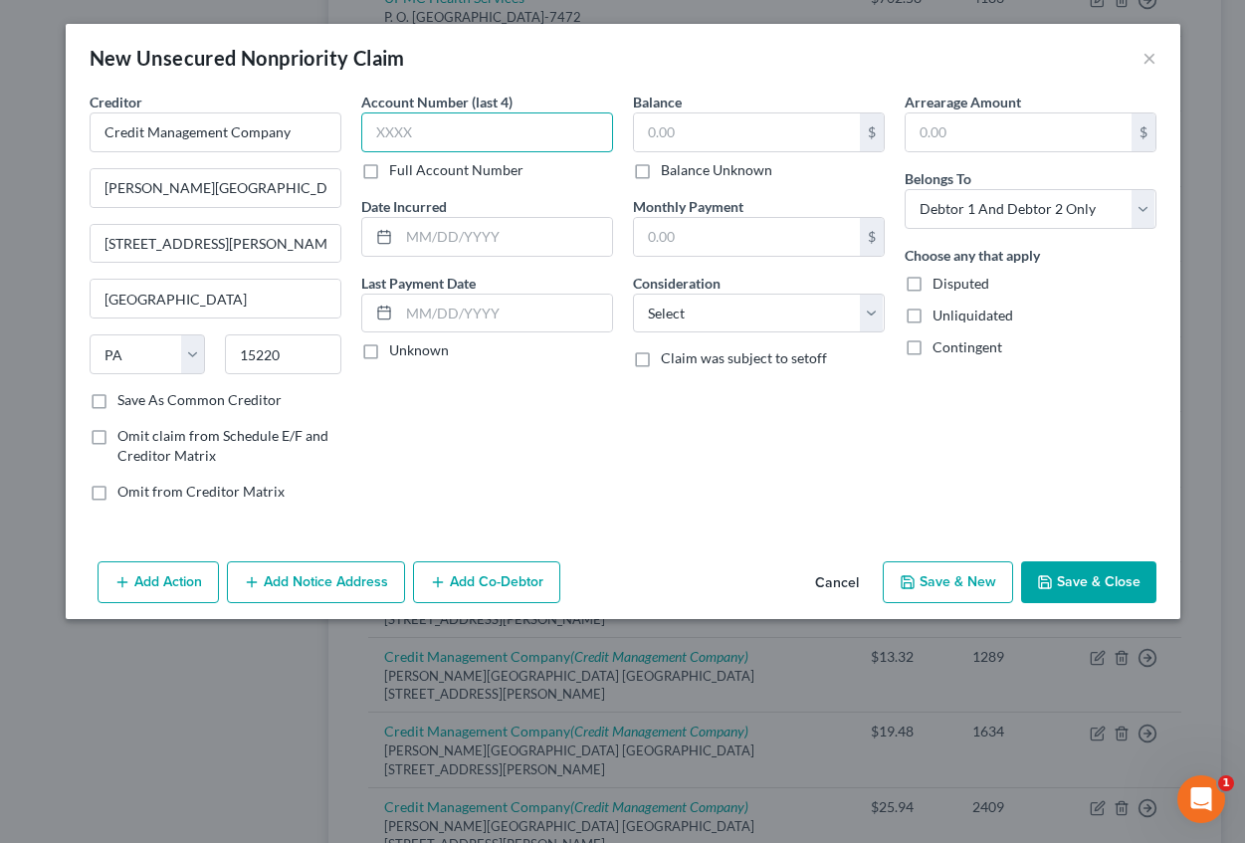
click at [422, 151] on input "text" at bounding box center [487, 132] width 252 height 40
click at [452, 227] on input "text" at bounding box center [505, 237] width 213 height 38
click at [750, 118] on input "text" at bounding box center [747, 132] width 226 height 38
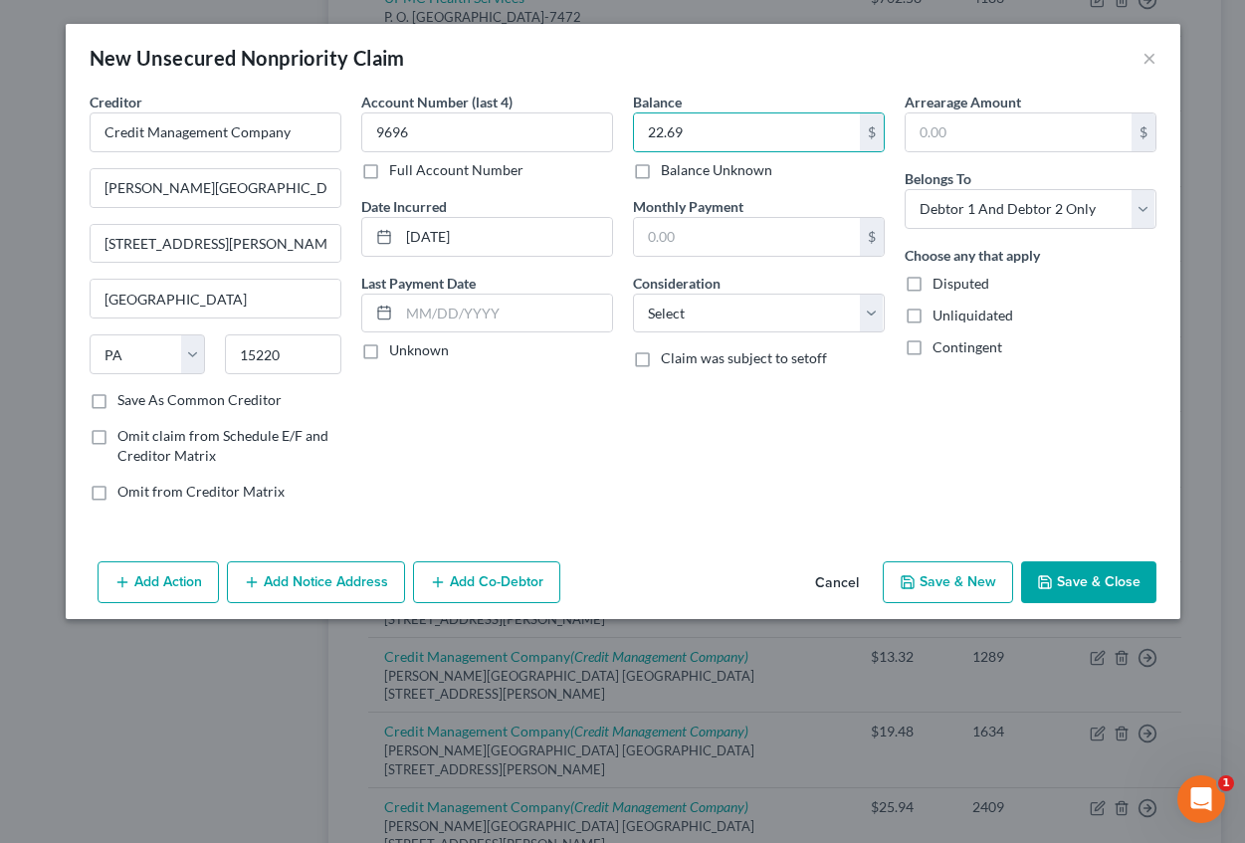
click at [949, 106] on label "Arrearage Amount" at bounding box center [963, 102] width 116 height 21
click at [962, 120] on input "text" at bounding box center [1019, 132] width 226 height 38
click at [678, 129] on input "22.69" at bounding box center [747, 132] width 226 height 38
click at [669, 136] on input "22.69" at bounding box center [747, 132] width 226 height 38
click at [678, 134] on input "22.69" at bounding box center [747, 132] width 226 height 38
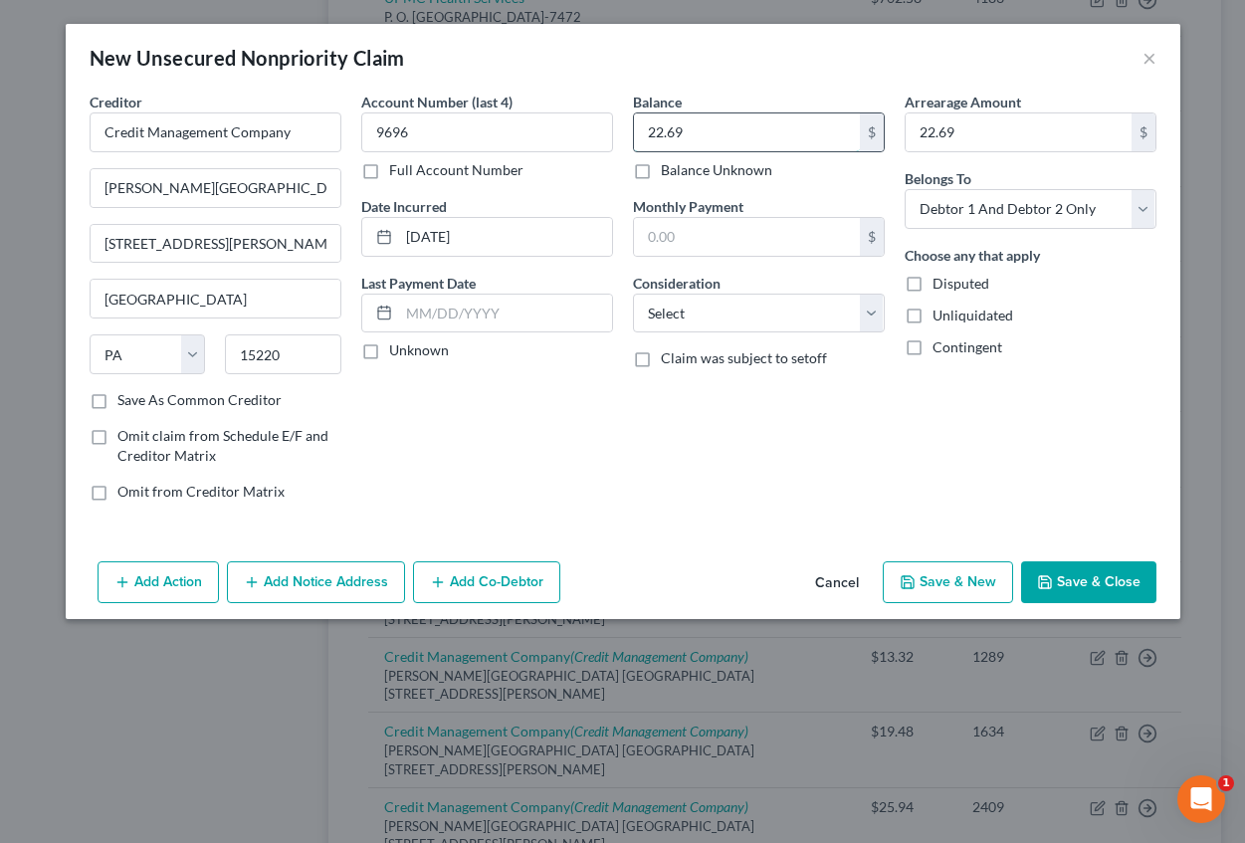
click at [679, 132] on input "22.69" at bounding box center [747, 132] width 226 height 38
click at [673, 131] on input "22.69" at bounding box center [747, 132] width 226 height 38
click at [952, 134] on input "22.69" at bounding box center [1019, 132] width 226 height 38
click at [764, 455] on div "Balance 22.89 $ Balance Unknown Balance Undetermined 22.89 $ Balance Unknown Mo…" at bounding box center [759, 305] width 272 height 426
click at [657, 308] on select "Select Cable / Satellite Services Collection Agency Credit Card Debt Debt Couns…" at bounding box center [759, 314] width 252 height 40
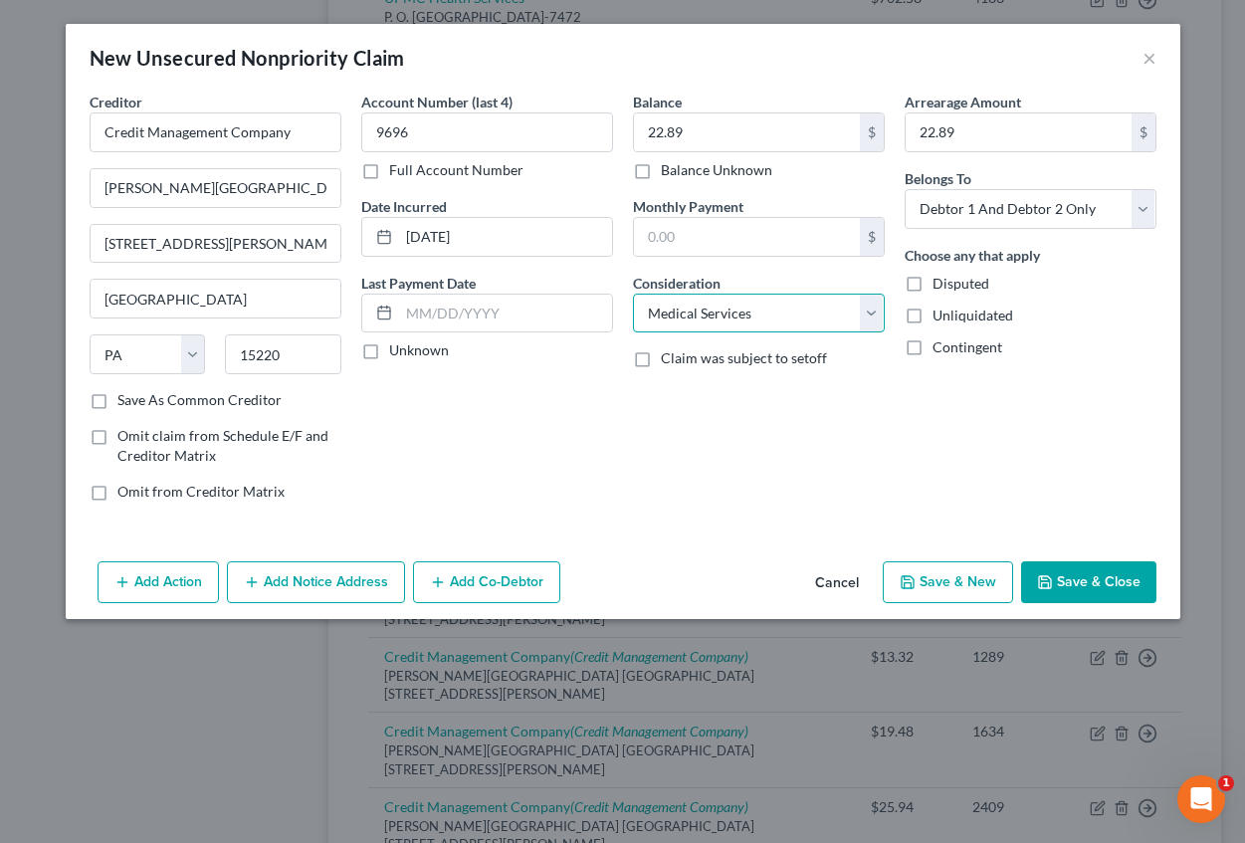
click at [633, 294] on select "Select Cable / Satellite Services Collection Agency Credit Card Debt Debt Couns…" at bounding box center [759, 314] width 252 height 40
click at [361, 584] on button "Add Notice Address" at bounding box center [316, 582] width 178 height 42
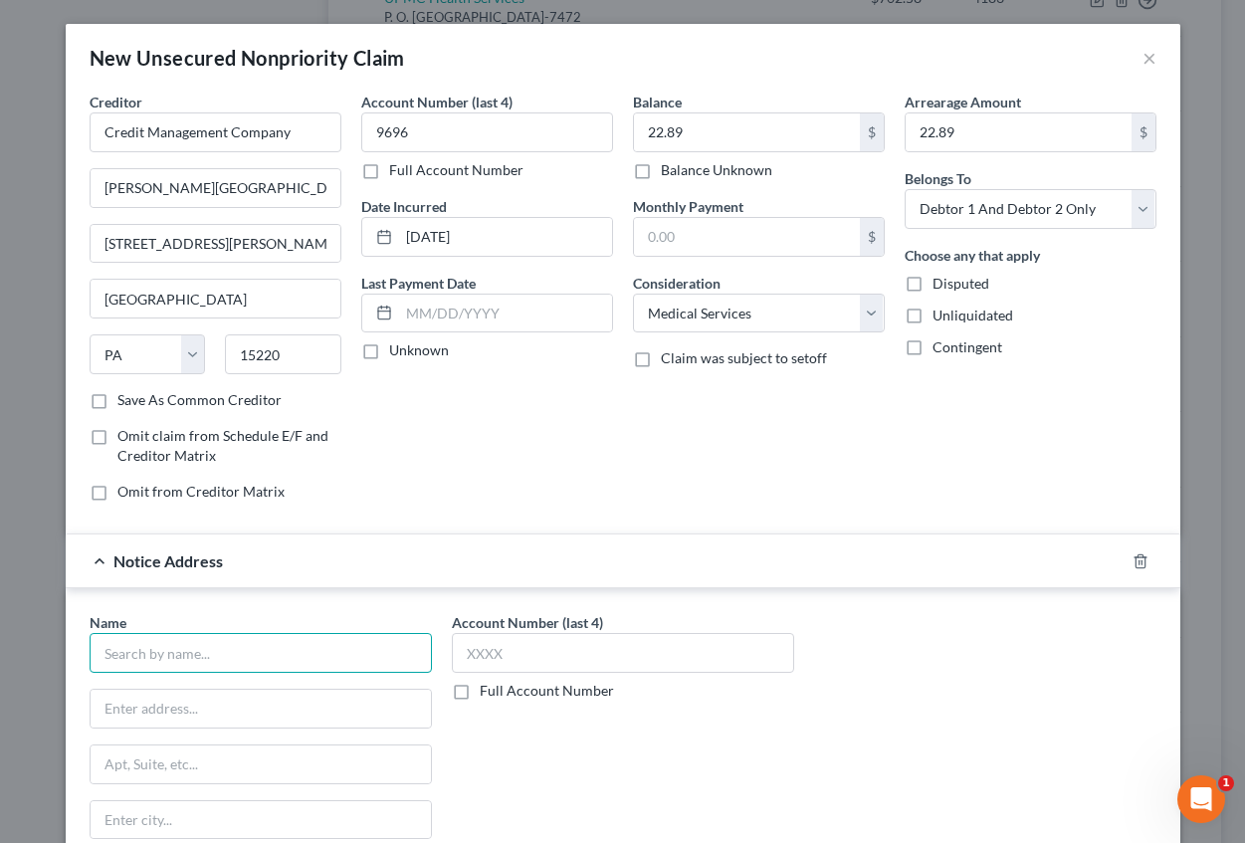
drag, startPoint x: 163, startPoint y: 639, endPoint x: 152, endPoint y: 641, distance: 11.1
click at [160, 640] on input "text" at bounding box center [261, 653] width 342 height 40
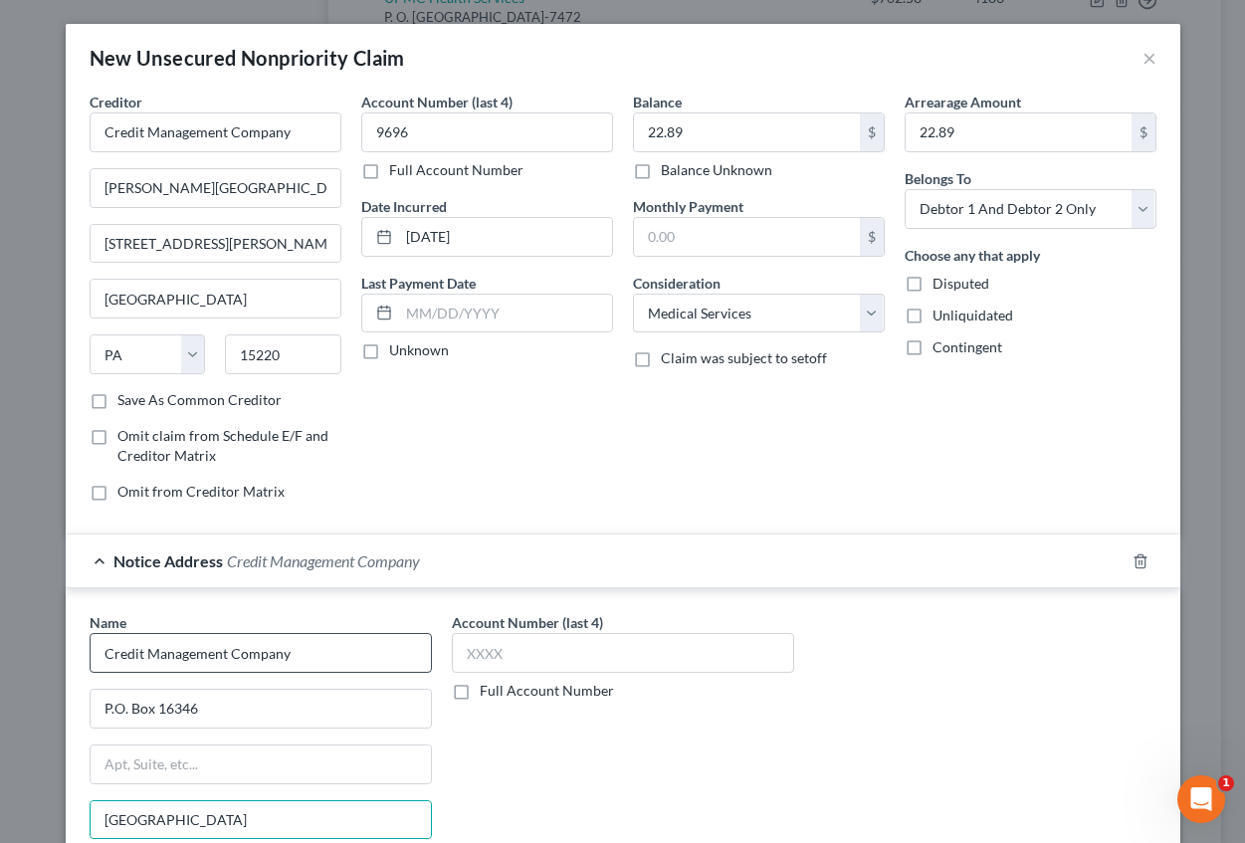
scroll to position [229, 0]
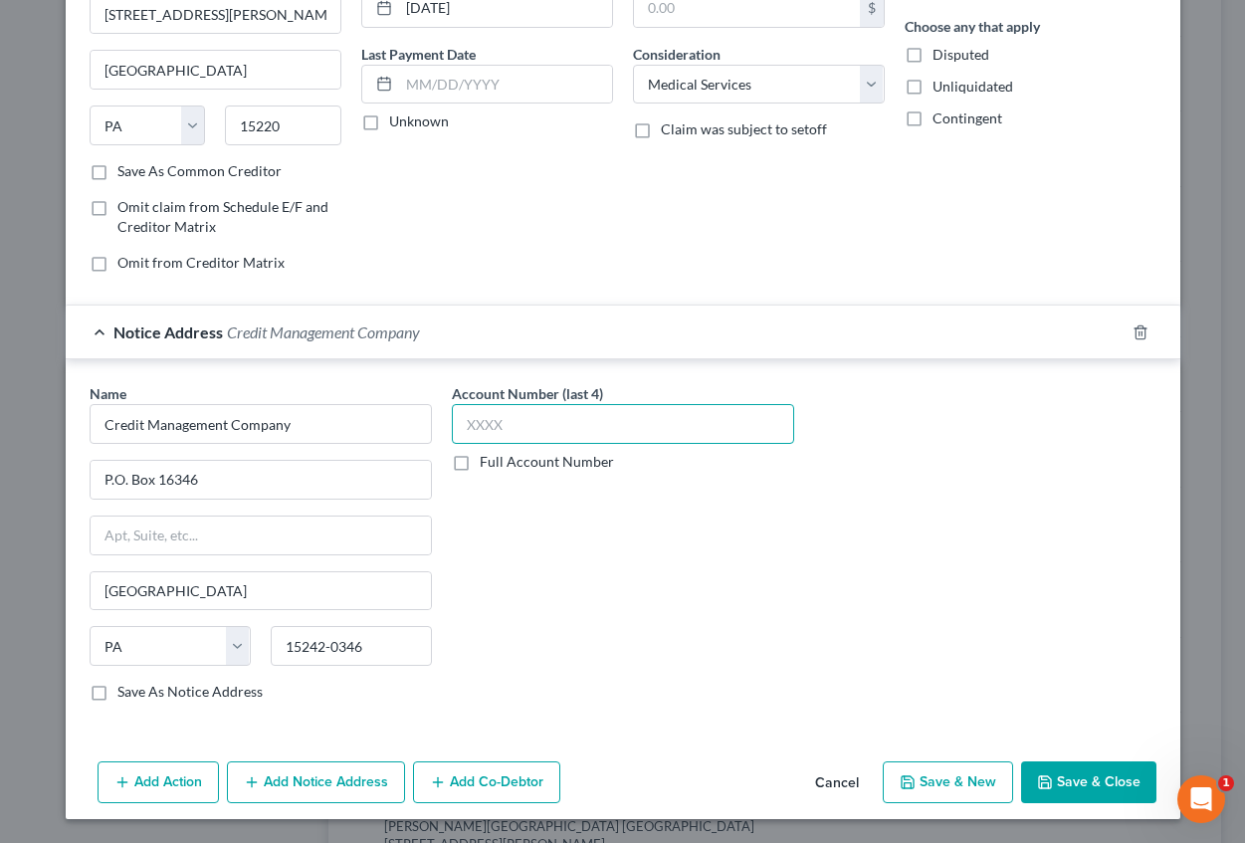
click at [494, 413] on input "text" at bounding box center [623, 424] width 342 height 40
click at [958, 795] on button "Save & New" at bounding box center [948, 782] width 130 height 42
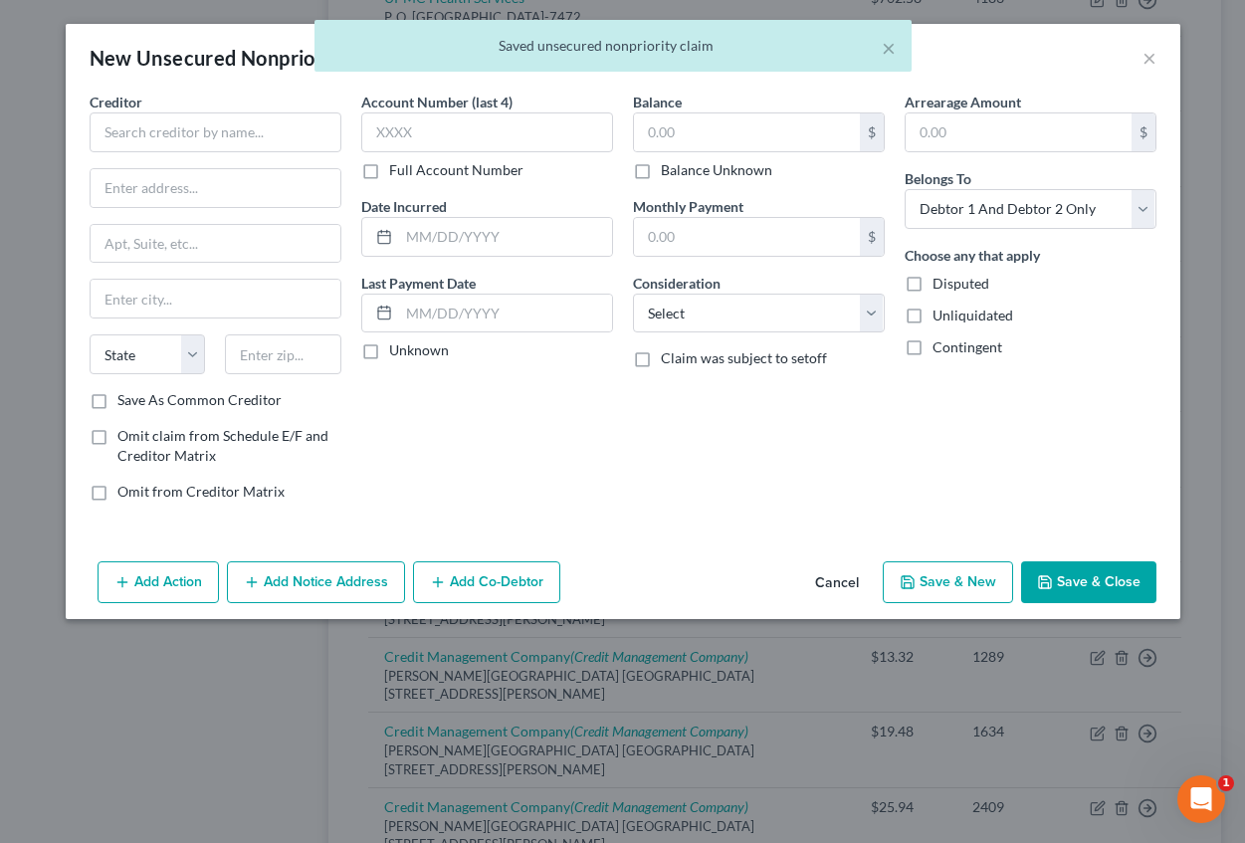
scroll to position [0, 0]
click at [156, 129] on input "text" at bounding box center [216, 132] width 252 height 40
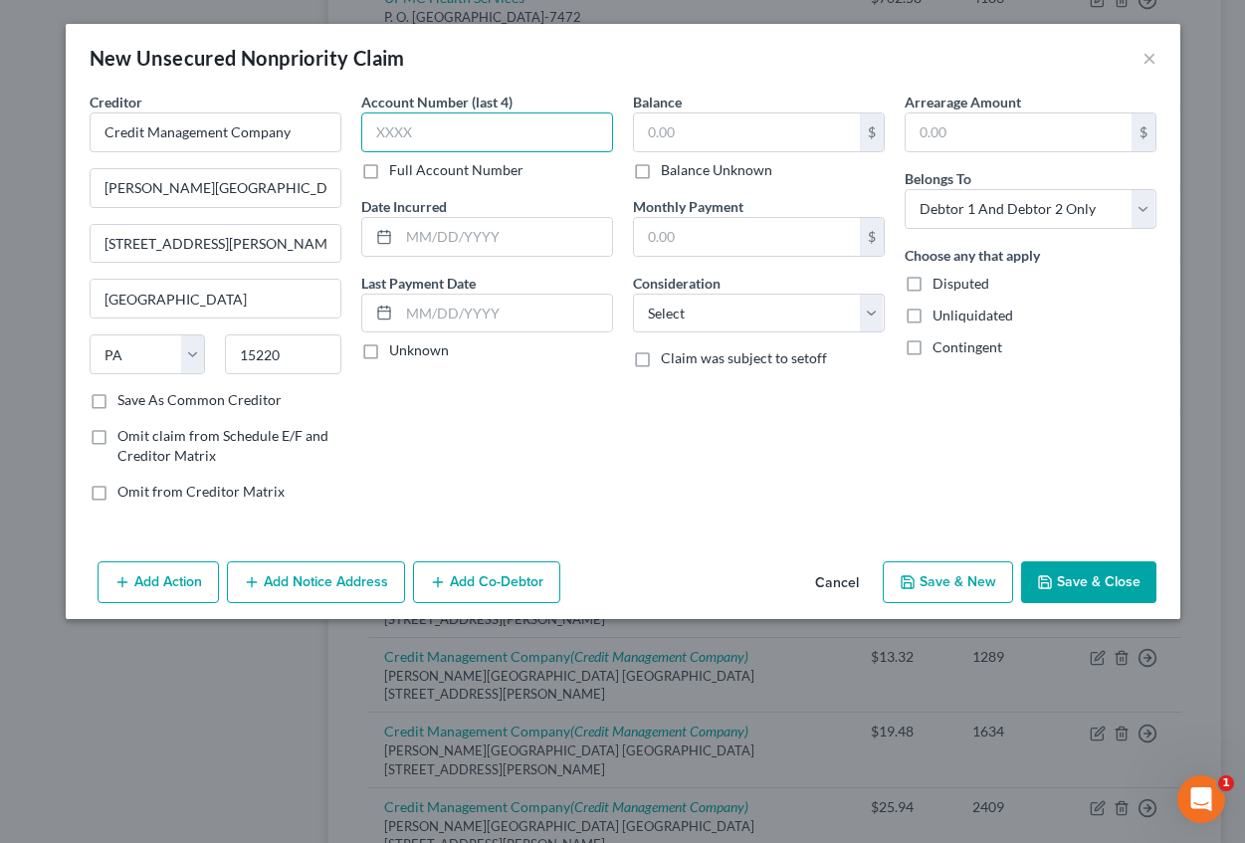
click at [417, 130] on input "text" at bounding box center [487, 132] width 252 height 40
click at [444, 235] on input "text" at bounding box center [505, 237] width 213 height 38
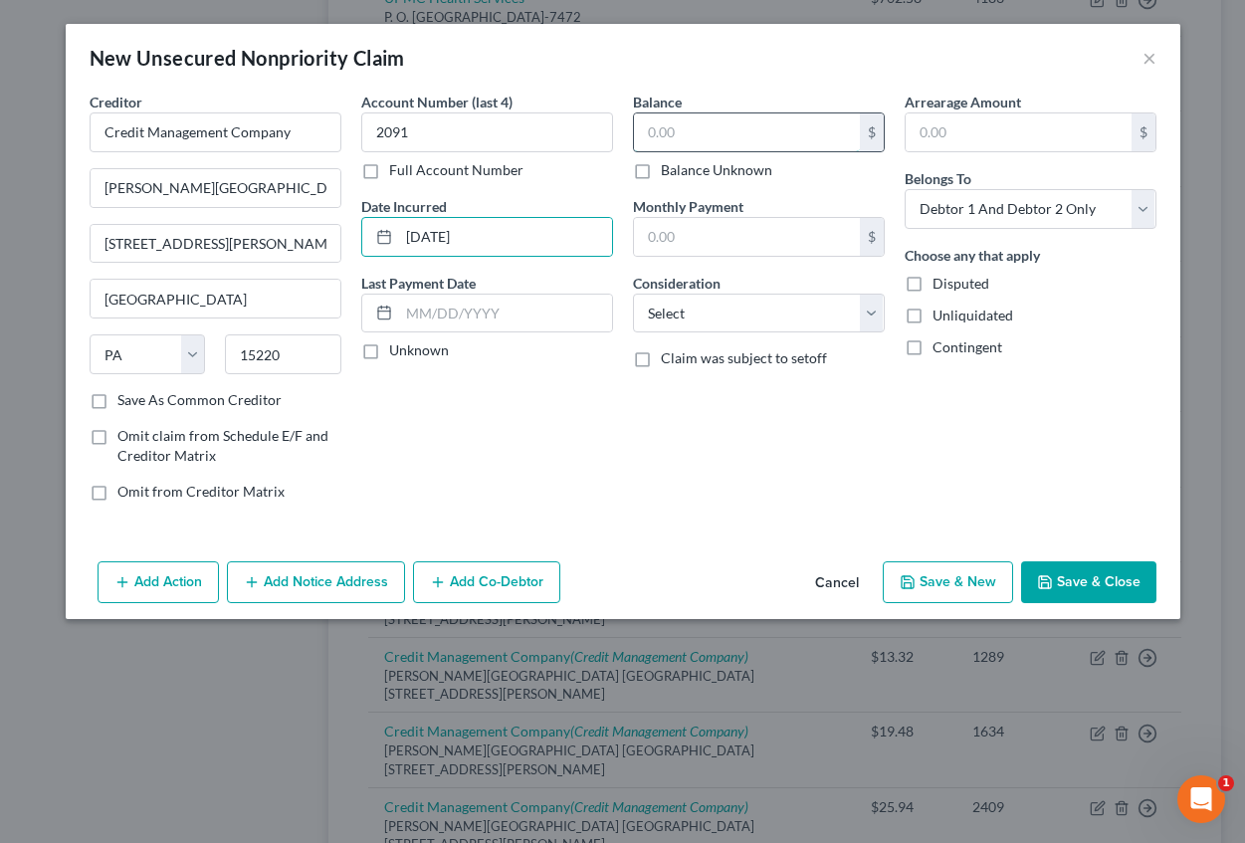
click at [672, 139] on input "text" at bounding box center [747, 132] width 226 height 38
click at [935, 129] on input "text" at bounding box center [1019, 132] width 226 height 38
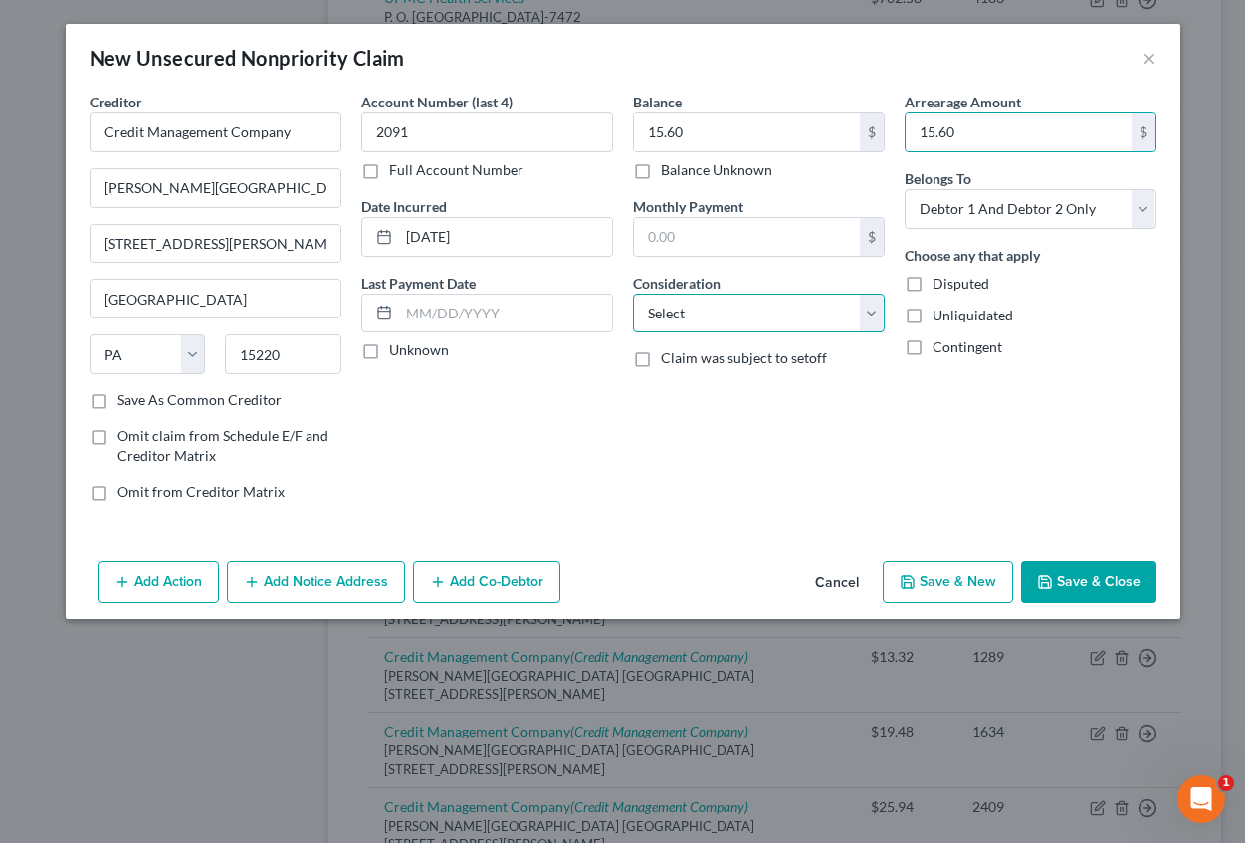
click at [731, 318] on select "Select Cable / Satellite Services Collection Agency Credit Card Debt Debt Couns…" at bounding box center [759, 314] width 252 height 40
click at [633, 294] on select "Select Cable / Satellite Services Collection Agency Credit Card Debt Debt Couns…" at bounding box center [759, 314] width 252 height 40
click at [320, 568] on button "Add Notice Address" at bounding box center [316, 582] width 178 height 42
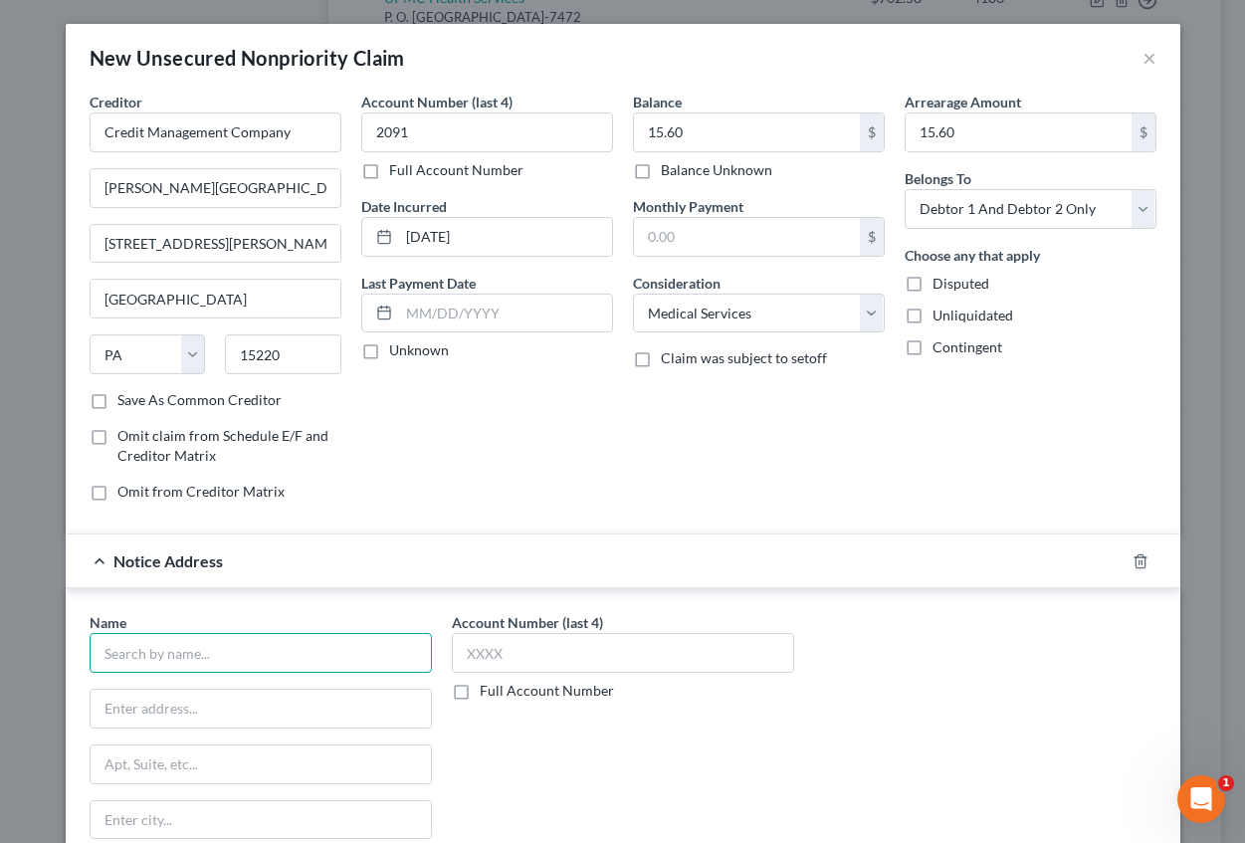
drag, startPoint x: 123, startPoint y: 636, endPoint x: 85, endPoint y: 631, distance: 39.1
click at [122, 636] on input "text" at bounding box center [261, 653] width 342 height 40
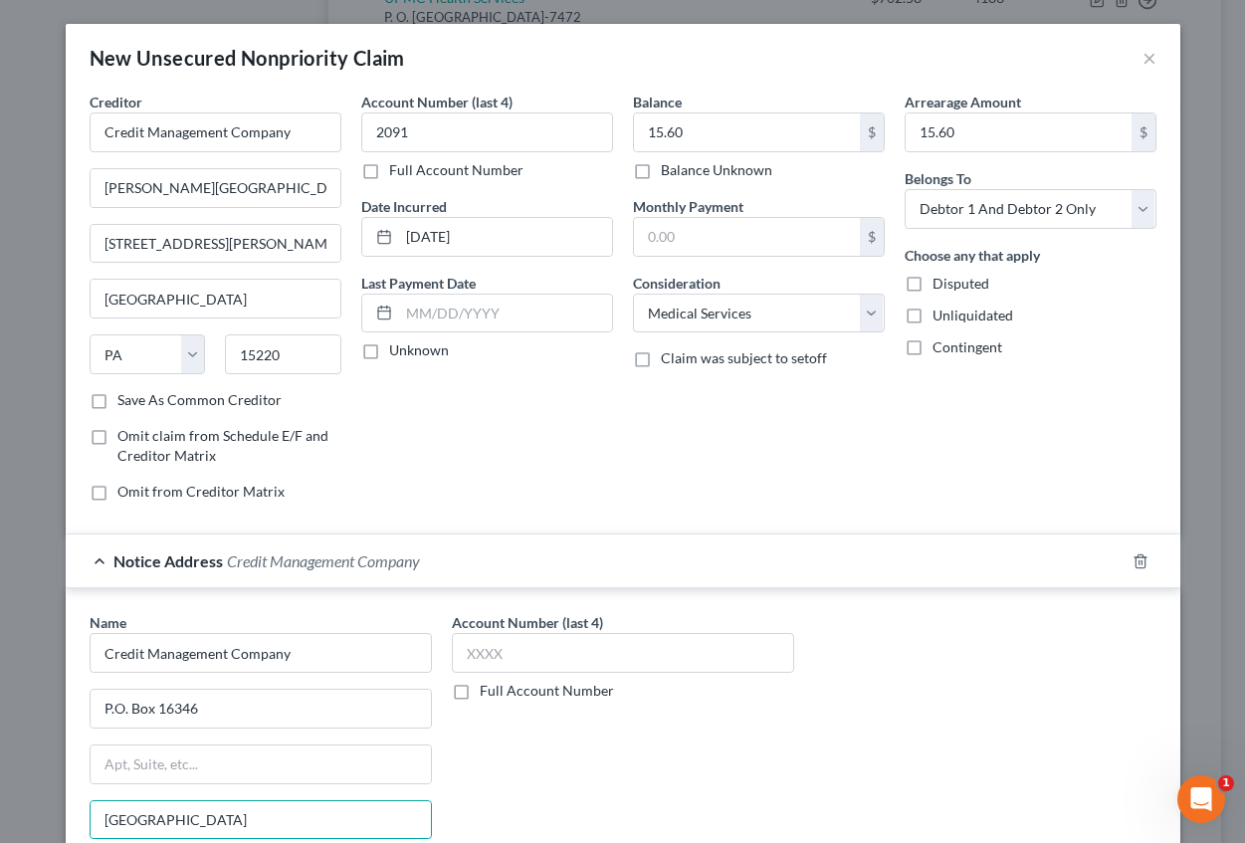
scroll to position [229, 0]
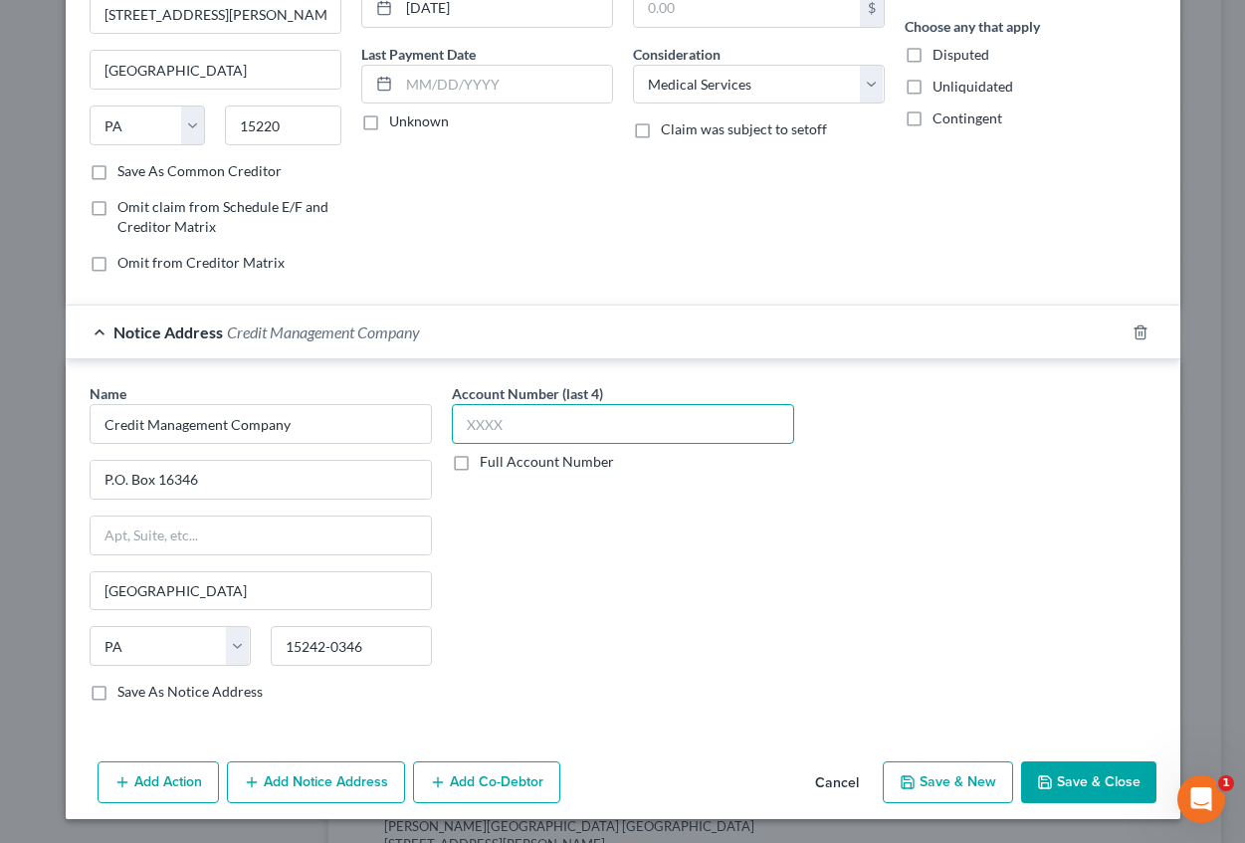
click at [465, 433] on input "text" at bounding box center [623, 424] width 342 height 40
click at [942, 774] on button "Save & New" at bounding box center [948, 782] width 130 height 42
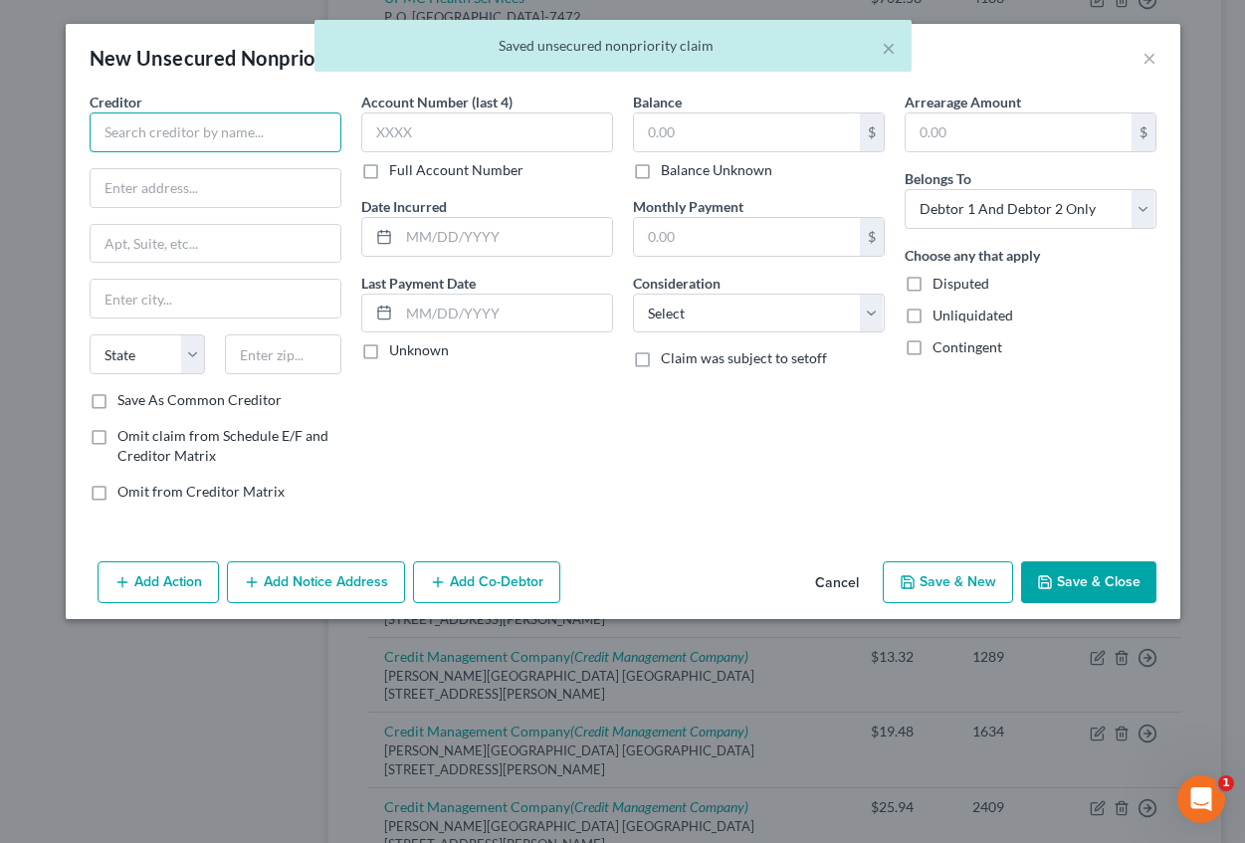
click at [140, 129] on input "text" at bounding box center [216, 132] width 252 height 40
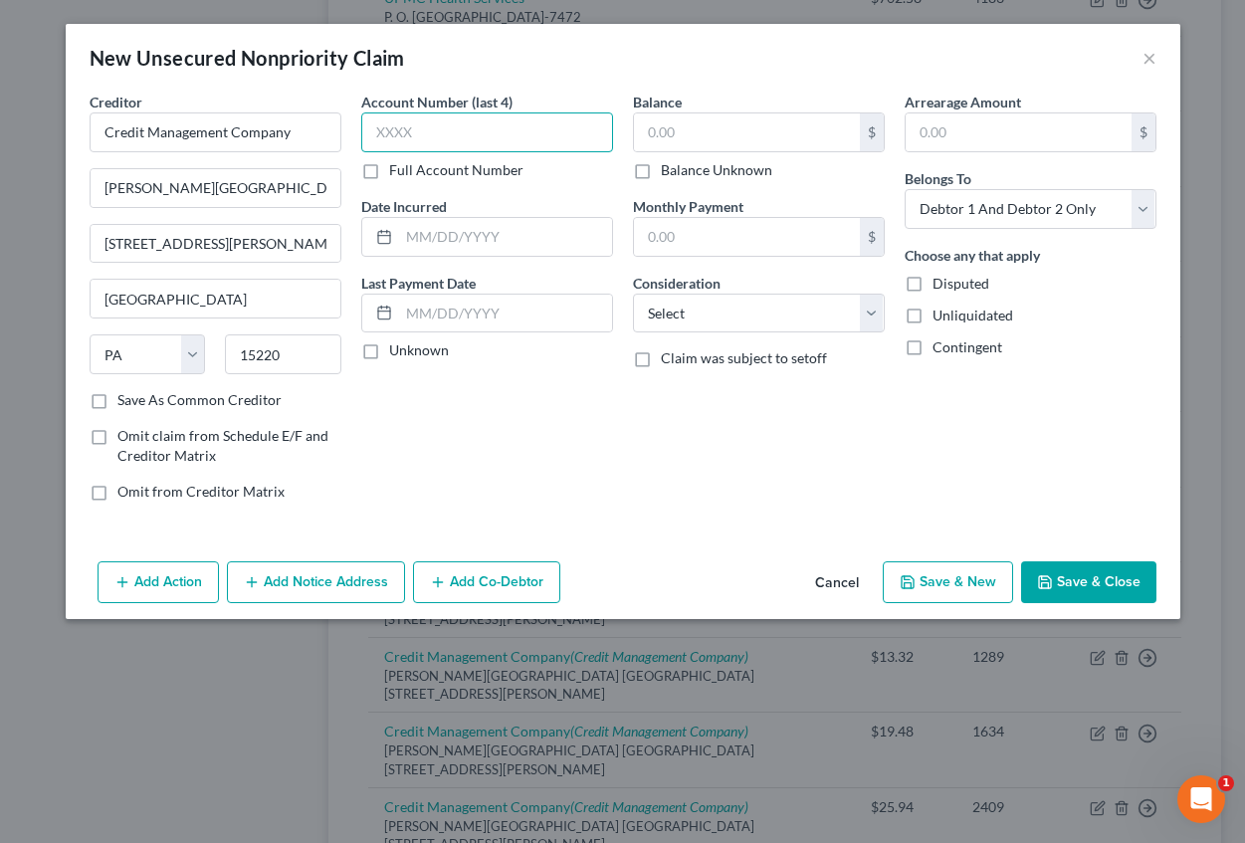
click at [410, 124] on input "text" at bounding box center [487, 132] width 252 height 40
click at [437, 239] on input "text" at bounding box center [505, 237] width 213 height 38
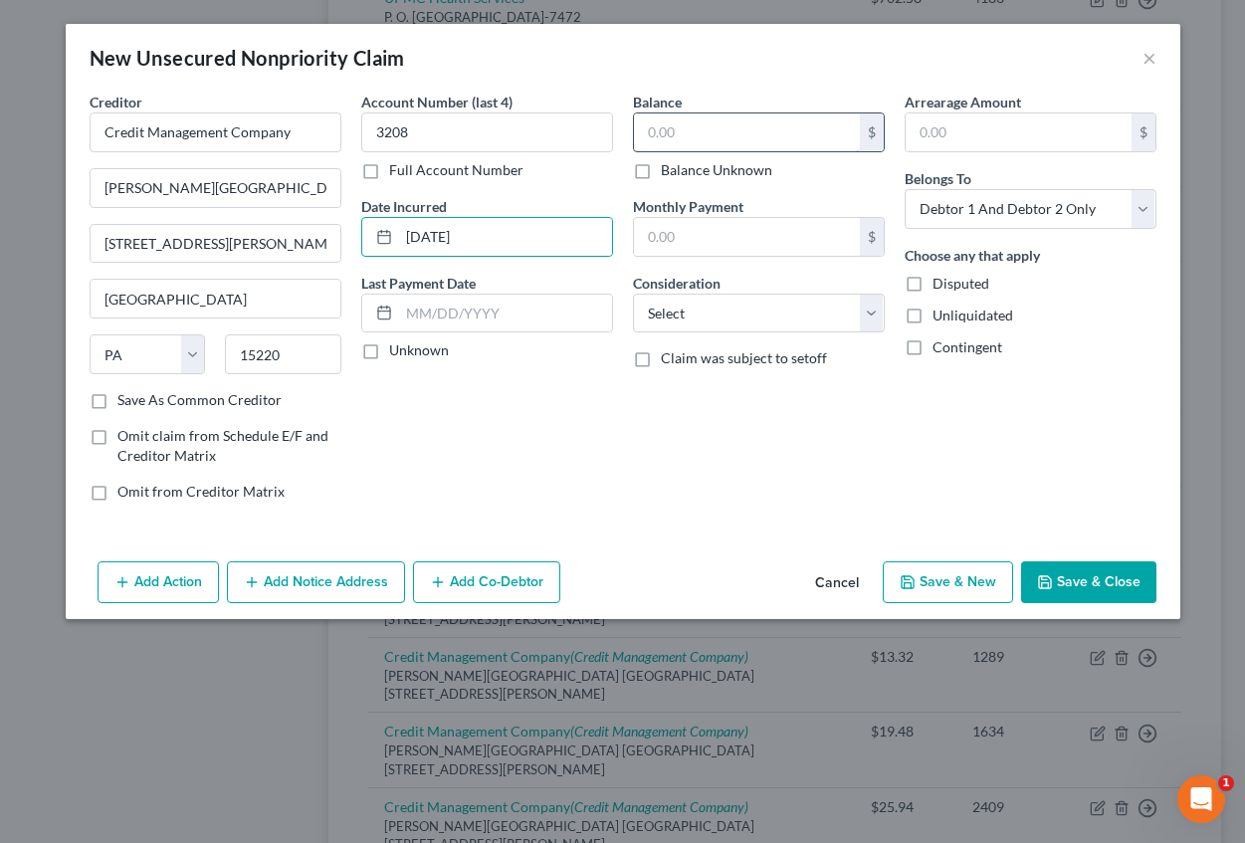
click at [708, 143] on input "text" at bounding box center [747, 132] width 226 height 38
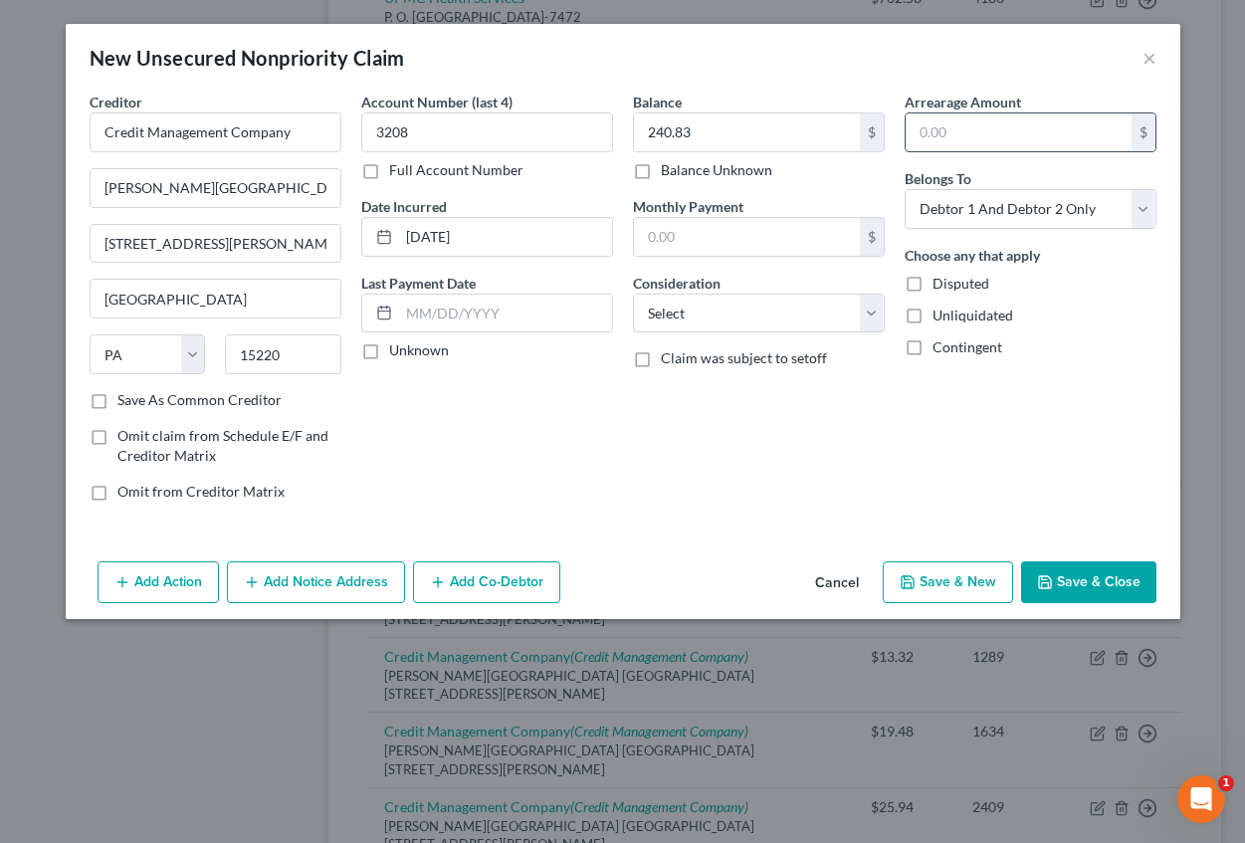
click at [974, 116] on input "text" at bounding box center [1019, 132] width 226 height 38
click at [770, 319] on select "Select Cable / Satellite Services Collection Agency Credit Card Debt Debt Couns…" at bounding box center [759, 314] width 252 height 40
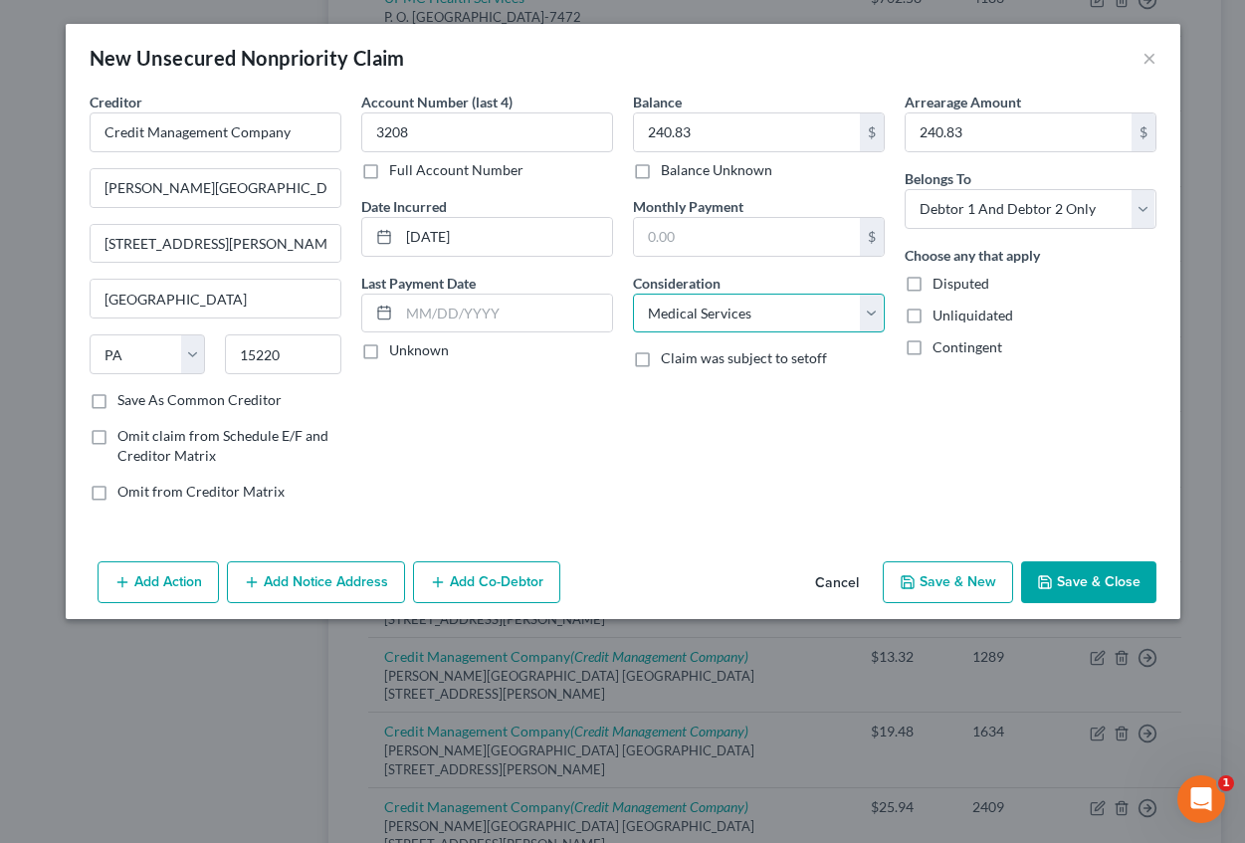
click at [633, 294] on select "Select Cable / Satellite Services Collection Agency Credit Card Debt Debt Couns…" at bounding box center [759, 314] width 252 height 40
click at [317, 583] on button "Add Notice Address" at bounding box center [316, 582] width 178 height 42
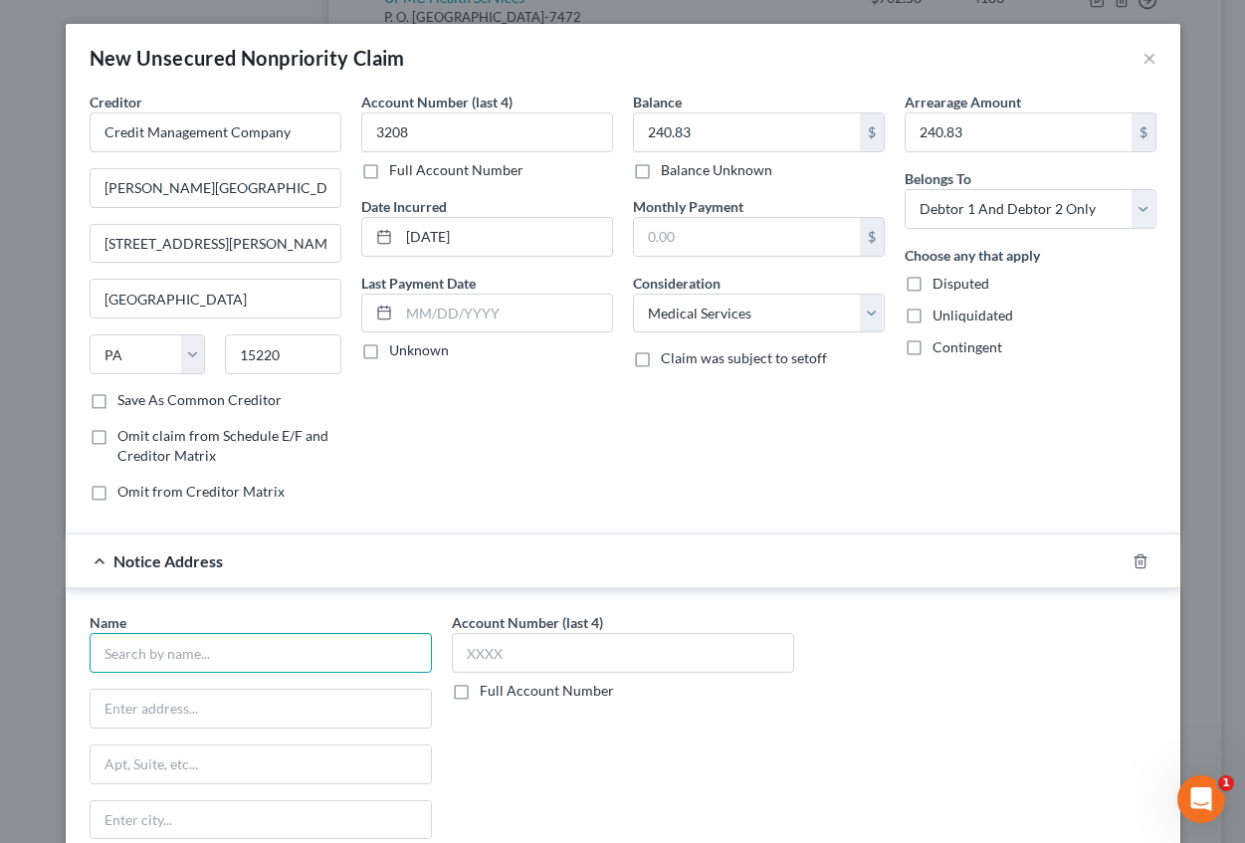
click at [156, 663] on input "text" at bounding box center [261, 653] width 342 height 40
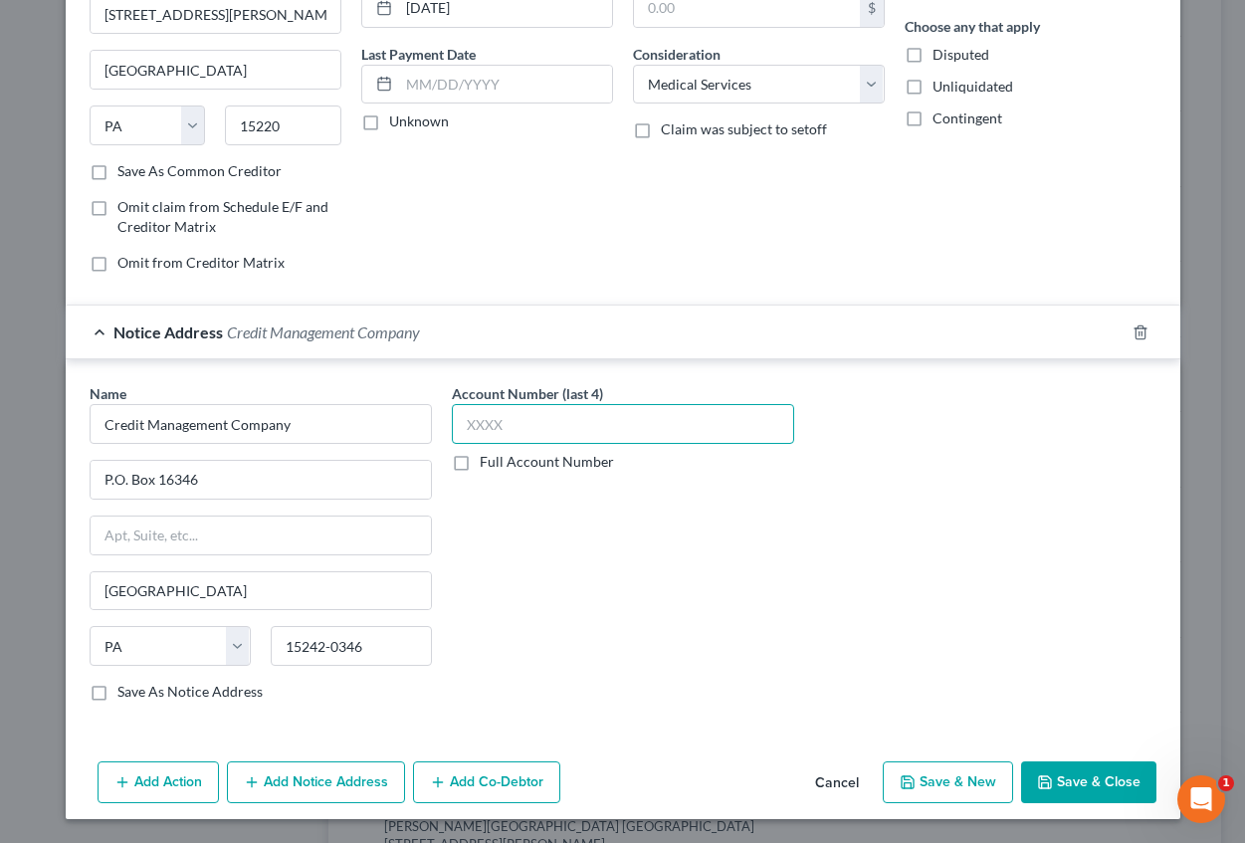
click at [492, 433] on input "text" at bounding box center [623, 424] width 342 height 40
click at [978, 779] on button "Save & New" at bounding box center [948, 782] width 130 height 42
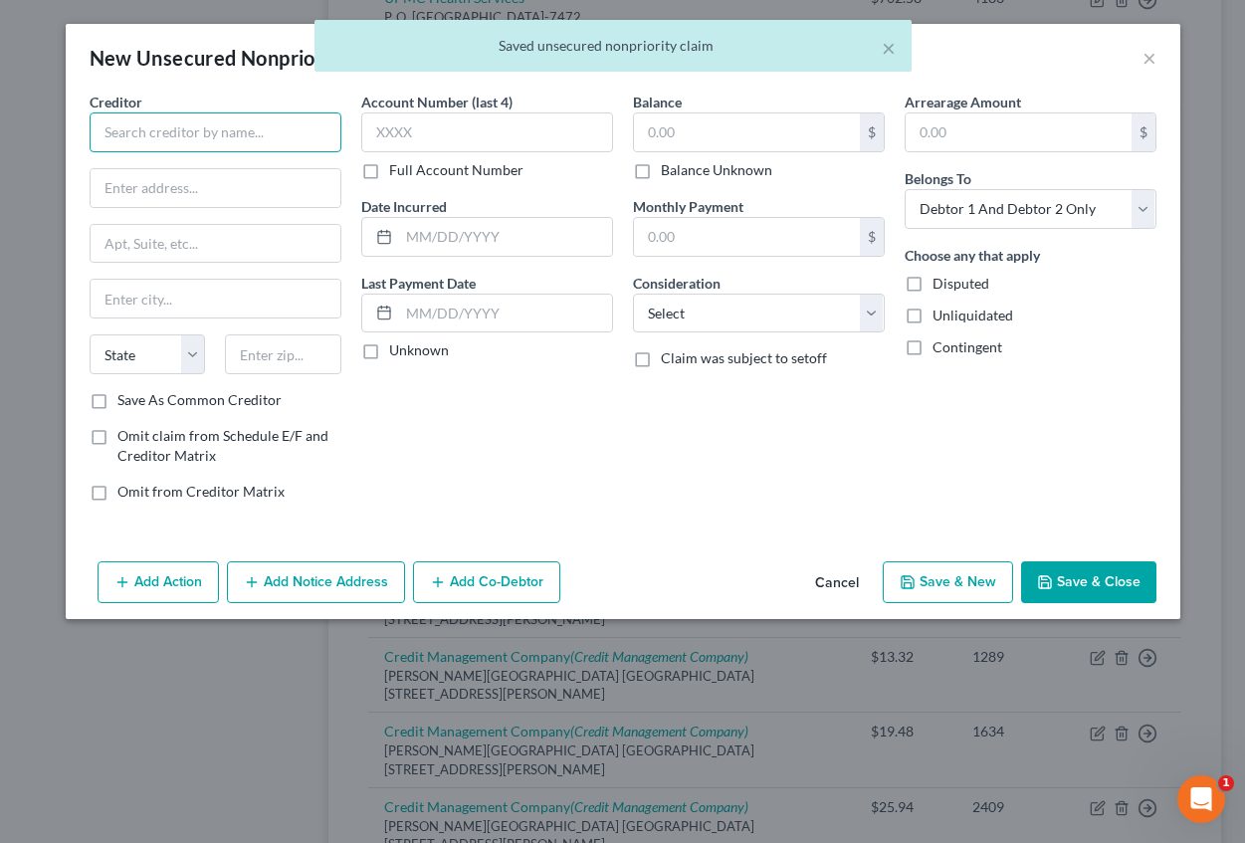
click at [135, 144] on input "text" at bounding box center [216, 132] width 252 height 40
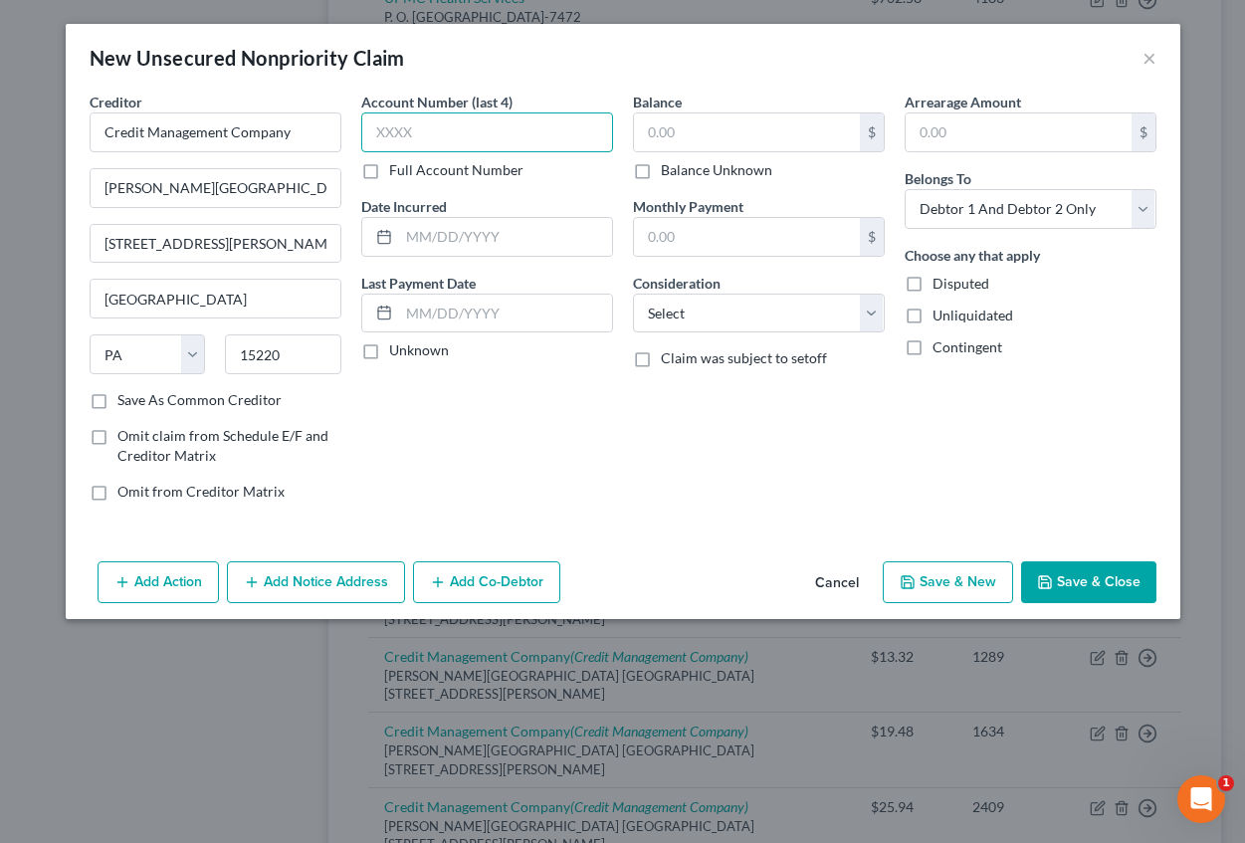
click at [418, 123] on input "text" at bounding box center [487, 132] width 252 height 40
click at [410, 249] on input "text" at bounding box center [505, 237] width 213 height 38
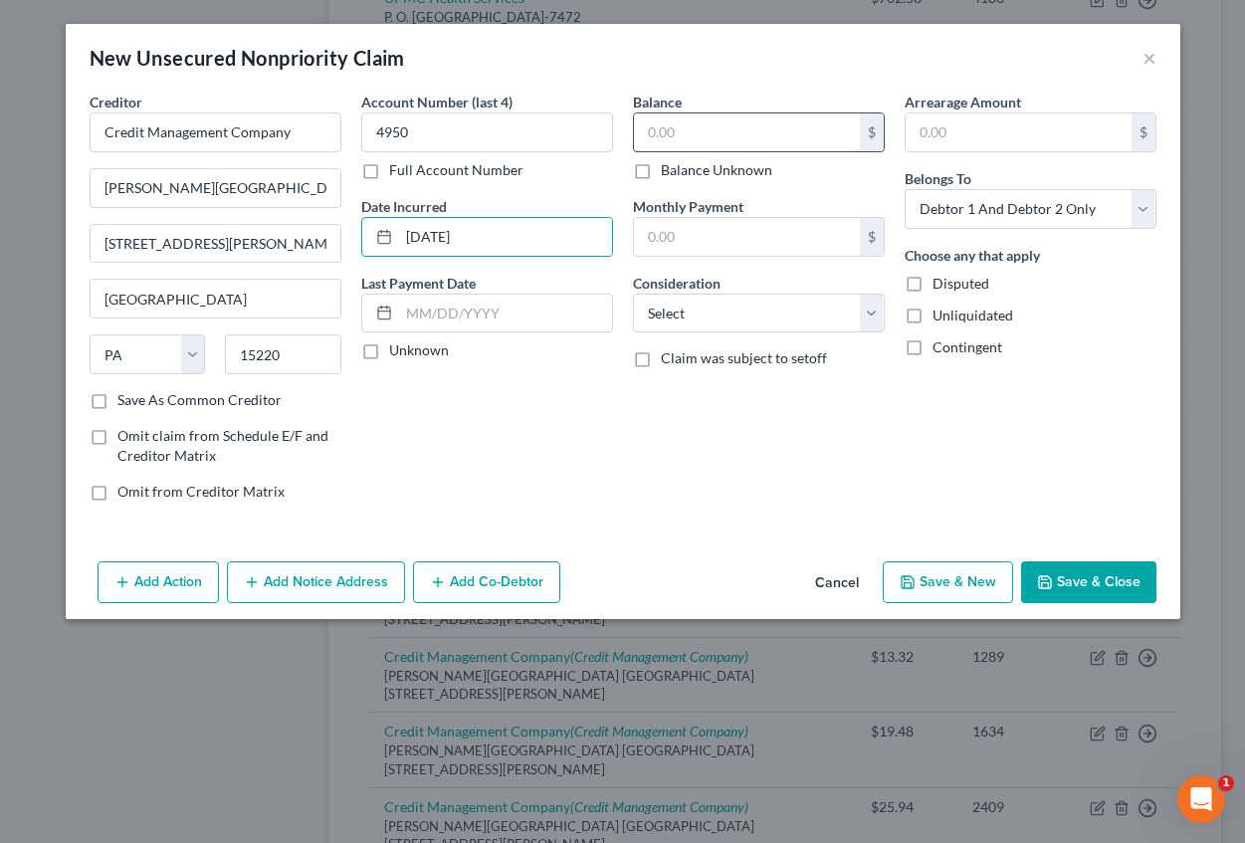
click at [665, 147] on input "text" at bounding box center [747, 132] width 226 height 38
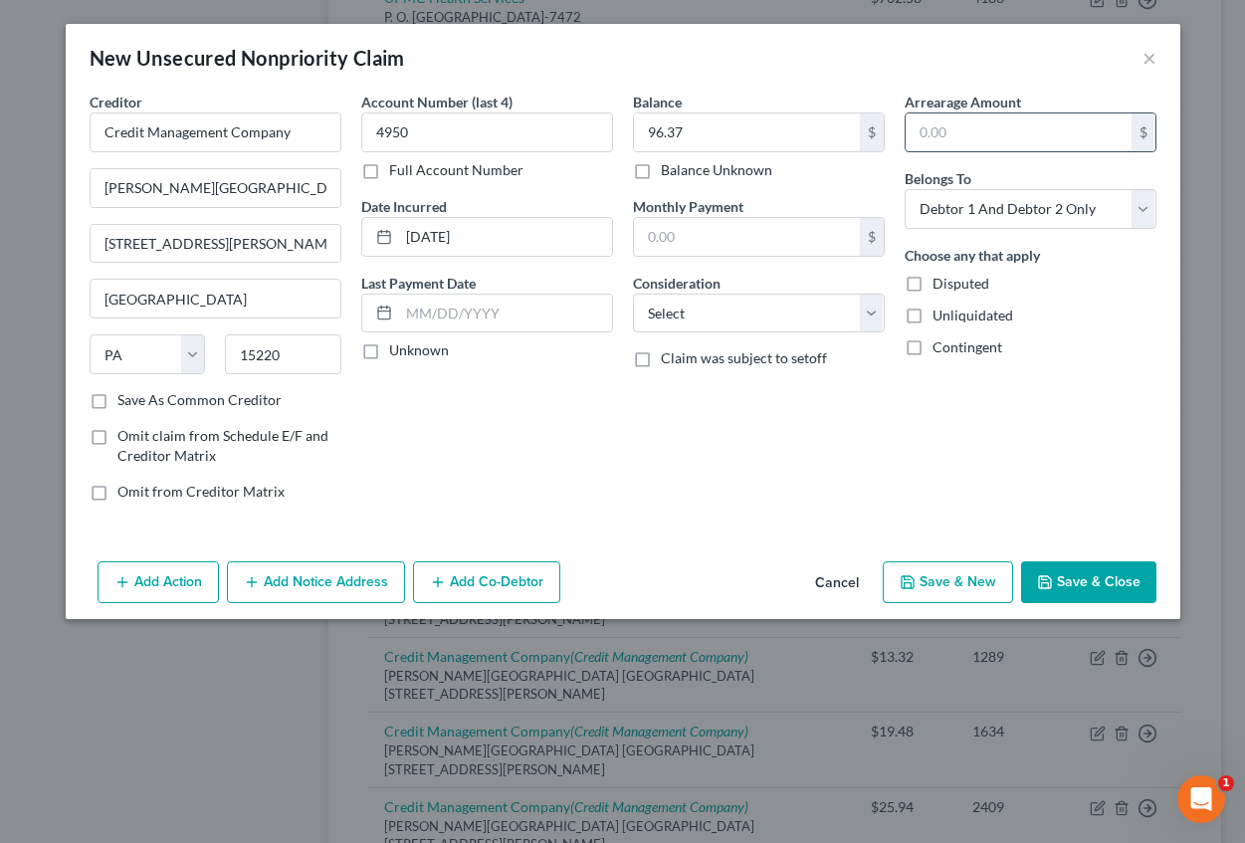
click at [951, 127] on input "text" at bounding box center [1019, 132] width 226 height 38
click at [782, 322] on select "Select Cable / Satellite Services Collection Agency Credit Card Debt Debt Couns…" at bounding box center [759, 314] width 252 height 40
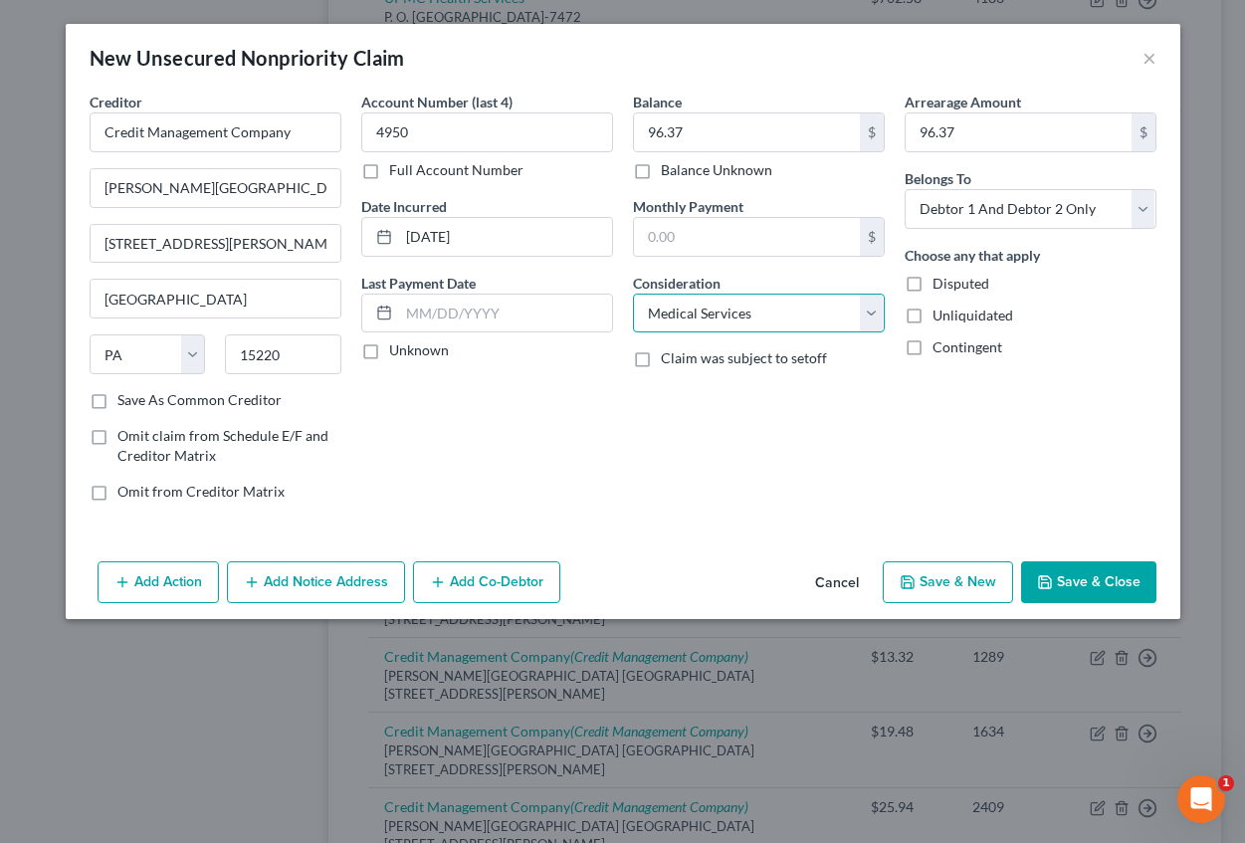
click at [633, 294] on select "Select Cable / Satellite Services Collection Agency Credit Card Debt Debt Couns…" at bounding box center [759, 314] width 252 height 40
click at [362, 583] on button "Add Notice Address" at bounding box center [316, 582] width 178 height 42
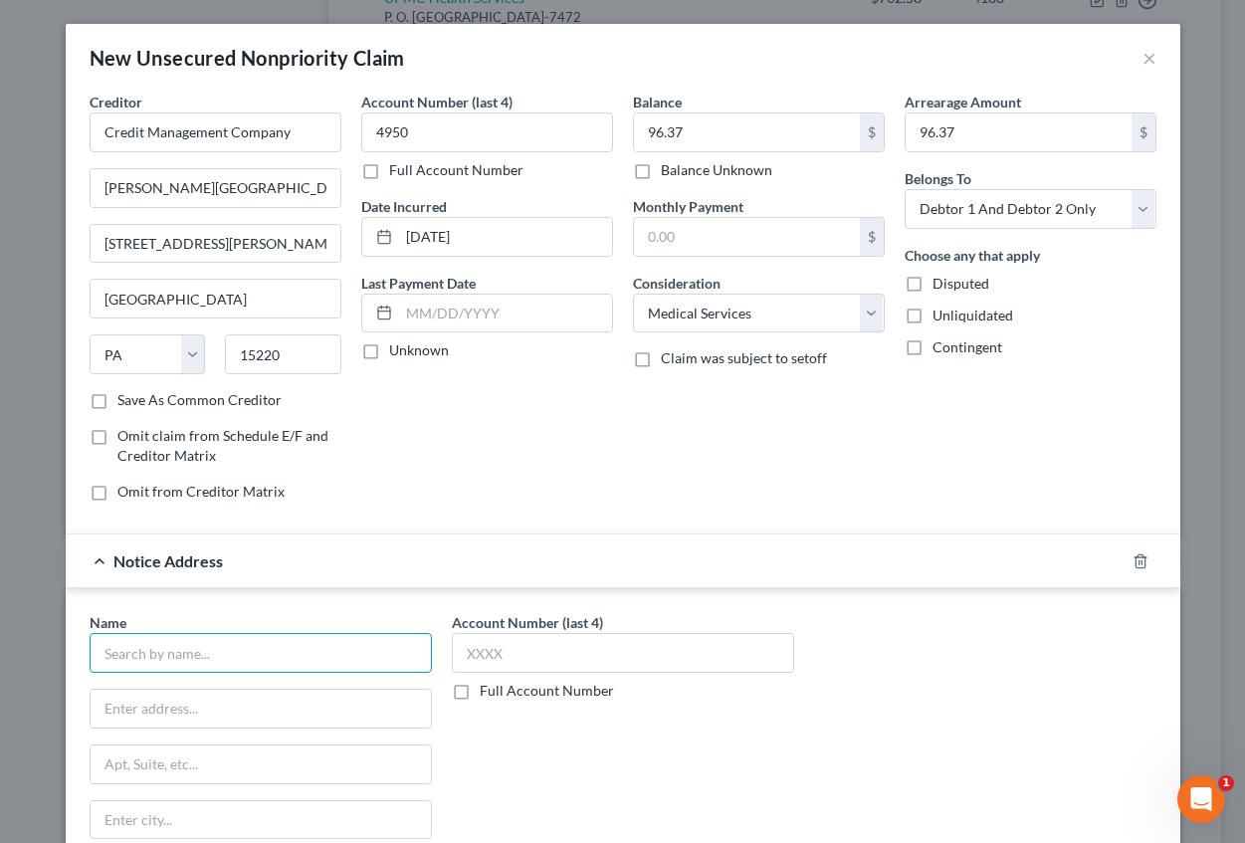
click at [186, 658] on input "text" at bounding box center [261, 653] width 342 height 40
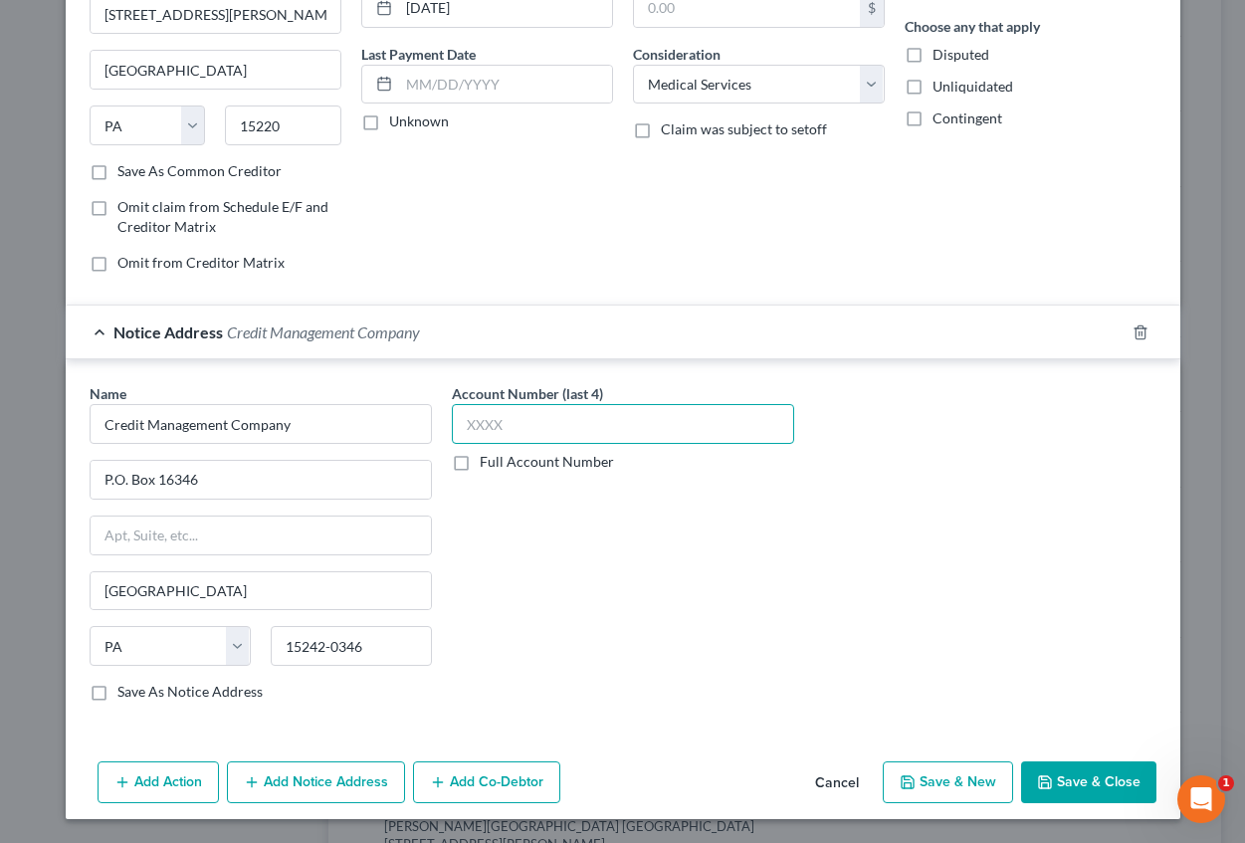
click at [545, 415] on input "text" at bounding box center [623, 424] width 342 height 40
click at [927, 774] on button "Save & New" at bounding box center [948, 782] width 130 height 42
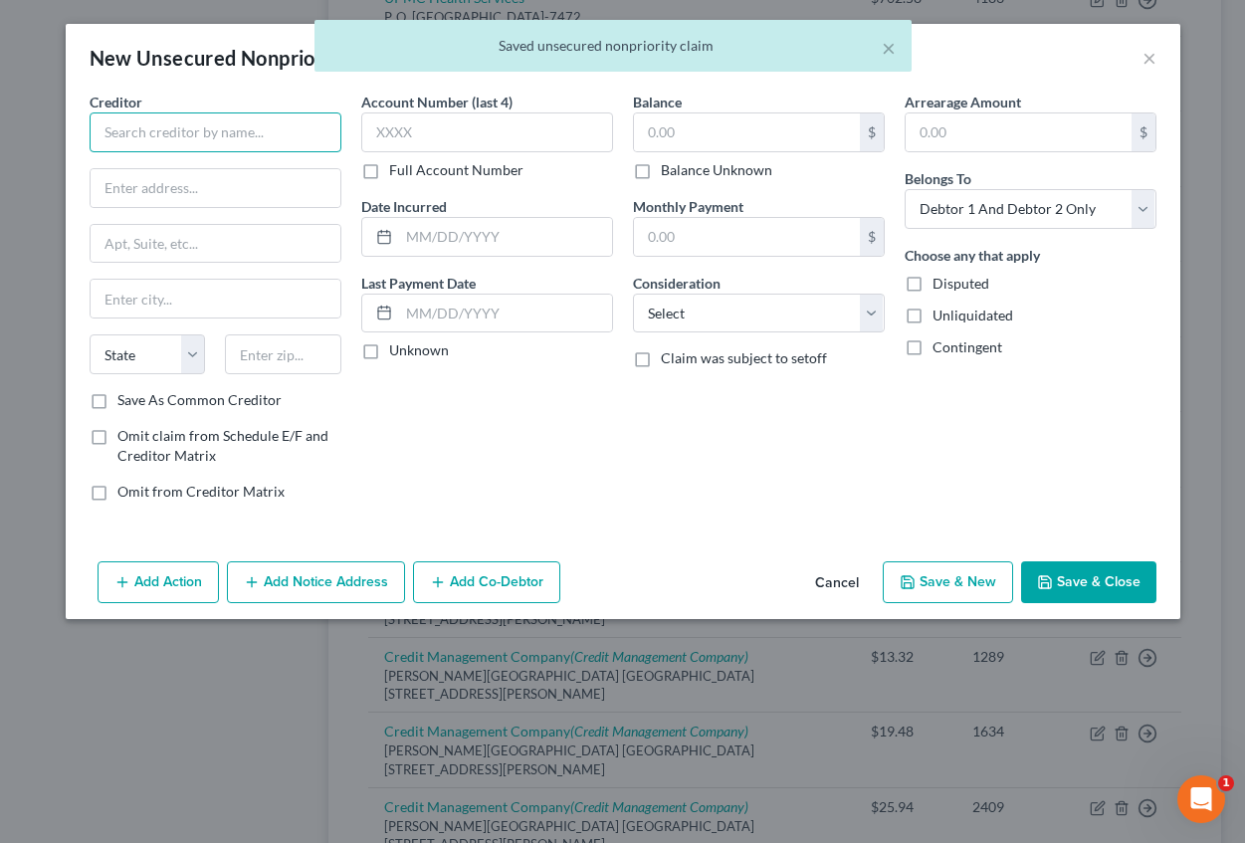
click at [150, 127] on input "text" at bounding box center [216, 132] width 252 height 40
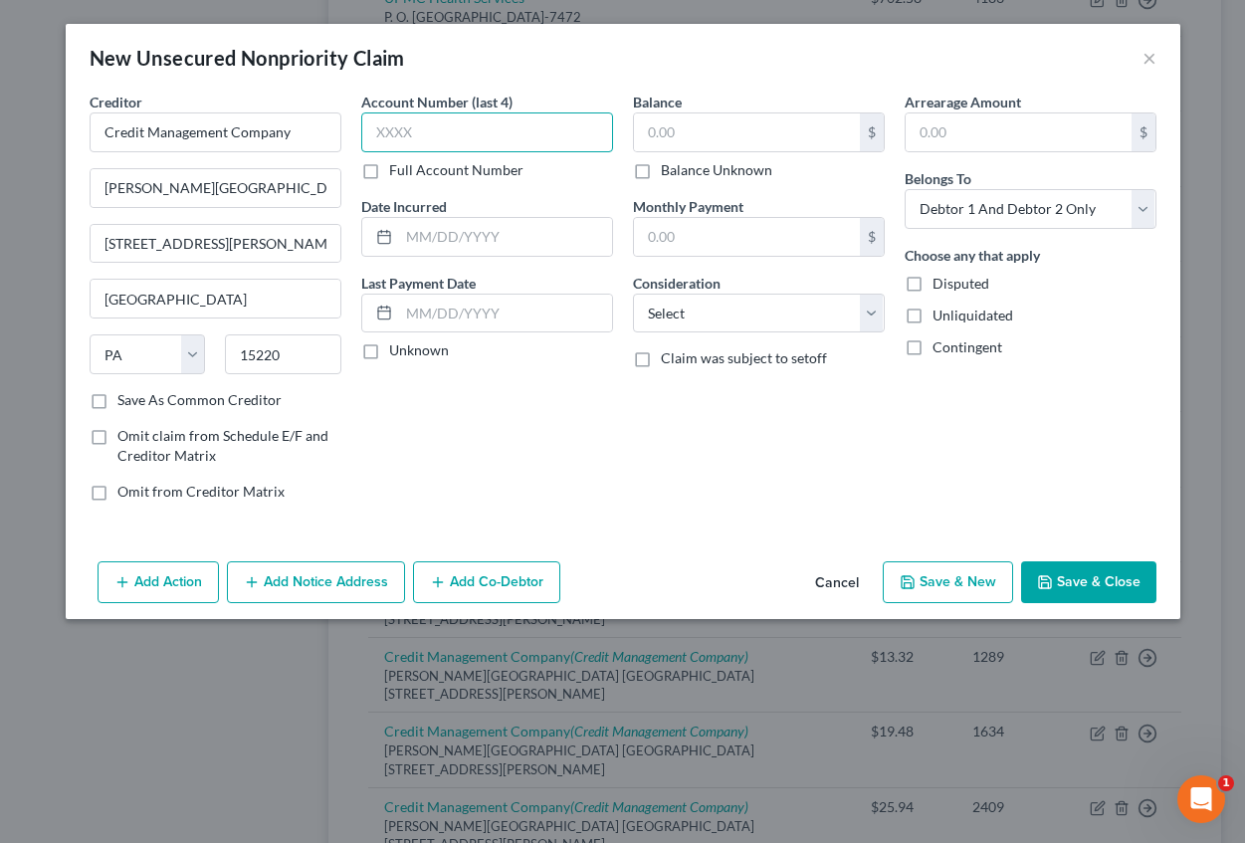
click at [409, 126] on input "text" at bounding box center [487, 132] width 252 height 40
click at [427, 229] on input "text" at bounding box center [505, 237] width 213 height 38
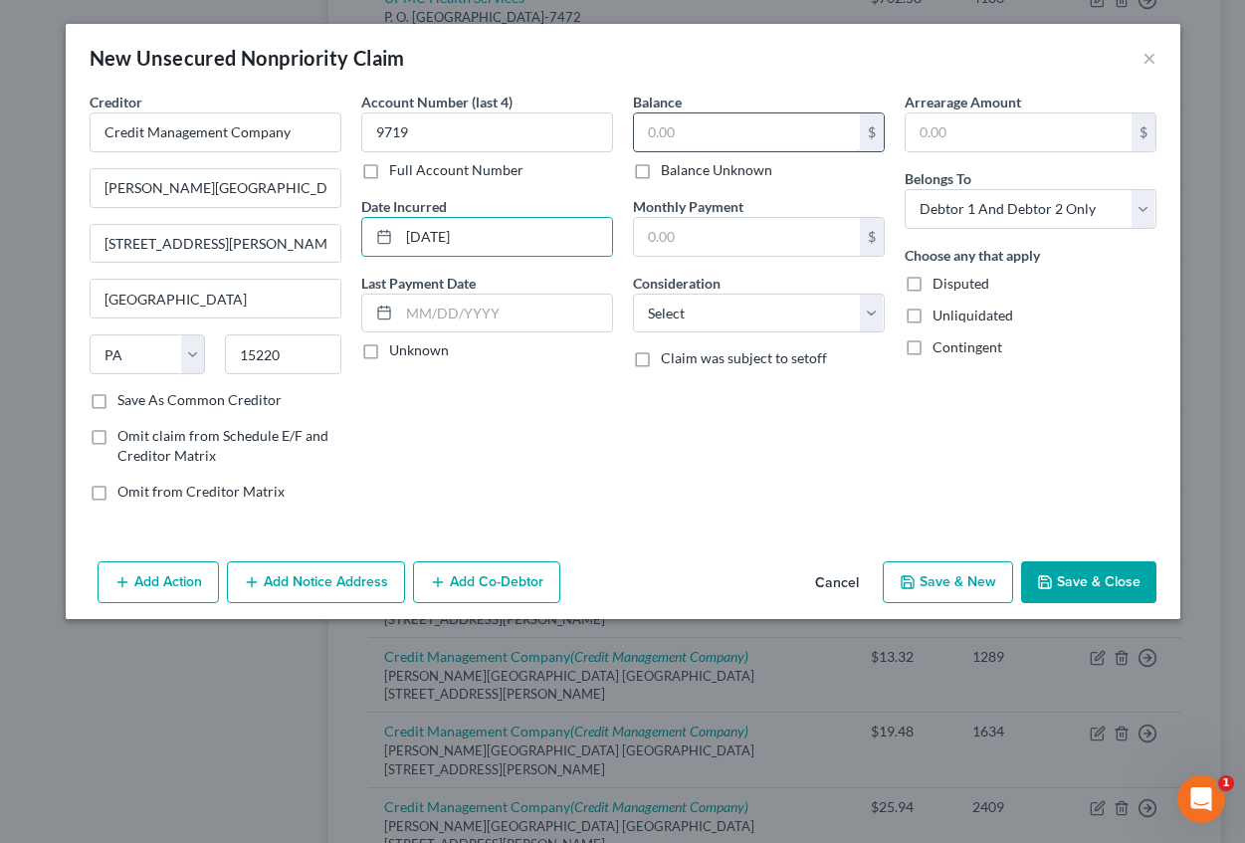
click at [706, 126] on input "text" at bounding box center [747, 132] width 226 height 38
drag, startPoint x: 1008, startPoint y: 155, endPoint x: 1000, endPoint y: 146, distance: 12.0
click at [1004, 150] on div "Arrearage Amount $ Belongs To * Select Debtor 1 Only Debtor 2 Only Debtor 1 And…" at bounding box center [1031, 305] width 272 height 426
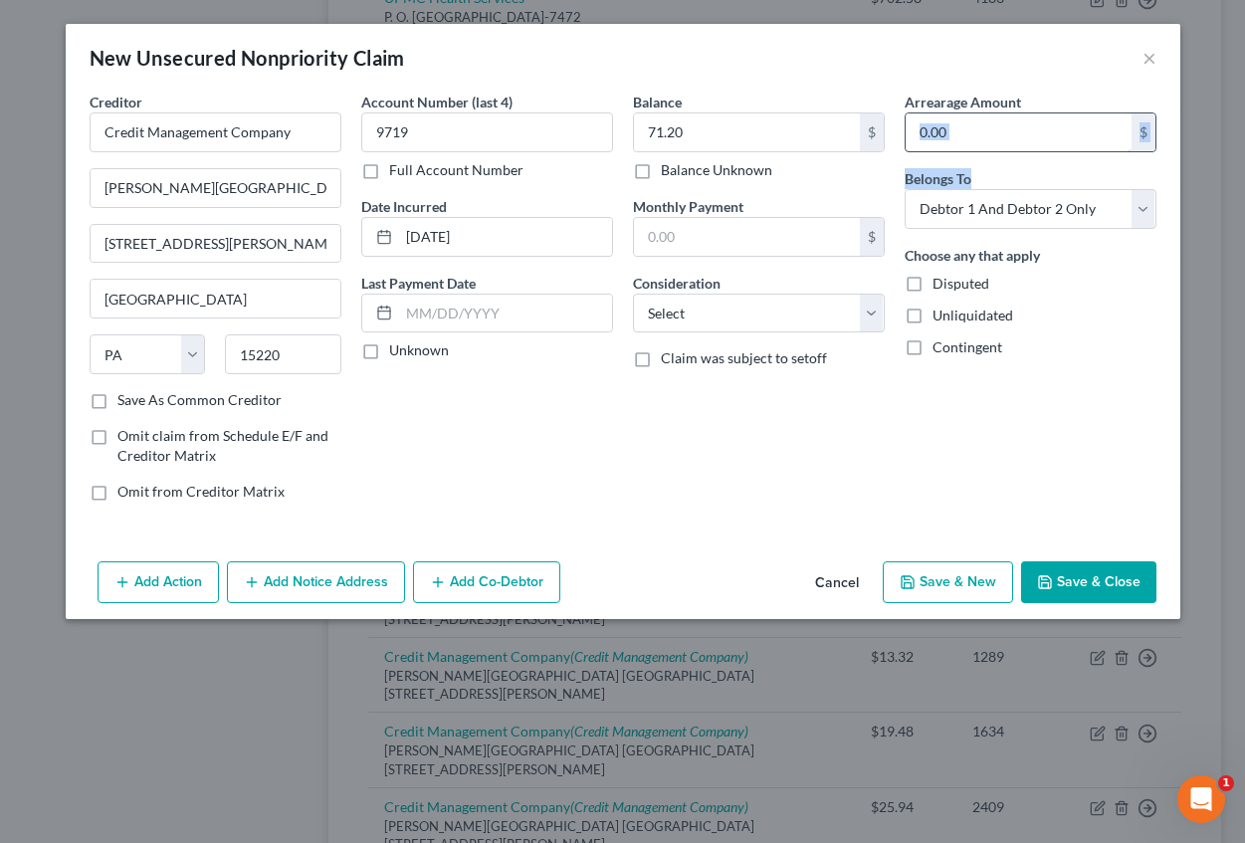
click at [995, 139] on input "text" at bounding box center [1019, 132] width 226 height 38
click at [739, 300] on select "Select Cable / Satellite Services Collection Agency Credit Card Debt Debt Couns…" at bounding box center [759, 314] width 252 height 40
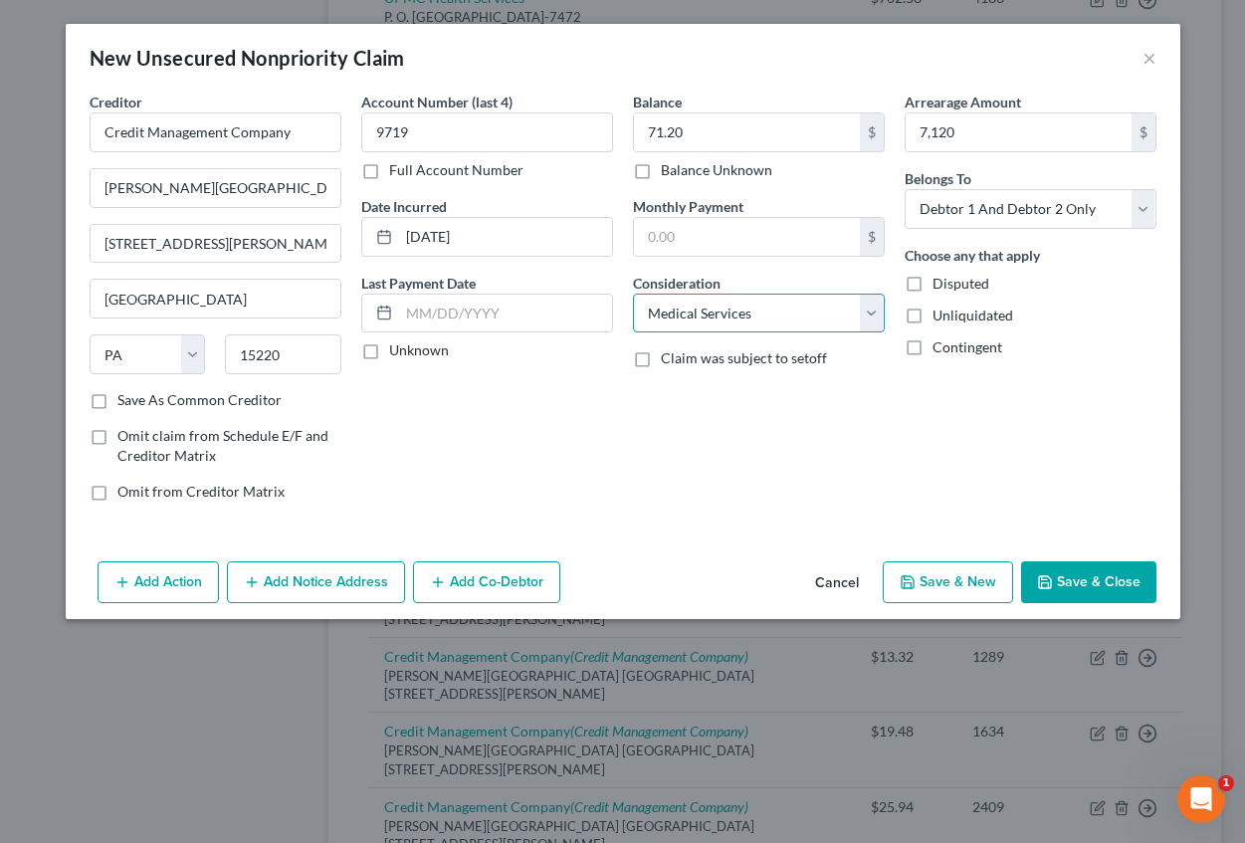
click at [633, 294] on select "Select Cable / Satellite Services Collection Agency Credit Card Debt Debt Couns…" at bounding box center [759, 314] width 252 height 40
click at [334, 582] on button "Add Notice Address" at bounding box center [316, 582] width 178 height 42
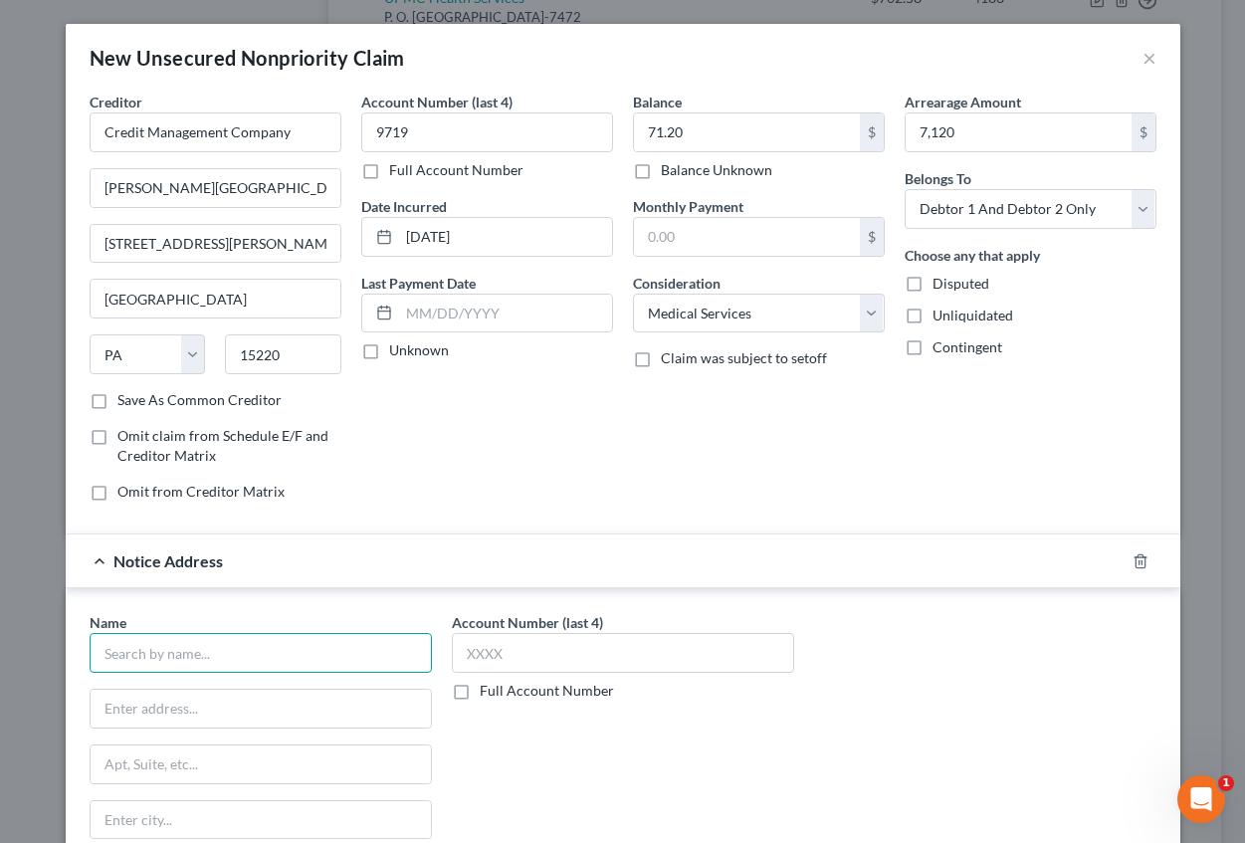
click at [121, 653] on input "text" at bounding box center [261, 653] width 342 height 40
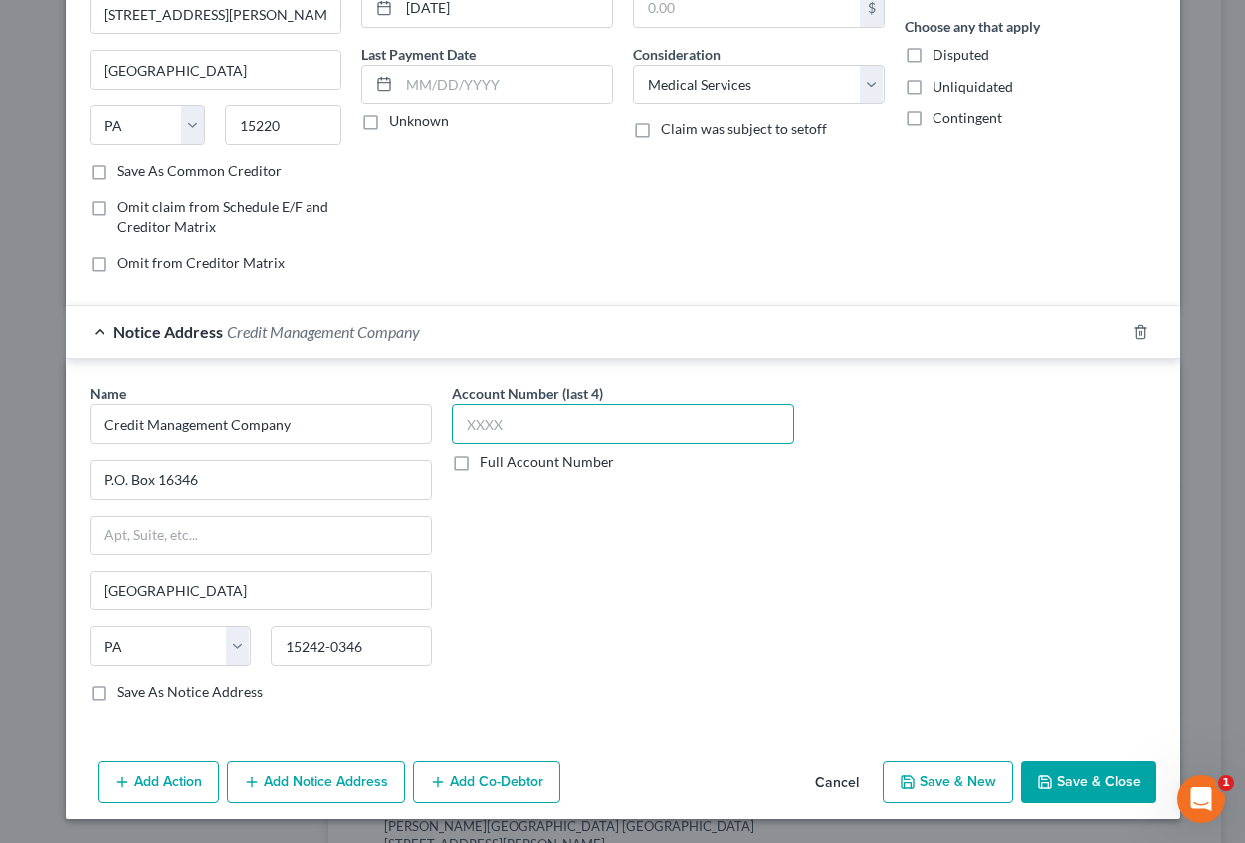
click at [473, 410] on input "text" at bounding box center [623, 424] width 342 height 40
click at [926, 778] on button "Save & New" at bounding box center [948, 782] width 130 height 42
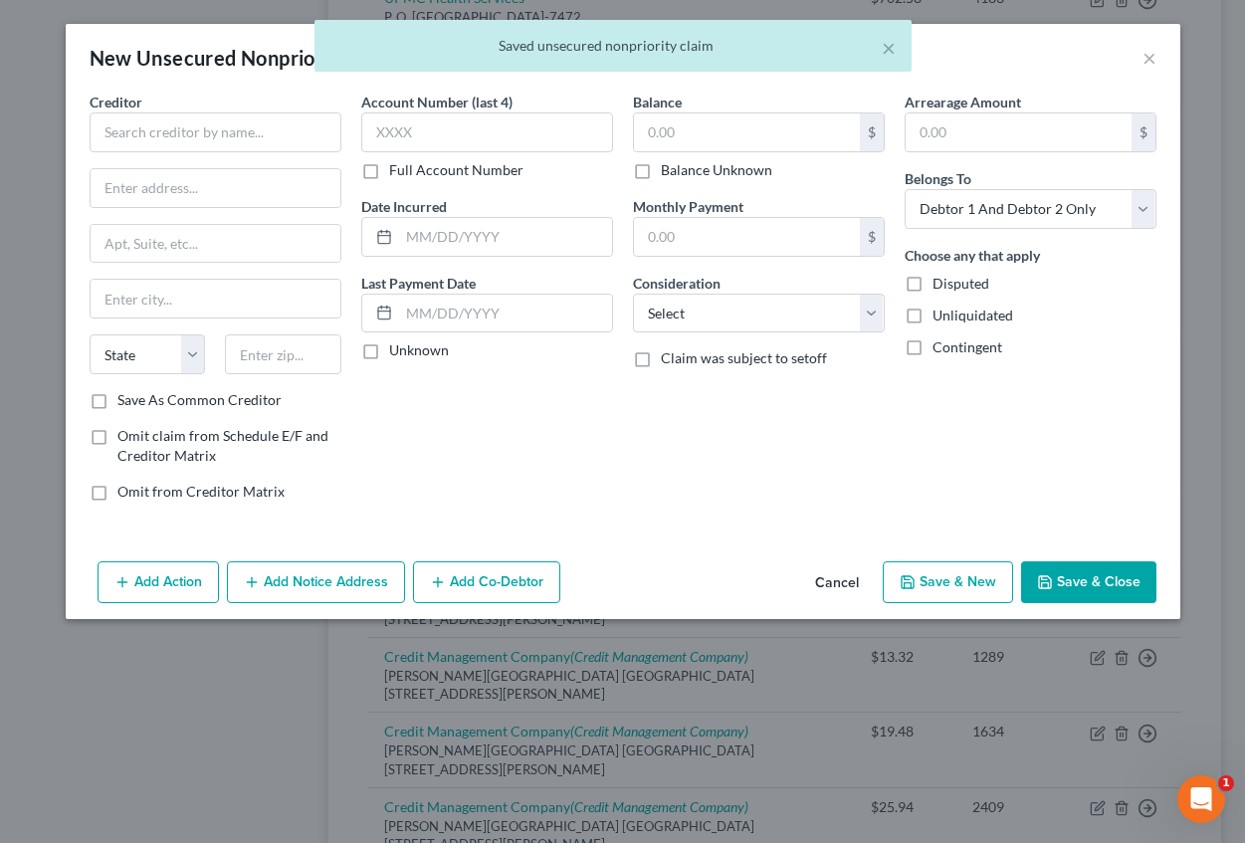
scroll to position [0, 0]
click at [182, 143] on input "text" at bounding box center [216, 132] width 252 height 40
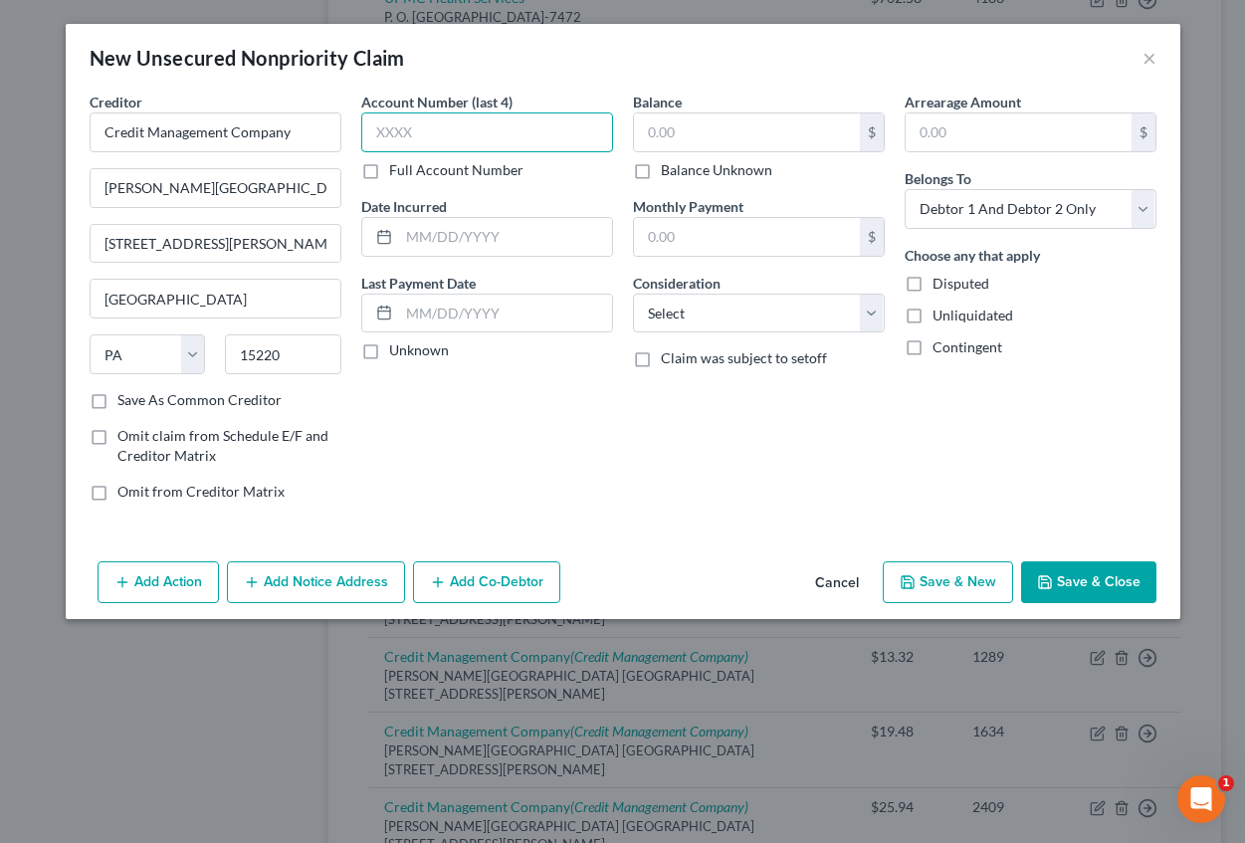
click at [387, 123] on input "text" at bounding box center [487, 132] width 252 height 40
click at [428, 222] on input "text" at bounding box center [505, 237] width 213 height 38
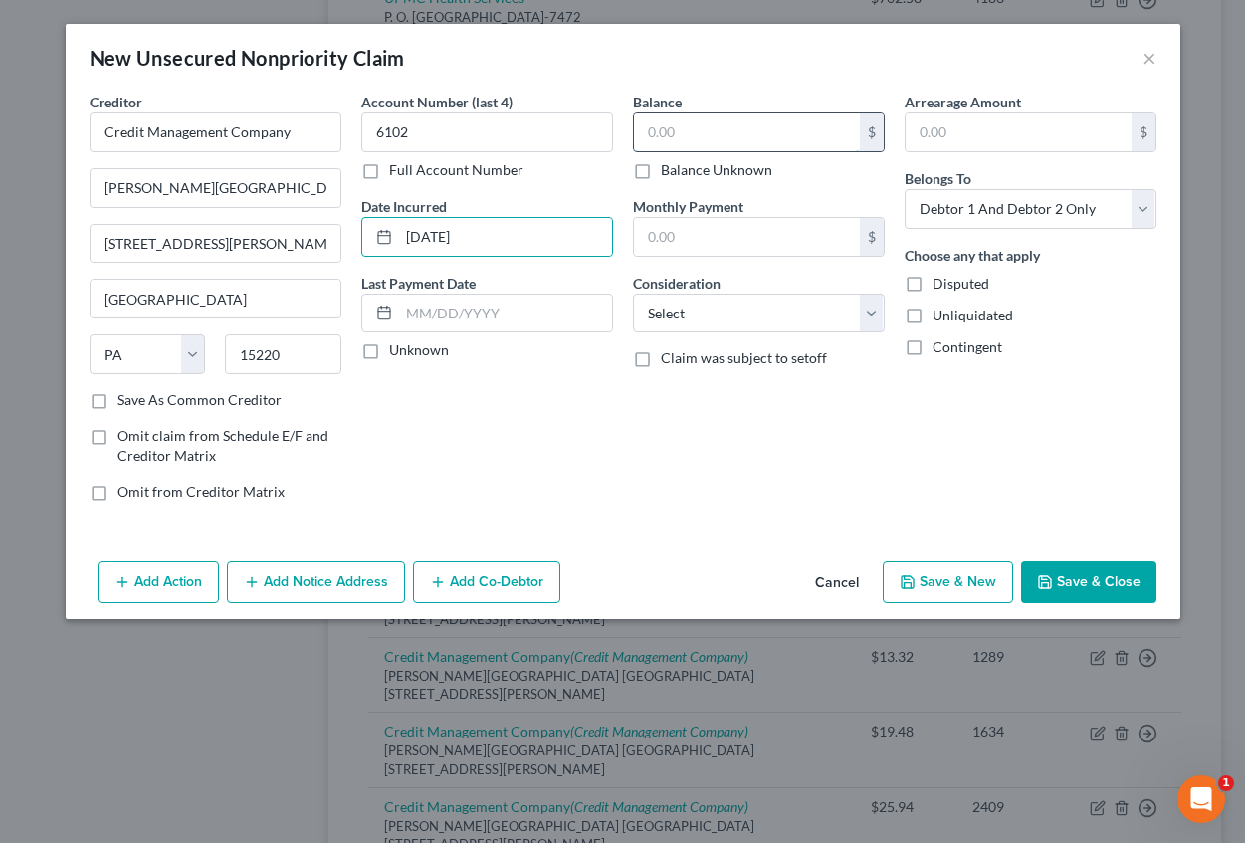
click at [742, 143] on input "text" at bounding box center [747, 132] width 226 height 38
click at [982, 141] on input "text" at bounding box center [1019, 132] width 226 height 38
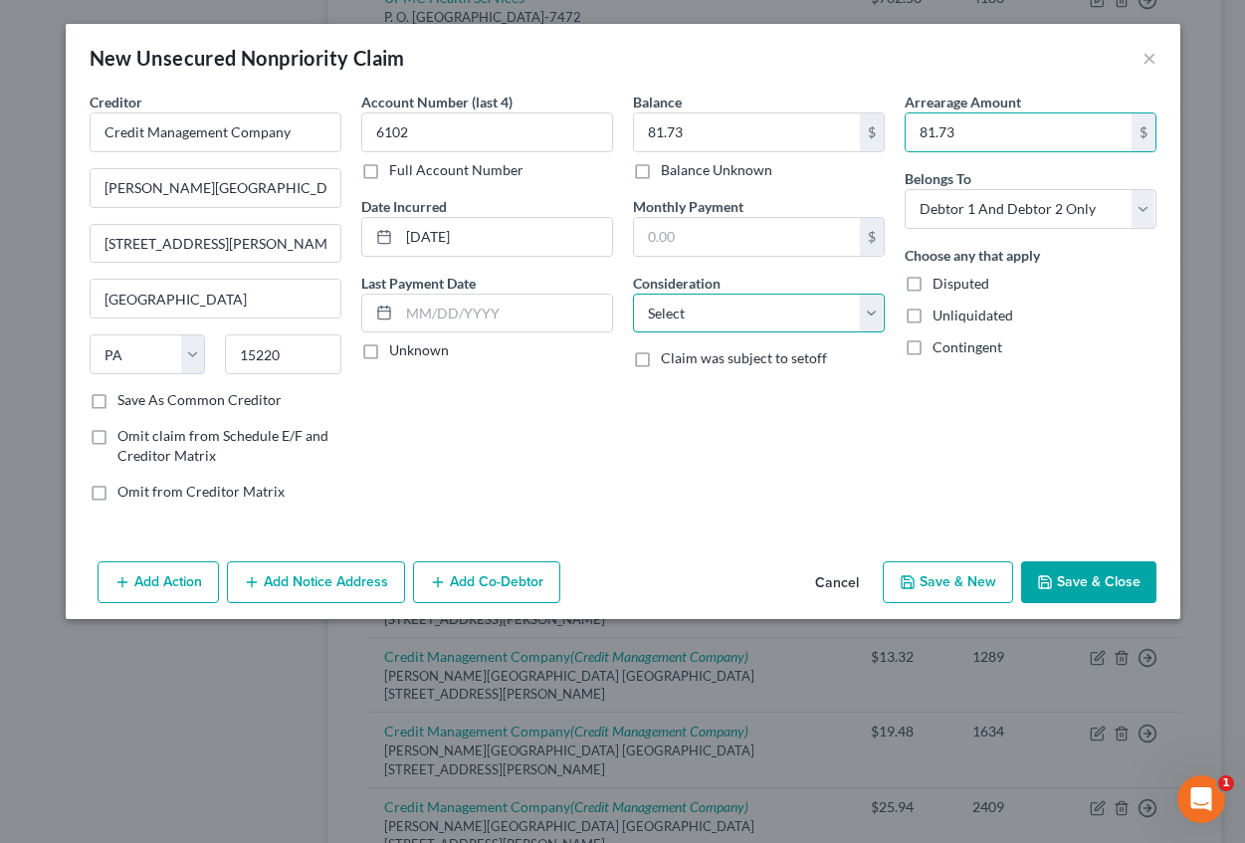
click at [749, 310] on select "Select Cable / Satellite Services Collection Agency Credit Card Debt Debt Couns…" at bounding box center [759, 314] width 252 height 40
click at [633, 294] on select "Select Cable / Satellite Services Collection Agency Credit Card Debt Debt Couns…" at bounding box center [759, 314] width 252 height 40
click at [299, 576] on button "Add Notice Address" at bounding box center [316, 582] width 178 height 42
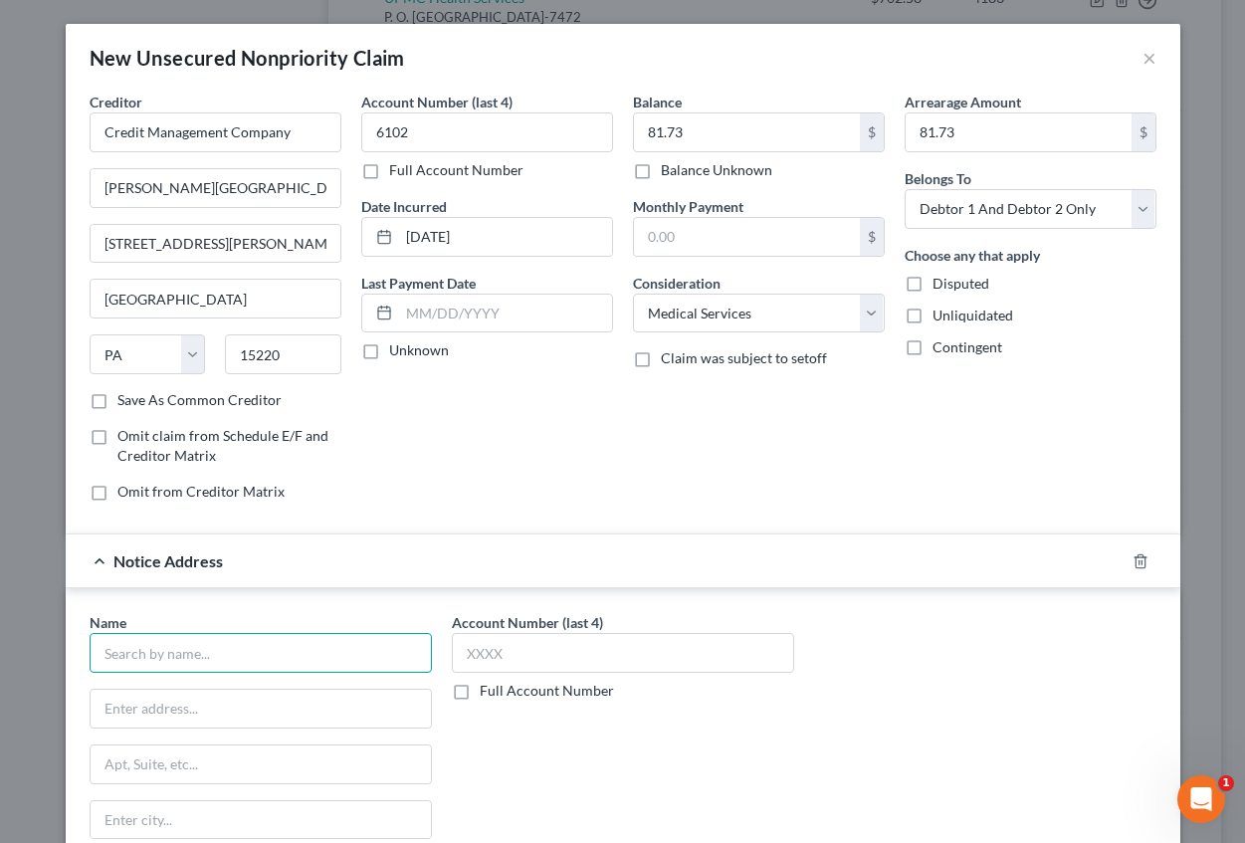
click at [200, 642] on input "text" at bounding box center [261, 653] width 342 height 40
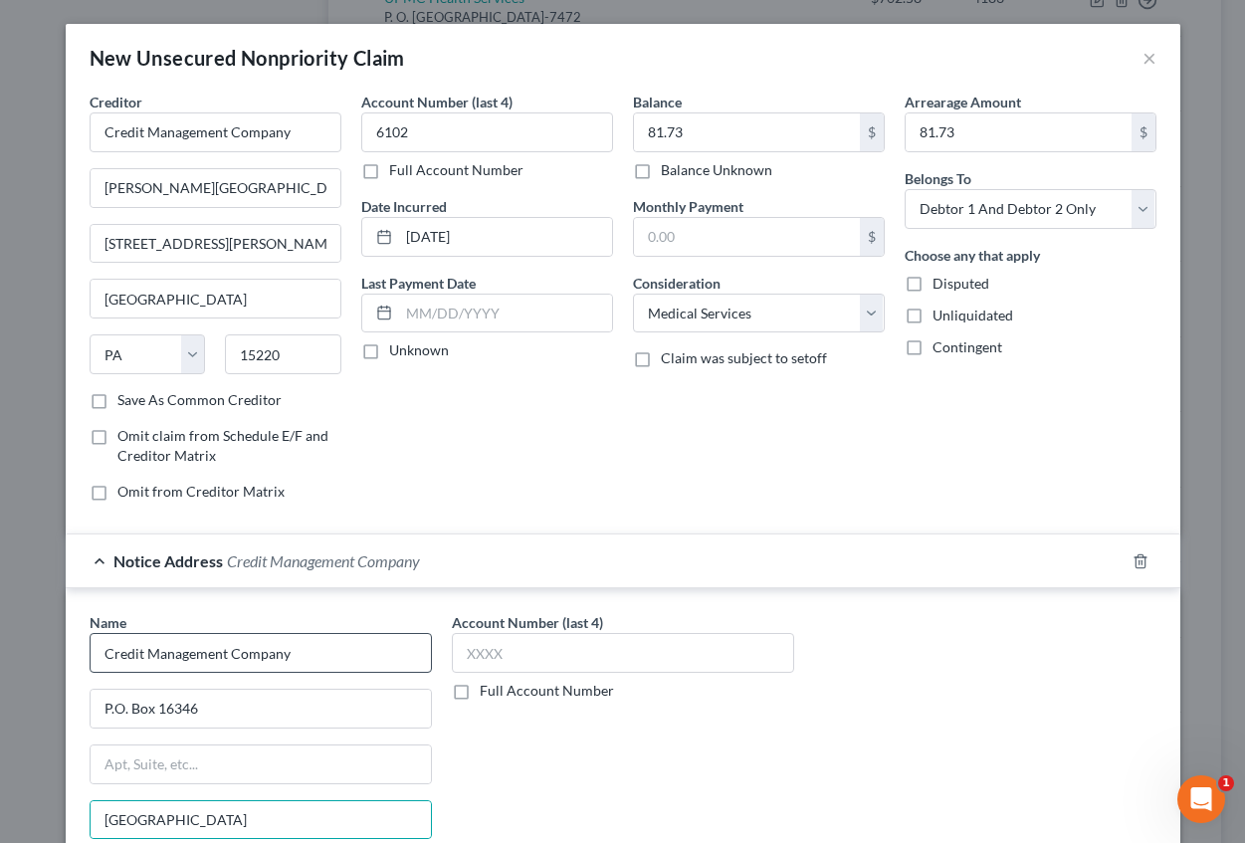
scroll to position [229, 0]
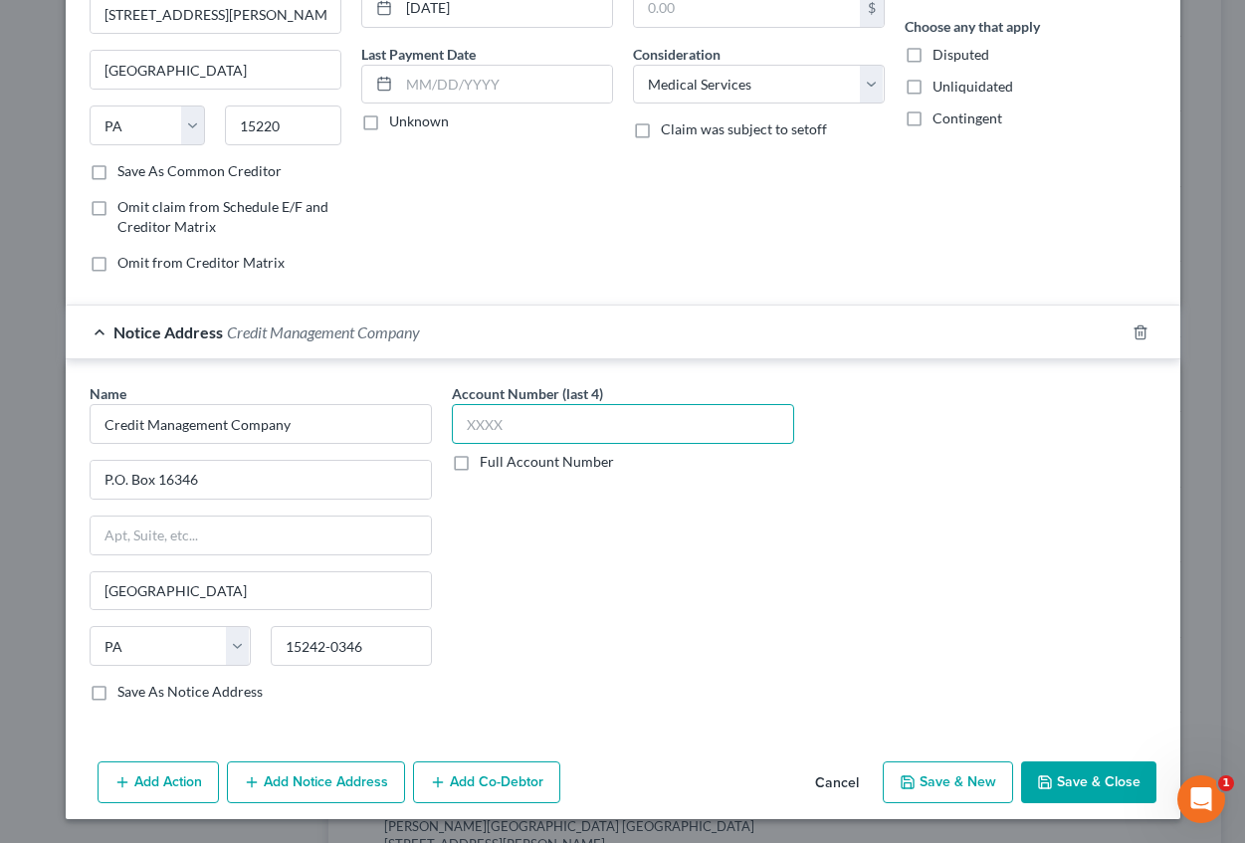
click at [503, 435] on input "text" at bounding box center [623, 424] width 342 height 40
click at [915, 785] on button "Save & New" at bounding box center [948, 782] width 130 height 42
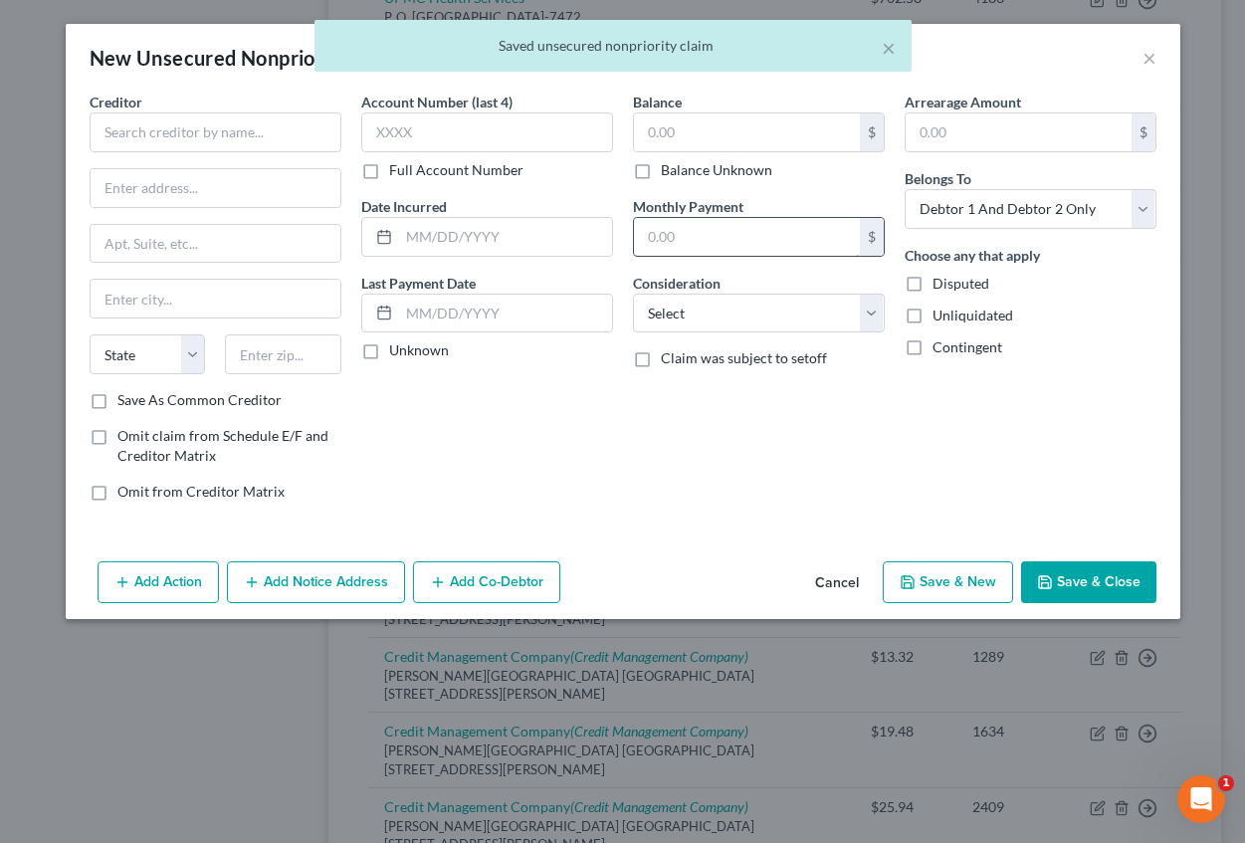
scroll to position [0, 0]
click at [191, 133] on input "text" at bounding box center [216, 132] width 252 height 40
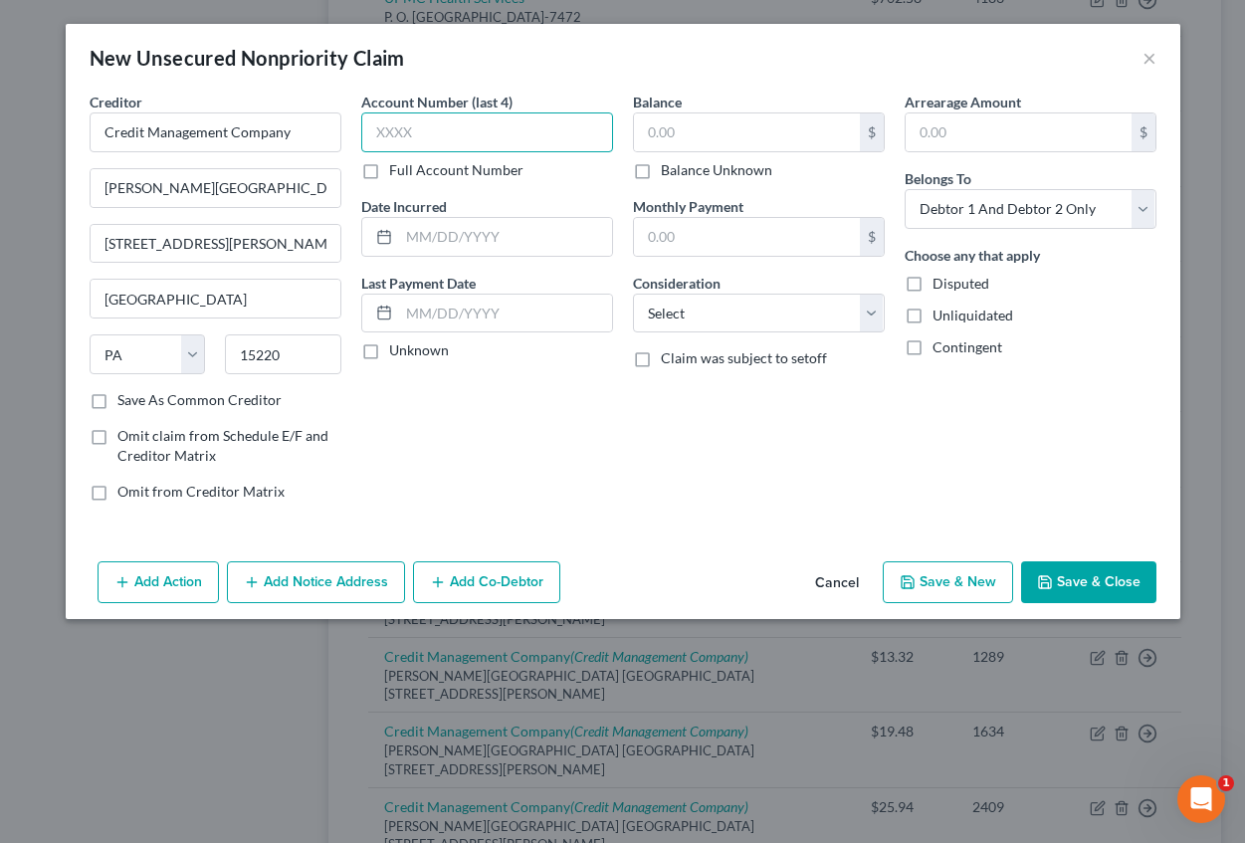
click at [390, 148] on input "text" at bounding box center [487, 132] width 252 height 40
click at [442, 241] on input "text" at bounding box center [505, 237] width 213 height 38
click at [676, 140] on input "text" at bounding box center [747, 132] width 226 height 38
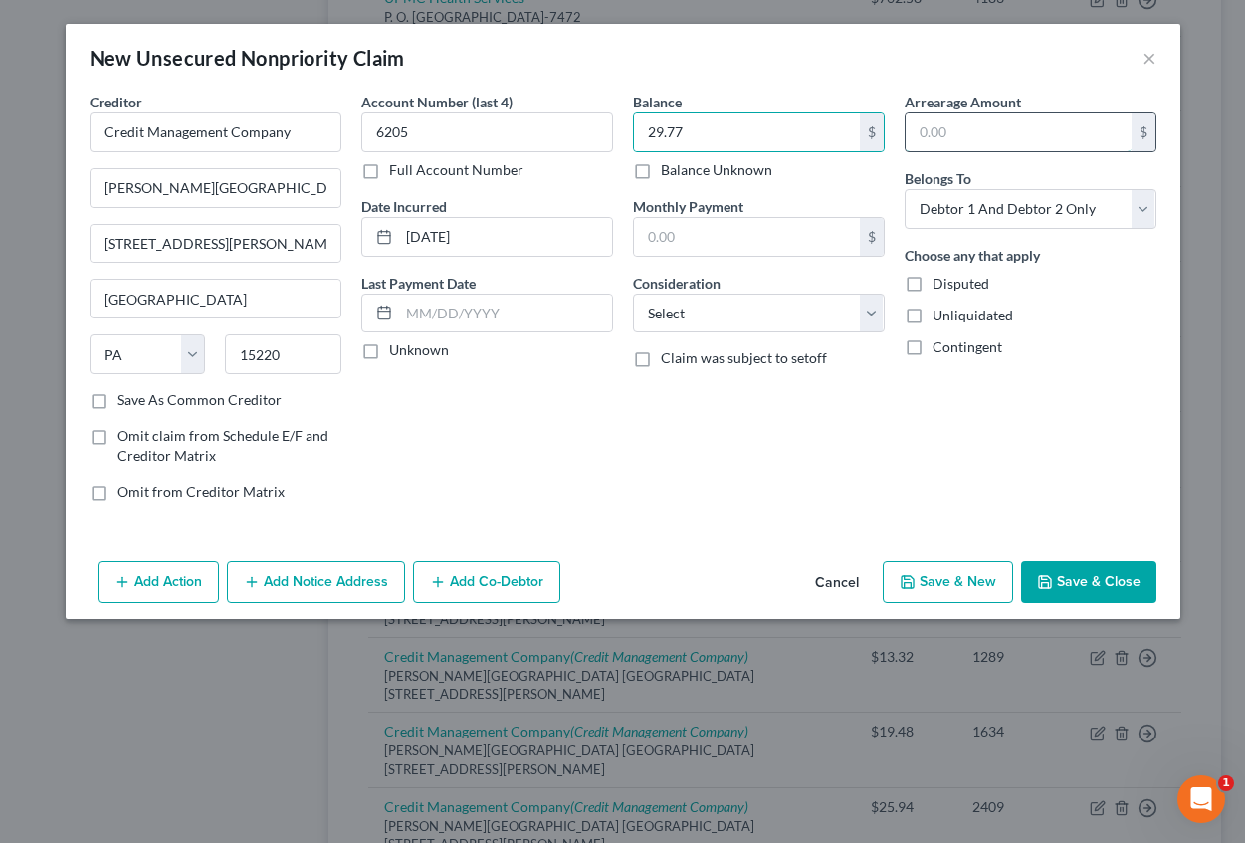
click at [972, 141] on input "text" at bounding box center [1019, 132] width 226 height 38
click at [774, 292] on div "Consideration Select Cable / Satellite Services Collection Agency Credit Card D…" at bounding box center [759, 303] width 252 height 61
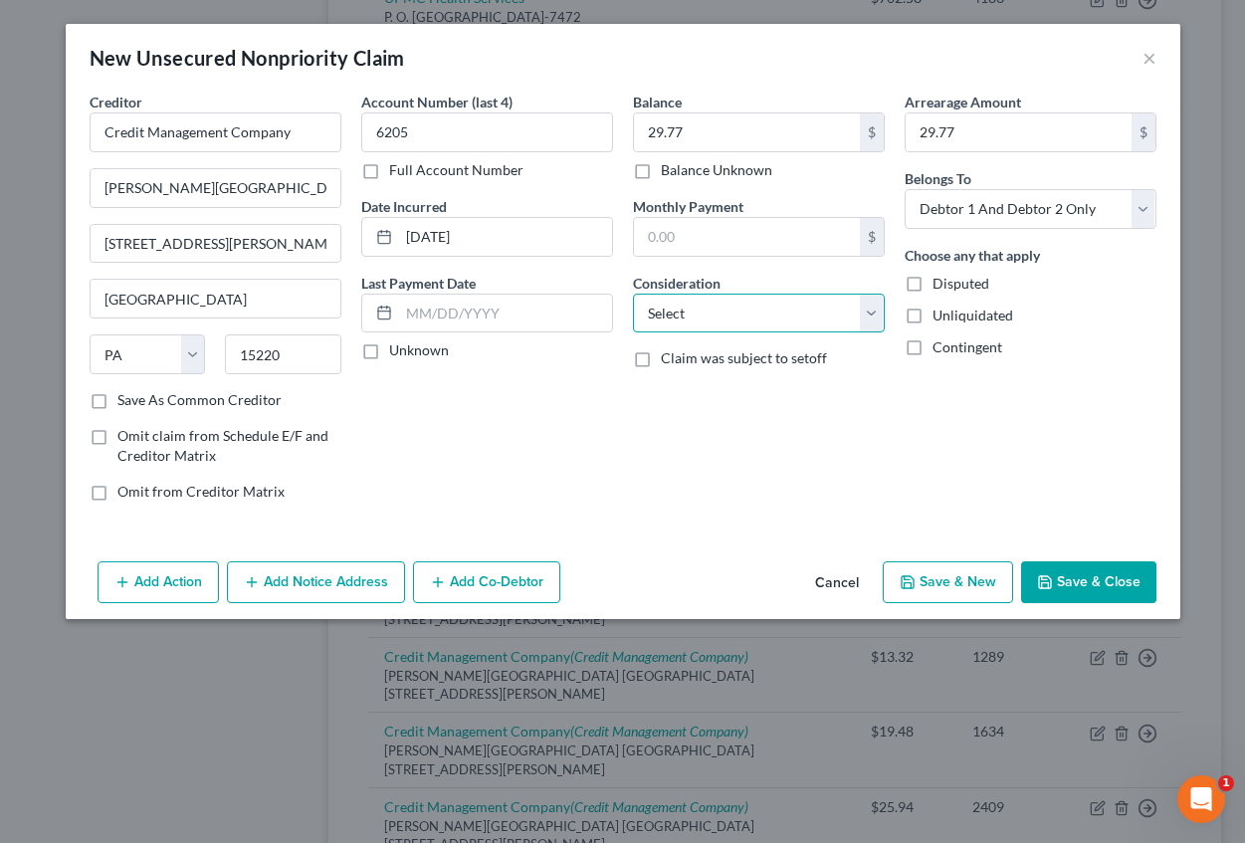
click at [738, 321] on select "Select Cable / Satellite Services Collection Agency Credit Card Debt Debt Couns…" at bounding box center [759, 314] width 252 height 40
click at [633, 294] on select "Select Cable / Satellite Services Collection Agency Credit Card Debt Debt Couns…" at bounding box center [759, 314] width 252 height 40
click at [271, 570] on button "Add Notice Address" at bounding box center [316, 582] width 178 height 42
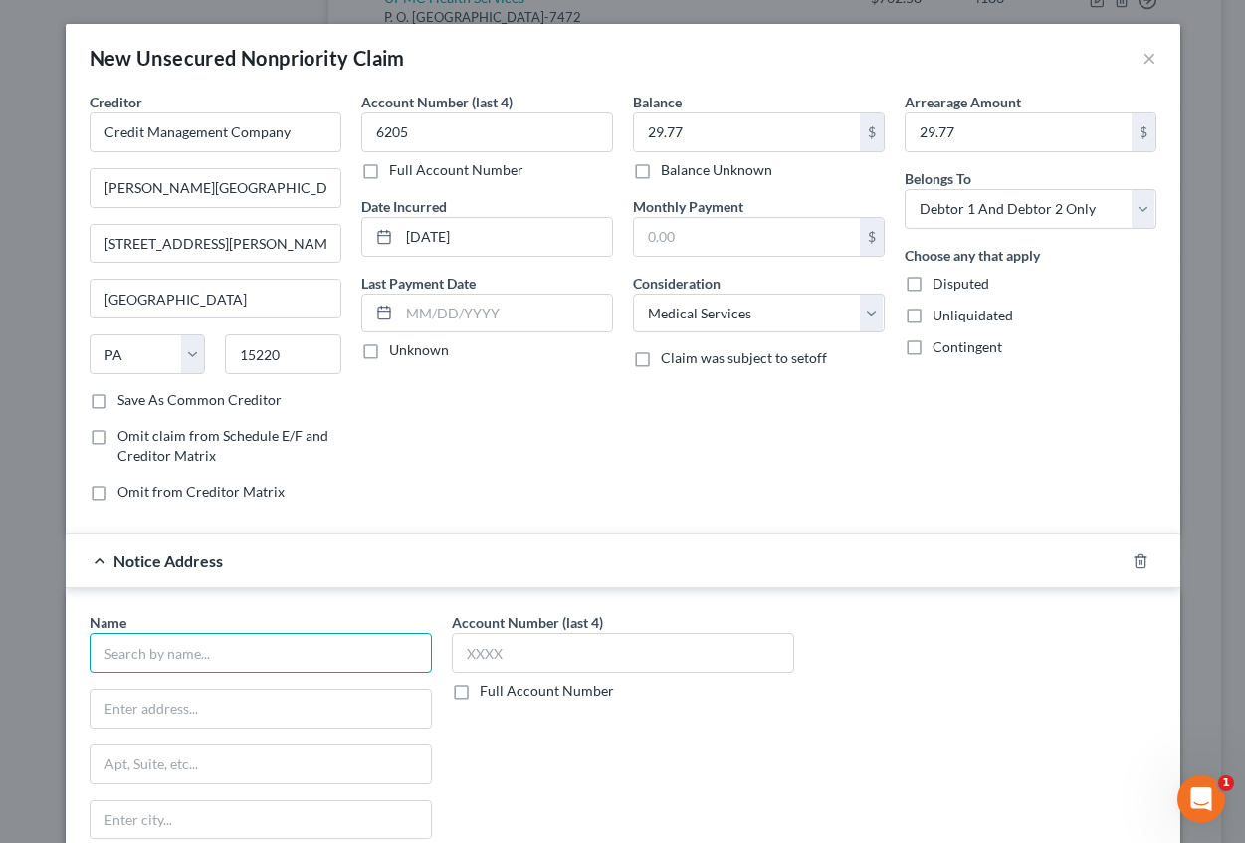
click at [161, 643] on input "text" at bounding box center [261, 653] width 342 height 40
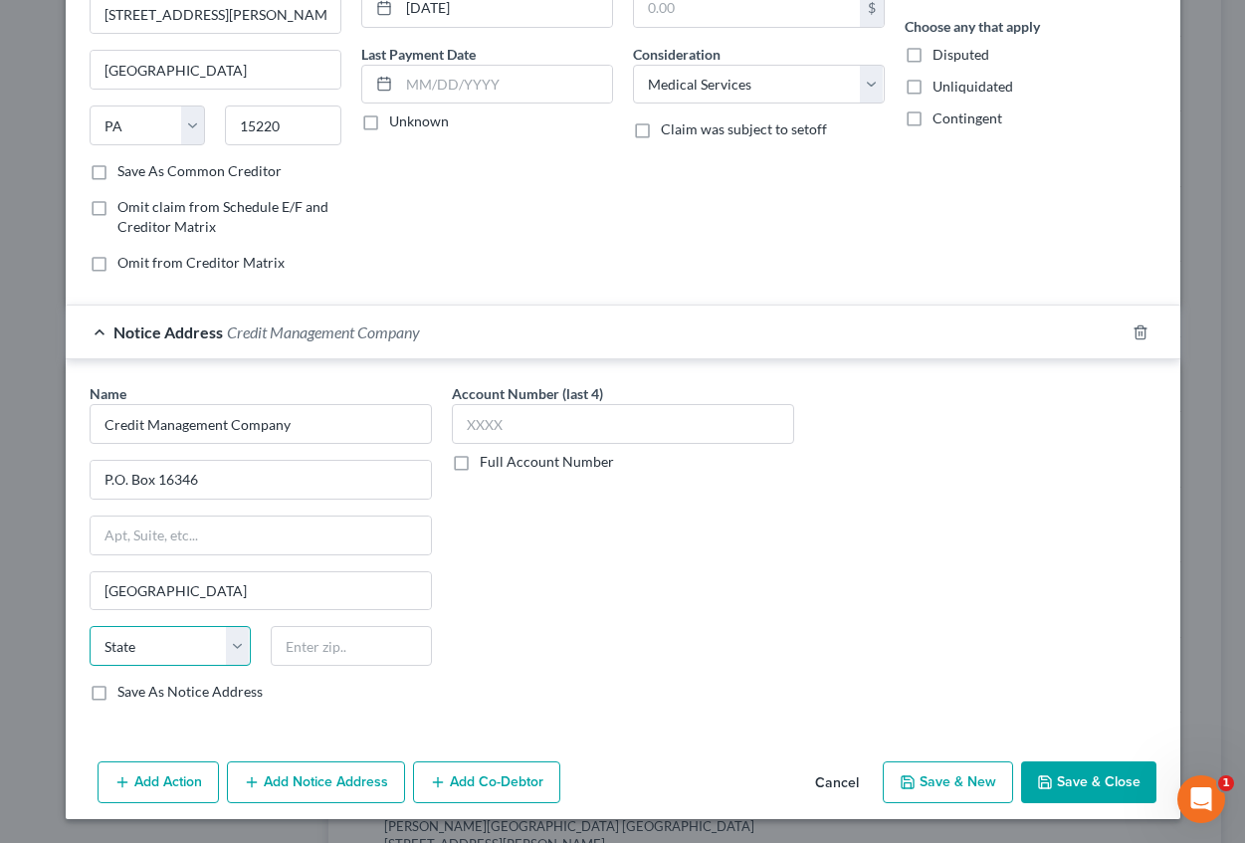
click at [150, 643] on select "State [US_STATE] AK AR AZ CA CO CT DE DC [GEOGRAPHIC_DATA] [GEOGRAPHIC_DATA] GU…" at bounding box center [170, 646] width 161 height 40
click at [90, 626] on select "State [US_STATE] AK AR AZ CA CO CT DE DC [GEOGRAPHIC_DATA] [GEOGRAPHIC_DATA] GU…" at bounding box center [170, 646] width 161 height 40
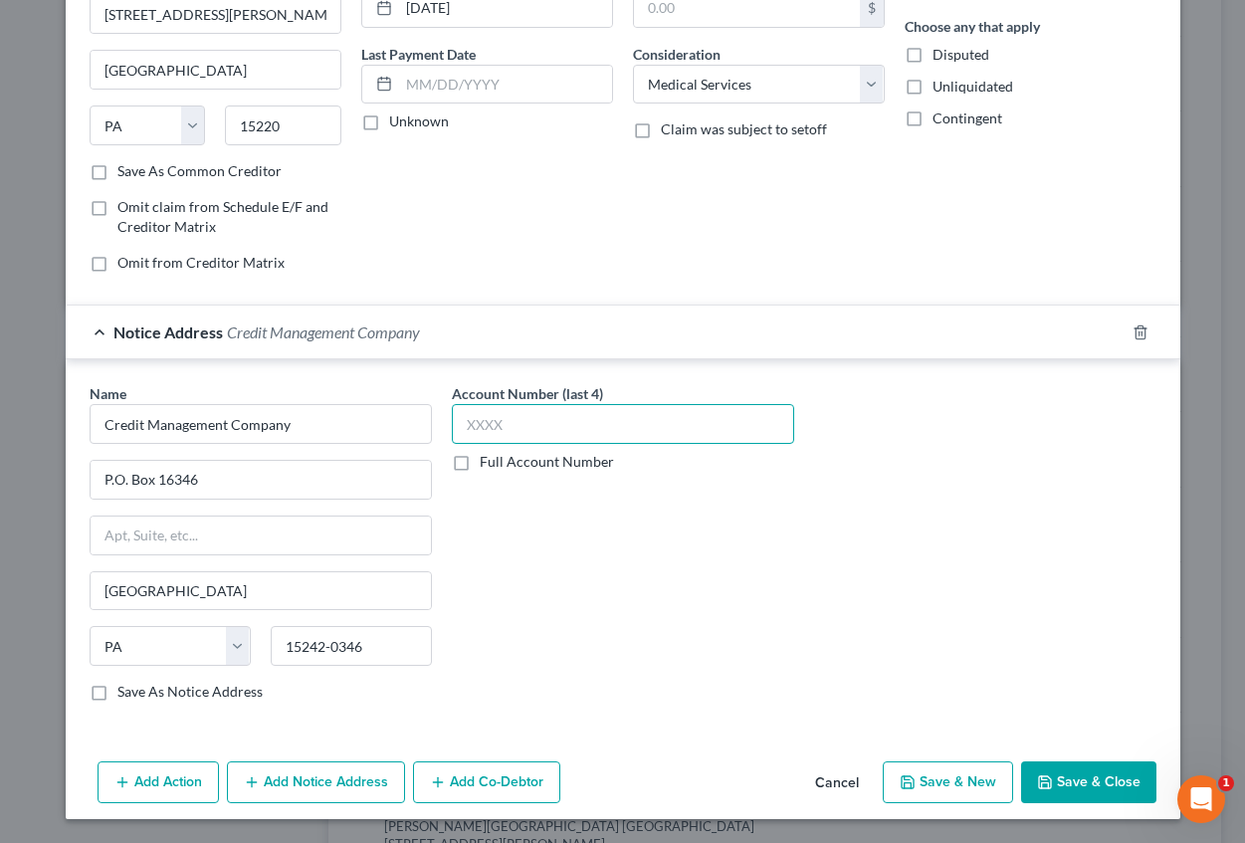
click at [493, 427] on input "text" at bounding box center [623, 424] width 342 height 40
click at [932, 782] on button "Save & New" at bounding box center [948, 782] width 130 height 42
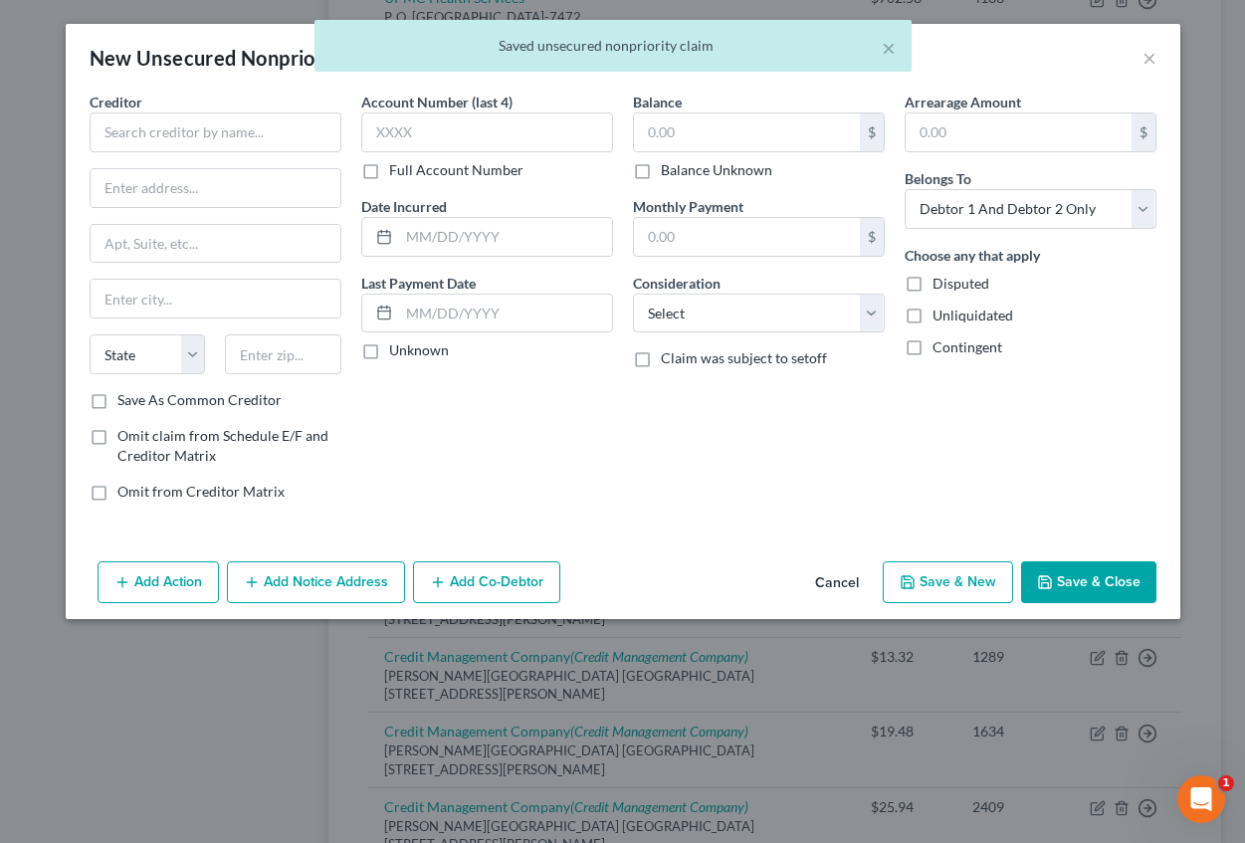
scroll to position [0, 0]
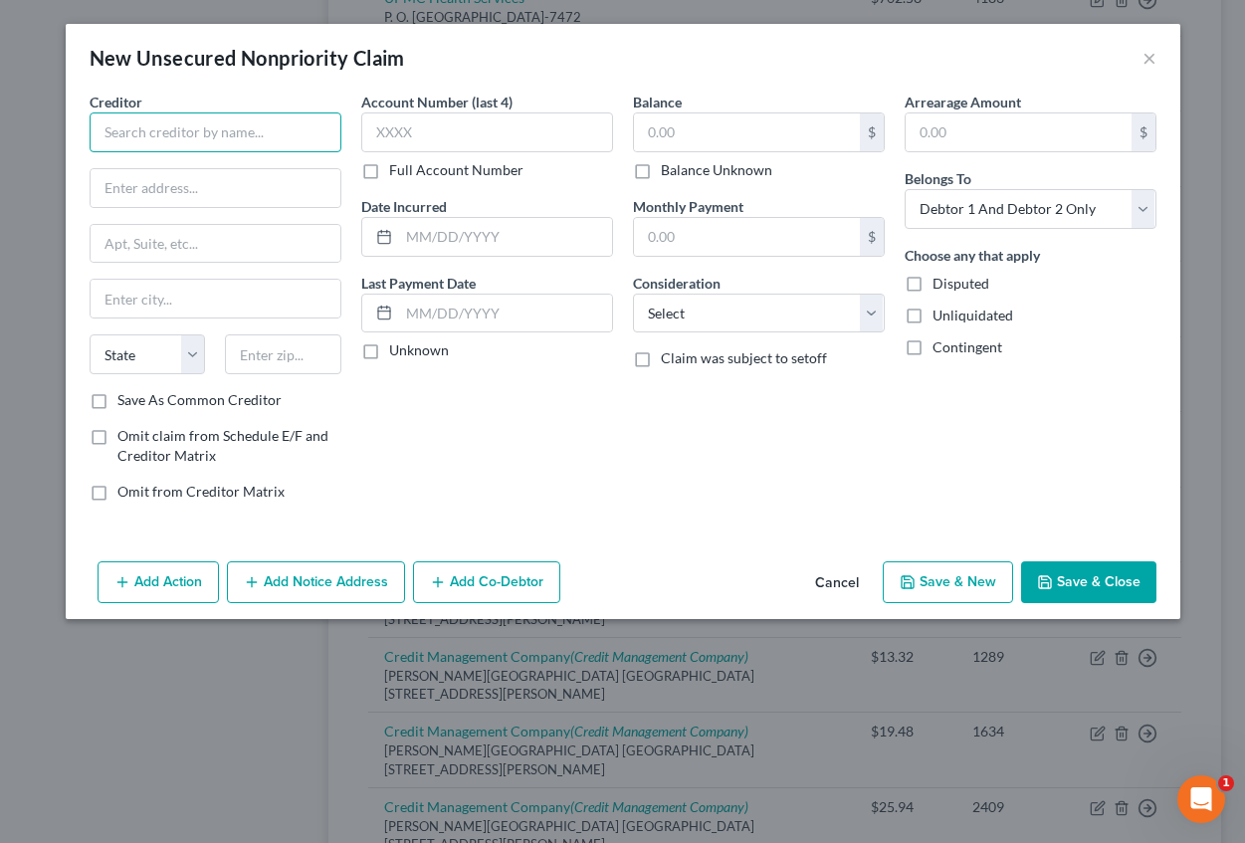
click at [227, 133] on input "text" at bounding box center [216, 132] width 252 height 40
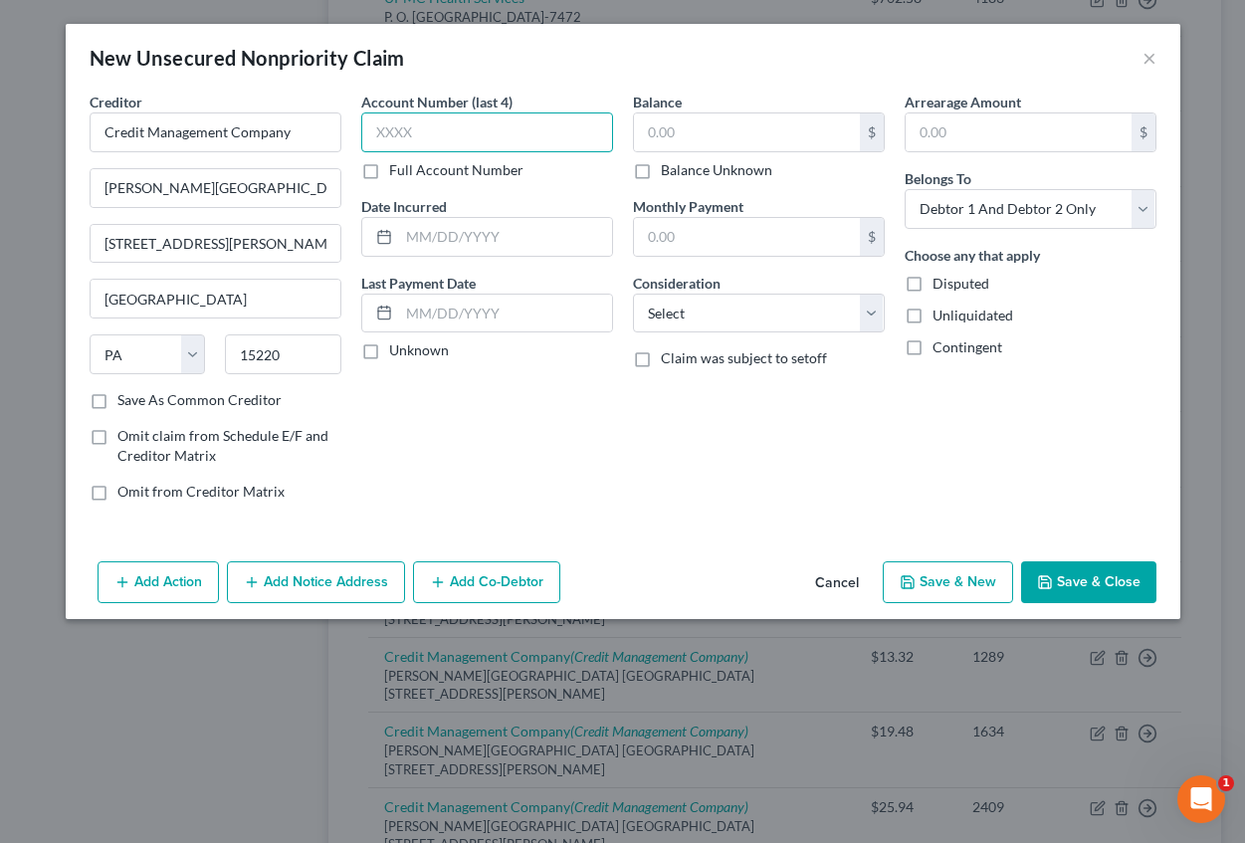
drag, startPoint x: 373, startPoint y: 139, endPoint x: 383, endPoint y: 136, distance: 10.4
click at [374, 139] on input "text" at bounding box center [487, 132] width 252 height 40
click at [447, 251] on input "text" at bounding box center [505, 237] width 213 height 38
click at [691, 139] on input "text" at bounding box center [747, 132] width 226 height 38
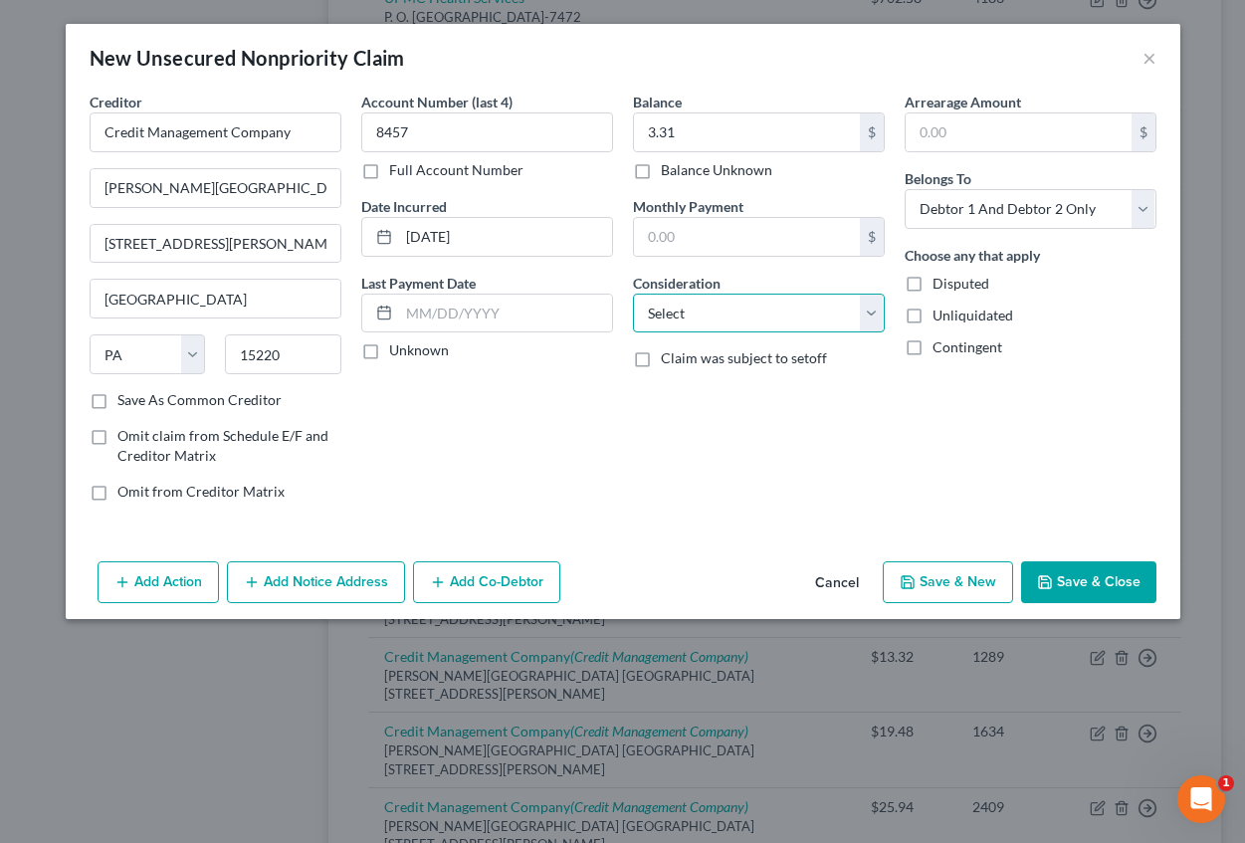
click at [708, 315] on select "Select Cable / Satellite Services Collection Agency Credit Card Debt Debt Couns…" at bounding box center [759, 314] width 252 height 40
click at [633, 294] on select "Select Cable / Satellite Services Collection Agency Credit Card Debt Debt Couns…" at bounding box center [759, 314] width 252 height 40
click at [978, 133] on input "text" at bounding box center [1019, 132] width 226 height 38
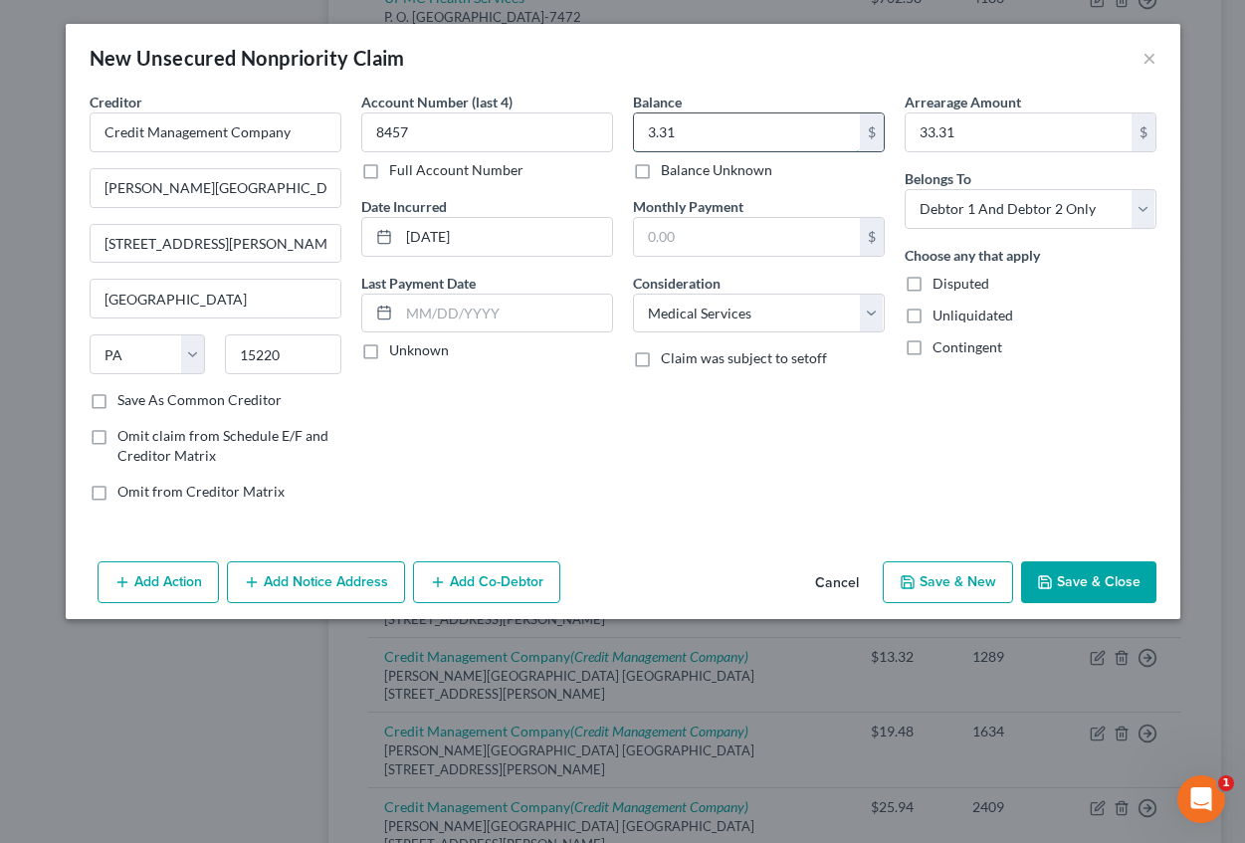
click at [645, 135] on input "3.31" at bounding box center [747, 132] width 226 height 38
click at [289, 579] on button "Add Notice Address" at bounding box center [316, 582] width 178 height 42
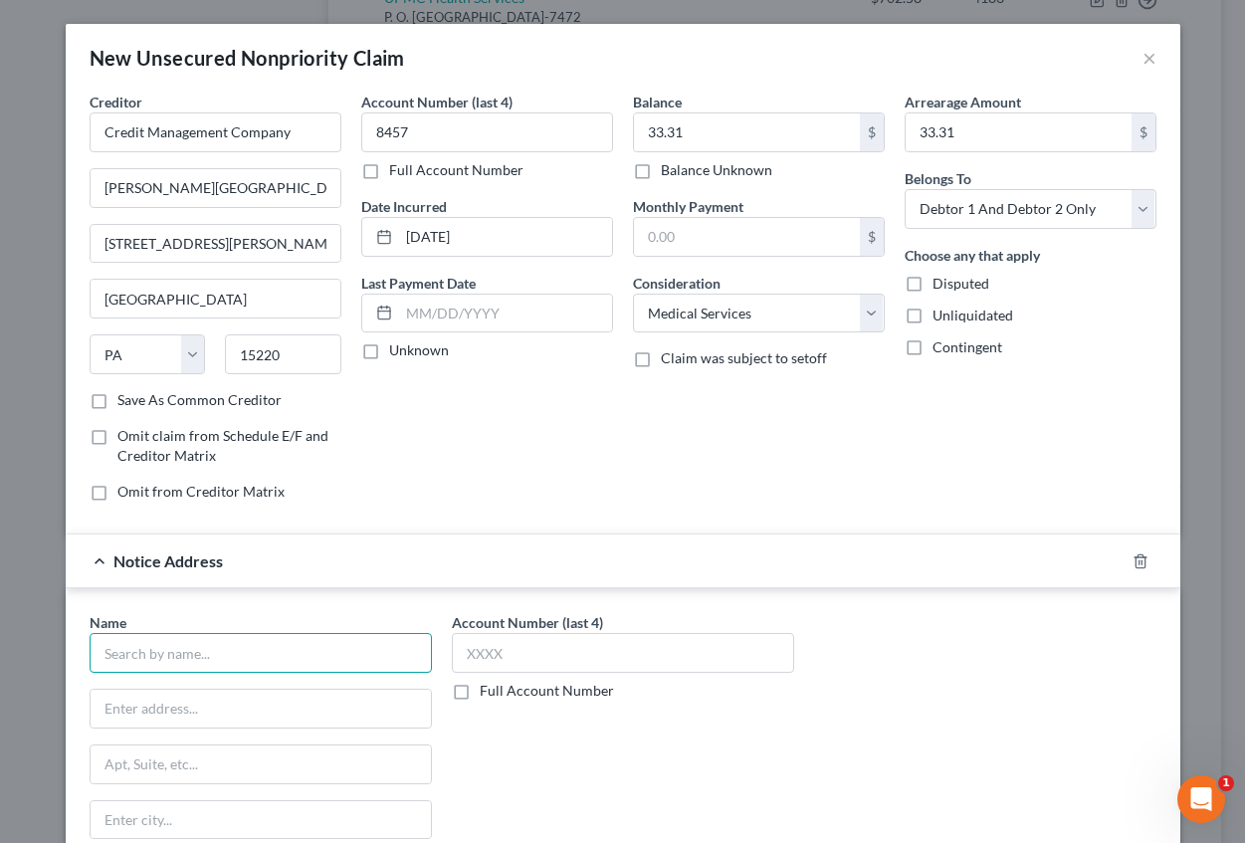
click at [212, 666] on input "text" at bounding box center [261, 653] width 342 height 40
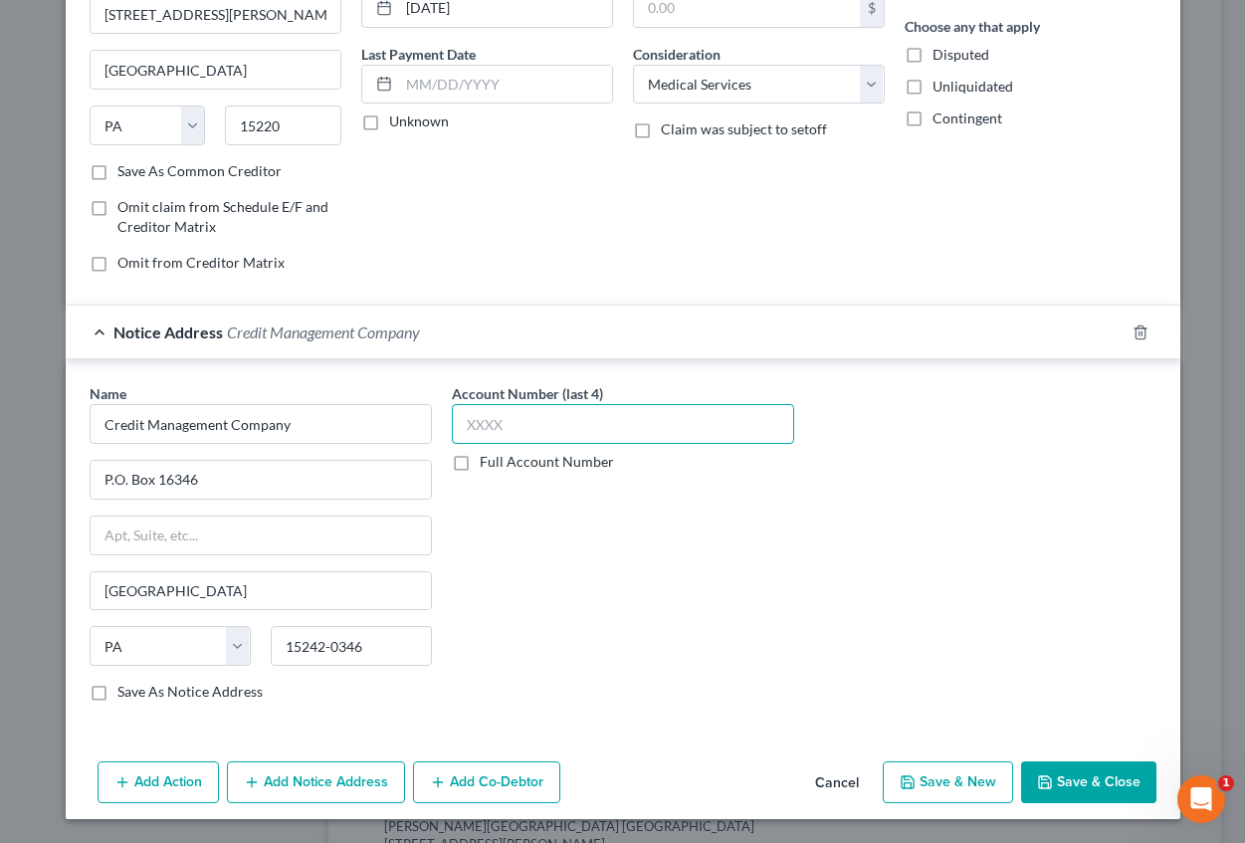
click at [502, 439] on input "text" at bounding box center [623, 424] width 342 height 40
click at [950, 780] on button "Save & New" at bounding box center [948, 782] width 130 height 42
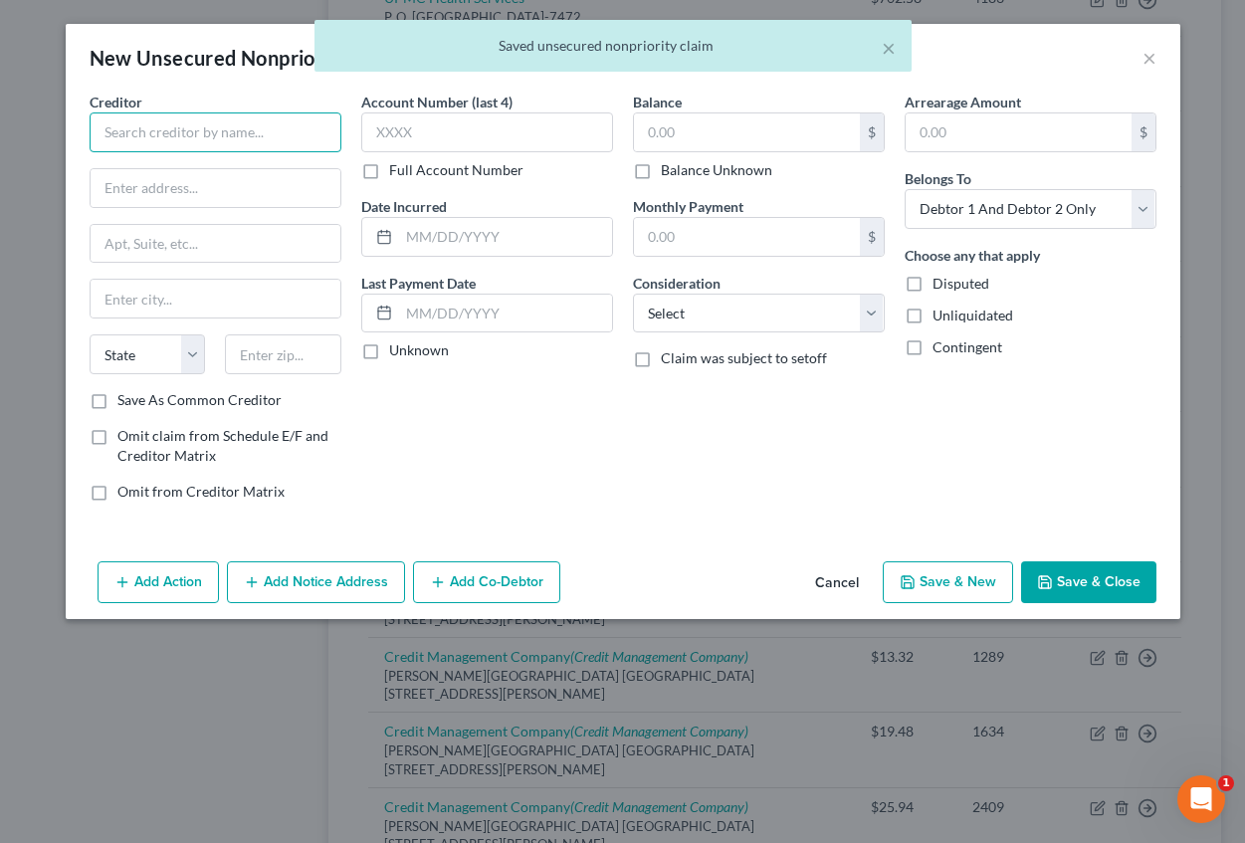
click at [198, 146] on input "text" at bounding box center [216, 132] width 252 height 40
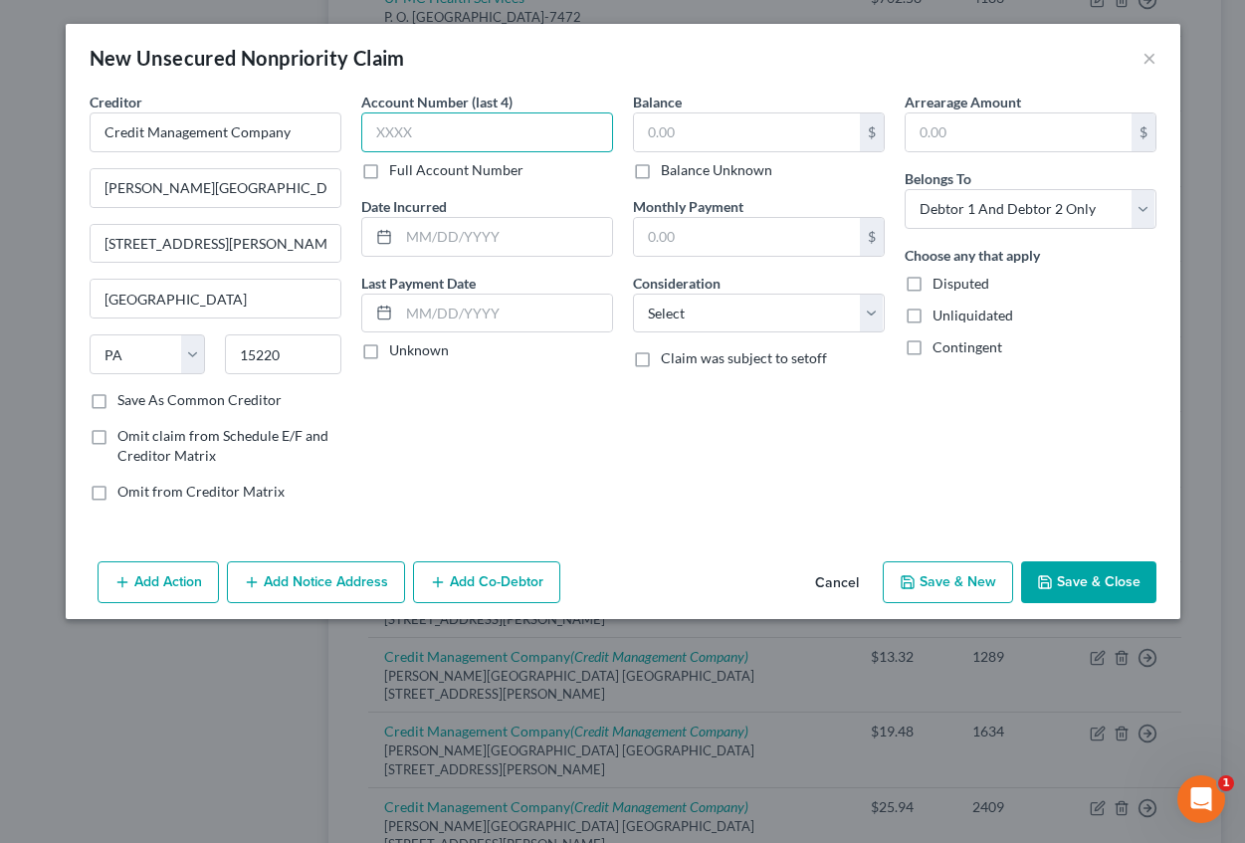
click at [411, 113] on input "text" at bounding box center [487, 132] width 252 height 40
click at [445, 222] on input "text" at bounding box center [505, 237] width 213 height 38
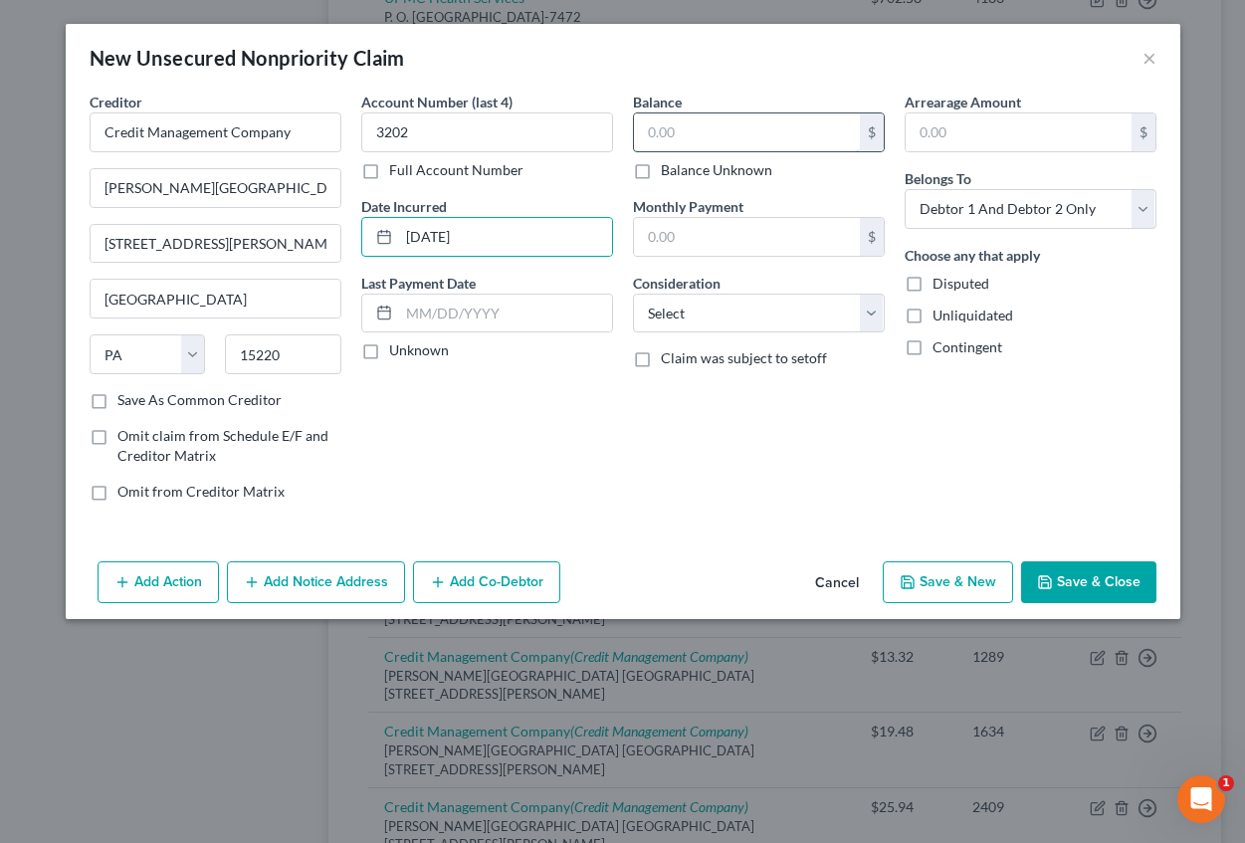
click at [732, 136] on input "text" at bounding box center [747, 132] width 226 height 38
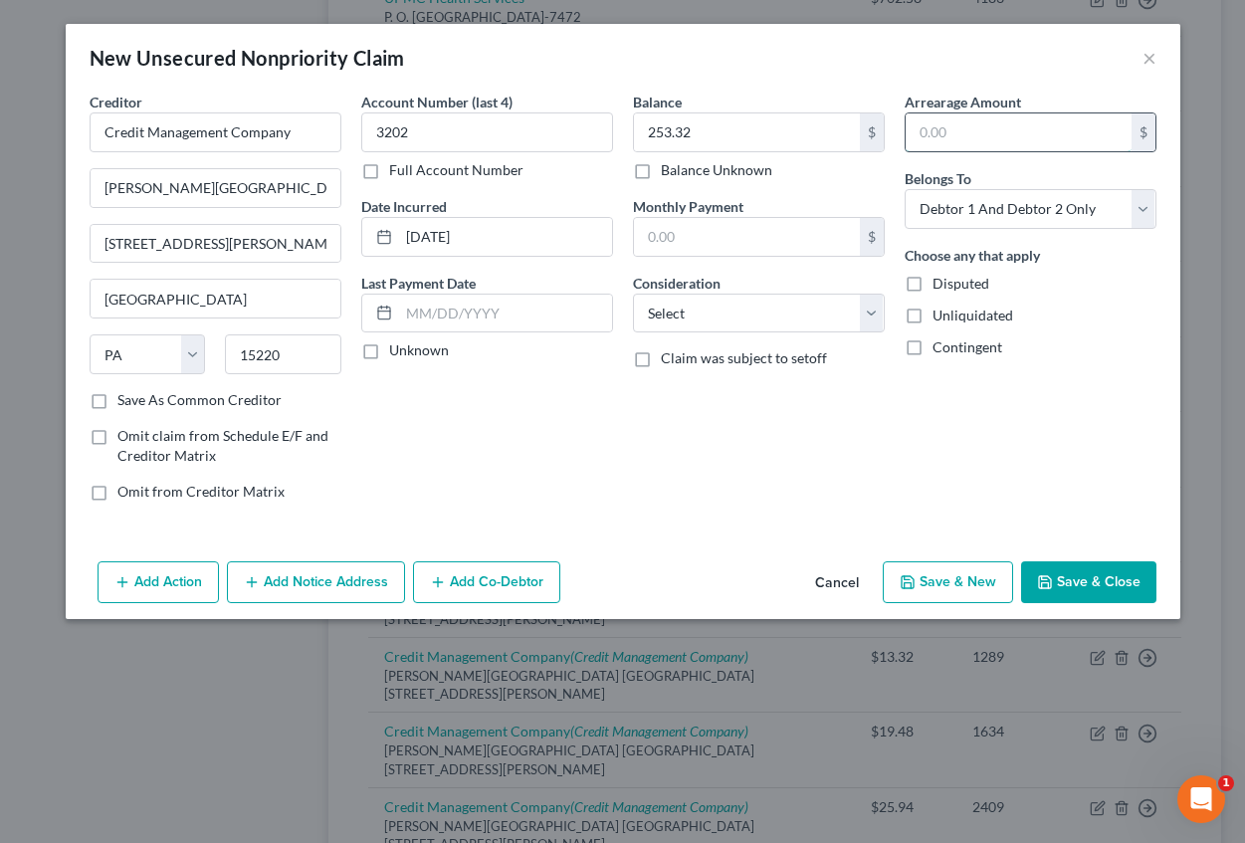
click at [944, 135] on input "text" at bounding box center [1019, 132] width 226 height 38
click at [765, 311] on select "Select Cable / Satellite Services Collection Agency Credit Card Debt Debt Couns…" at bounding box center [759, 314] width 252 height 40
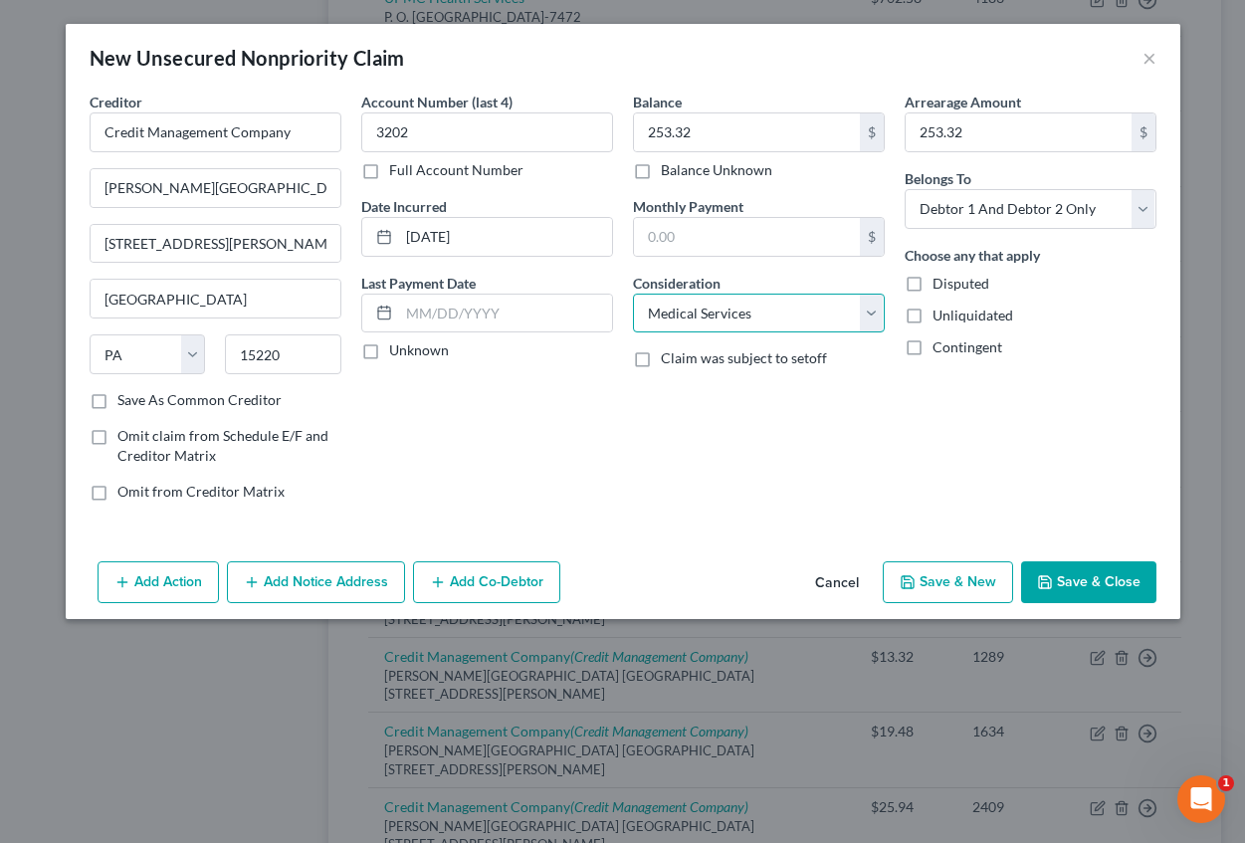
click at [633, 294] on select "Select Cable / Satellite Services Collection Agency Credit Card Debt Debt Couns…" at bounding box center [759, 314] width 252 height 40
click at [358, 582] on button "Add Notice Address" at bounding box center [316, 582] width 178 height 42
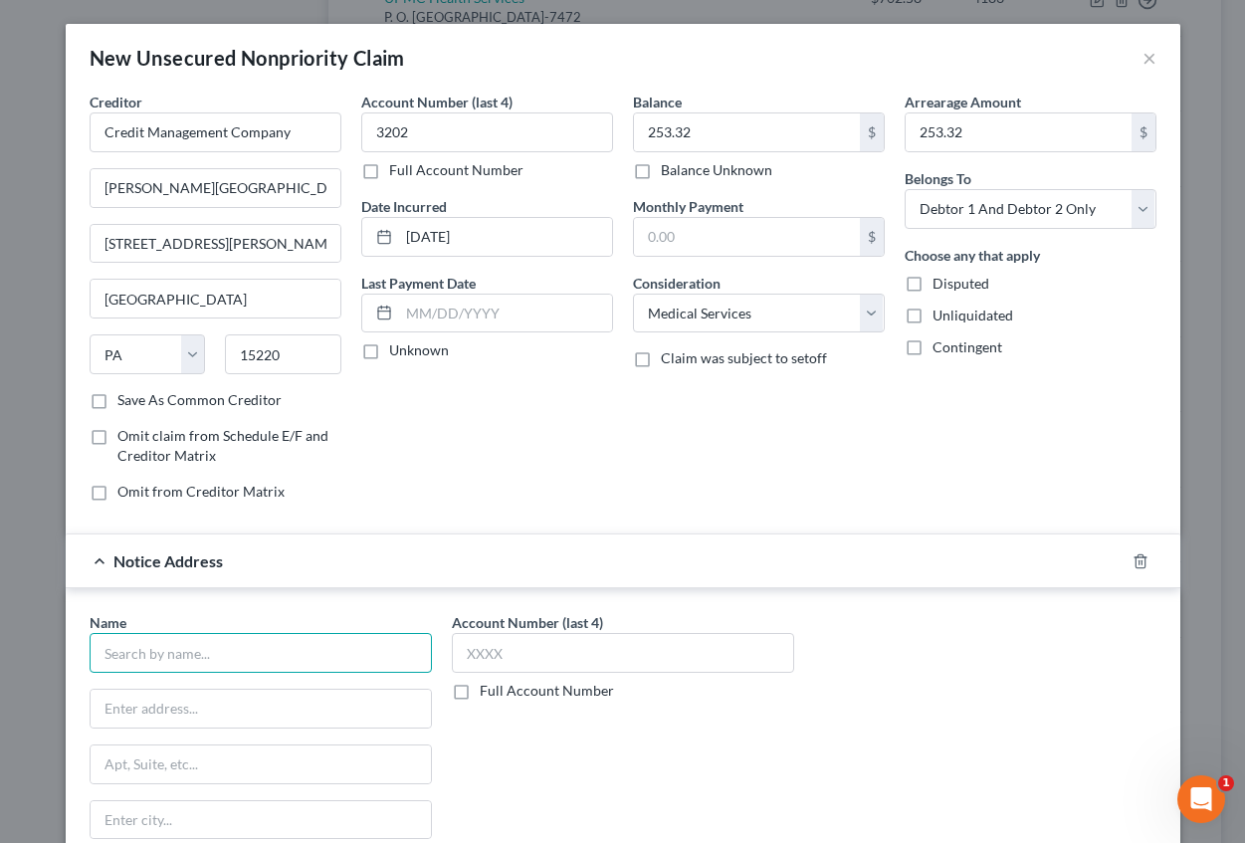
click at [178, 651] on input "text" at bounding box center [261, 653] width 342 height 40
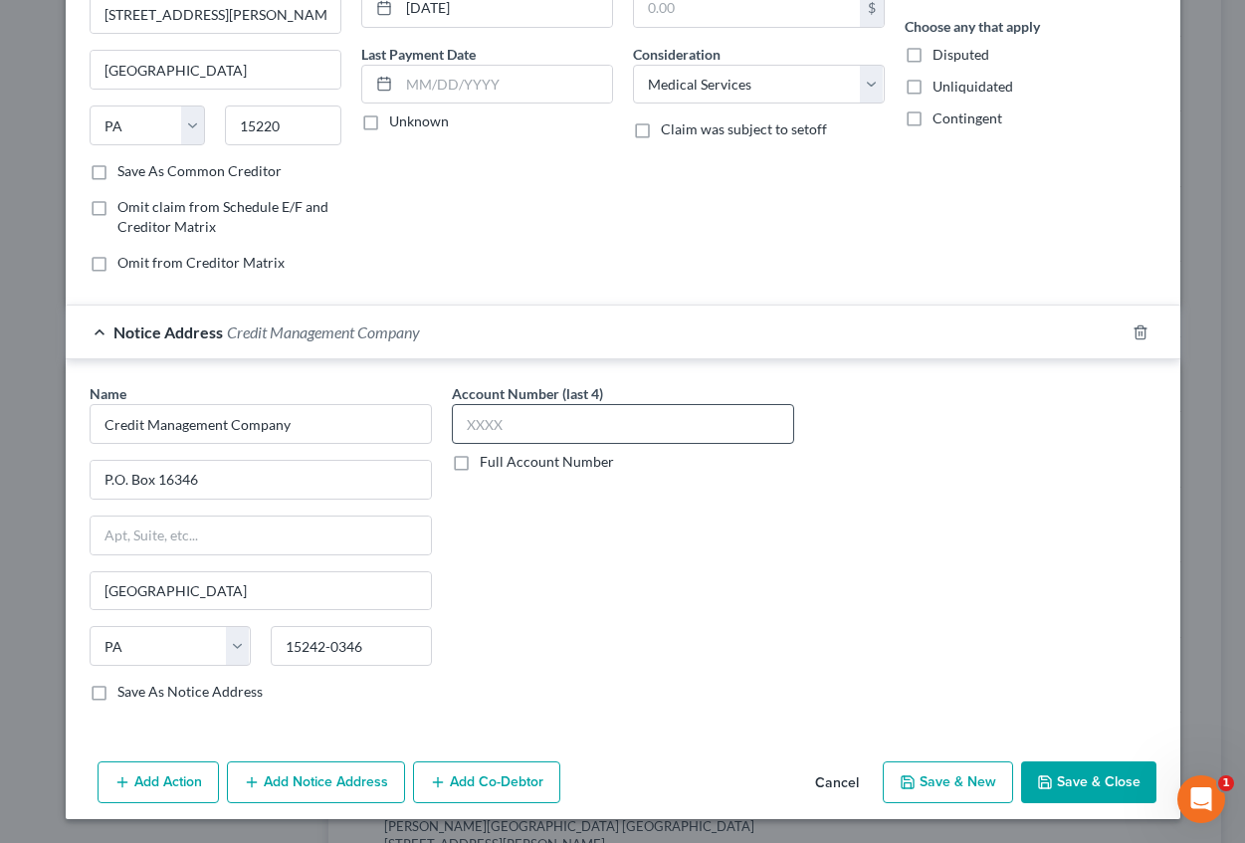
click at [480, 404] on label "Account Number (last 4)" at bounding box center [527, 393] width 151 height 21
click at [461, 429] on input "text" at bounding box center [623, 424] width 342 height 40
click at [940, 778] on button "Save & New" at bounding box center [948, 782] width 130 height 42
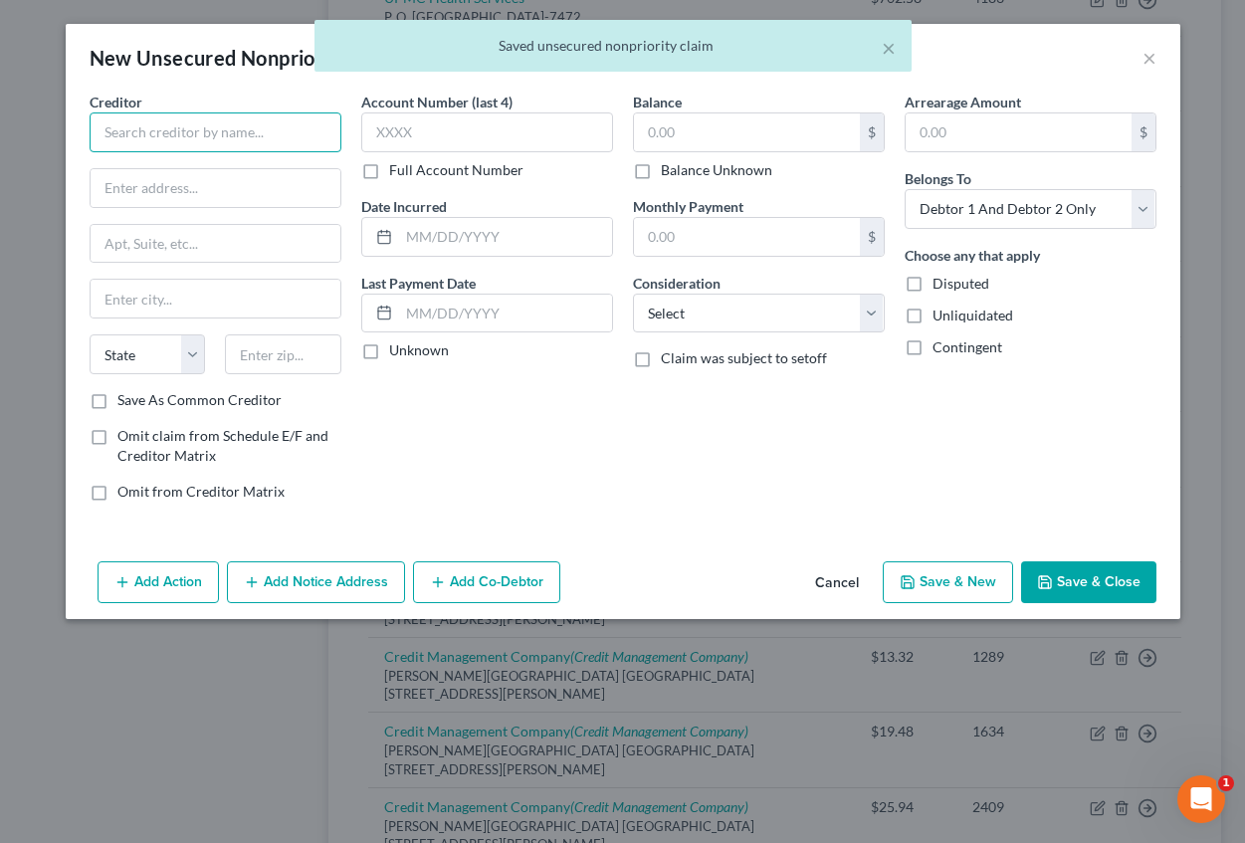
click at [149, 130] on input "text" at bounding box center [216, 132] width 252 height 40
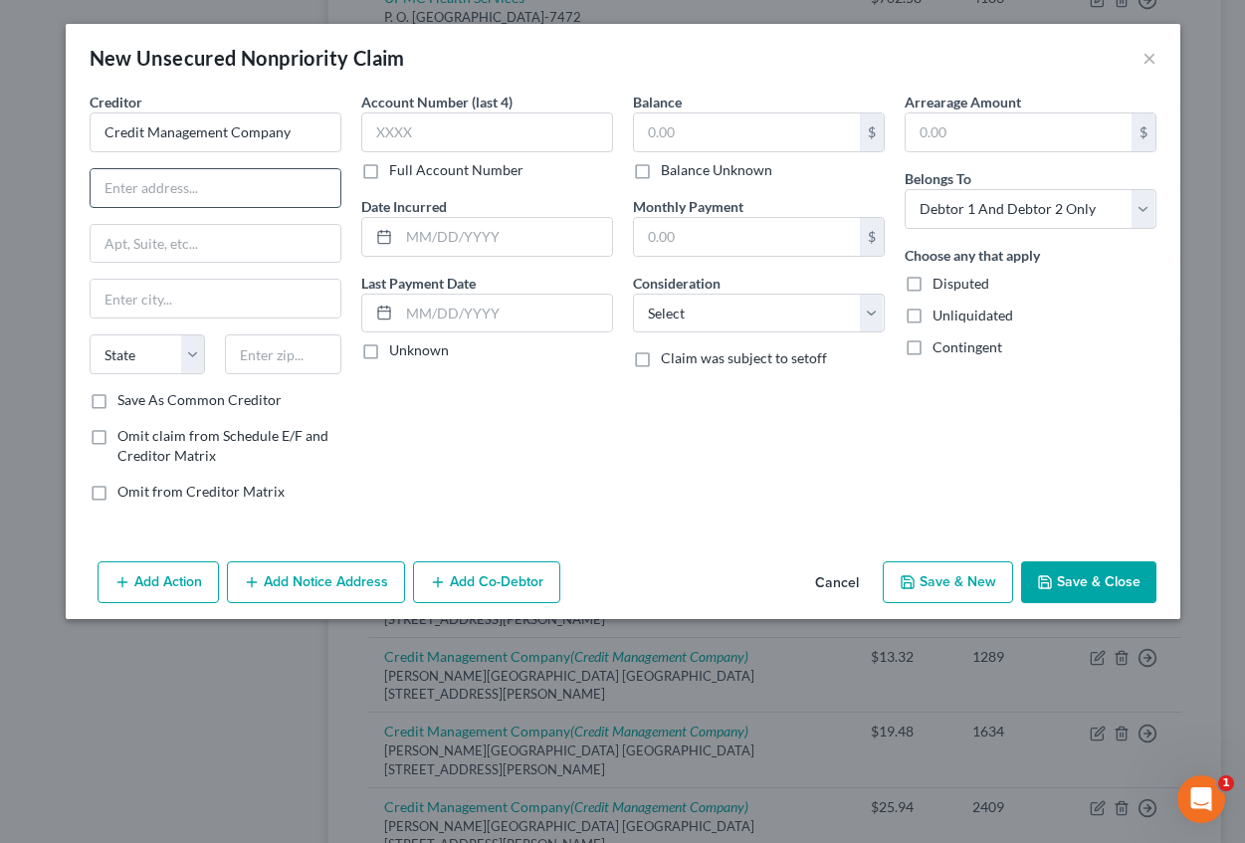
click at [134, 201] on input "text" at bounding box center [216, 188] width 250 height 38
click at [124, 344] on select "State [US_STATE] AK AR AZ CA CO CT DE DC [GEOGRAPHIC_DATA] [GEOGRAPHIC_DATA] GU…" at bounding box center [148, 354] width 116 height 40
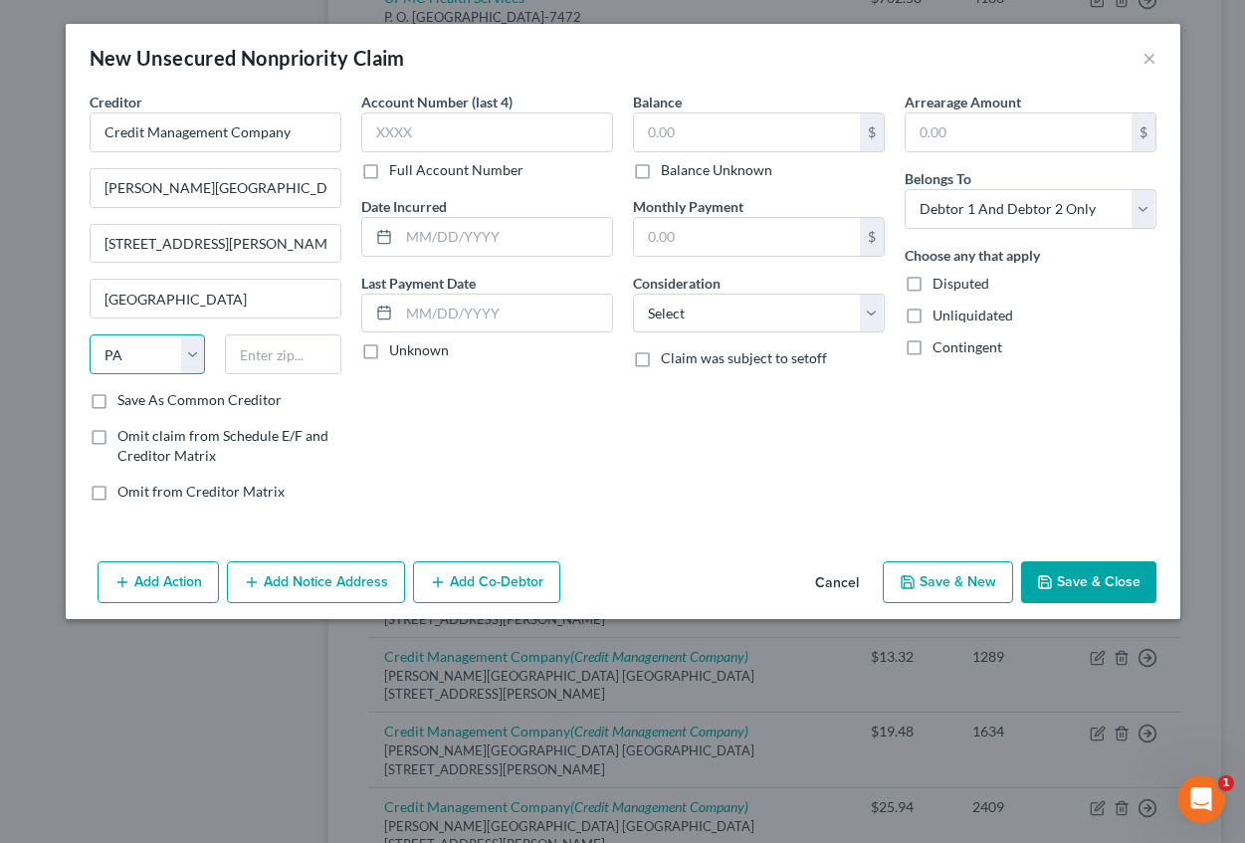
click at [90, 334] on select "State [US_STATE] AK AR AZ CA CO CT DE DC [GEOGRAPHIC_DATA] [GEOGRAPHIC_DATA] GU…" at bounding box center [148, 354] width 116 height 40
click at [394, 136] on input "text" at bounding box center [487, 132] width 252 height 40
click at [416, 239] on input "text" at bounding box center [505, 237] width 213 height 38
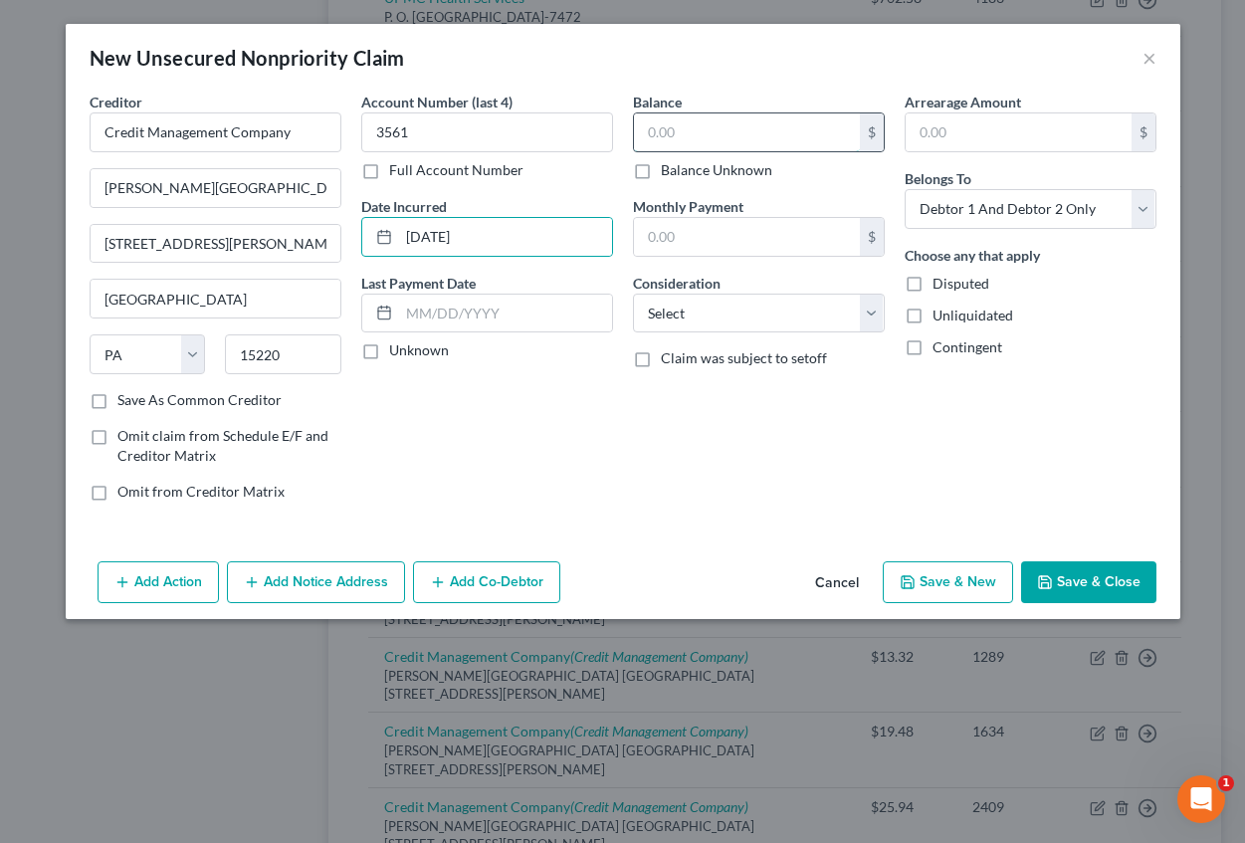
click at [653, 144] on input "text" at bounding box center [747, 132] width 226 height 38
click at [929, 133] on input "text" at bounding box center [1019, 132] width 226 height 38
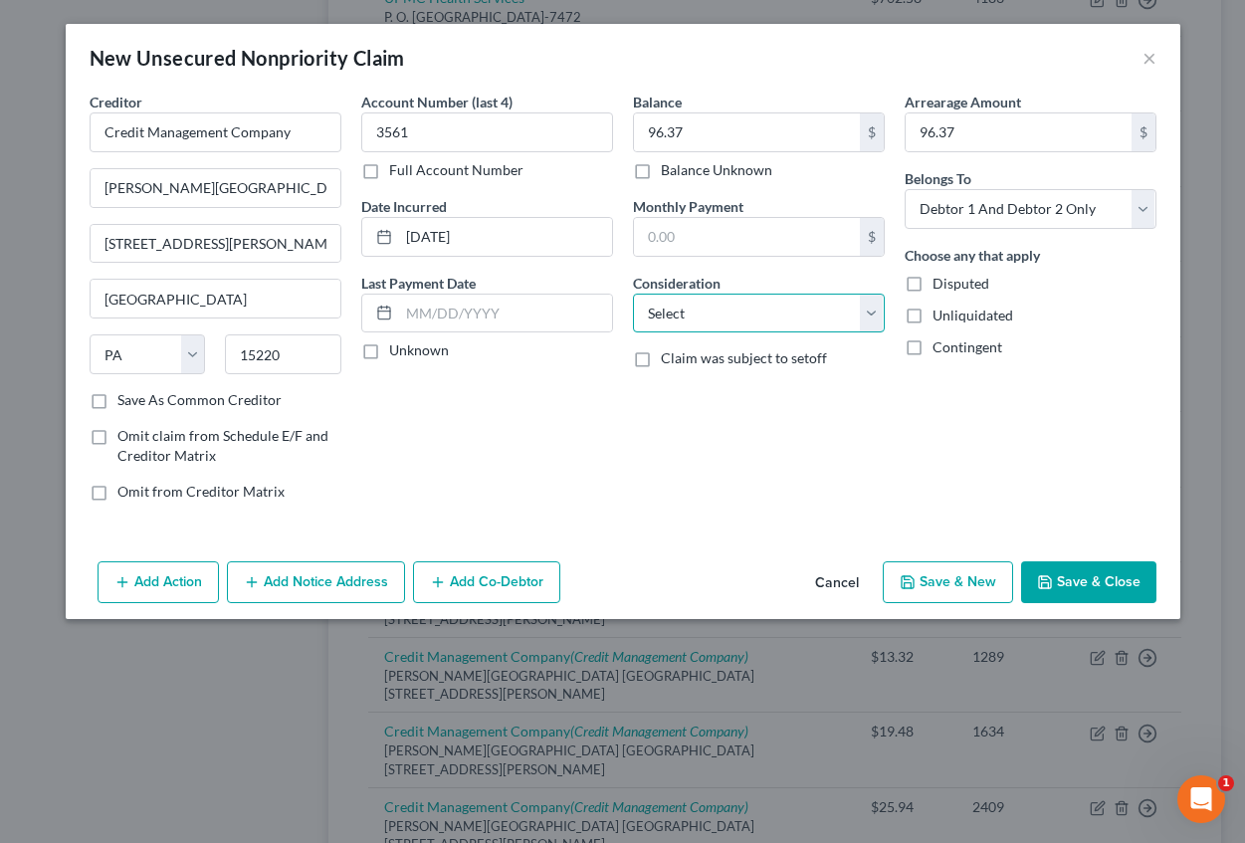
click at [694, 316] on select "Select Cable / Satellite Services Collection Agency Credit Card Debt Debt Couns…" at bounding box center [759, 314] width 252 height 40
click at [633, 294] on select "Select Cable / Satellite Services Collection Agency Credit Card Debt Debt Couns…" at bounding box center [759, 314] width 252 height 40
click at [309, 593] on button "Add Notice Address" at bounding box center [316, 582] width 178 height 42
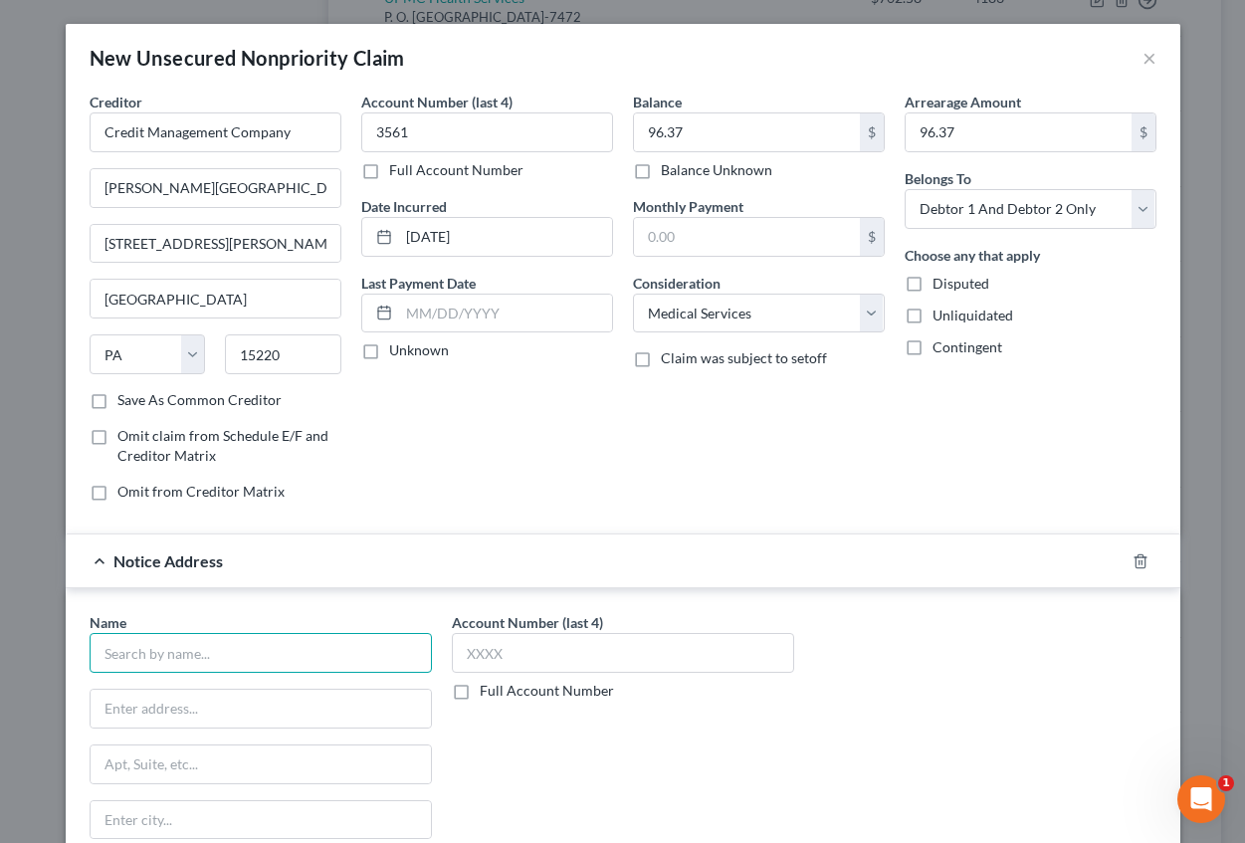
click at [222, 662] on input "text" at bounding box center [261, 653] width 342 height 40
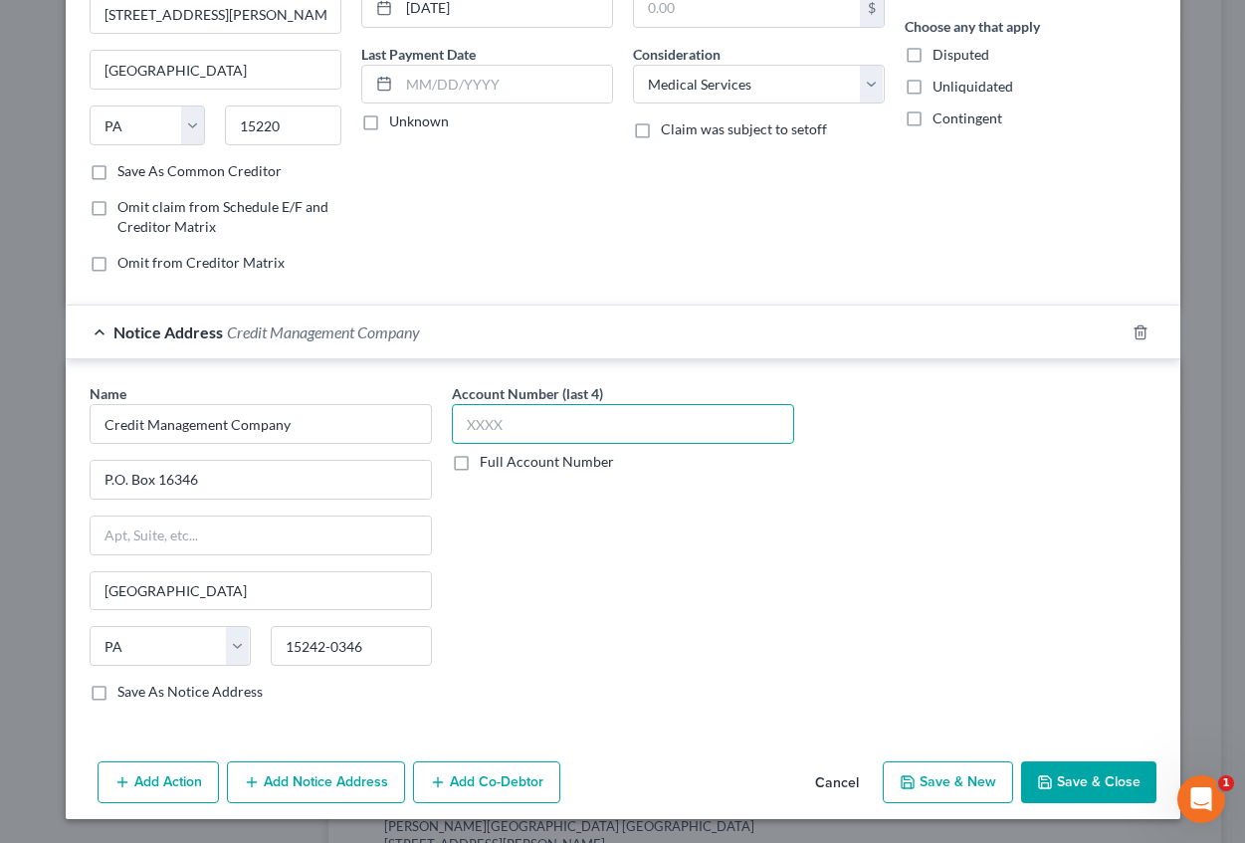
click at [510, 442] on input "text" at bounding box center [623, 424] width 342 height 40
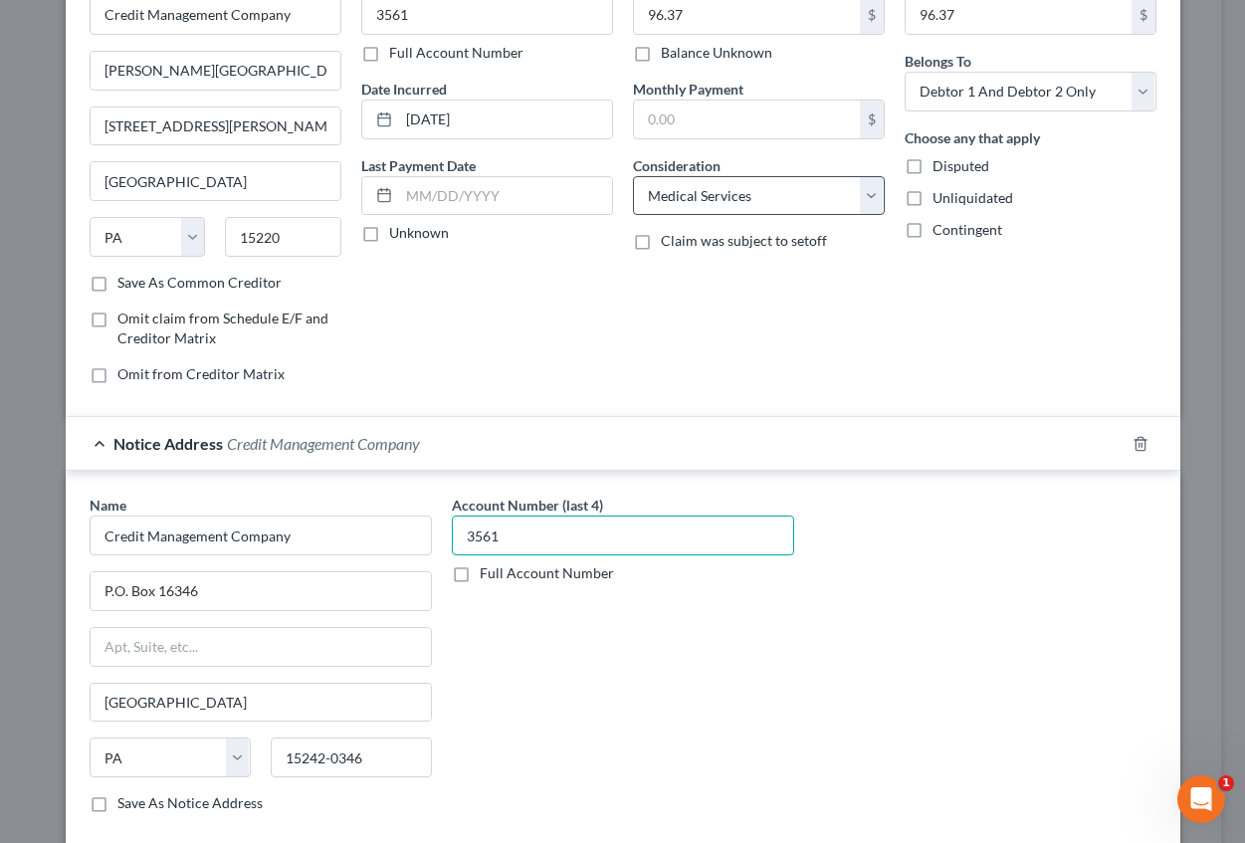
scroll to position [199, 0]
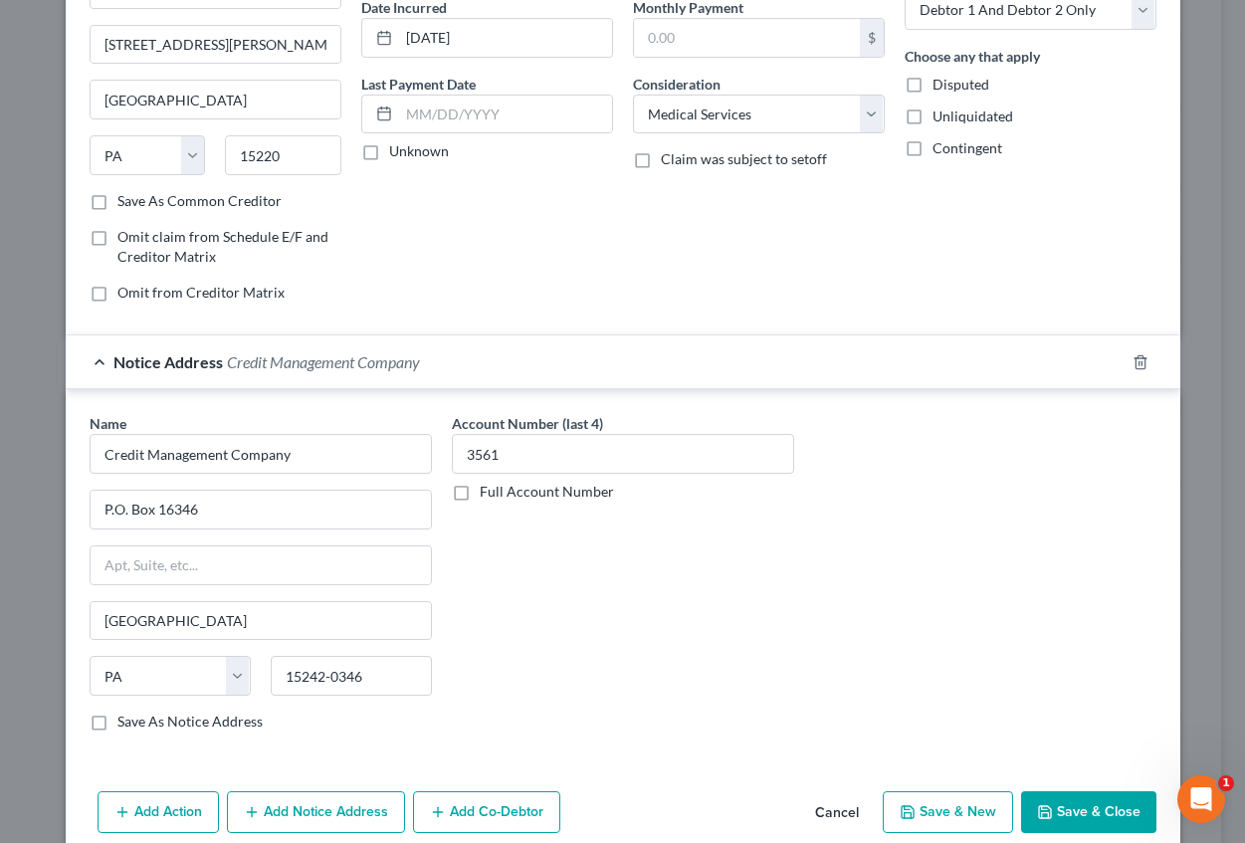
click at [954, 808] on button "Save & New" at bounding box center [948, 812] width 130 height 42
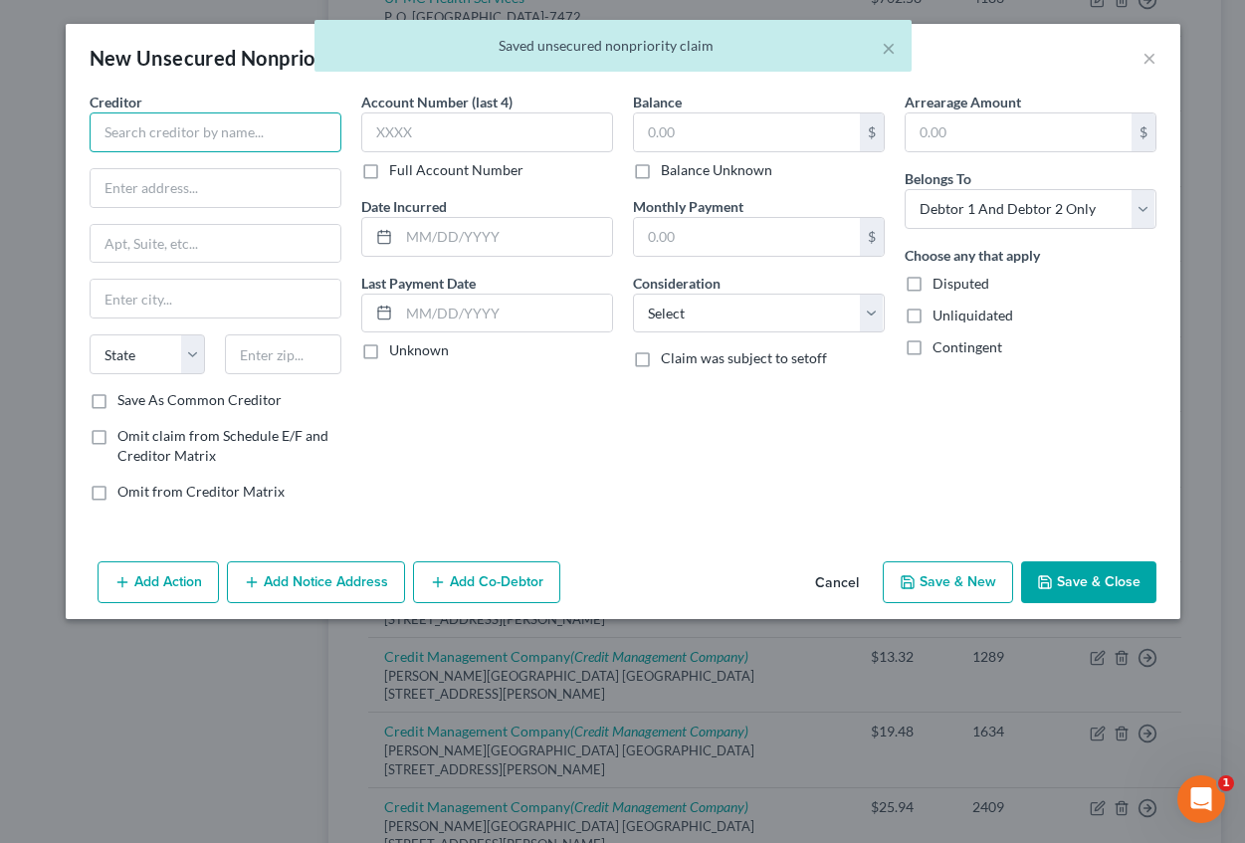
click at [206, 144] on input "text" at bounding box center [216, 132] width 252 height 40
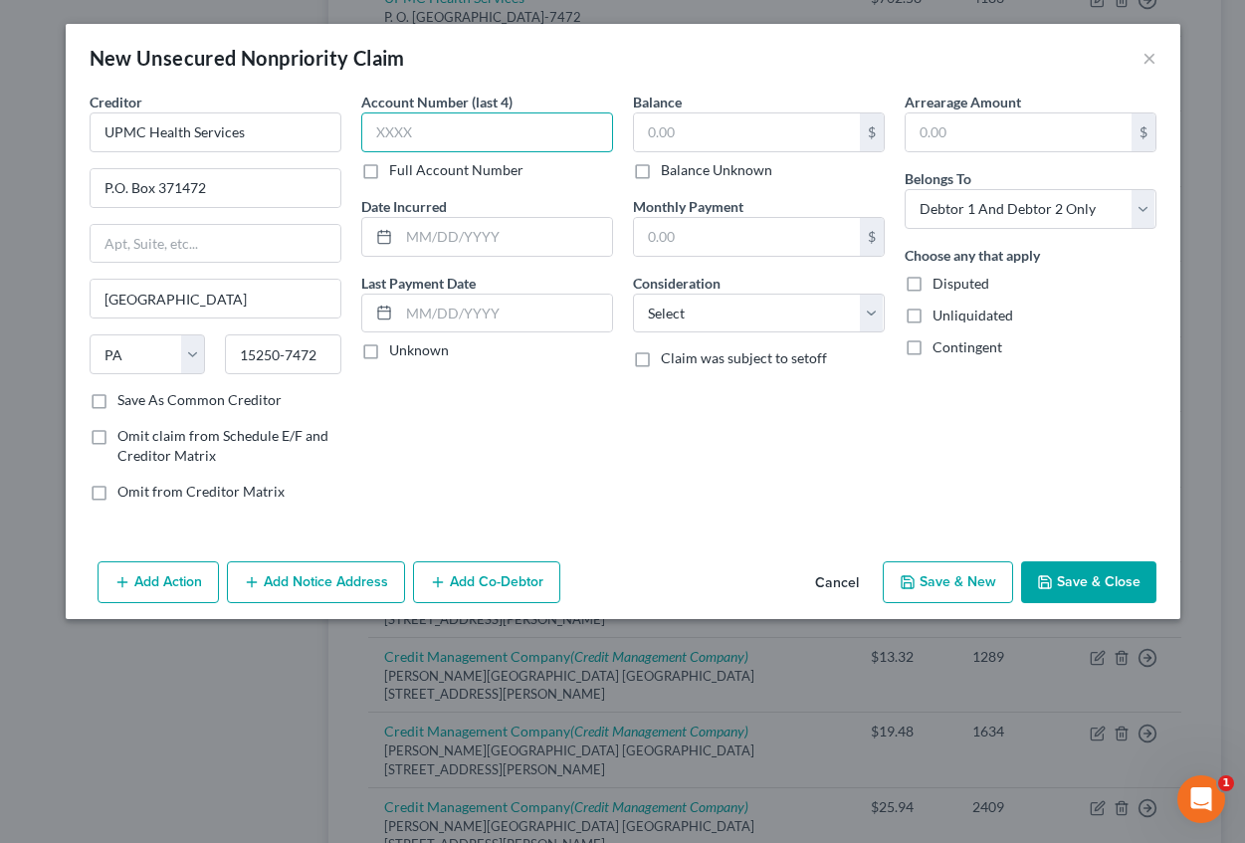
click at [384, 139] on input "text" at bounding box center [487, 132] width 252 height 40
click at [389, 174] on label "Full Account Number" at bounding box center [456, 170] width 134 height 20
click at [397, 173] on input "Full Account Number" at bounding box center [403, 166] width 13 height 13
click at [399, 140] on input "text" at bounding box center [487, 132] width 252 height 40
click at [432, 248] on input "text" at bounding box center [505, 237] width 213 height 38
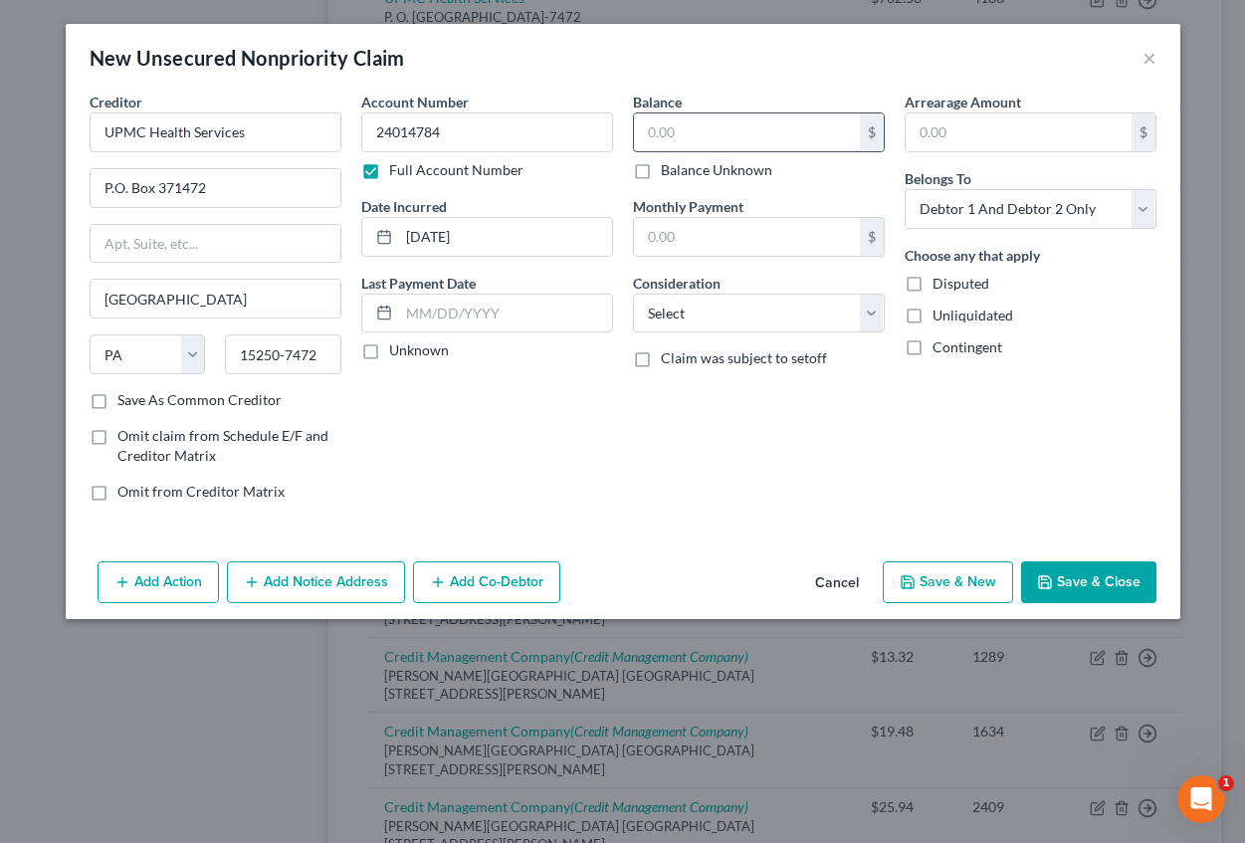
click at [701, 127] on input "text" at bounding box center [747, 132] width 226 height 38
click at [940, 128] on input "text" at bounding box center [1019, 132] width 226 height 38
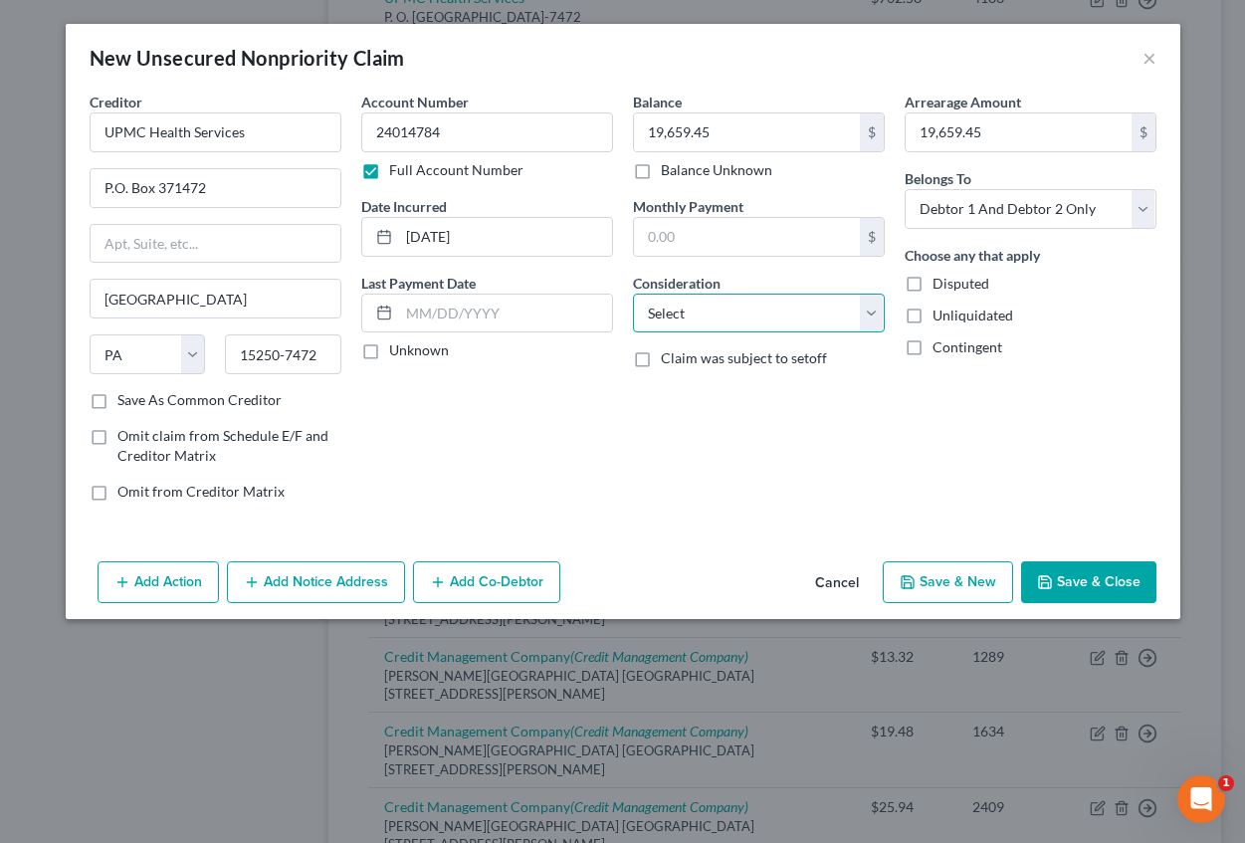
click at [816, 327] on select "Select Cable / Satellite Services Collection Agency Credit Card Debt Debt Couns…" at bounding box center [759, 314] width 252 height 40
click at [633, 294] on select "Select Cable / Satellite Services Collection Agency Credit Card Debt Debt Couns…" at bounding box center [759, 314] width 252 height 40
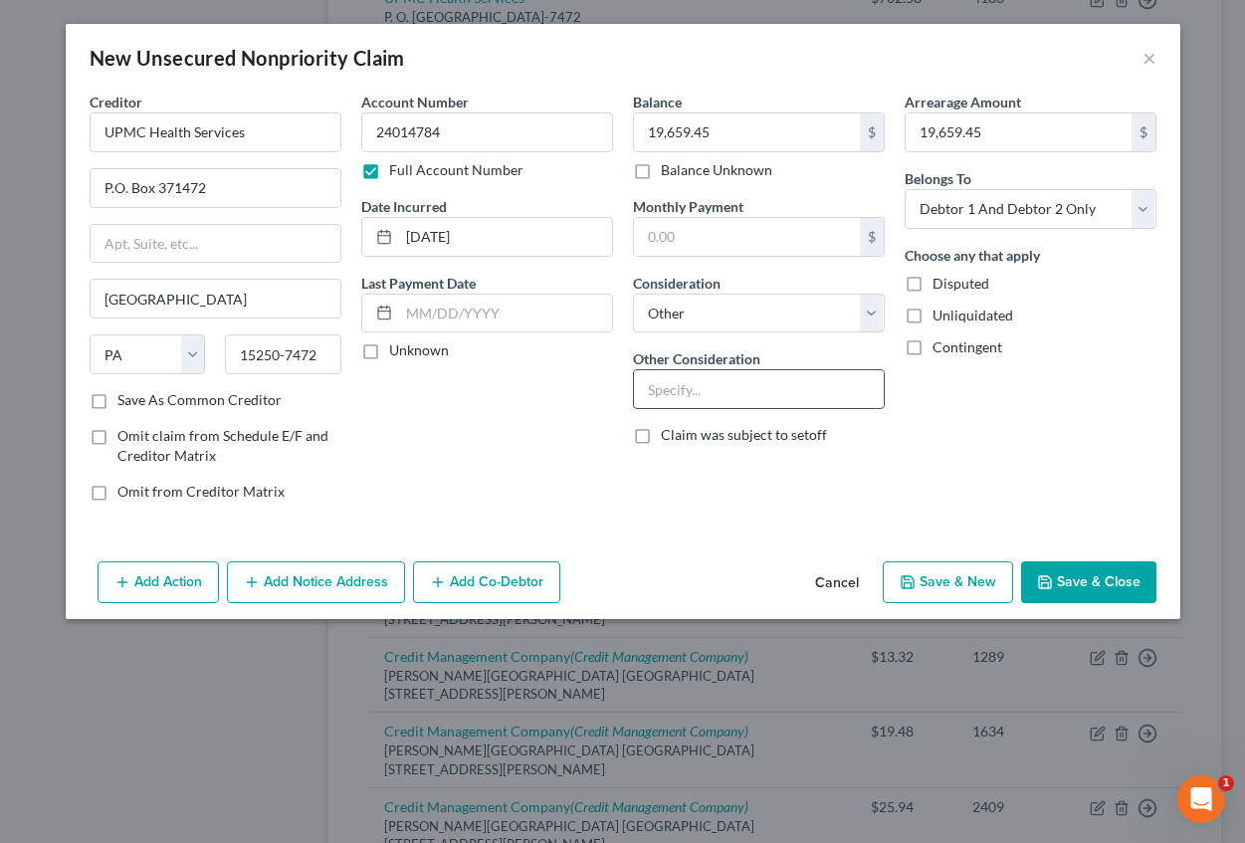
click at [684, 400] on input "text" at bounding box center [759, 389] width 250 height 38
click at [329, 565] on button "Add Notice Address" at bounding box center [316, 582] width 178 height 42
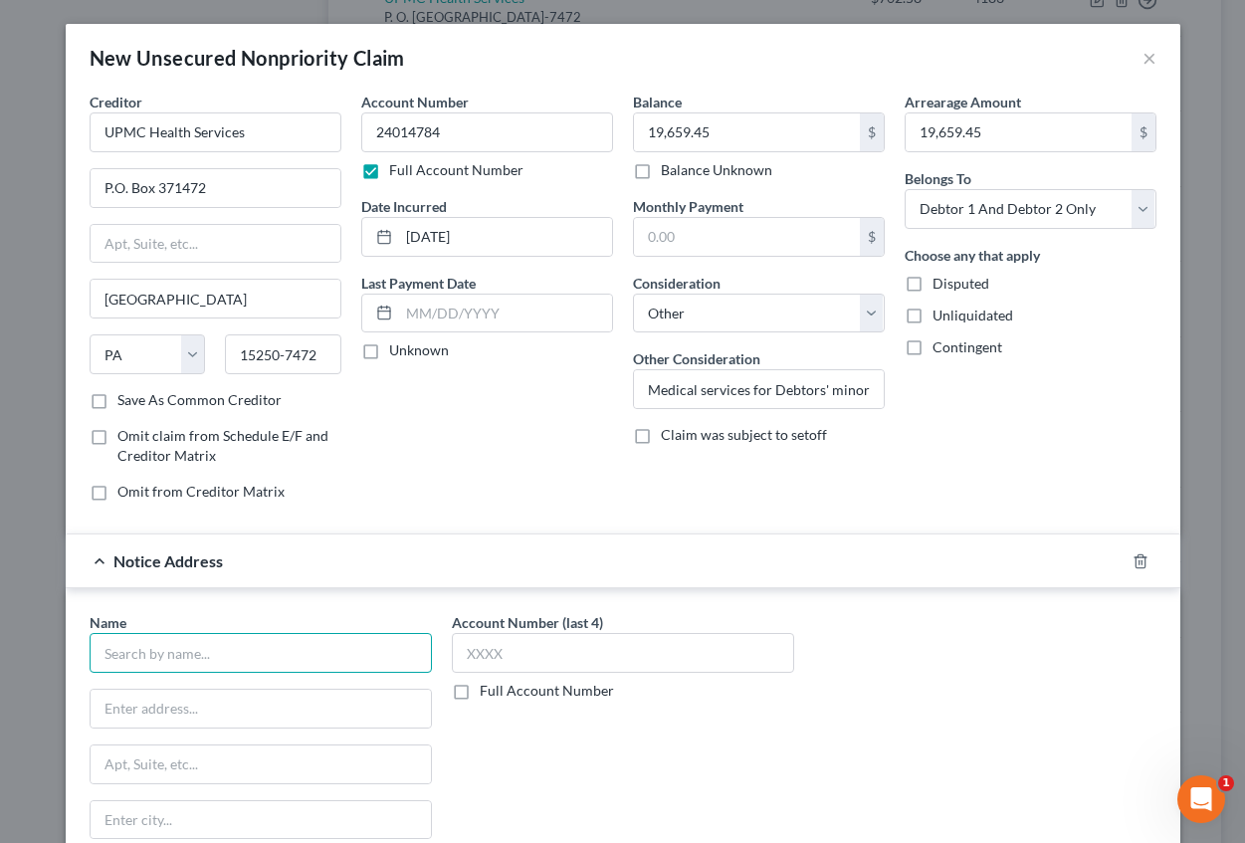
click at [122, 657] on input "text" at bounding box center [261, 653] width 342 height 40
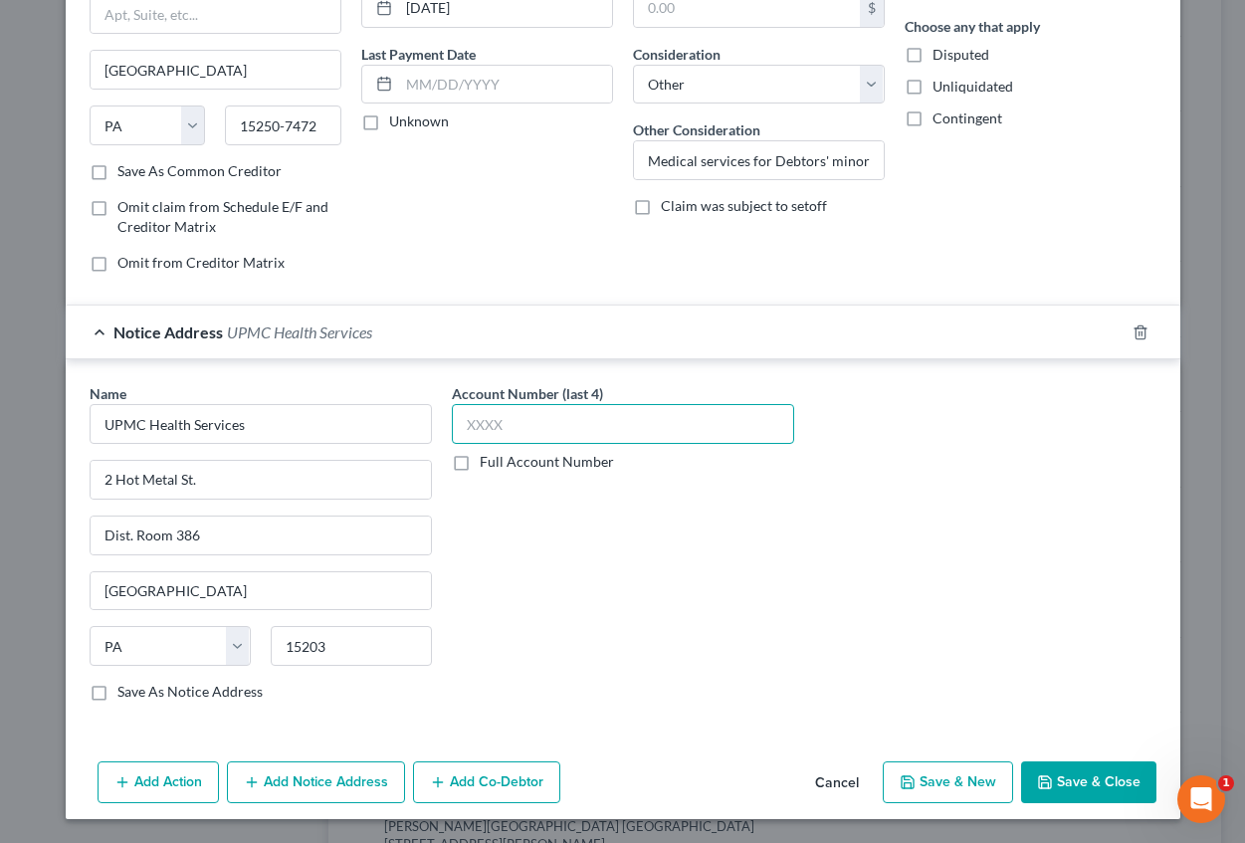
click at [507, 437] on input "text" at bounding box center [623, 424] width 342 height 40
click at [480, 471] on label "Full Account Number" at bounding box center [547, 462] width 134 height 20
click at [488, 465] on input "Full Account Number" at bounding box center [494, 458] width 13 height 13
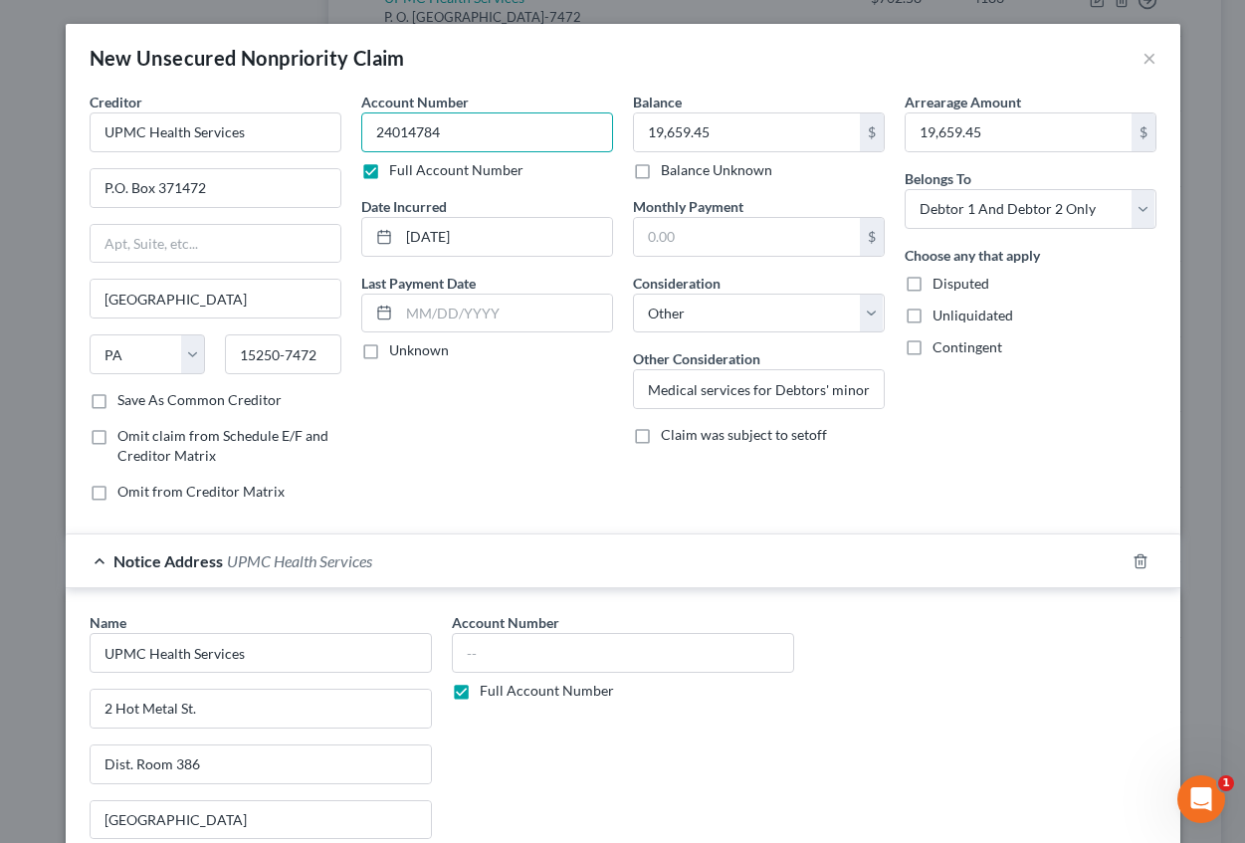
drag, startPoint x: 369, startPoint y: 133, endPoint x: 442, endPoint y: 132, distance: 72.7
click at [442, 132] on input "24014784" at bounding box center [487, 132] width 252 height 40
paste input "24014784"
click at [725, 691] on div "Full Account Number" at bounding box center [623, 691] width 342 height 20
click at [710, 140] on input "19,659.45" at bounding box center [747, 132] width 226 height 38
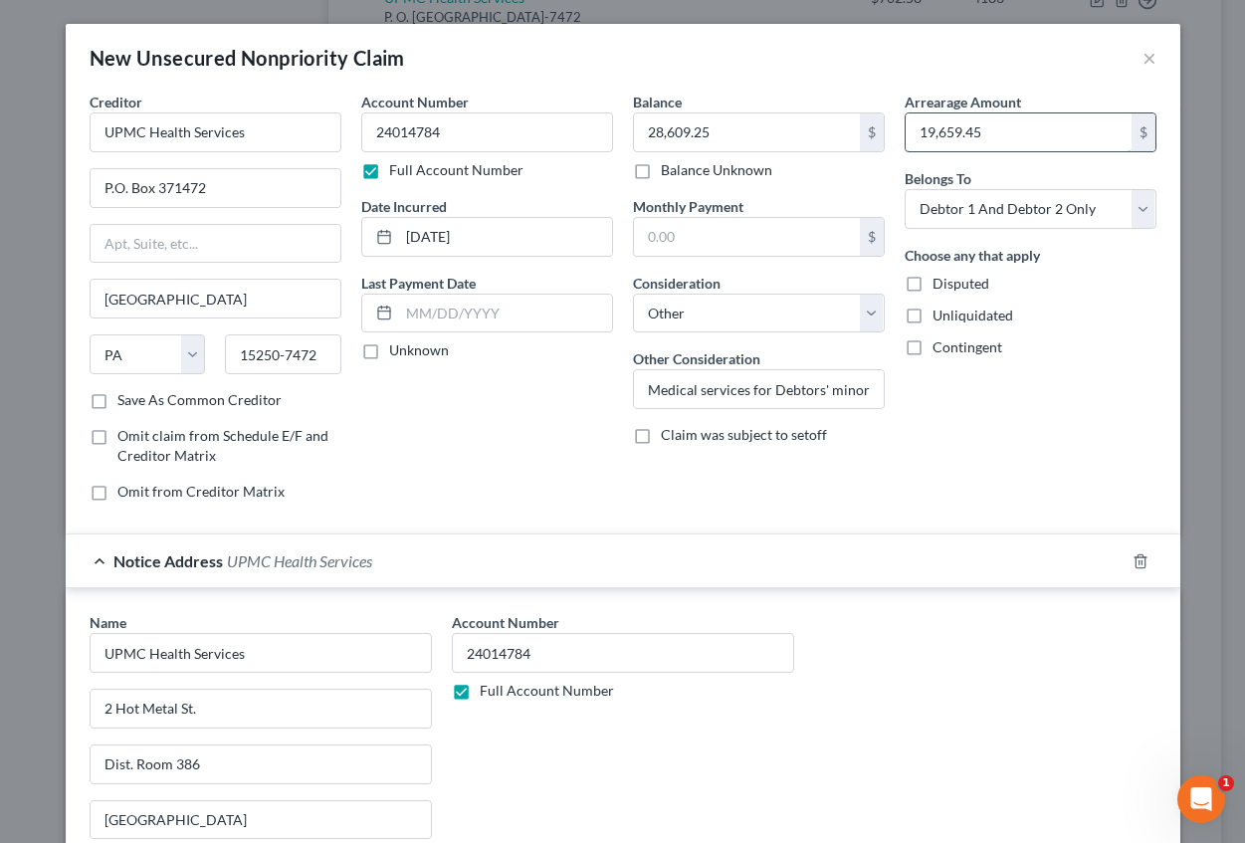
click at [995, 129] on input "19,659.45" at bounding box center [1019, 132] width 226 height 38
click at [945, 128] on input "text" at bounding box center [1019, 132] width 226 height 38
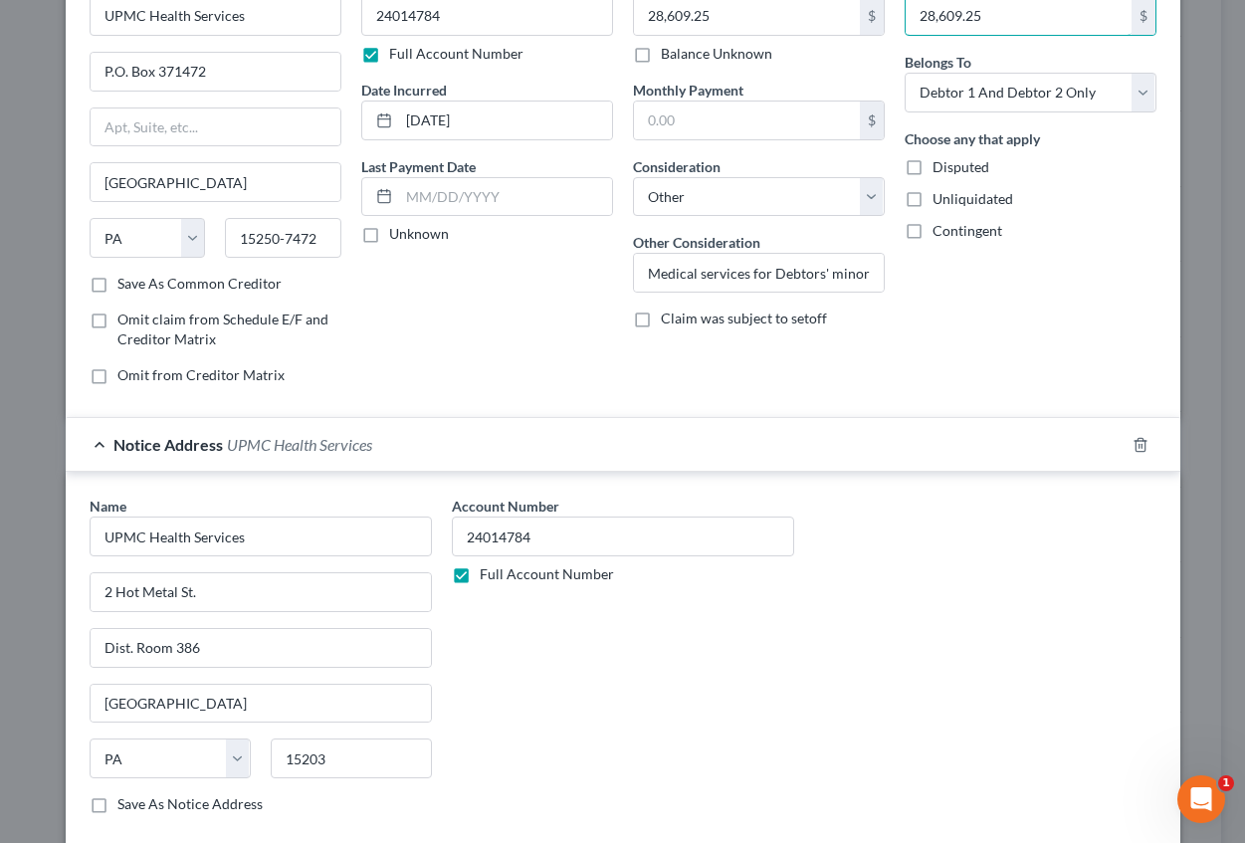
scroll to position [229, 0]
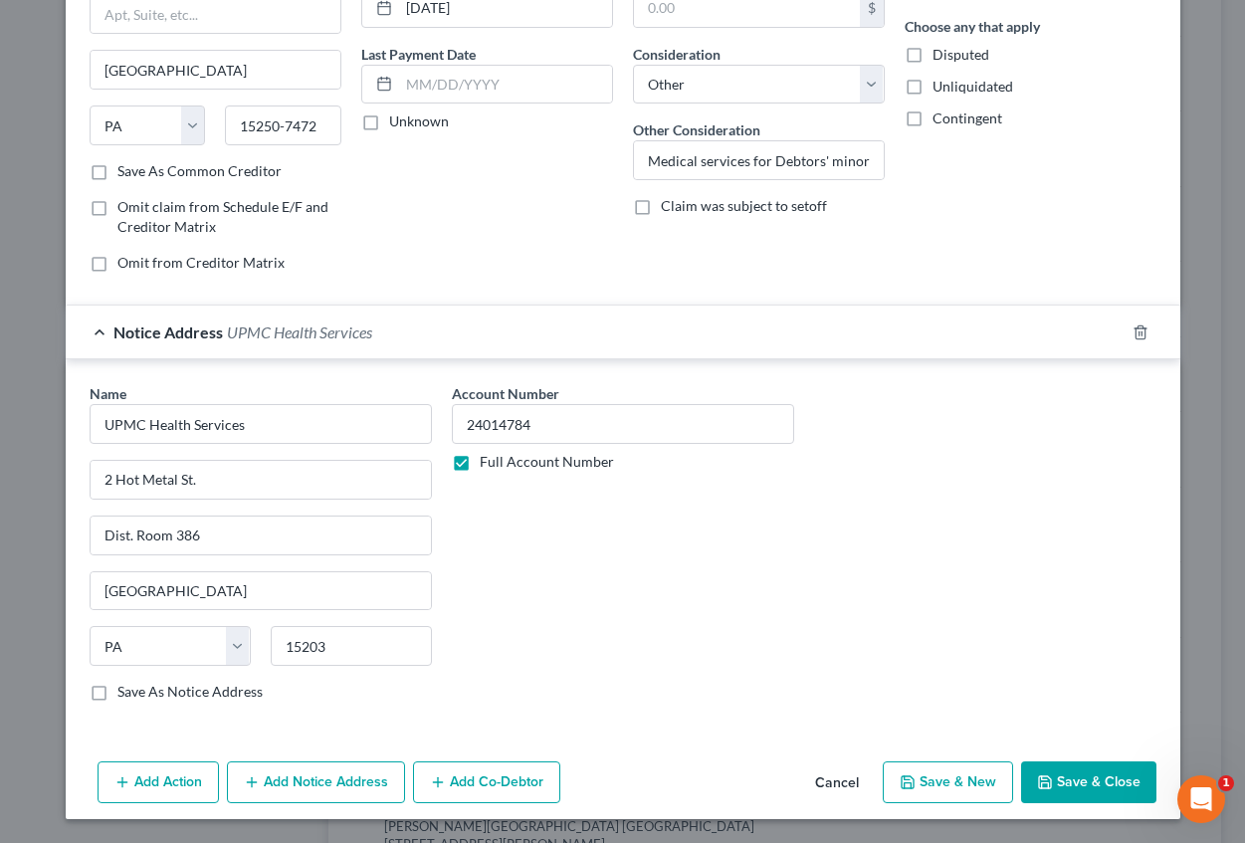
click at [955, 789] on button "Save & New" at bounding box center [948, 782] width 130 height 42
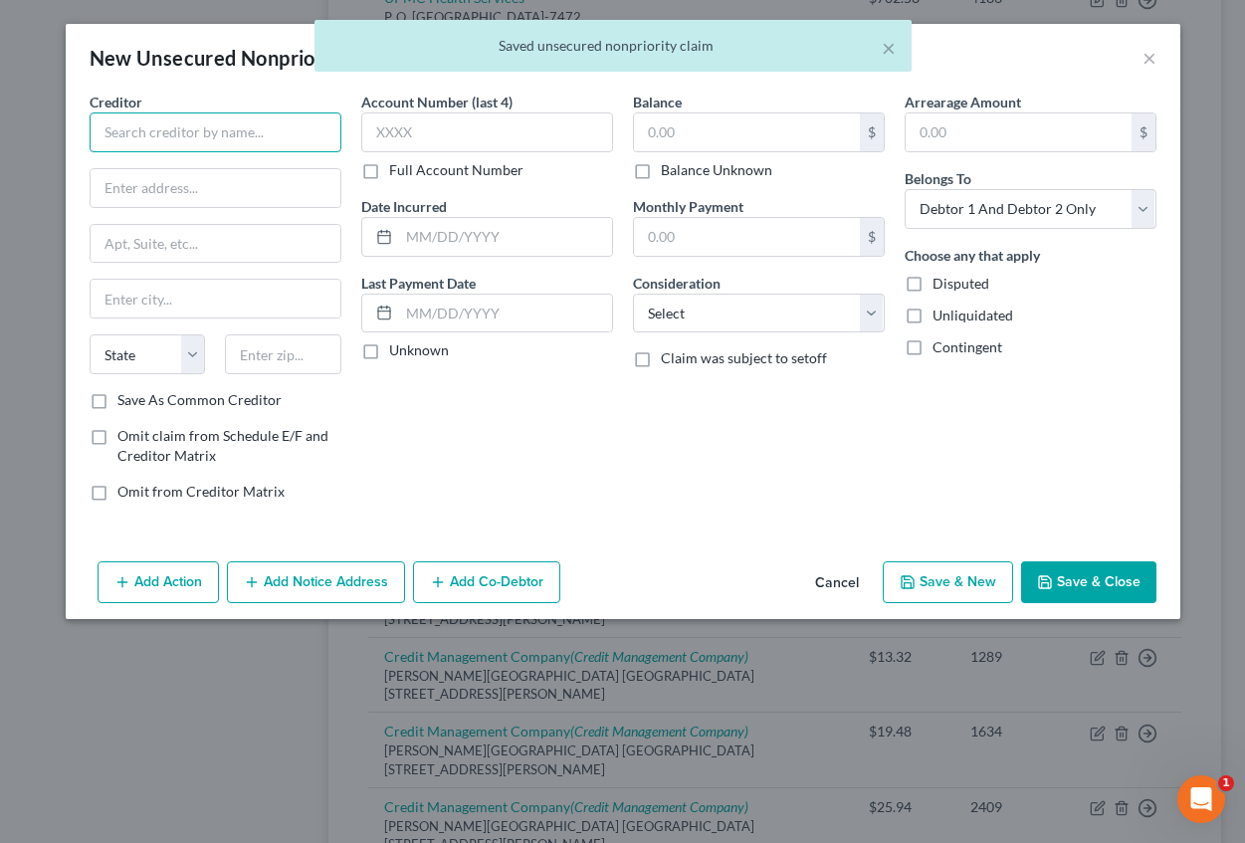
click at [275, 140] on input "text" at bounding box center [216, 132] width 252 height 40
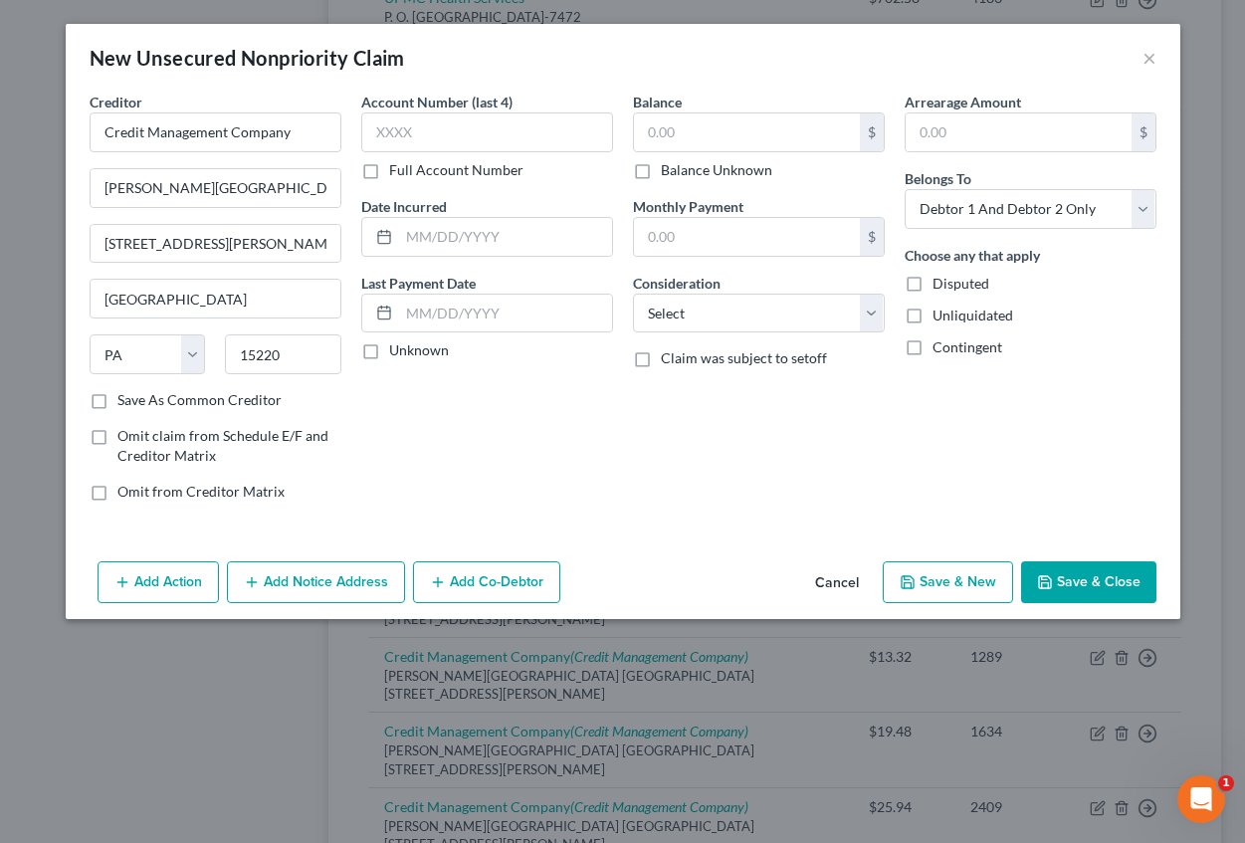
click at [495, 96] on div "New Unsecured Nonpriority Claim × Creditor * Credit Management Company [PERSON_…" at bounding box center [623, 321] width 1115 height 595
click at [440, 134] on input "text" at bounding box center [487, 132] width 252 height 40
click at [457, 225] on input "text" at bounding box center [505, 237] width 213 height 38
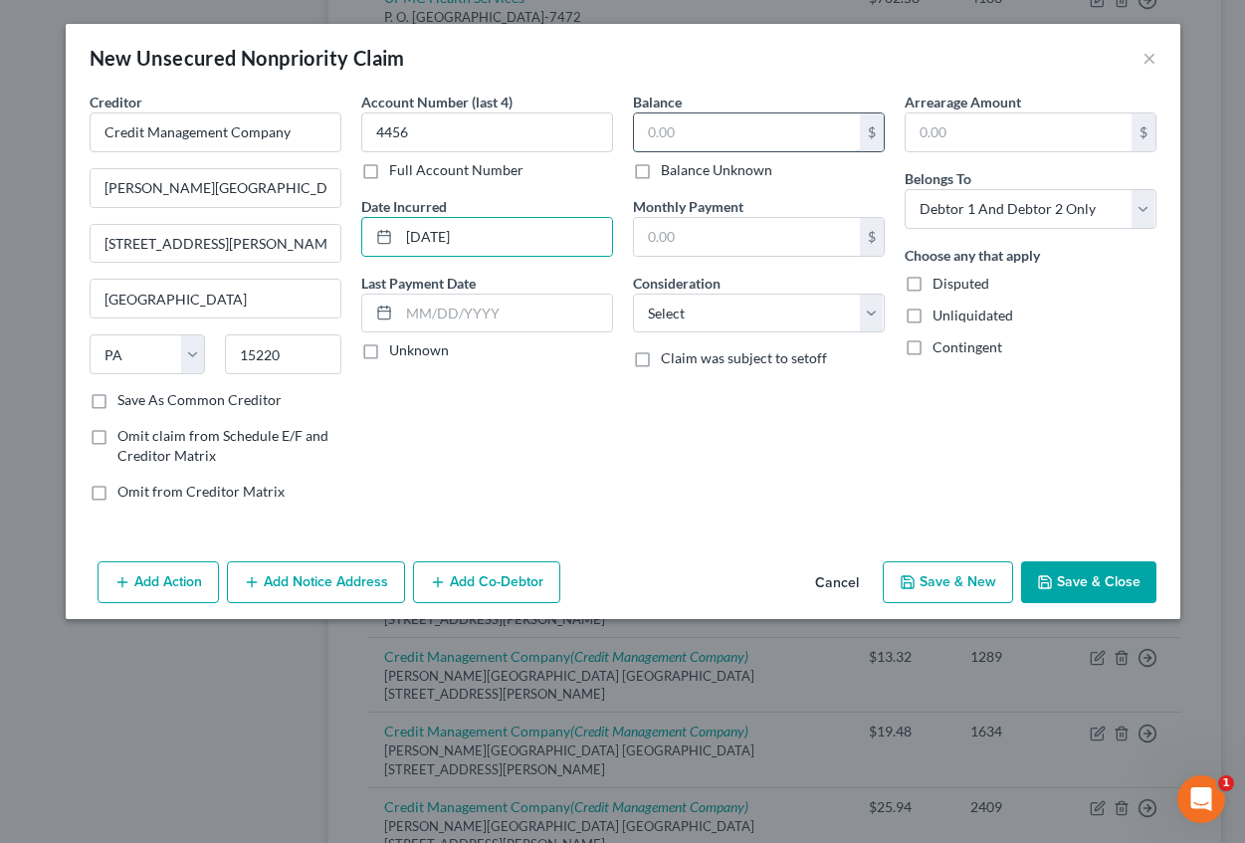
click at [661, 145] on input "text" at bounding box center [747, 132] width 226 height 38
click at [944, 132] on input "text" at bounding box center [1019, 132] width 226 height 38
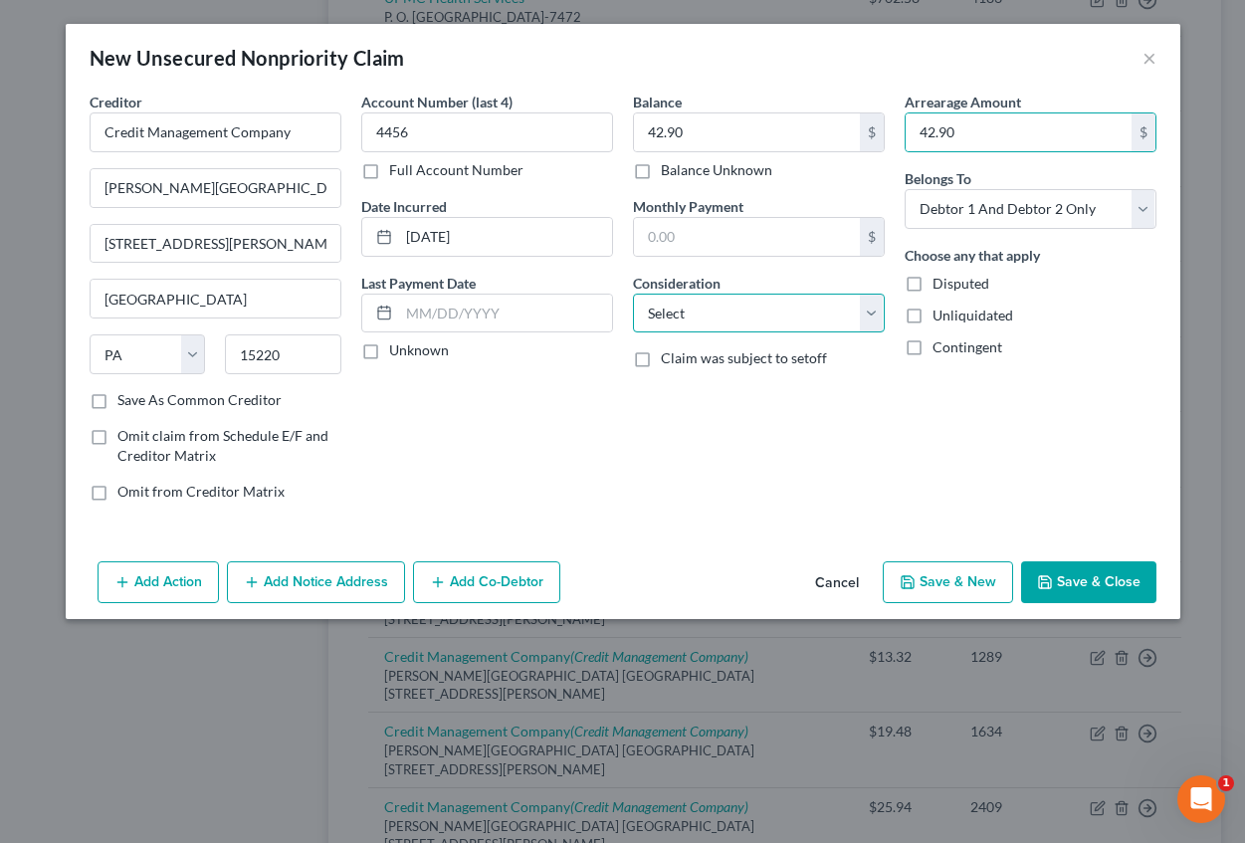
click at [781, 326] on select "Select Cable / Satellite Services Collection Agency Credit Card Debt Debt Couns…" at bounding box center [759, 314] width 252 height 40
click at [633, 294] on select "Select Cable / Satellite Services Collection Agency Credit Card Debt Debt Couns…" at bounding box center [759, 314] width 252 height 40
click at [354, 596] on button "Add Notice Address" at bounding box center [316, 582] width 178 height 42
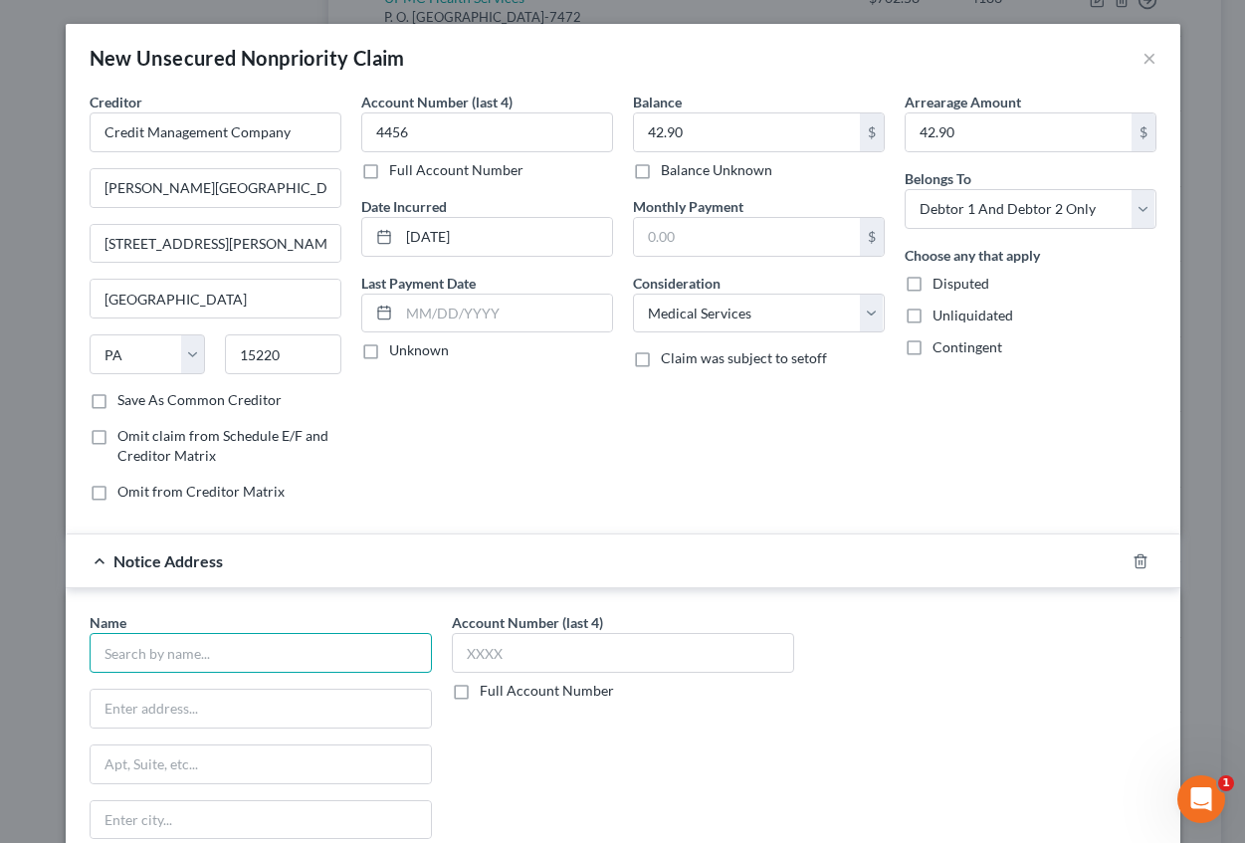
click at [154, 661] on input "text" at bounding box center [261, 653] width 342 height 40
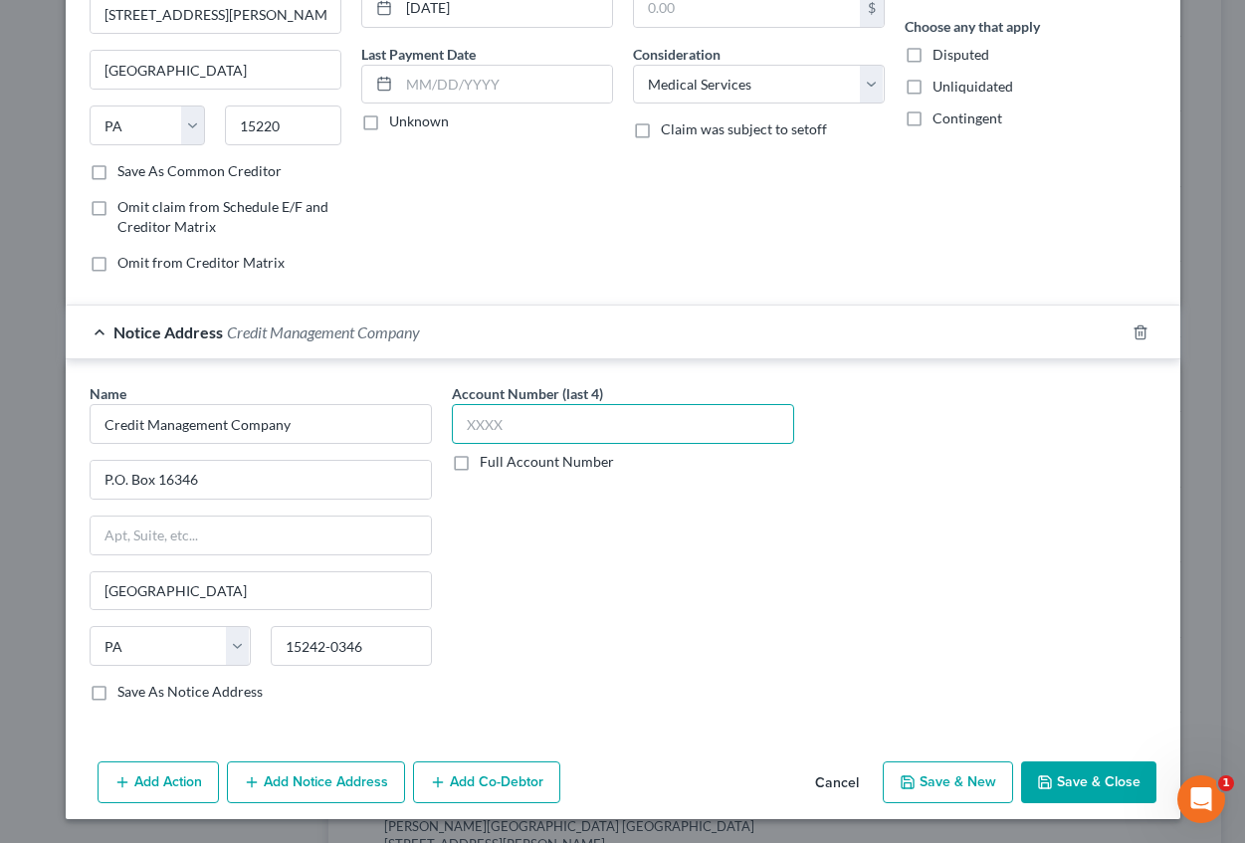
click at [452, 430] on input "text" at bounding box center [623, 424] width 342 height 40
click at [941, 782] on button "Save & New" at bounding box center [948, 782] width 130 height 42
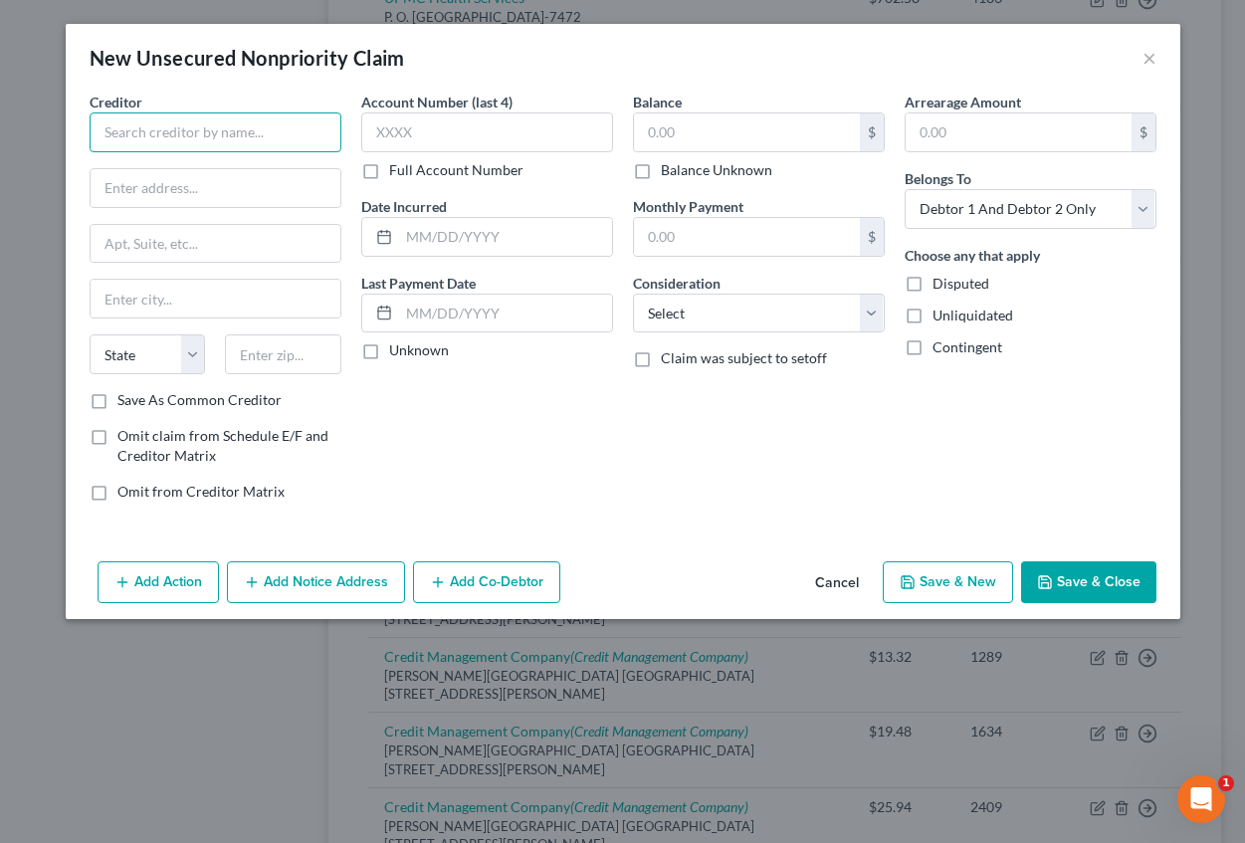
click at [183, 124] on input "text" at bounding box center [216, 132] width 252 height 40
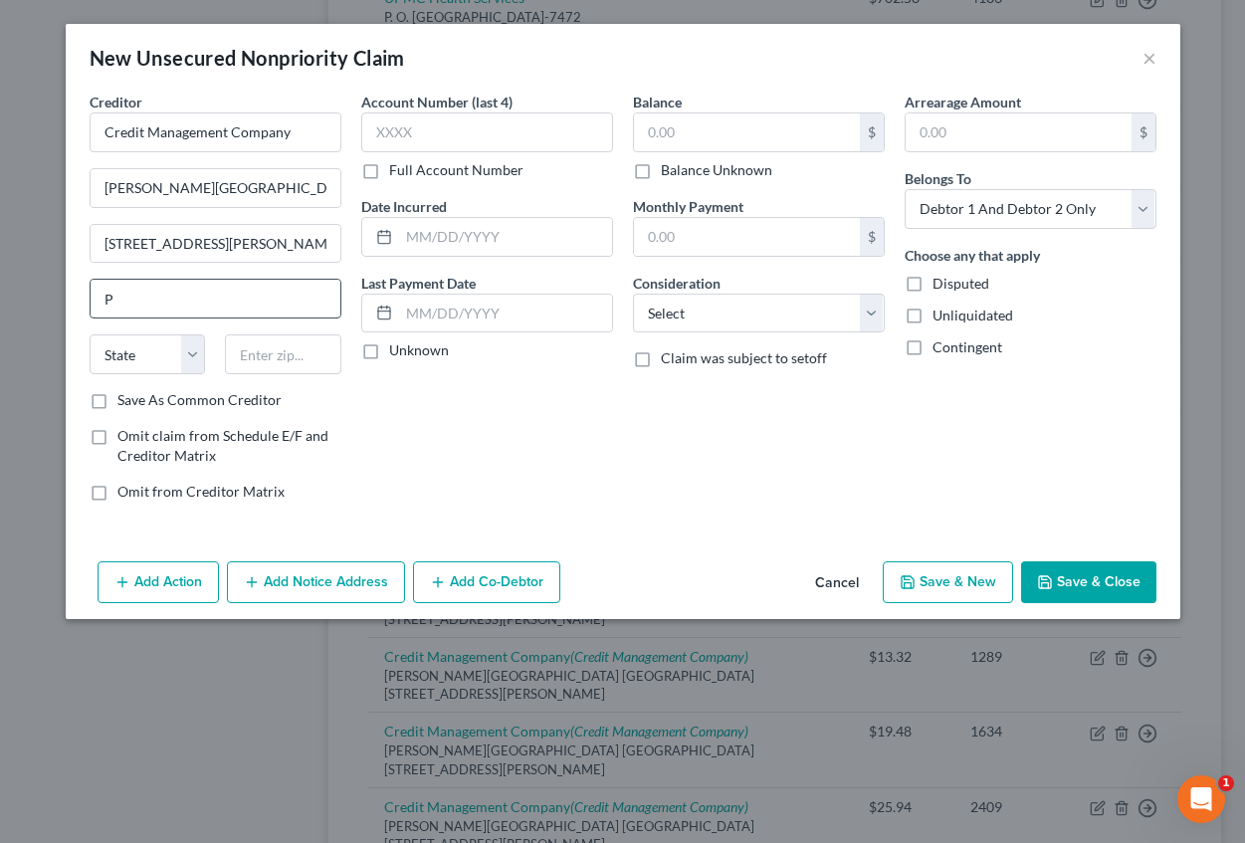
click at [142, 308] on input "P" at bounding box center [216, 299] width 250 height 38
click at [143, 349] on select "State [US_STATE] AK AR AZ CA CO CT DE DC [GEOGRAPHIC_DATA] [GEOGRAPHIC_DATA] GU…" at bounding box center [148, 354] width 116 height 40
click at [90, 334] on select "State [US_STATE] AK AR AZ CA CO CT DE DC [GEOGRAPHIC_DATA] [GEOGRAPHIC_DATA] GU…" at bounding box center [148, 354] width 116 height 40
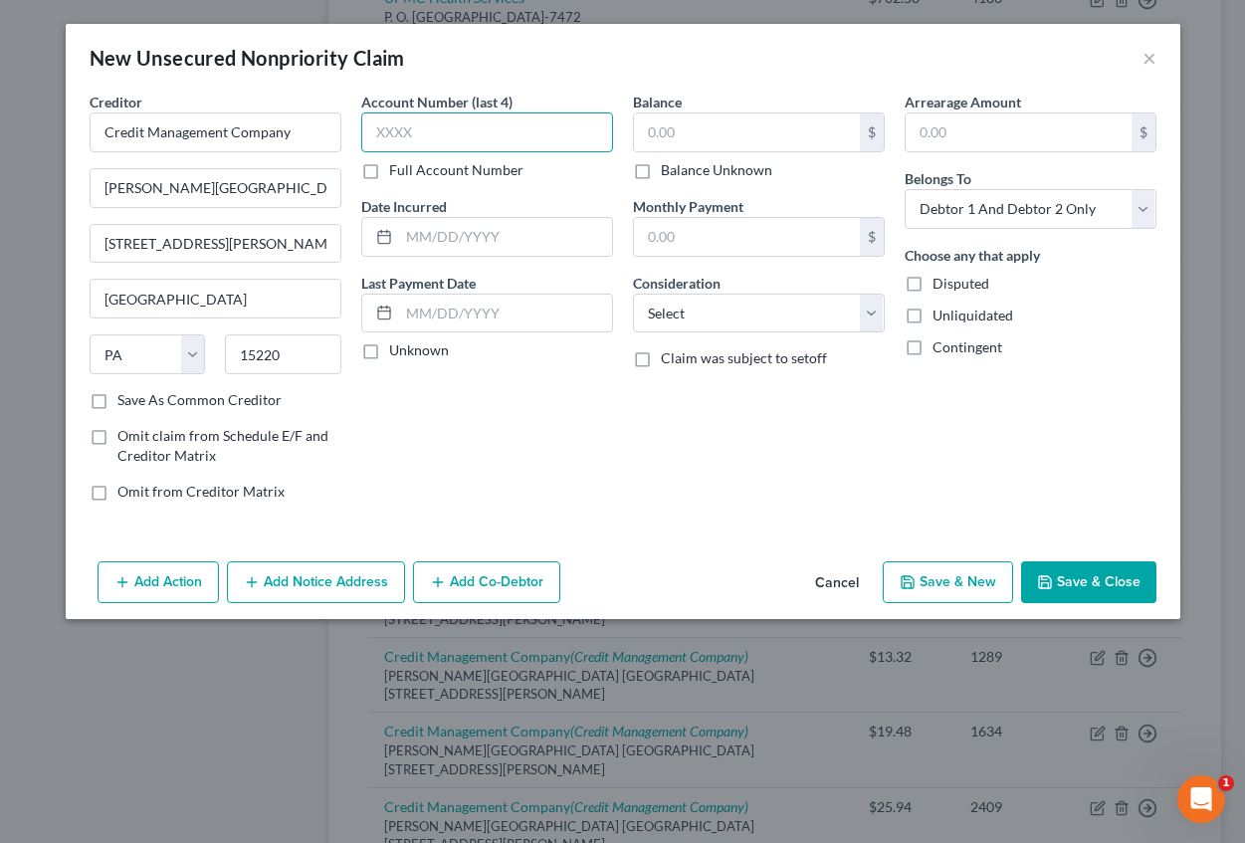
click at [427, 137] on input "text" at bounding box center [487, 132] width 252 height 40
click at [404, 239] on input "text" at bounding box center [505, 237] width 213 height 38
click at [707, 129] on input "text" at bounding box center [747, 132] width 226 height 38
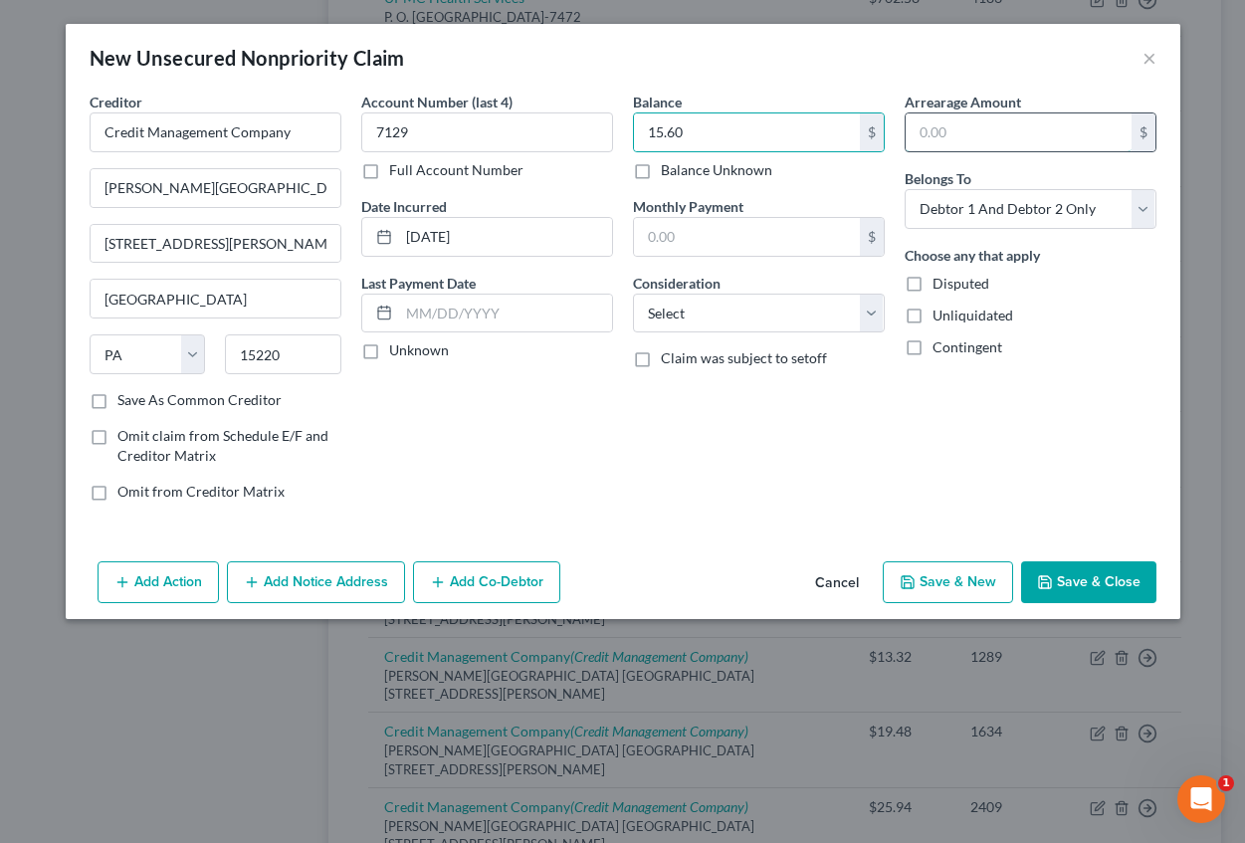
click at [969, 135] on input "text" at bounding box center [1019, 132] width 226 height 38
click at [791, 314] on select "Select Cable / Satellite Services Collection Agency Credit Card Debt Debt Couns…" at bounding box center [759, 314] width 252 height 40
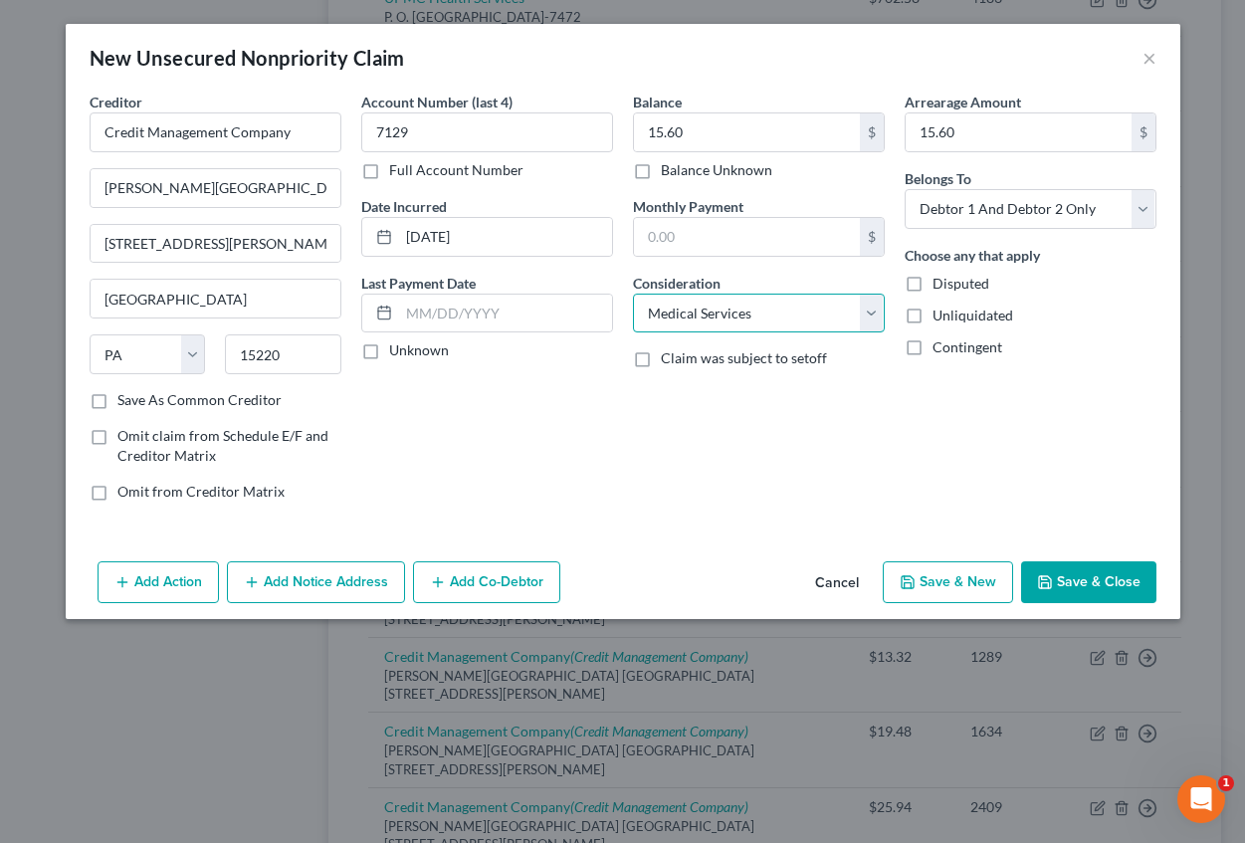
click at [633, 294] on select "Select Cable / Satellite Services Collection Agency Credit Card Debt Debt Couns…" at bounding box center [759, 314] width 252 height 40
click at [367, 582] on button "Add Notice Address" at bounding box center [316, 582] width 178 height 42
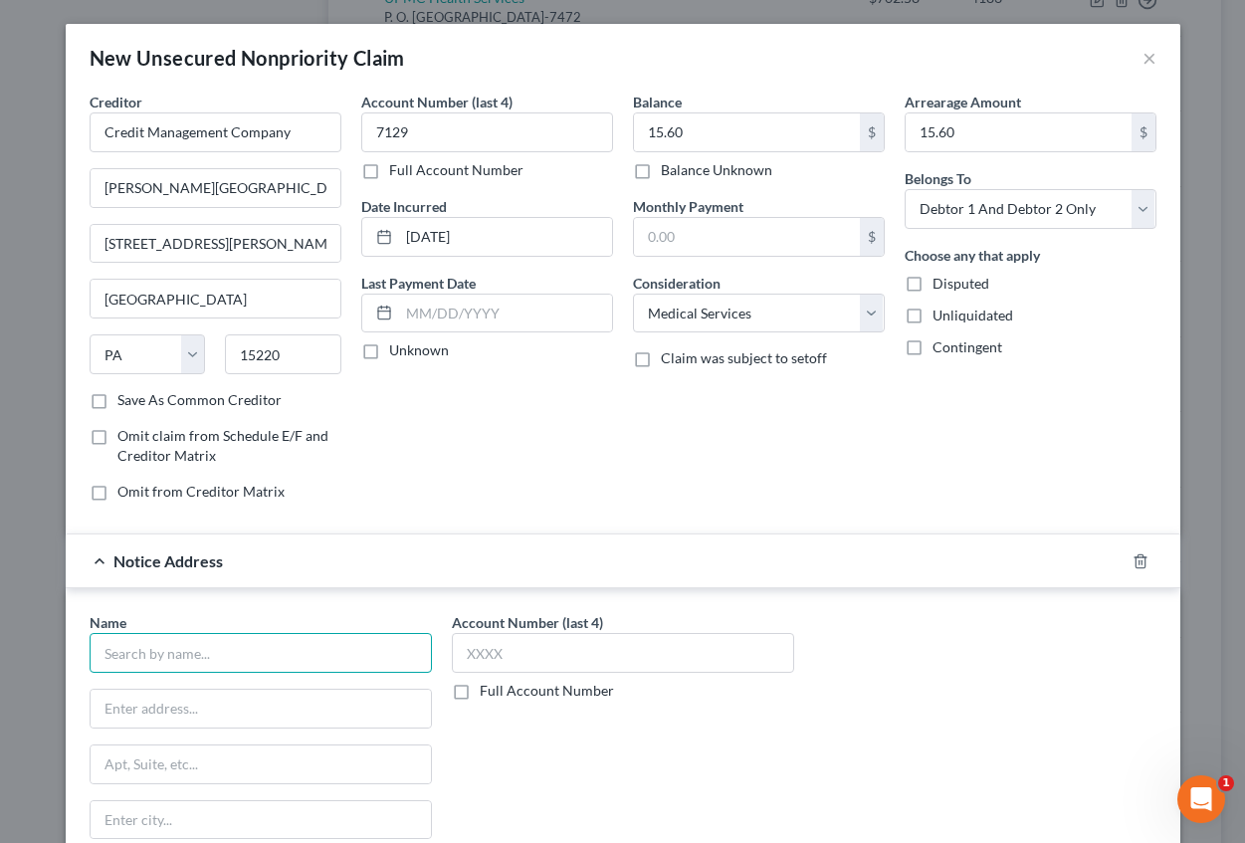
click at [152, 649] on input "text" at bounding box center [261, 653] width 342 height 40
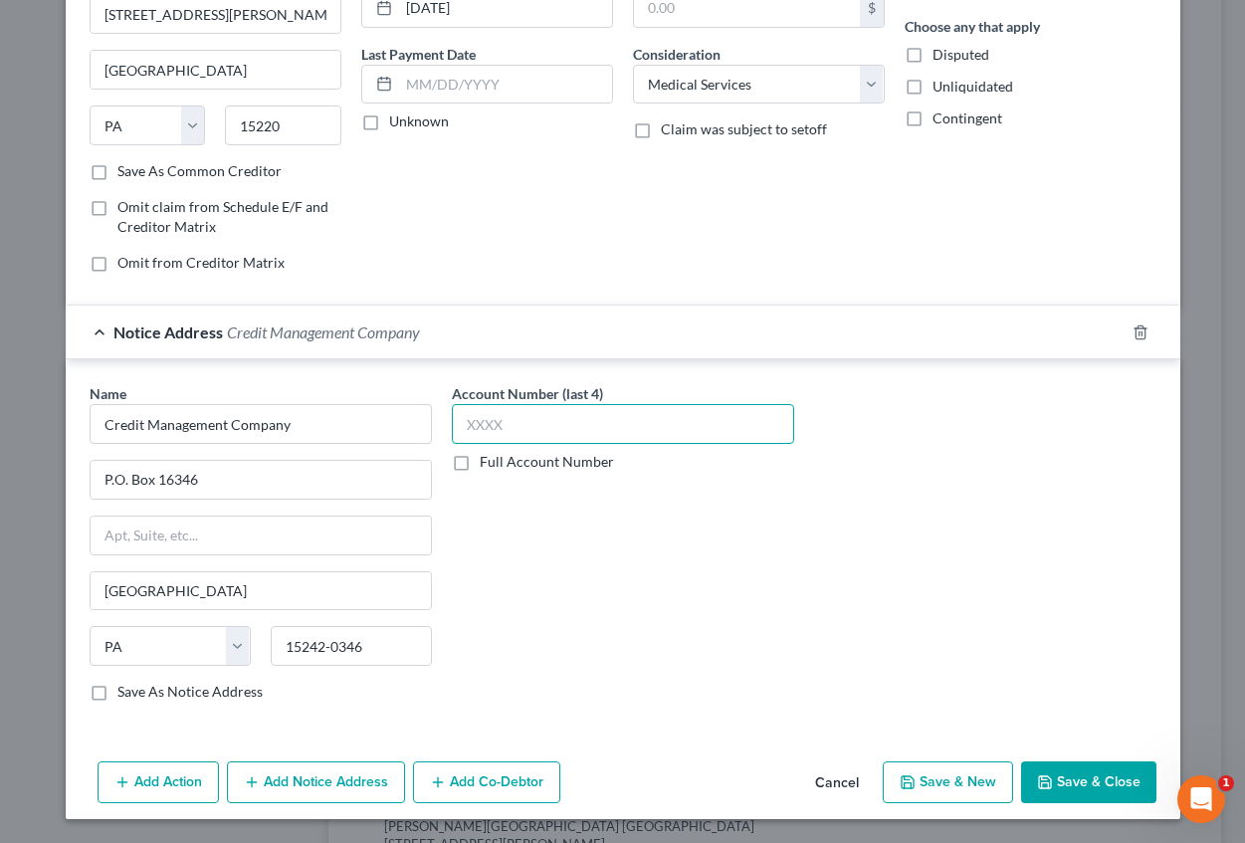
click at [472, 424] on input "text" at bounding box center [623, 424] width 342 height 40
click at [937, 779] on button "Save & New" at bounding box center [948, 782] width 130 height 42
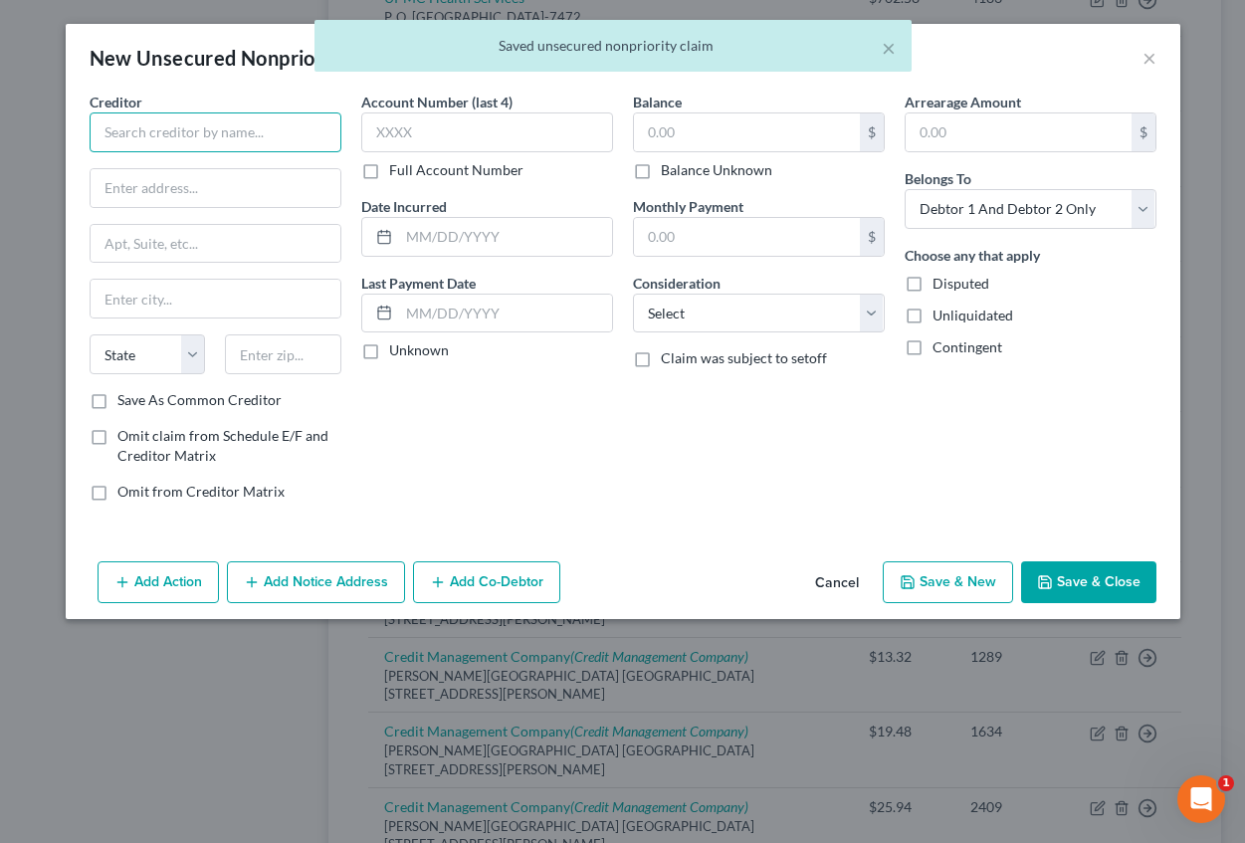
click at [176, 132] on input "text" at bounding box center [216, 132] width 252 height 40
